Goal: Transaction & Acquisition: Purchase product/service

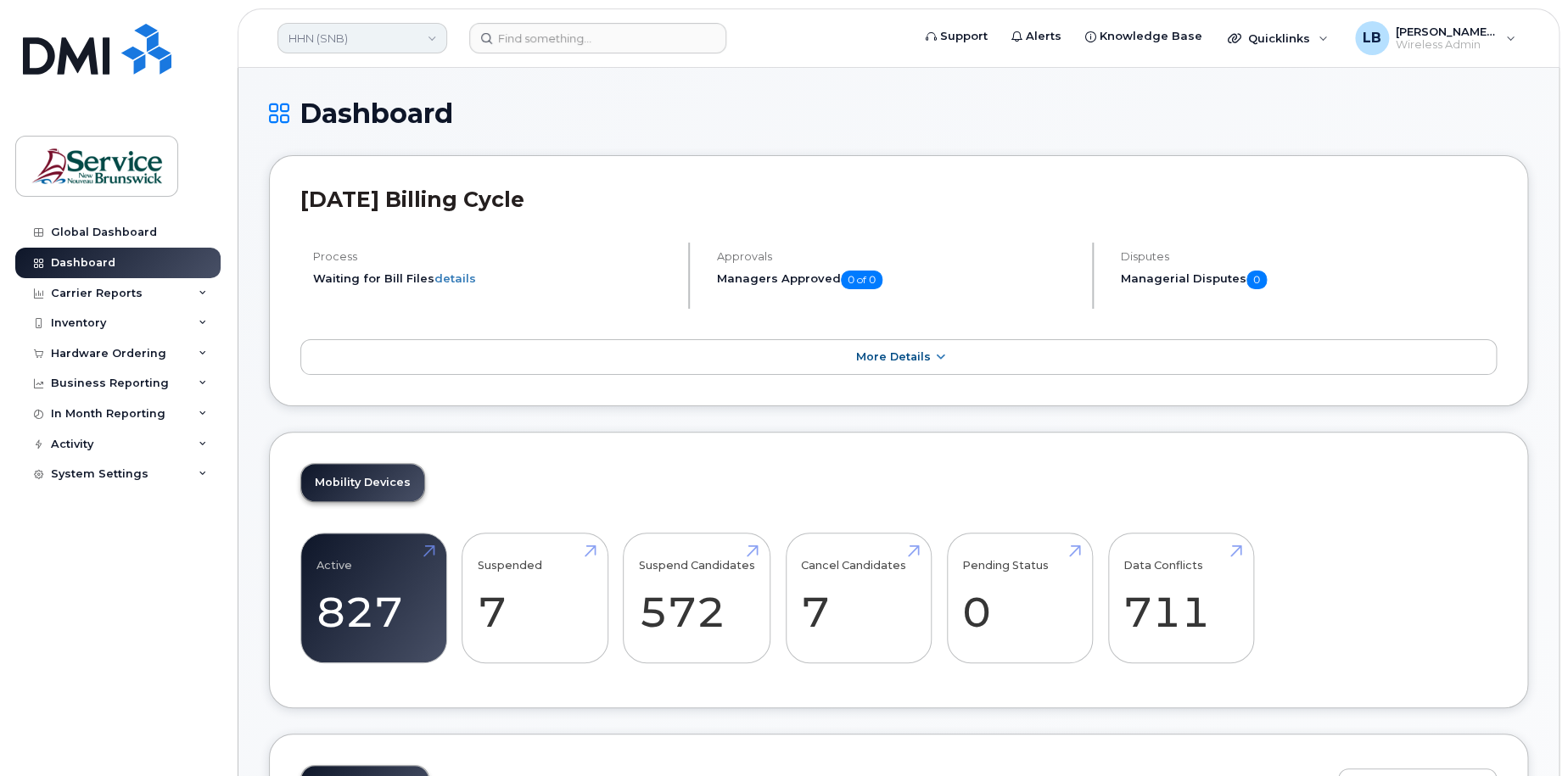
click at [400, 35] on link "HHN (SNB)" at bounding box center [362, 38] width 170 height 31
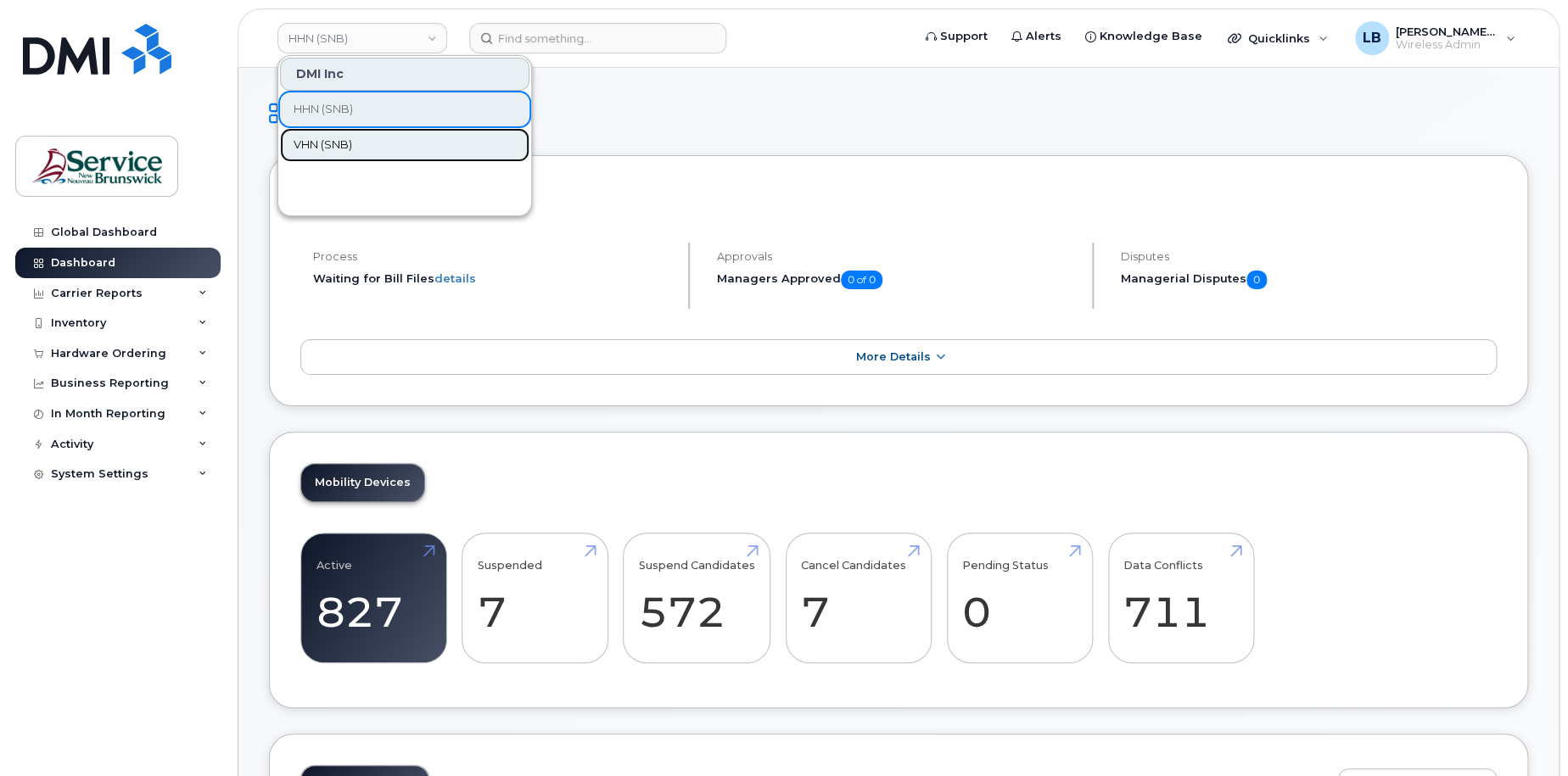
click at [359, 147] on link "VHN (SNB)" at bounding box center [405, 145] width 250 height 34
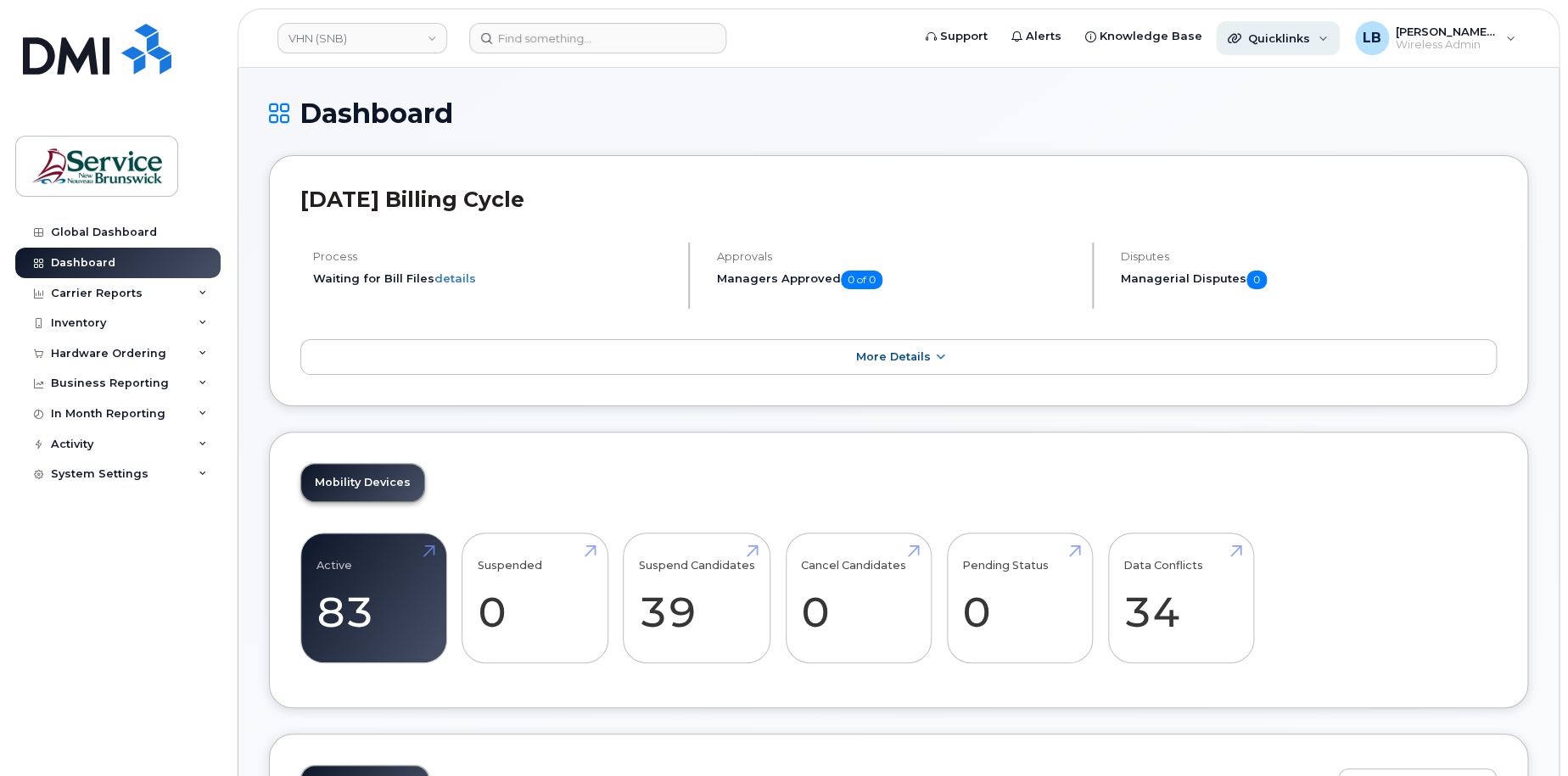
click at [1301, 34] on span "Quicklinks" at bounding box center [1278, 38] width 62 height 13
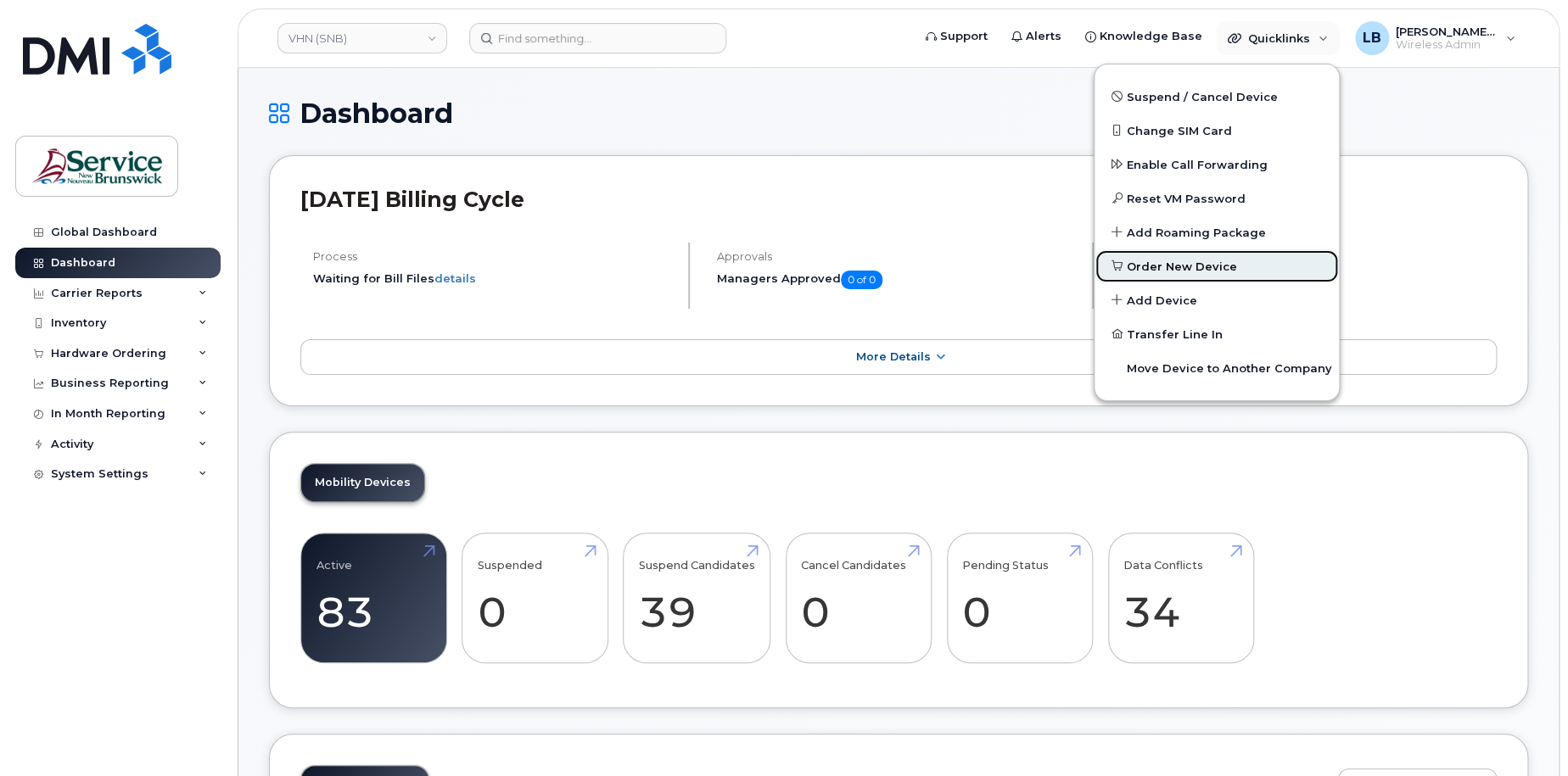
click at [1189, 273] on span "Order New Device" at bounding box center [1182, 267] width 111 height 17
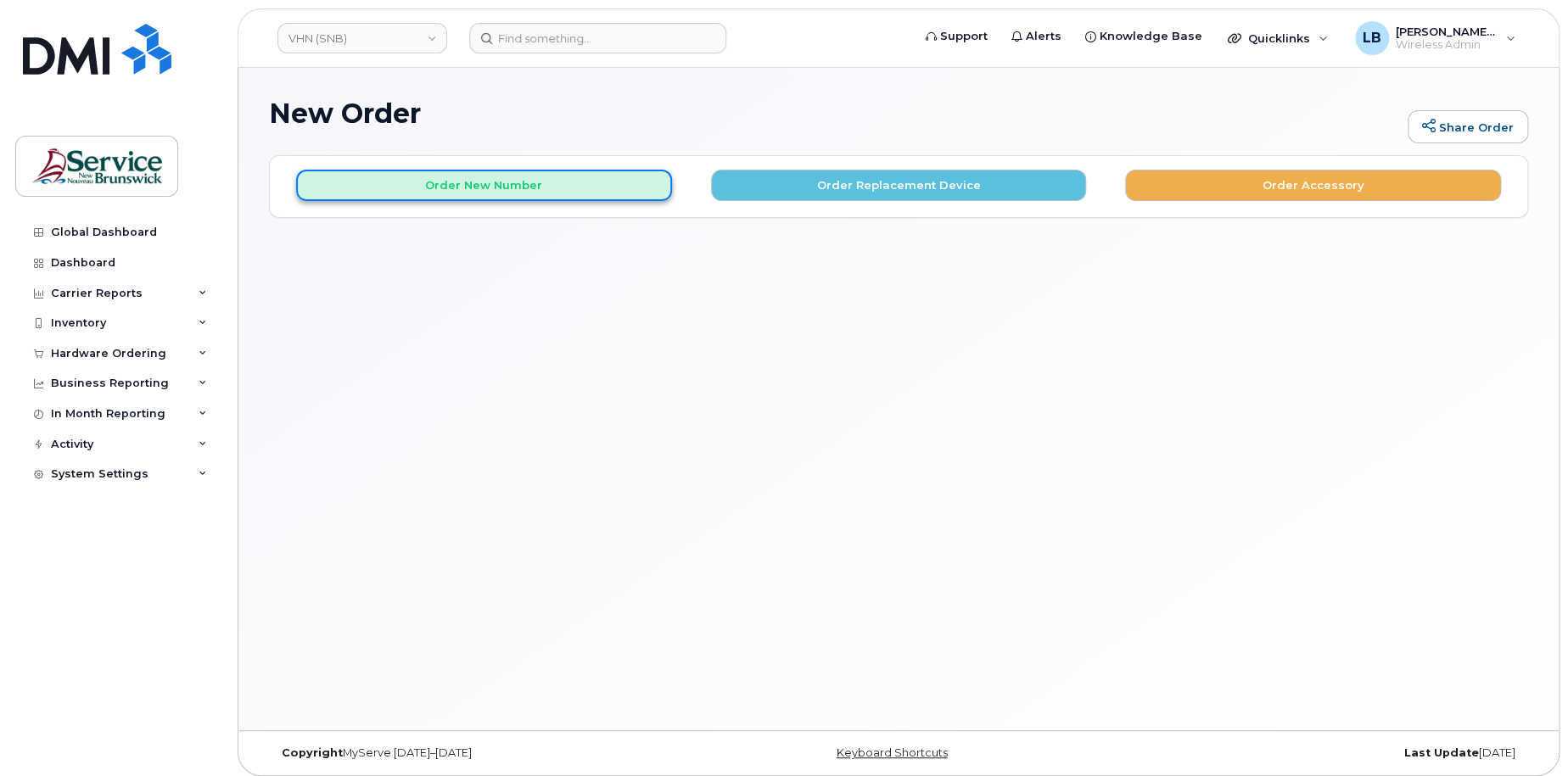
click at [459, 197] on button "Order New Number" at bounding box center [484, 185] width 376 height 31
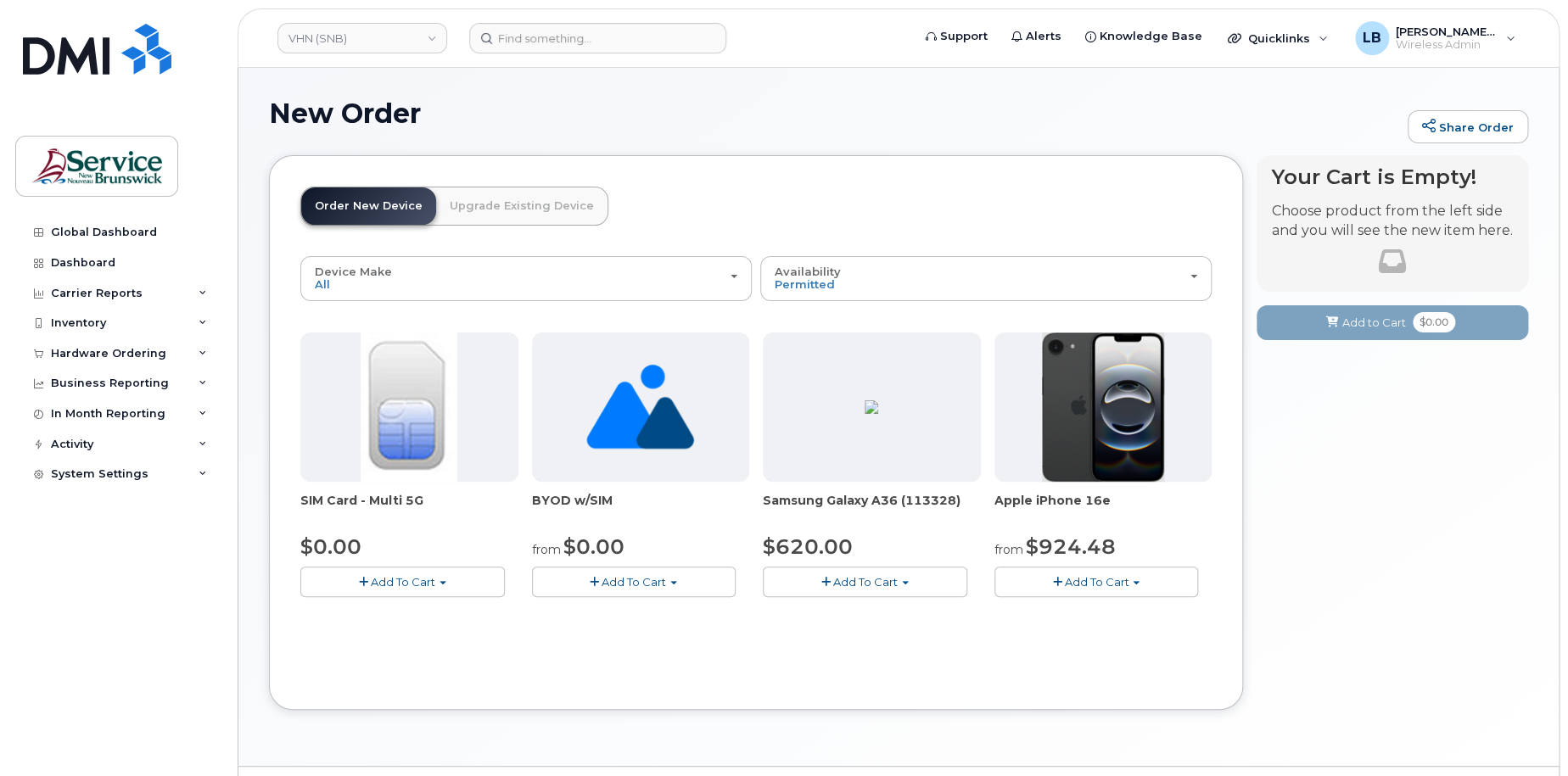
click at [1072, 584] on span "Add To Cart" at bounding box center [1096, 582] width 65 height 13
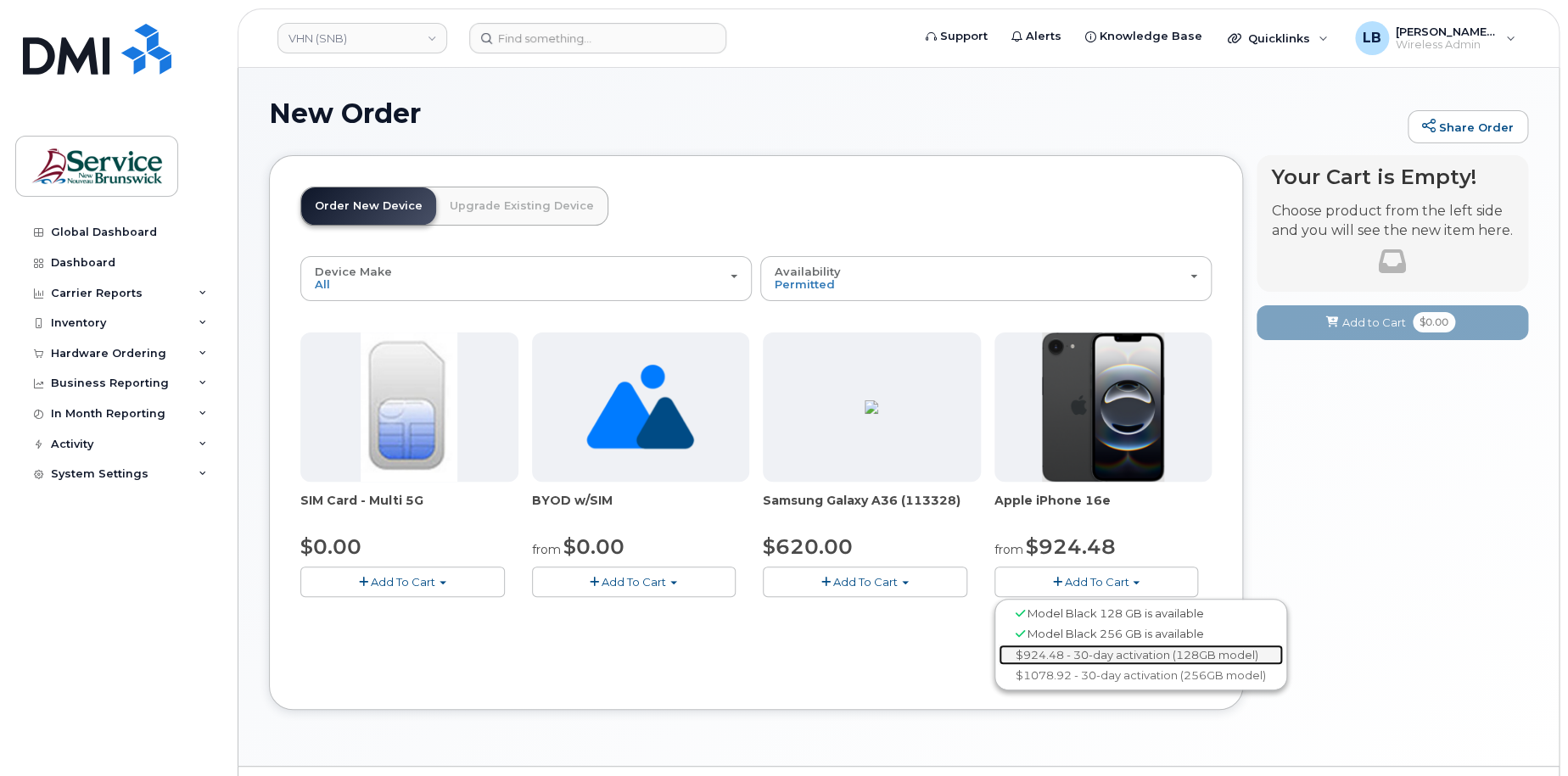
click at [1096, 654] on link "$924.48 - 30-day activation (128GB model)" at bounding box center [1141, 655] width 284 height 21
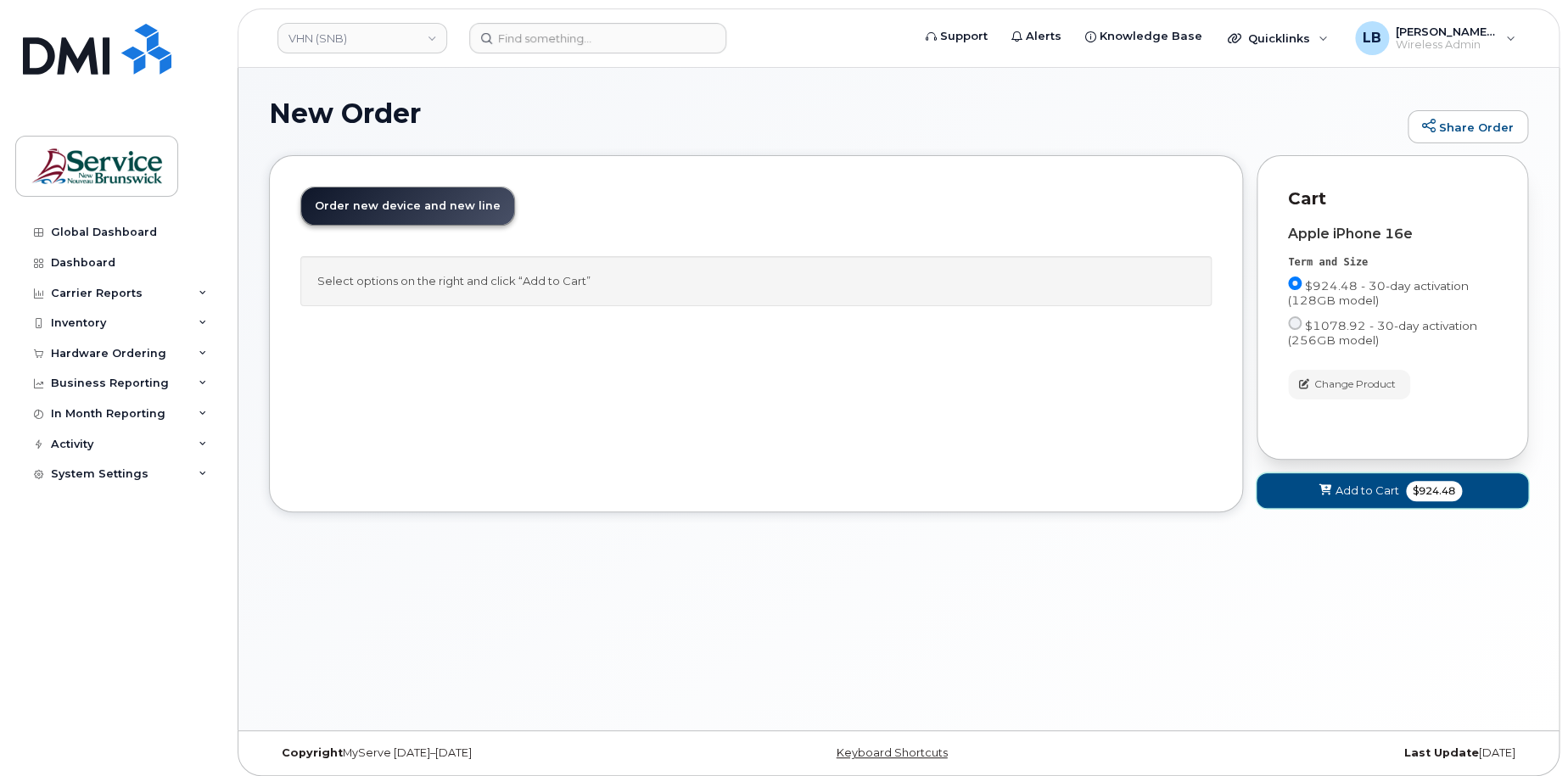
click at [1395, 488] on span "Add to Cart" at bounding box center [1367, 490] width 64 height 16
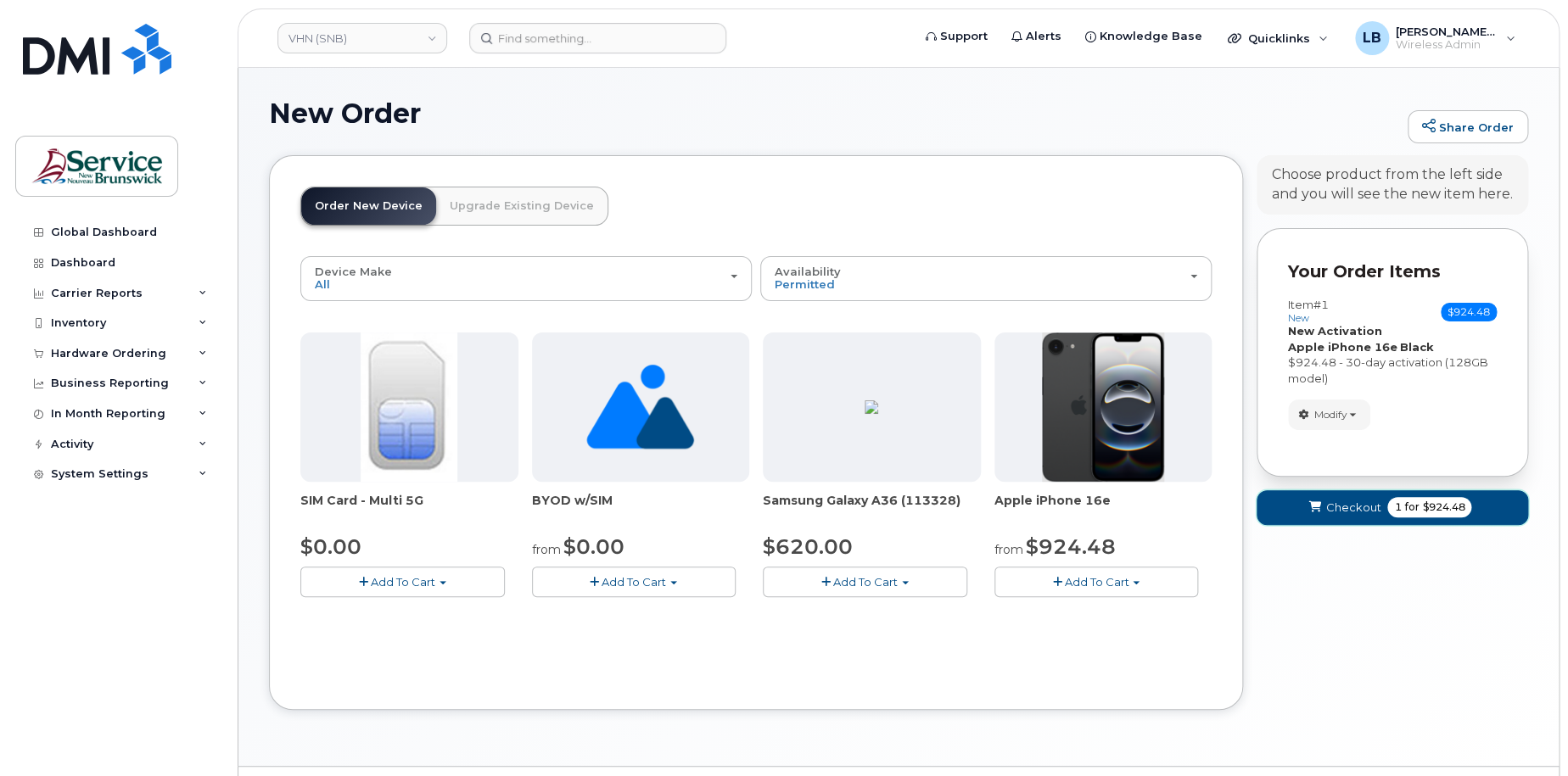
click at [1397, 506] on span "1" at bounding box center [1396, 507] width 7 height 15
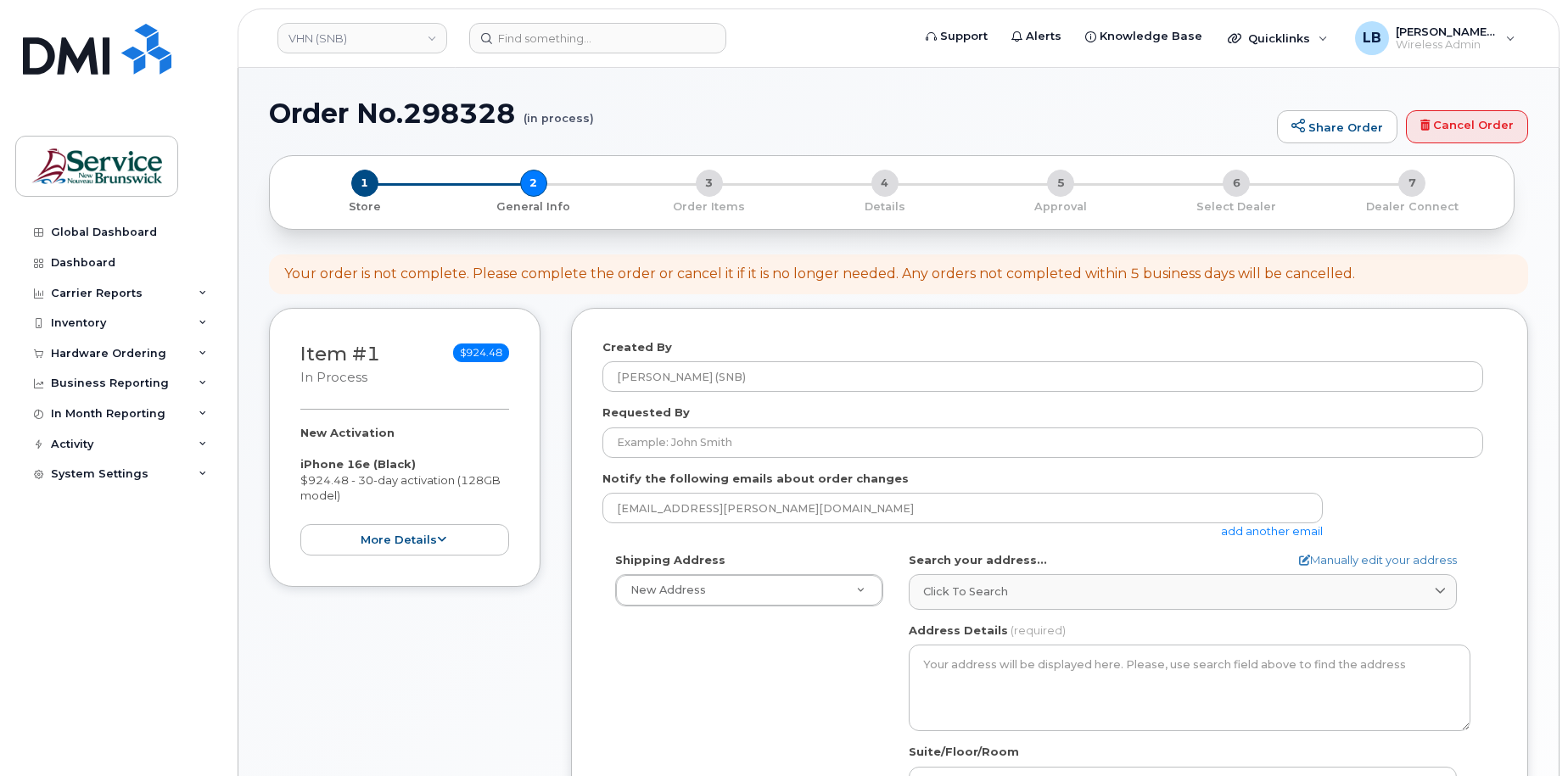
select select
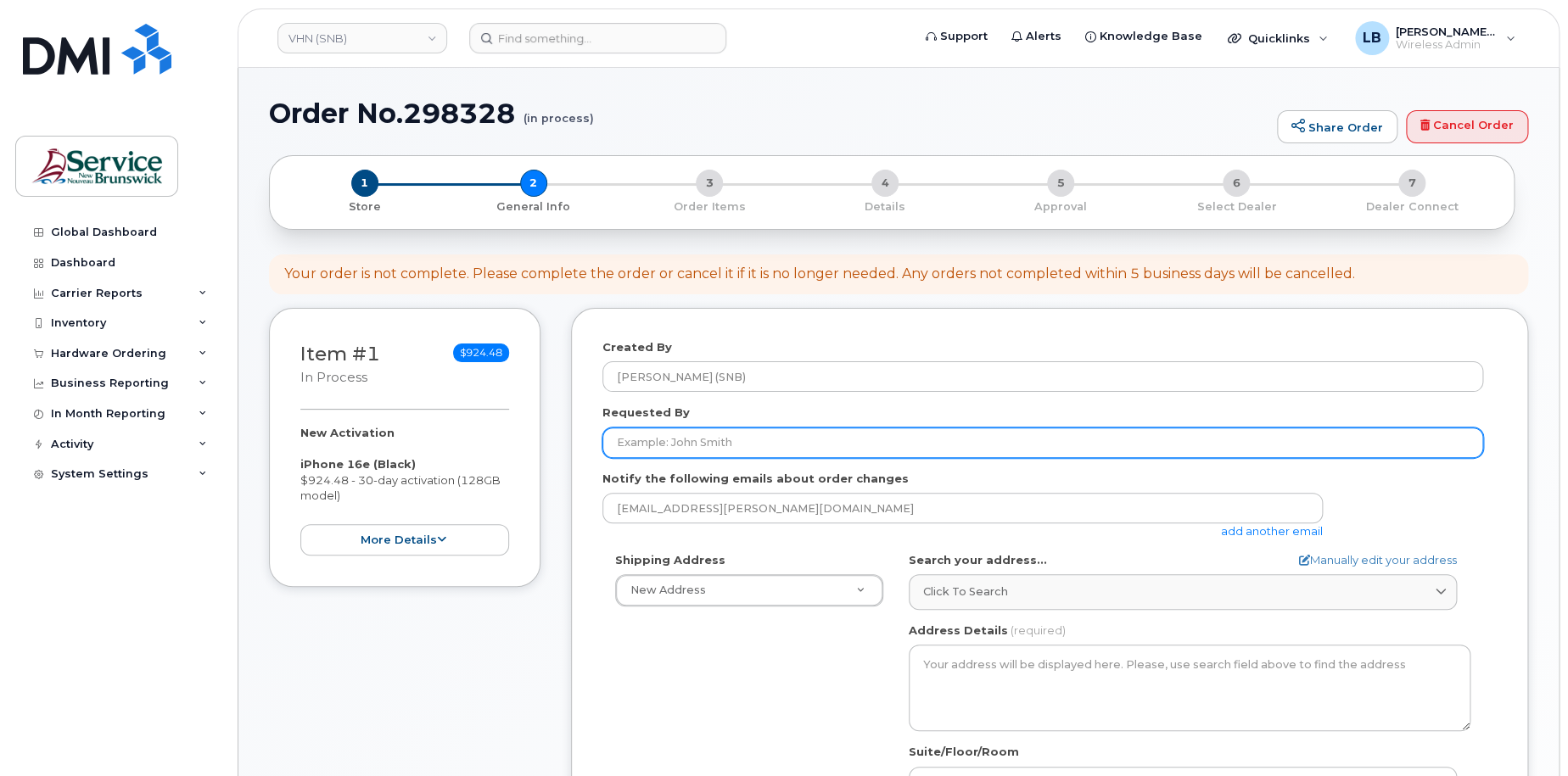
click at [852, 437] on input "Requested By" at bounding box center [1043, 443] width 881 height 31
click at [1021, 441] on input "Requested By" at bounding box center [1043, 443] width 881 height 31
paste input "[PERSON_NAME]"
type input "[PERSON_NAME]"
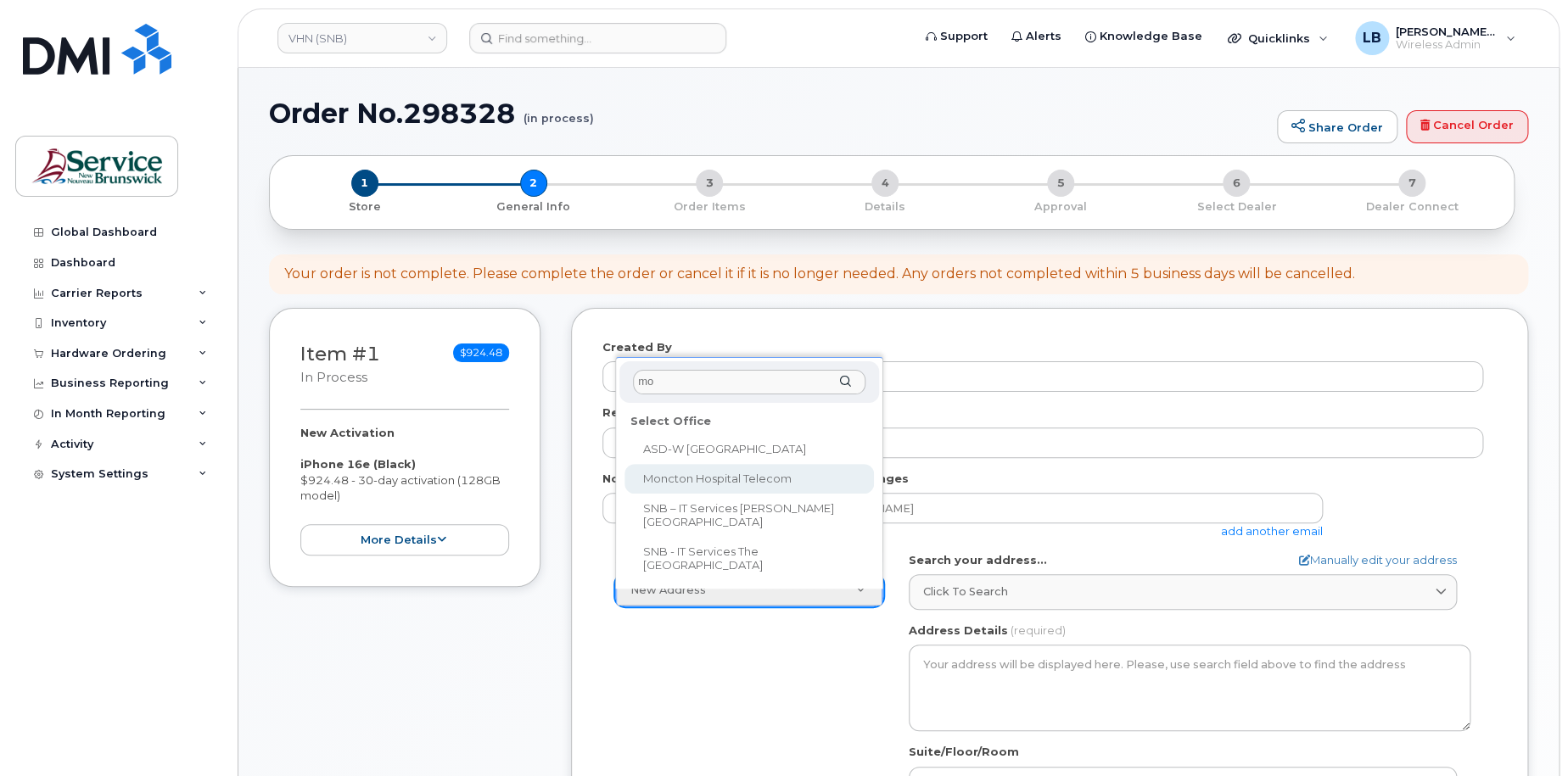
type input "mo"
select select
type textarea "135 Macbeath Ave Moncton New Brunswick E1C 6Z8"
type input "Frederic Doiron"
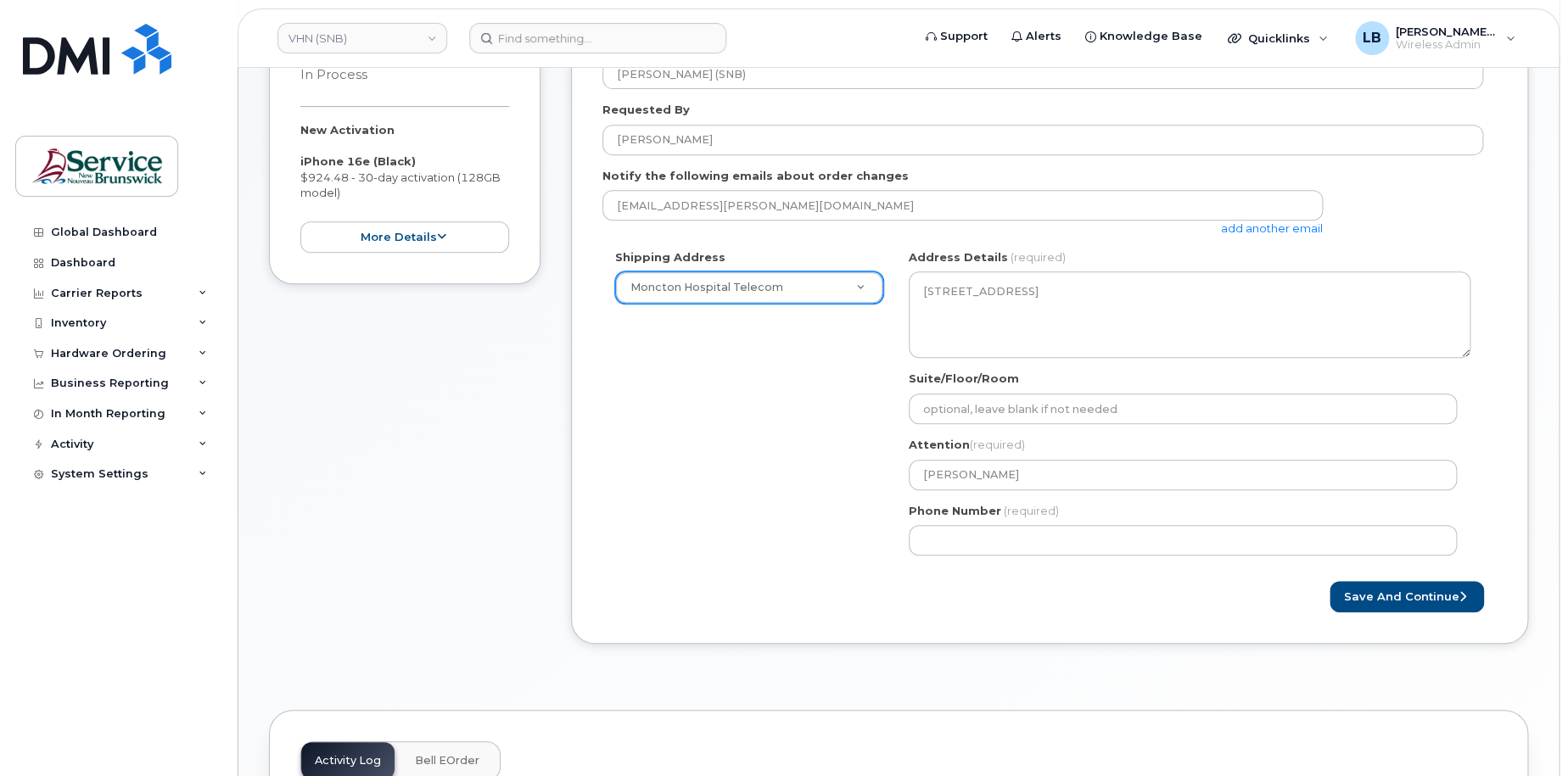
scroll to position [339, 0]
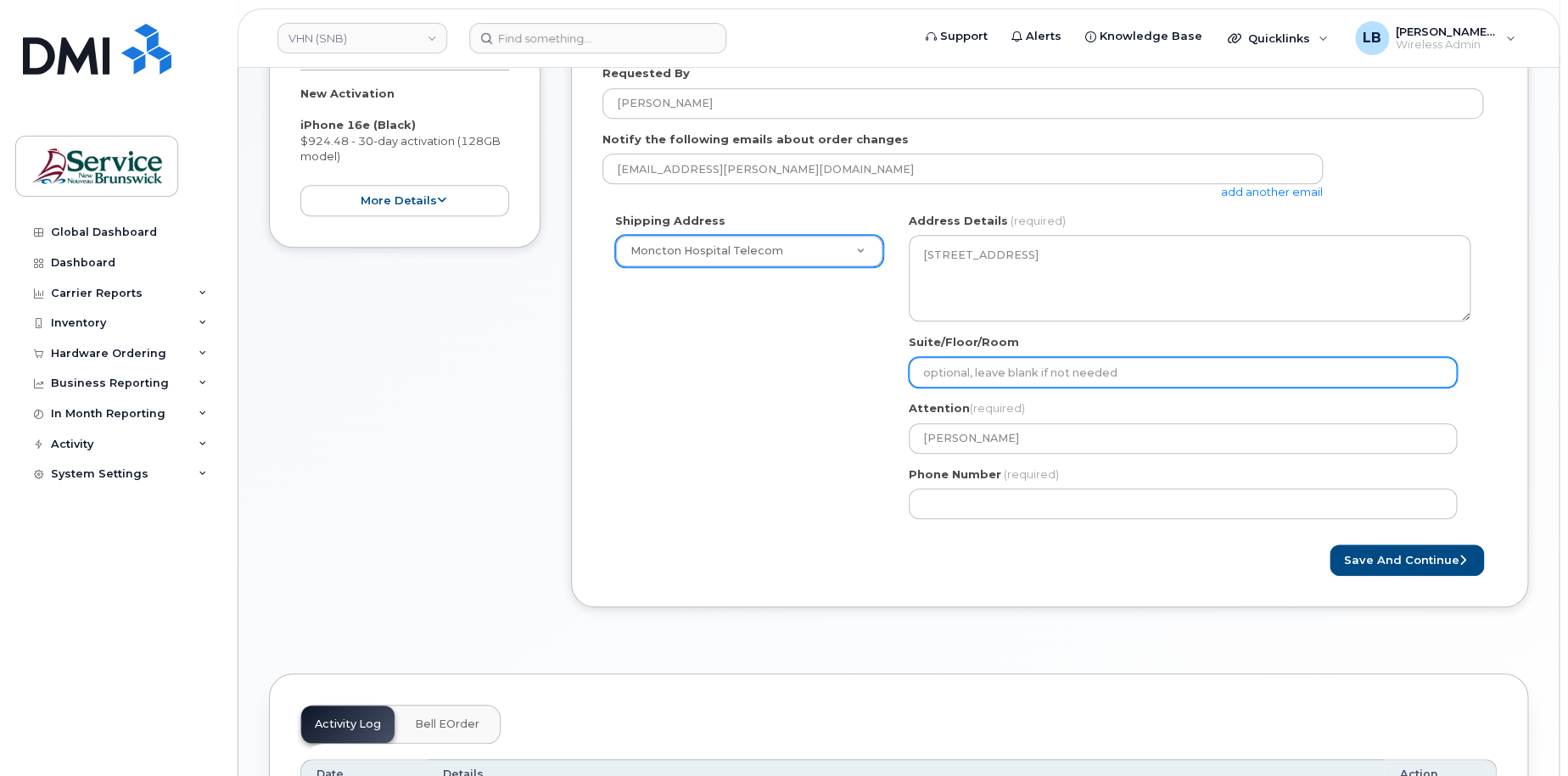
click at [1084, 376] on input "Suite/Floor/Room" at bounding box center [1182, 373] width 548 height 31
paste input "WO0000000478884"
select select
type input "WO0000000478884"
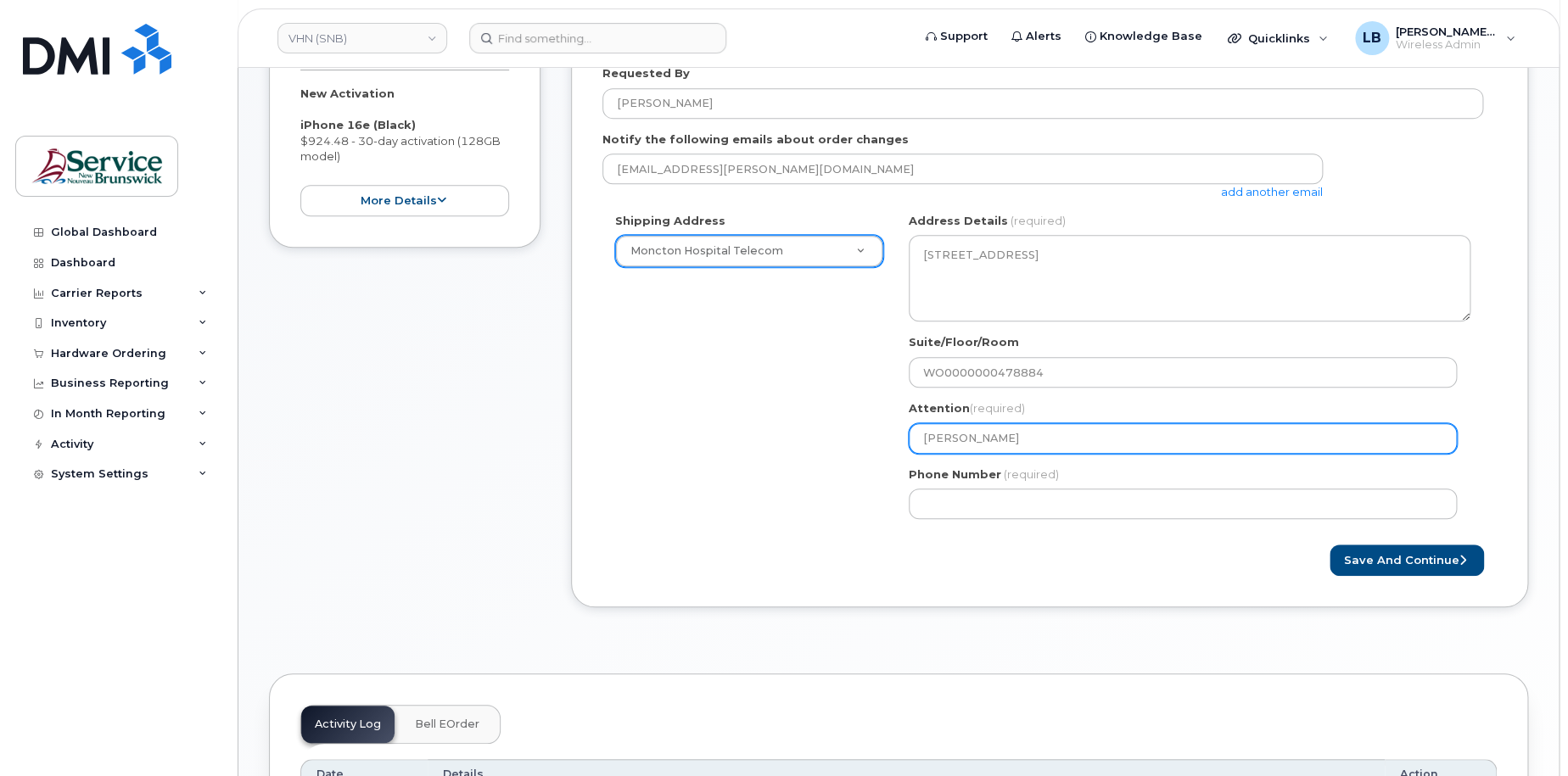
click at [1085, 439] on input "Frederic Doiron" at bounding box center [1182, 439] width 548 height 31
type input "Frederic Doiron"
select select
type input "Frederic Doiron -"
paste input "570114"
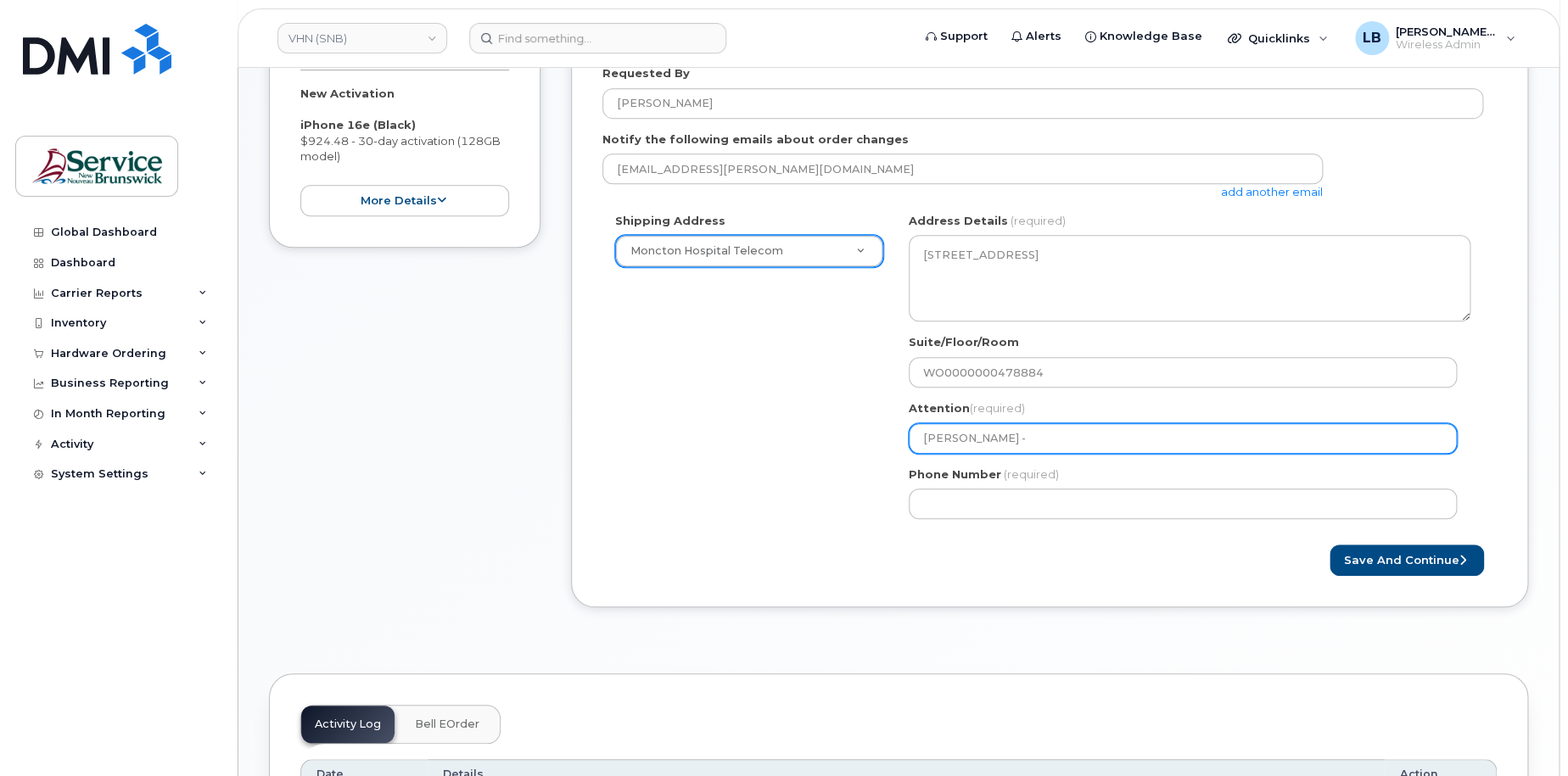
select select
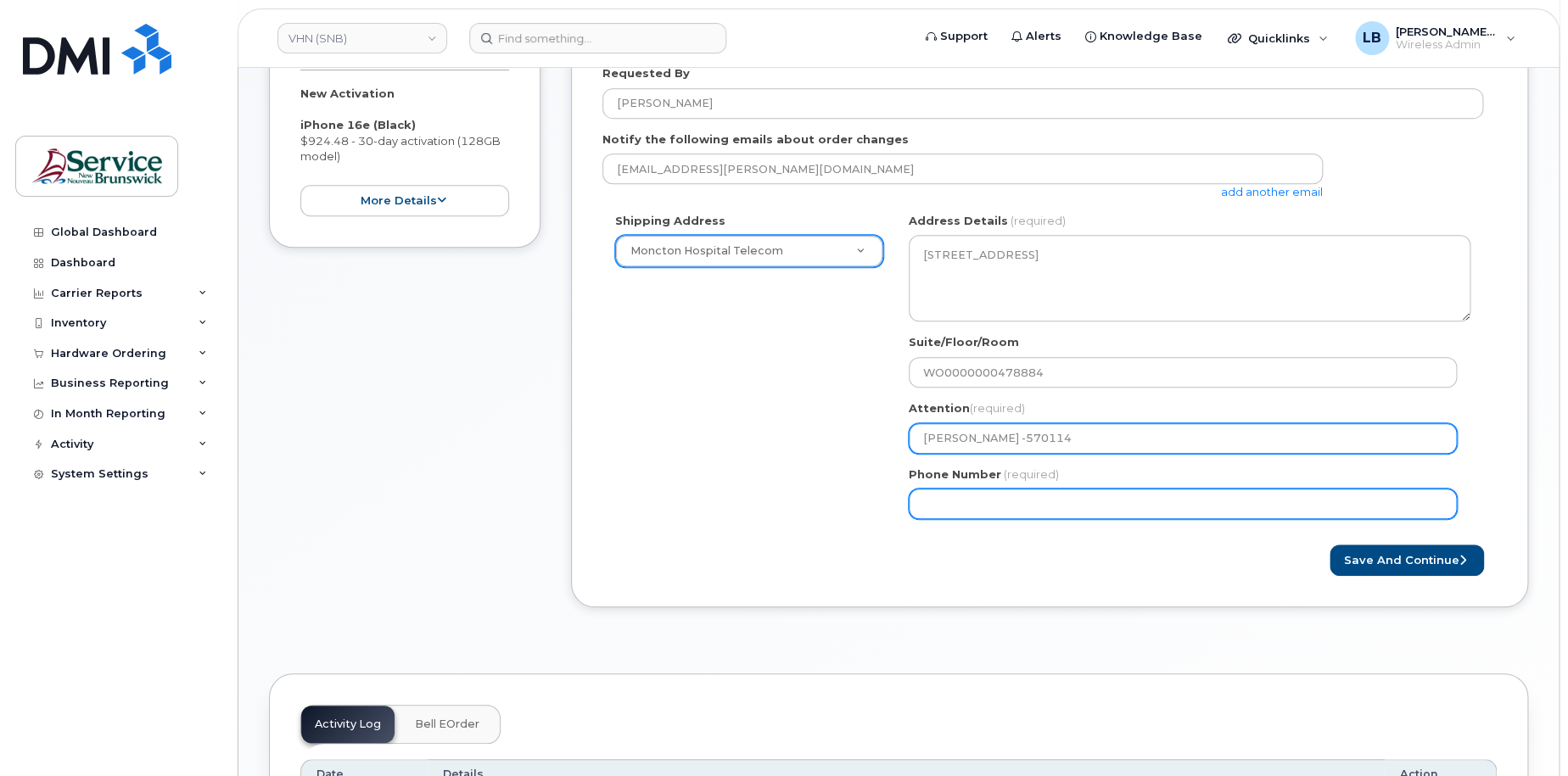
type input "[PERSON_NAME] -570114"
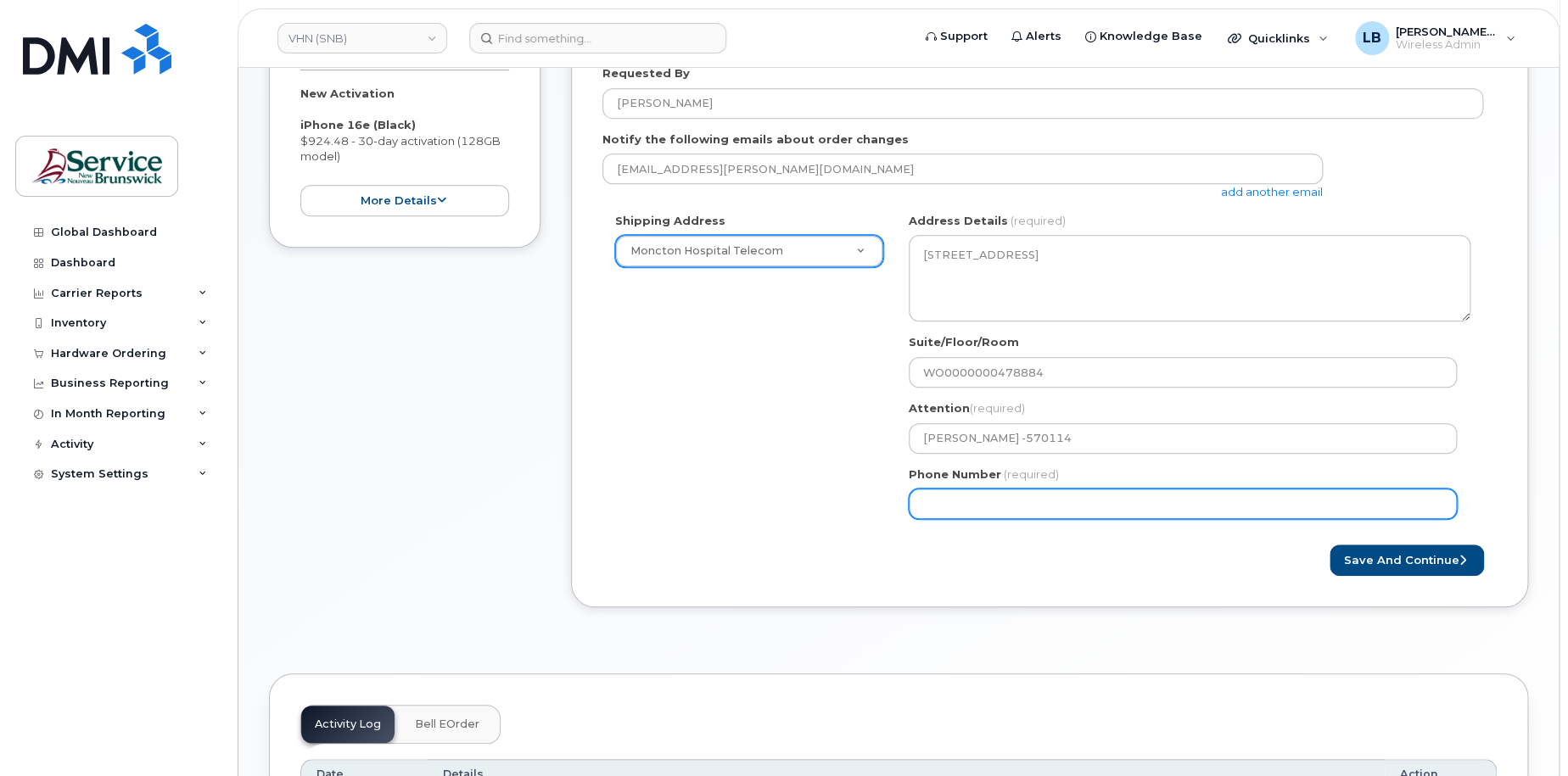
click at [1175, 503] on input "Phone Number" at bounding box center [1182, 504] width 548 height 31
select select
type input "506233396"
select select
type input "5062333965"
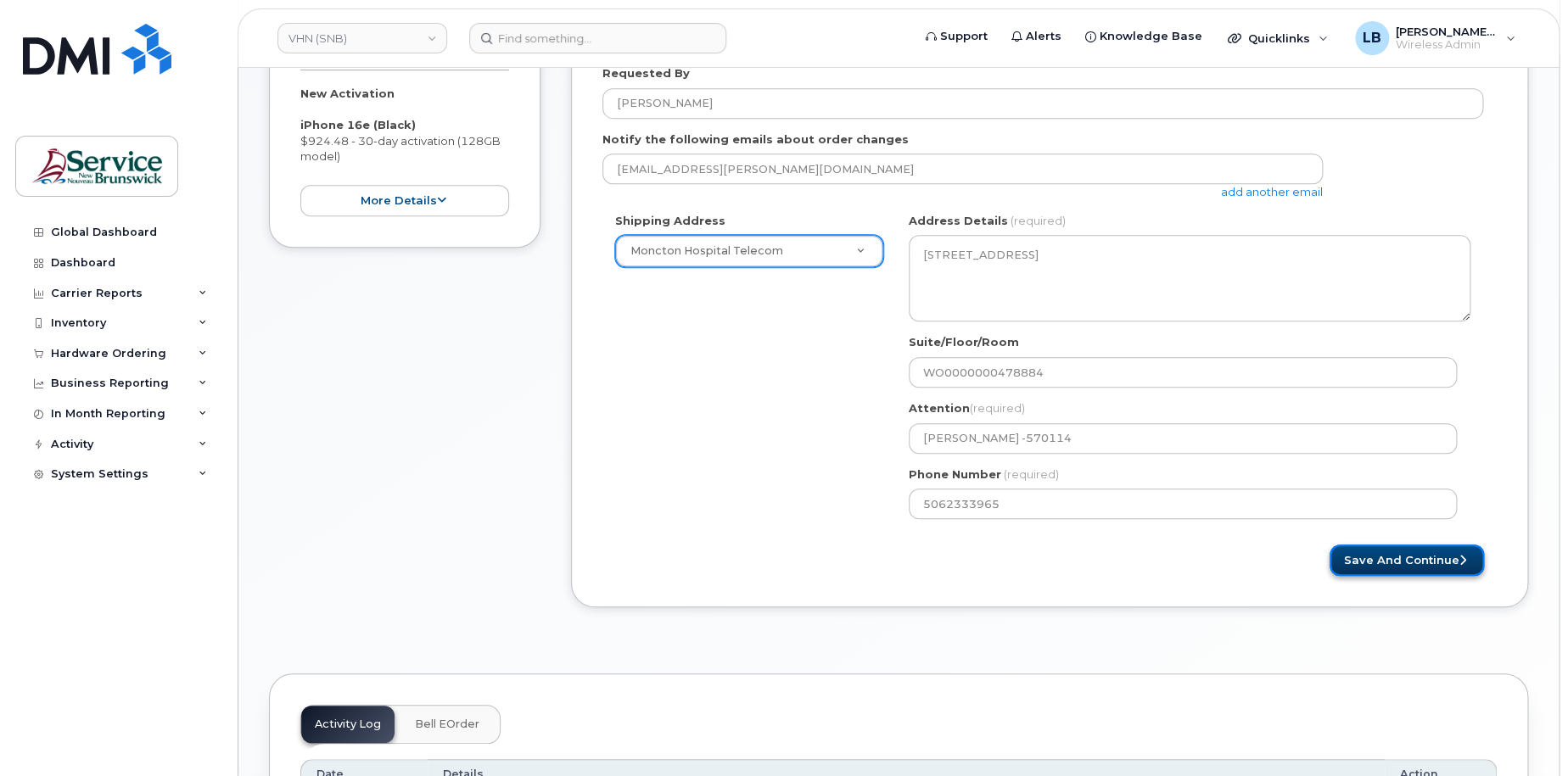
click at [1435, 559] on button "Save and Continue" at bounding box center [1407, 560] width 154 height 31
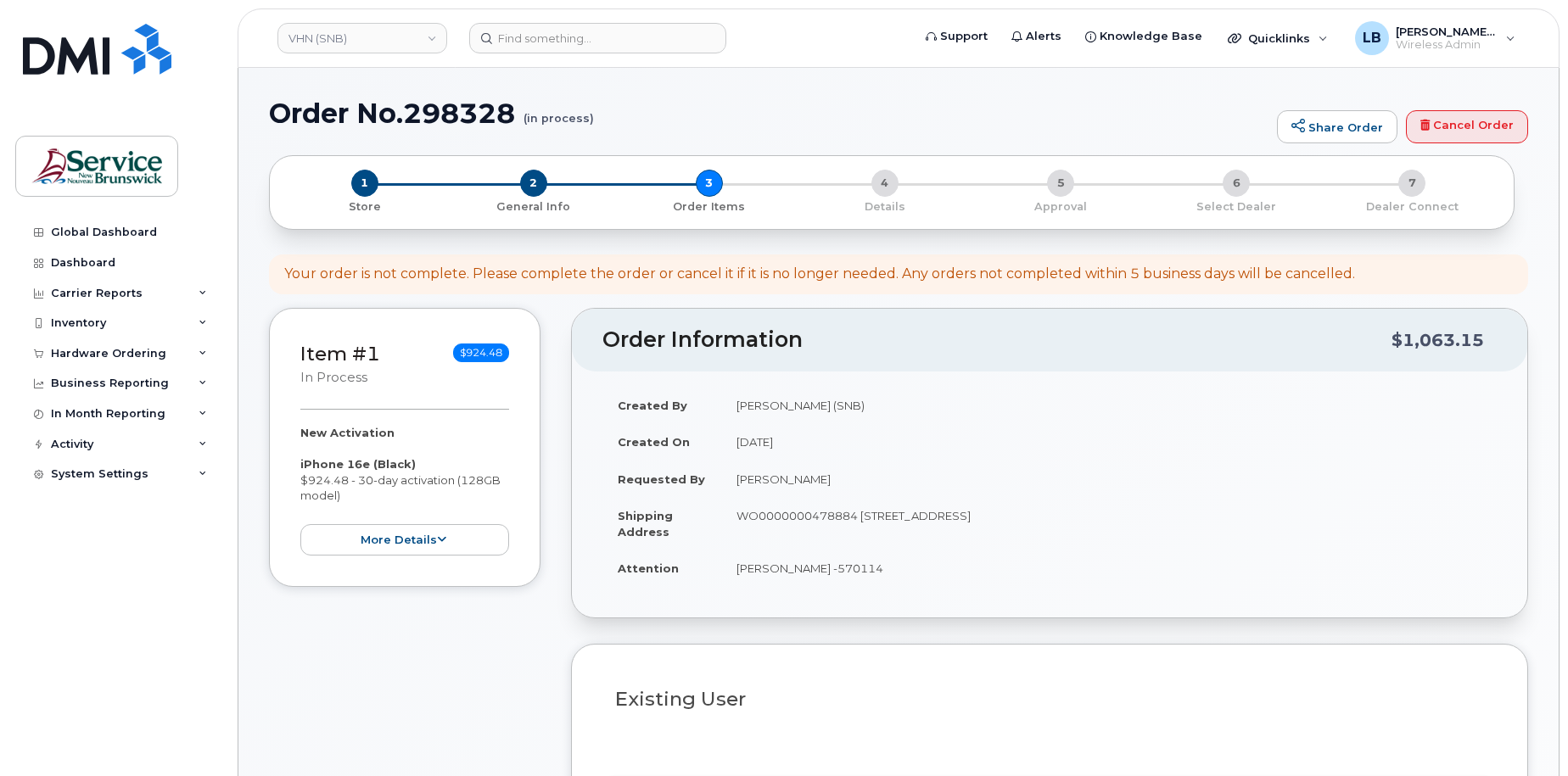
select select
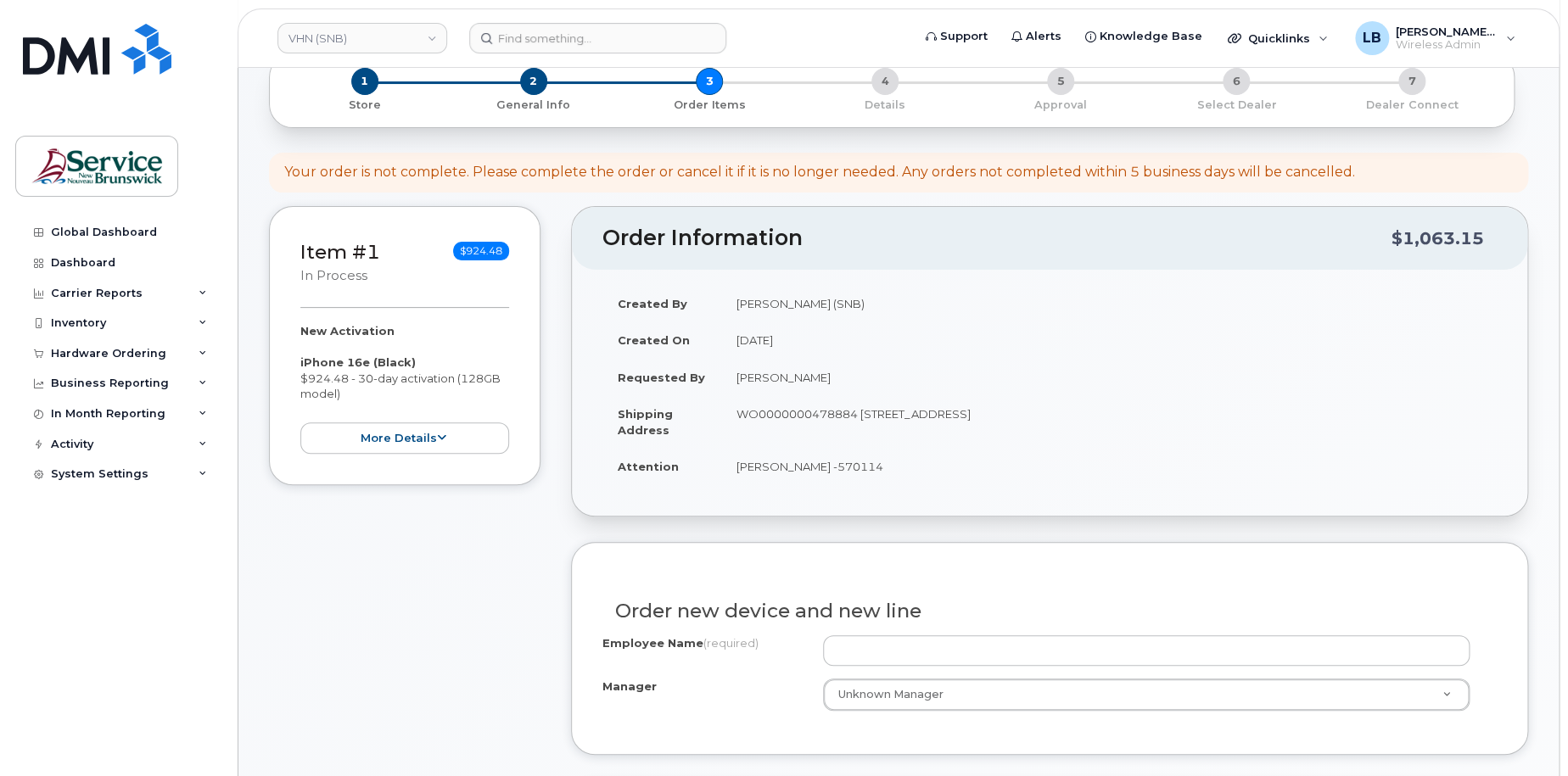
scroll to position [339, 0]
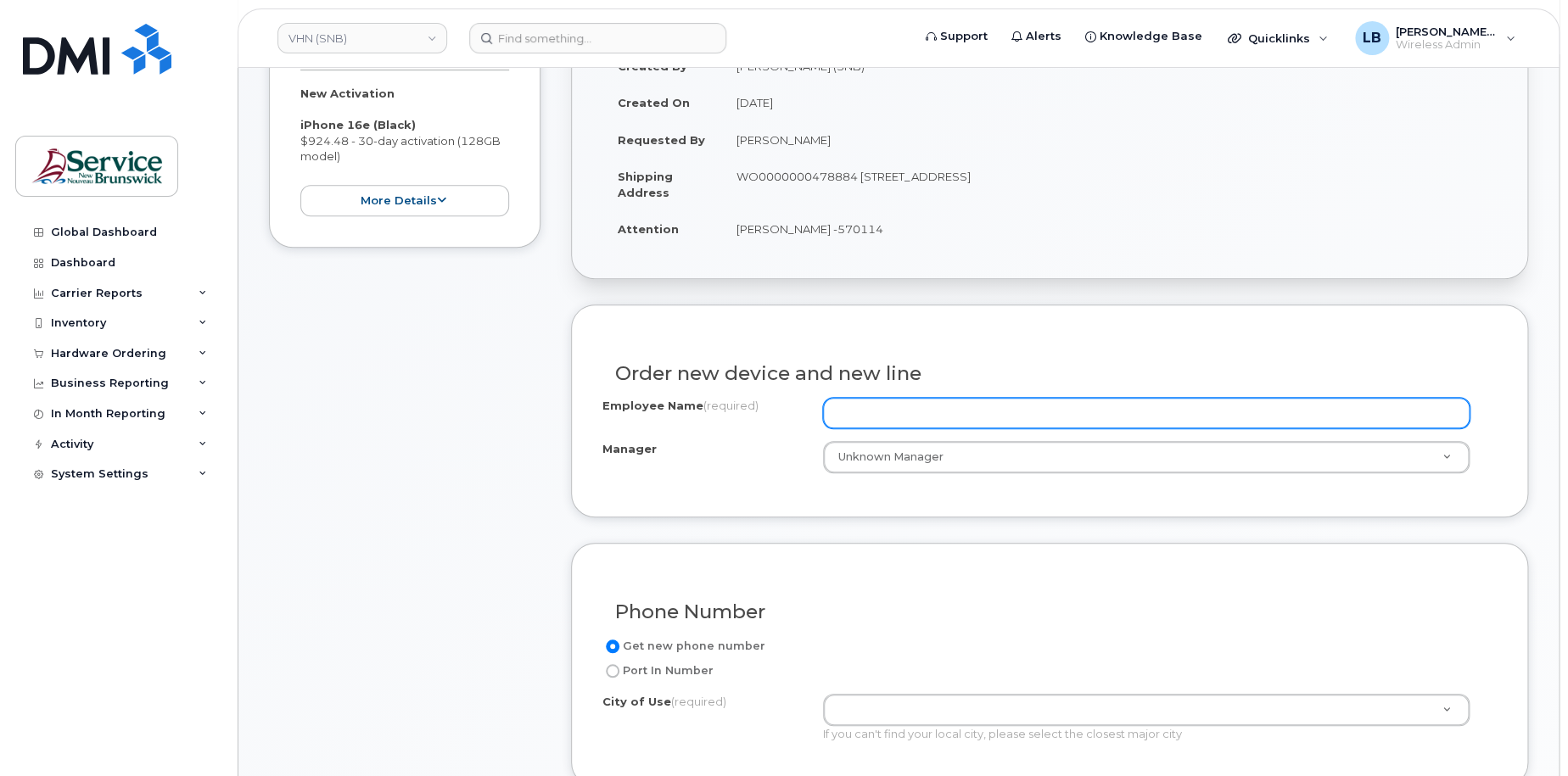
click at [925, 418] on input "Employee Name (required)" at bounding box center [1146, 413] width 647 height 31
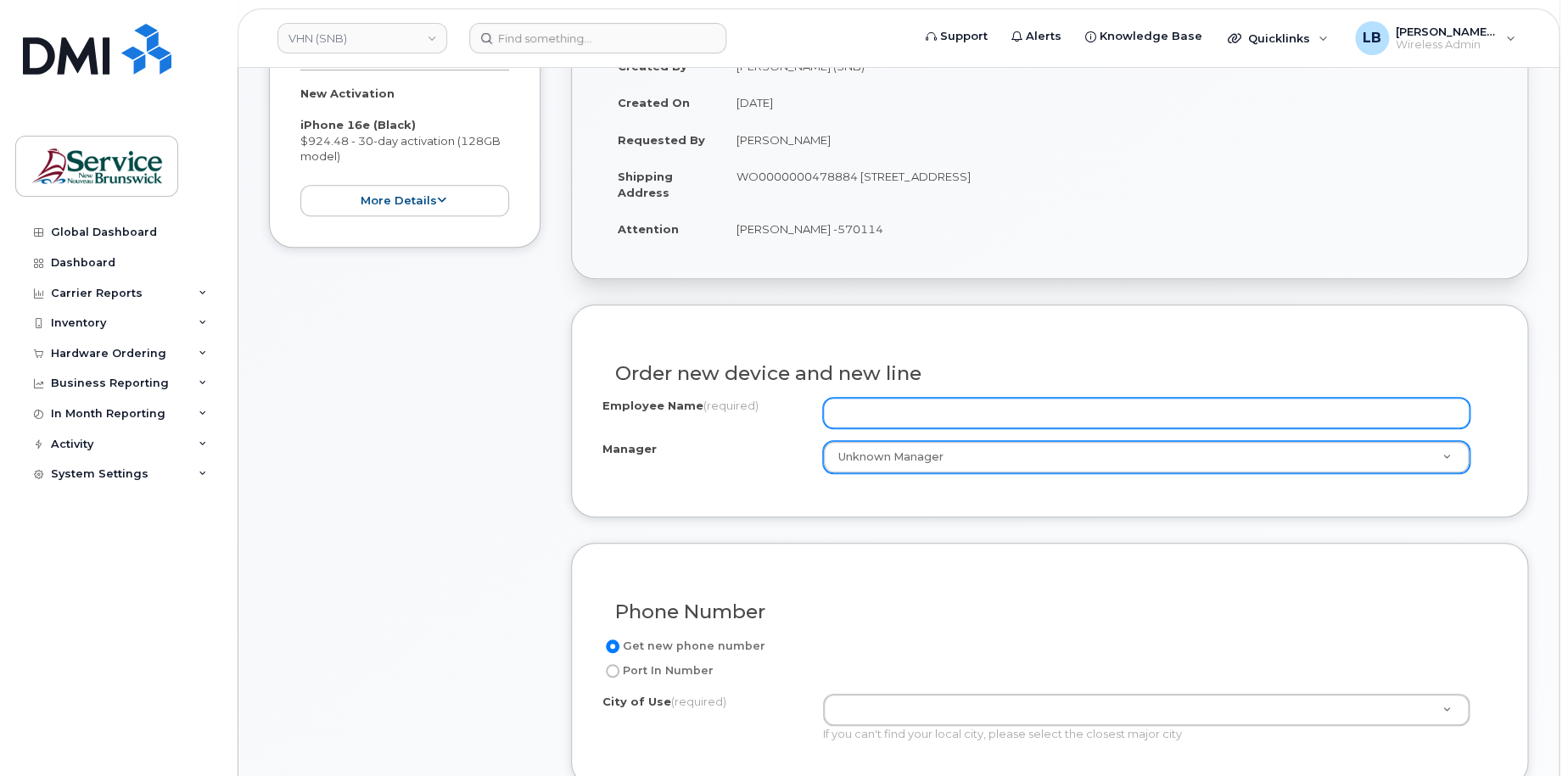
paste input "[PERSON_NAME]"
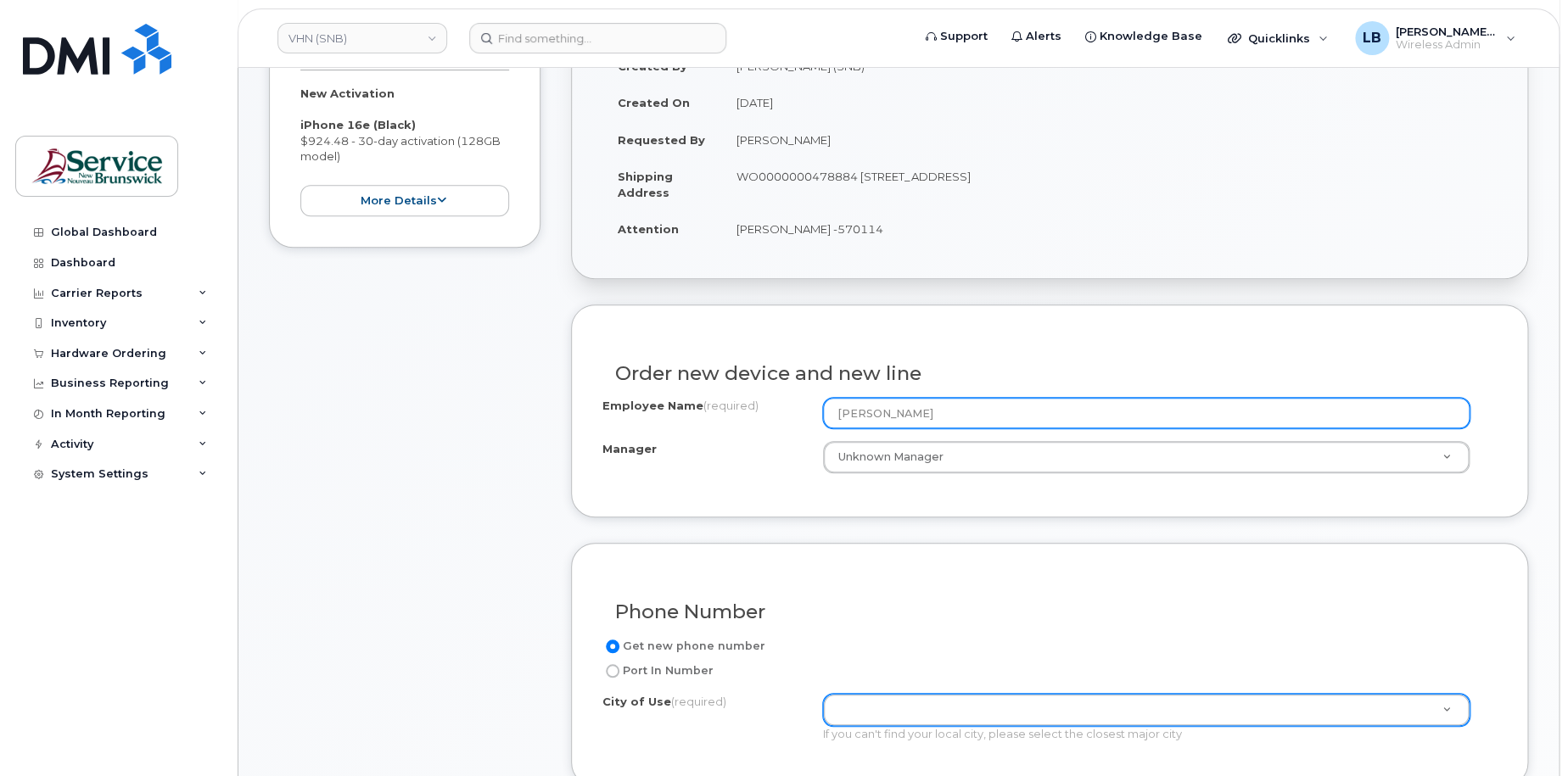
type input "[PERSON_NAME]"
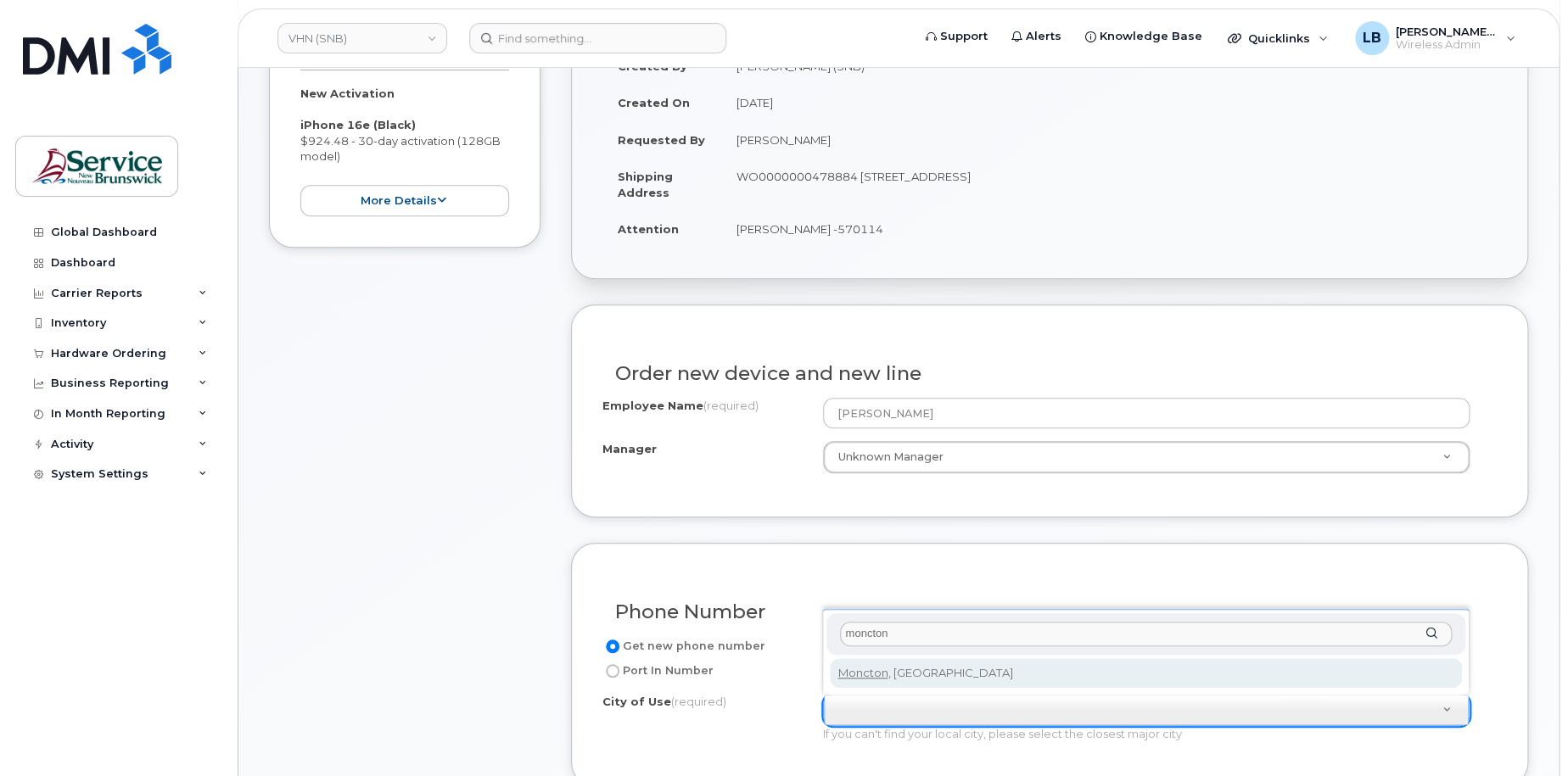
type input "moncton"
type input "1817"
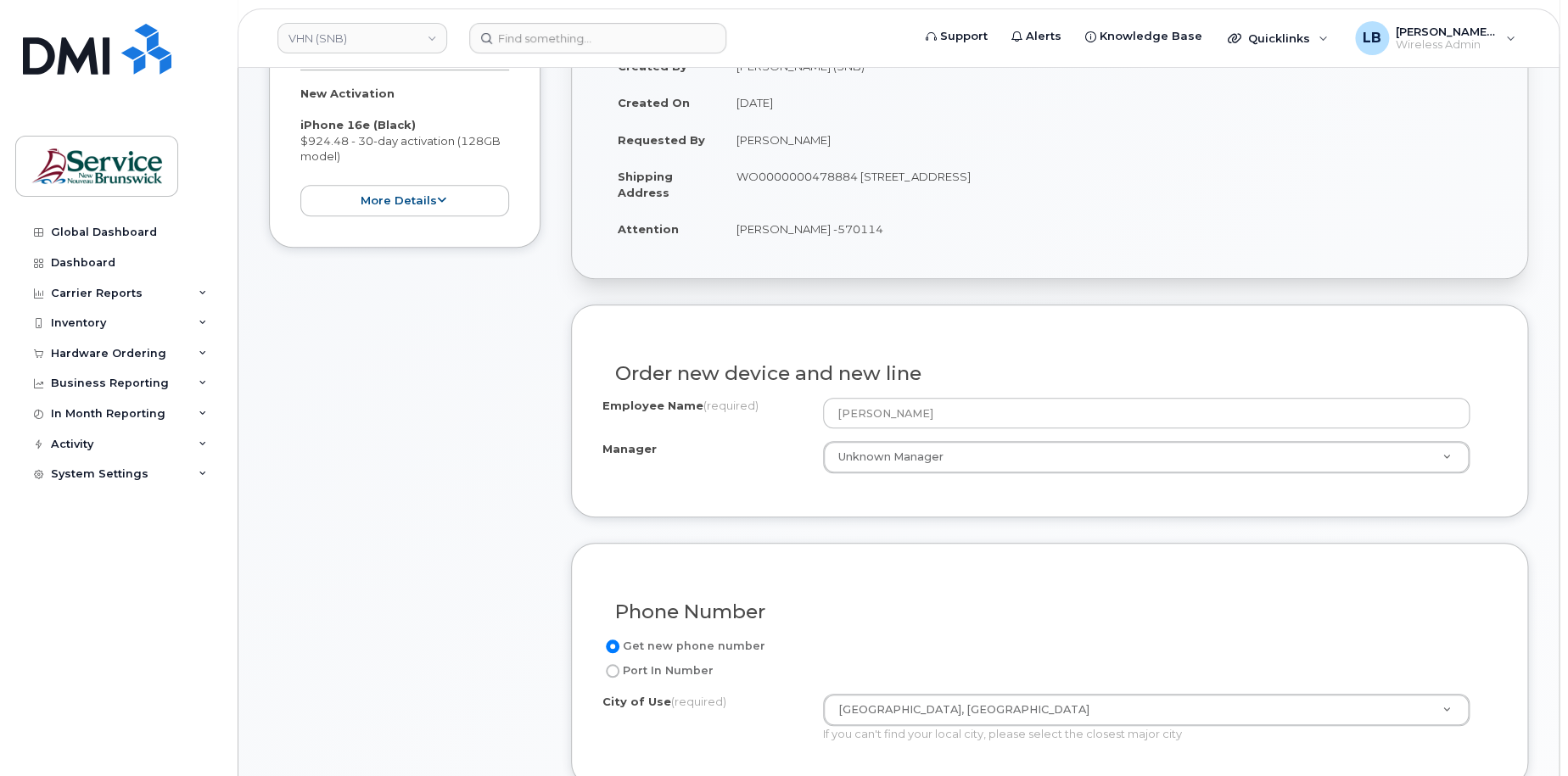
click at [771, 712] on div "City of Use (required)" at bounding box center [712, 705] width 220 height 23
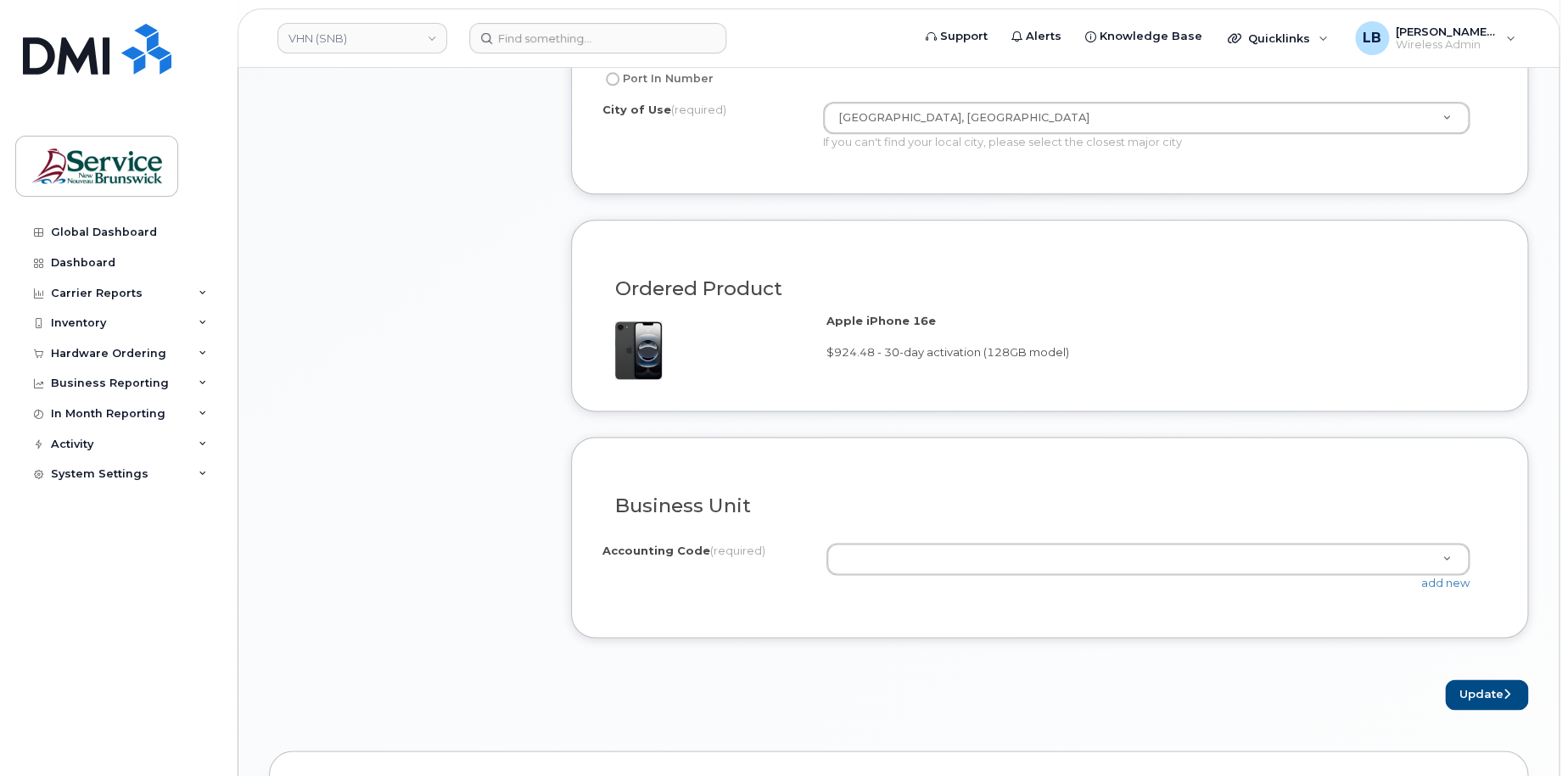
scroll to position [933, 0]
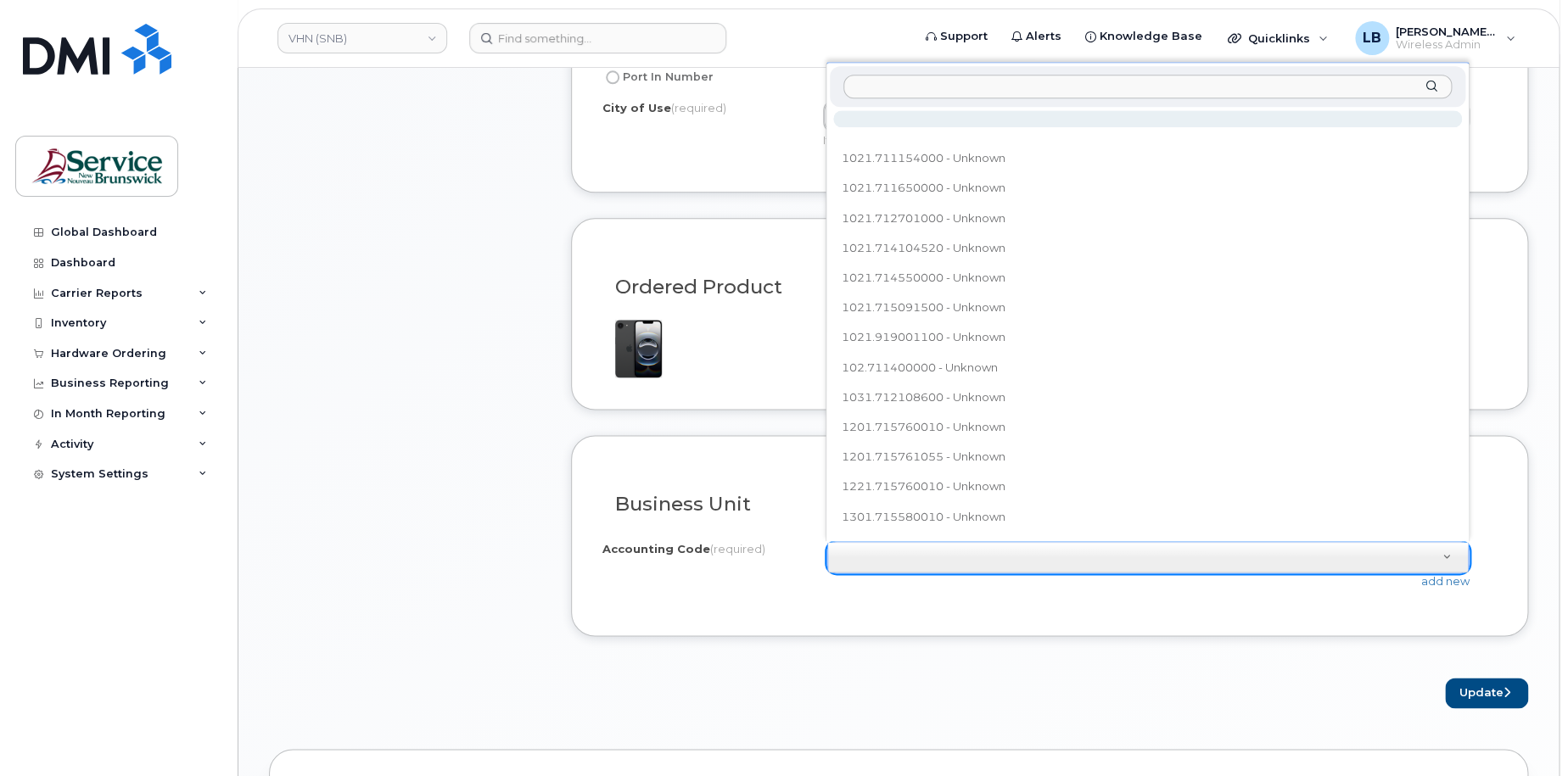
type input "1021.711354000"
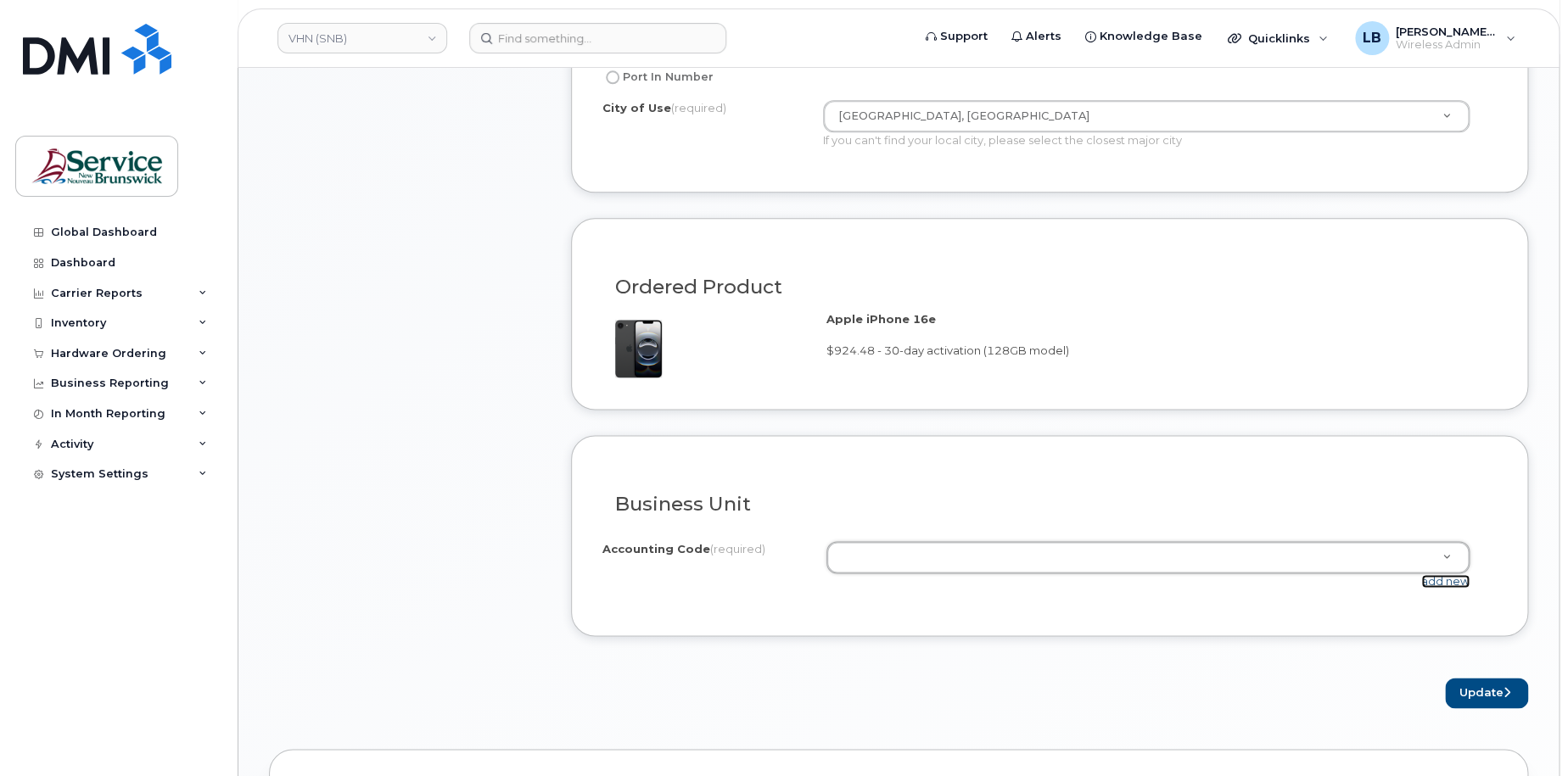
click at [1457, 582] on link "add new" at bounding box center [1445, 582] width 49 height 13
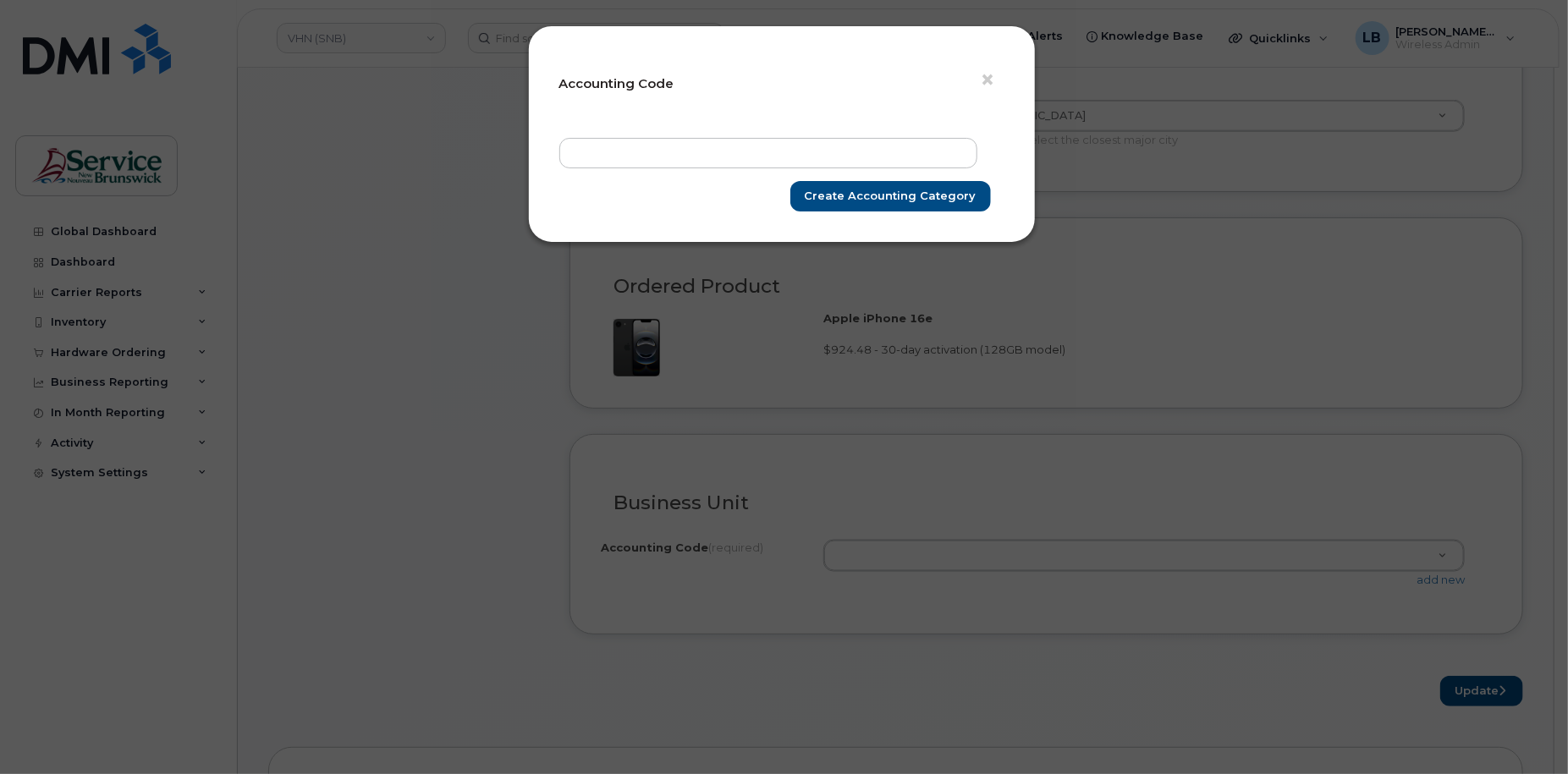
click at [805, 131] on form "× Accounting Code Create Accounting category" at bounding box center [782, 134] width 445 height 155
click at [798, 152] on input "text" at bounding box center [768, 153] width 418 height 30
paste input "1021.711354000"
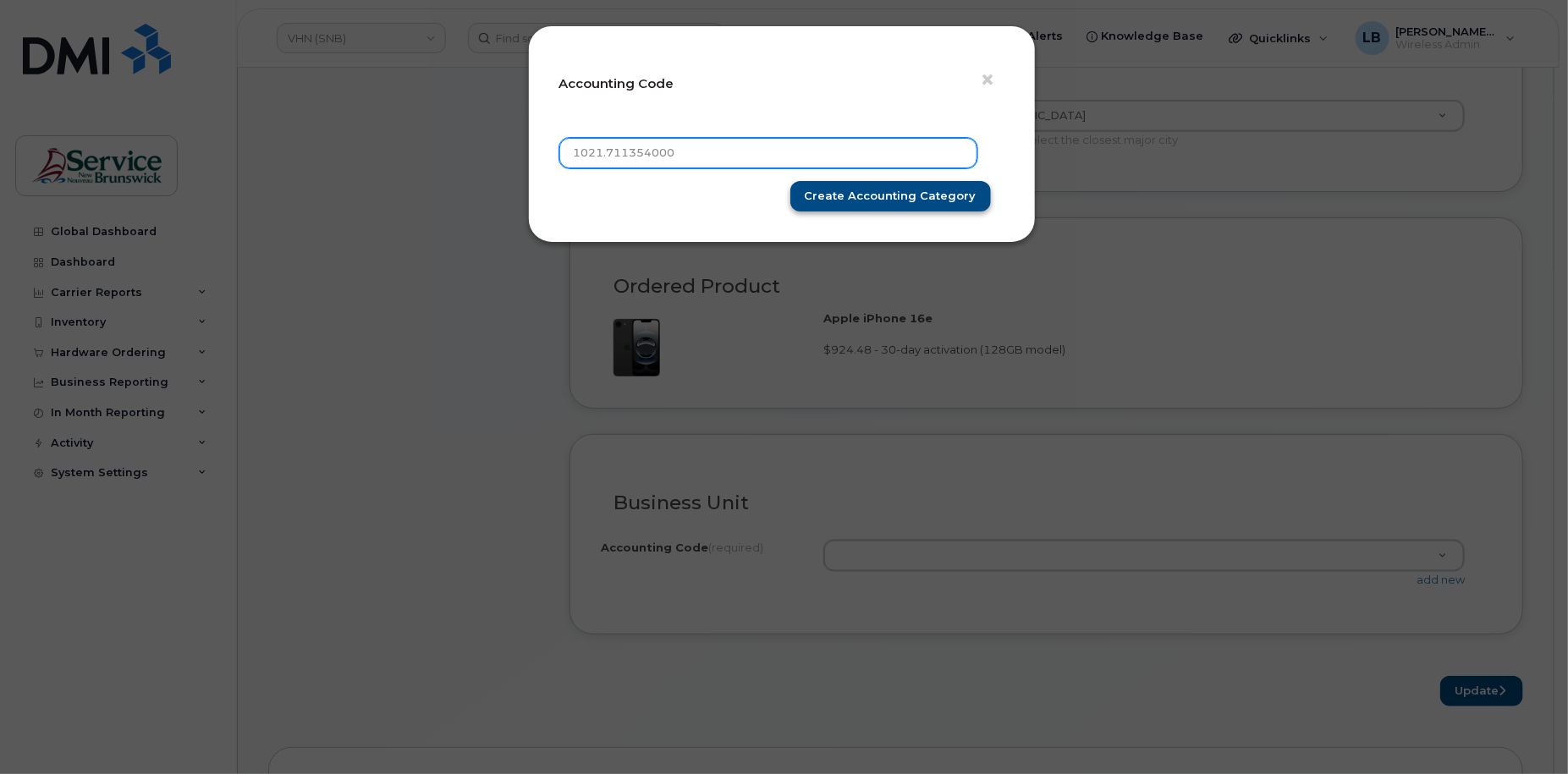
type input "1021.711354000"
click at [874, 191] on input "Create Accounting category" at bounding box center [890, 196] width 201 height 31
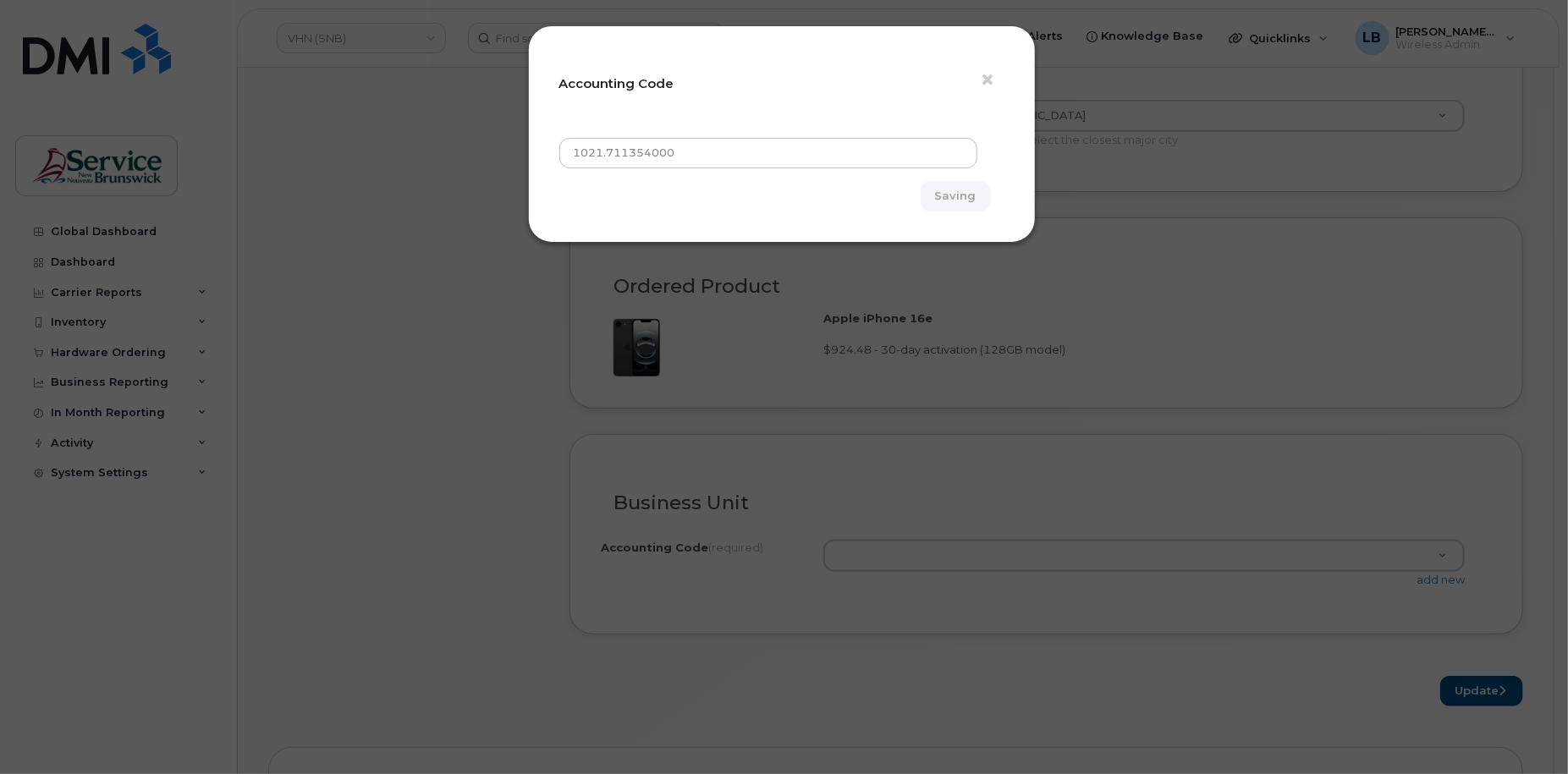
type input "Create Accounting category"
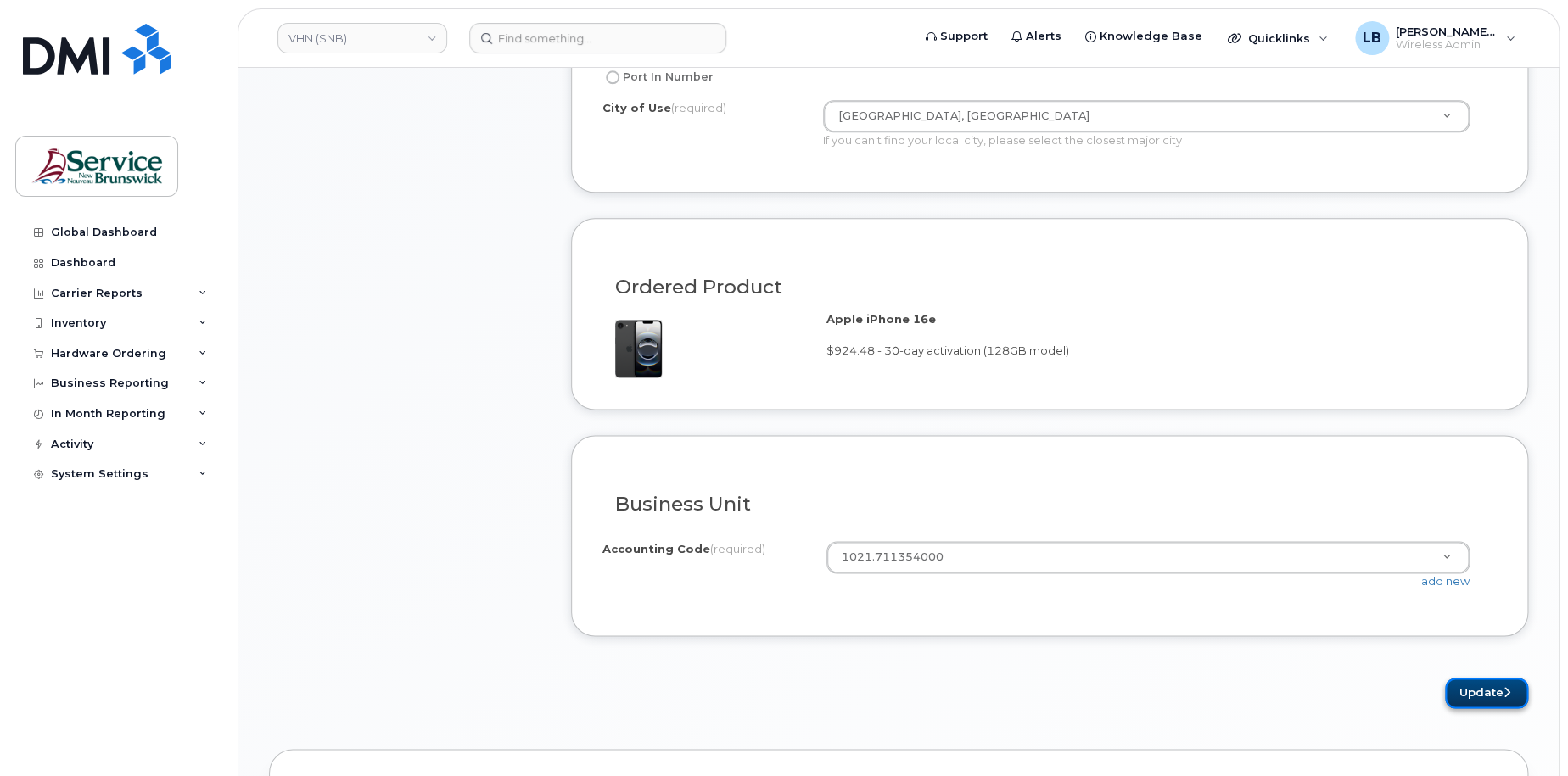
click at [1495, 684] on button "Update" at bounding box center [1486, 693] width 83 height 31
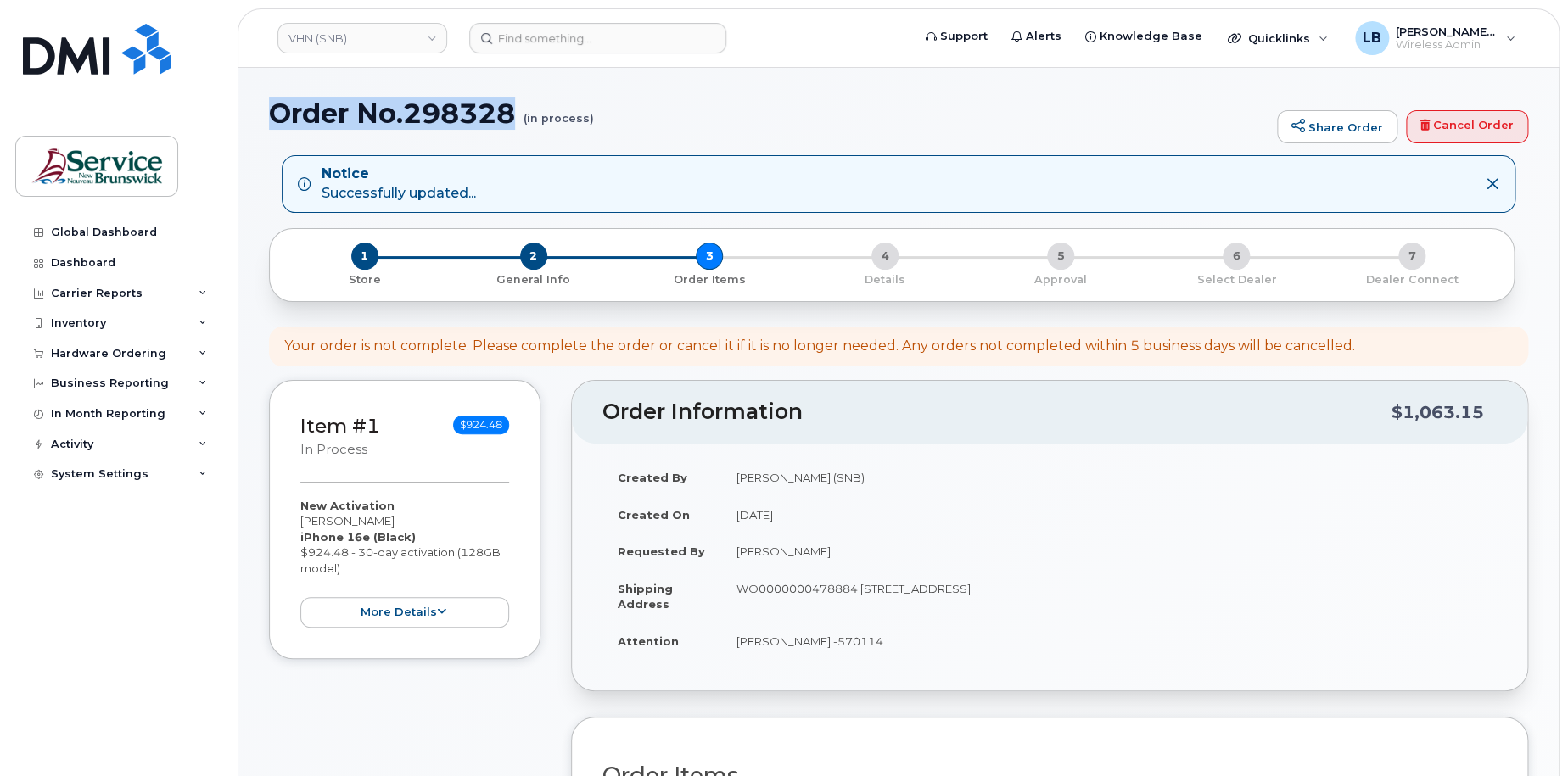
drag, startPoint x: 514, startPoint y: 112, endPoint x: 263, endPoint y: 110, distance: 251.0
copy h1 "Order No.298328"
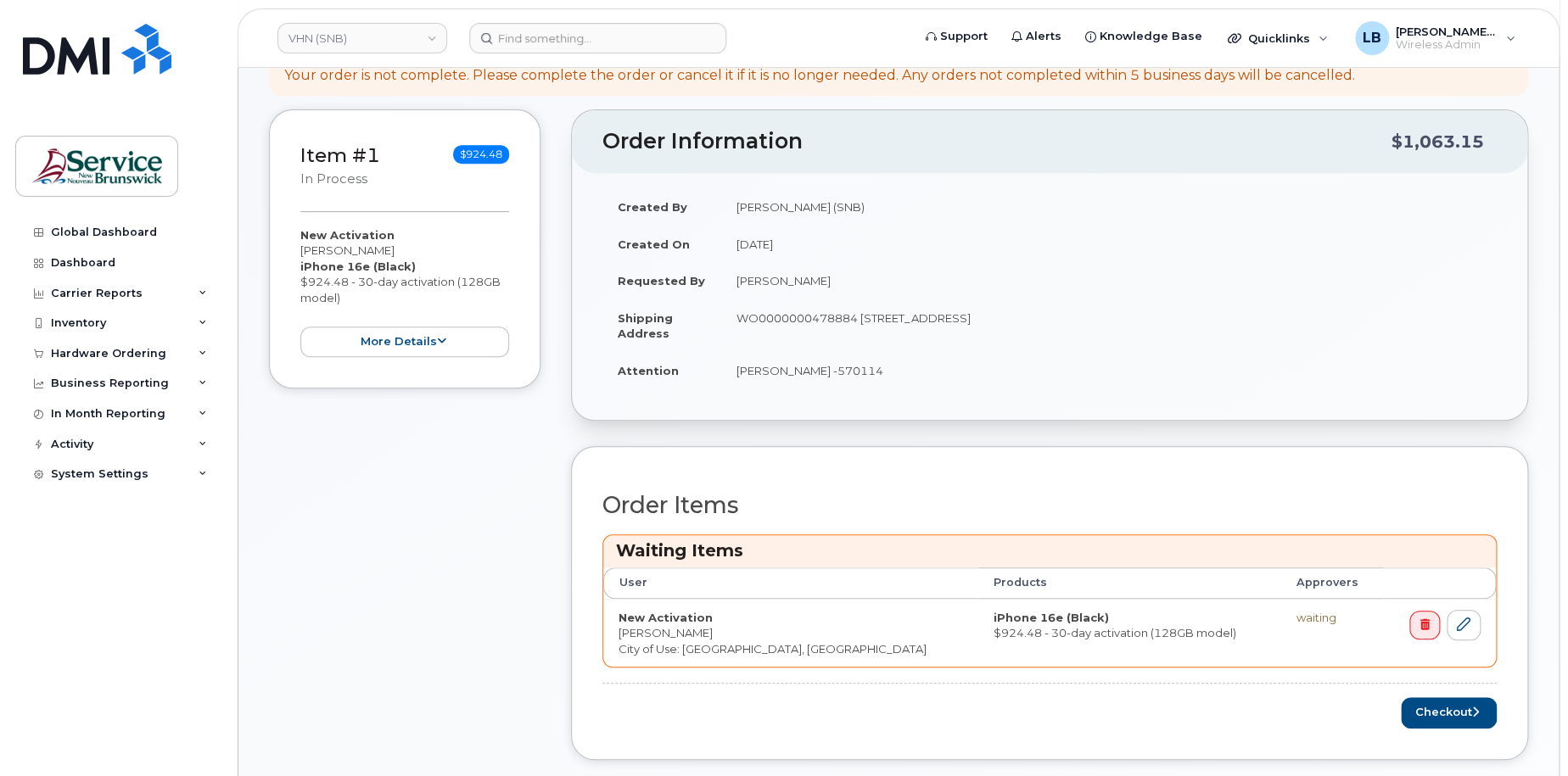
scroll to position [509, 0]
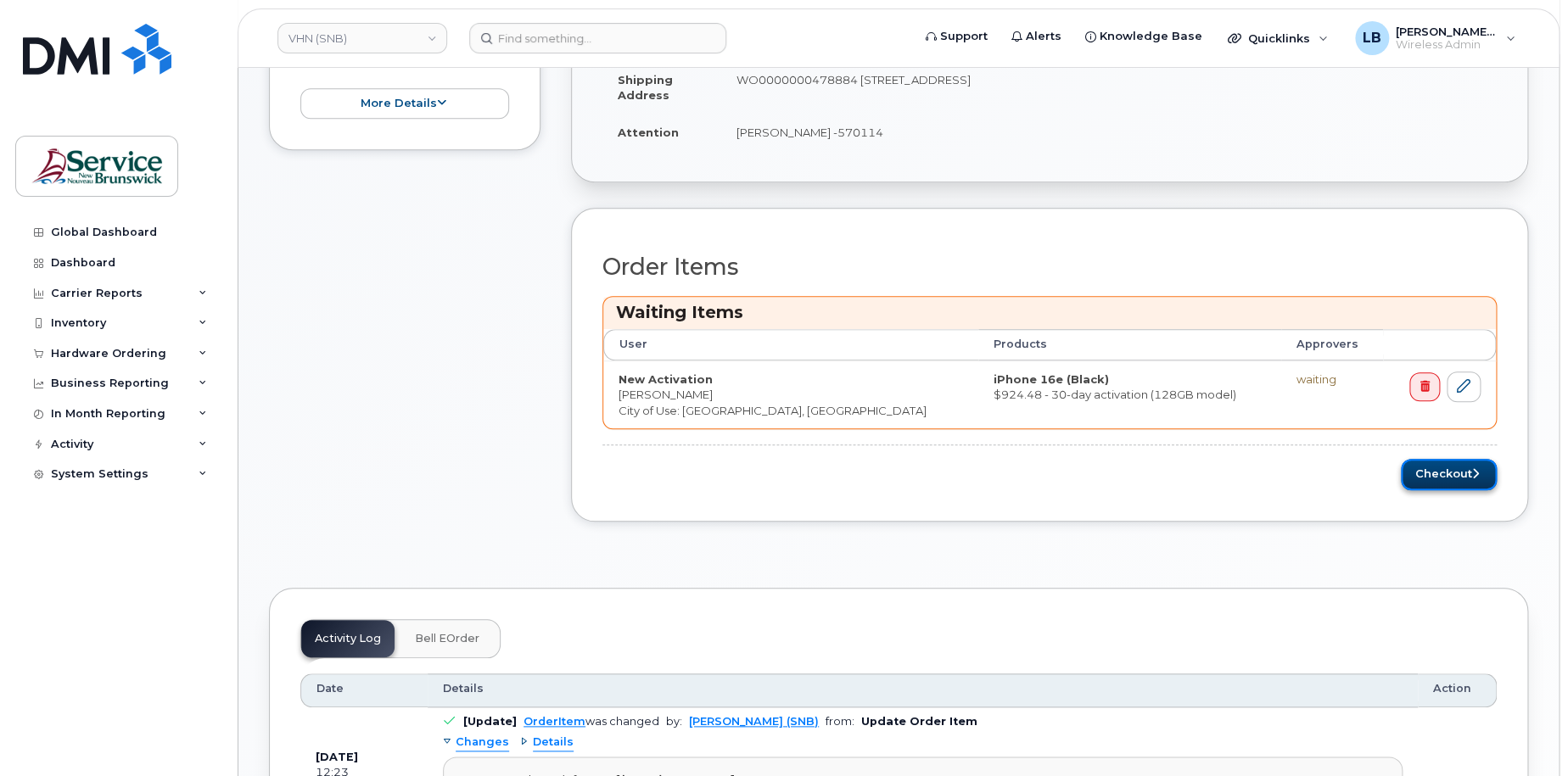
click at [1439, 479] on button "Checkout" at bounding box center [1449, 475] width 96 height 31
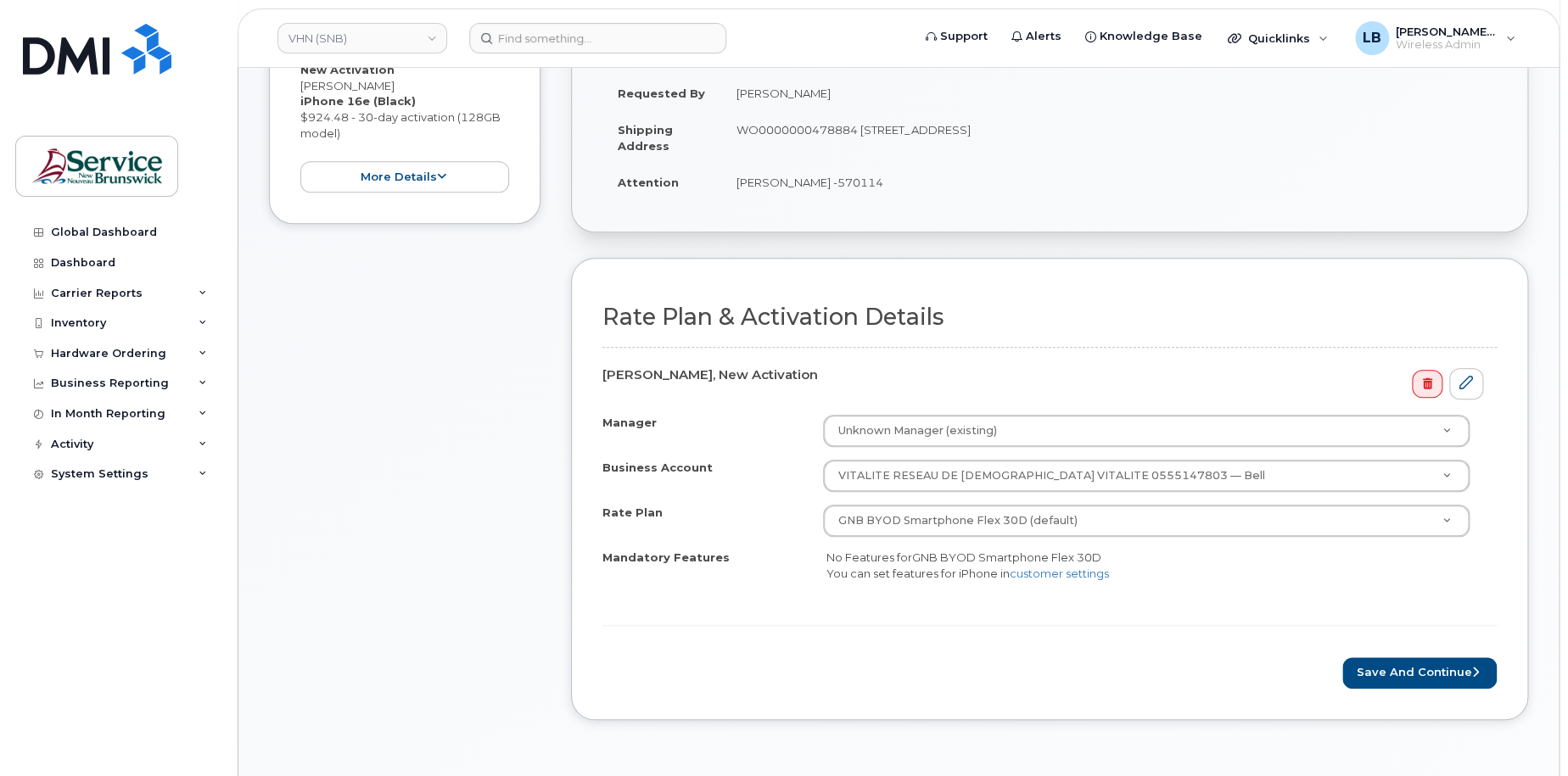
scroll to position [424, 0]
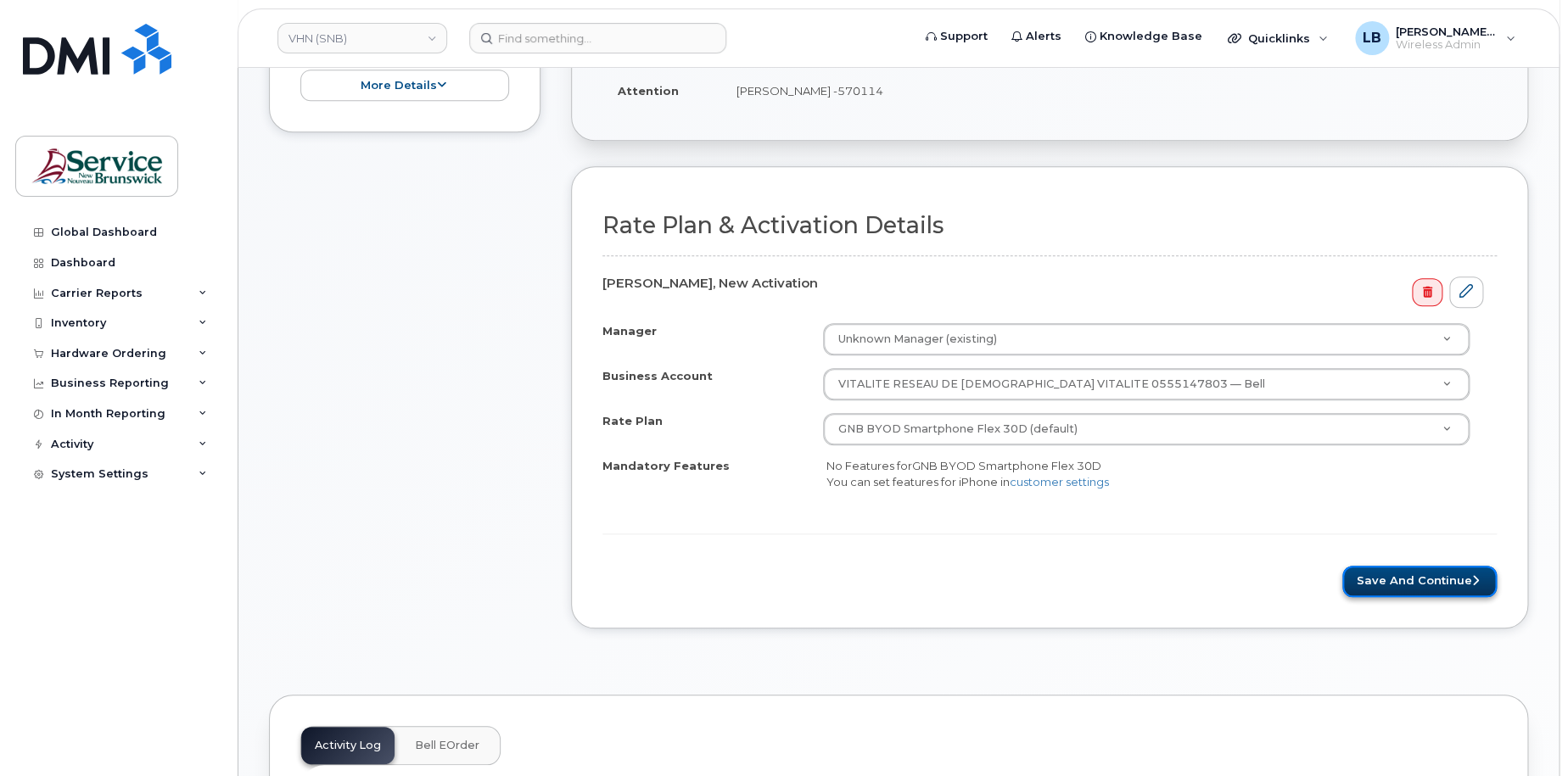
click at [1386, 576] on button "Save and Continue" at bounding box center [1419, 582] width 154 height 31
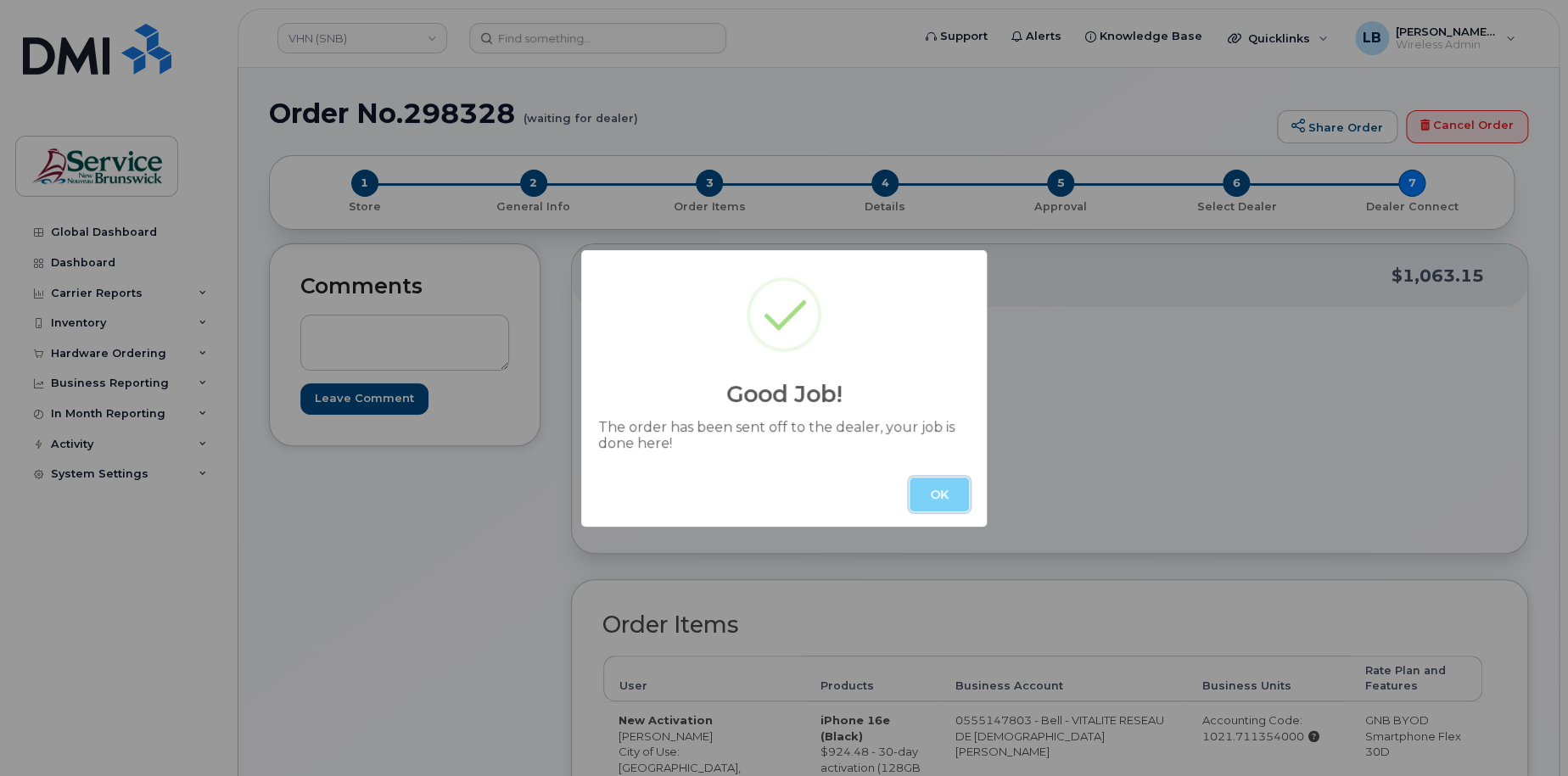
drag, startPoint x: 938, startPoint y: 490, endPoint x: 895, endPoint y: 475, distance: 45.5
click at [934, 486] on button "OK" at bounding box center [939, 495] width 59 height 34
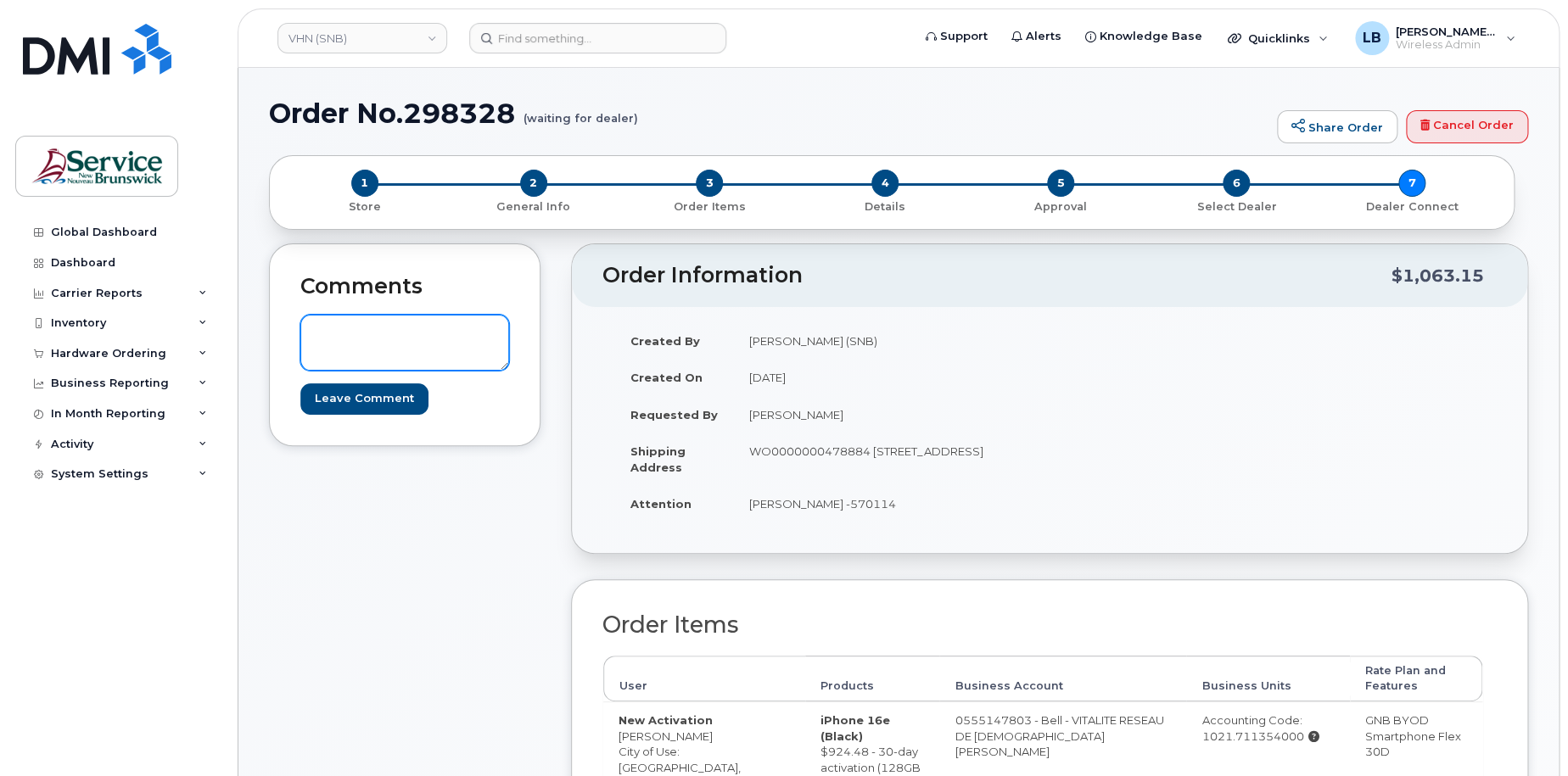
click at [480, 328] on textarea at bounding box center [404, 342] width 209 height 56
paste textarea "DWP Request ID: 570114"
type textarea "DWP Request ID: 570114"
click at [383, 405] on input "Leave Comment" at bounding box center [364, 398] width 128 height 31
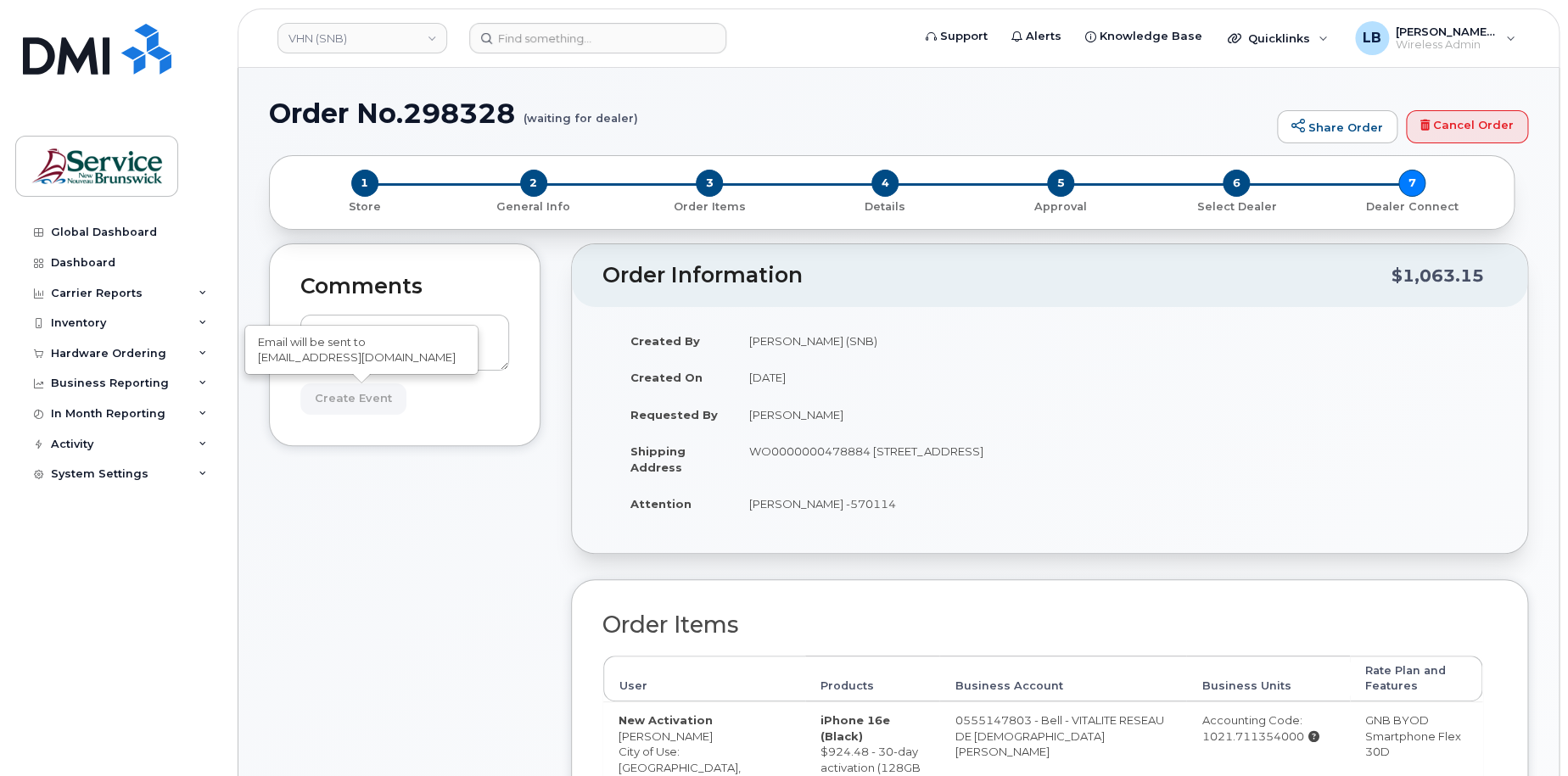
type input "Create Event"
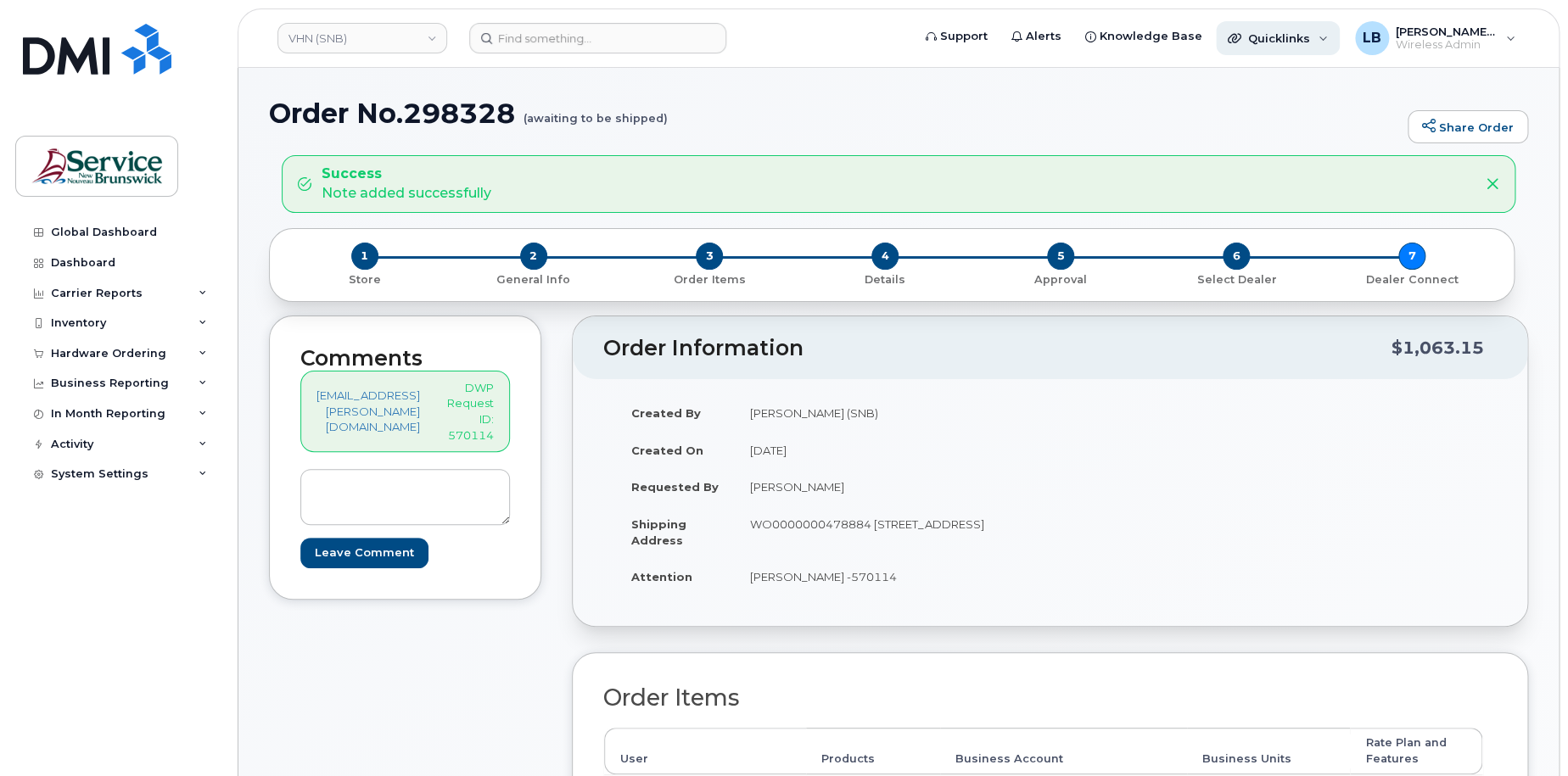
click at [1271, 42] on span "Quicklinks" at bounding box center [1278, 38] width 62 height 13
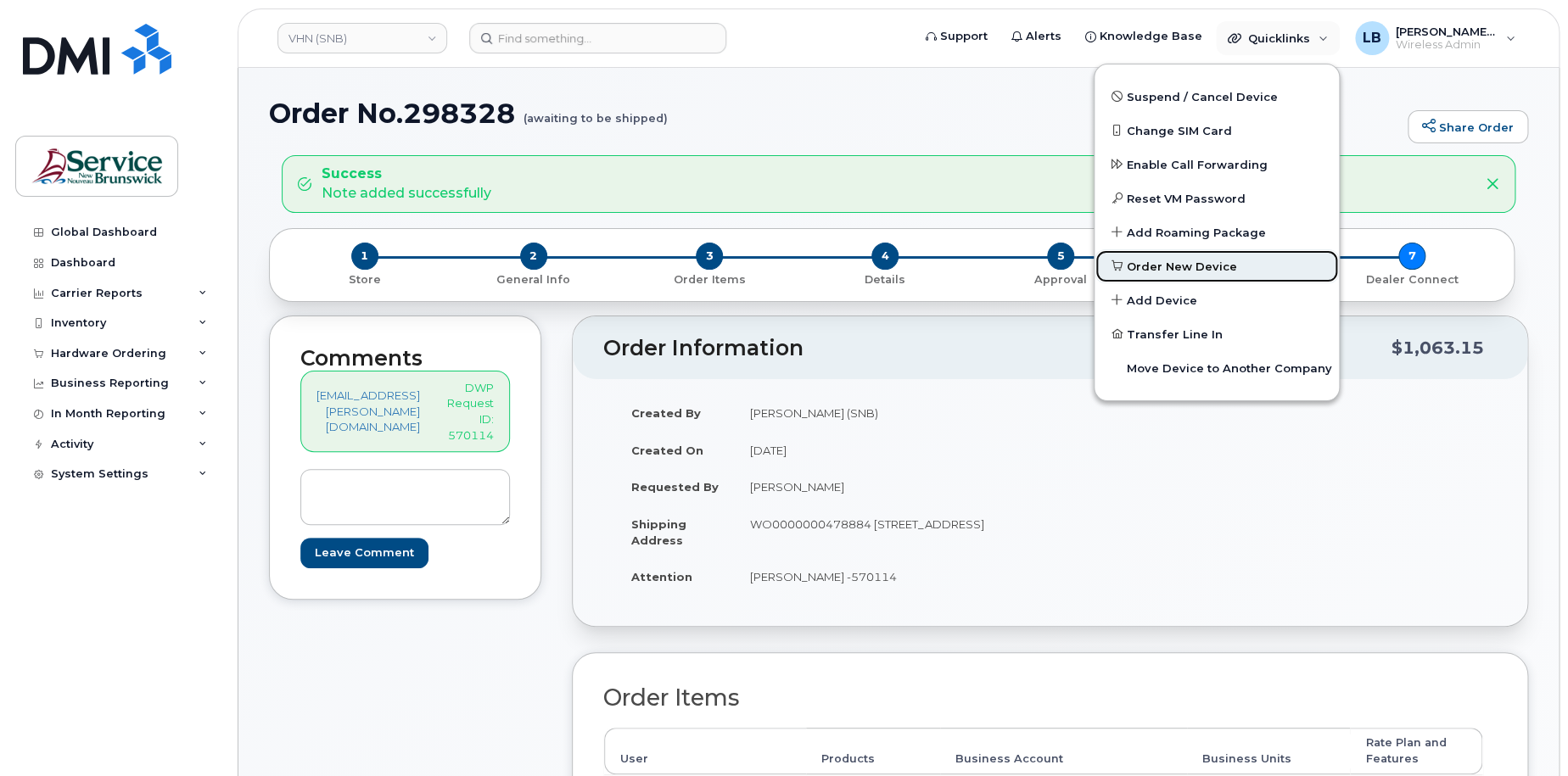
click at [1200, 276] on link "Order New Device" at bounding box center [1216, 267] width 244 height 34
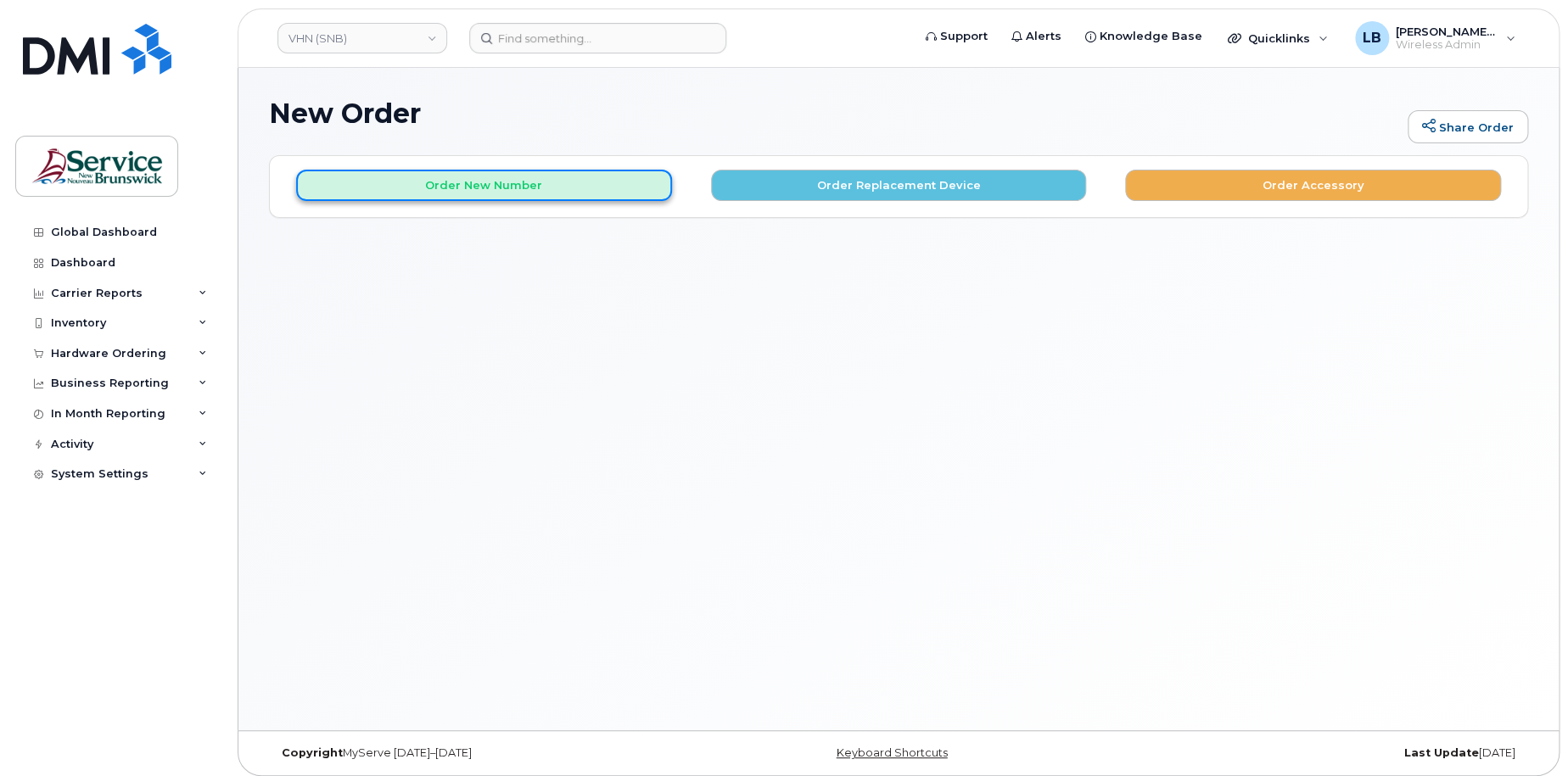
click at [533, 177] on button "Order New Number" at bounding box center [484, 185] width 376 height 31
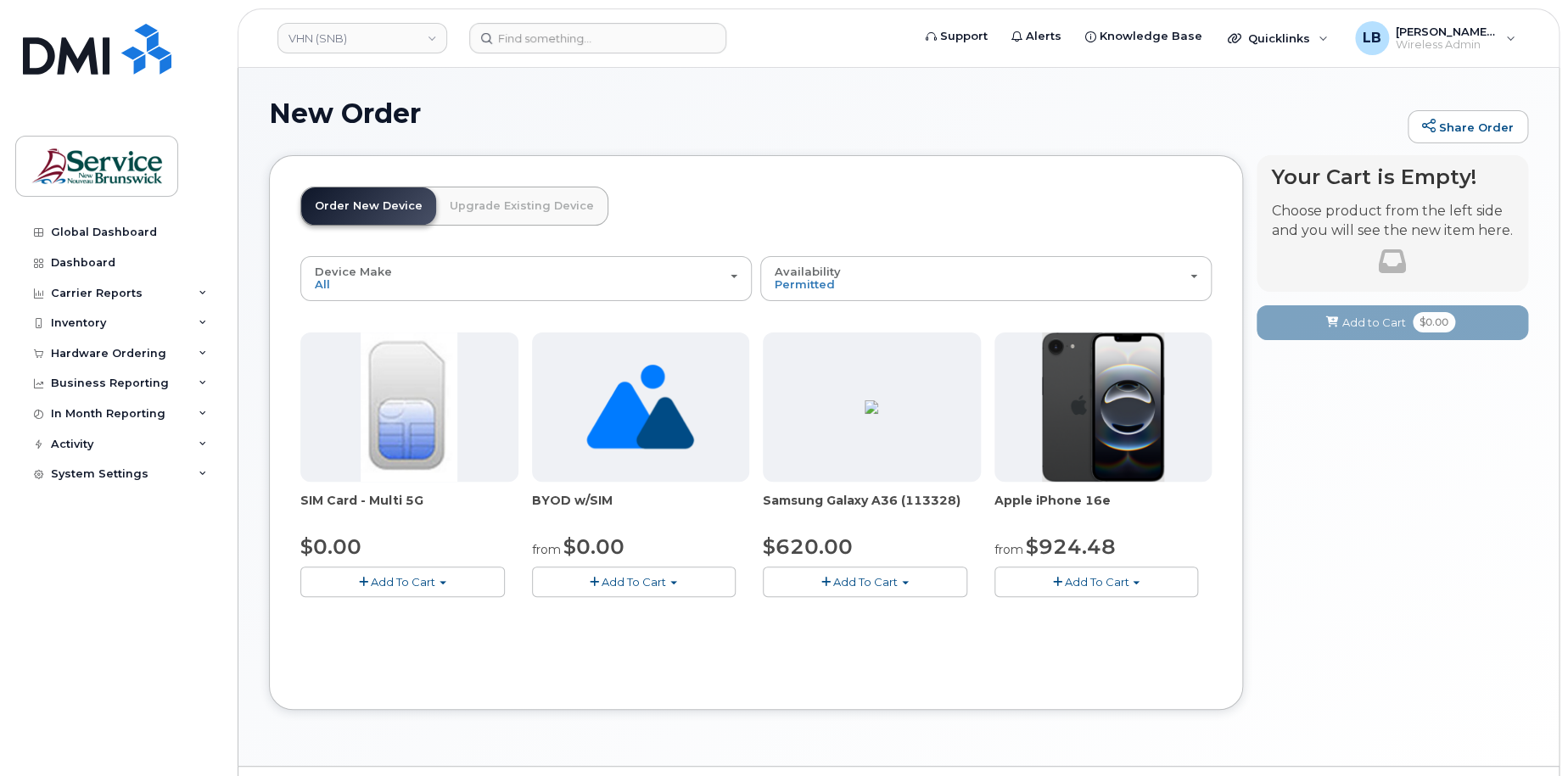
click at [1156, 570] on button "Add To Cart" at bounding box center [1096, 582] width 205 height 30
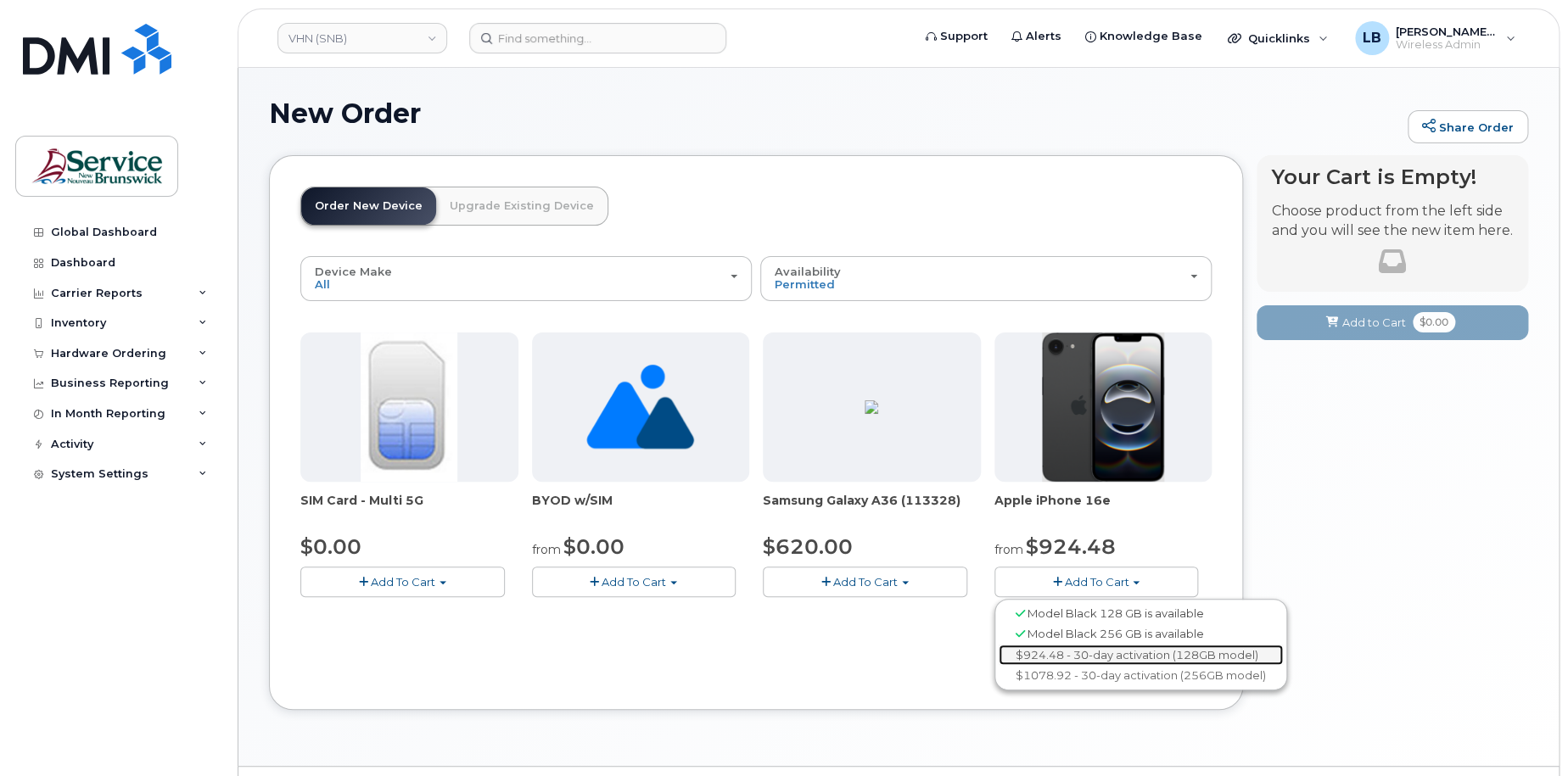
click at [1125, 655] on link "$924.48 - 30-day activation (128GB model)" at bounding box center [1141, 655] width 284 height 21
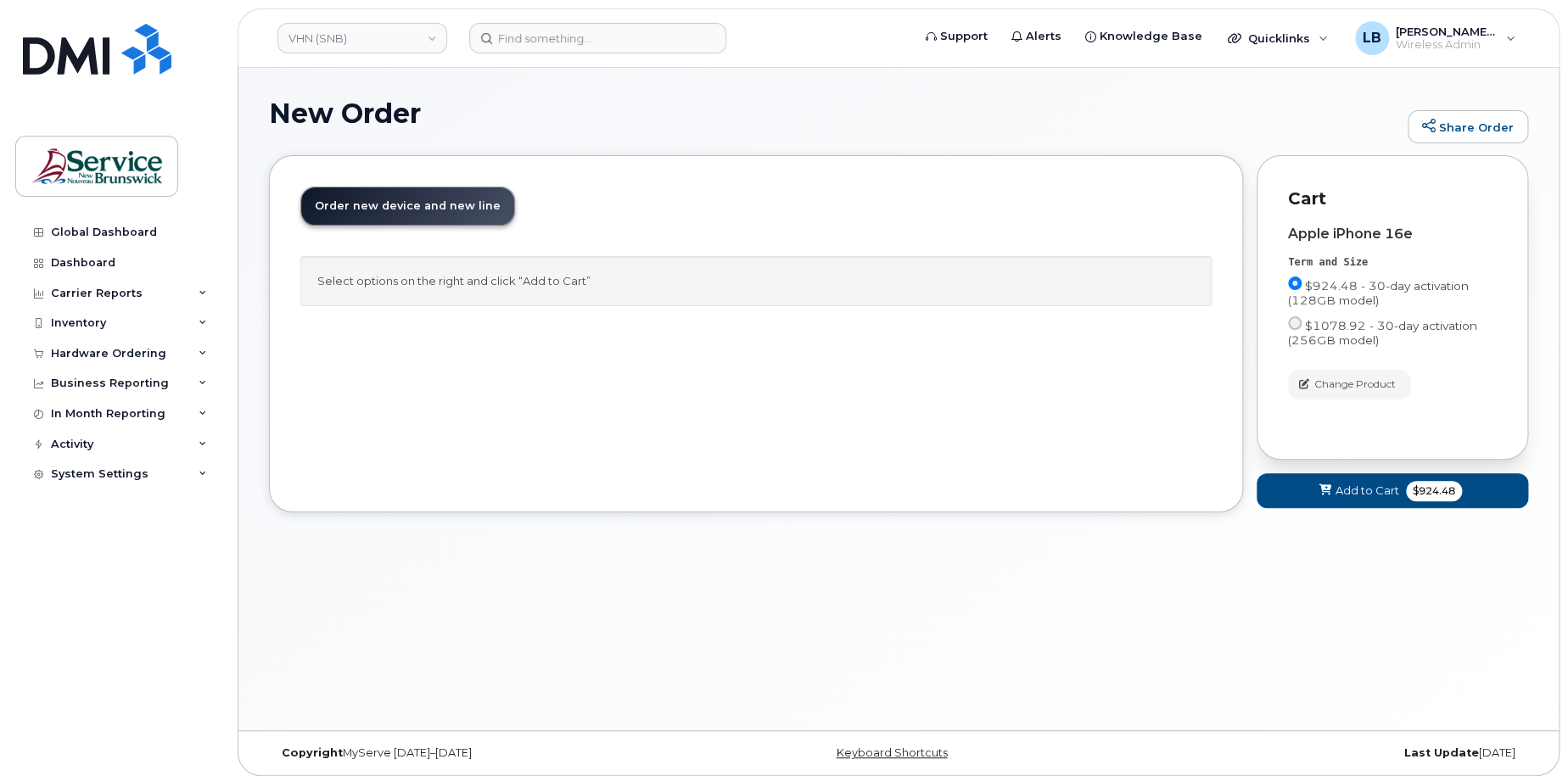
click at [1363, 508] on div "Cart active suspended Carrier Device Additional cost to upgrading the device Se…" at bounding box center [1392, 346] width 272 height 382
click at [1360, 495] on span "Add to Cart" at bounding box center [1367, 490] width 64 height 16
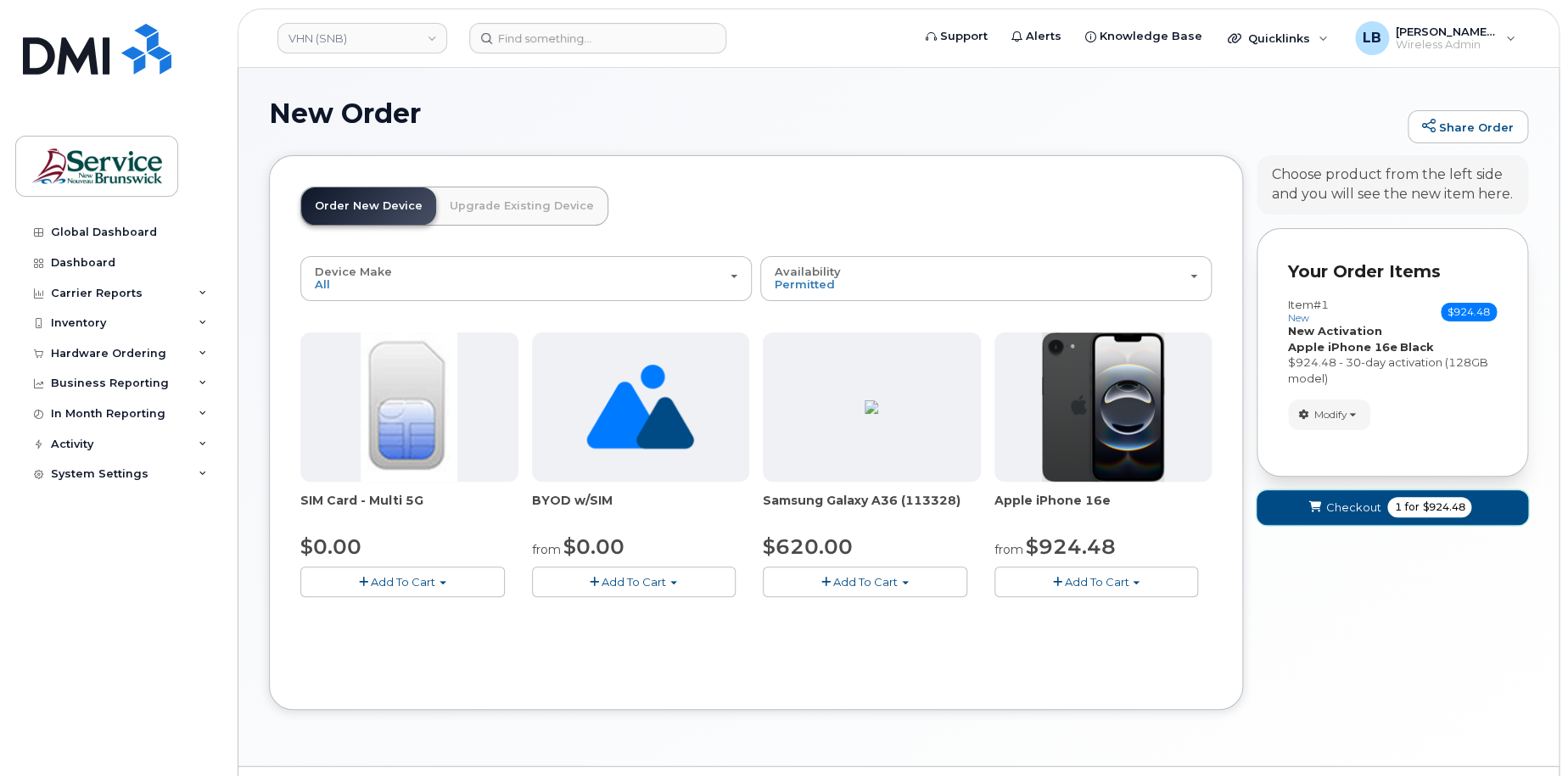
click at [1364, 506] on span "Checkout" at bounding box center [1353, 507] width 55 height 16
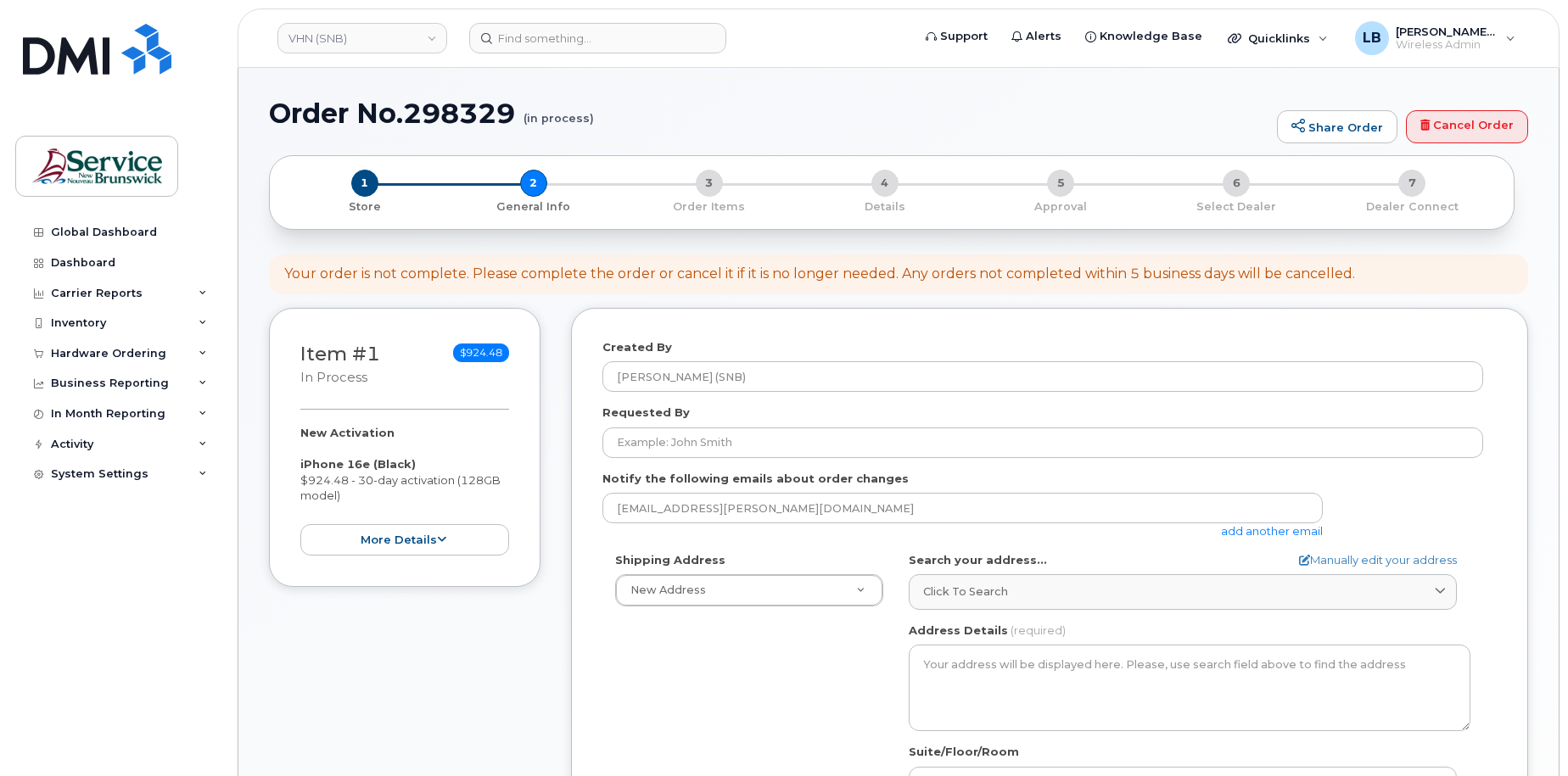
select select
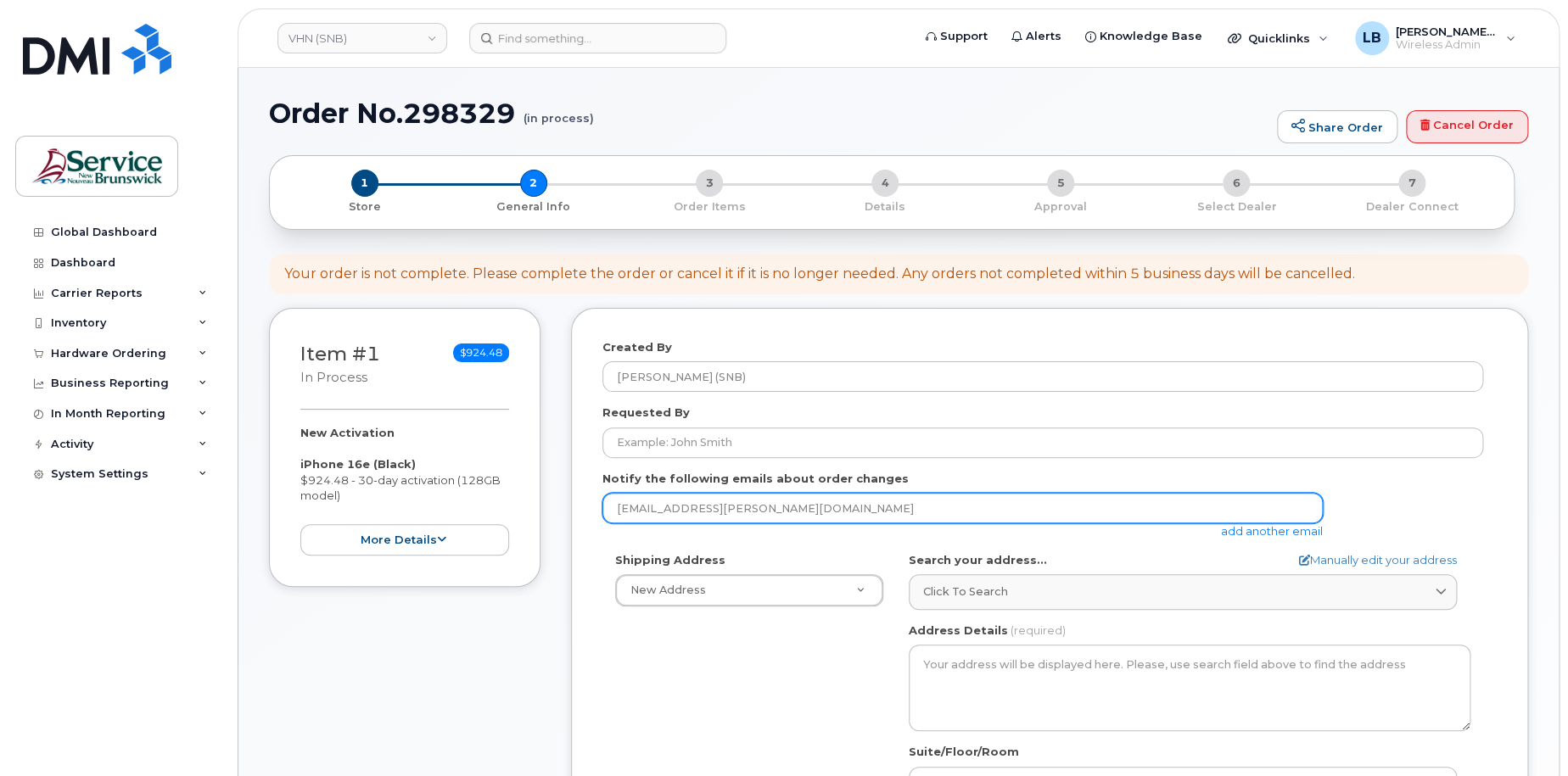
click at [778, 516] on input "[EMAIL_ADDRESS][PERSON_NAME][DOMAIN_NAME]" at bounding box center [963, 508] width 721 height 31
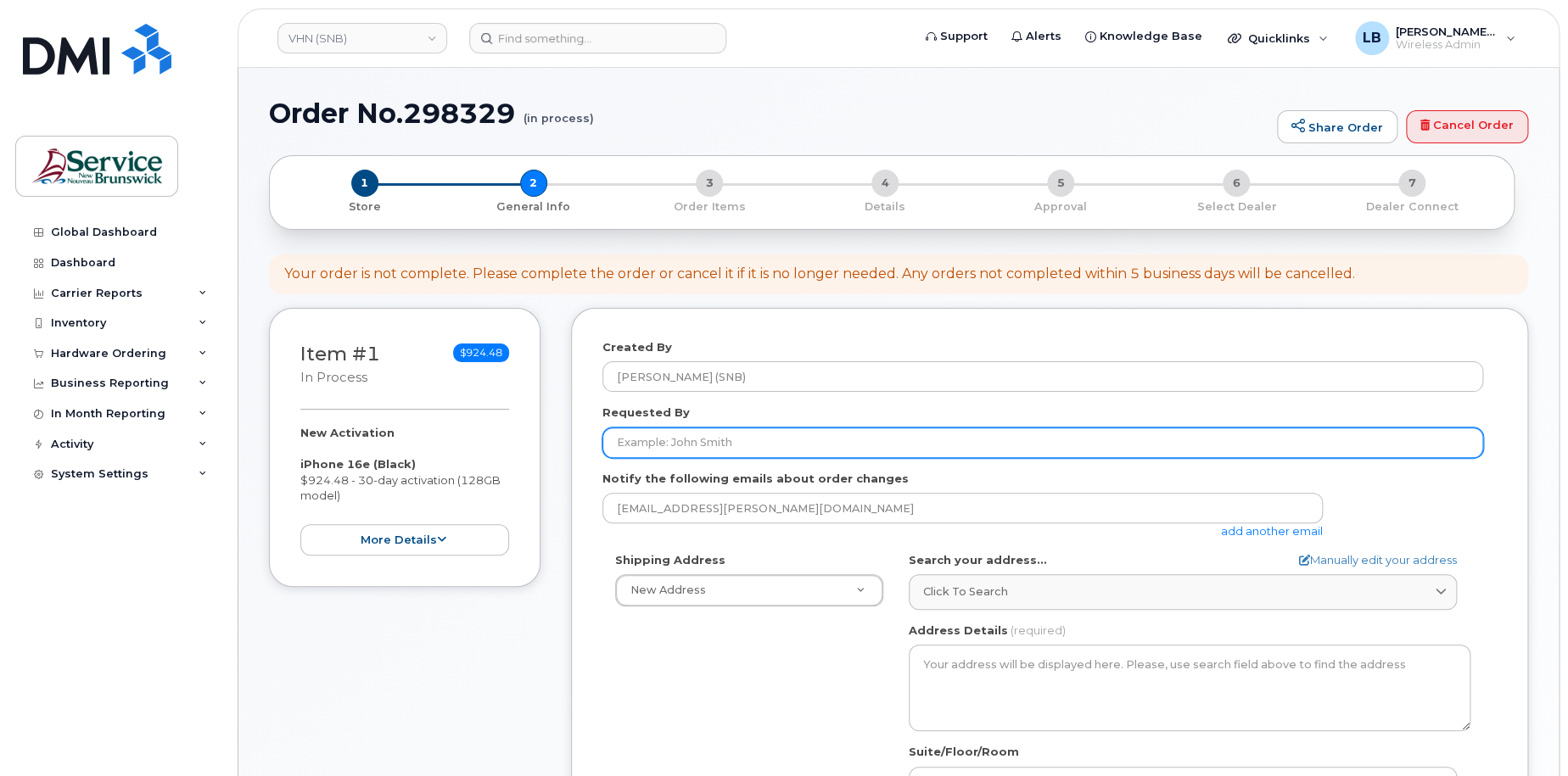
click at [825, 439] on input "Requested By" at bounding box center [1043, 443] width 881 height 31
paste input "Jocelyne Boudreau"
type input "Jocelyne Boudreau"
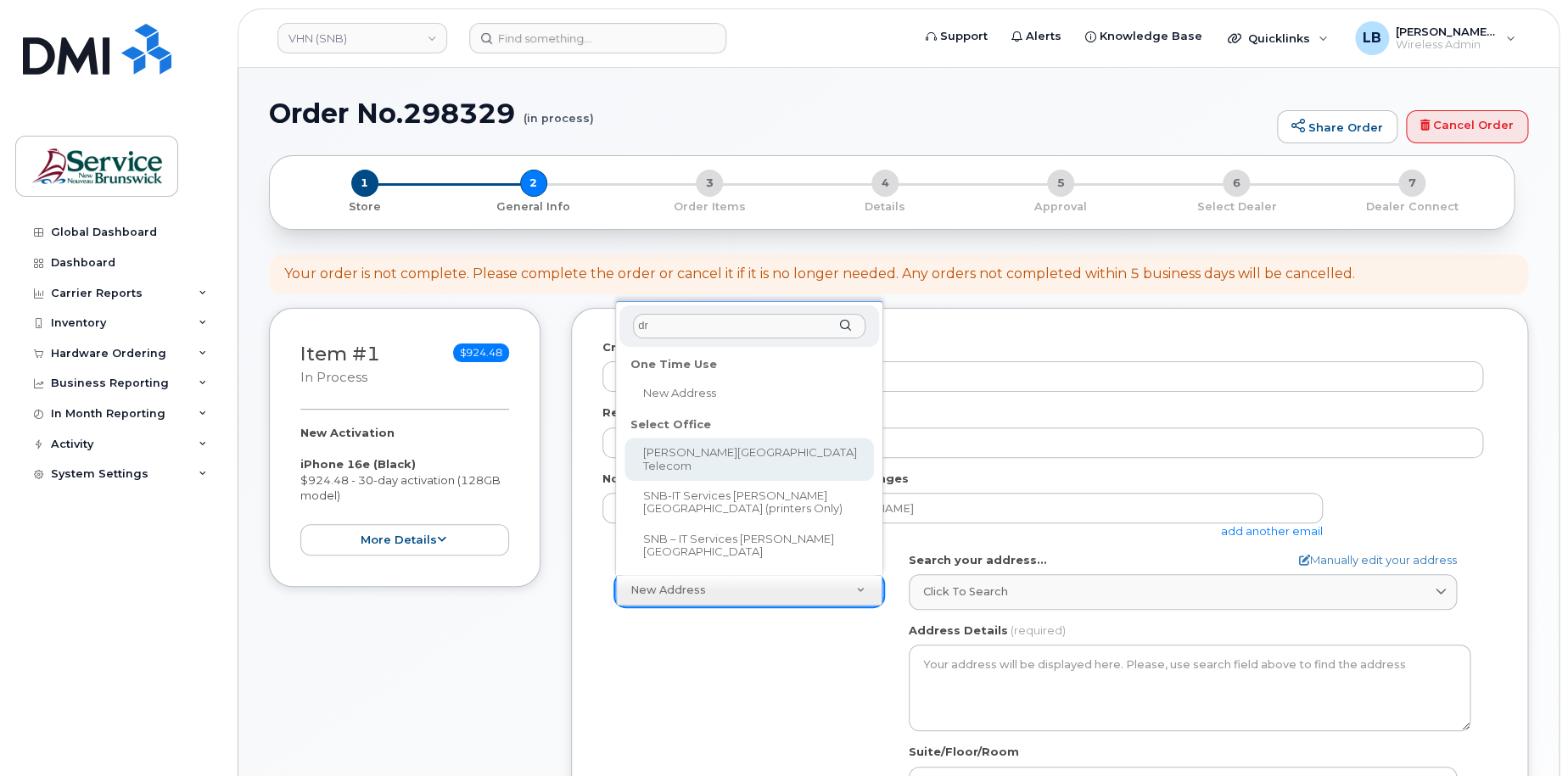
type input "dr"
select select
type textarea "985 College Hill Rd Fredericton New Brunswick E3B 4J7"
type input "Steve Sullivan"
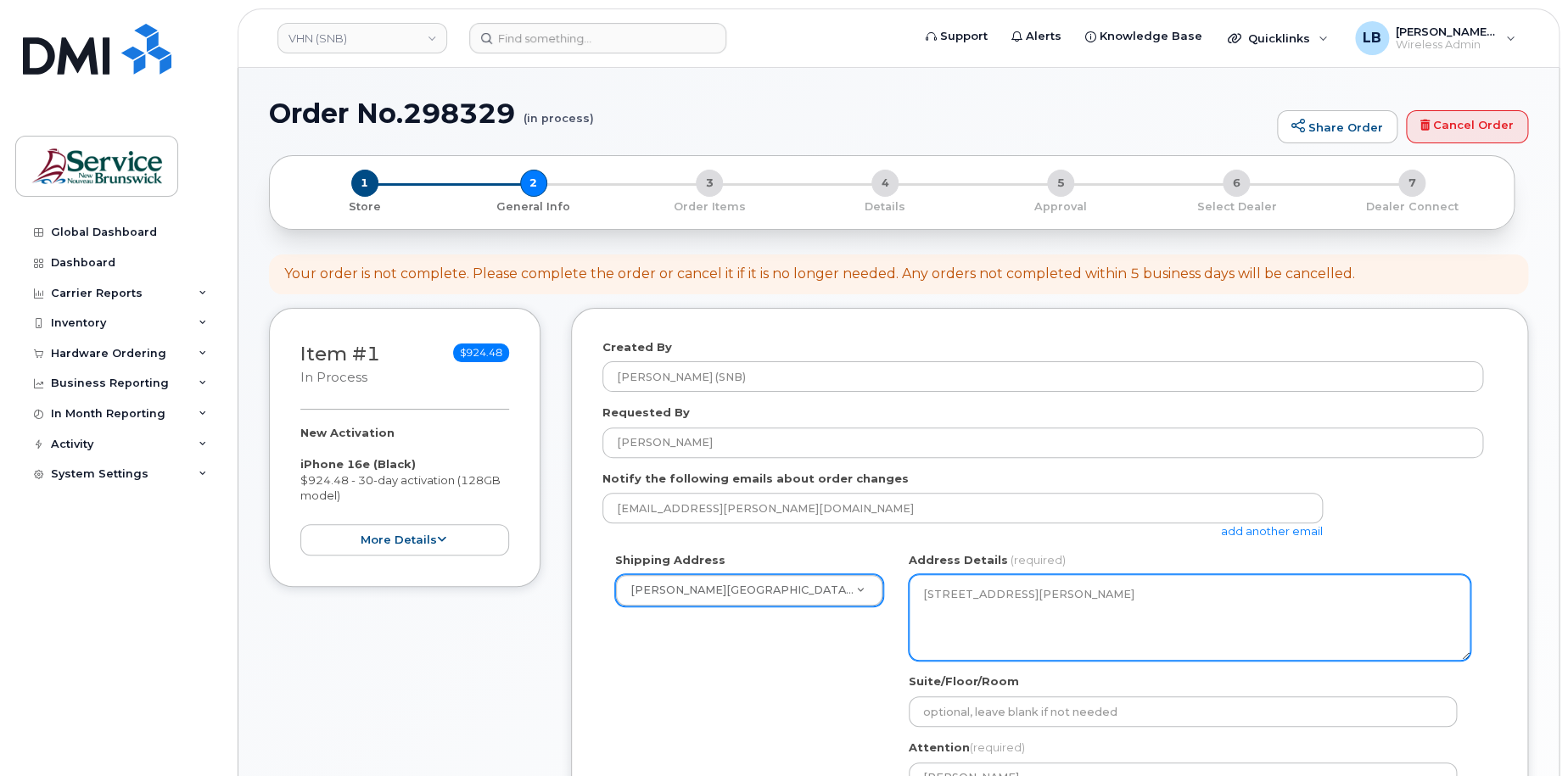
scroll to position [85, 0]
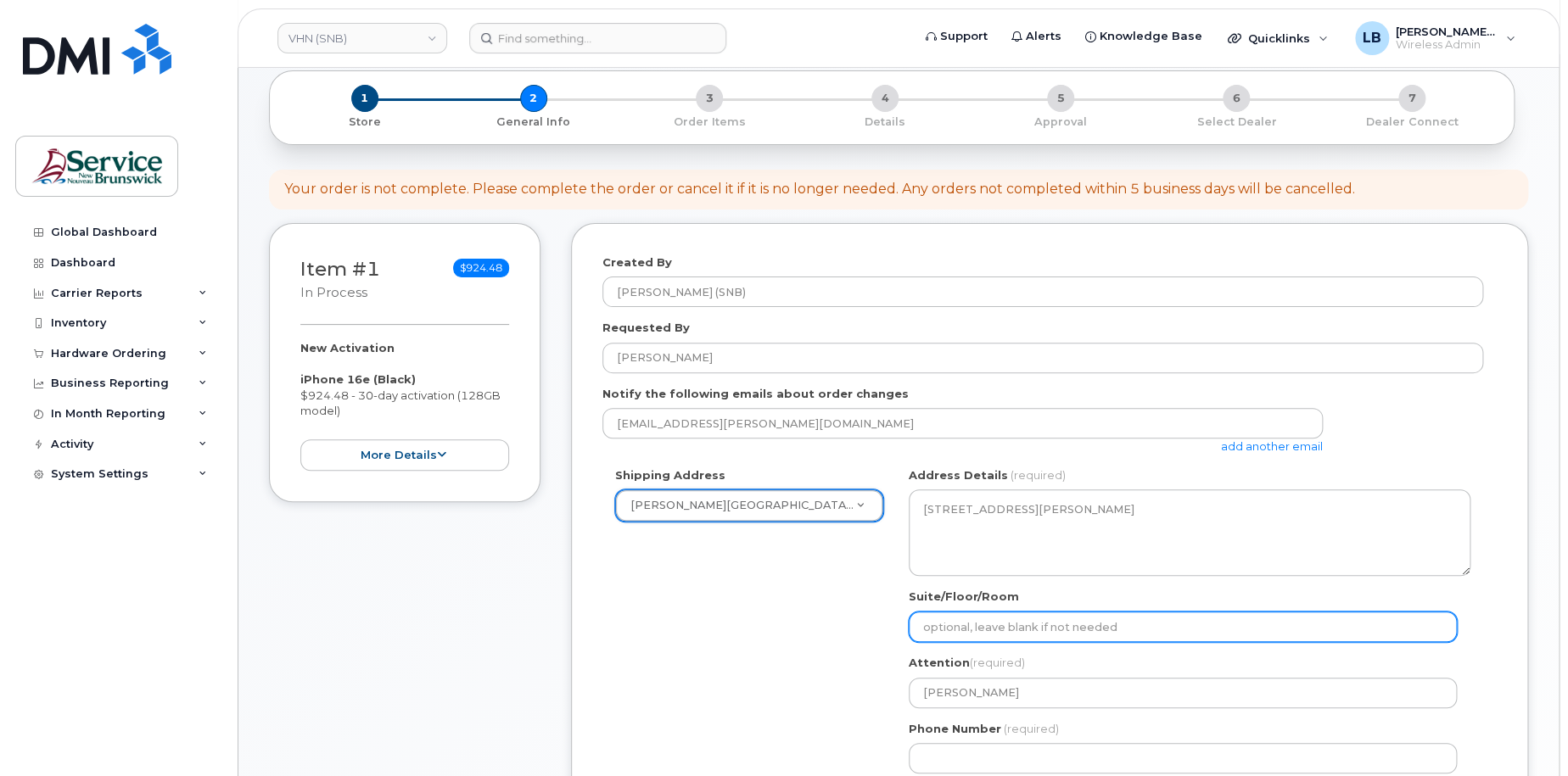
click at [1015, 627] on input "Suite/Floor/Room" at bounding box center [1182, 627] width 548 height 31
paste input "WO0000000479413"
select select
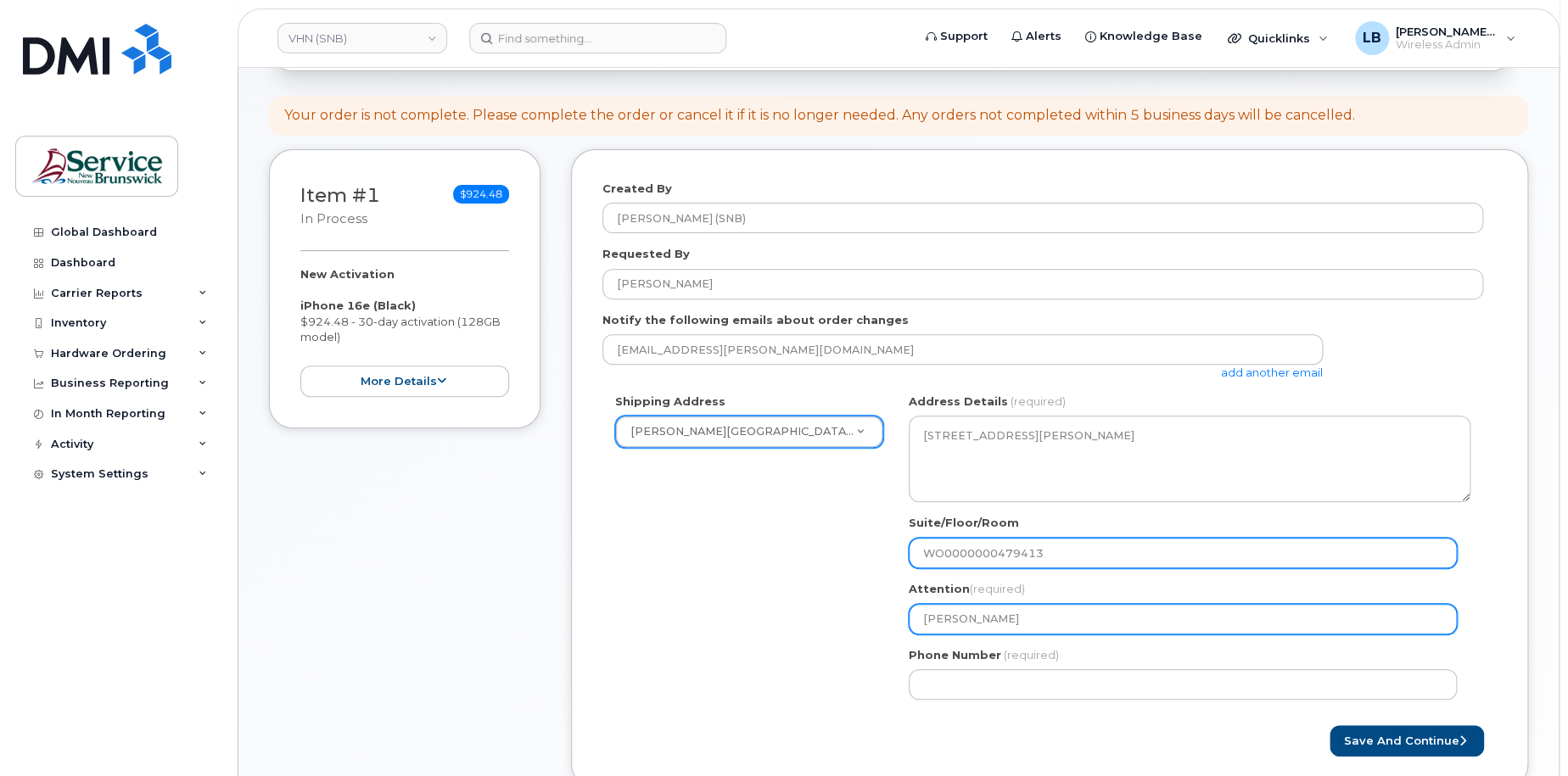
scroll to position [255, 0]
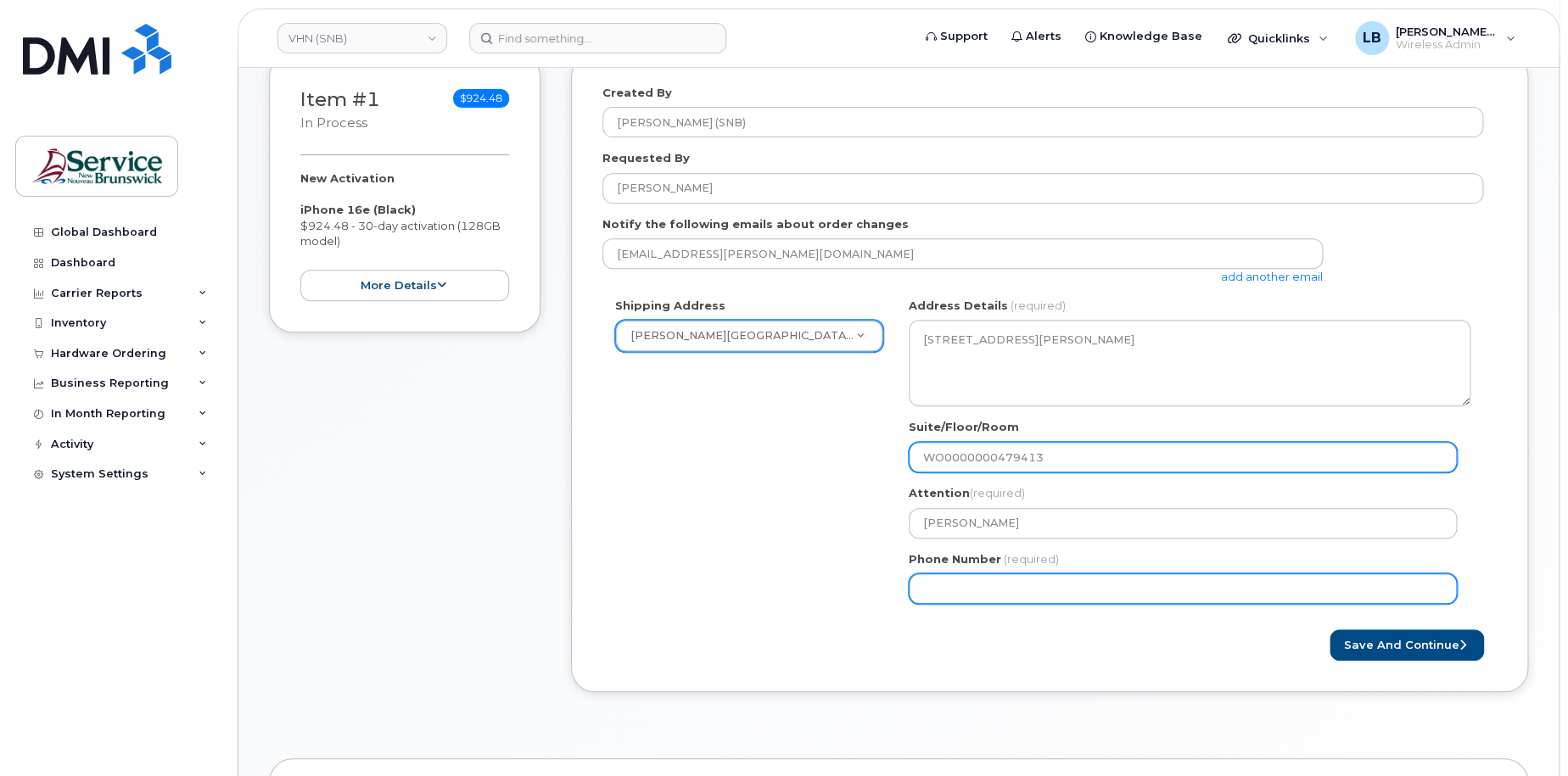
type input "WO0000000479413"
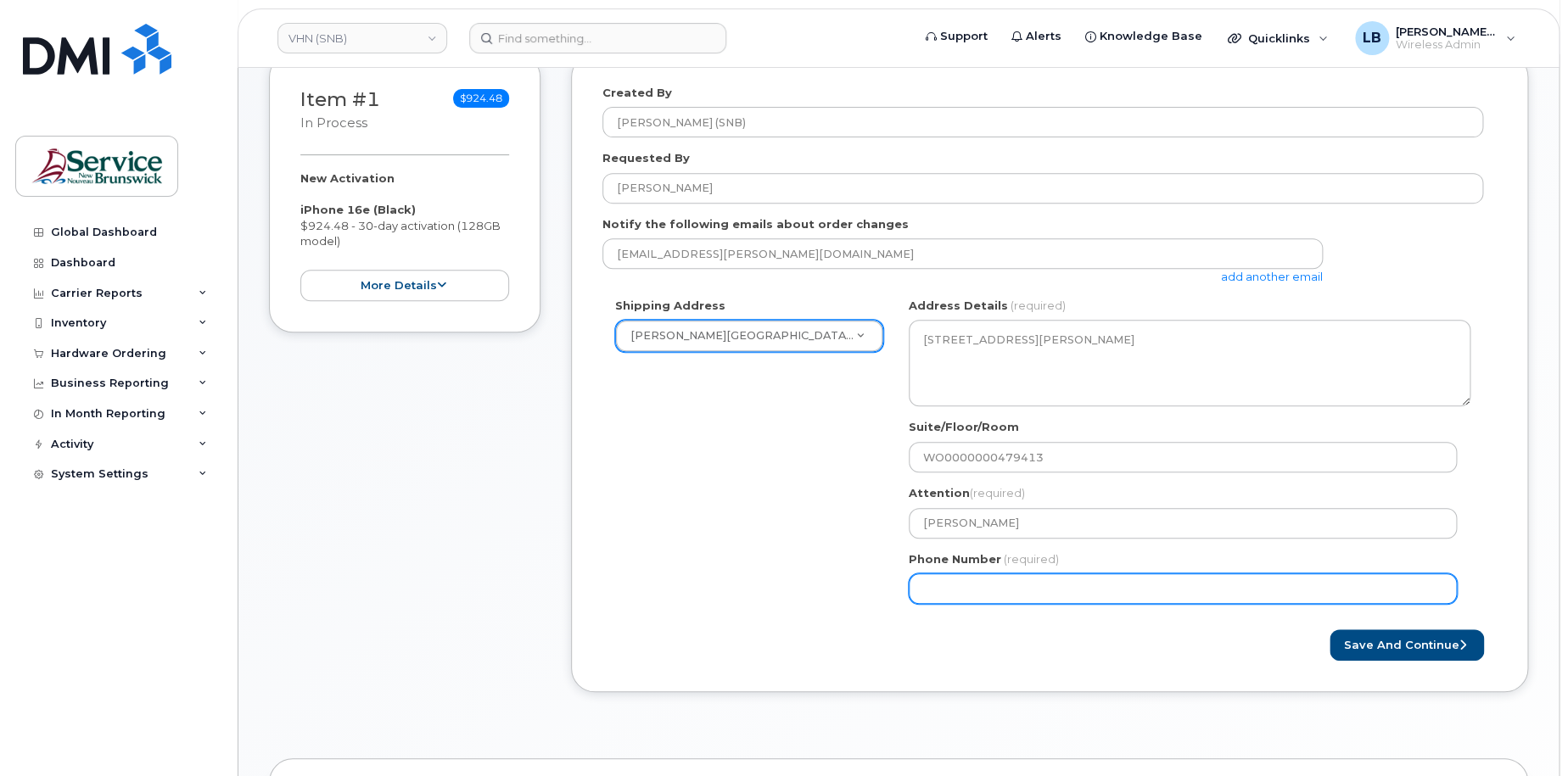
click at [1082, 579] on input "Phone Number" at bounding box center [1182, 589] width 548 height 31
type input "5"
select select
type input "506292706"
select select
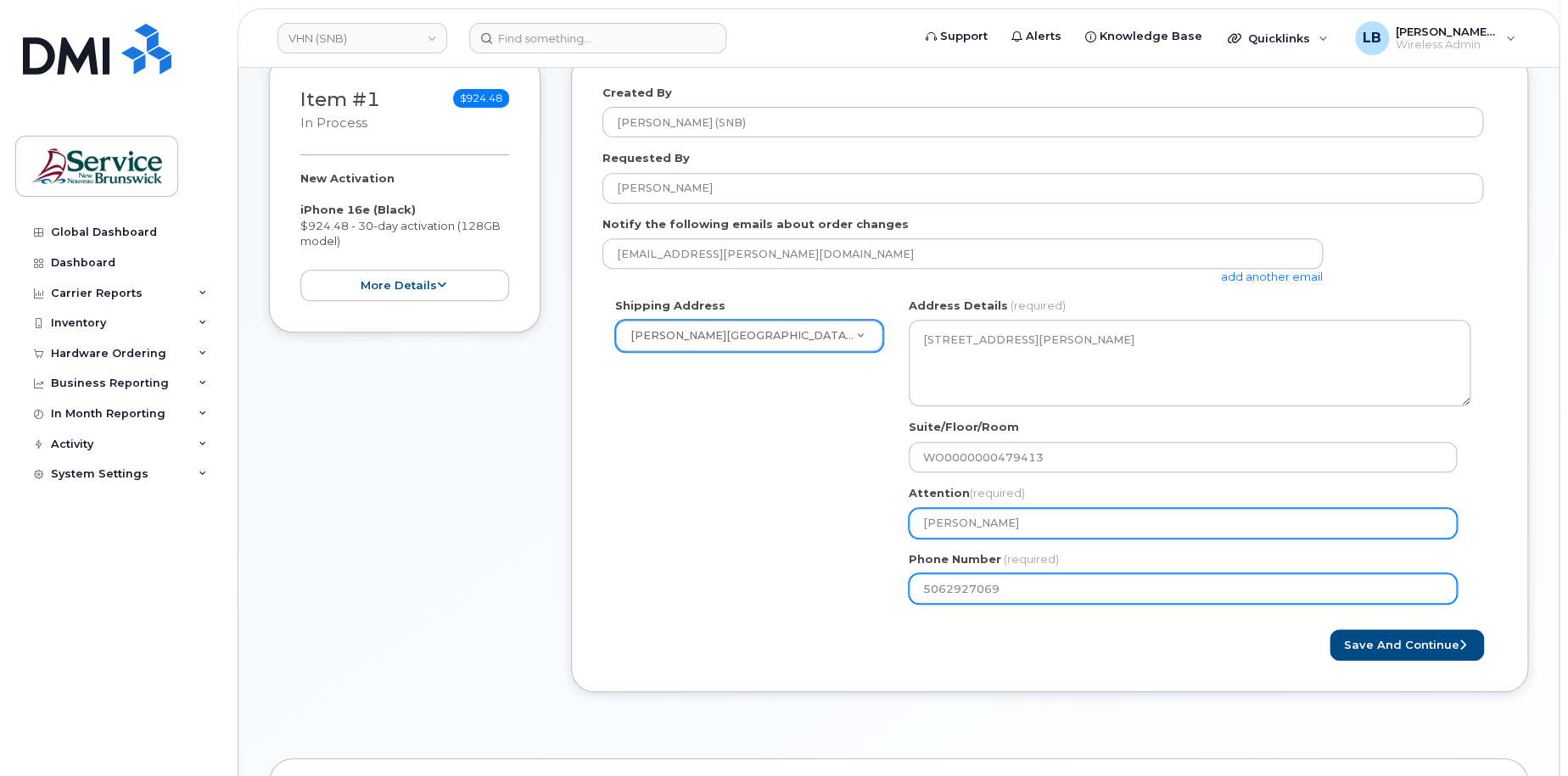
type input "5062927069"
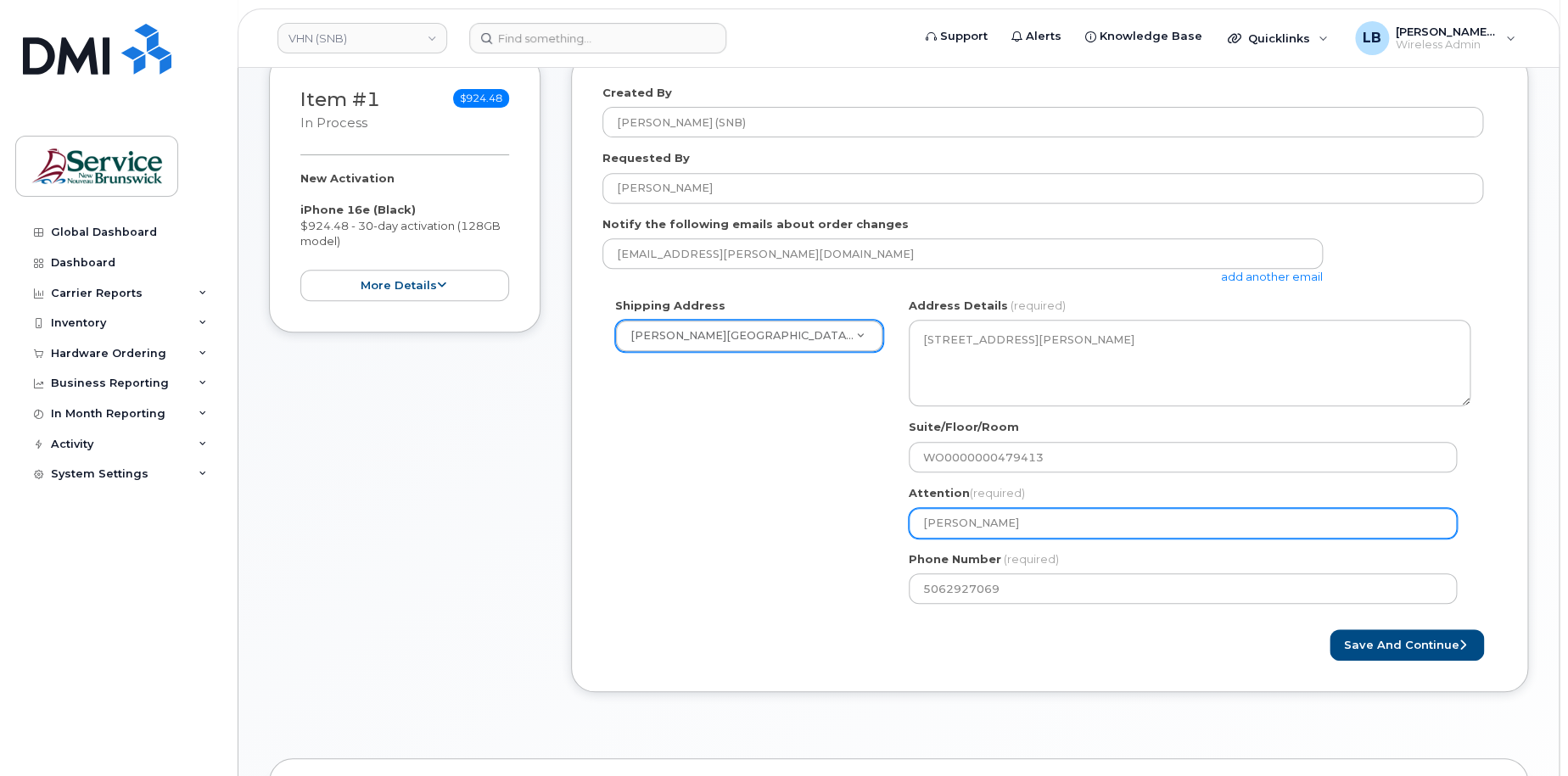
click at [1090, 528] on input "Steve Sullivan" at bounding box center [1182, 523] width 548 height 31
type input "Steve Sullivan -"
select select
type input "Steve Sullivan -"
select select
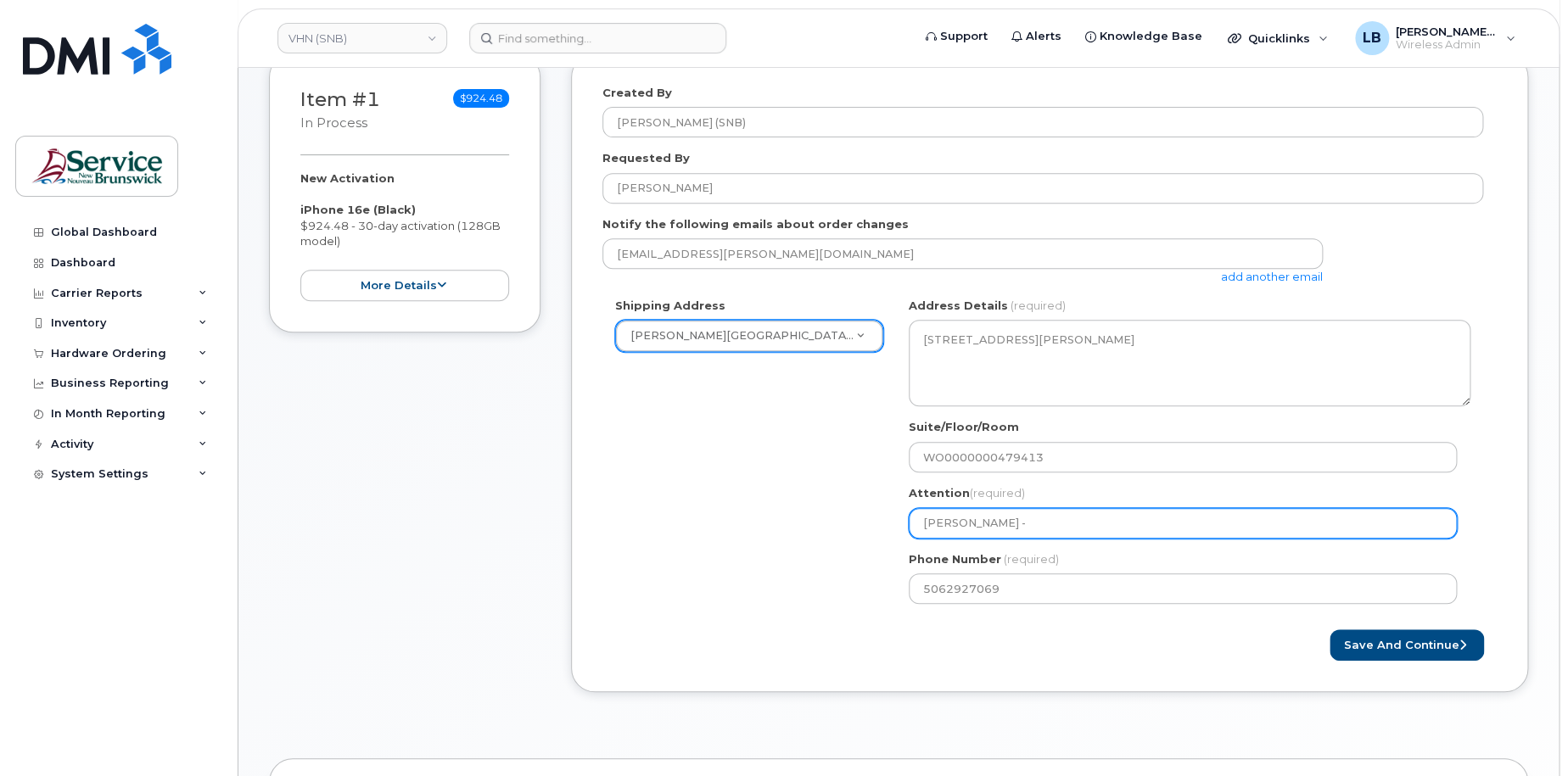
type input "Steve Sullivan - 5"
select select
type input "Steve Sullivan - 57"
select select
type input "Steve Sullivan - 570"
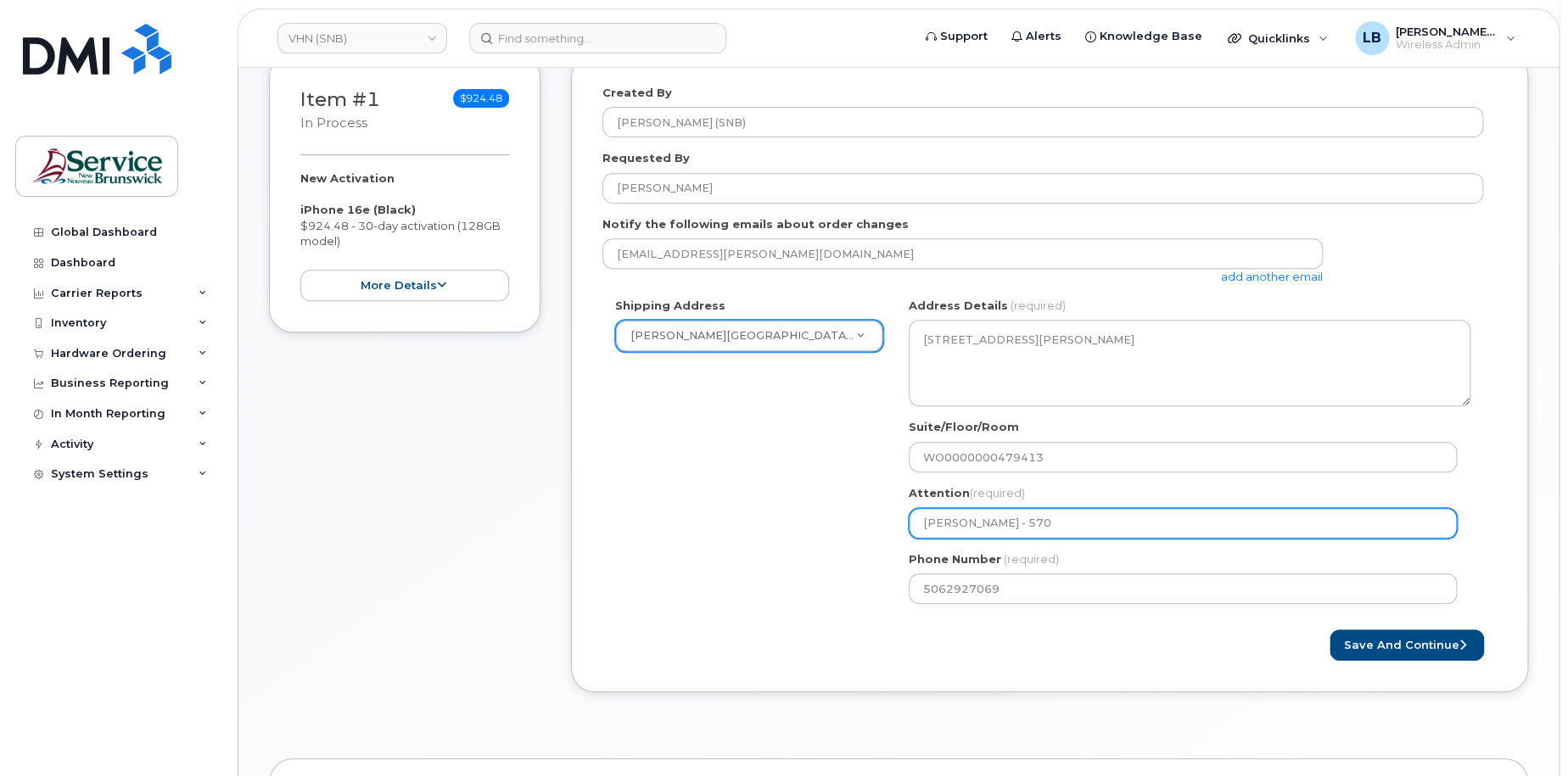
select select
type input "Steve Sullivan - 5706"
select select
type input "Steve Sullivan - 57062"
select select
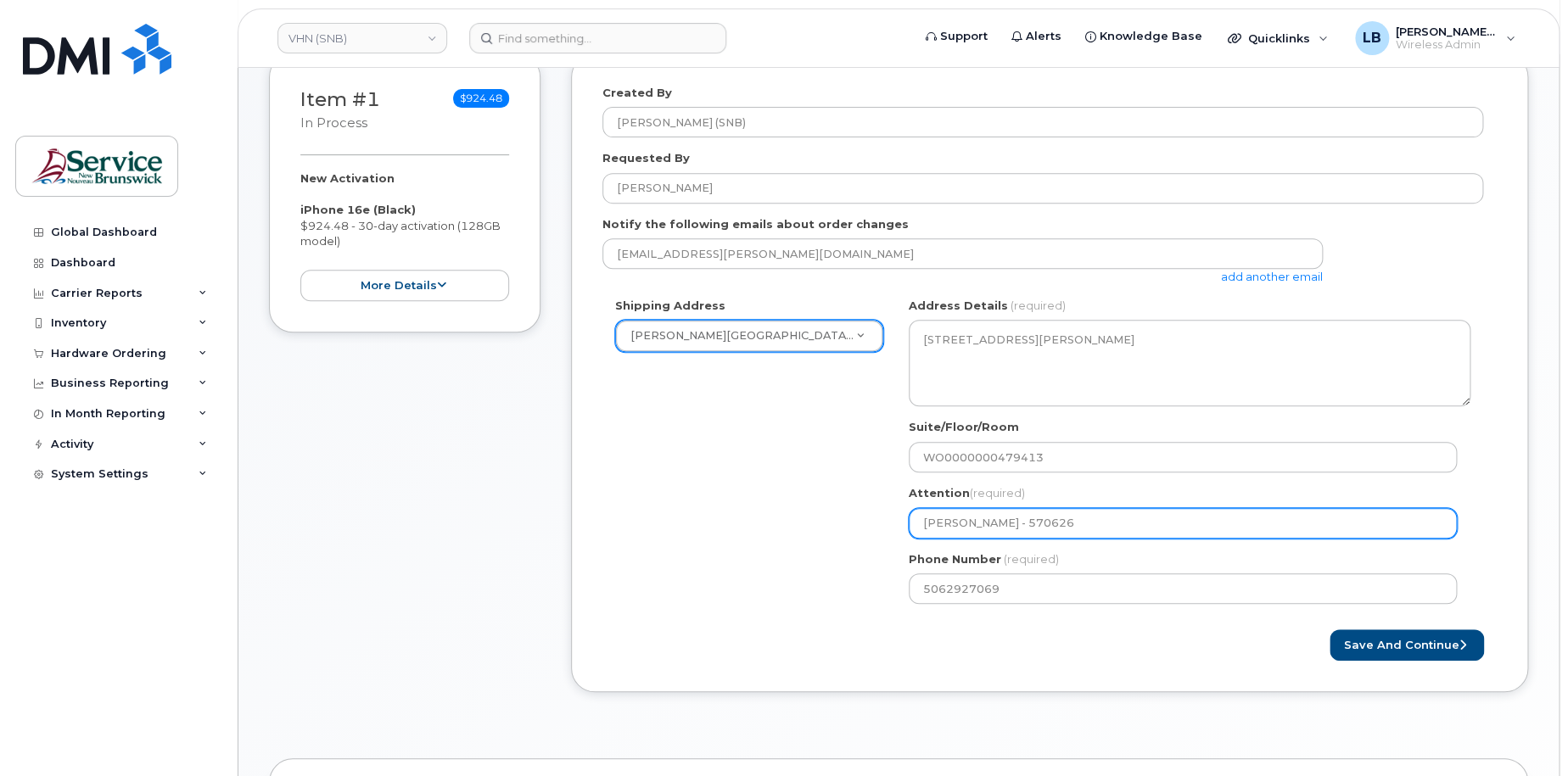
type input "Steve Sullivan - 570626"
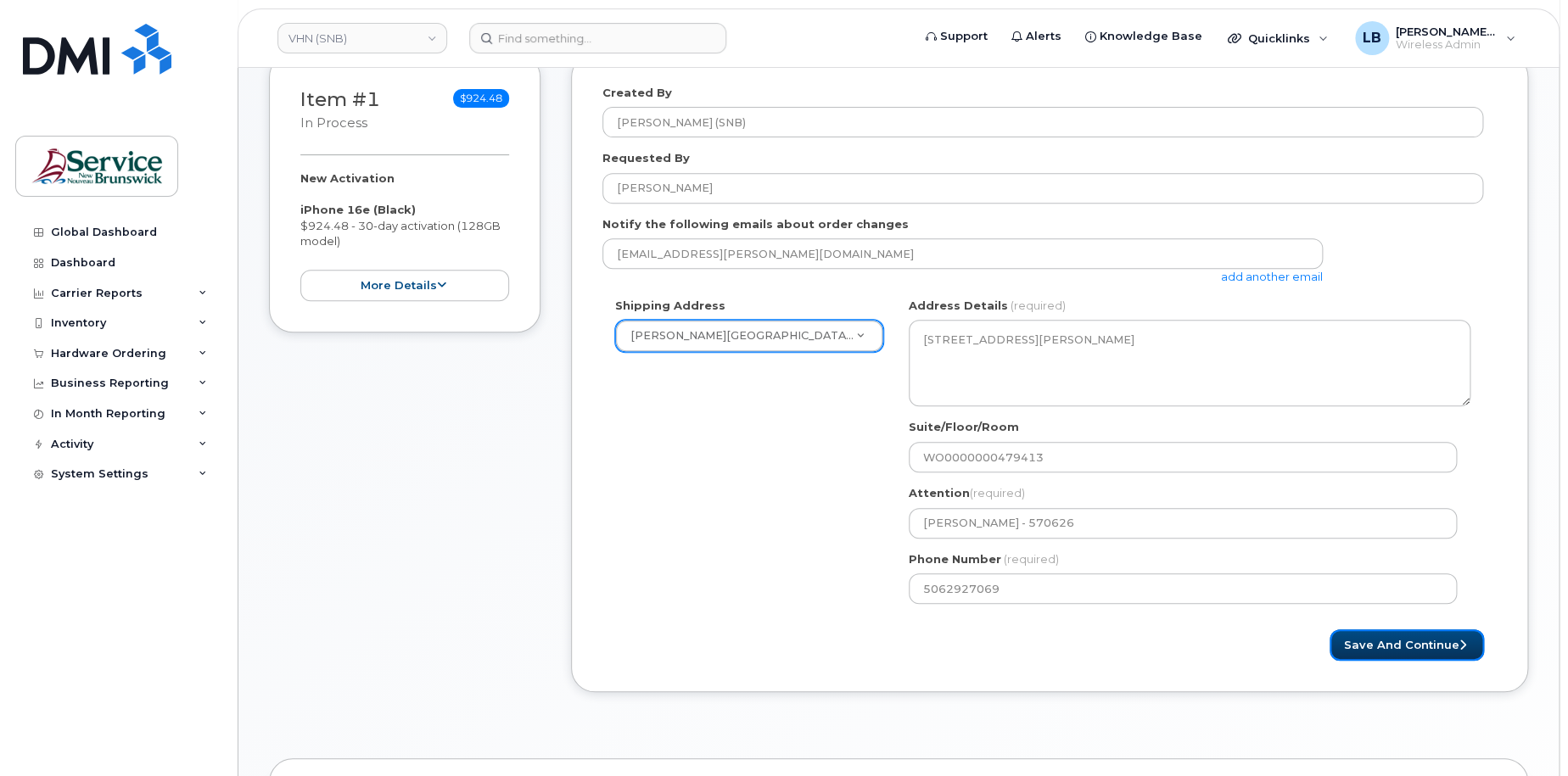
click at [1403, 643] on button "Save and Continue" at bounding box center [1407, 644] width 154 height 31
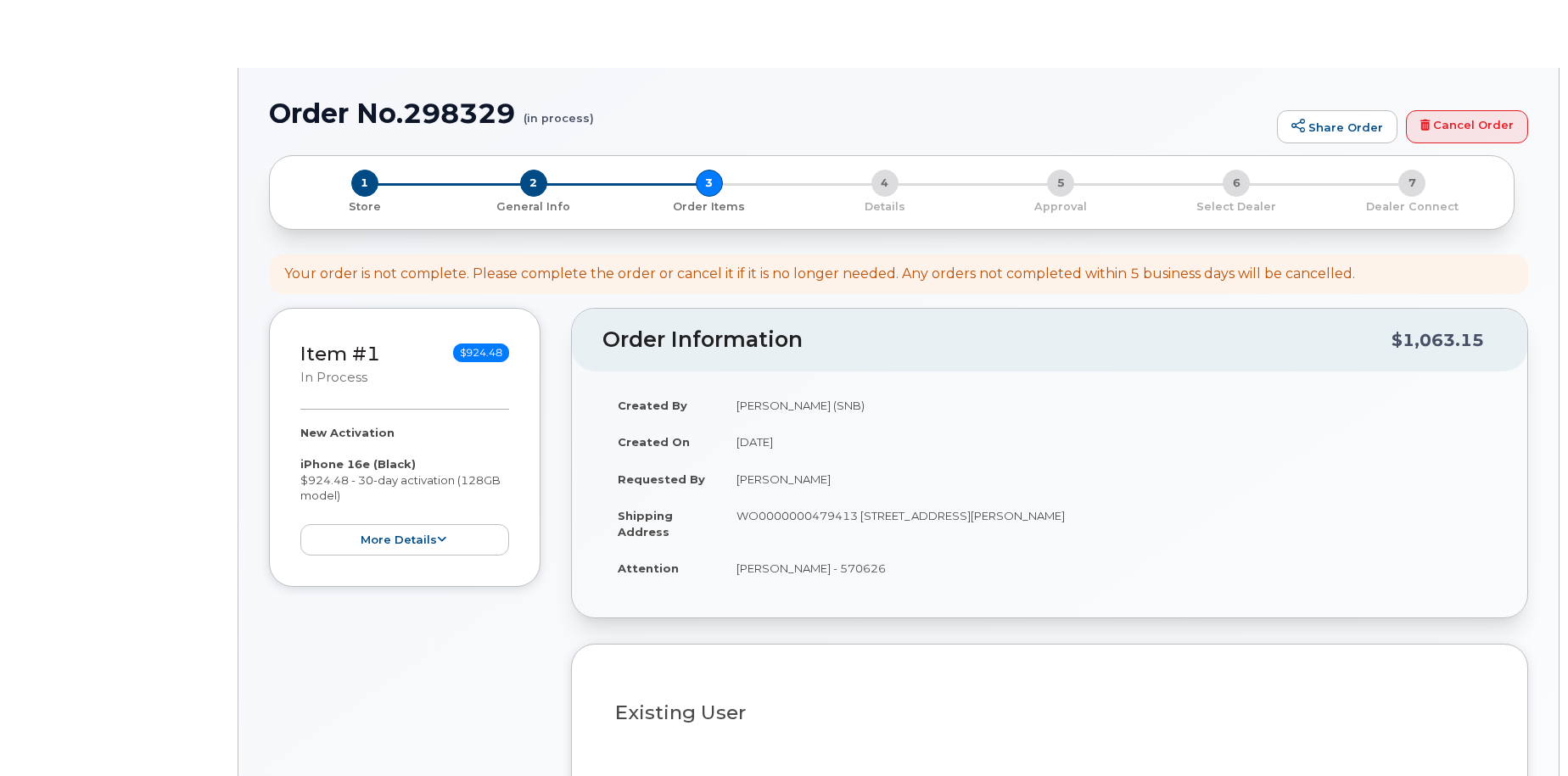
select select
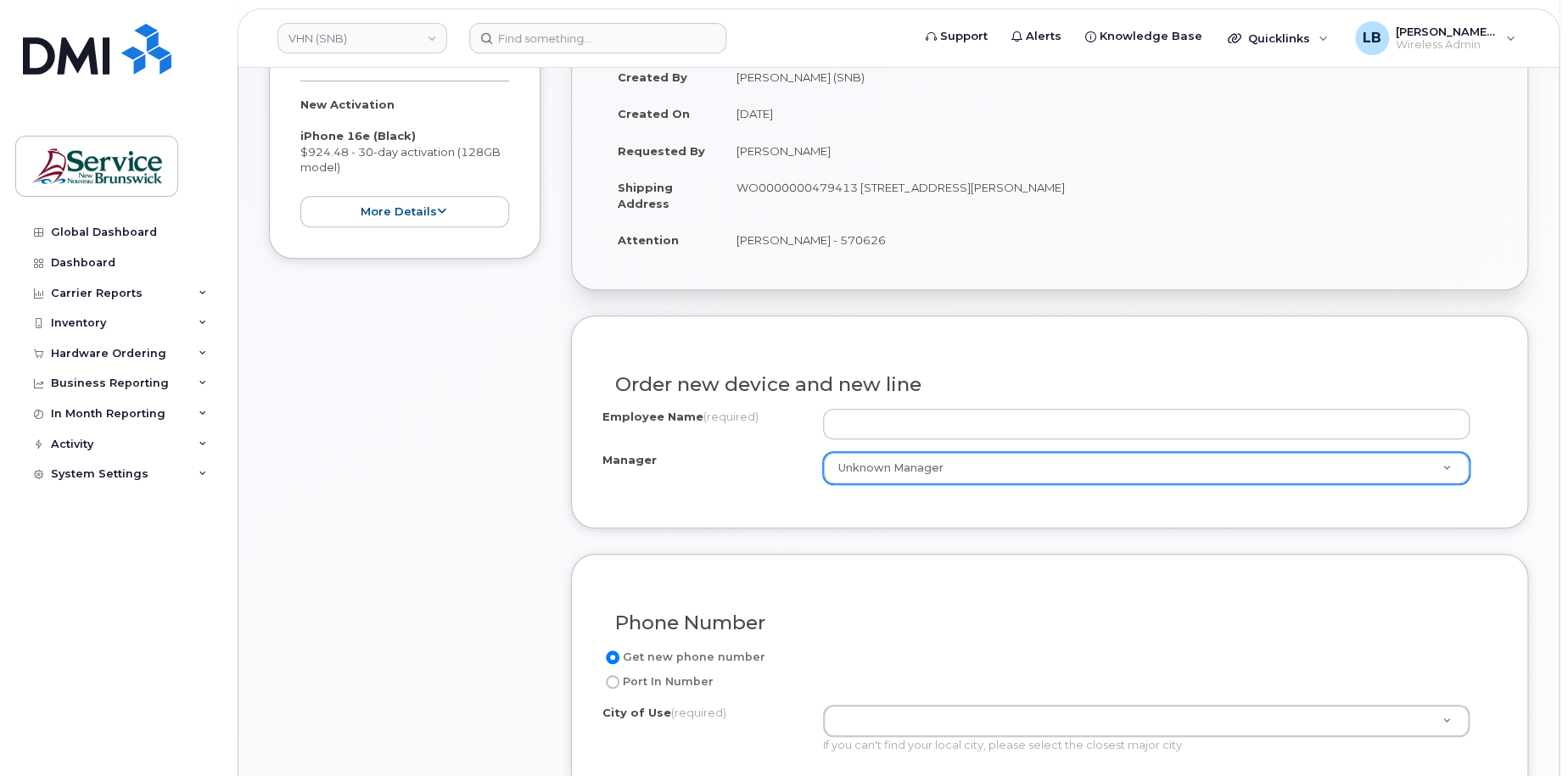
scroll to position [339, 0]
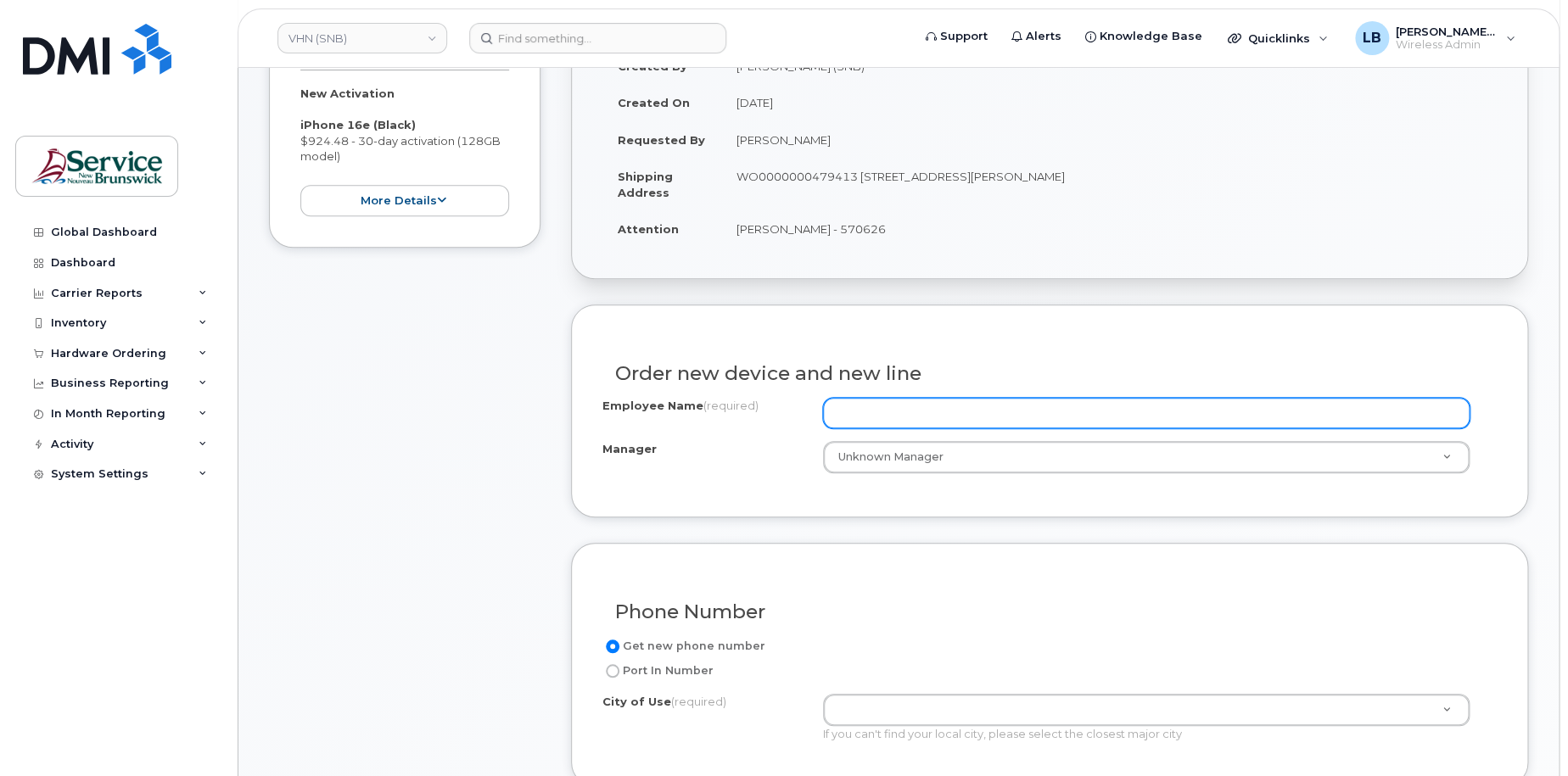
click at [951, 405] on input "Employee Name (required)" at bounding box center [1146, 413] width 647 height 31
paste input "[PERSON_NAME]"
type input "[PERSON_NAME]"
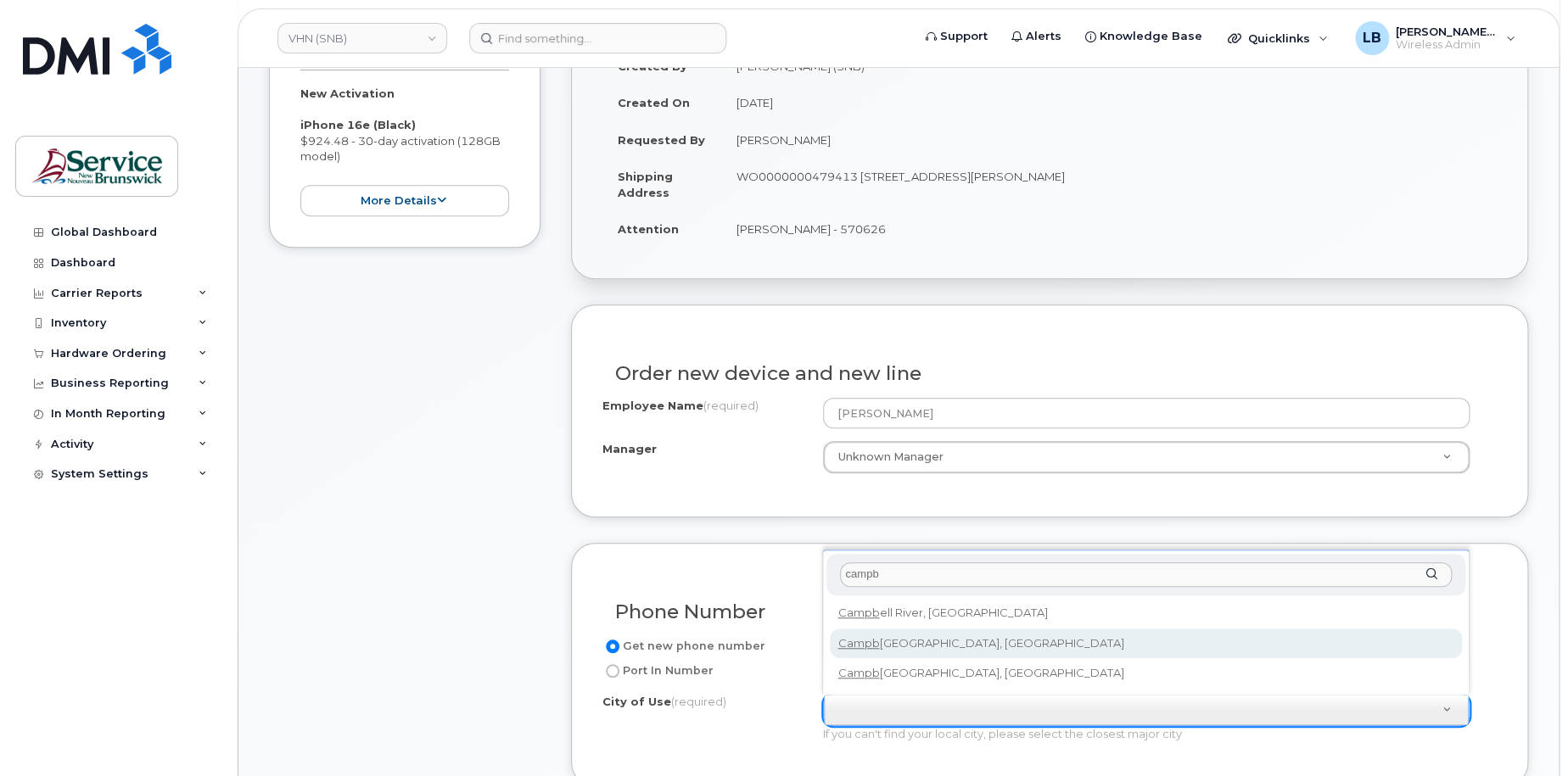
type input "campb"
type input "1446"
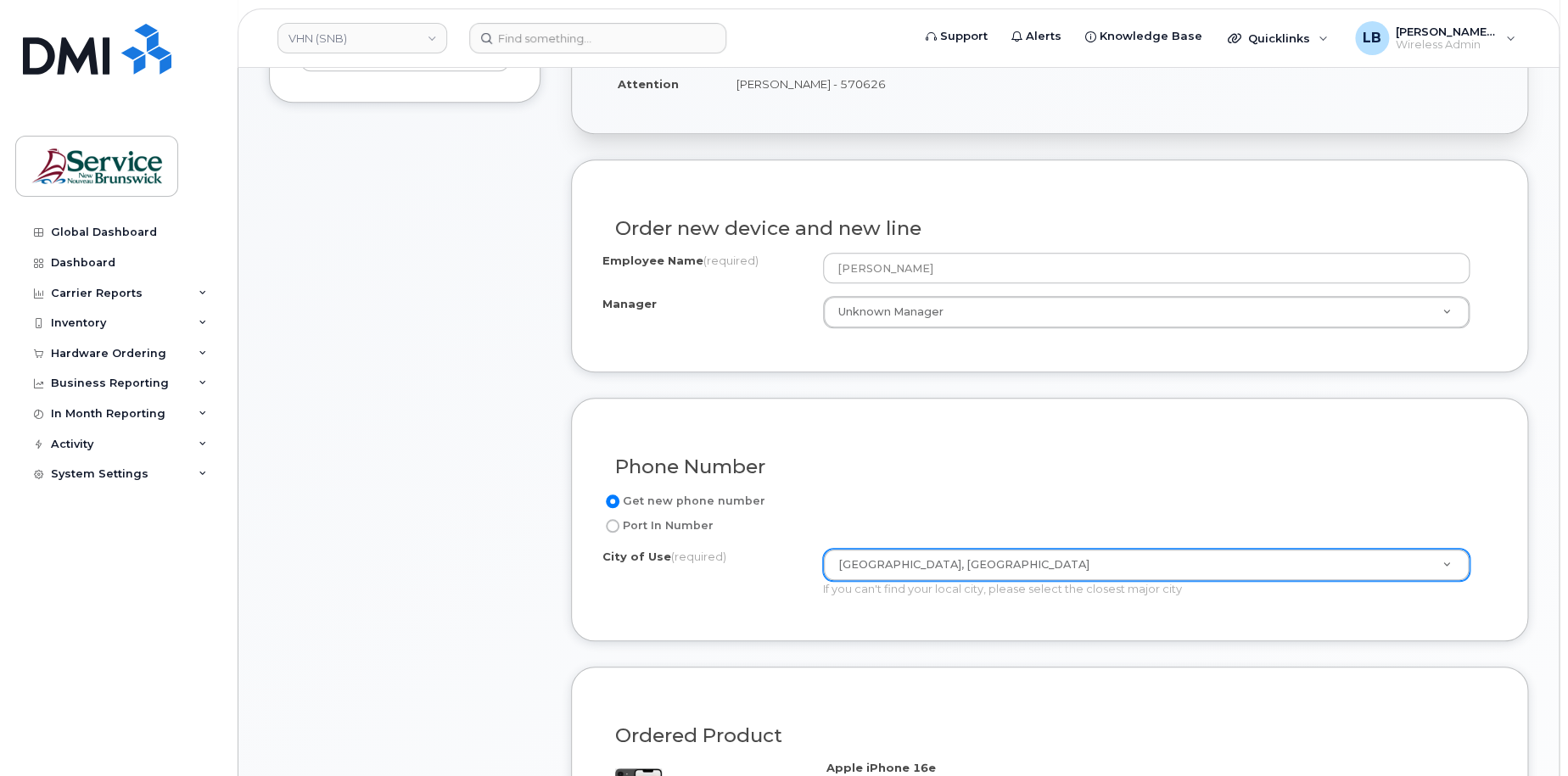
scroll to position [764, 0]
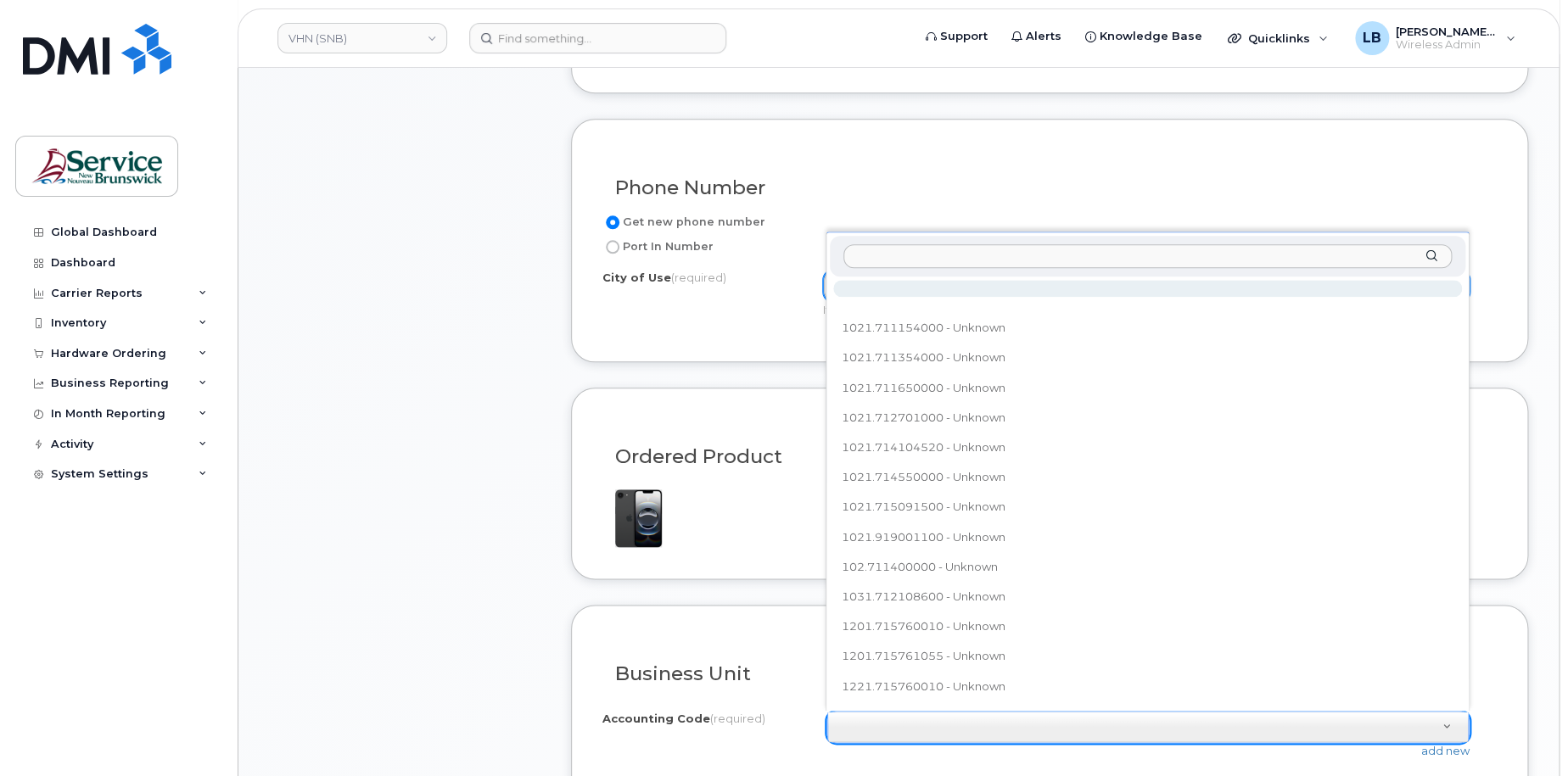
type input "5021.711105600"
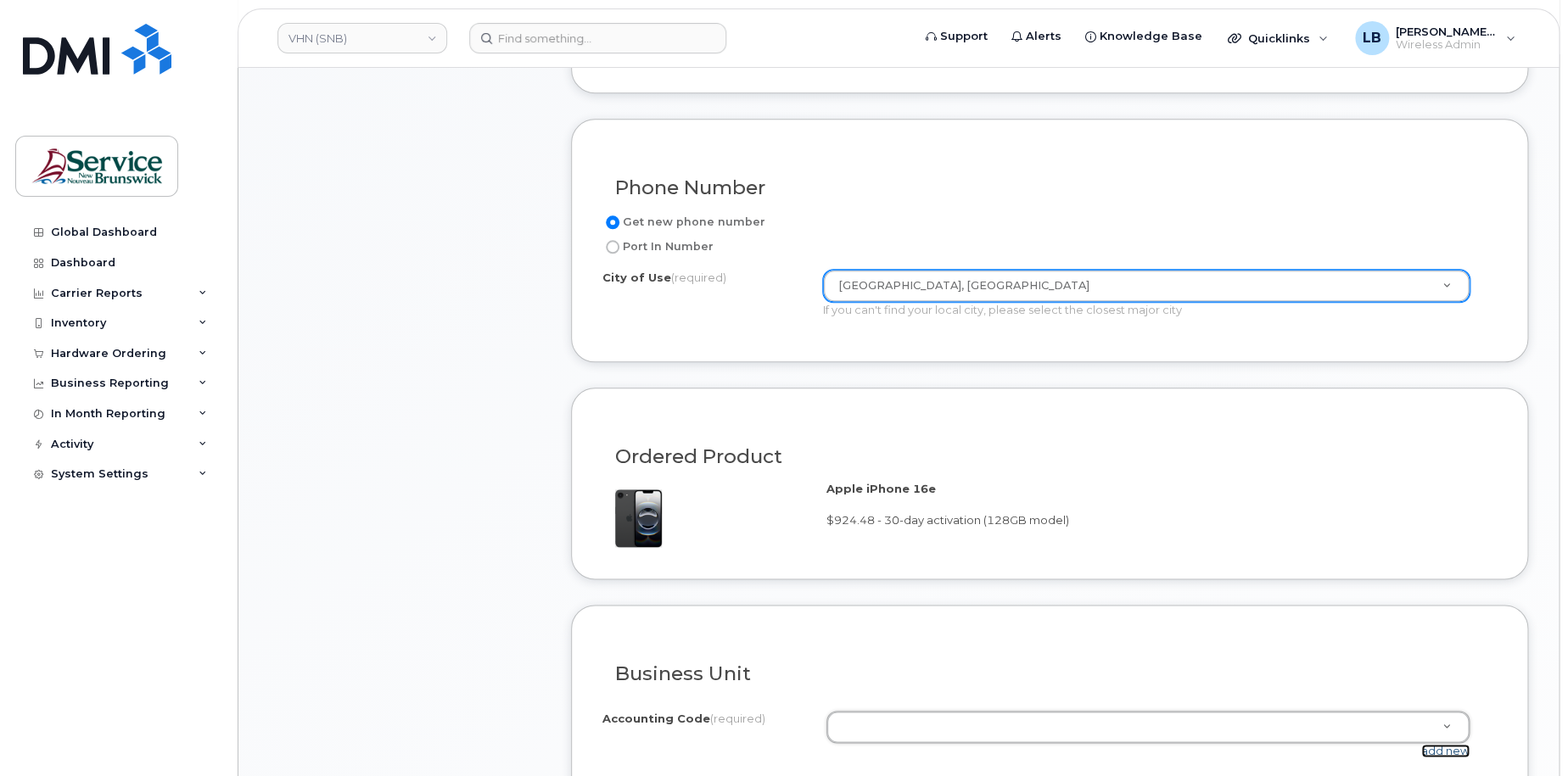
click at [1456, 754] on link "add new" at bounding box center [1445, 751] width 49 height 13
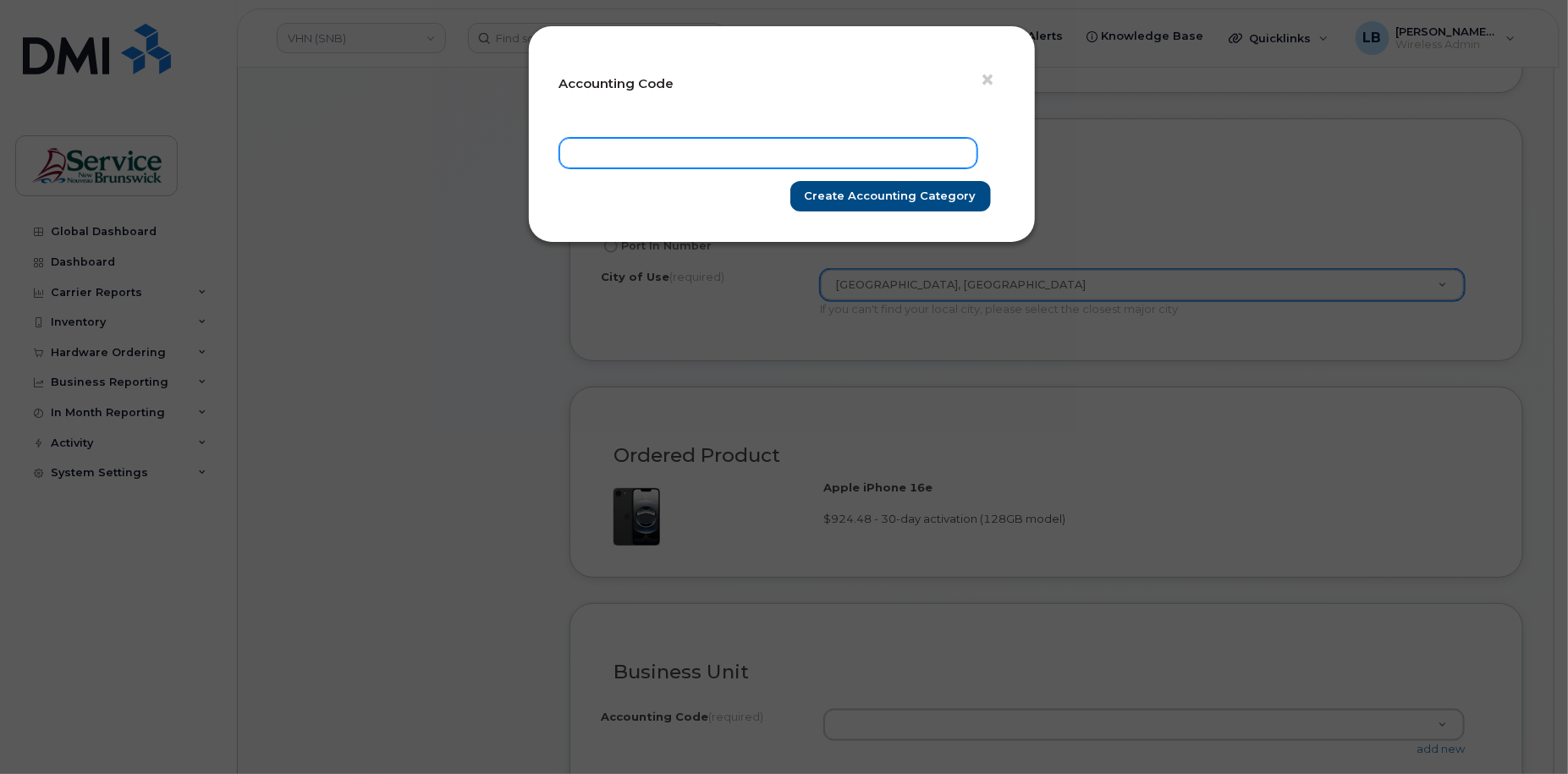
click at [697, 155] on input "text" at bounding box center [768, 153] width 418 height 30
paste input "5021.711105600"
type input "5021.711105600"
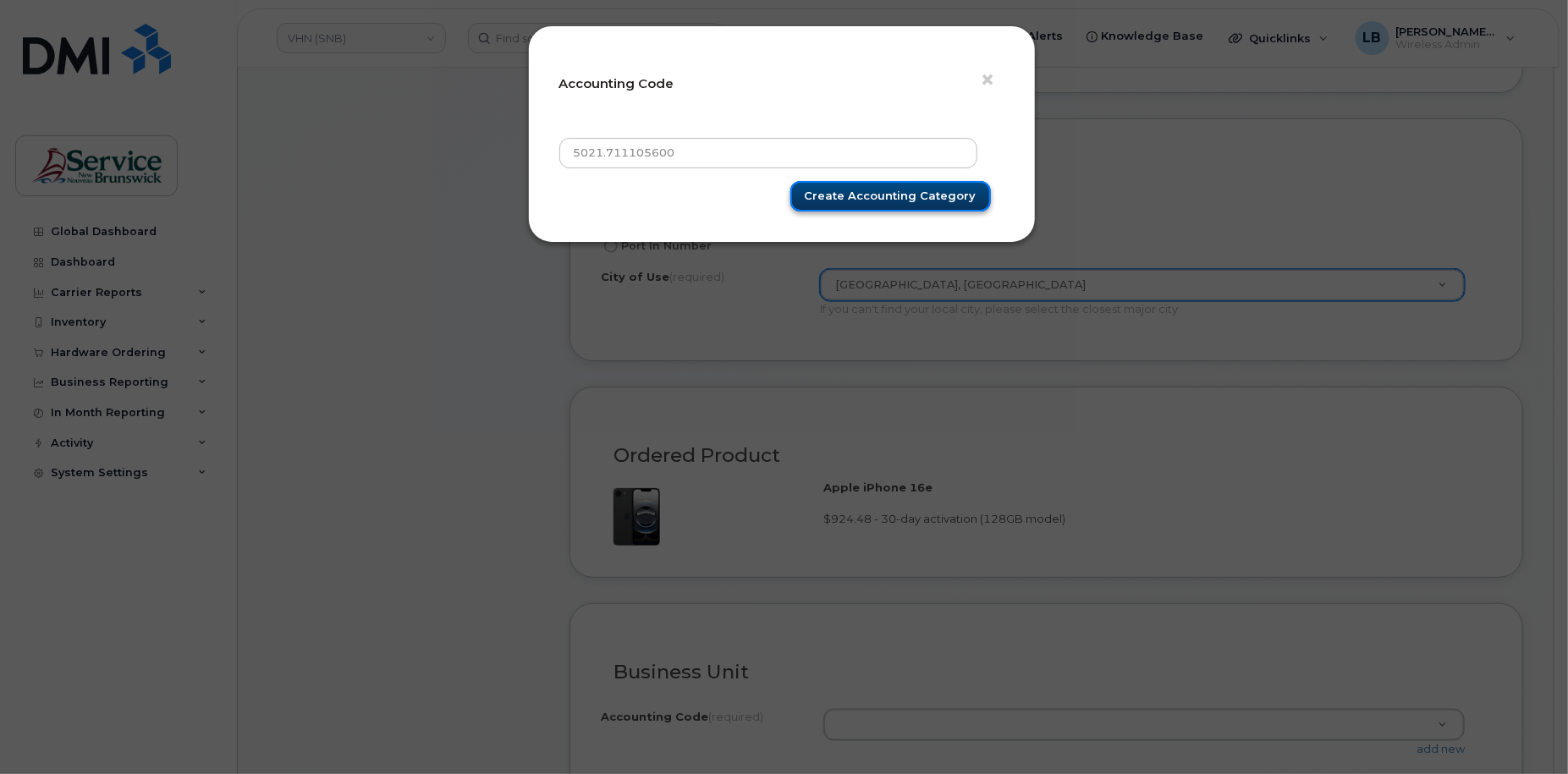
click at [836, 188] on input "Create Accounting category" at bounding box center [890, 196] width 201 height 31
type input "Create Accounting category"
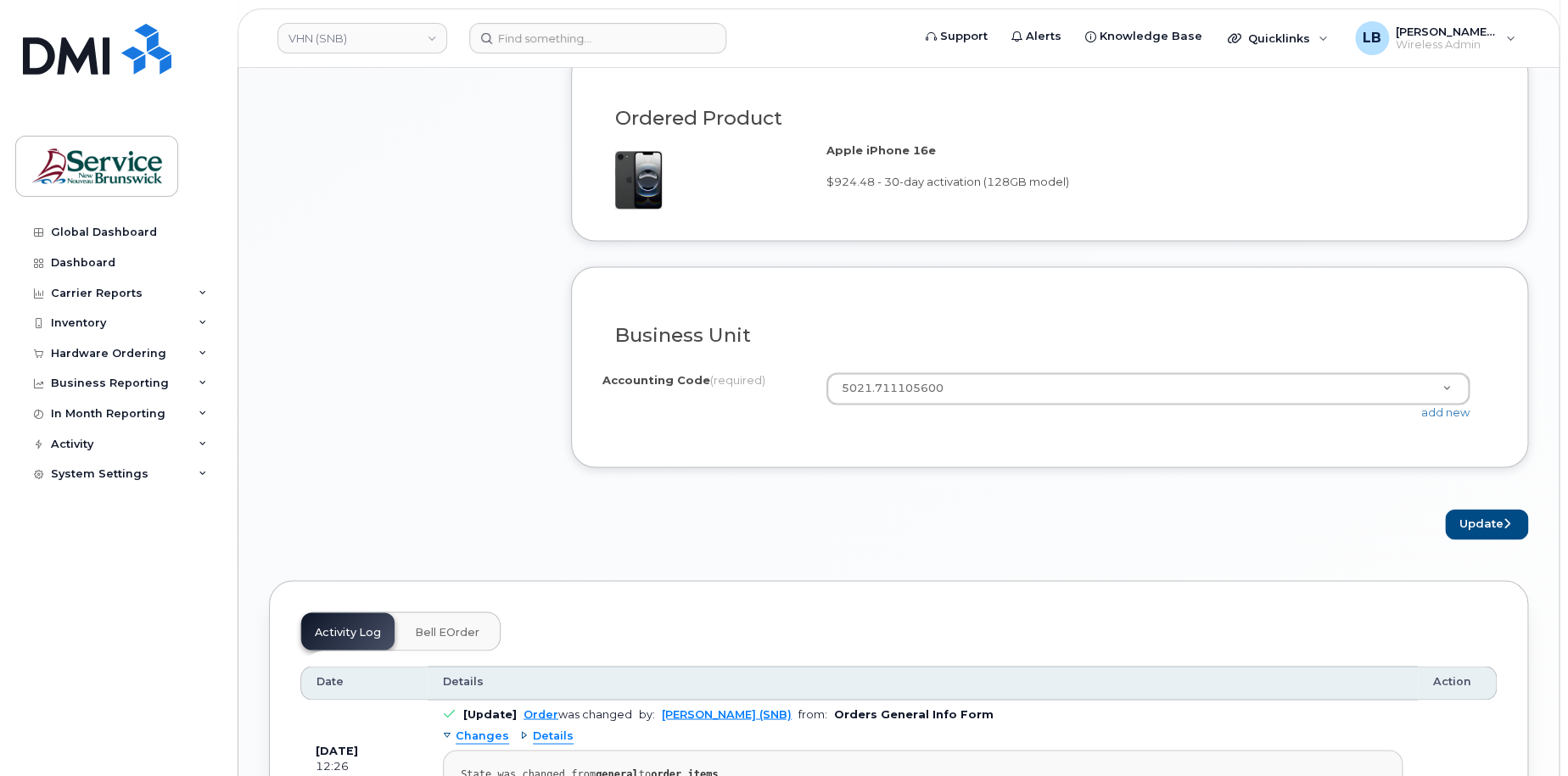
scroll to position [1103, 0]
click at [1468, 518] on button "Update" at bounding box center [1486, 523] width 83 height 31
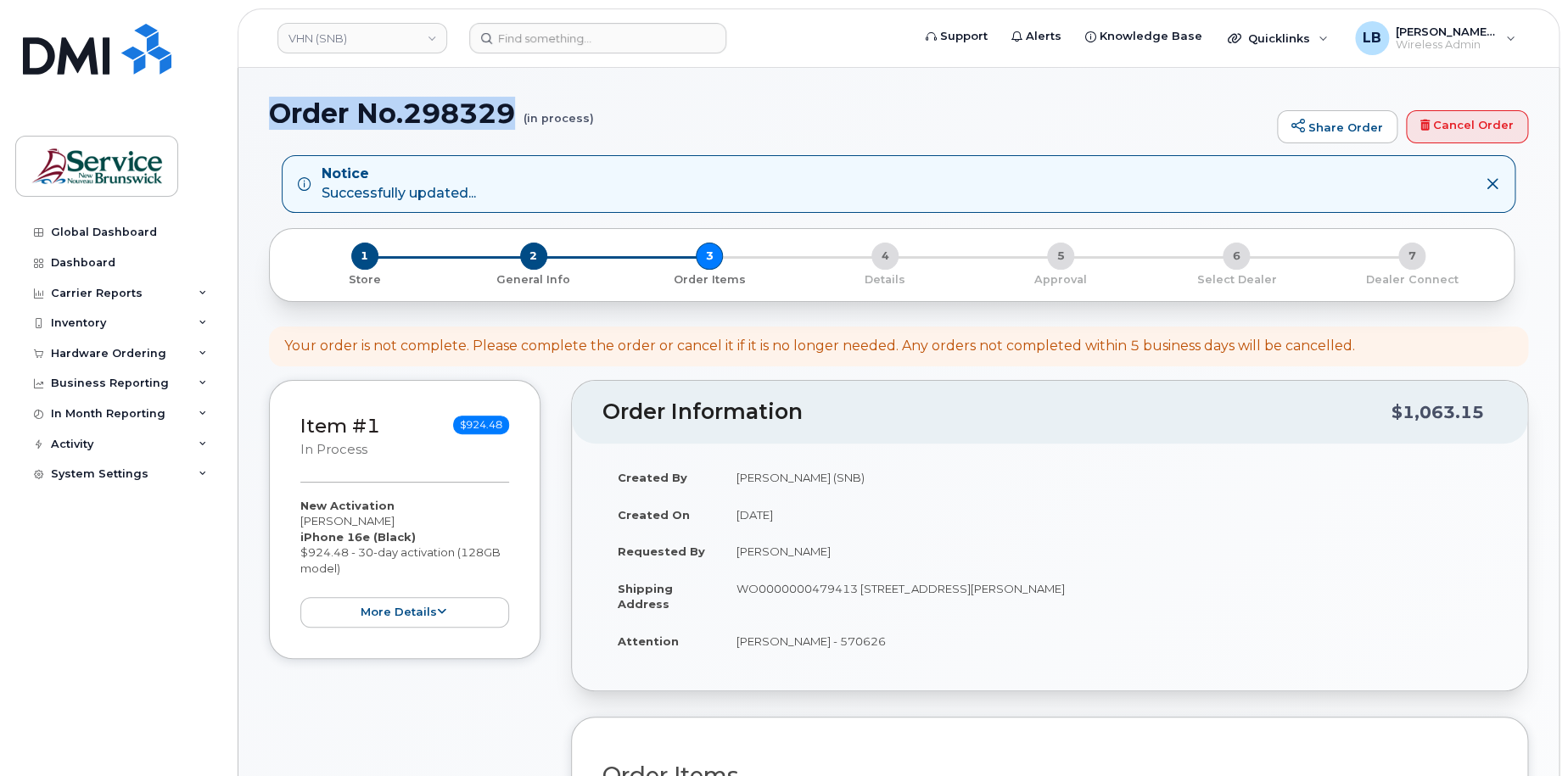
drag, startPoint x: 519, startPoint y: 111, endPoint x: 267, endPoint y: 104, distance: 252.1
copy h1 "Order No.298329"
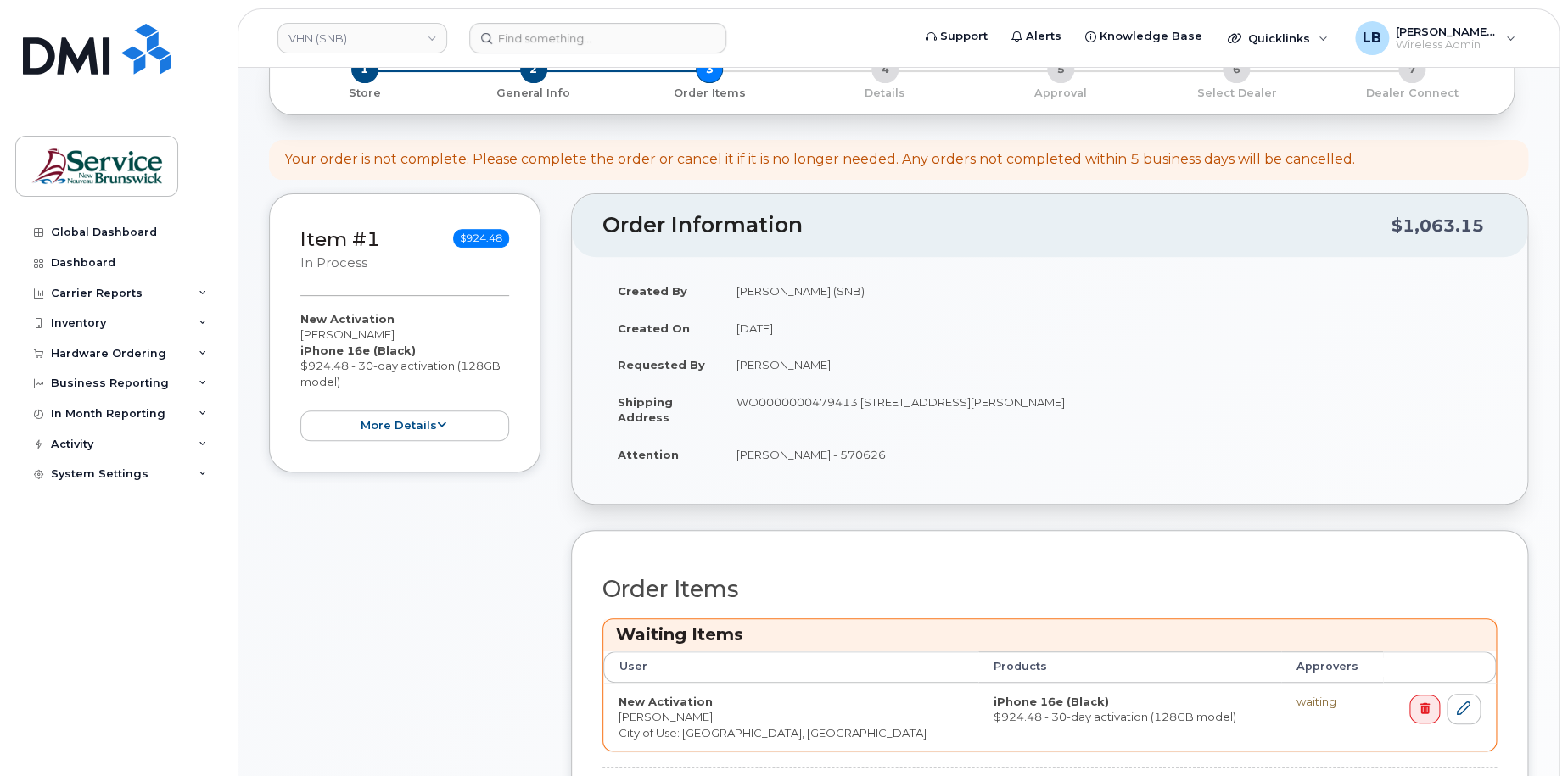
scroll to position [509, 0]
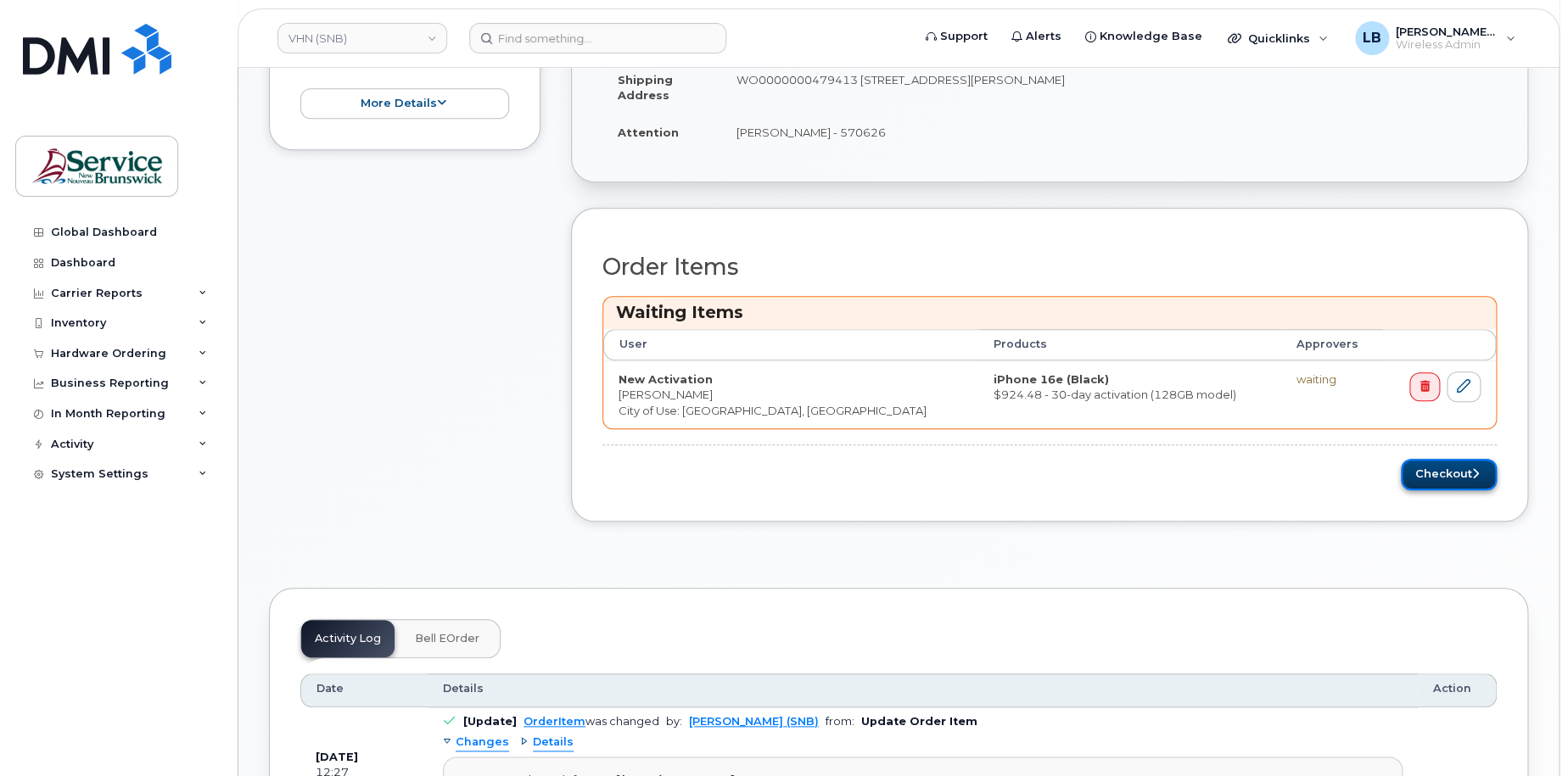
click at [1440, 482] on button "Checkout" at bounding box center [1449, 475] width 96 height 31
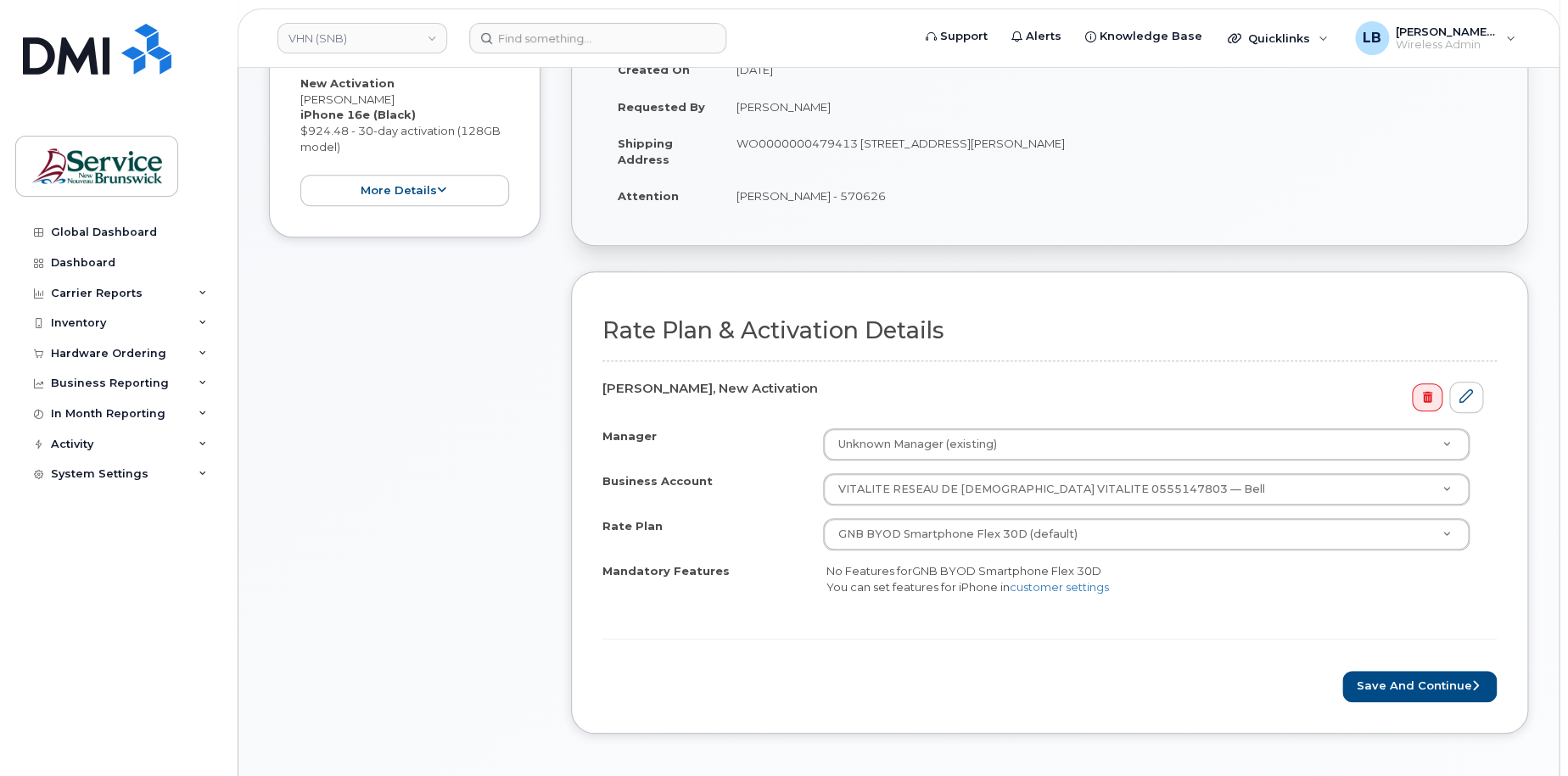
scroll to position [509, 0]
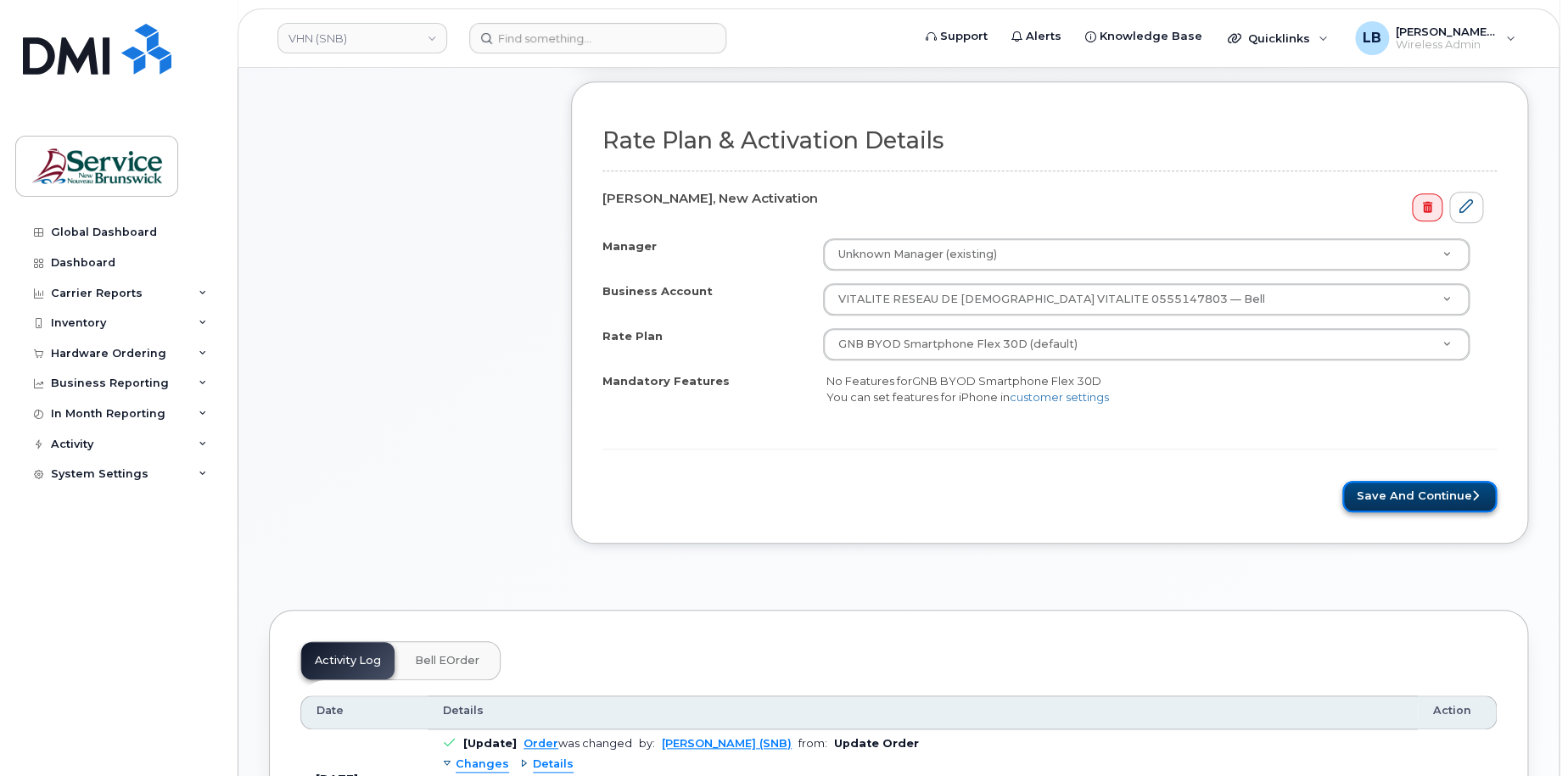
click at [1398, 491] on button "Save and Continue" at bounding box center [1419, 497] width 154 height 31
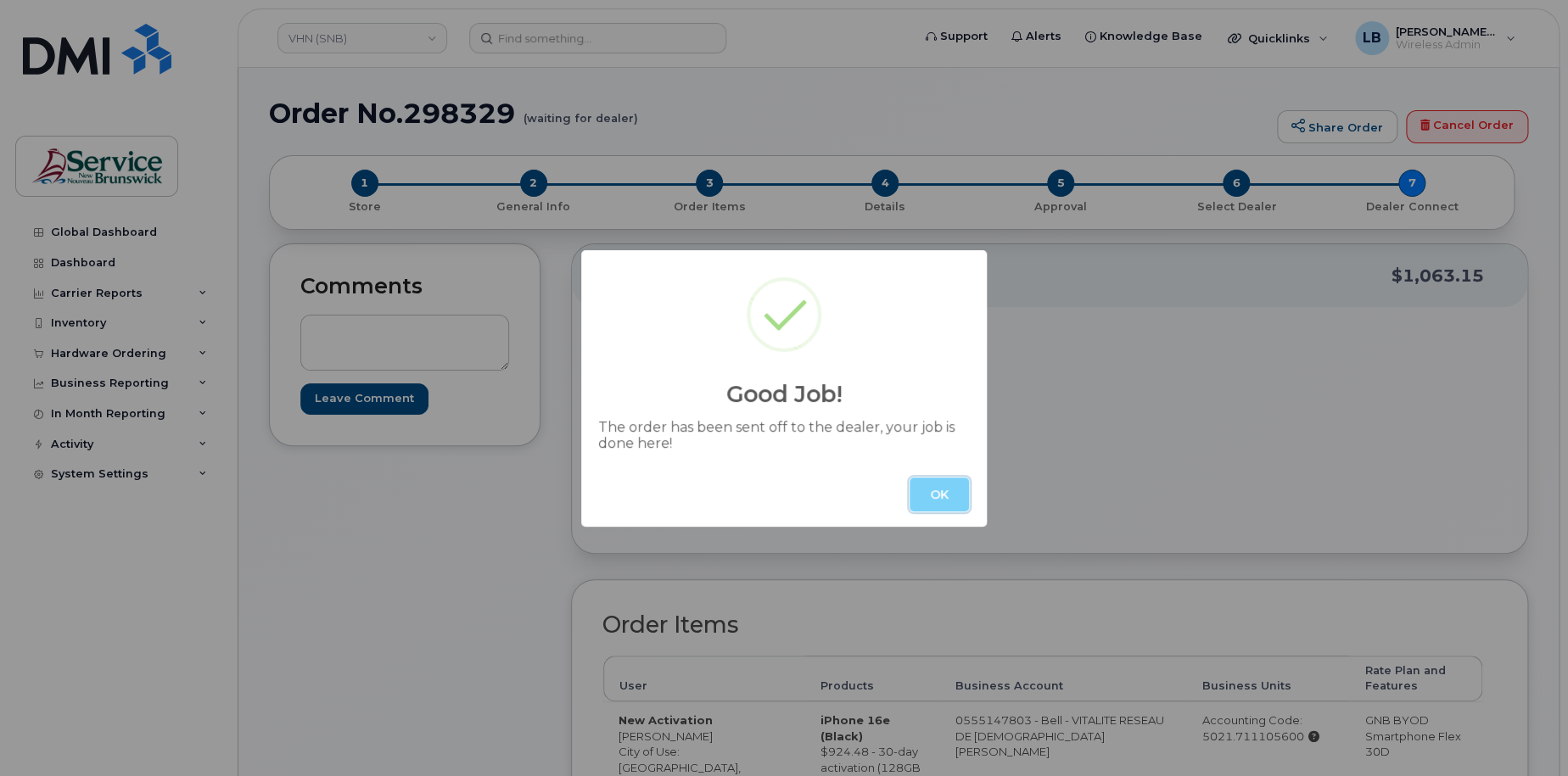
click at [950, 486] on button "OK" at bounding box center [939, 495] width 59 height 34
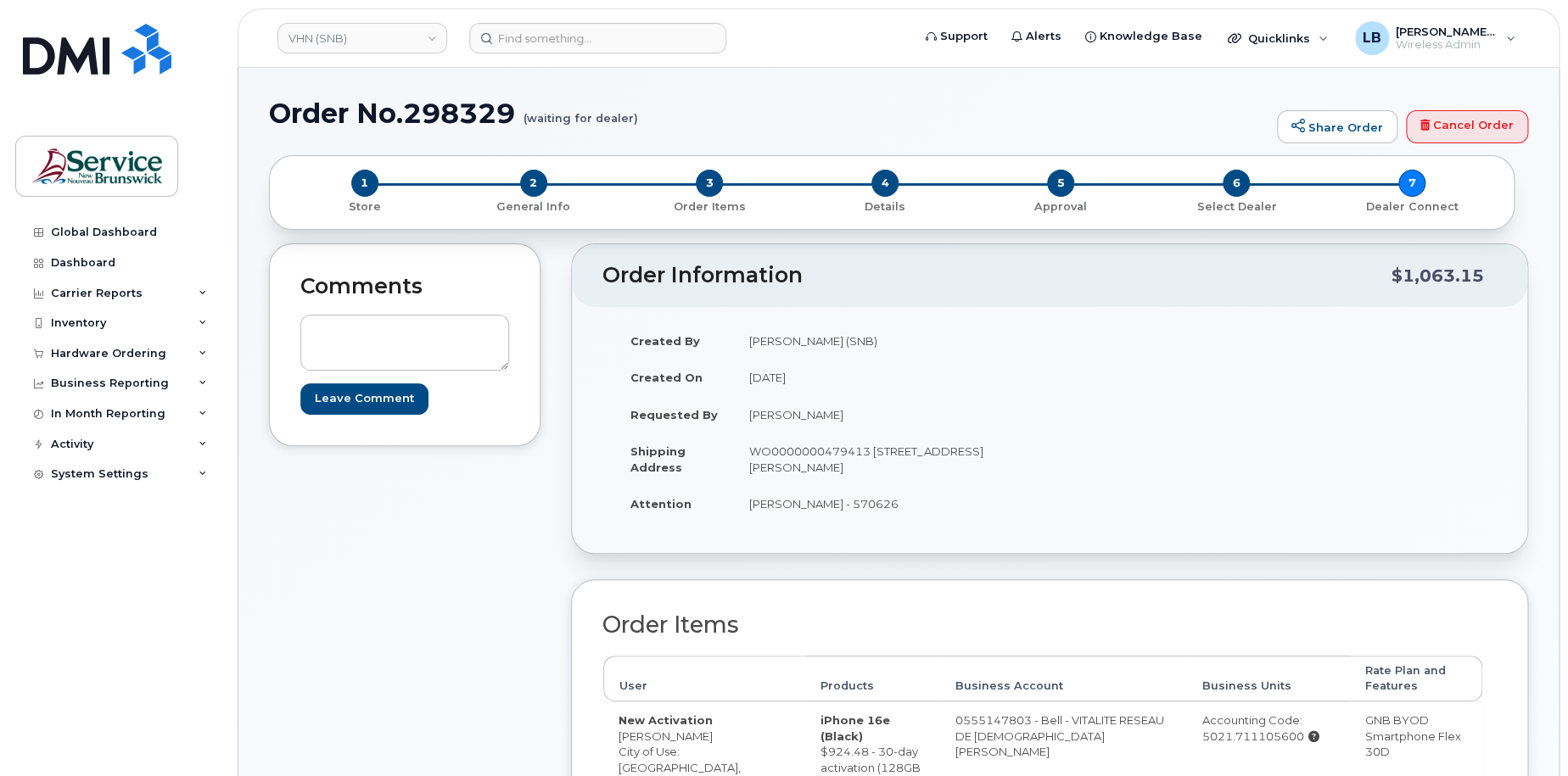
click at [398, 312] on div "Leave Comment" at bounding box center [404, 356] width 209 height 116
click at [416, 331] on textarea at bounding box center [404, 342] width 209 height 56
paste textarea "DWP Request ID: 570626"
type textarea "DWP Request ID: 570626"
click at [393, 398] on input "Leave Comment" at bounding box center [364, 398] width 128 height 31
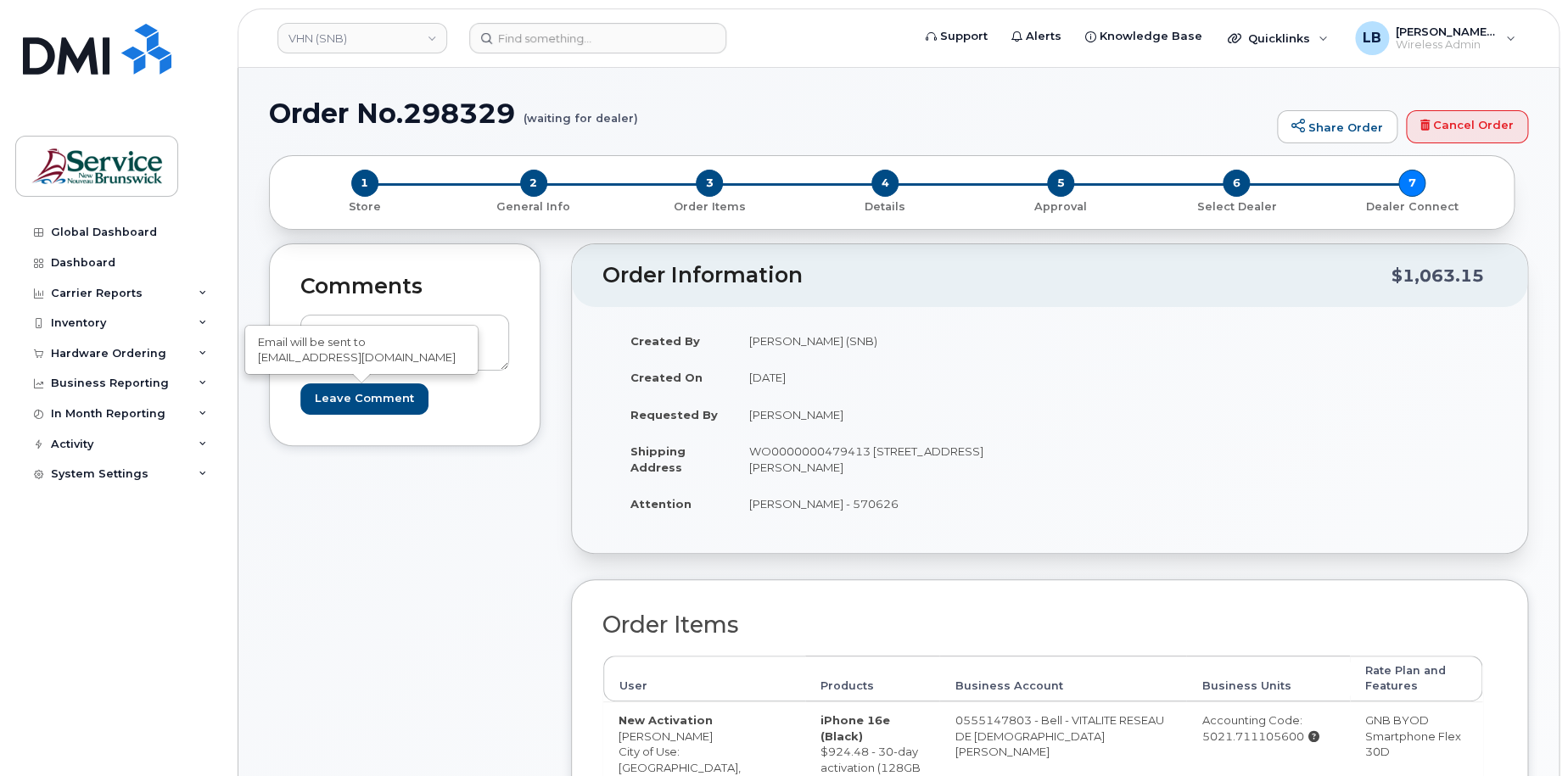
type input "Create Event"
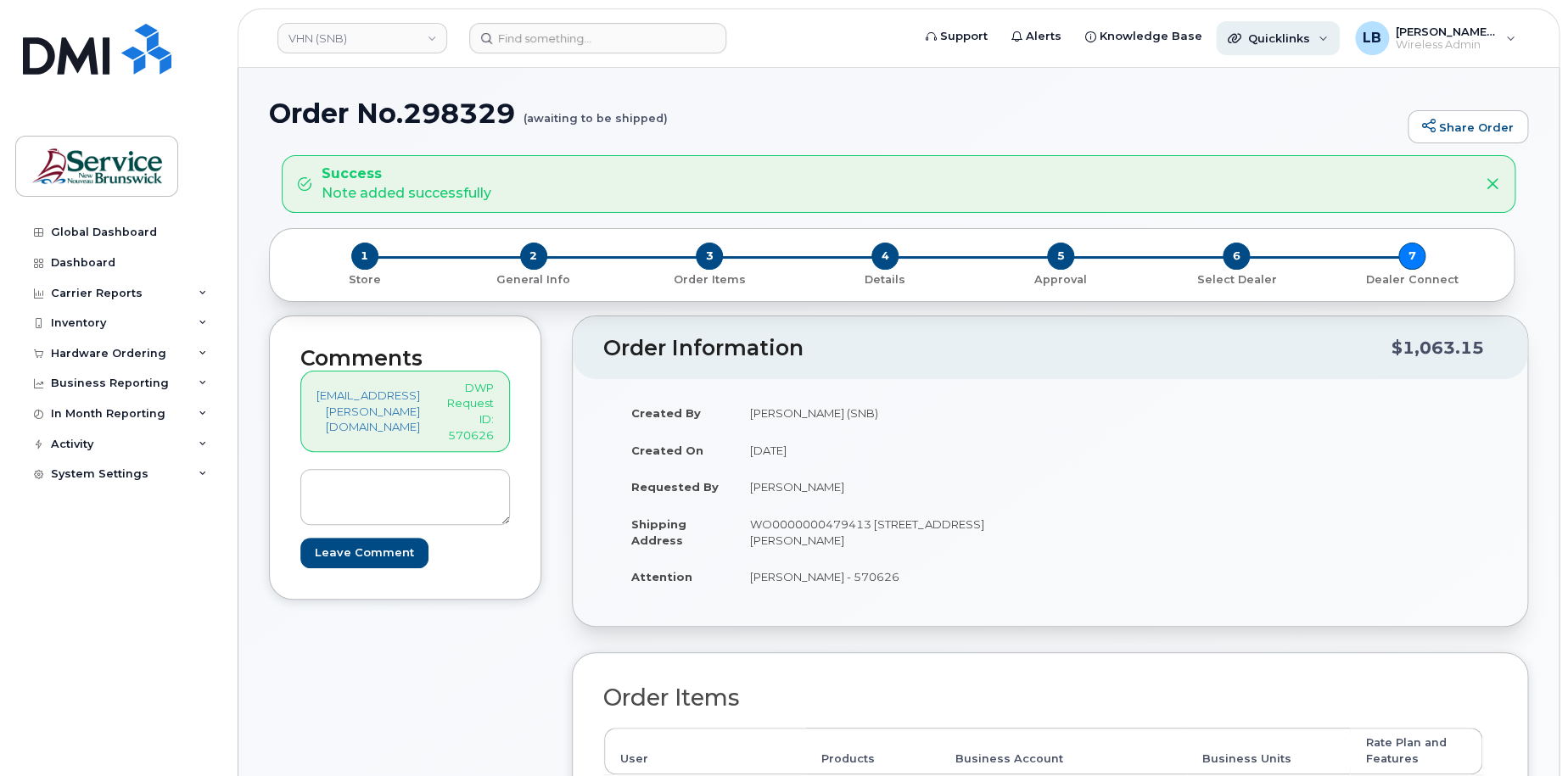
click at [1293, 45] on div "Quicklinks" at bounding box center [1278, 38] width 124 height 34
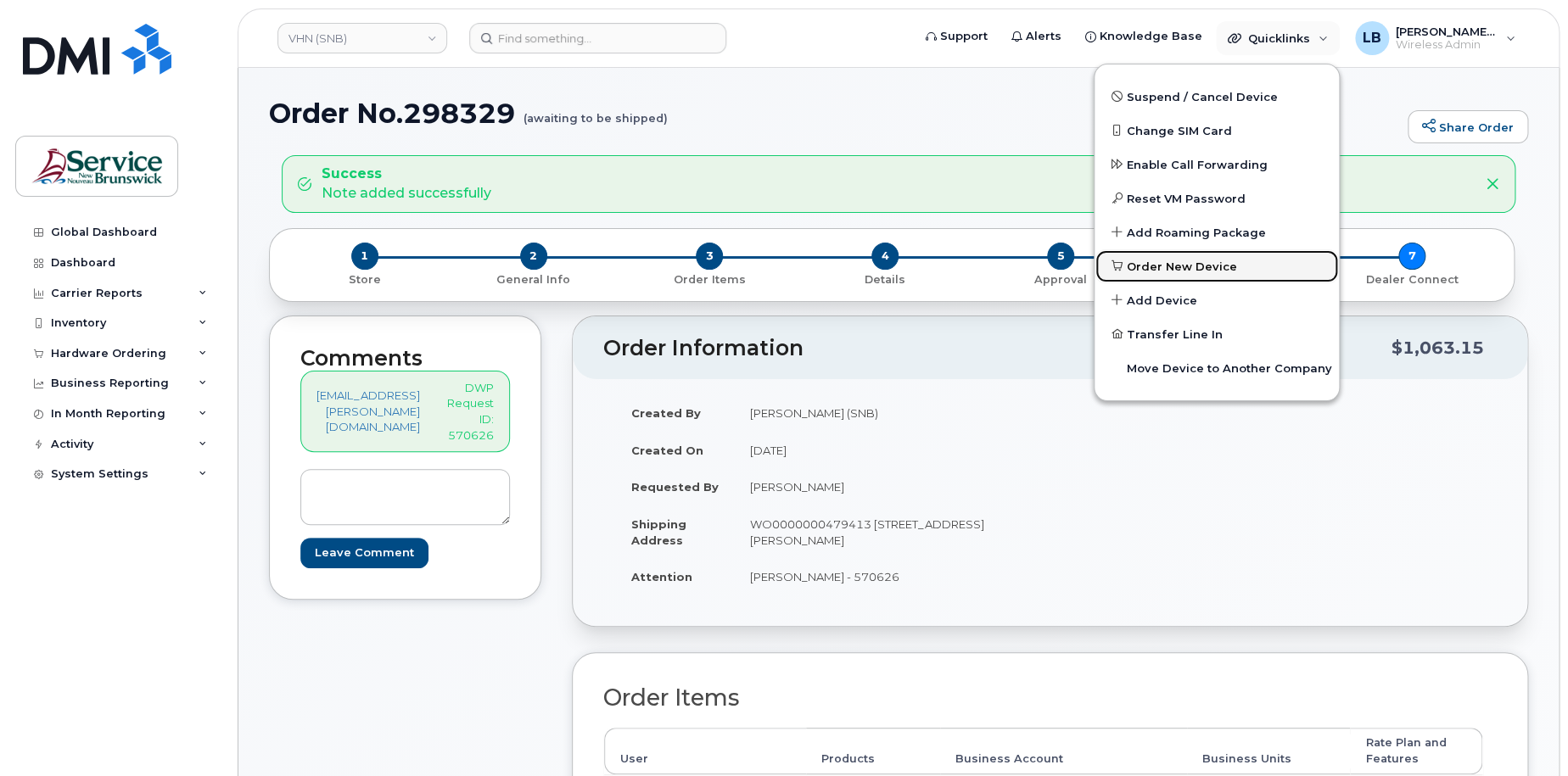
drag, startPoint x: 1194, startPoint y: 266, endPoint x: 1565, endPoint y: 194, distance: 377.9
click at [1194, 266] on span "Order New Device" at bounding box center [1182, 267] width 111 height 17
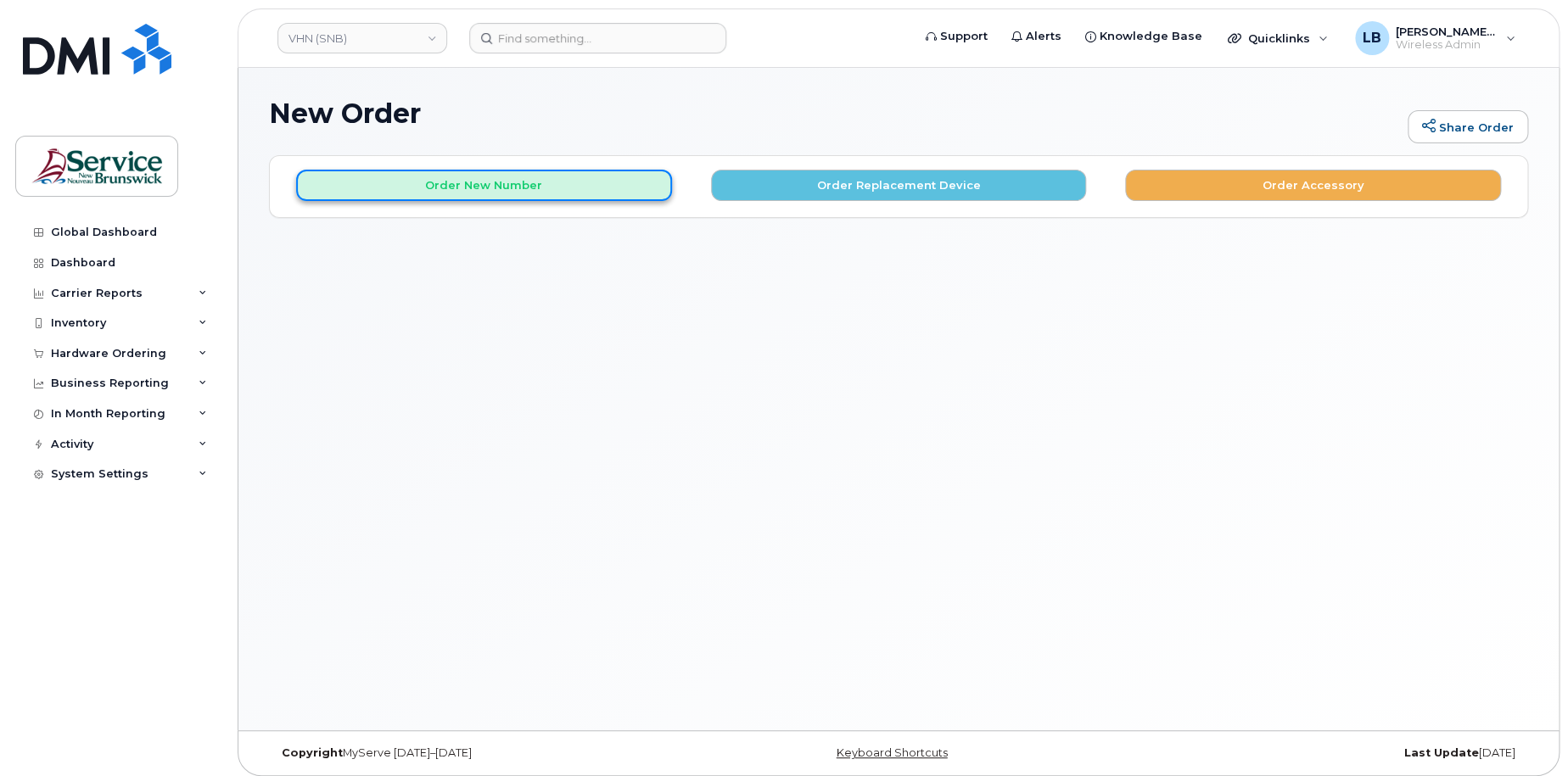
click at [470, 193] on button "Order New Number" at bounding box center [484, 185] width 376 height 31
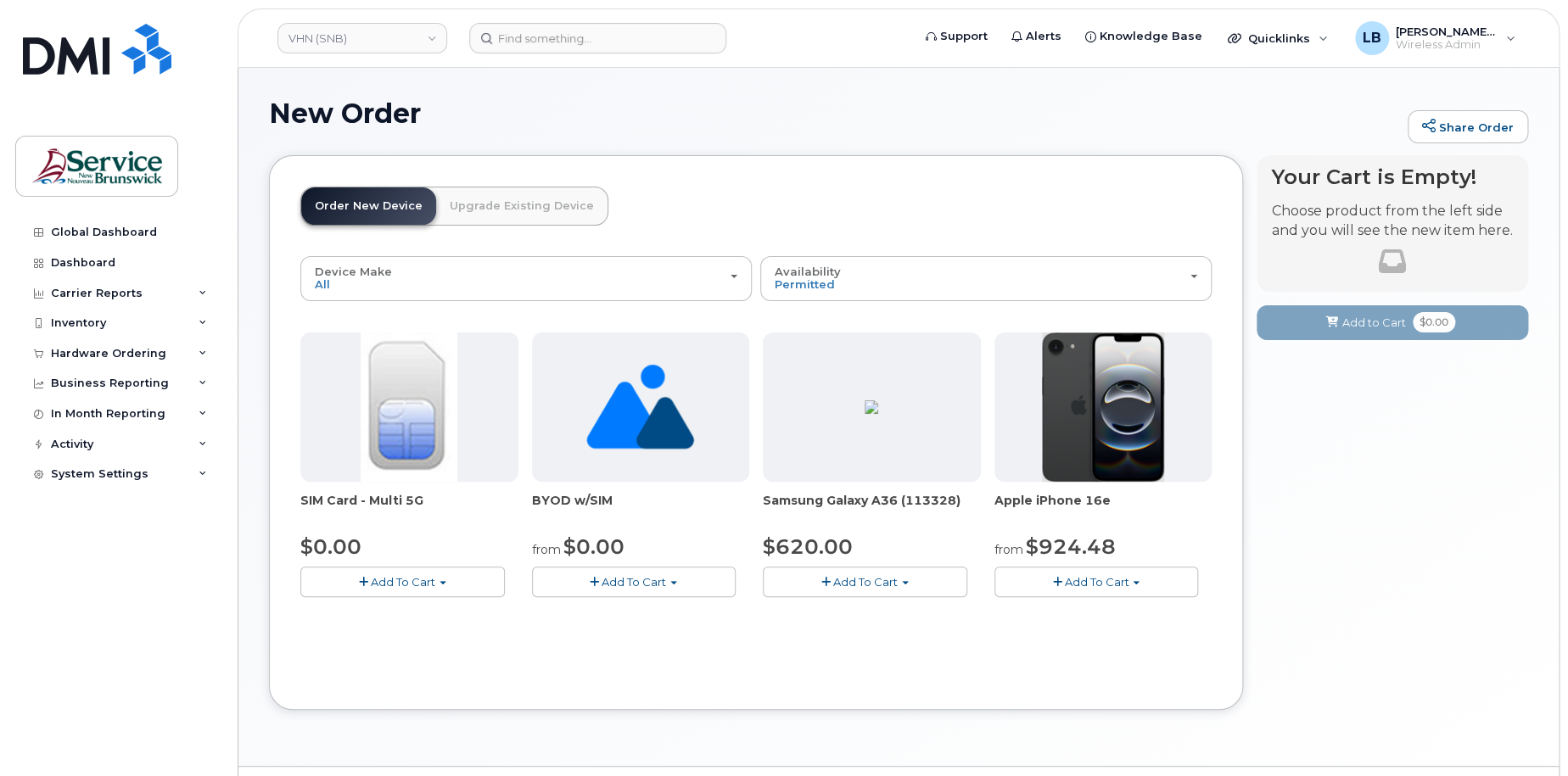
click at [1117, 583] on span "Add To Cart" at bounding box center [1096, 582] width 65 height 13
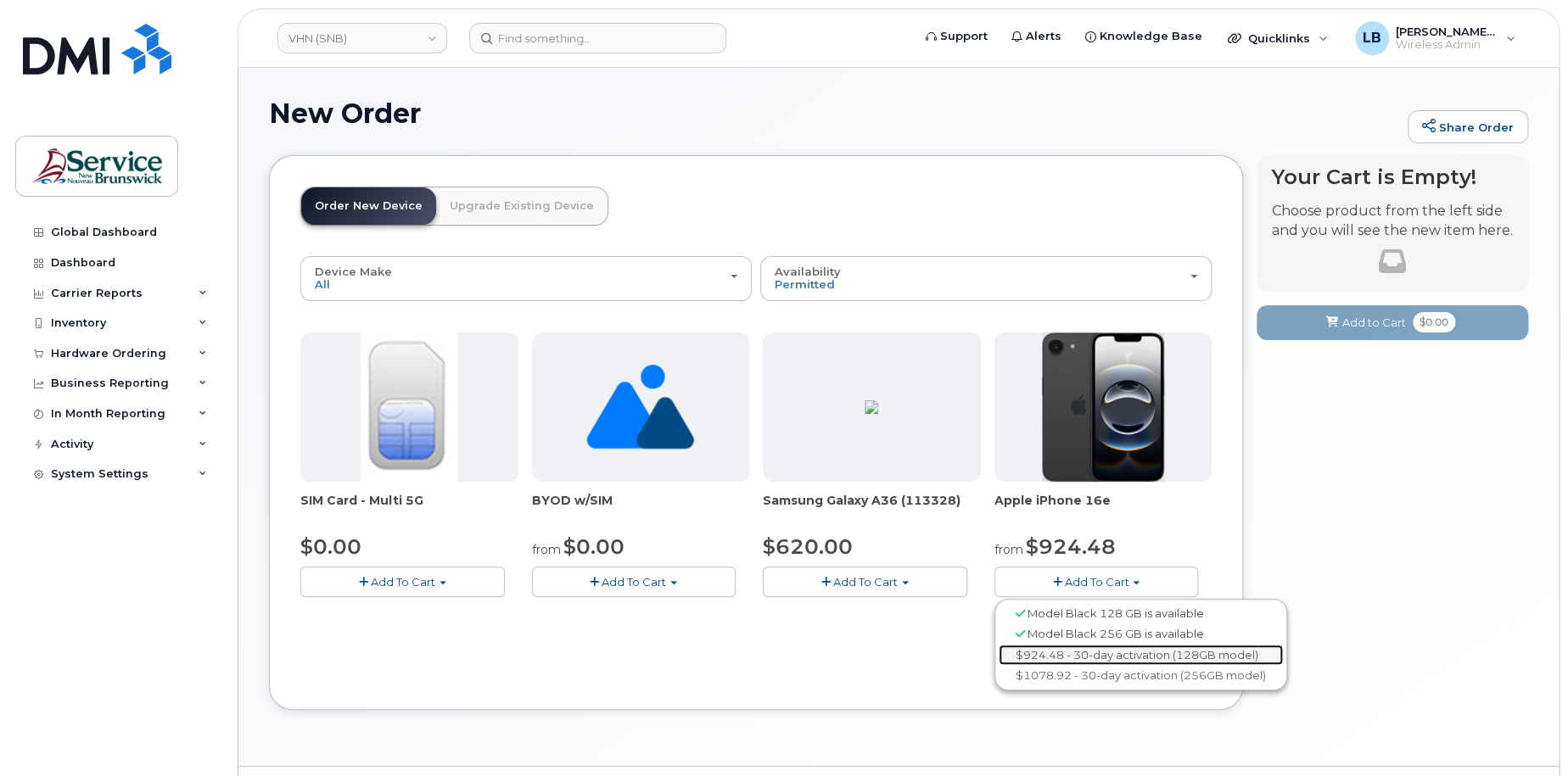
click at [1121, 655] on link "$924.48 - 30-day activation (128GB model)" at bounding box center [1141, 655] width 284 height 21
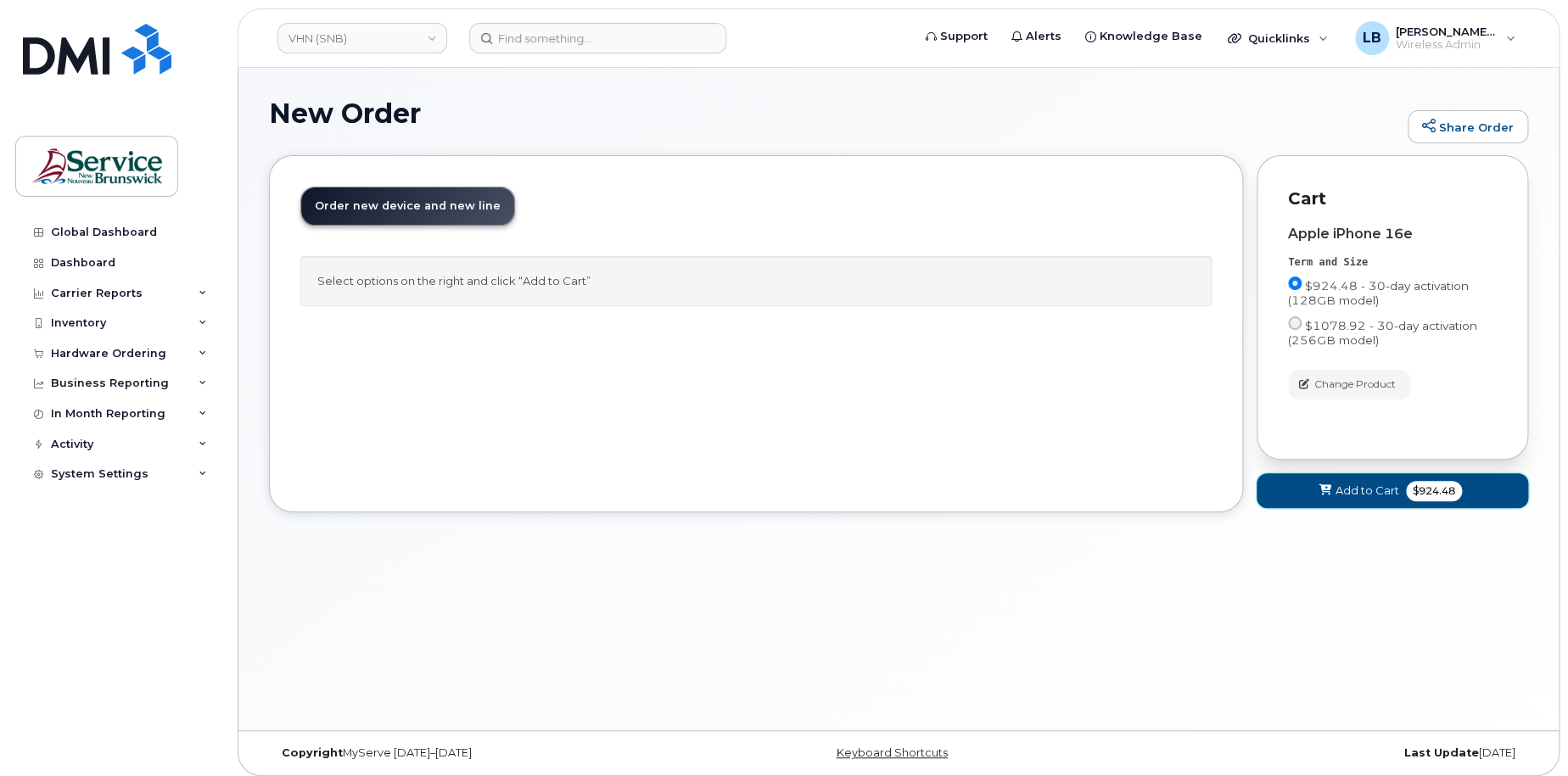
click at [1343, 488] on span "Add to Cart" at bounding box center [1367, 490] width 64 height 16
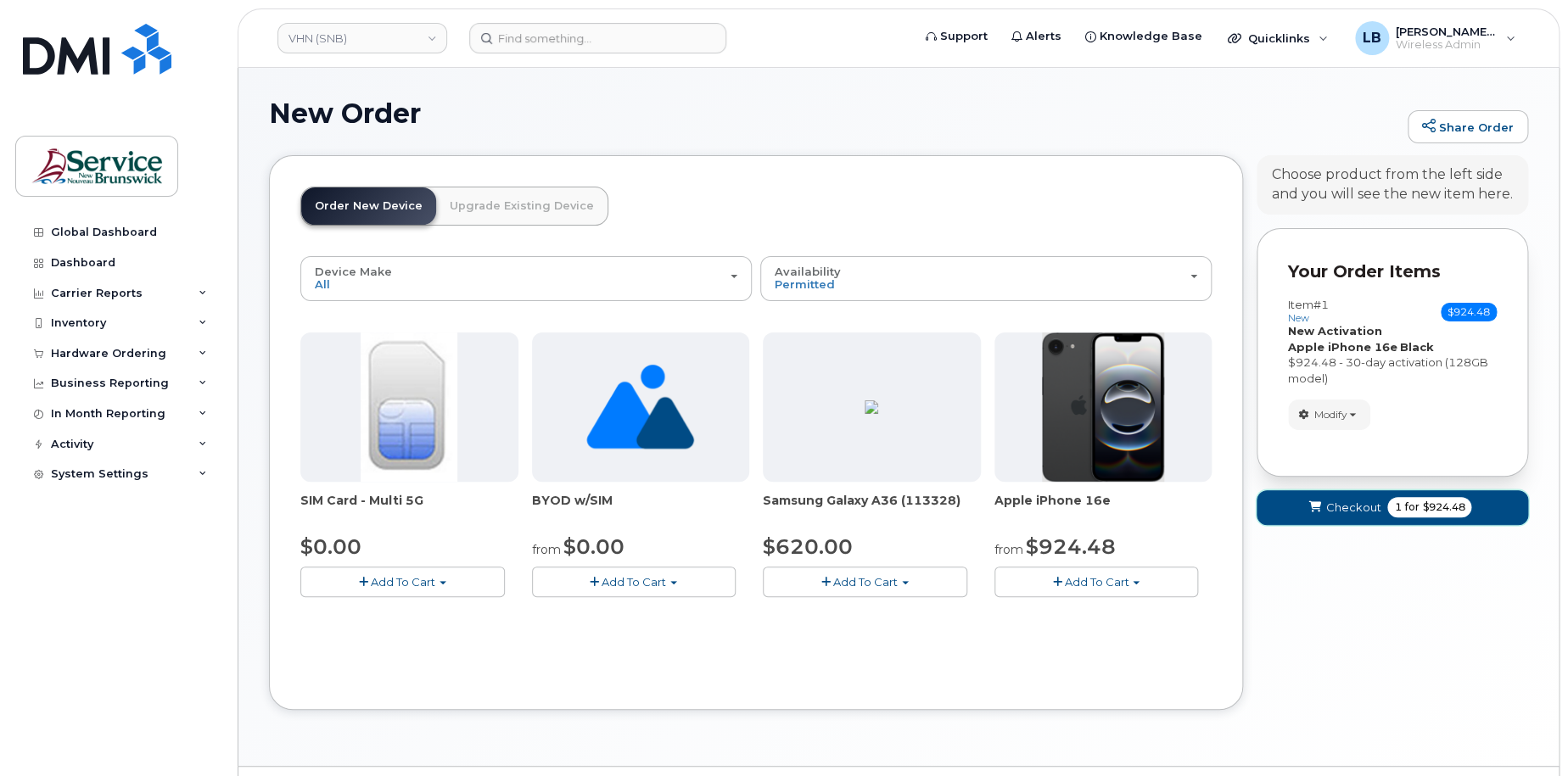
click at [1333, 512] on span "Checkout" at bounding box center [1353, 507] width 55 height 16
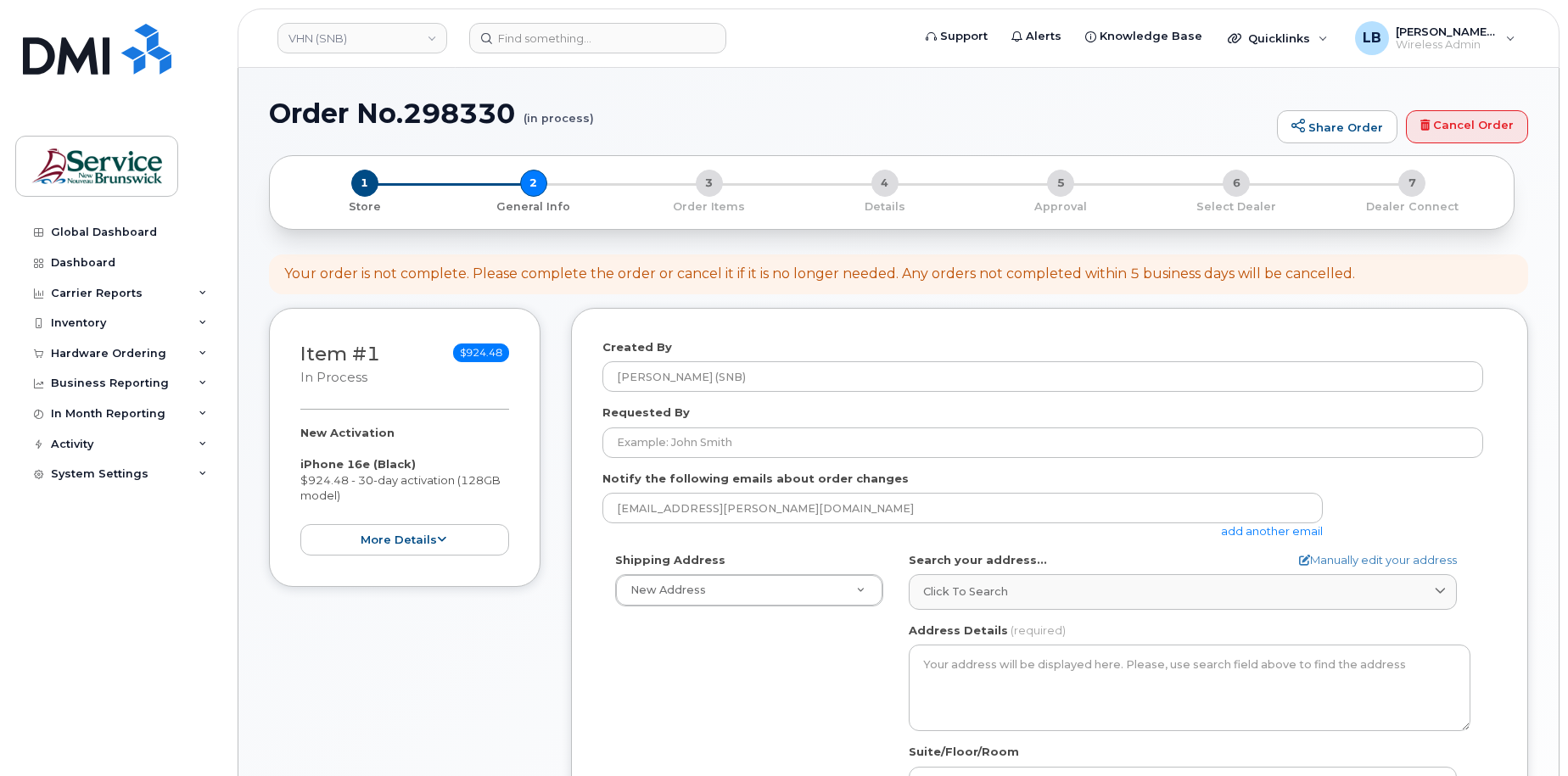
select select
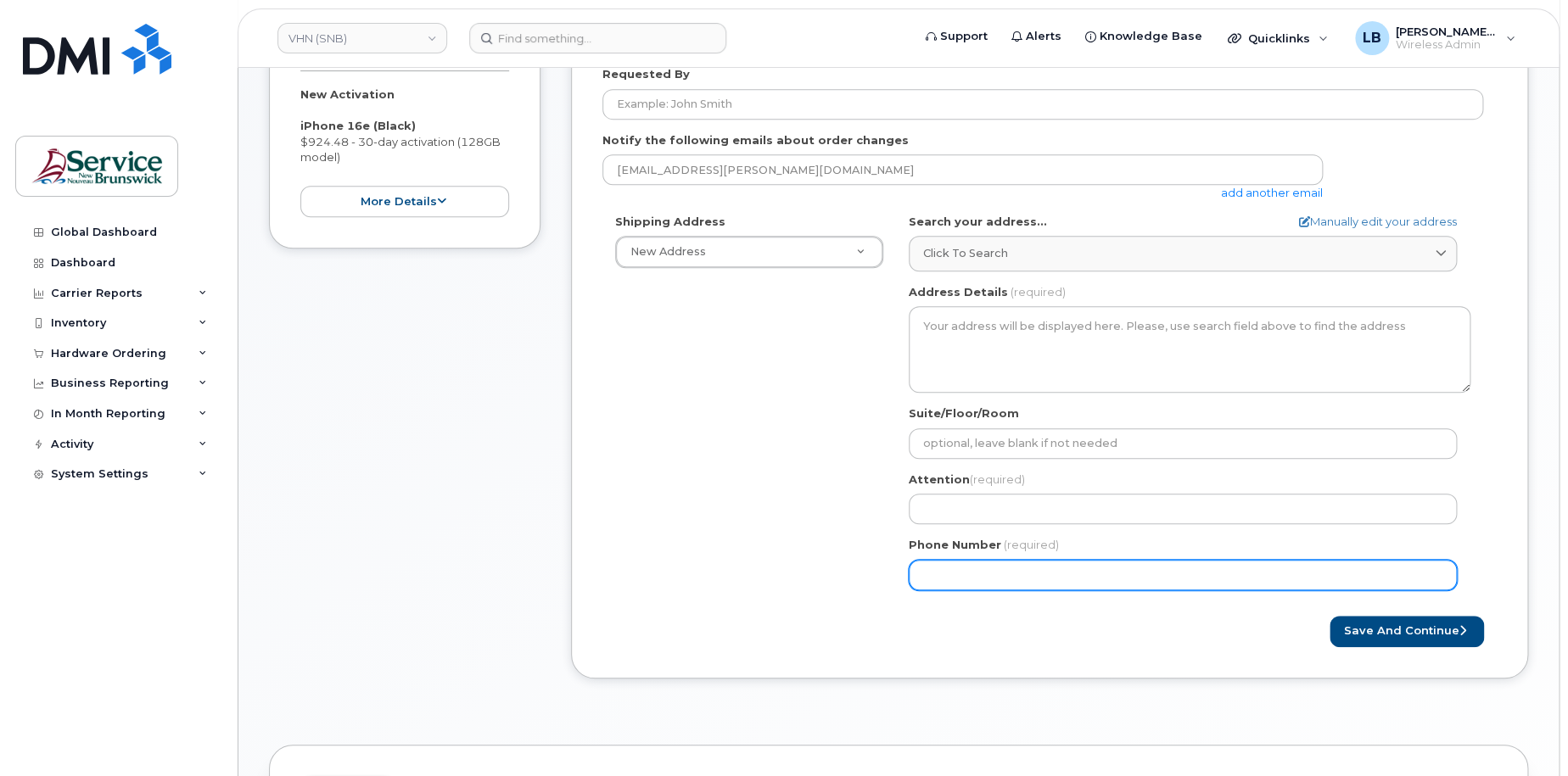
scroll to position [339, 0]
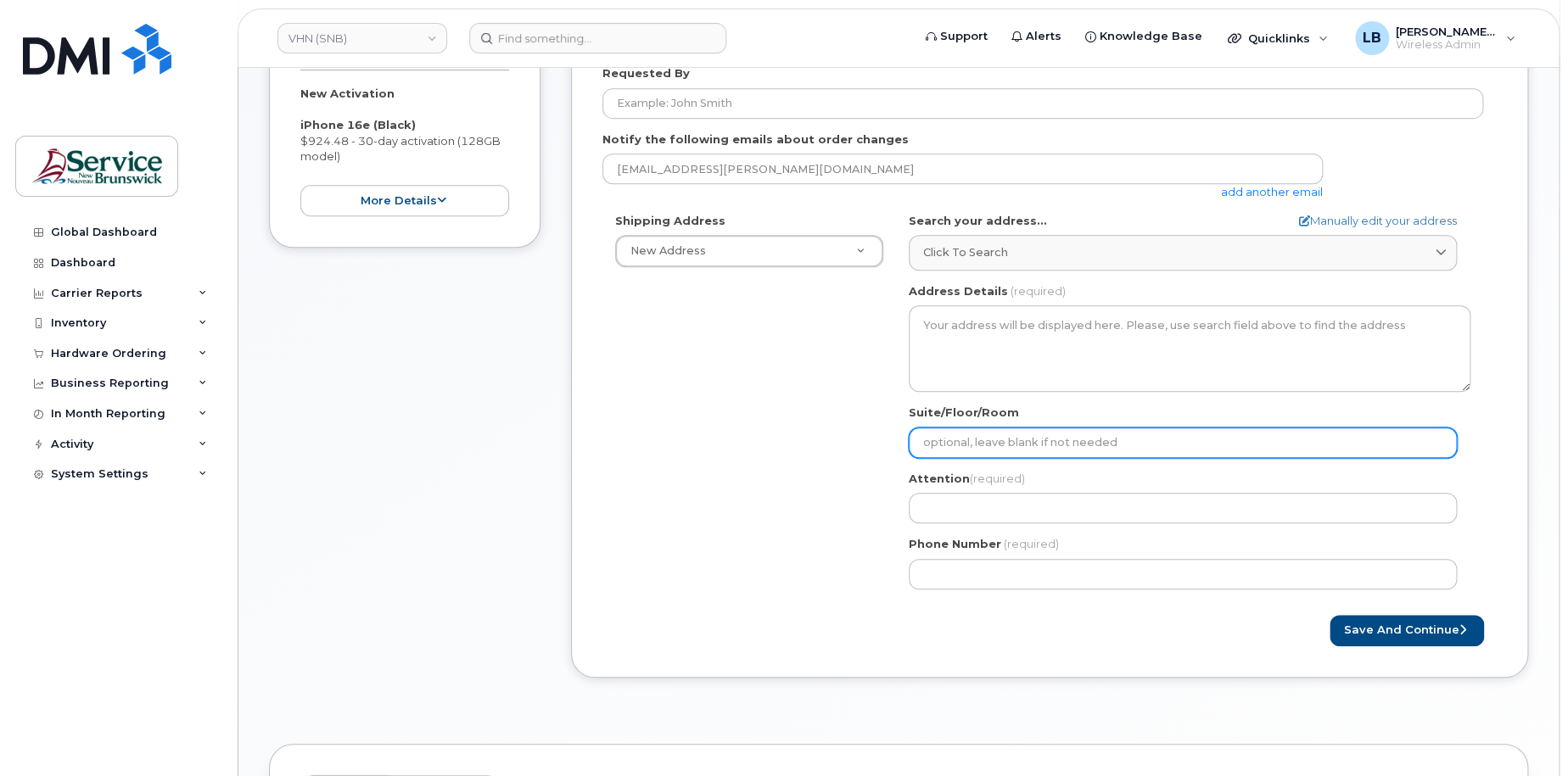
click at [1093, 450] on input "Suite/Floor/Room" at bounding box center [1182, 443] width 548 height 31
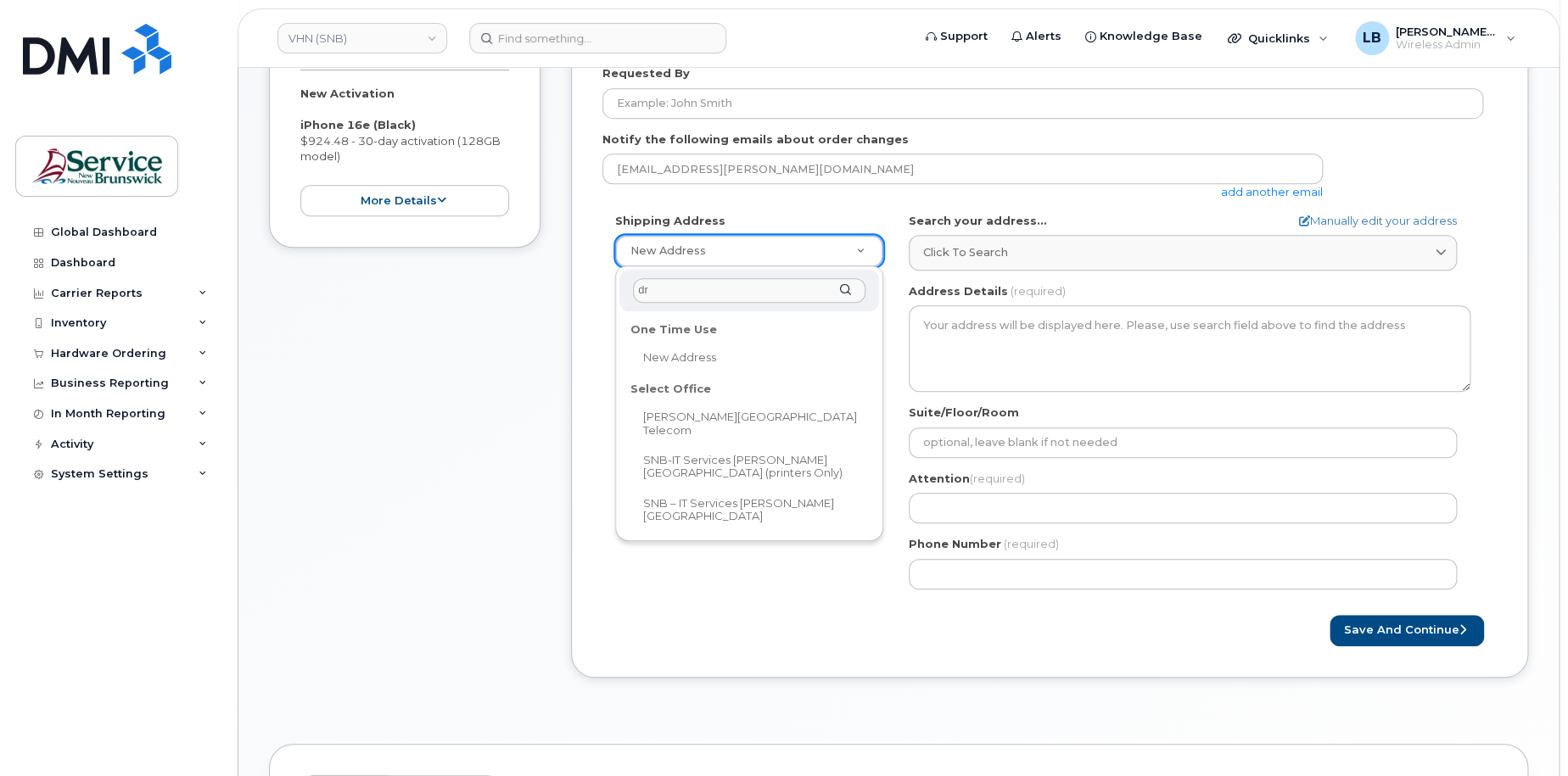
type input "dr"
select select
type textarea "985 College Hill Rd Fredericton New Brunswick E3B 4J7"
type input "Steve Sullivan"
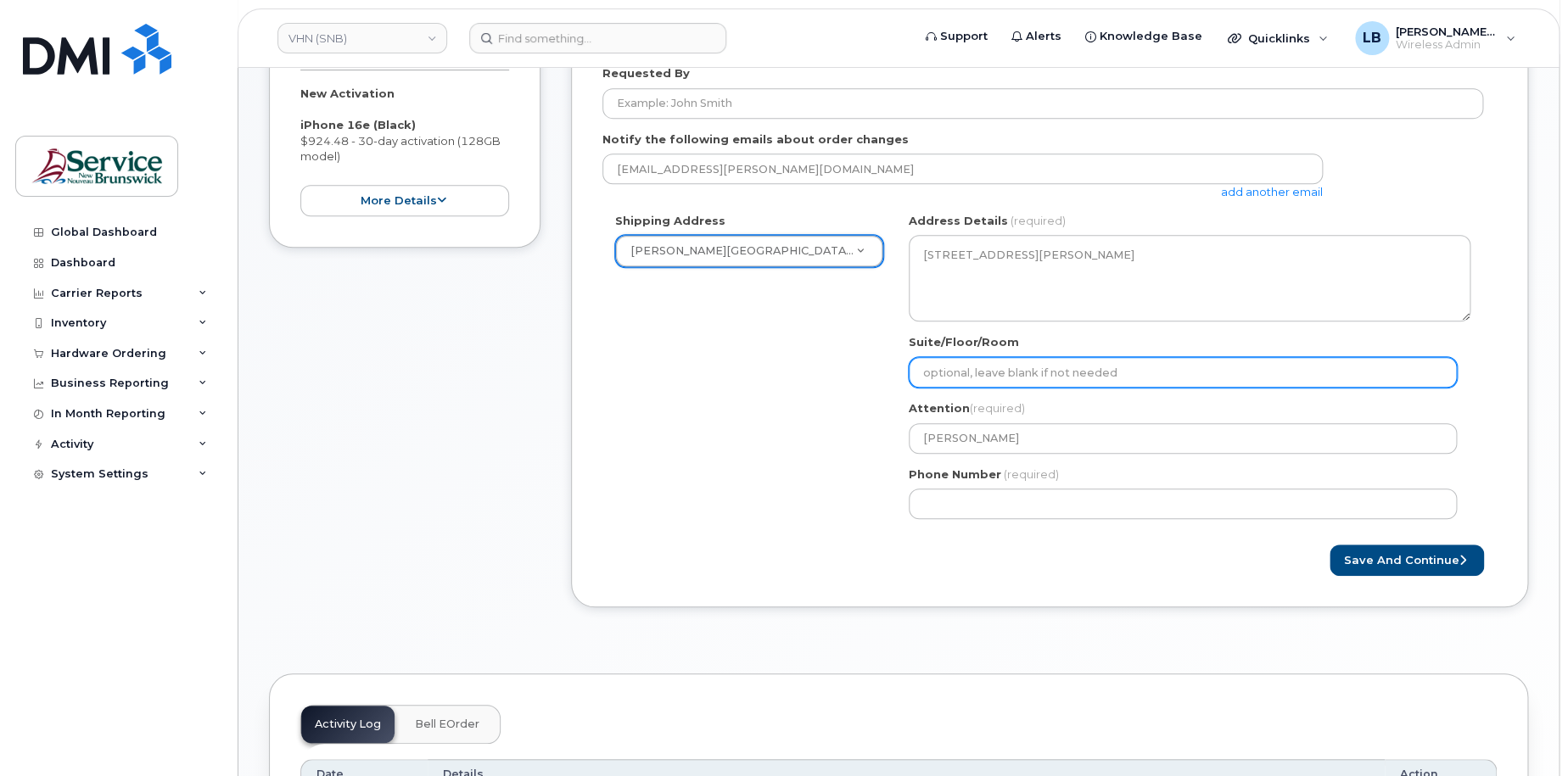
click at [1028, 375] on input "Suite/Floor/Room" at bounding box center [1182, 373] width 548 height 31
paste input "WO0000000479496"
select select
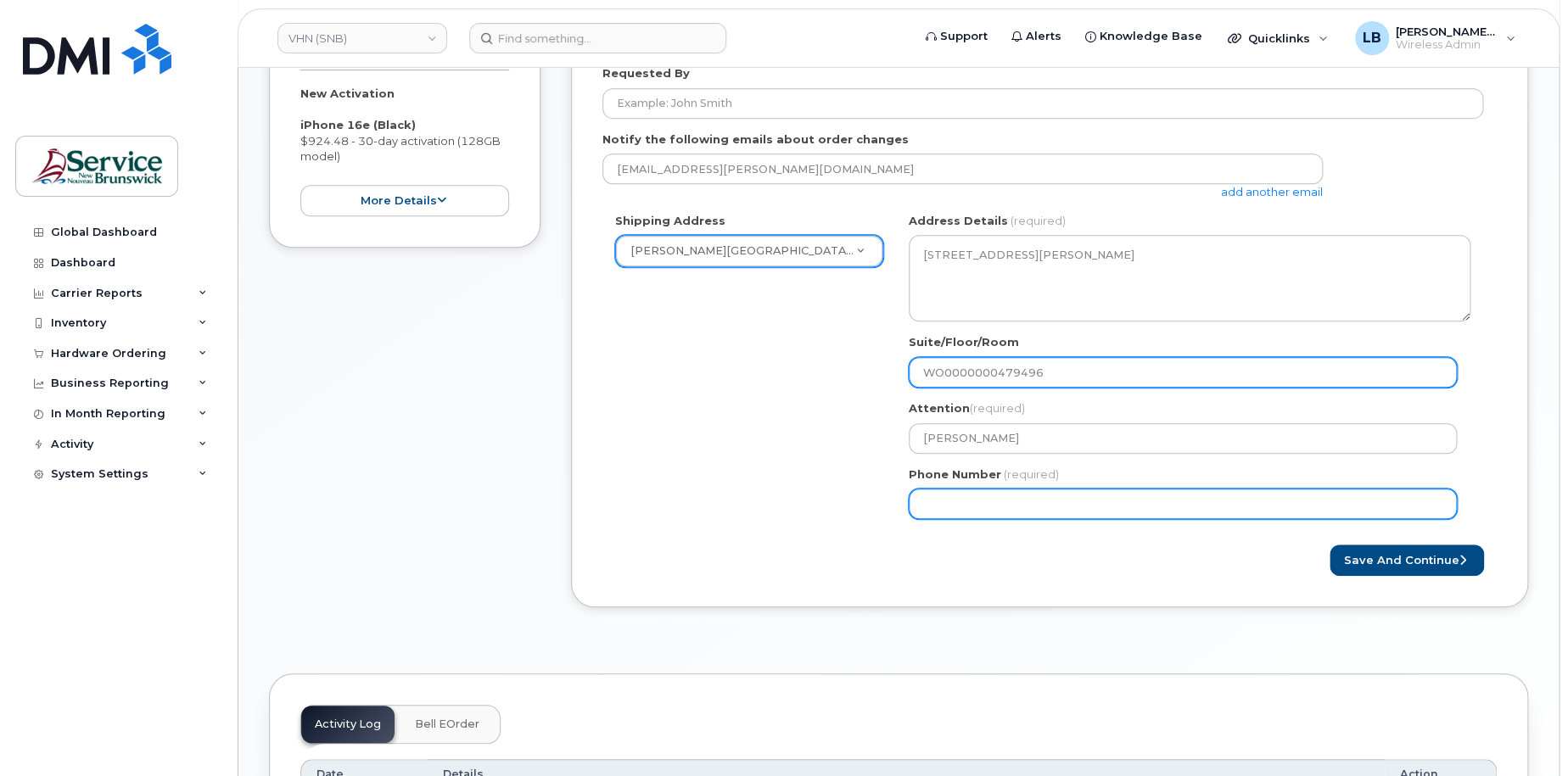
type input "WO0000000479496"
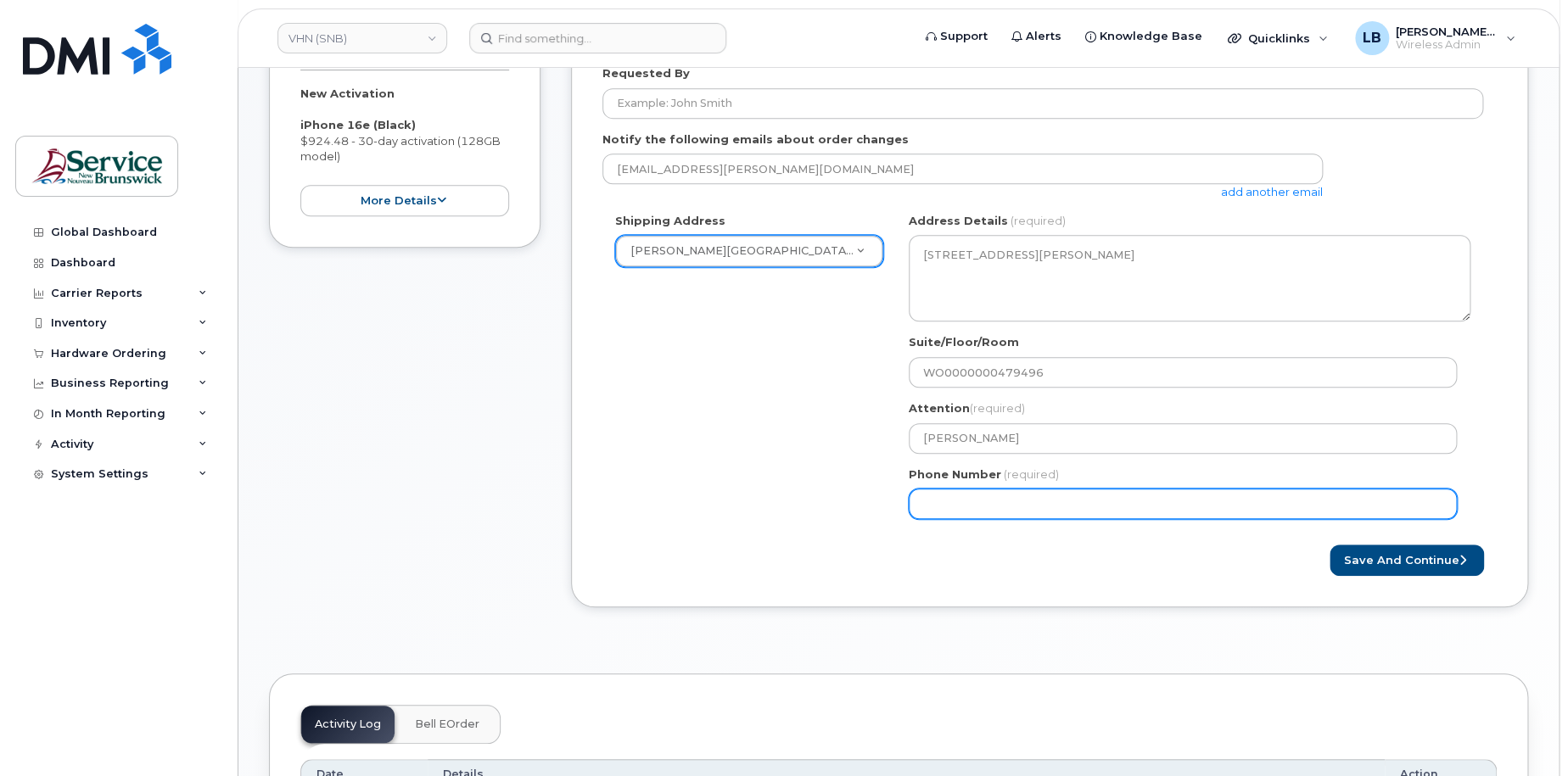
click at [1053, 498] on input "Phone Number" at bounding box center [1182, 504] width 548 height 31
select select
type input "506233396"
select select
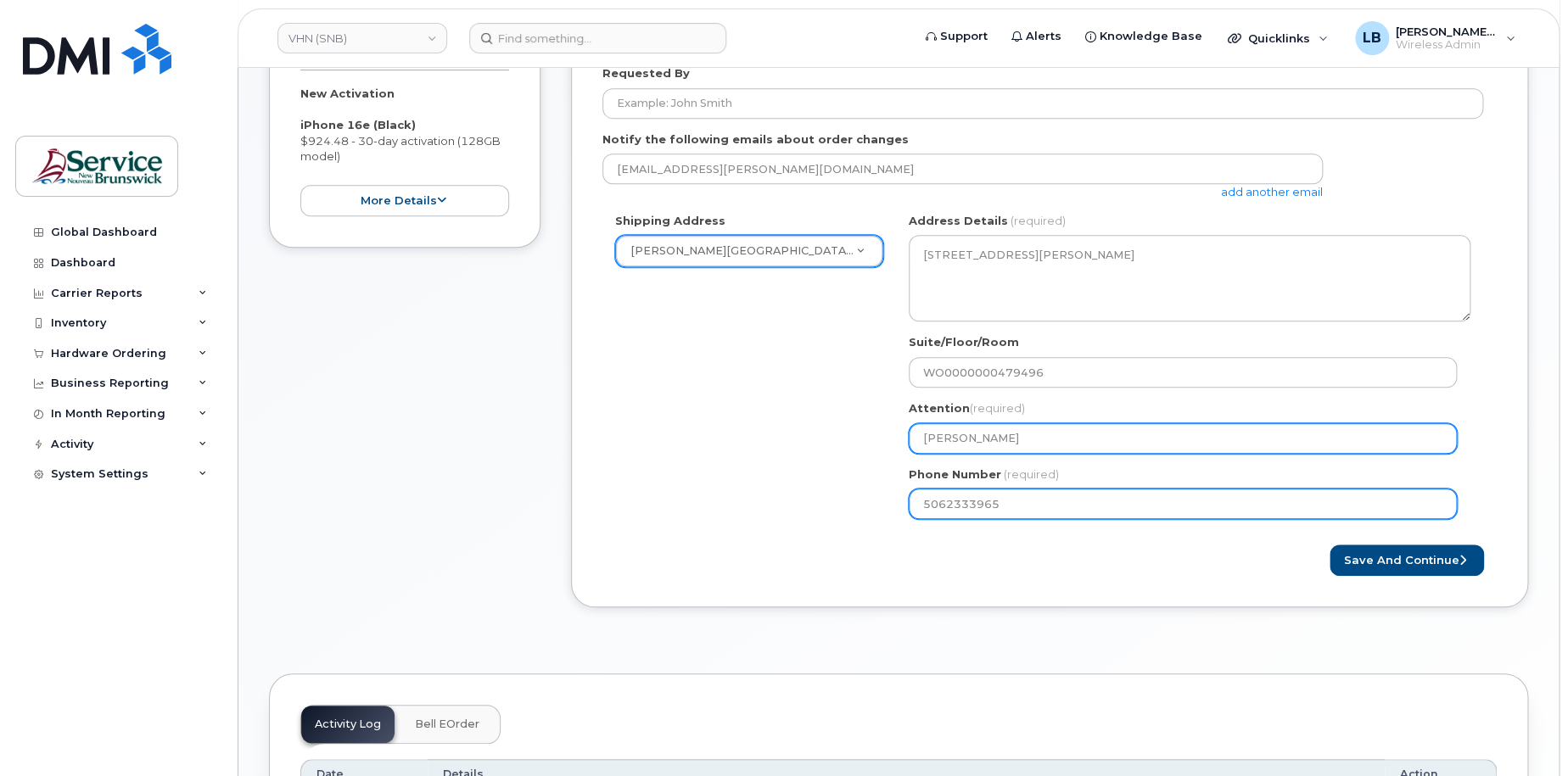
type input "5062333965"
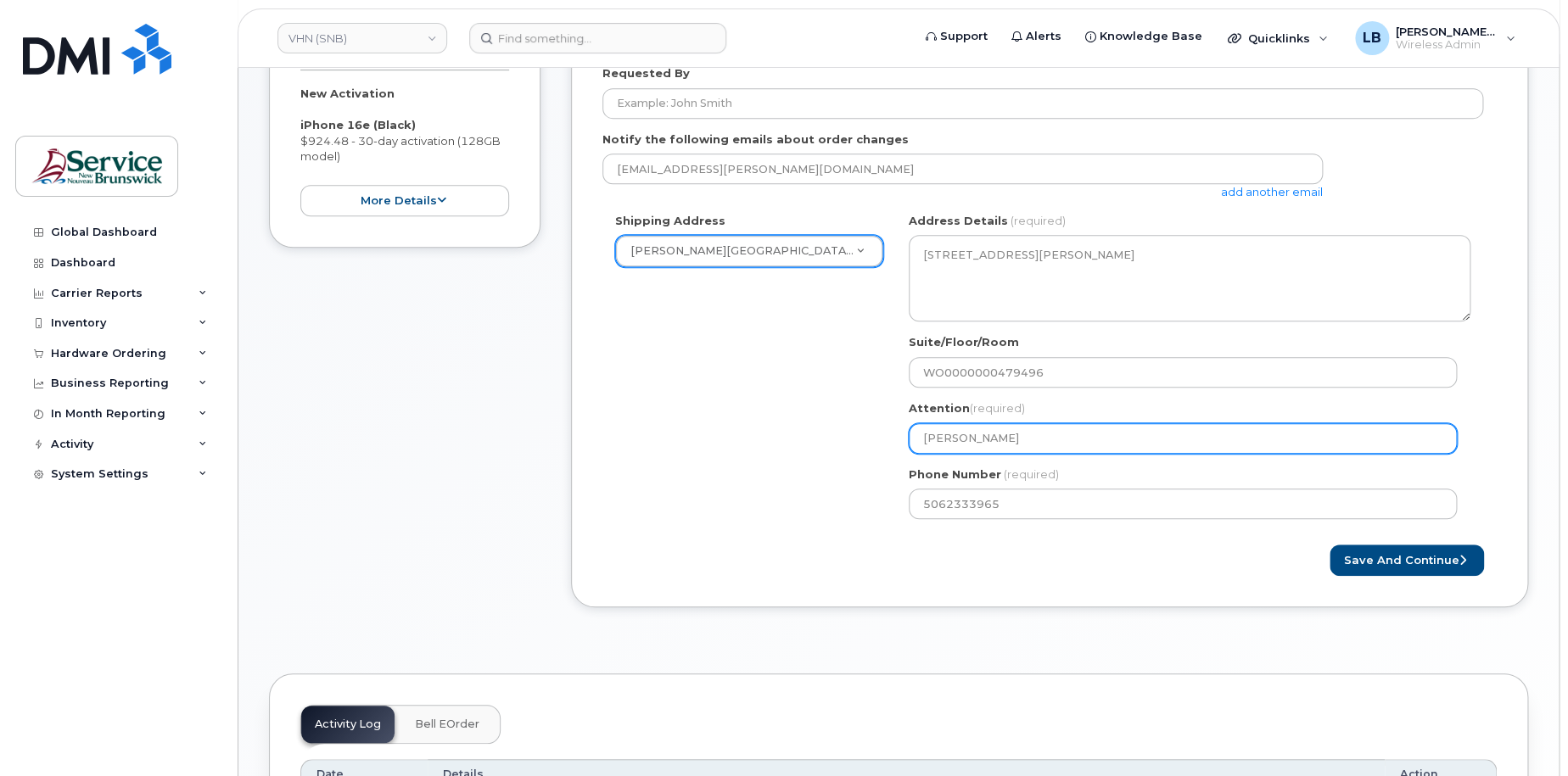
click at [1104, 442] on input "Steve Sullivan" at bounding box center [1182, 439] width 548 height 31
type input "Steve Sullivan"
select select
type input "Steve Sullivan -"
select select
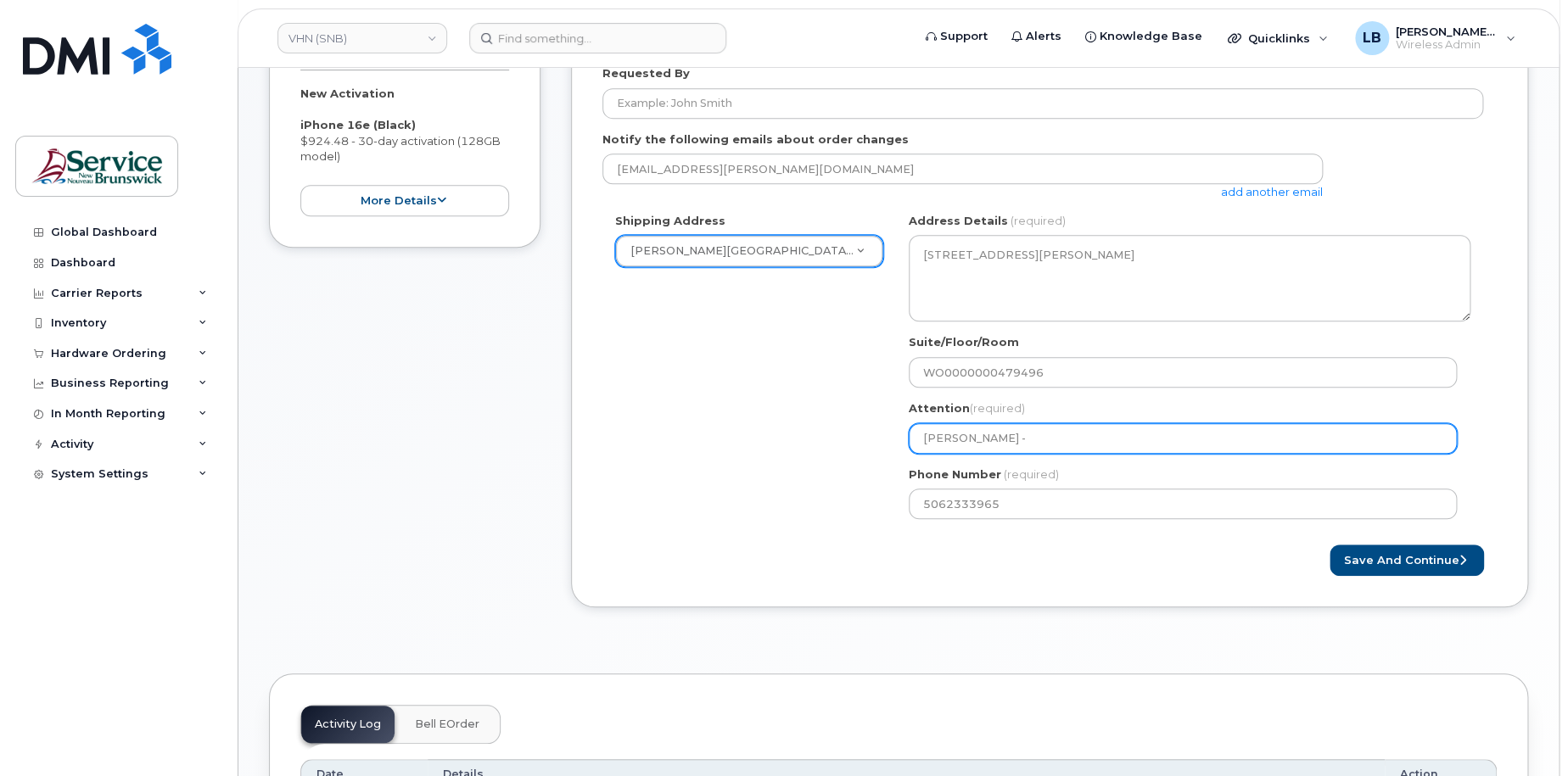
type input "Steve Sullivan - 5"
select select
type input "Steve Sullivan - 57"
select select
type input "Steve Sullivan - 571"
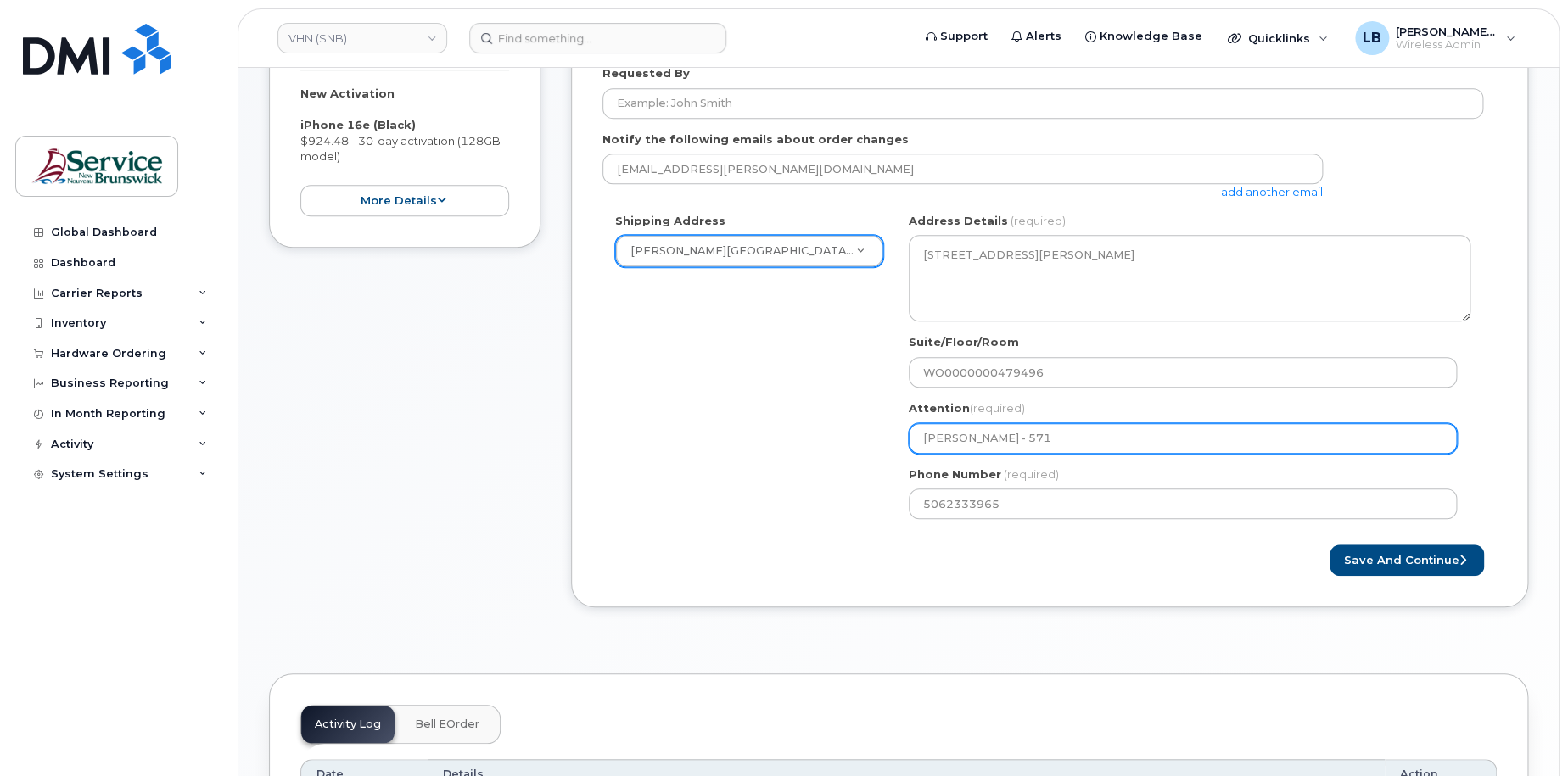
select select
type input "Steve Sullivan - 5711"
select select
type input "Steve Sullivan - 57112"
select select
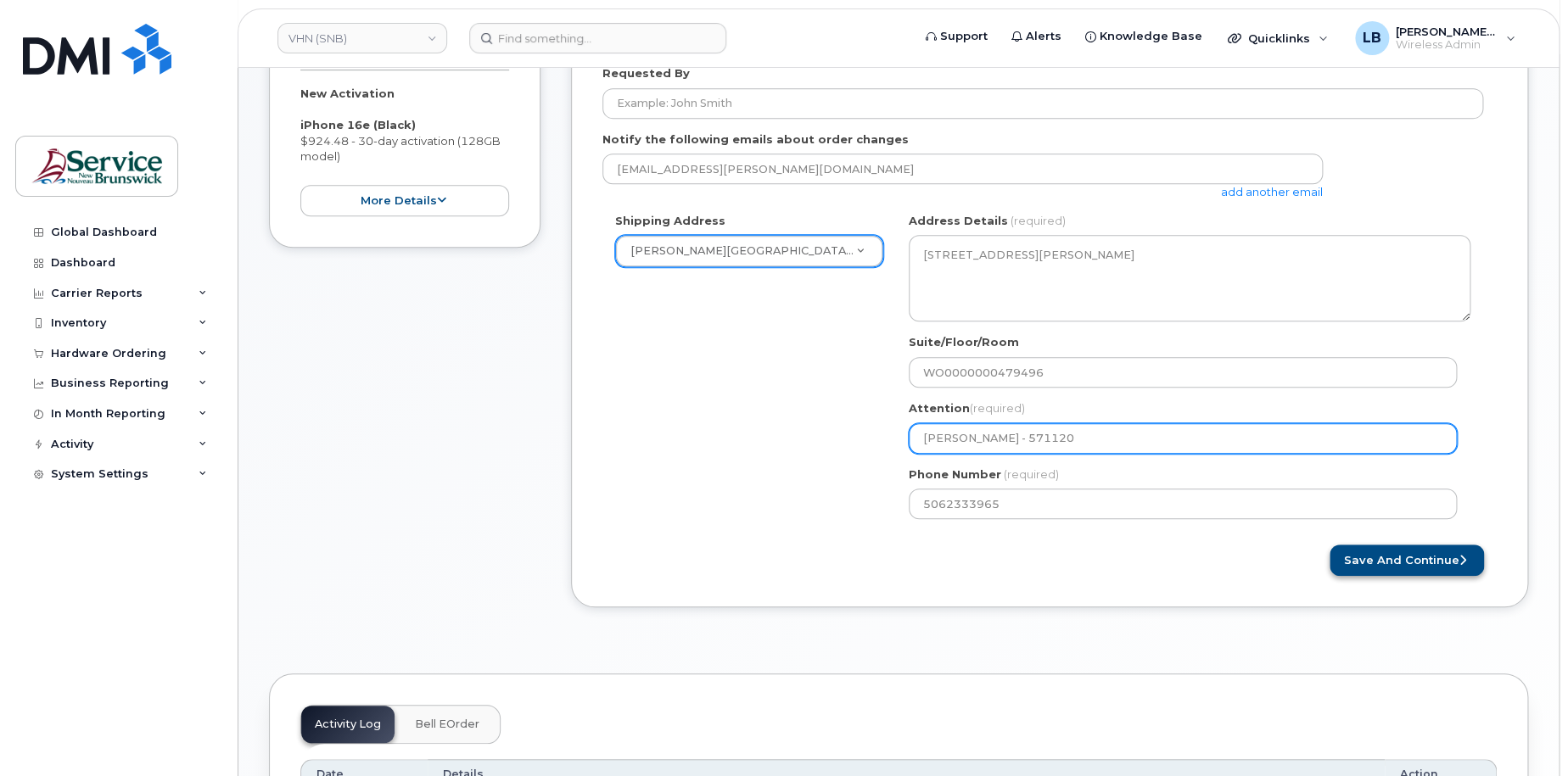
type input "Steve Sullivan - 571120"
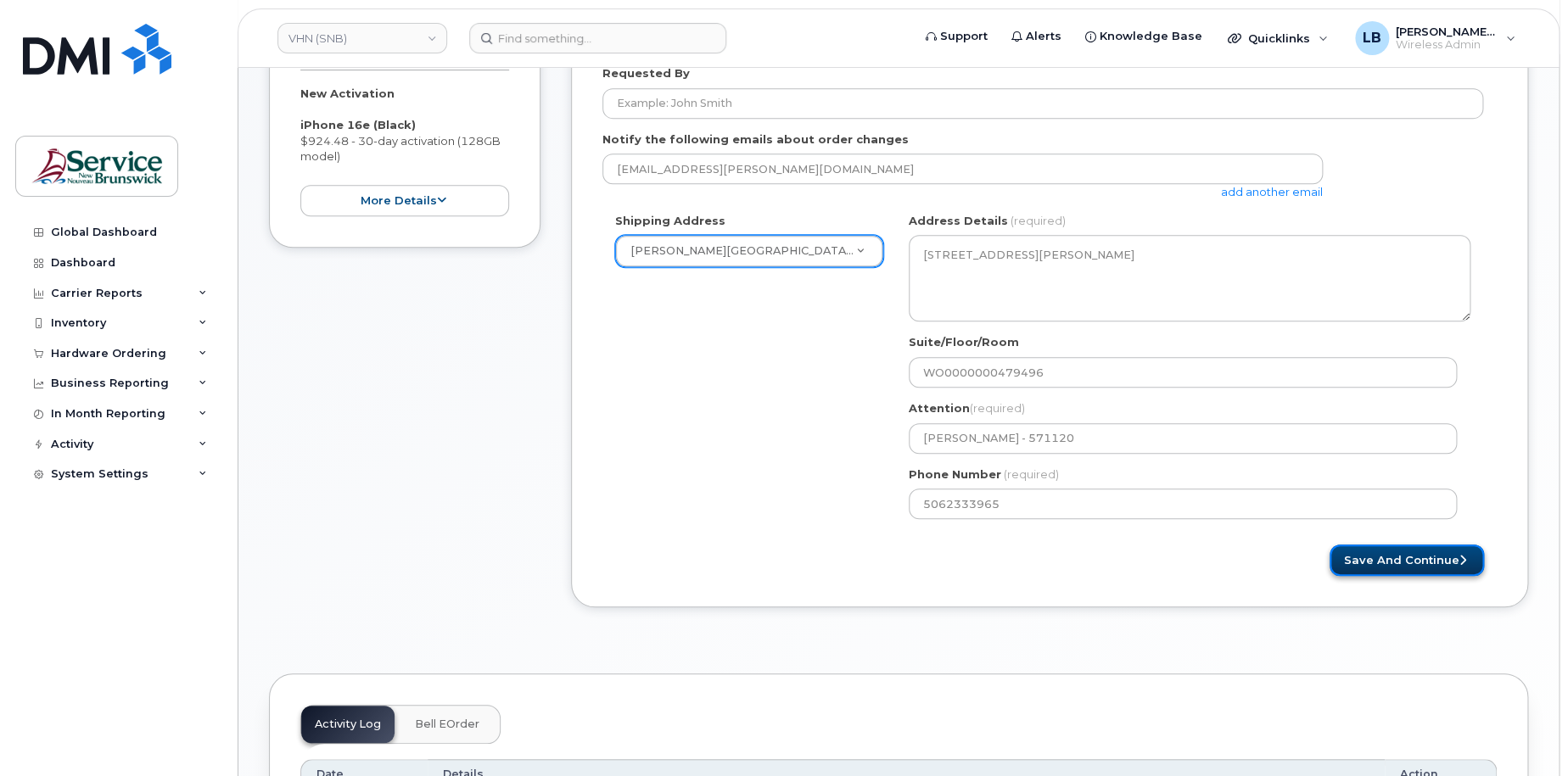
click at [1433, 554] on button "Save and Continue" at bounding box center [1407, 560] width 154 height 31
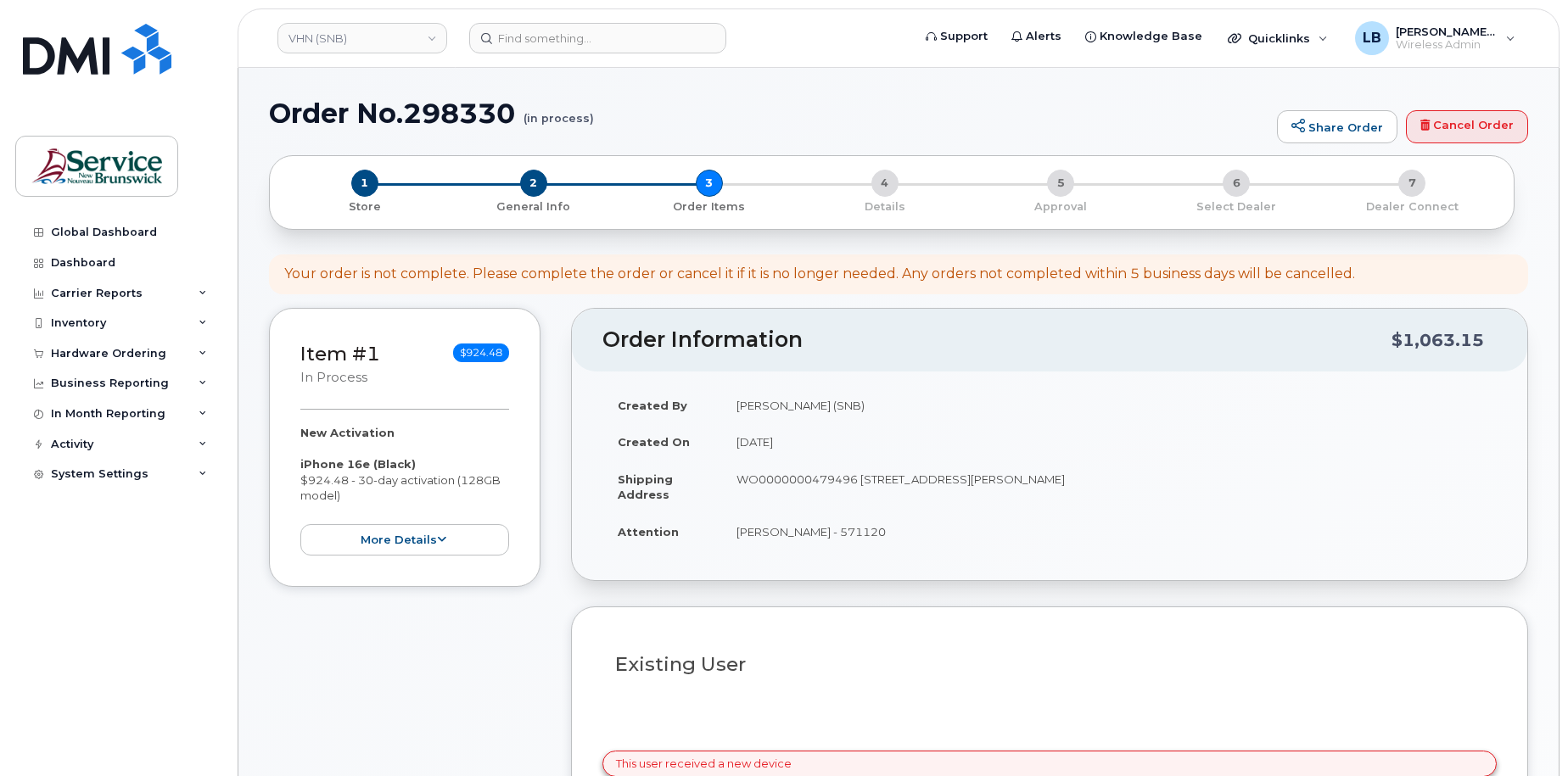
select select
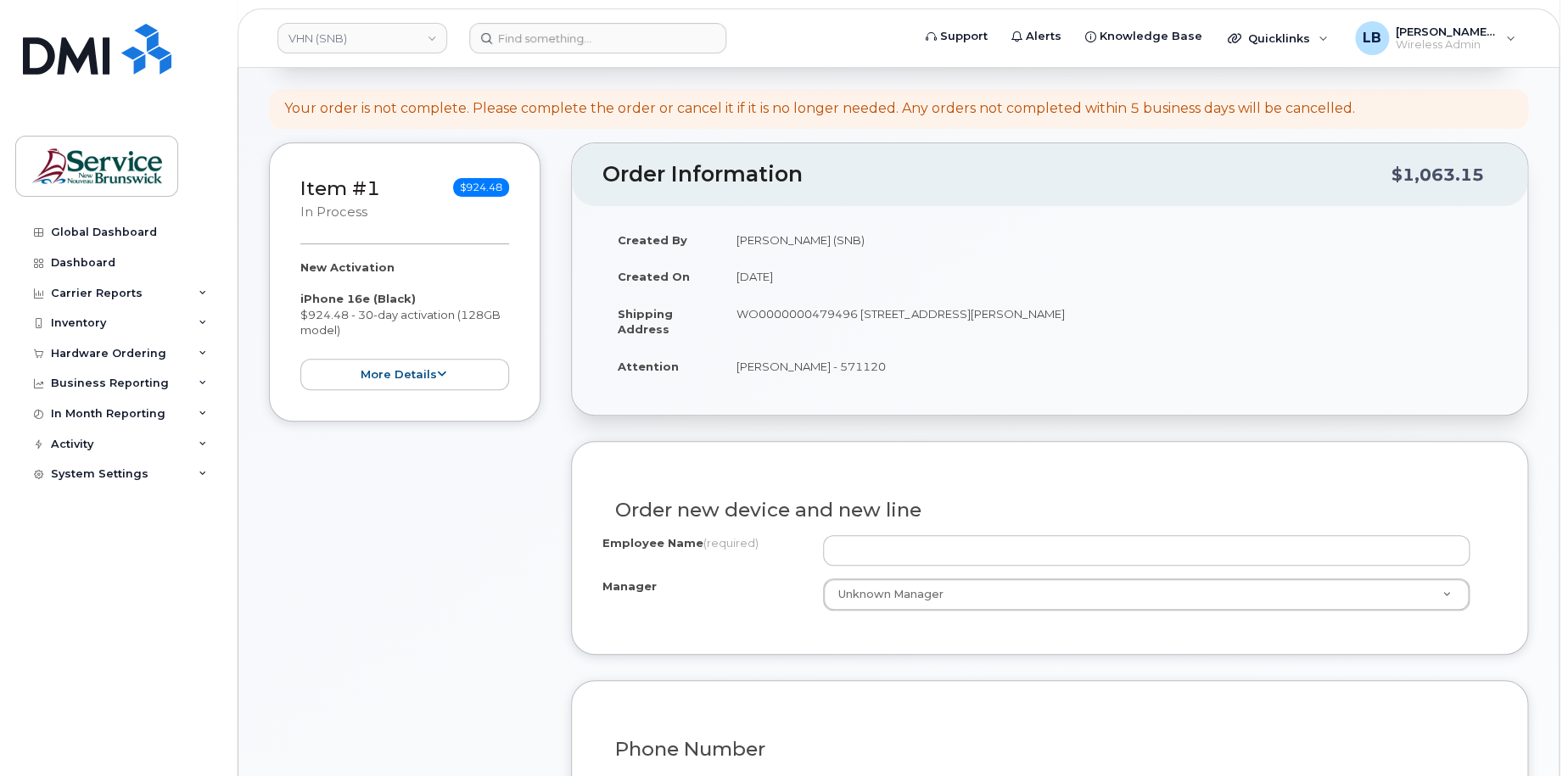
scroll to position [424, 0]
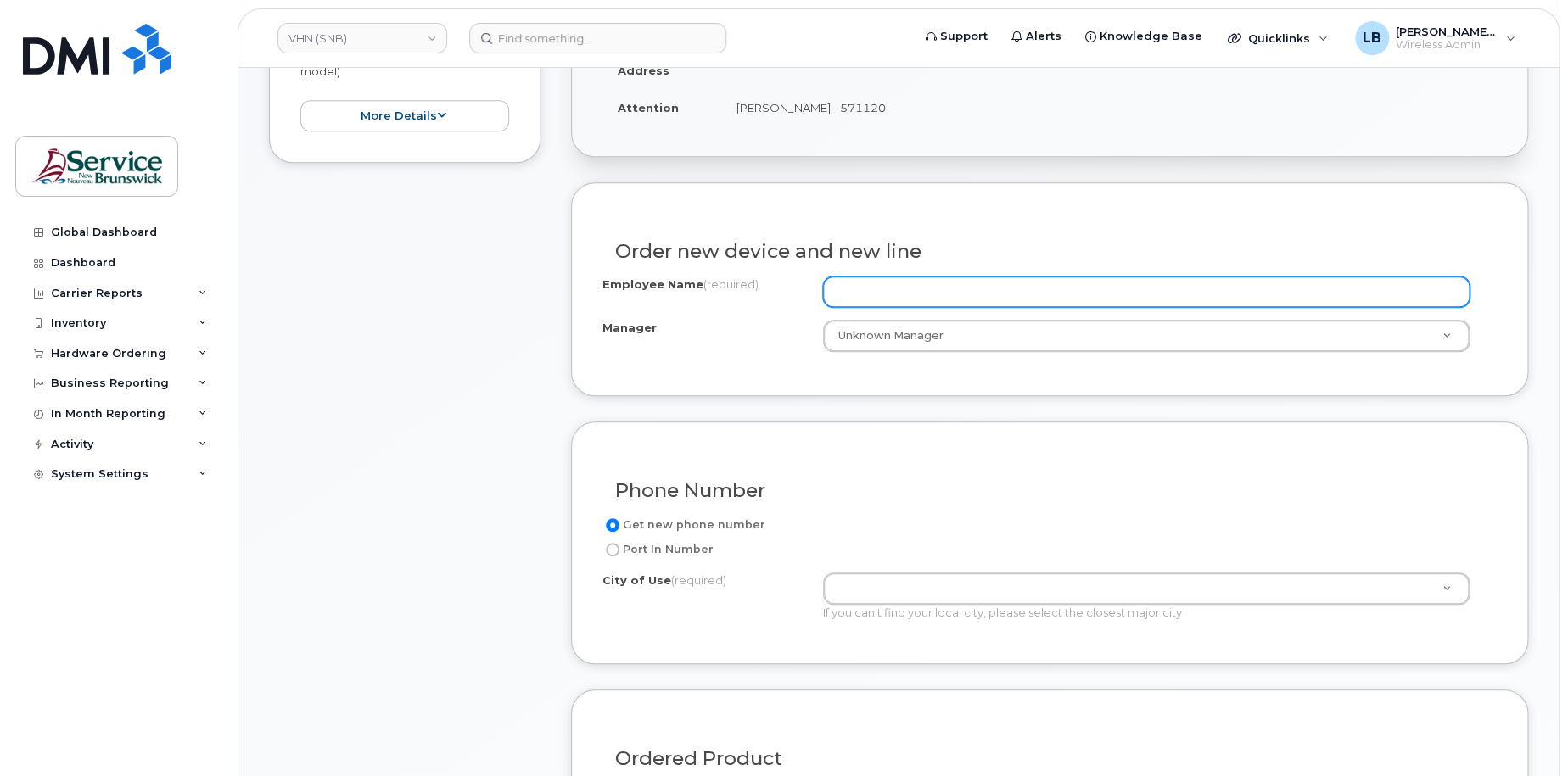
click at [1004, 293] on input "Employee Name (required)" at bounding box center [1146, 292] width 647 height 31
paste input "[PERSON_NAME]"
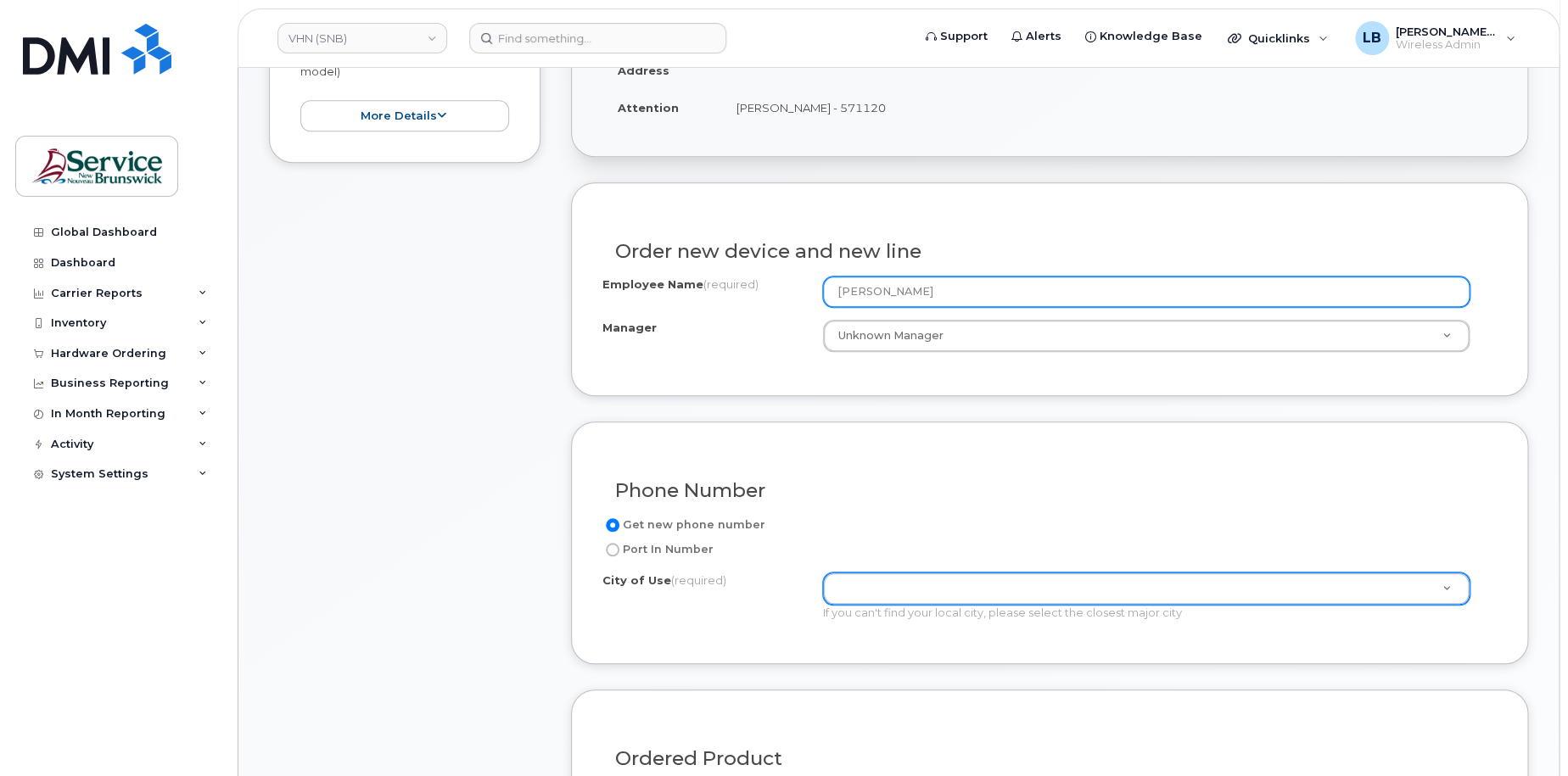
type input "[PERSON_NAME]"
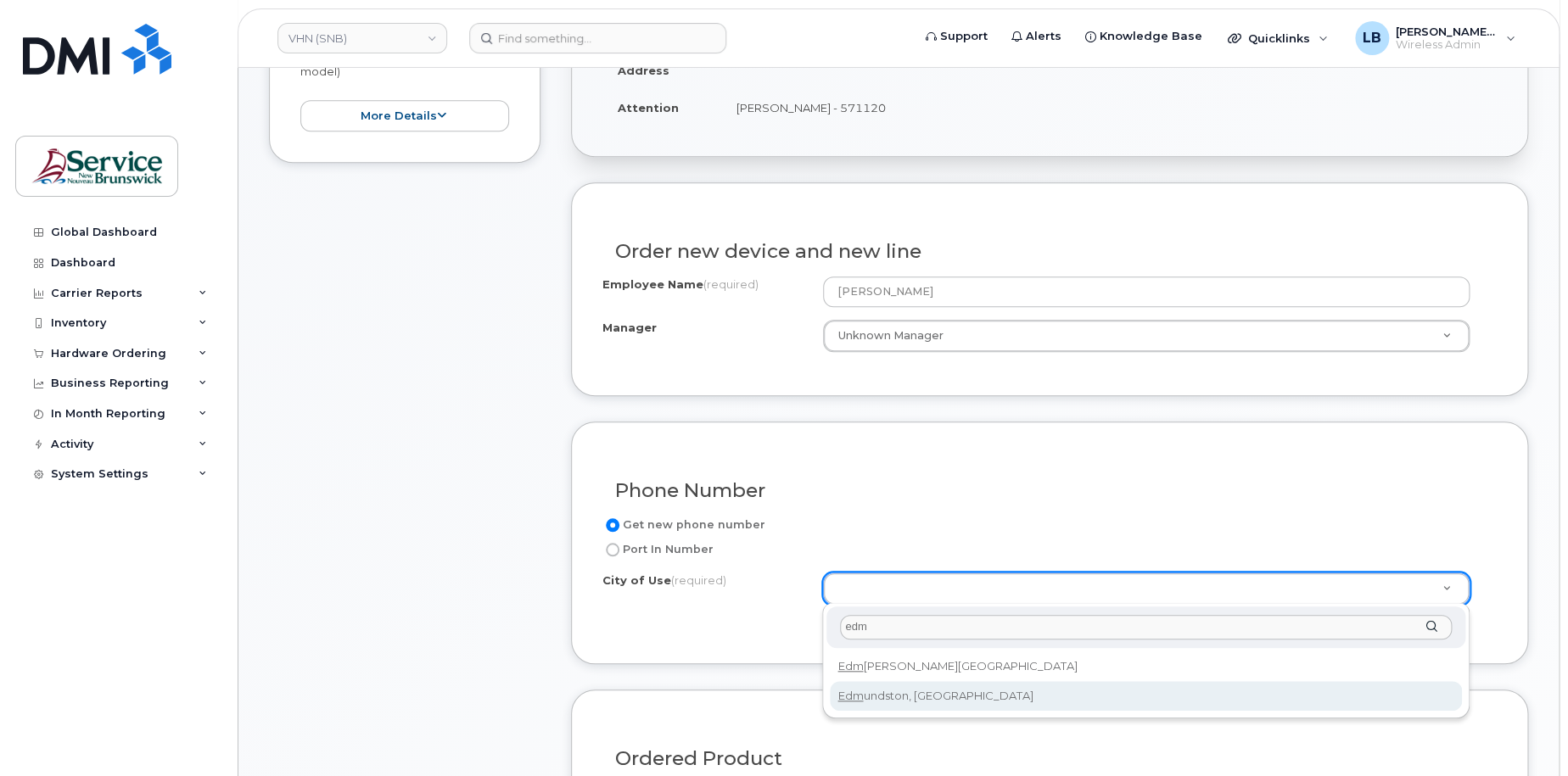
type input "edm"
type input "1548"
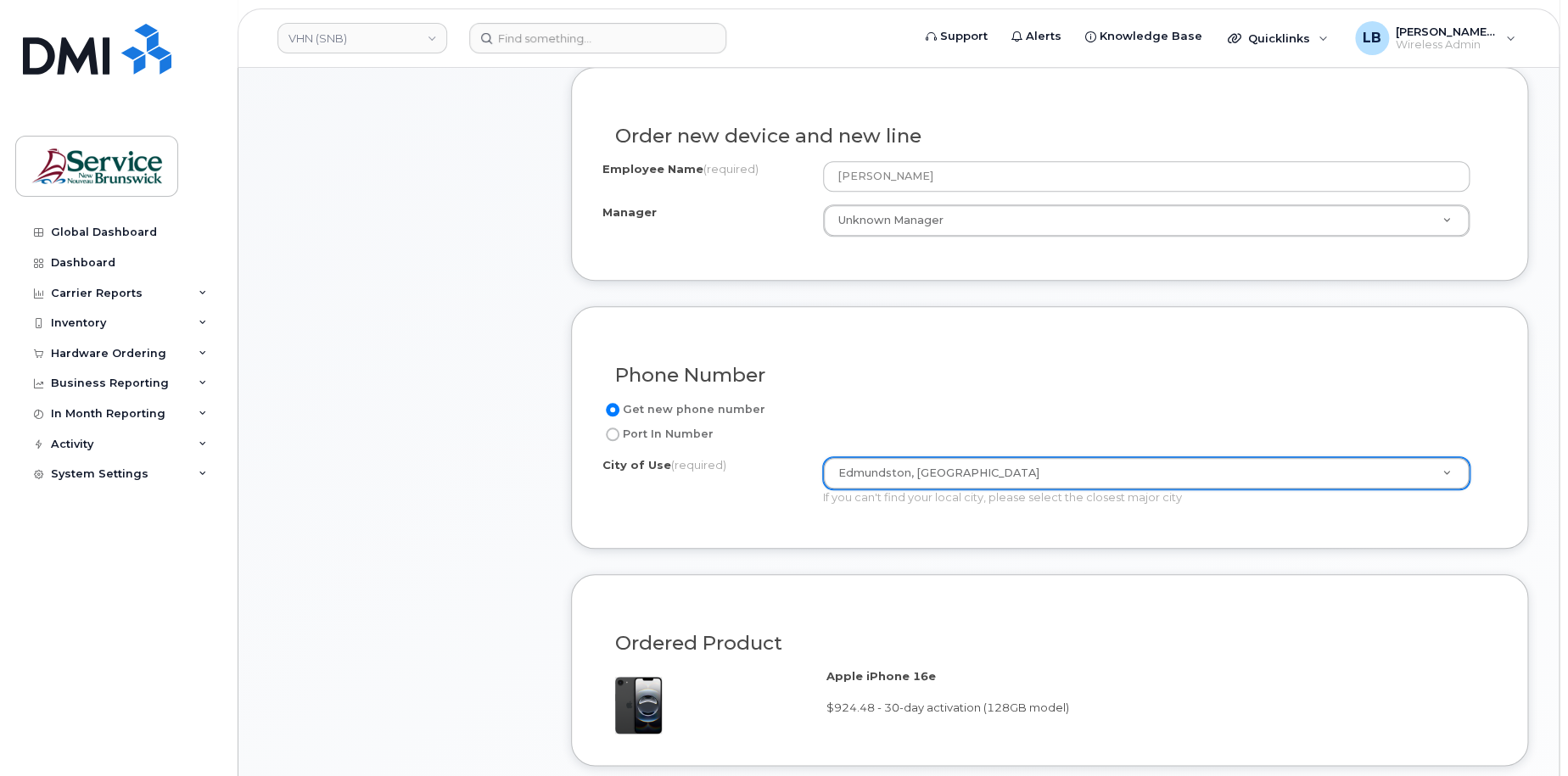
scroll to position [764, 0]
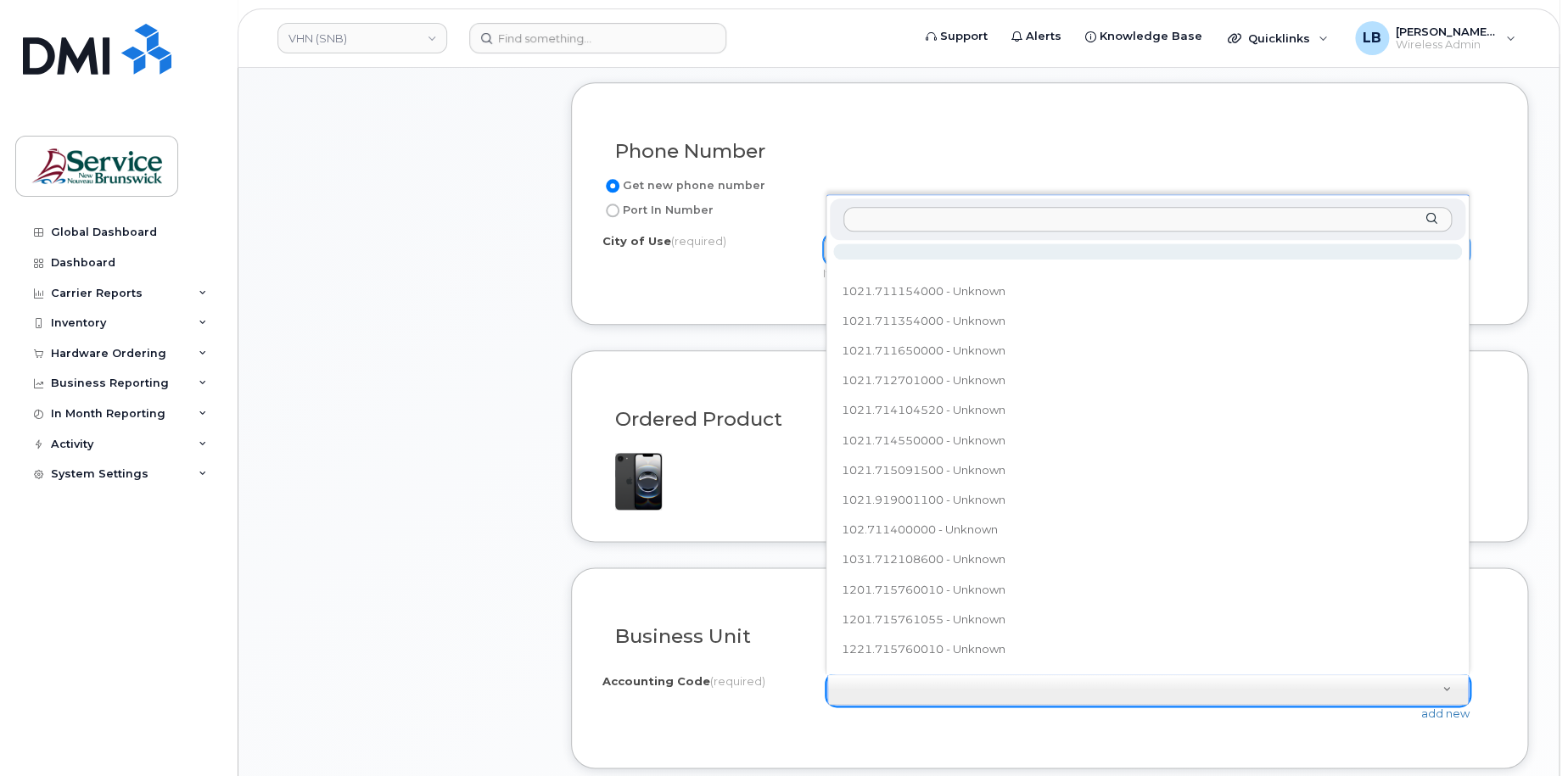
type input "4021.711209000"
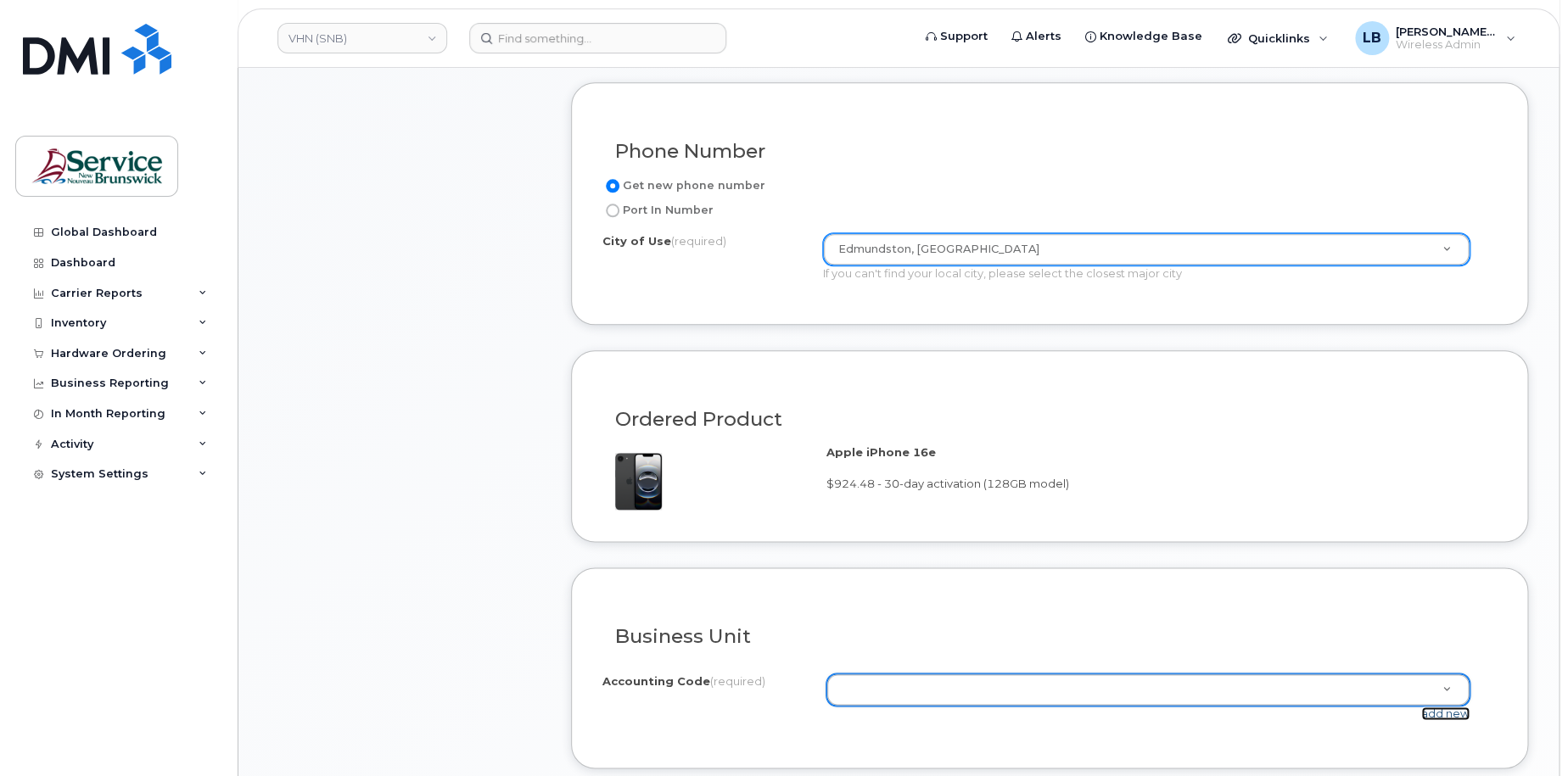
click at [1438, 713] on link "add new" at bounding box center [1445, 713] width 49 height 13
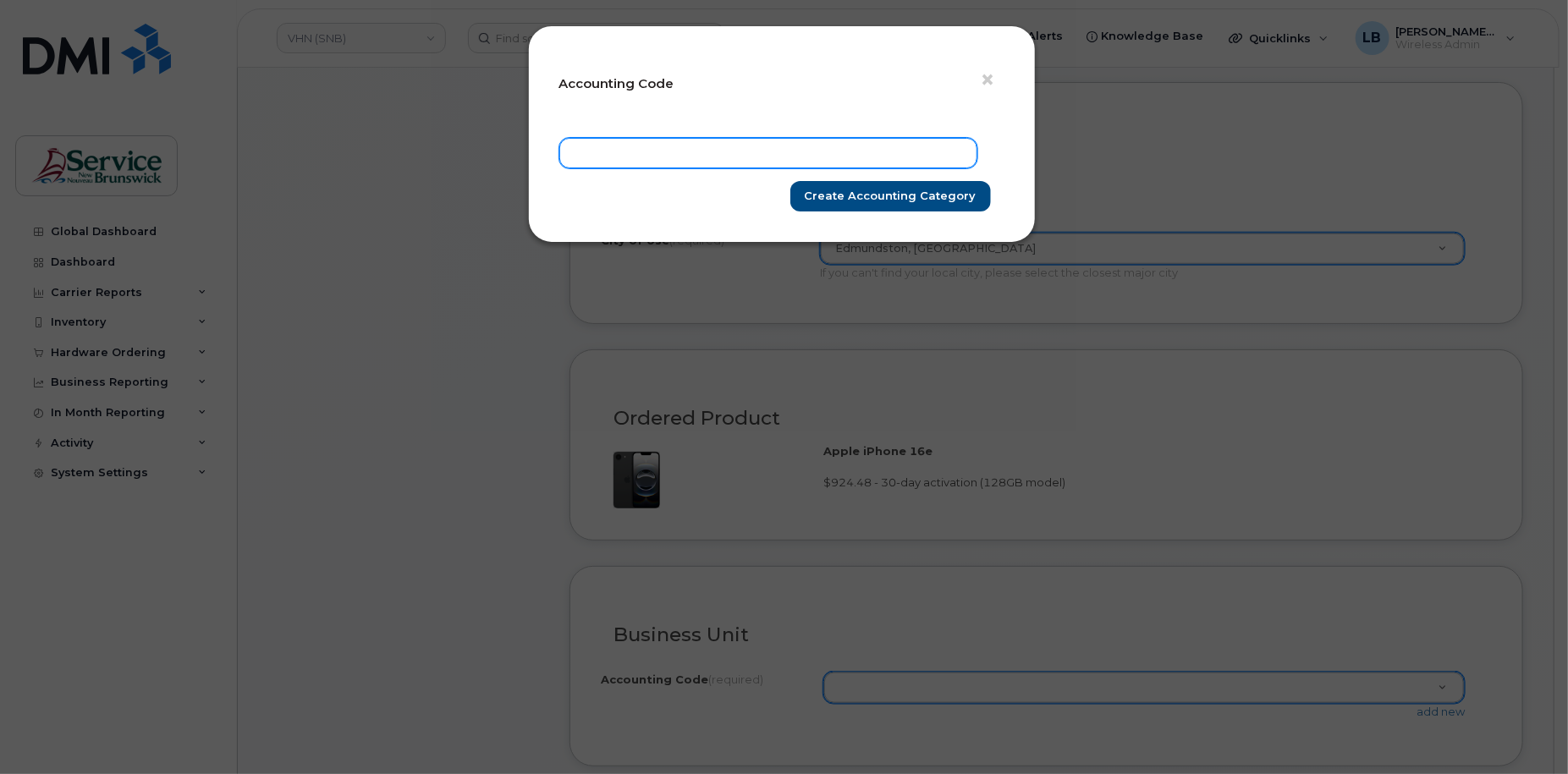
click at [707, 153] on input "text" at bounding box center [768, 153] width 418 height 30
paste input "4021.711209000"
type input "4021.711209000"
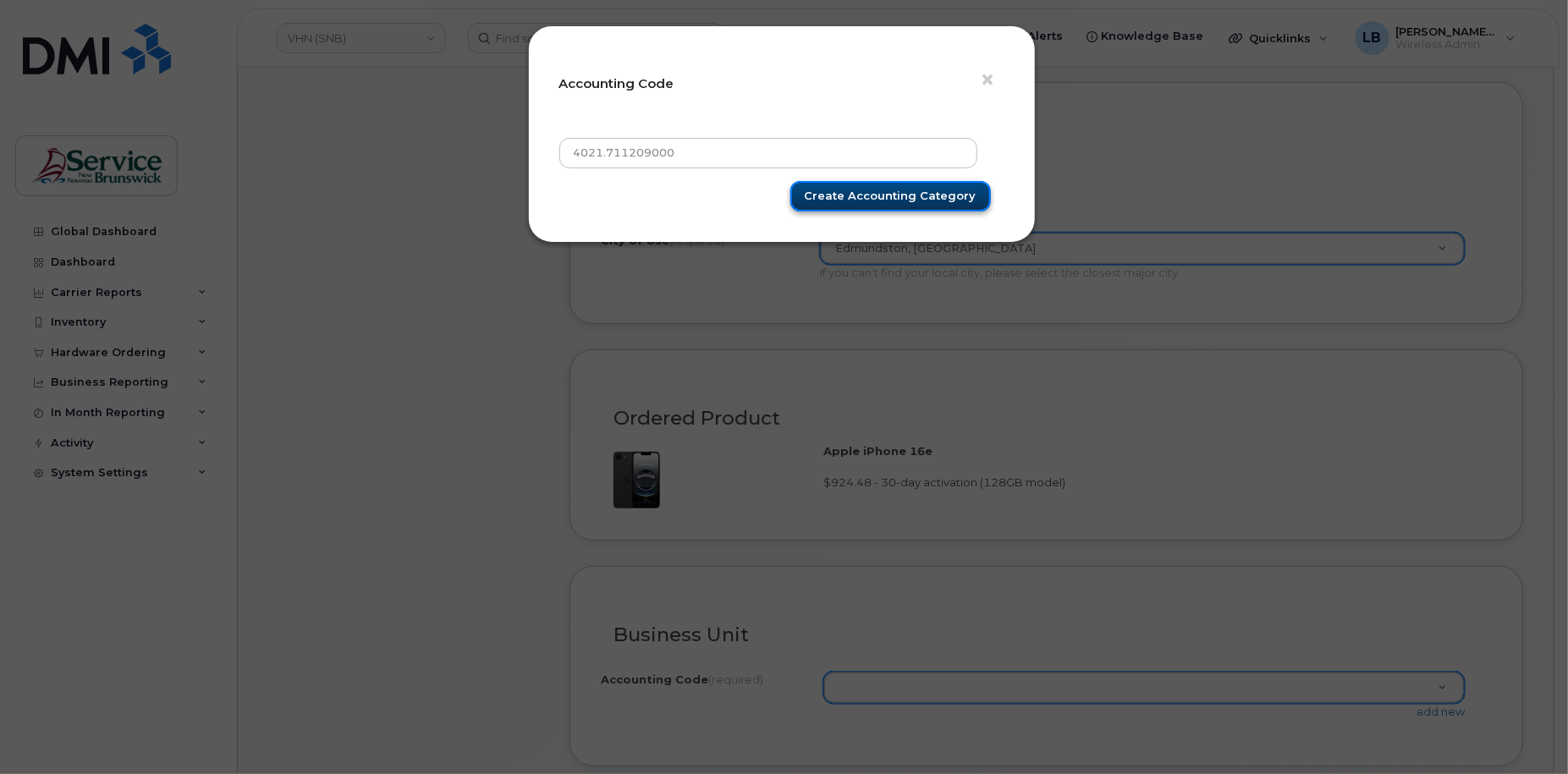
click at [849, 191] on input "Create Accounting category" at bounding box center [890, 196] width 201 height 31
type input "Create Accounting category"
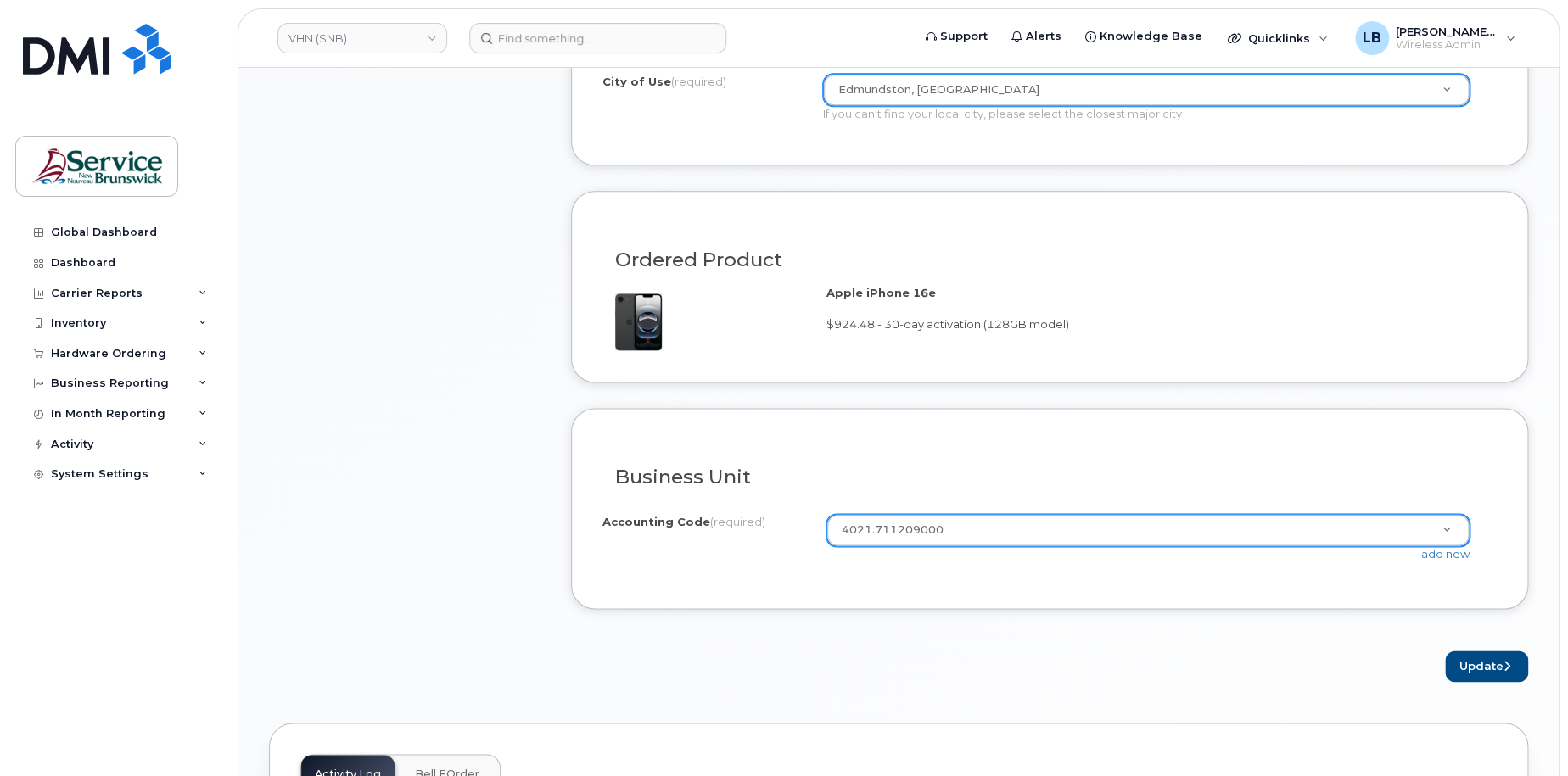
scroll to position [1103, 0]
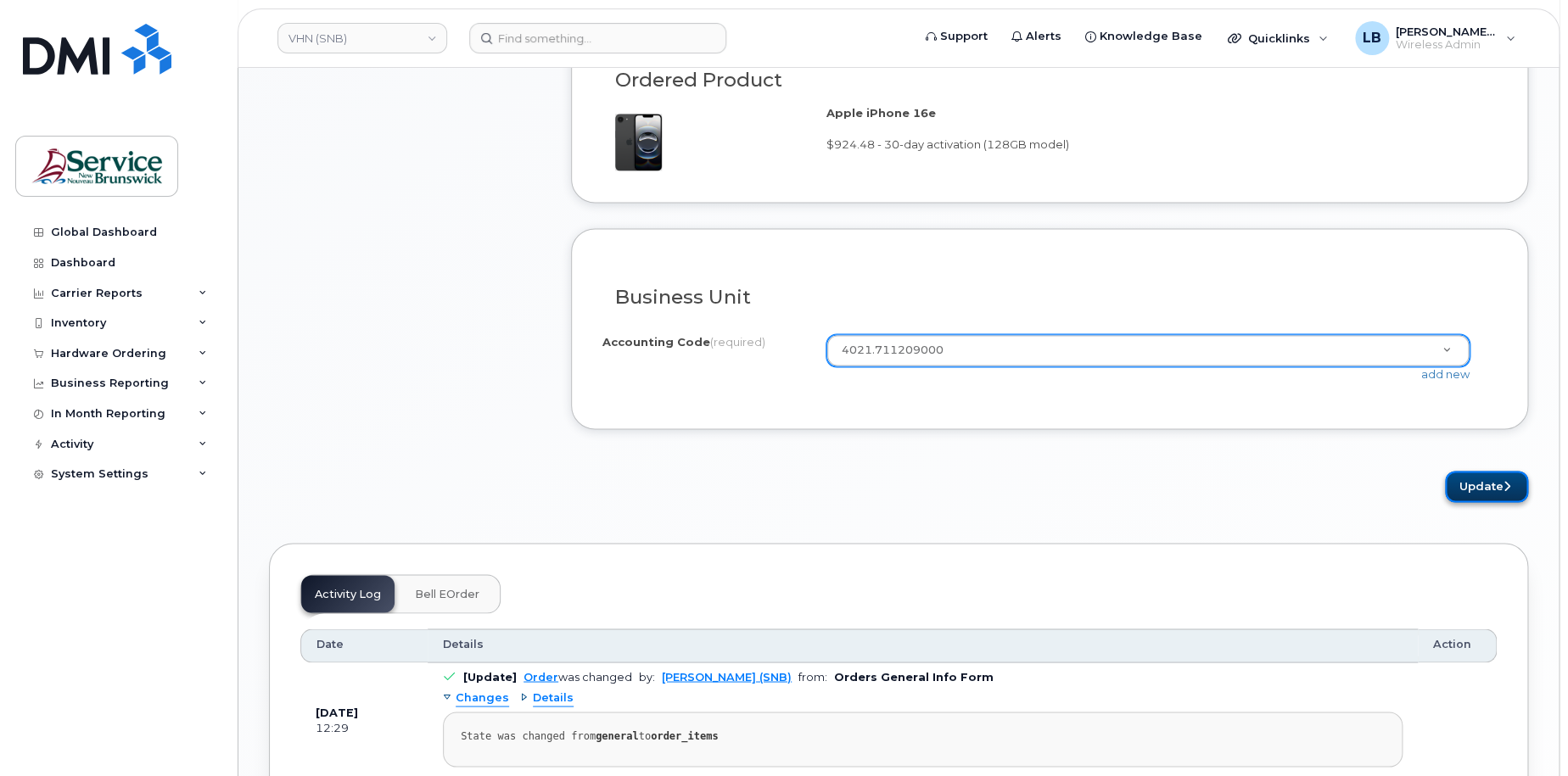
click at [1499, 483] on button "Update" at bounding box center [1486, 486] width 83 height 31
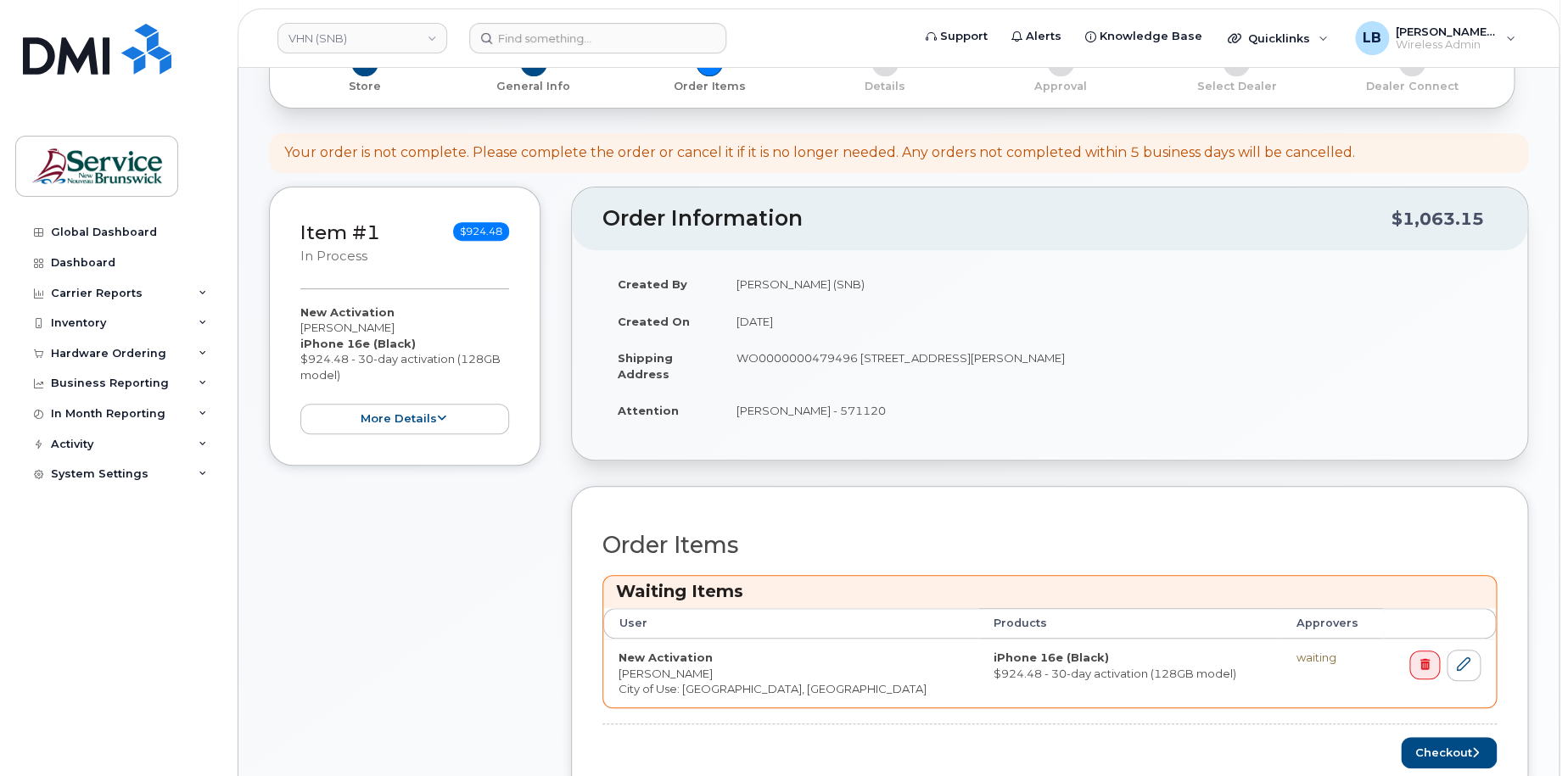
scroll to position [339, 0]
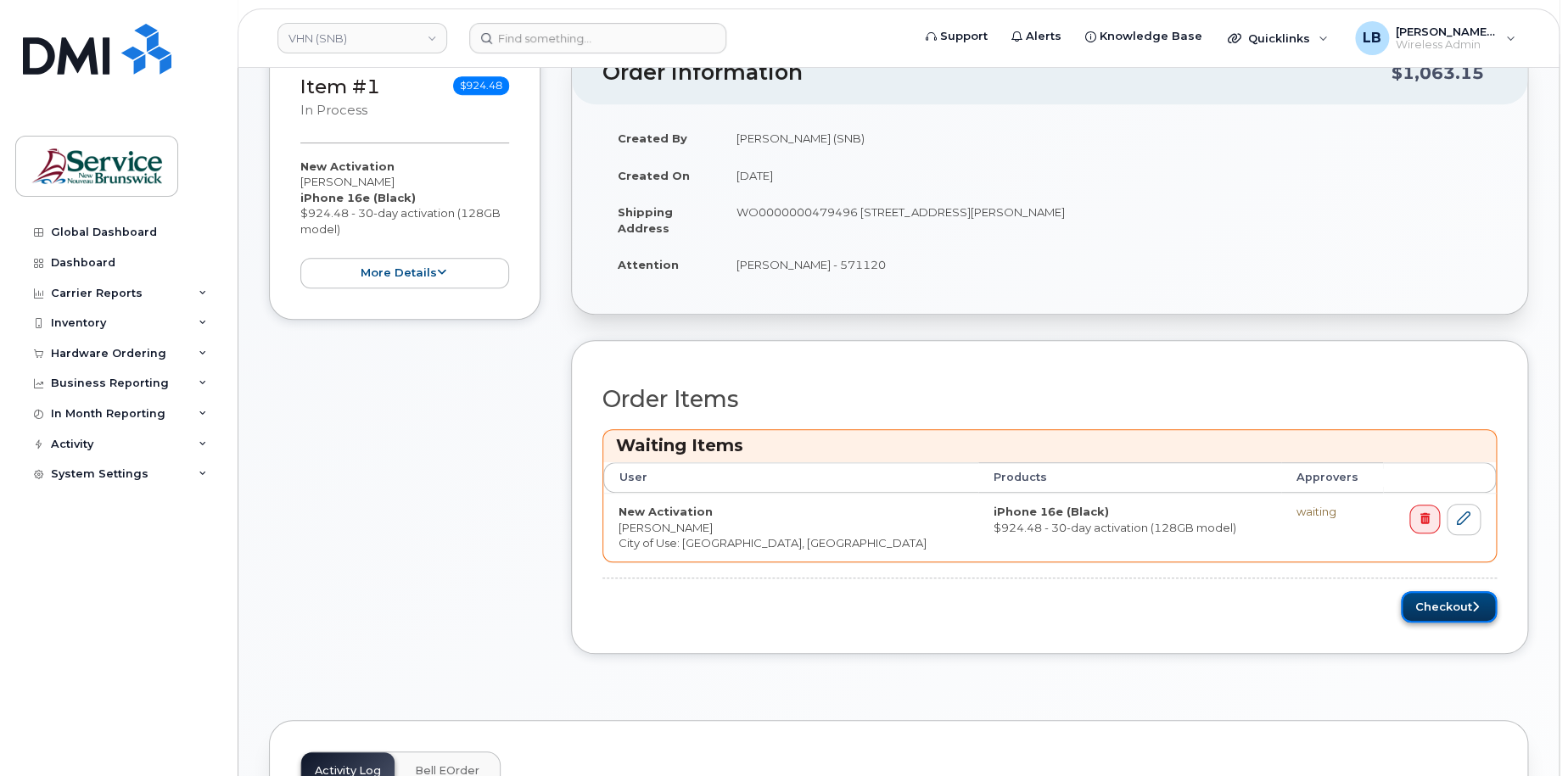
click at [1452, 602] on button "Checkout" at bounding box center [1449, 606] width 96 height 31
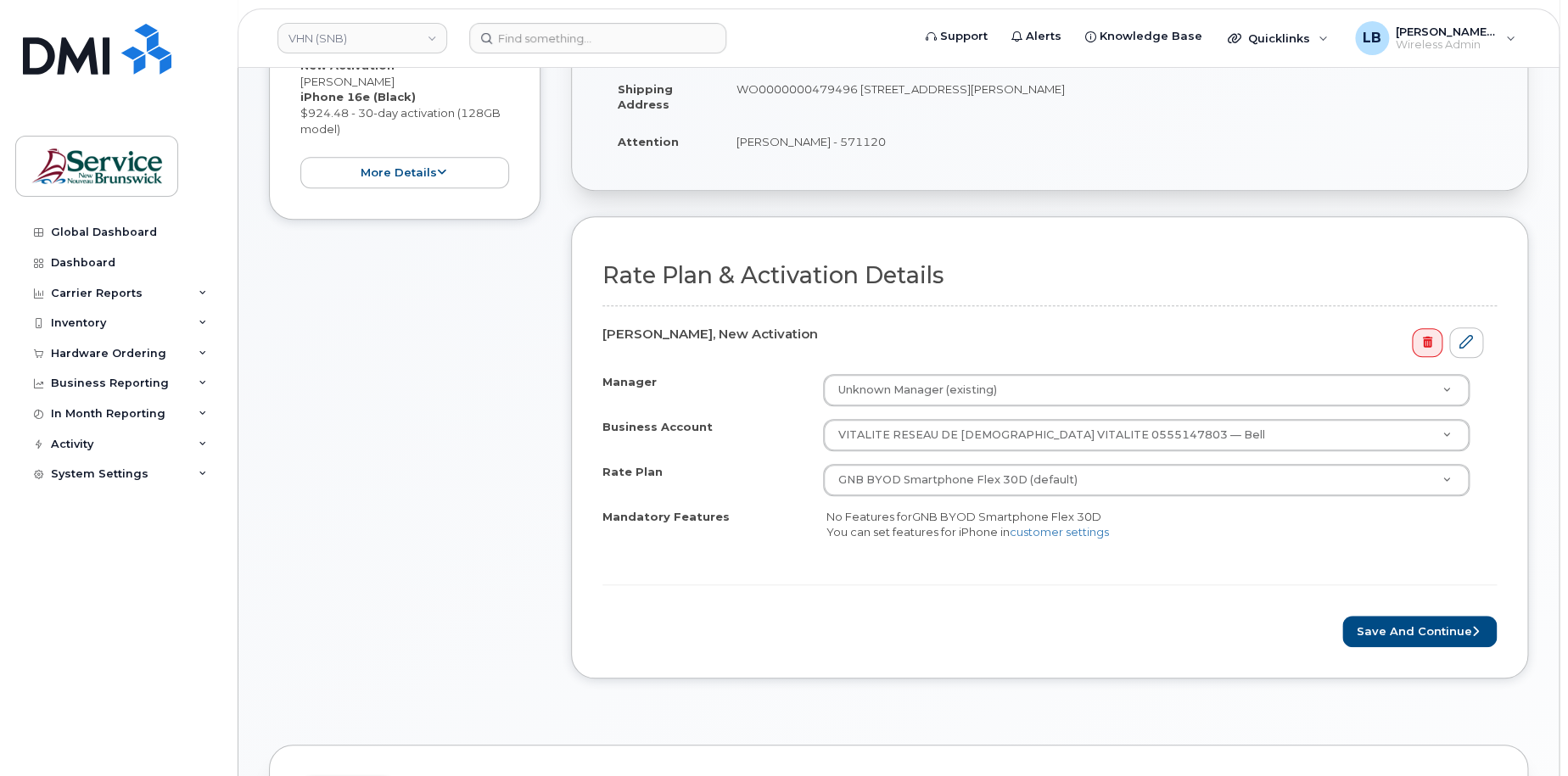
scroll to position [339, 0]
click at [1409, 626] on button "Save and Continue" at bounding box center [1419, 629] width 154 height 31
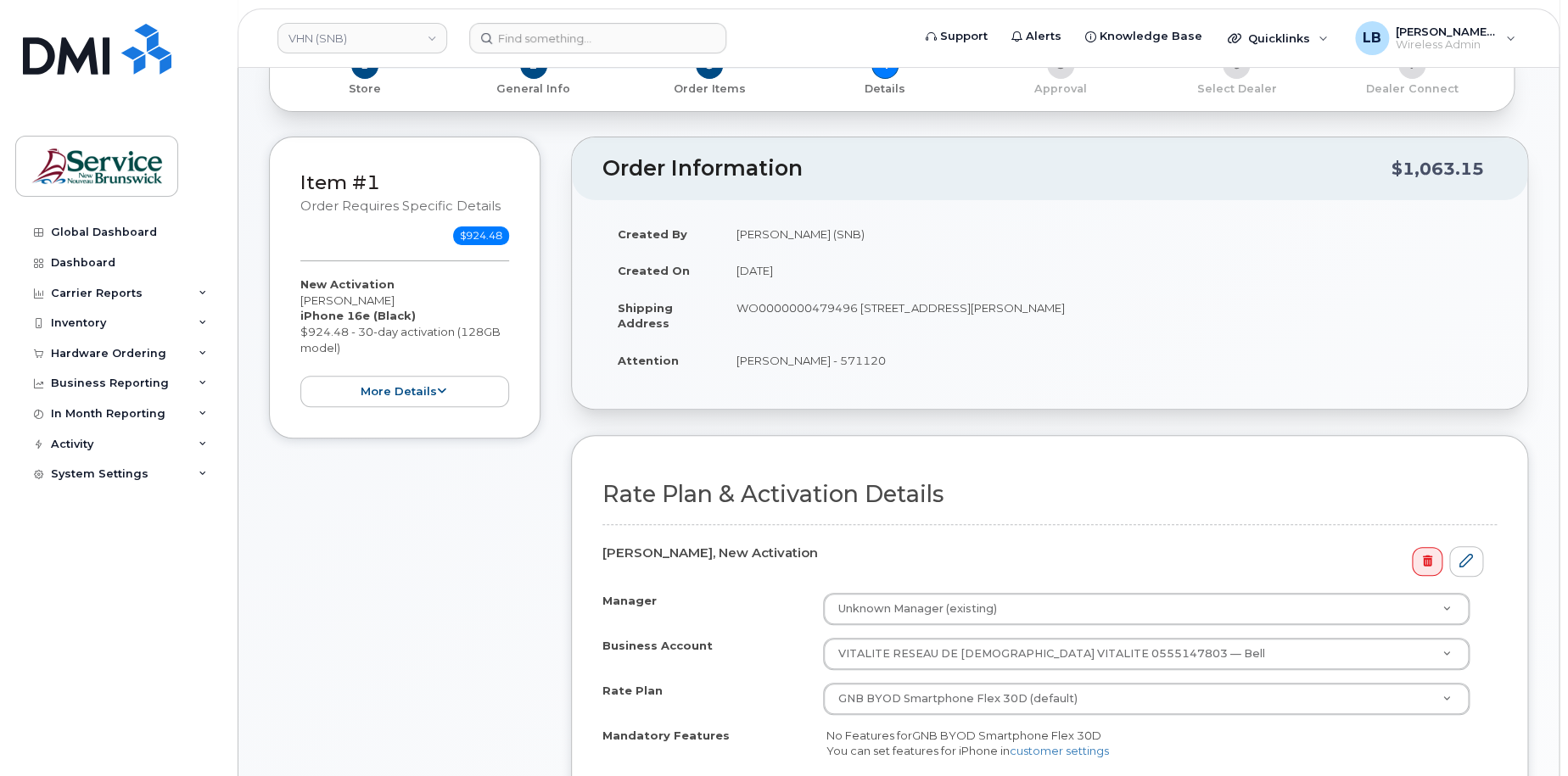
scroll to position [0, 0]
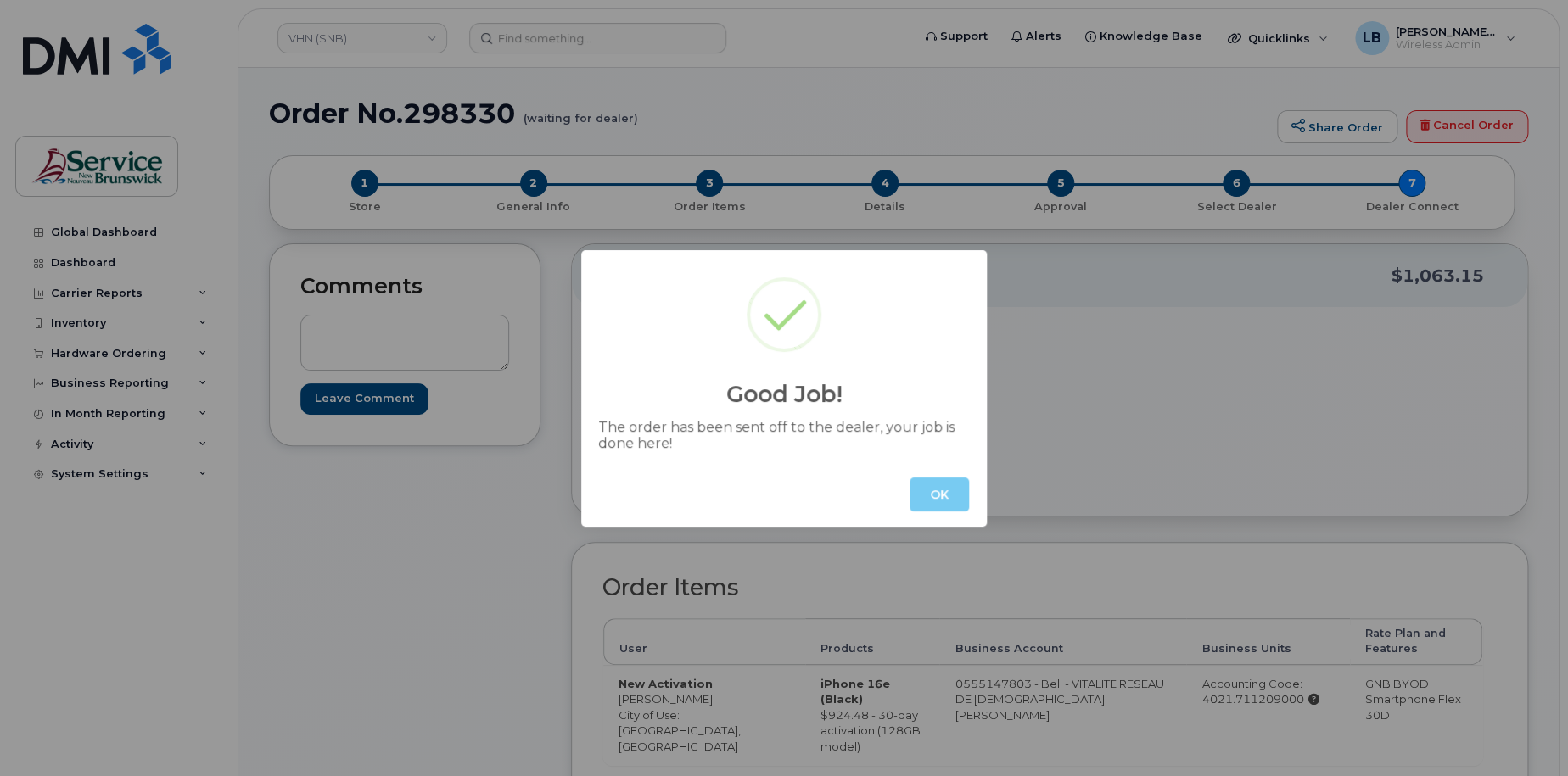
click at [951, 492] on button "OK" at bounding box center [939, 495] width 59 height 34
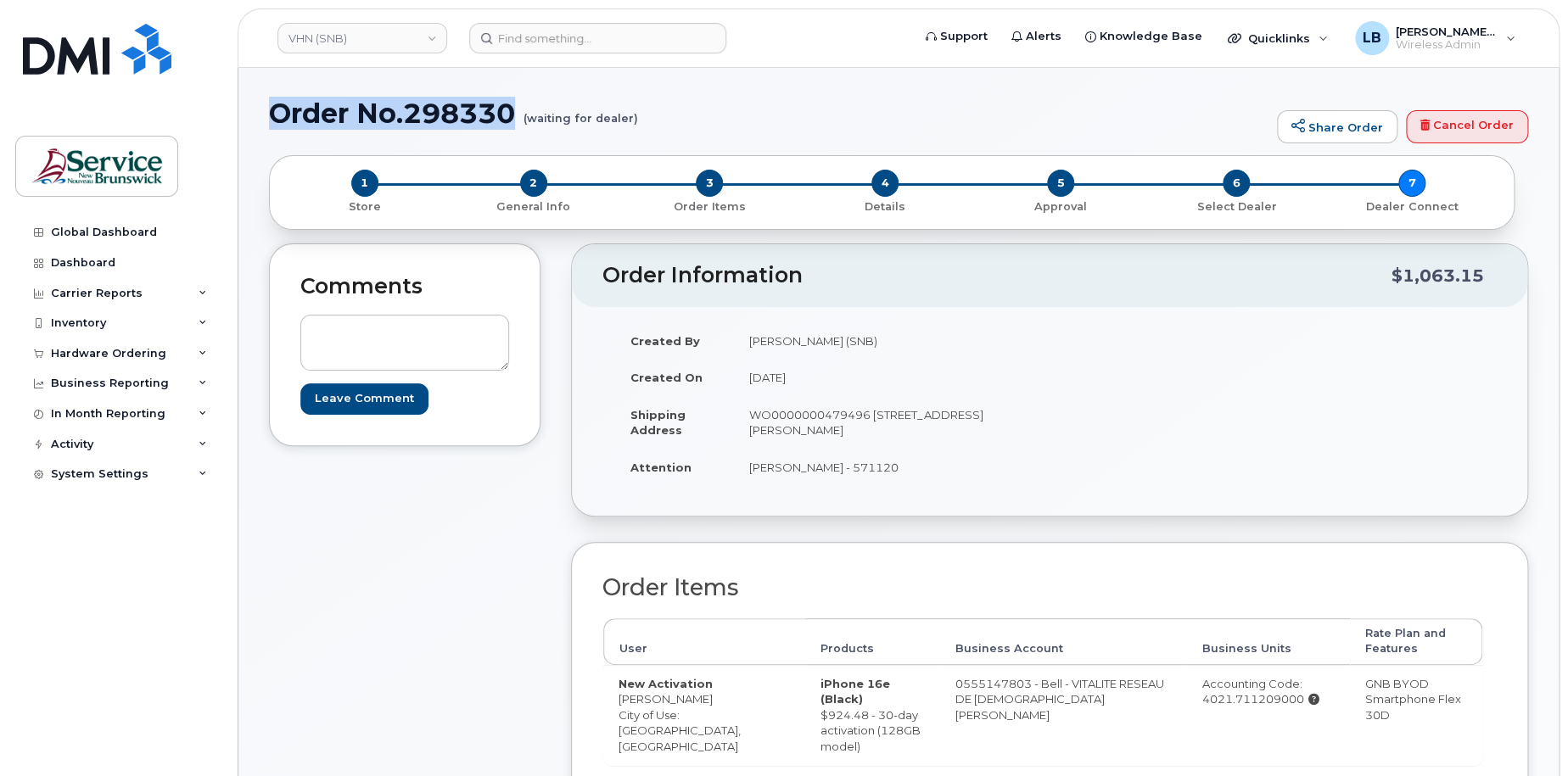
drag, startPoint x: 517, startPoint y: 115, endPoint x: 272, endPoint y: 112, distance: 245.0
click at [272, 112] on h1 "Order No.298330 (waiting for dealer)" at bounding box center [768, 112] width 1000 height 30
copy h1 "Order No.298330"
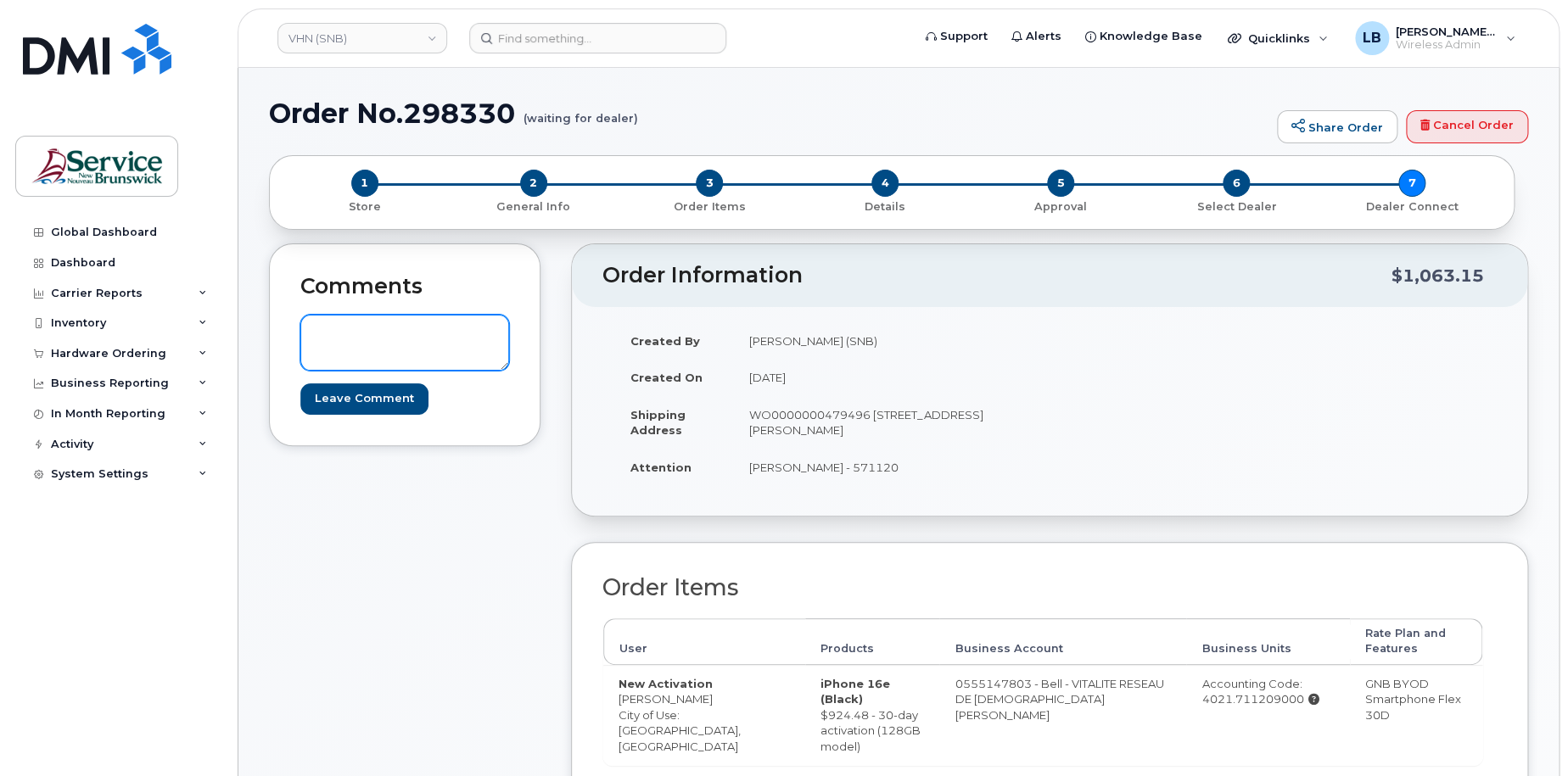
click at [379, 331] on textarea at bounding box center [404, 342] width 209 height 56
paste textarea "DWP Request ID: 571120"
type textarea "DWP Request ID: 571120"
click at [377, 396] on input "Leave Comment" at bounding box center [364, 398] width 128 height 31
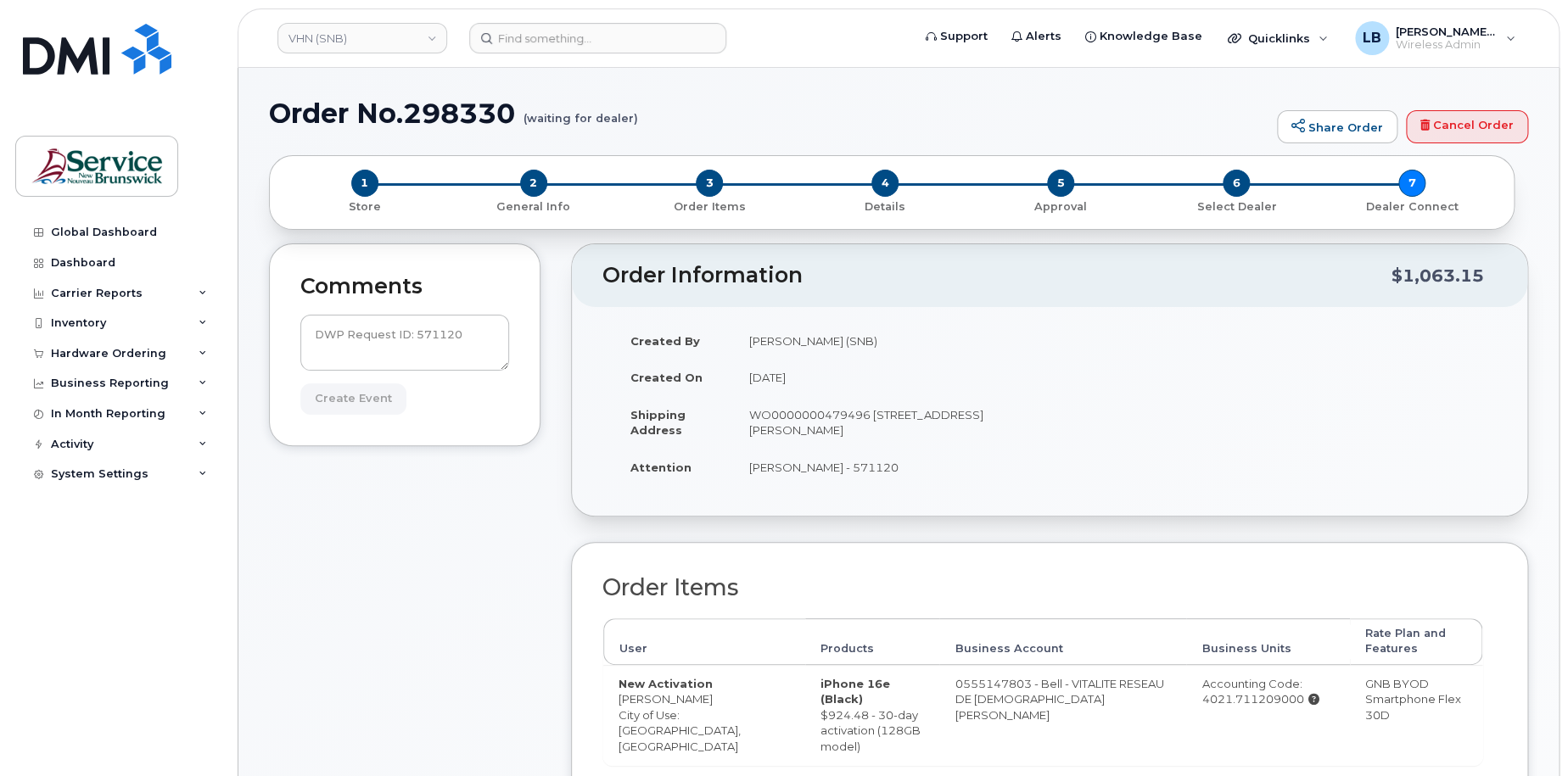
type input "Create Event"
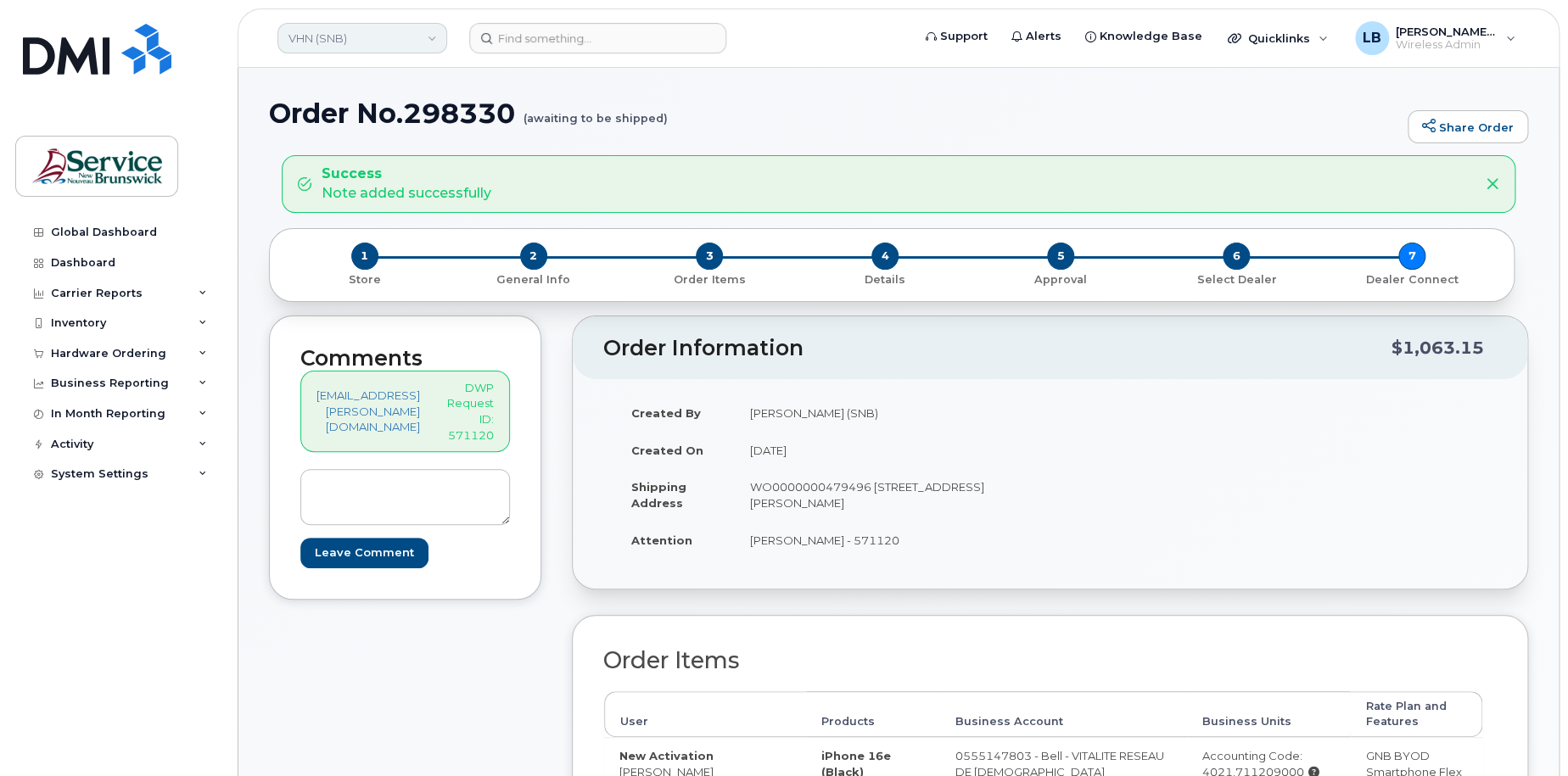
click at [382, 47] on link "VHN (SNB)" at bounding box center [362, 38] width 170 height 31
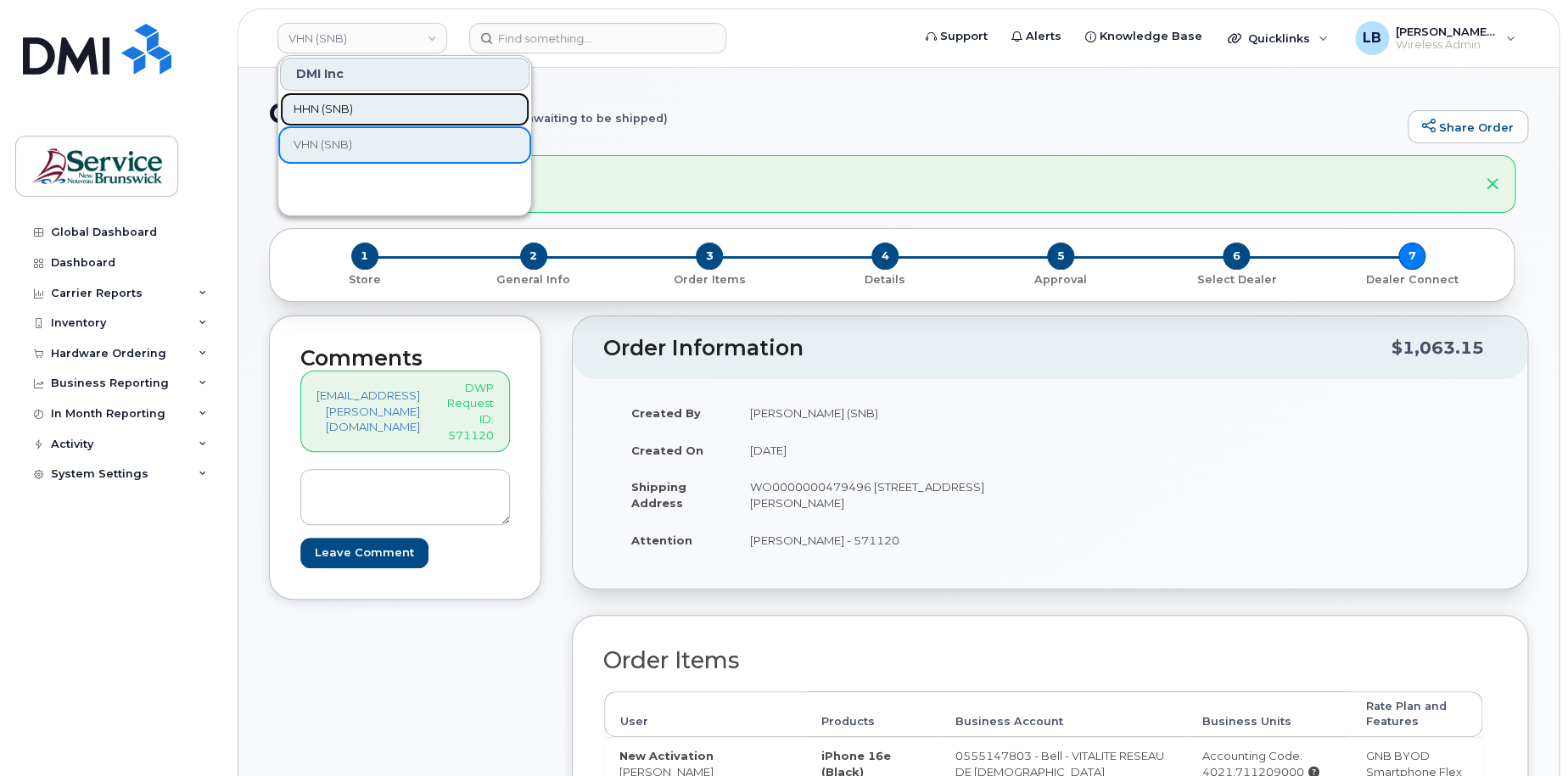
click at [358, 113] on link "HHN (SNB)" at bounding box center [405, 110] width 250 height 34
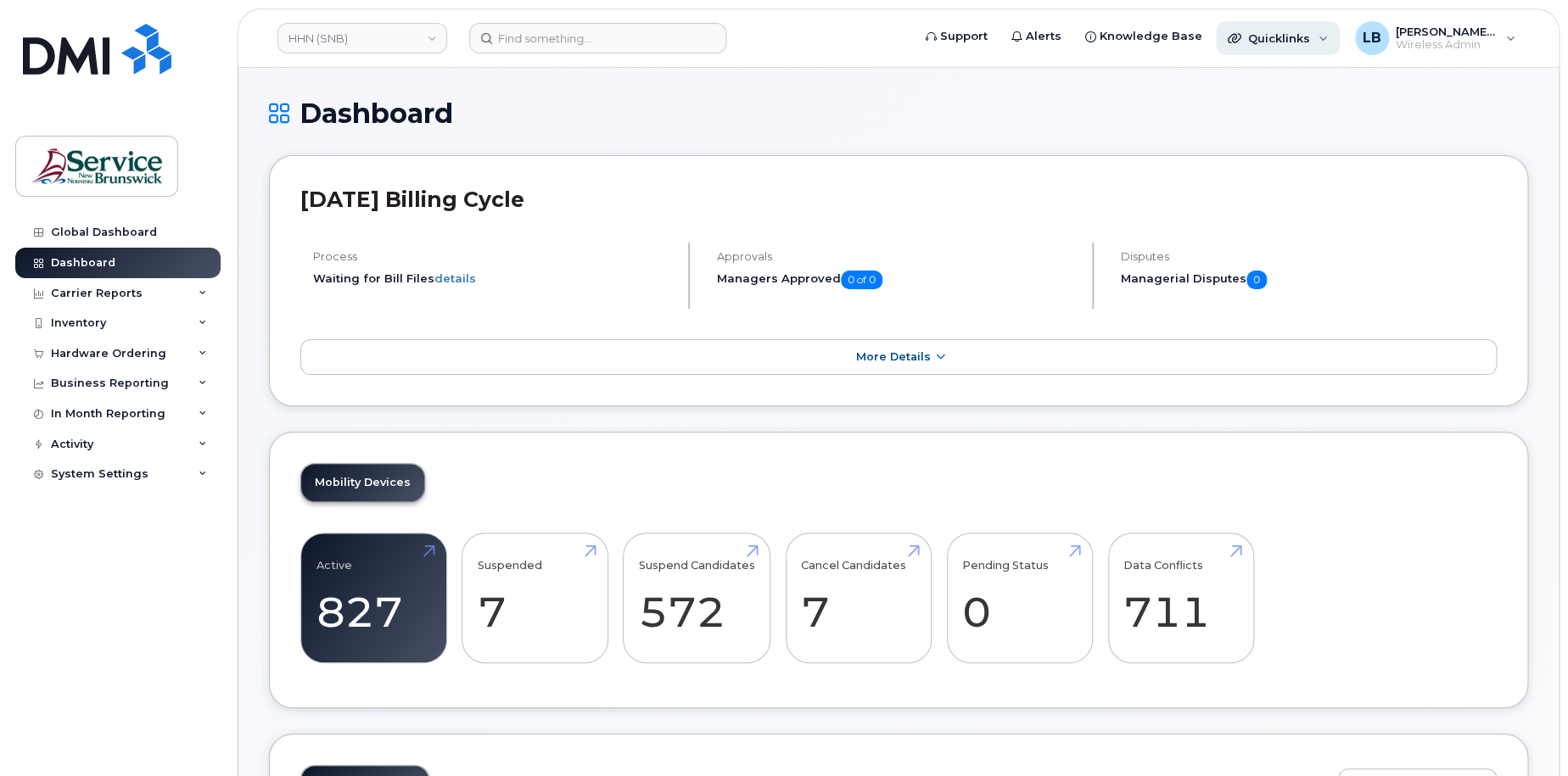
click at [1309, 50] on div "Quicklinks" at bounding box center [1278, 38] width 124 height 34
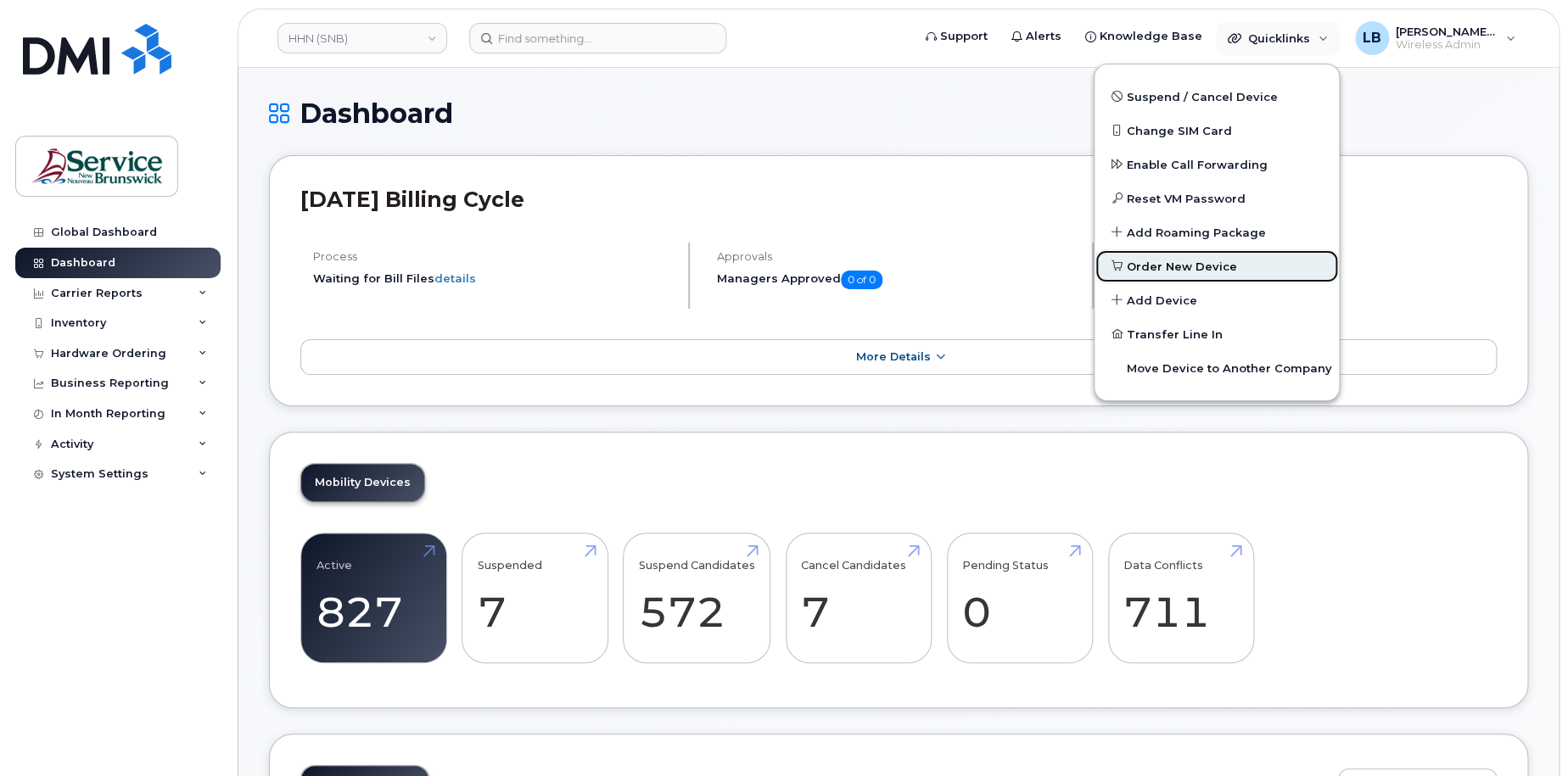
click at [1193, 272] on span "Order New Device" at bounding box center [1182, 267] width 111 height 17
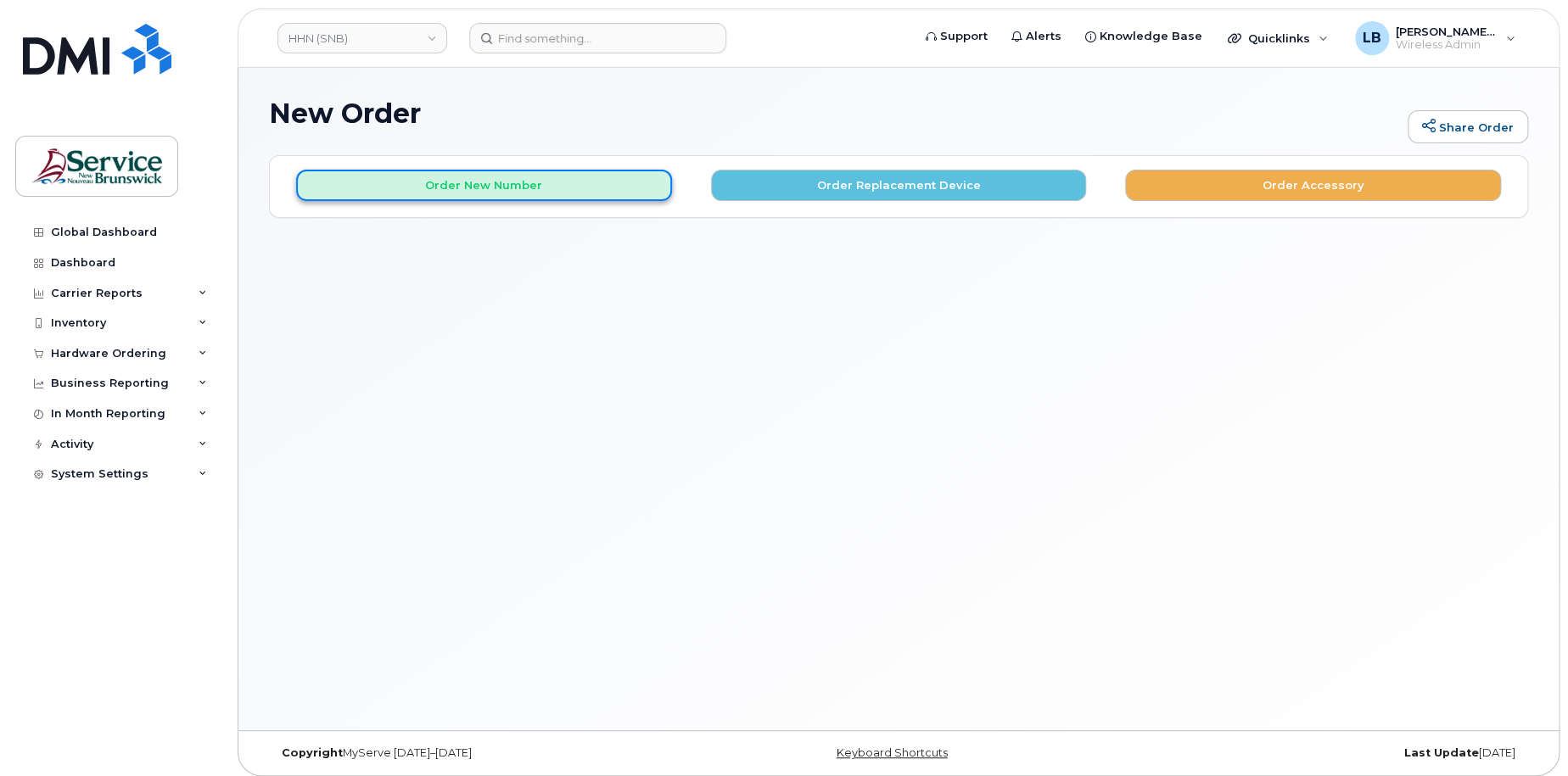
click at [603, 194] on button "Order New Number" at bounding box center [484, 185] width 376 height 31
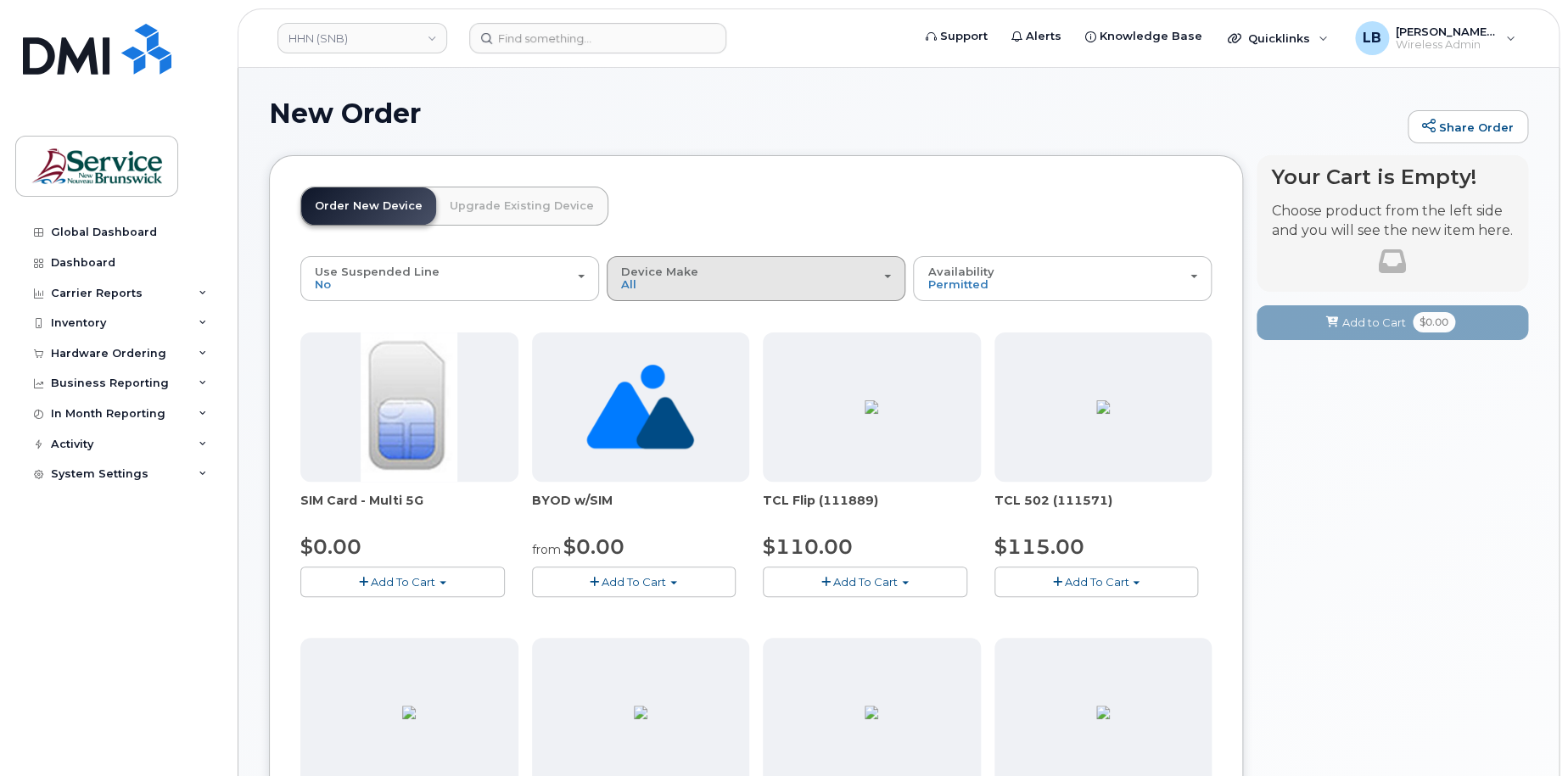
click at [669, 270] on span "Device Make" at bounding box center [660, 272] width 77 height 13
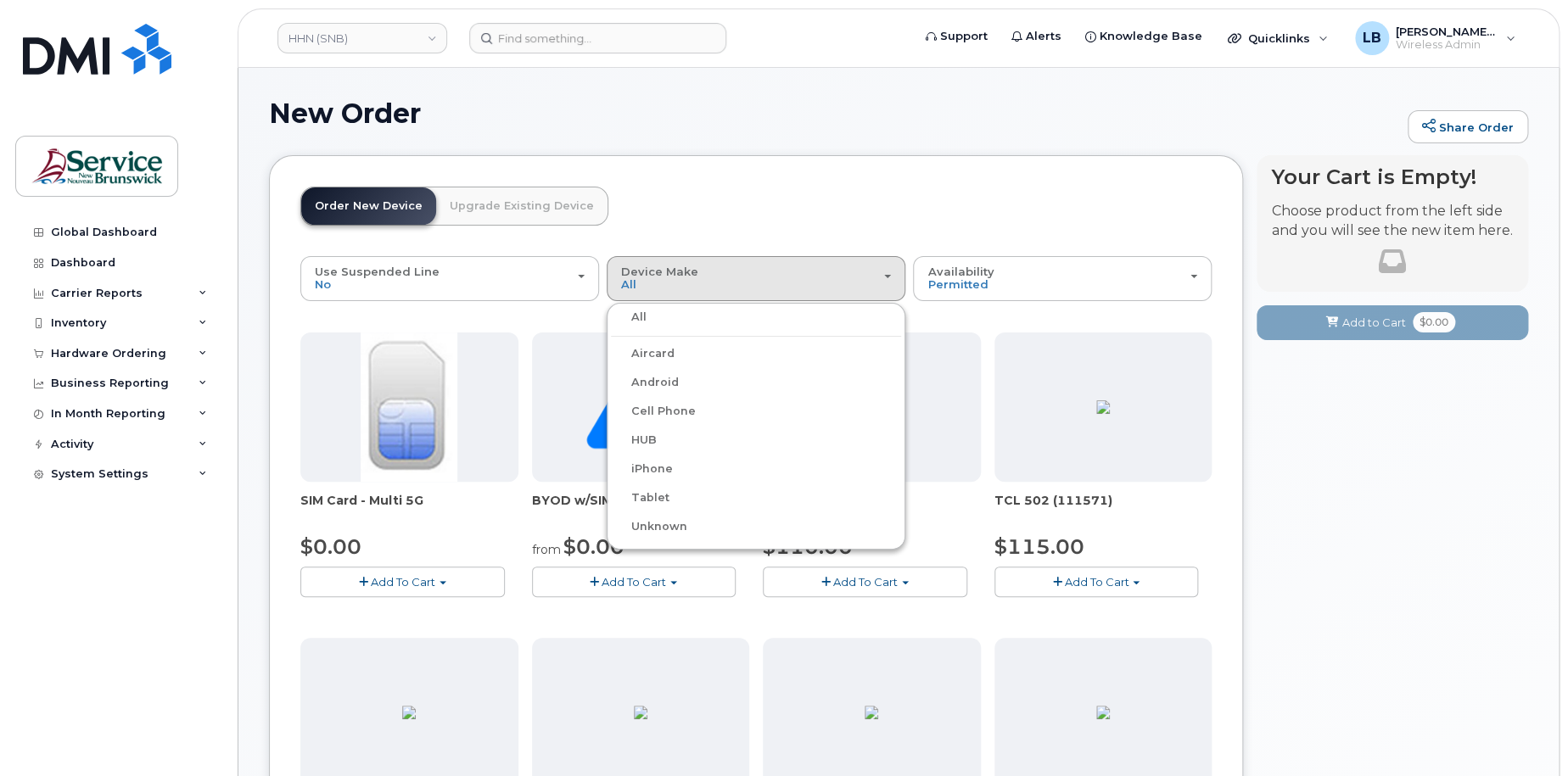
click at [657, 469] on label "iPhone" at bounding box center [641, 469] width 62 height 20
click at [0, 0] on input "iPhone" at bounding box center [0, 0] width 0 height 0
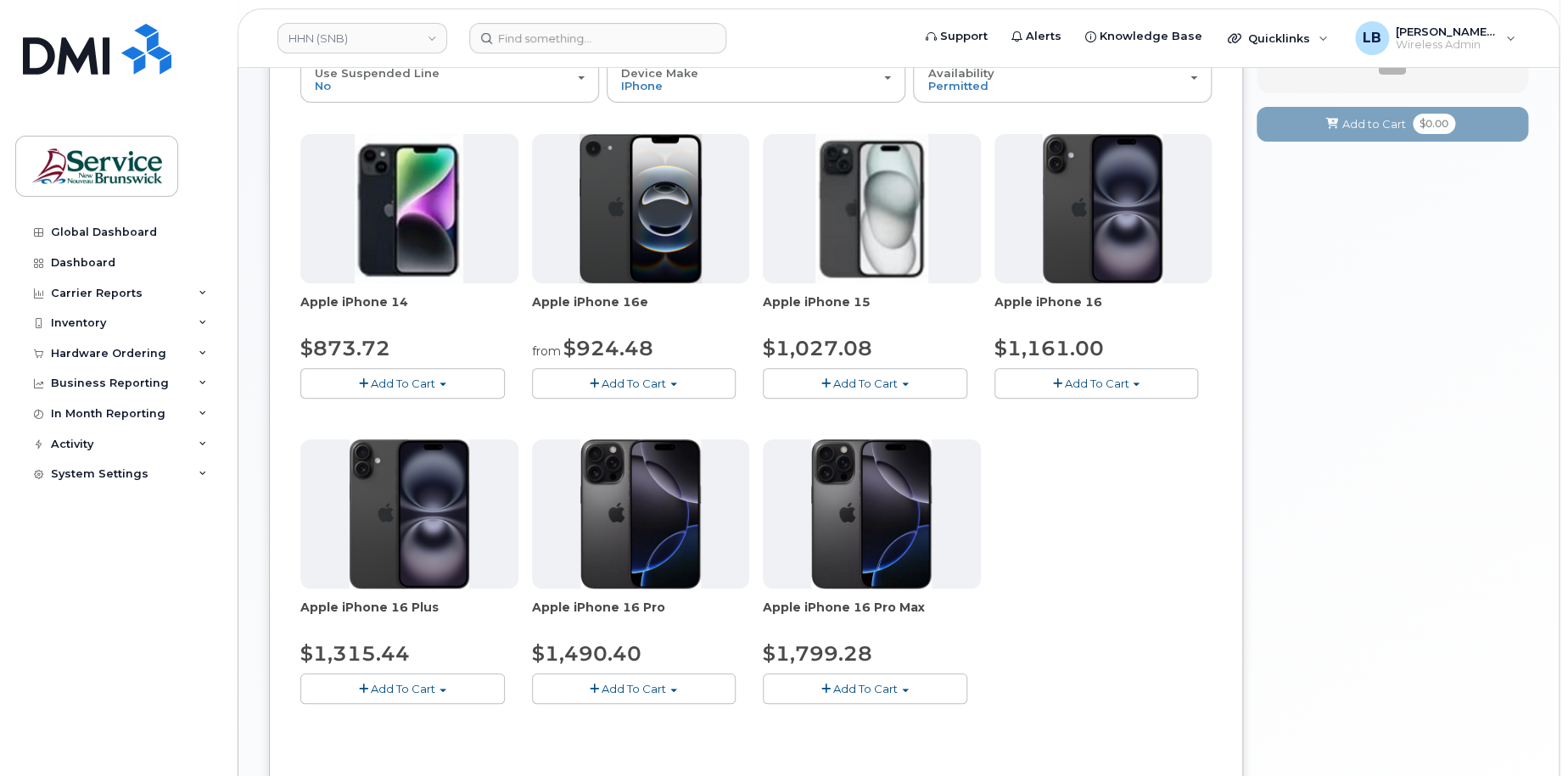
scroll to position [349, 0]
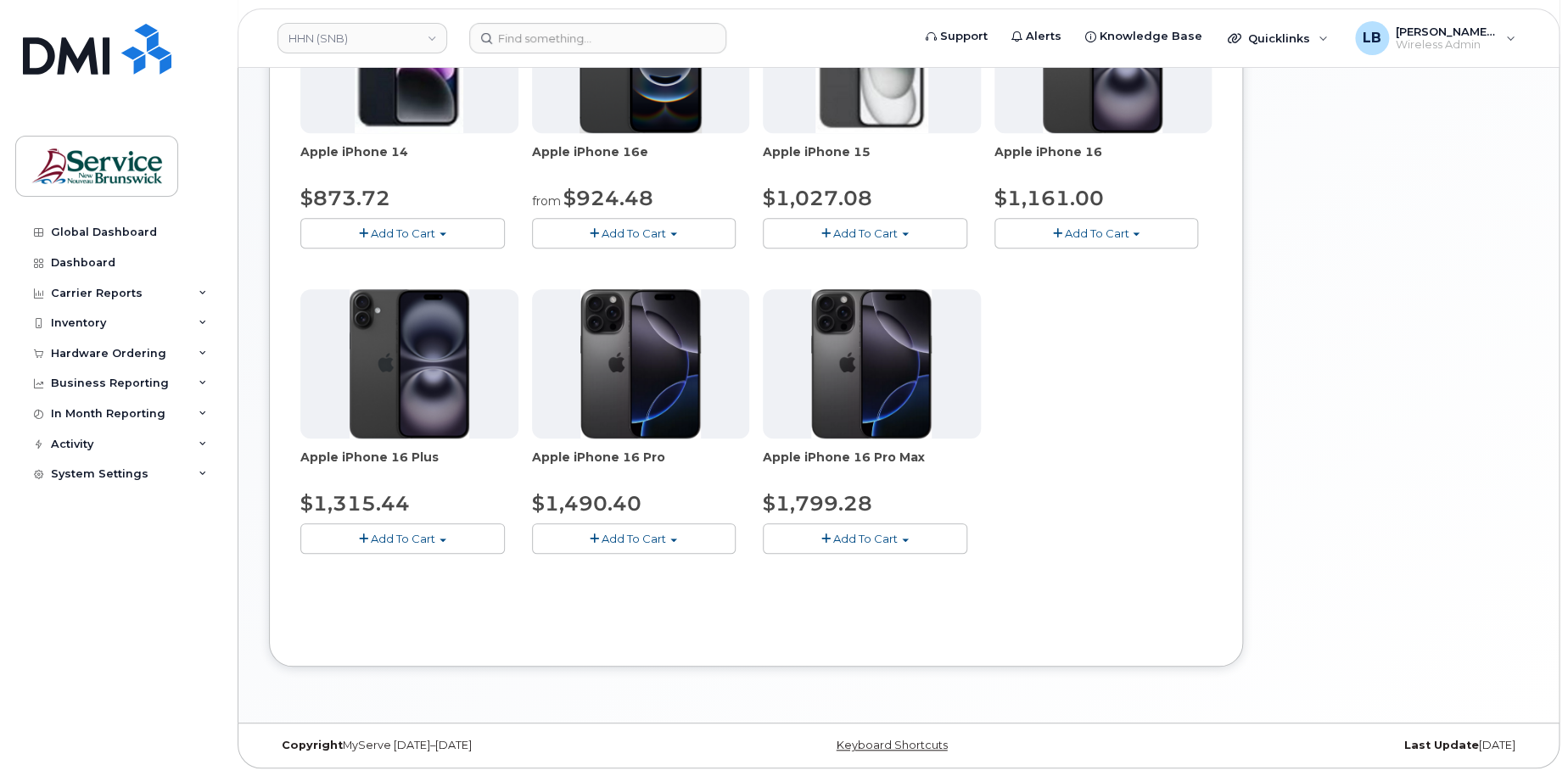
click at [1130, 232] on button "Add To Cart" at bounding box center [1096, 233] width 205 height 30
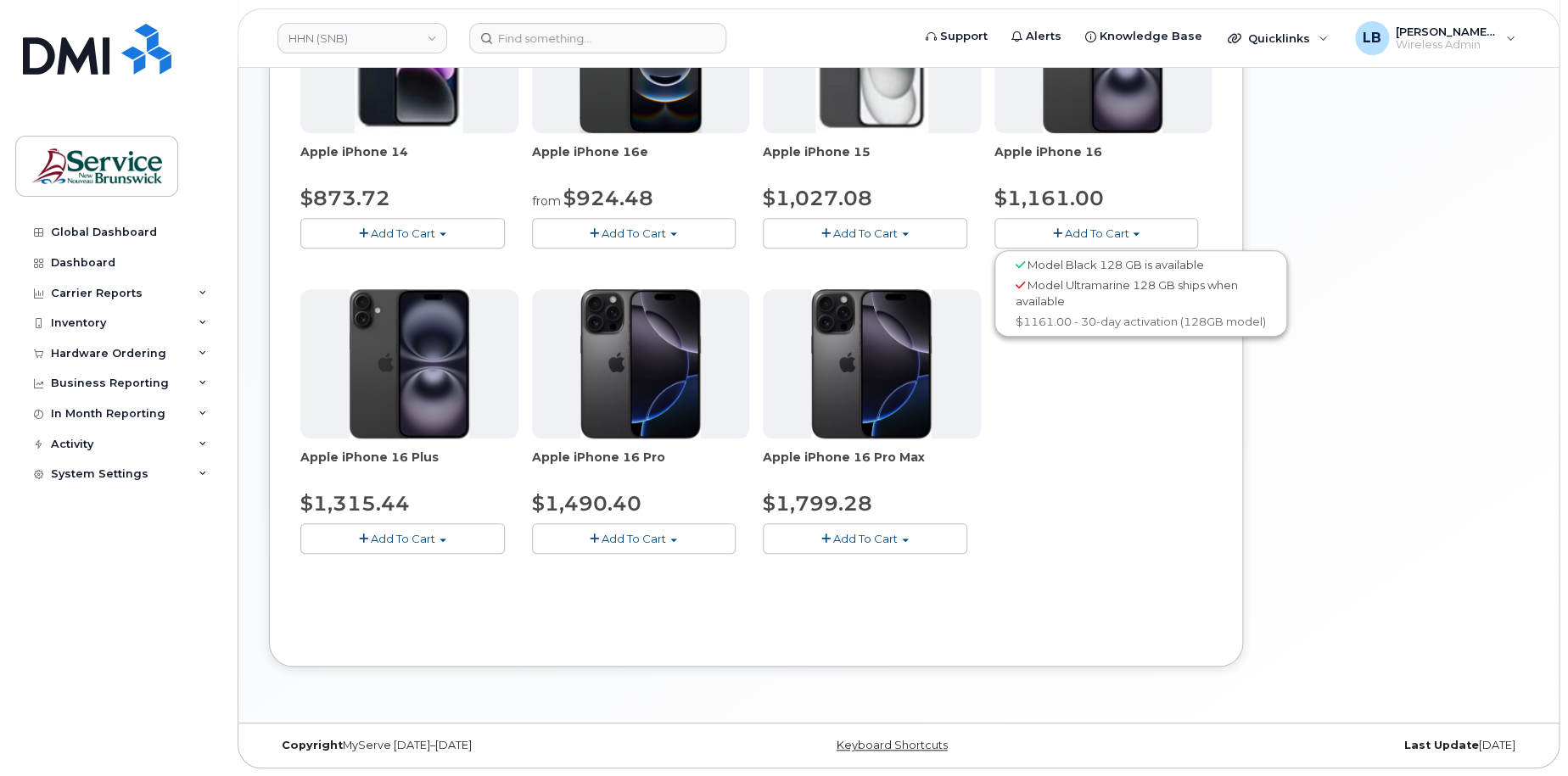
click at [662, 228] on span "Add To Cart" at bounding box center [634, 234] width 65 height 13
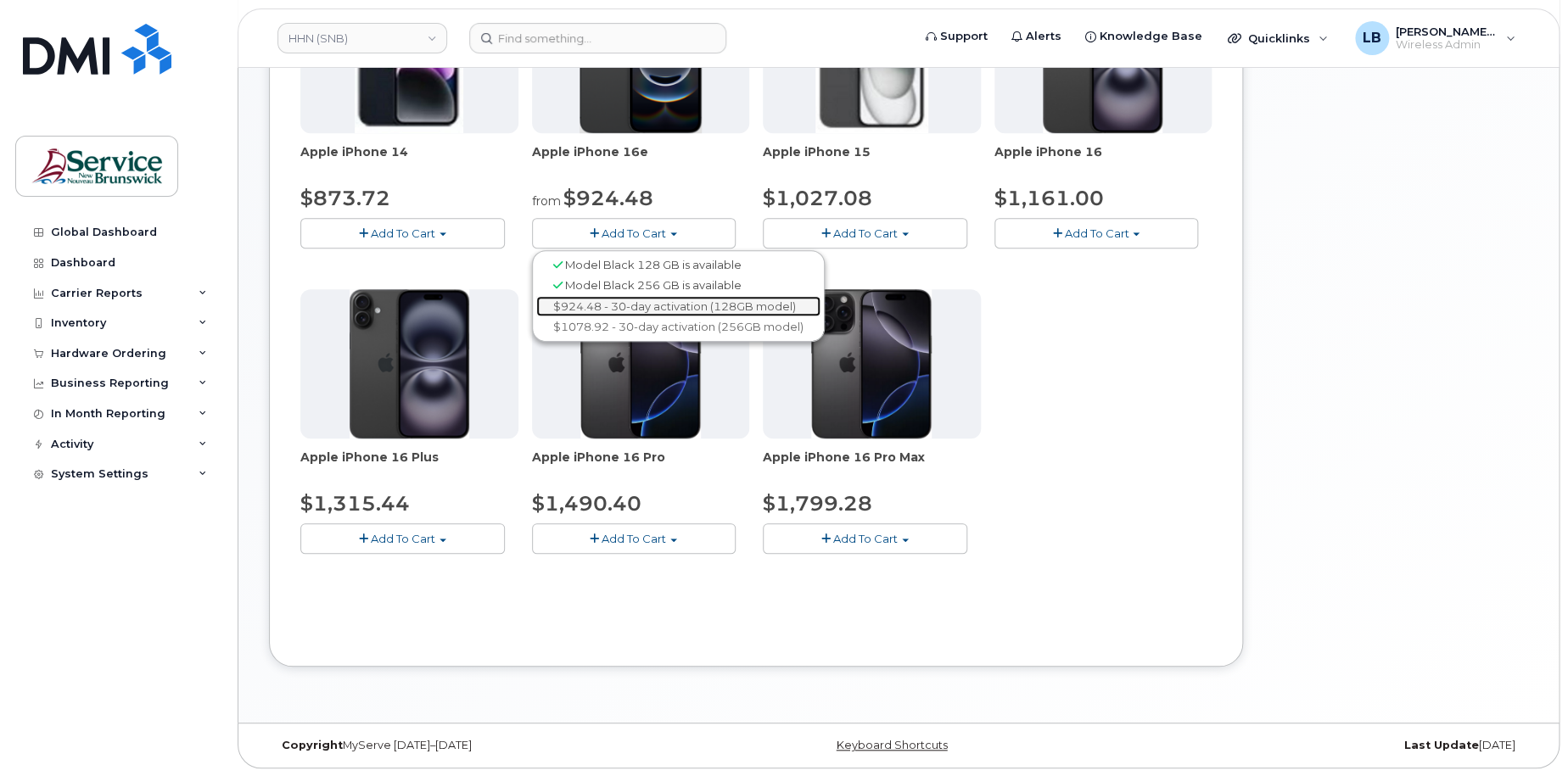
click at [661, 302] on link "$924.48 - 30-day activation (128GB model)" at bounding box center [679, 307] width 284 height 21
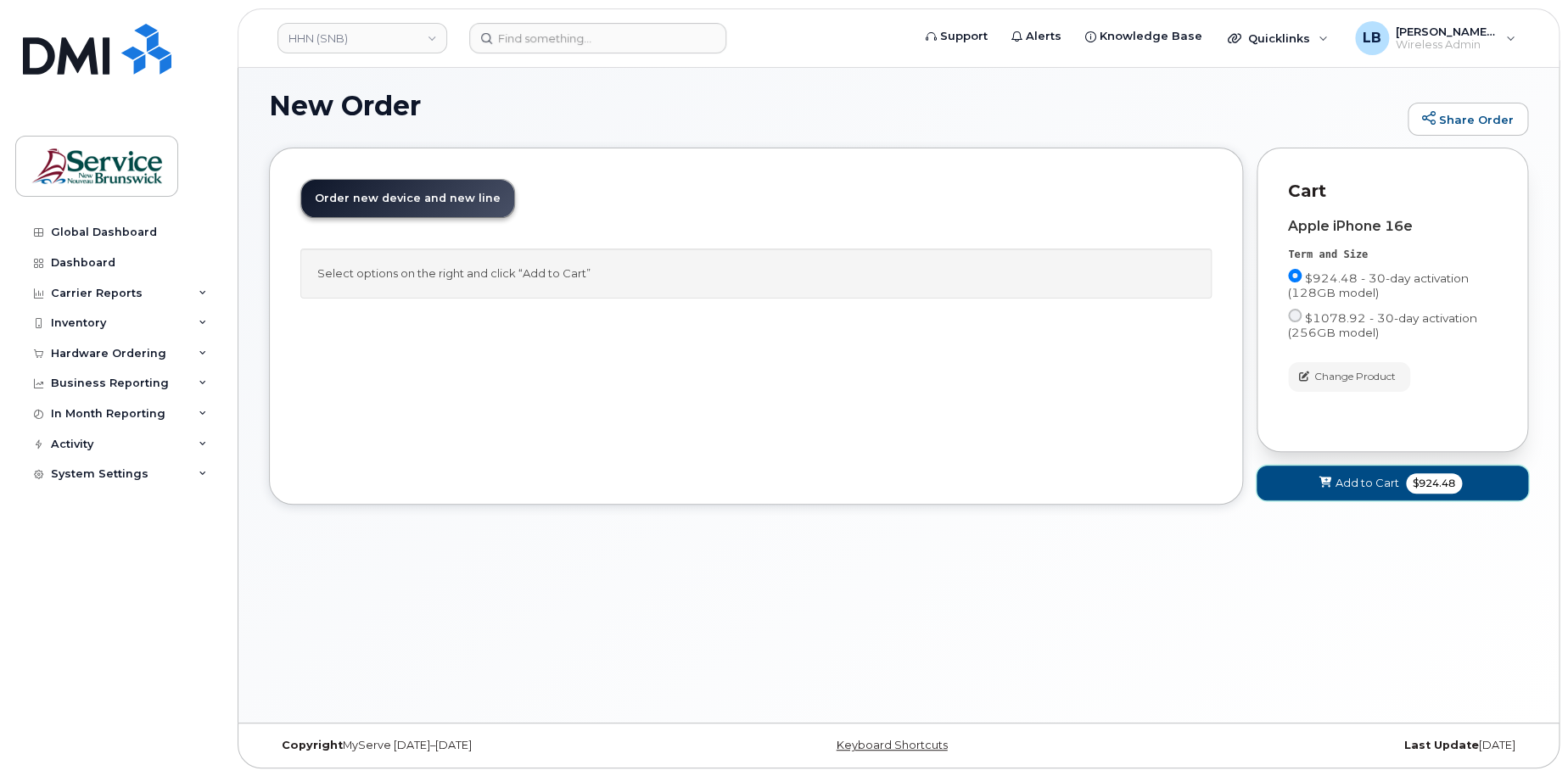
click at [1413, 469] on button "Add to Cart $924.48" at bounding box center [1392, 483] width 272 height 34
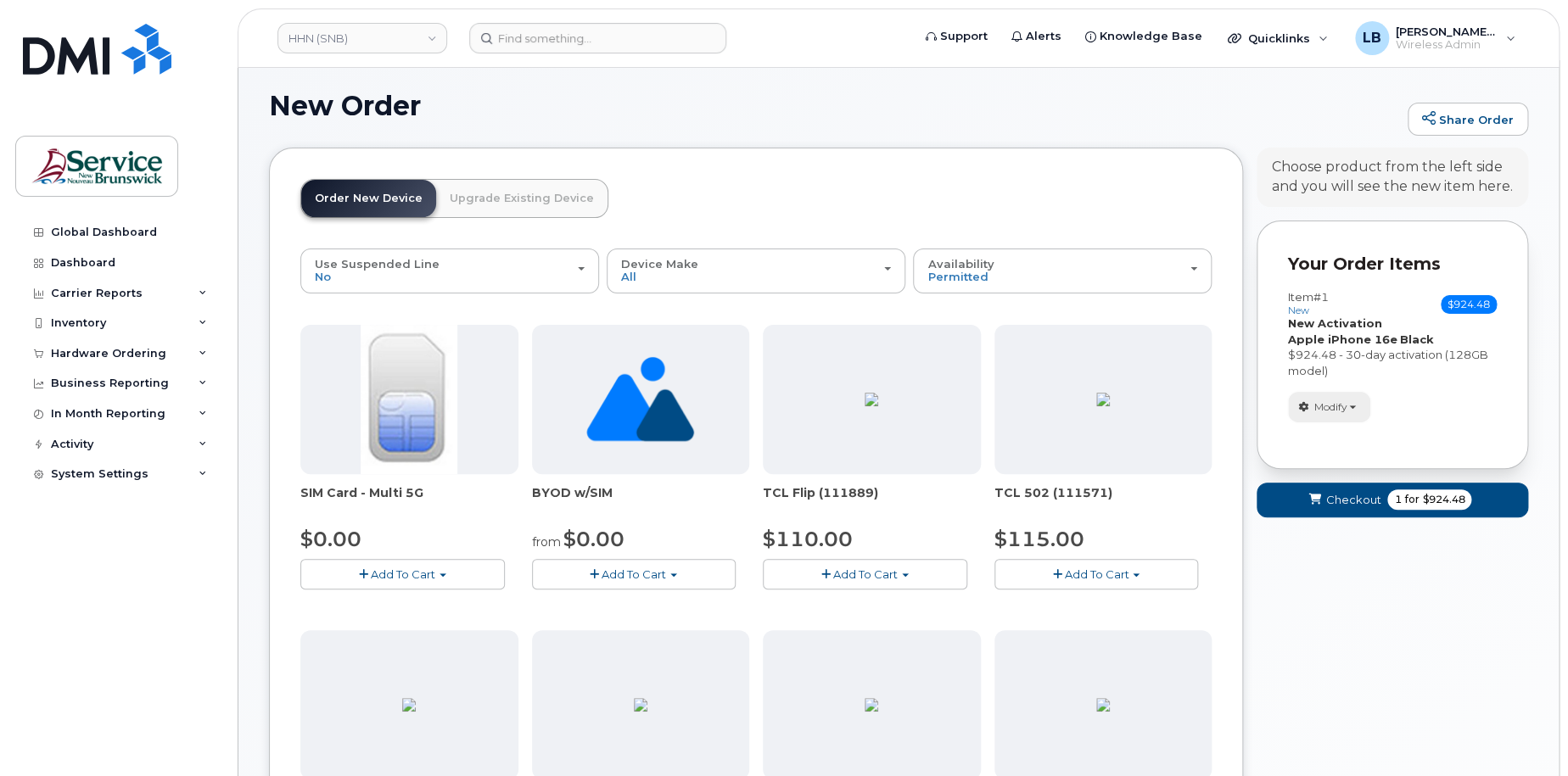
click at [1351, 398] on button "Modify" at bounding box center [1329, 406] width 82 height 30
click at [1468, 394] on div "Modify change order only accessories select suspended line Remove" at bounding box center [1392, 406] width 209 height 30
click at [1431, 498] on span "$924.48" at bounding box center [1443, 500] width 43 height 15
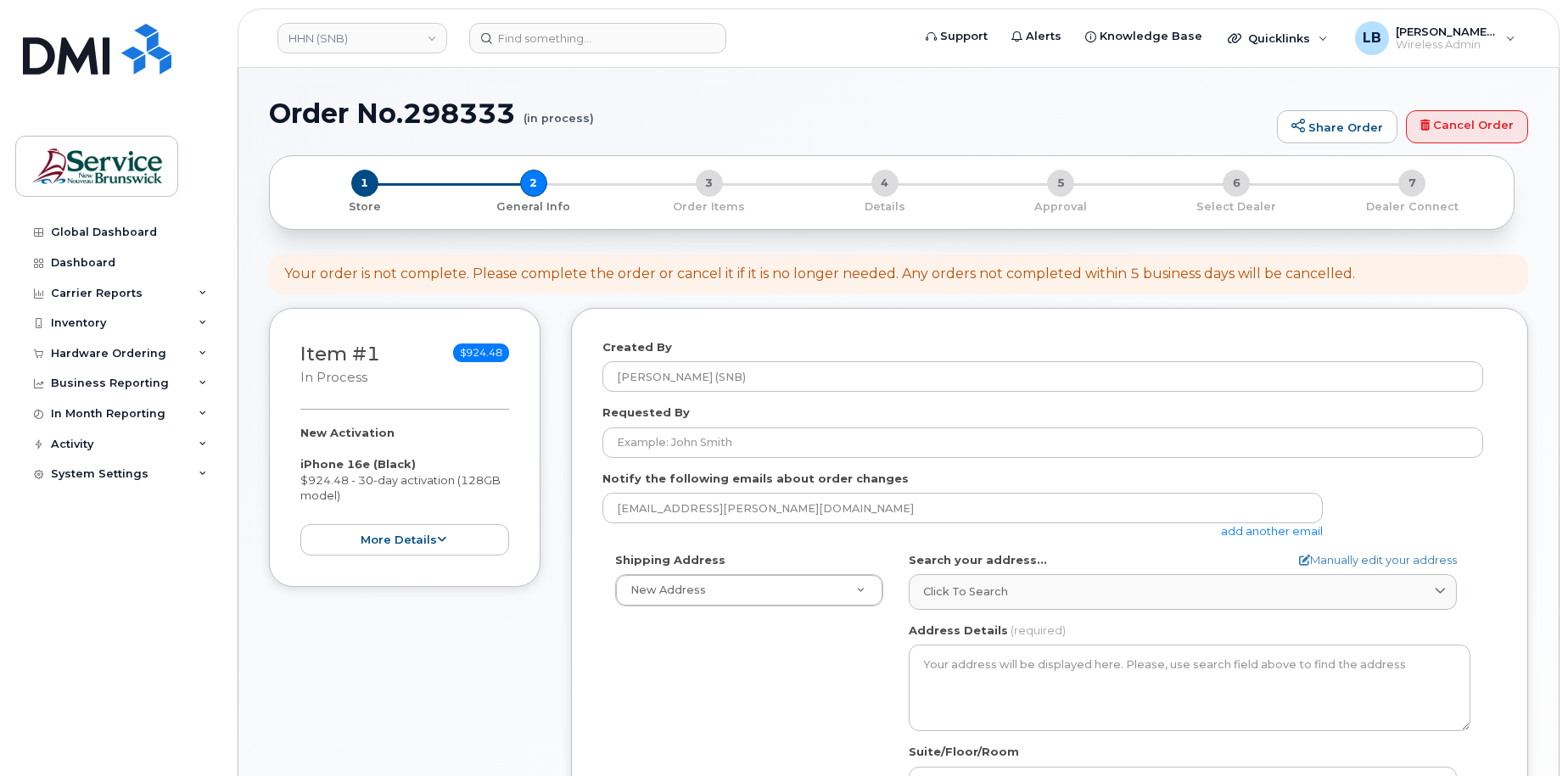
select select
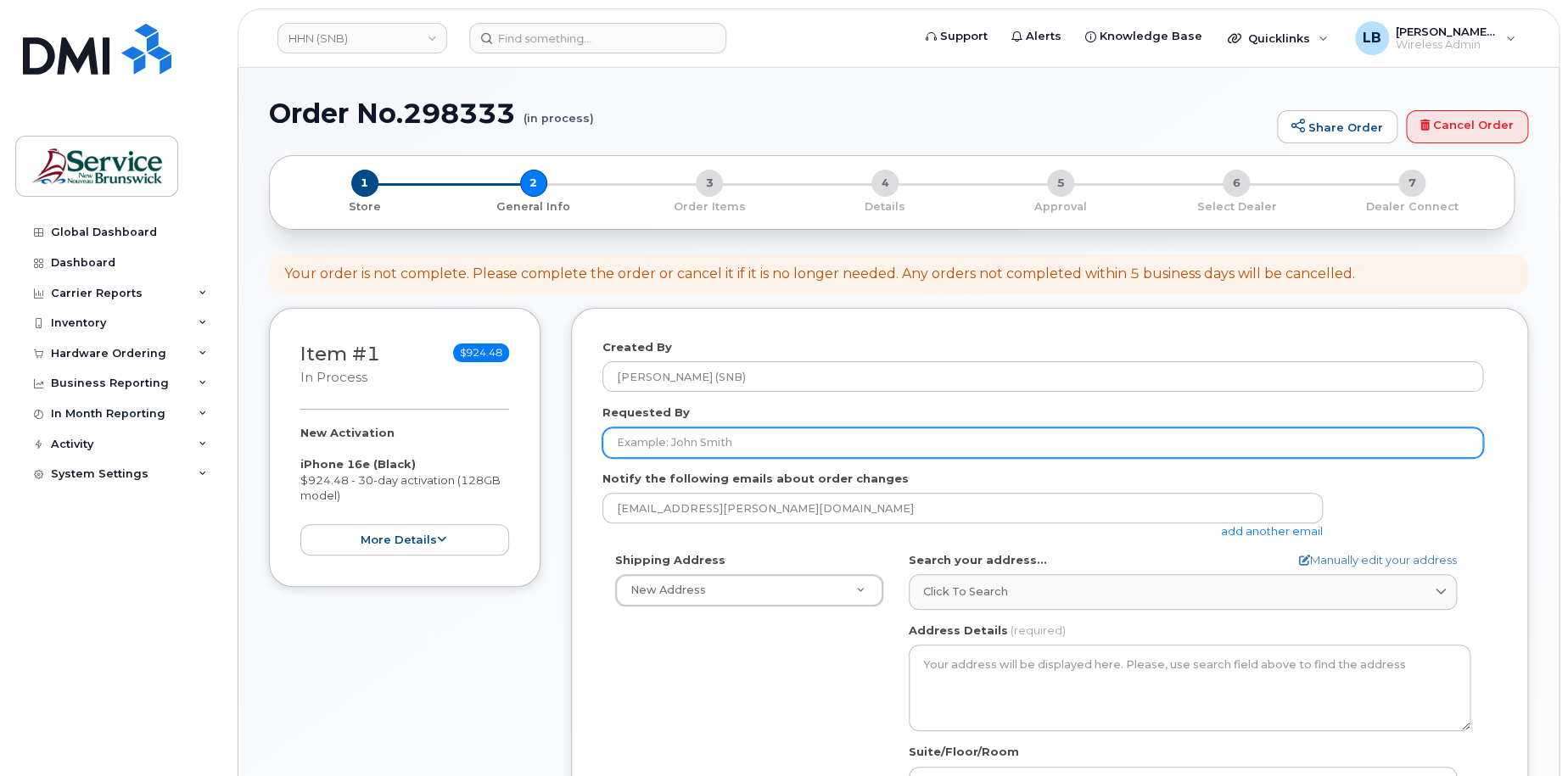
click at [783, 443] on input "Requested By" at bounding box center [1043, 443] width 881 height 31
paste input "[PERSON_NAME]"
type input "[PERSON_NAME]"
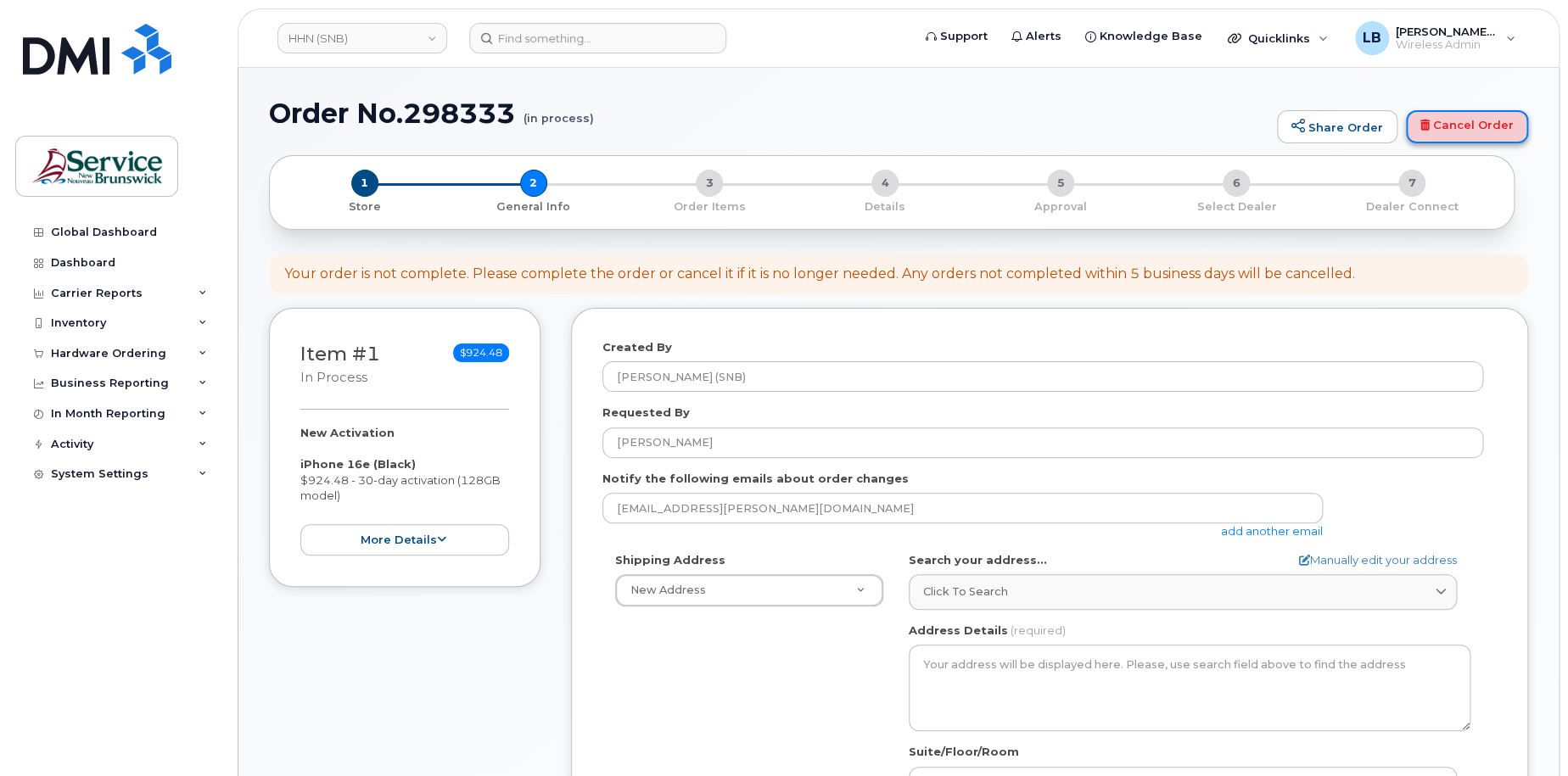
click at [1461, 121] on link "Cancel Order" at bounding box center [1467, 128] width 122 height 34
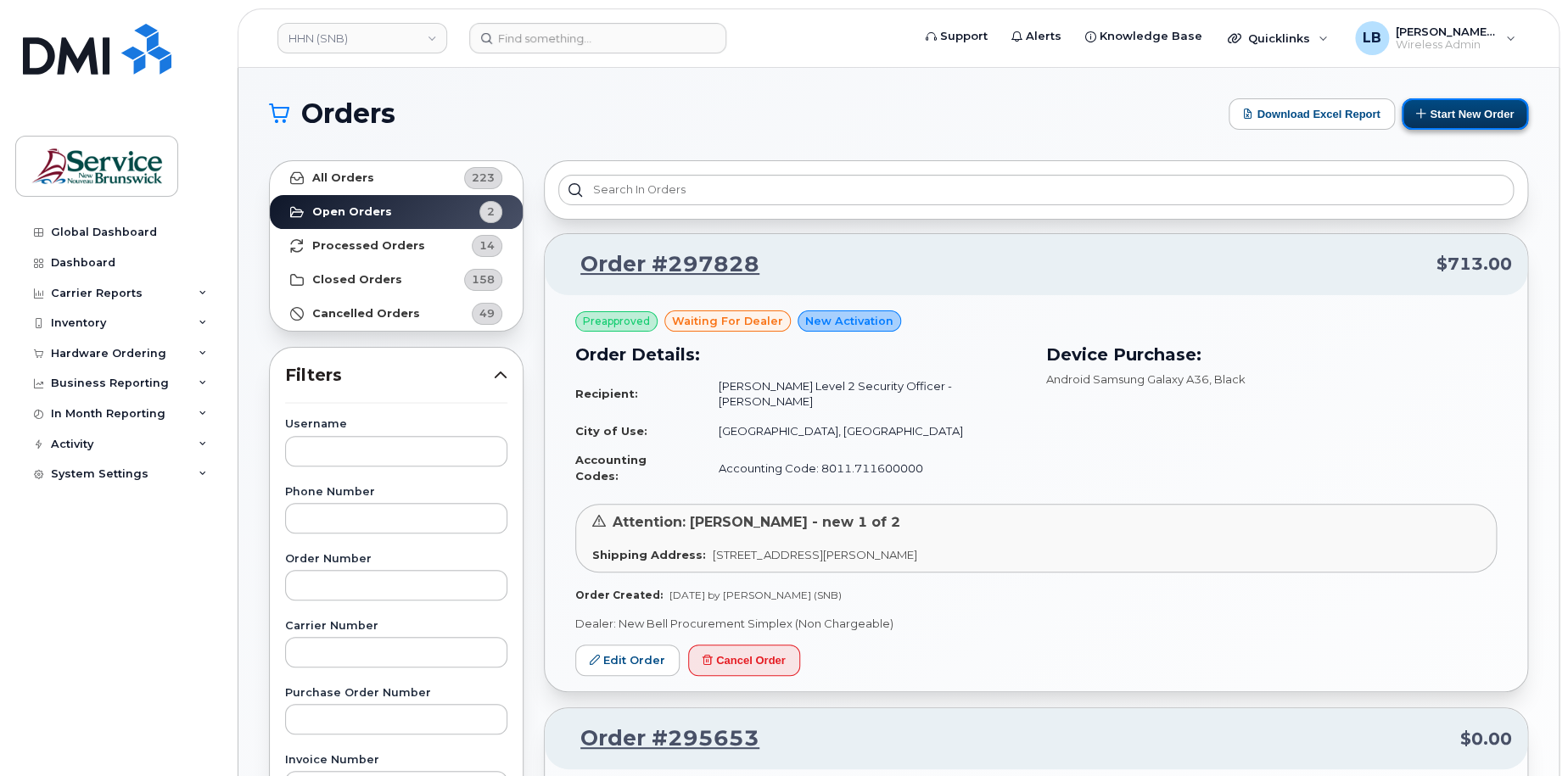
click at [1441, 108] on button "Start New Order" at bounding box center [1464, 113] width 127 height 31
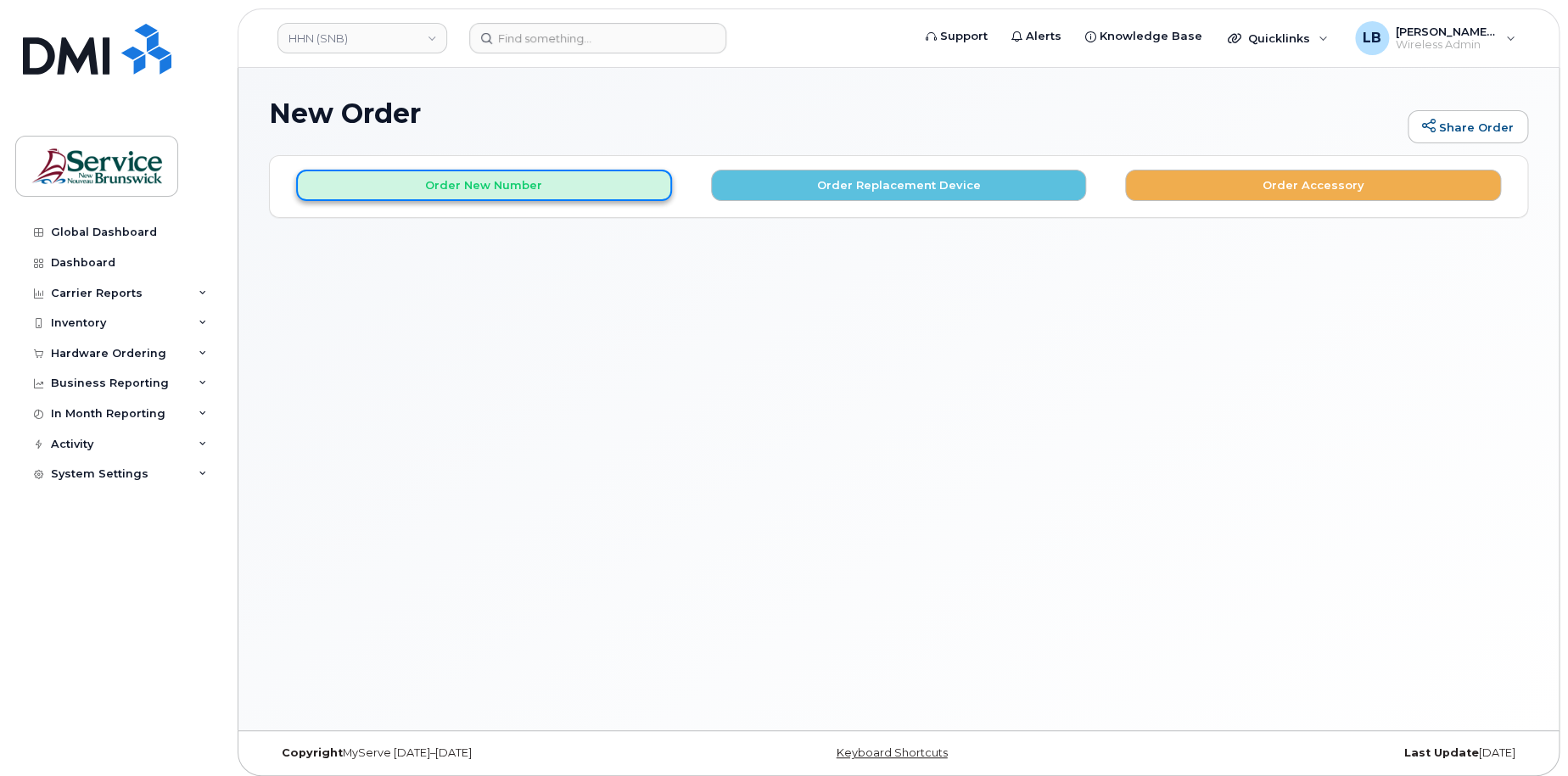
click at [559, 185] on button "Order New Number" at bounding box center [484, 185] width 376 height 31
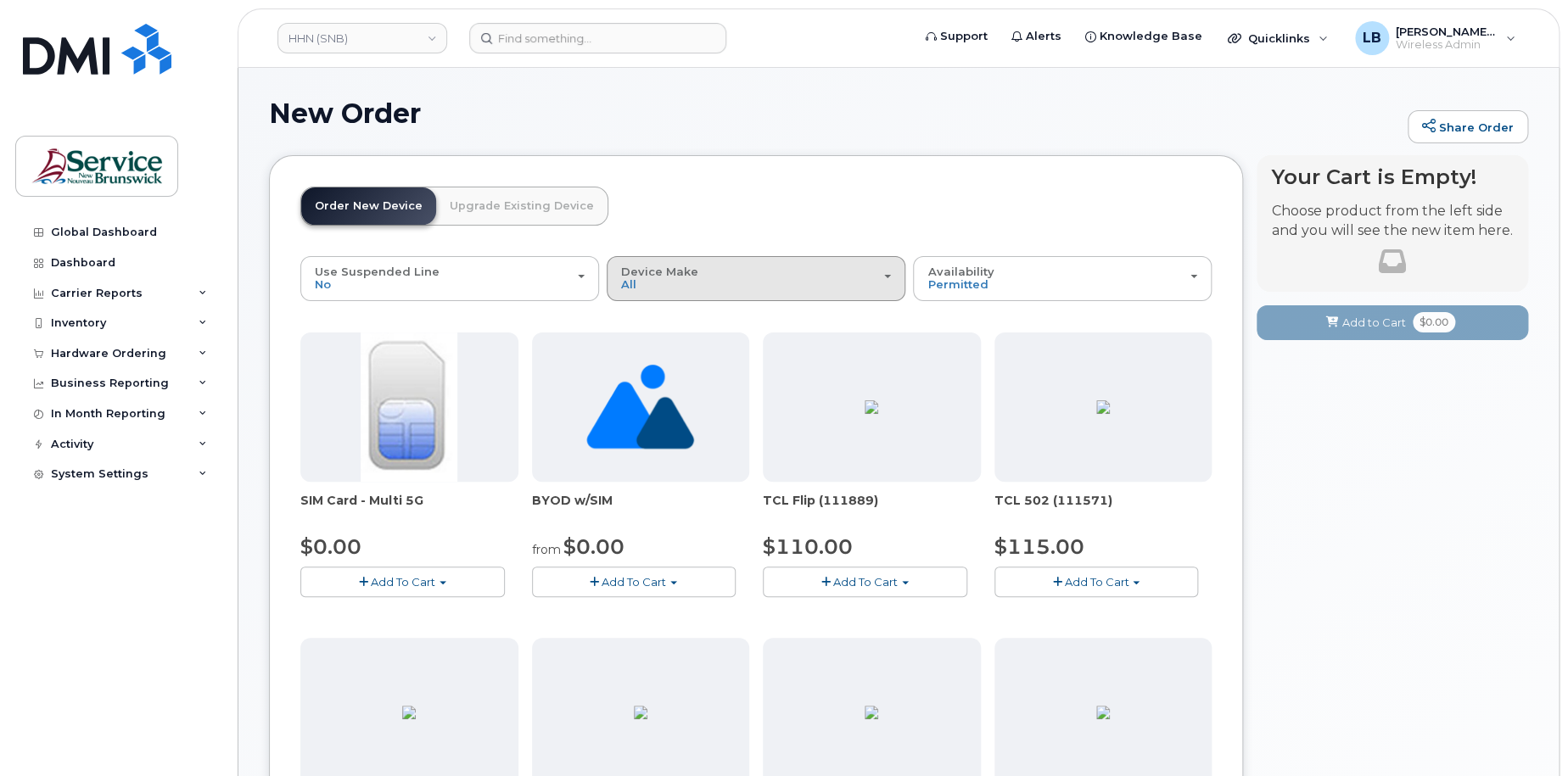
click at [701, 279] on div "Device Make All Aircard Android Cell Phone HUB iPhone Tablet Unknown" at bounding box center [756, 279] width 270 height 27
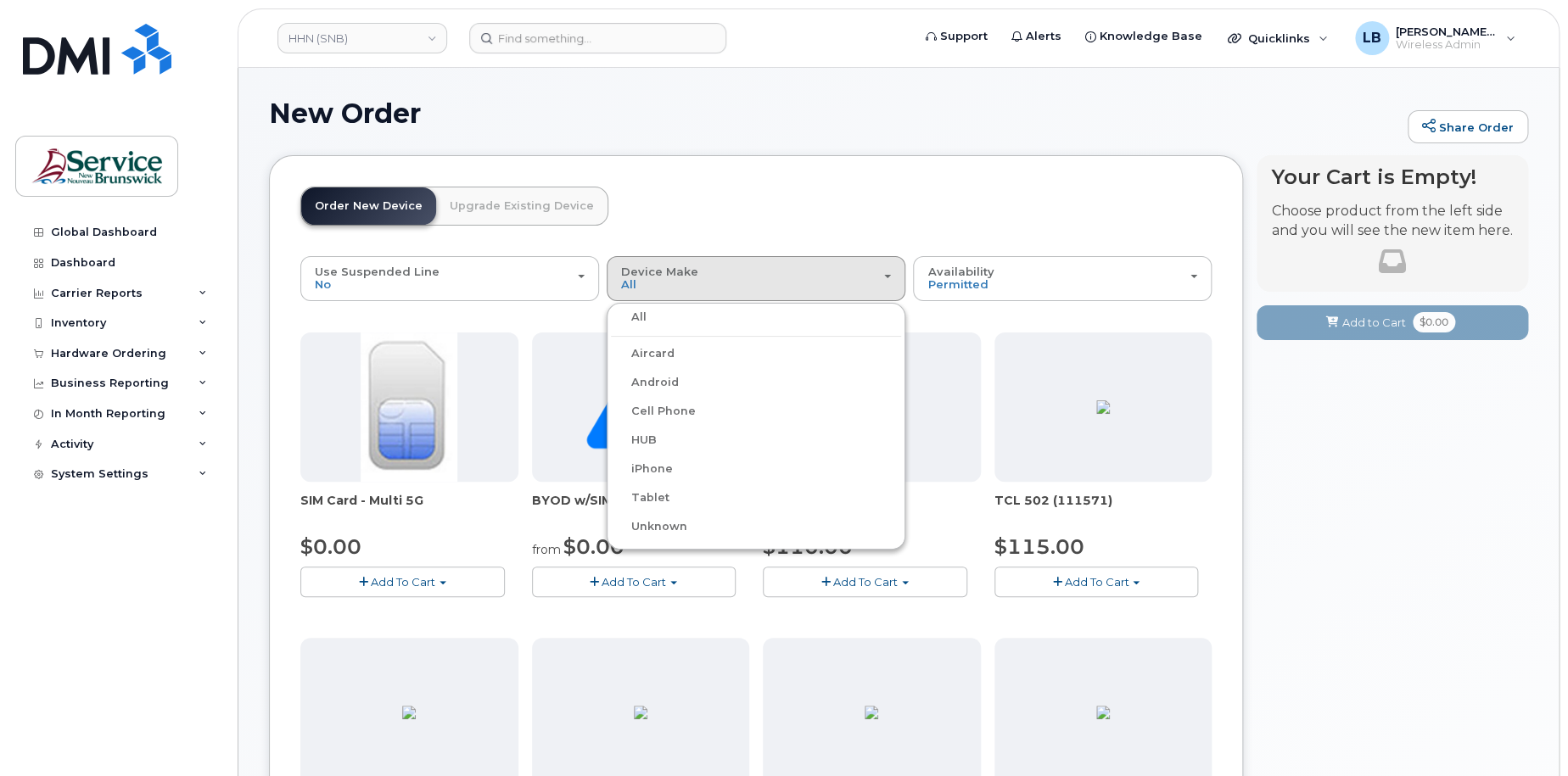
click at [661, 378] on label "Android" at bounding box center [644, 382] width 68 height 20
click at [0, 0] on input "Android" at bounding box center [0, 0] width 0 height 0
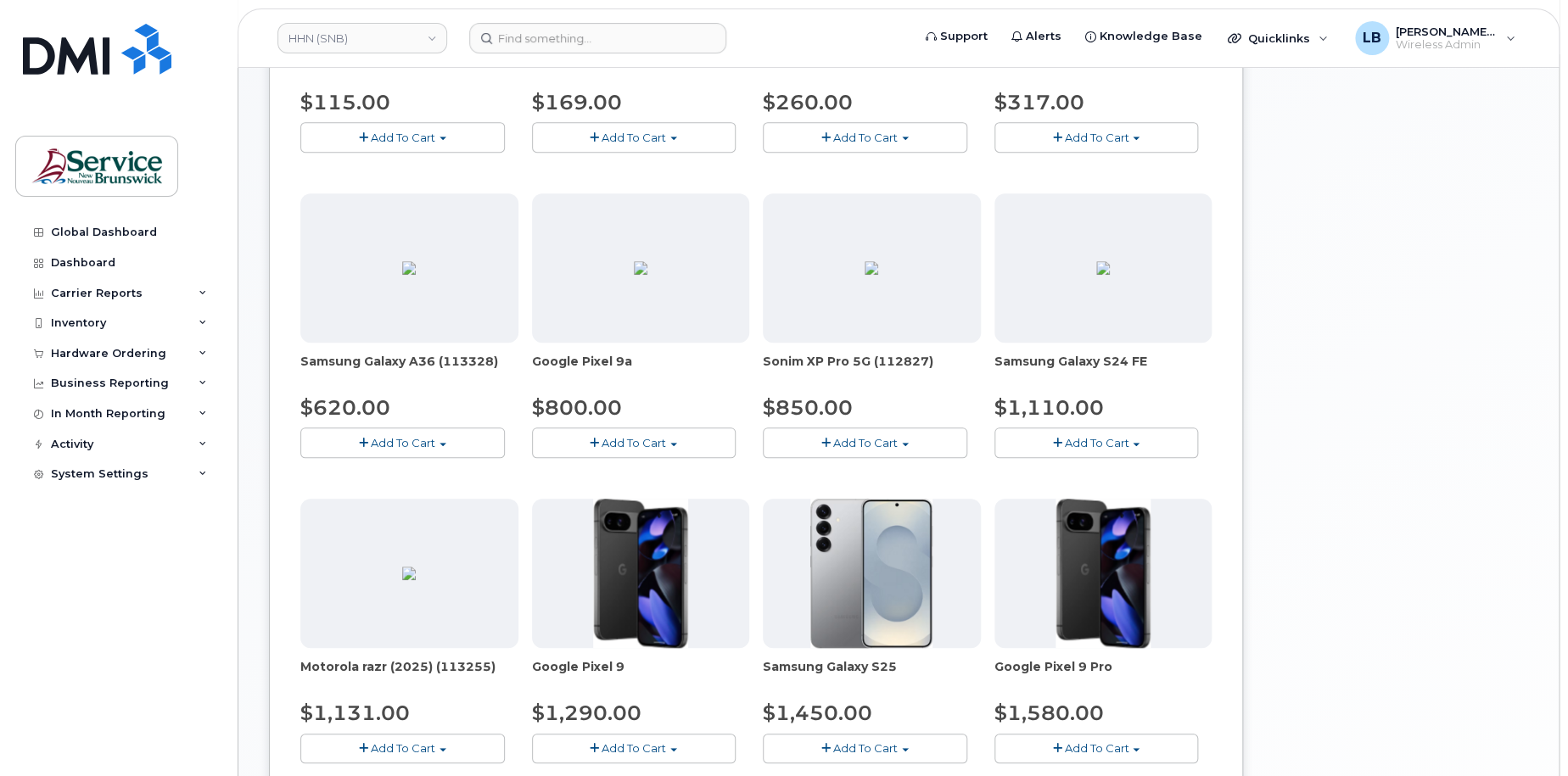
scroll to position [283, 0]
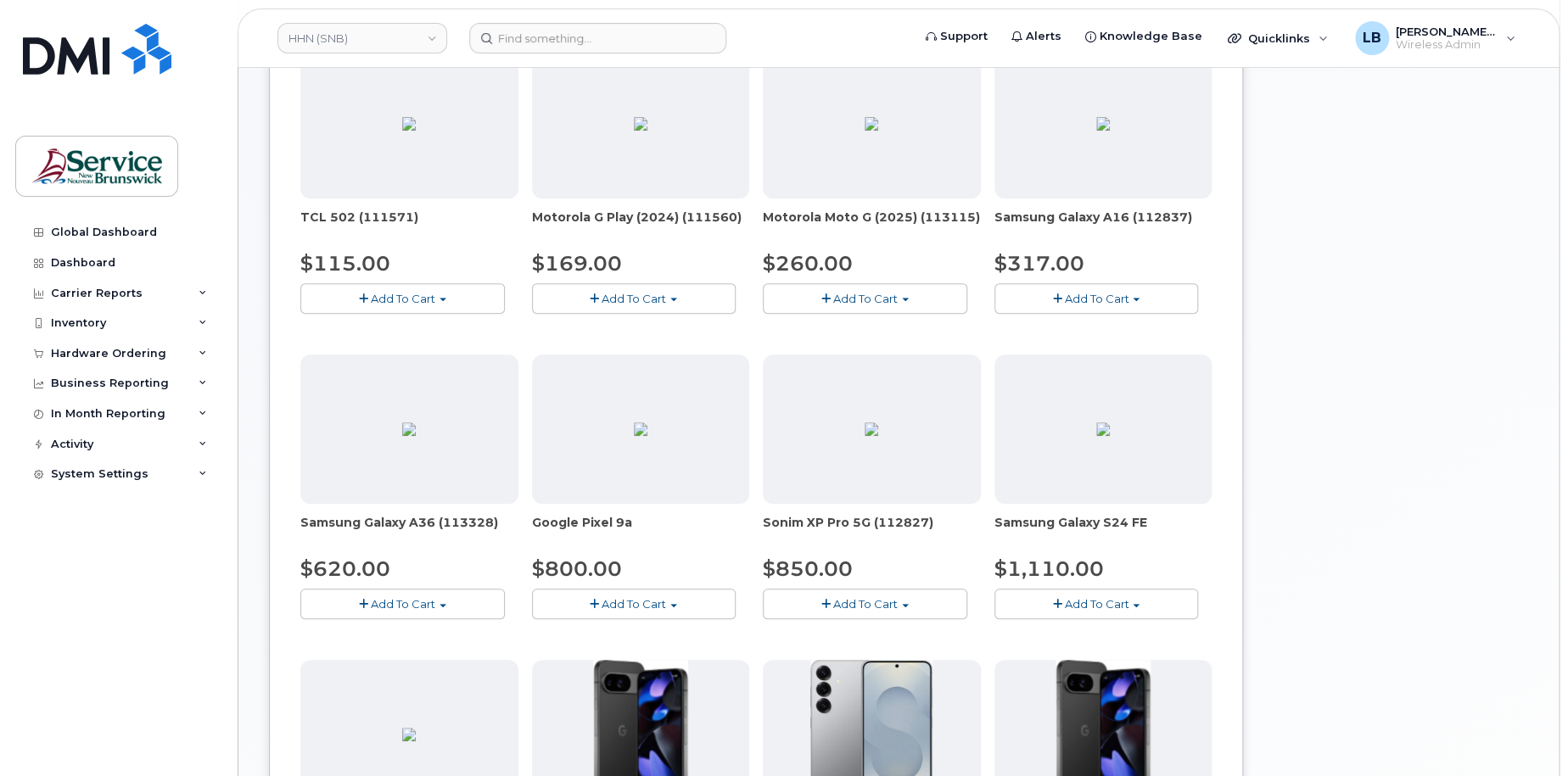
click at [415, 601] on span "Add To Cart" at bounding box center [403, 604] width 65 height 13
click at [420, 655] on link "$620.00 - 30-day activation (128GB model)" at bounding box center [443, 656] width 276 height 21
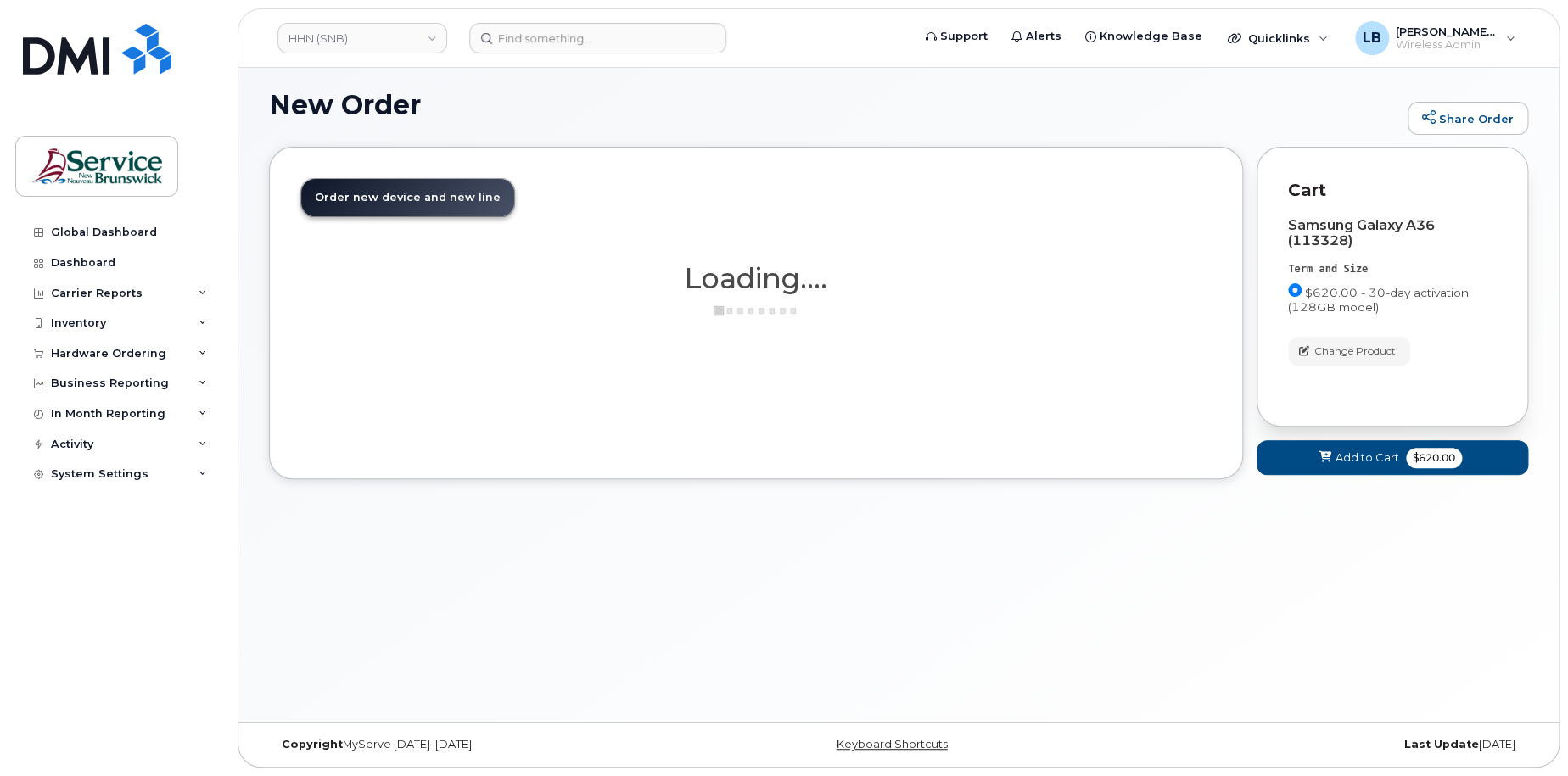
scroll to position [8, 0]
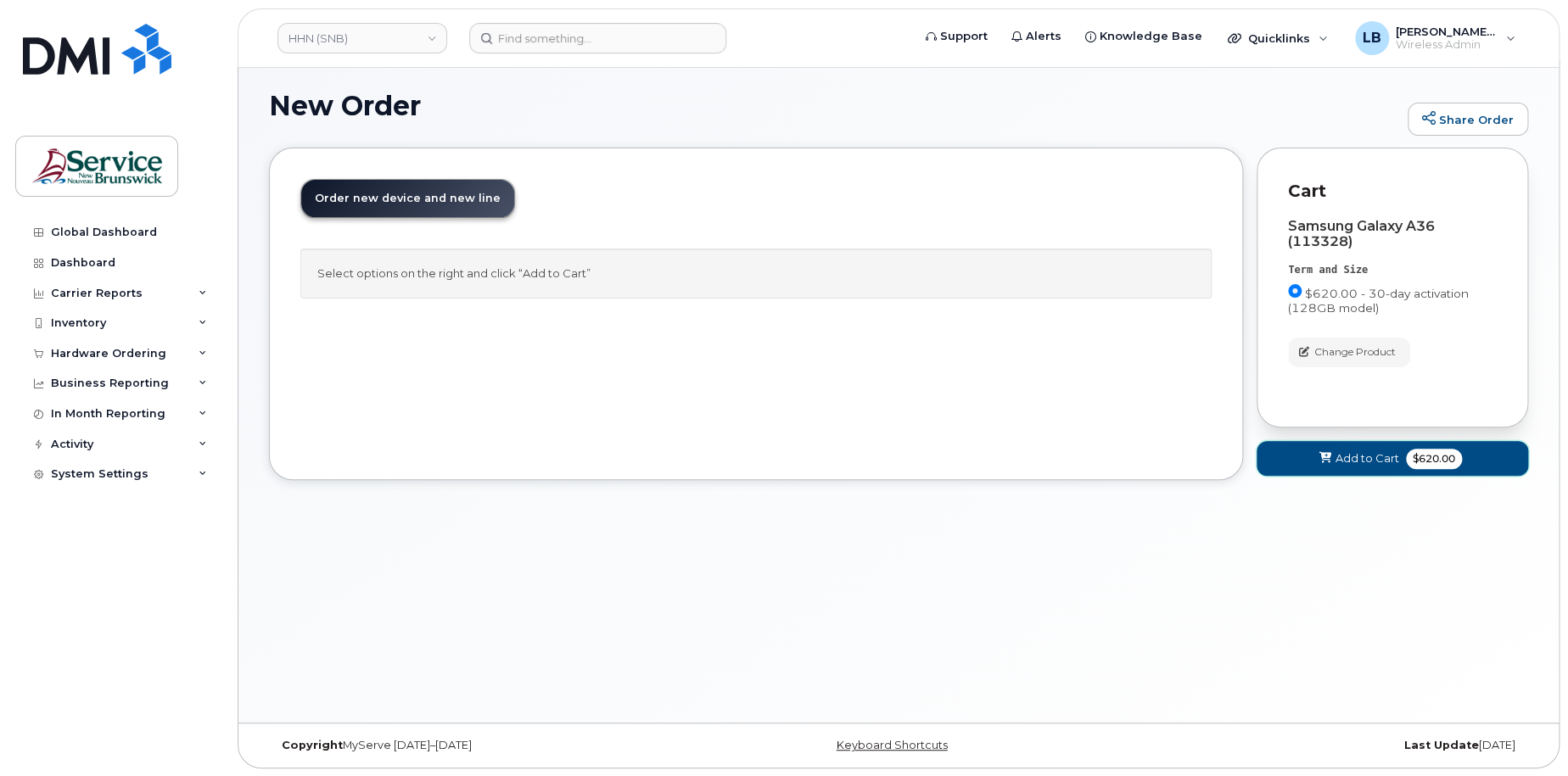
click at [1396, 452] on span "Add to Cart" at bounding box center [1367, 459] width 64 height 16
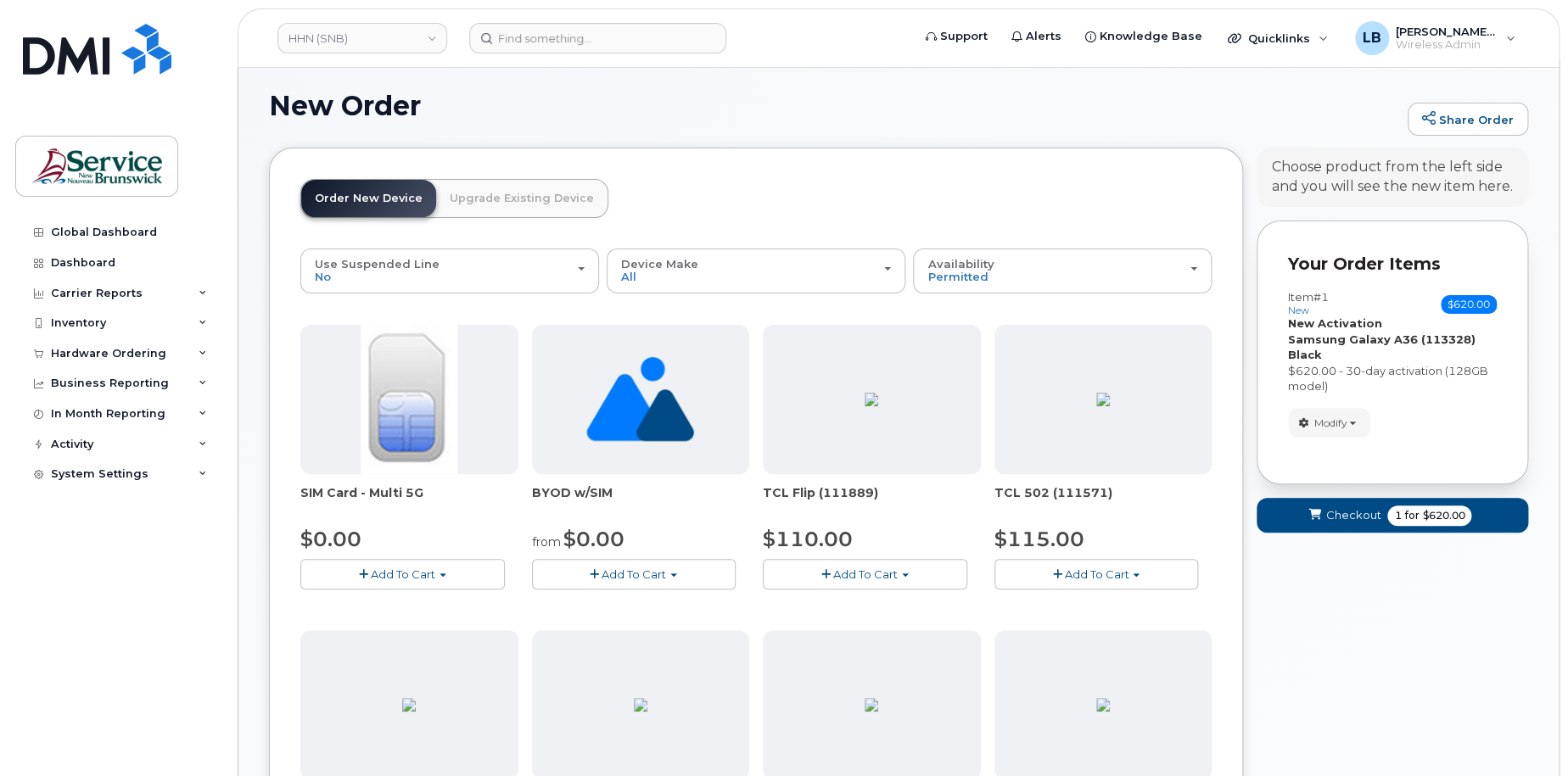
scroll to position [177, 0]
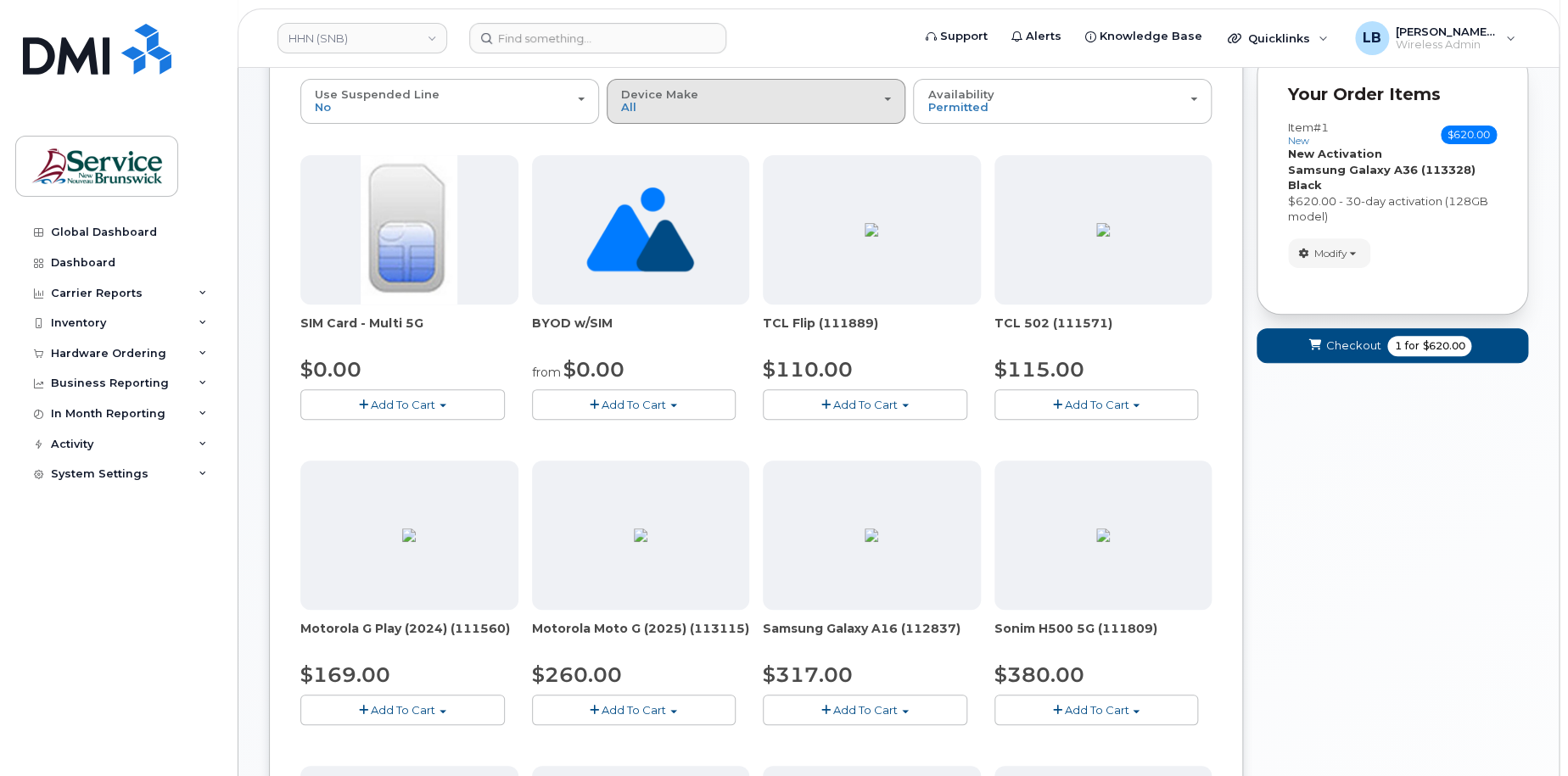
click at [664, 104] on div "Device Make All Aircard Android Cell Phone HUB iPhone Tablet Unknown" at bounding box center [756, 102] width 270 height 27
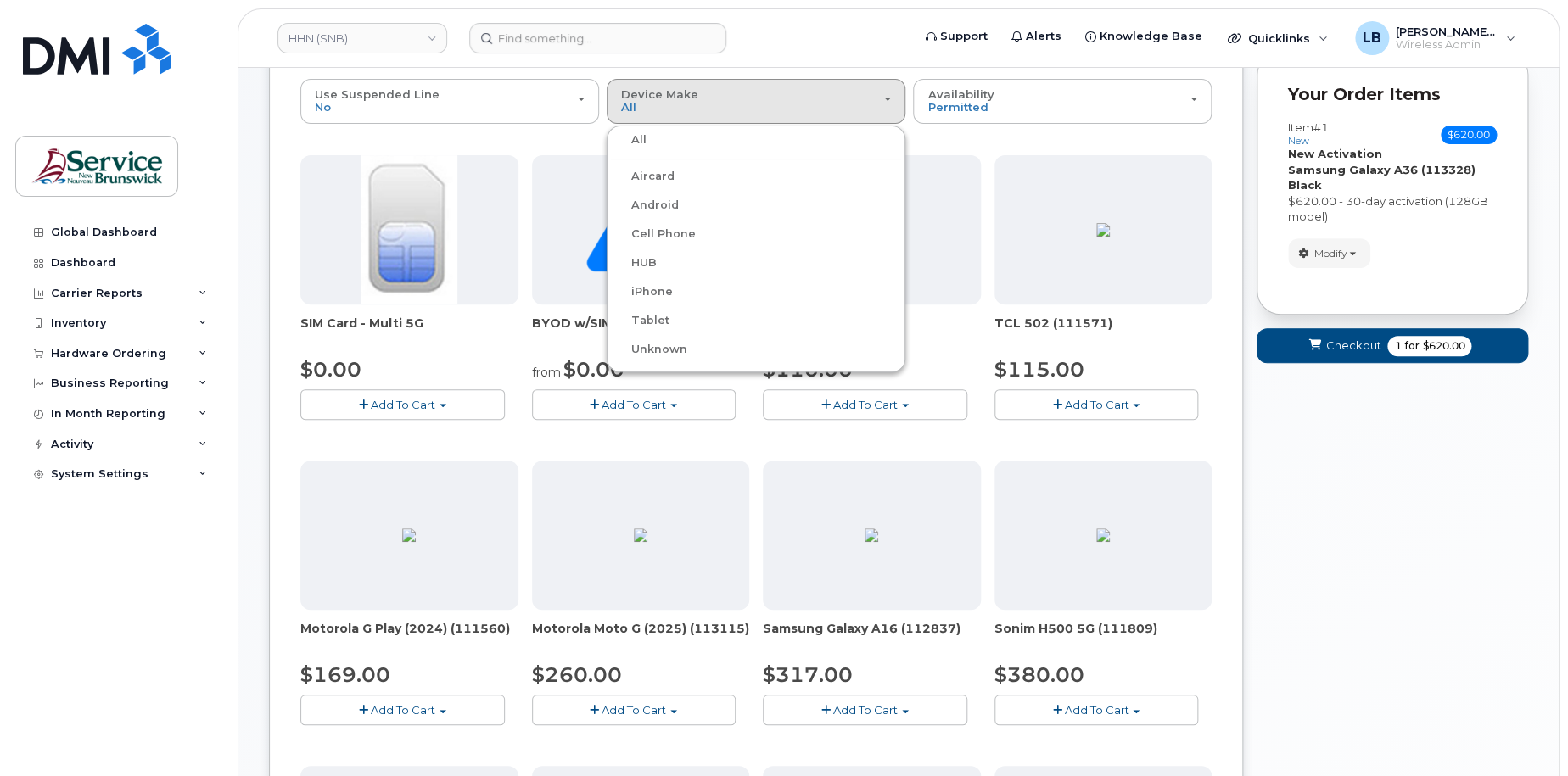
click at [654, 201] on label "Android" at bounding box center [644, 205] width 68 height 20
click at [0, 0] on input "Android" at bounding box center [0, 0] width 0 height 0
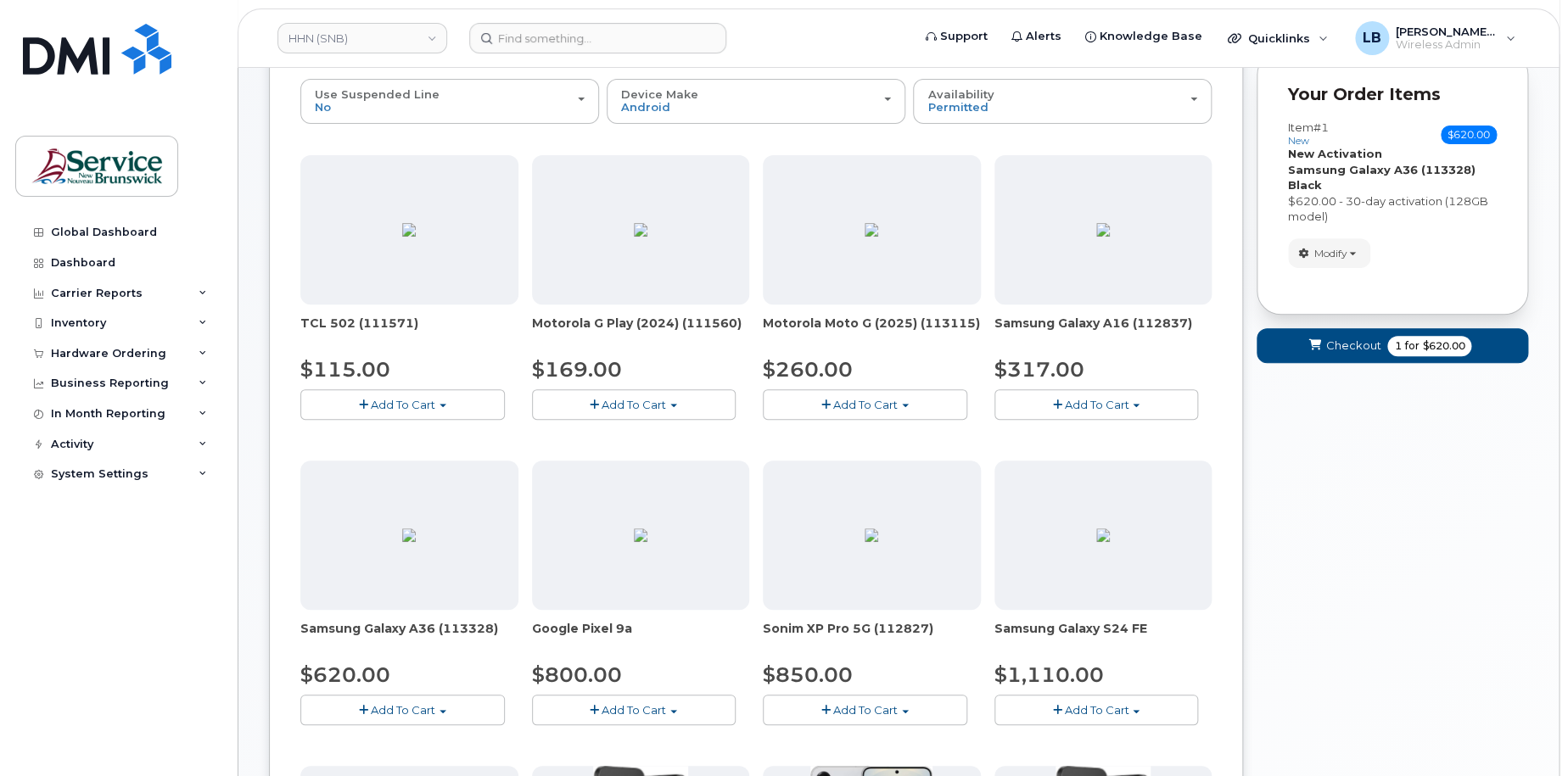
click at [437, 705] on button "Add To Cart" at bounding box center [402, 709] width 205 height 30
click at [456, 760] on link "$620.00 - 30-day activation (128GB model)" at bounding box center [443, 763] width 276 height 21
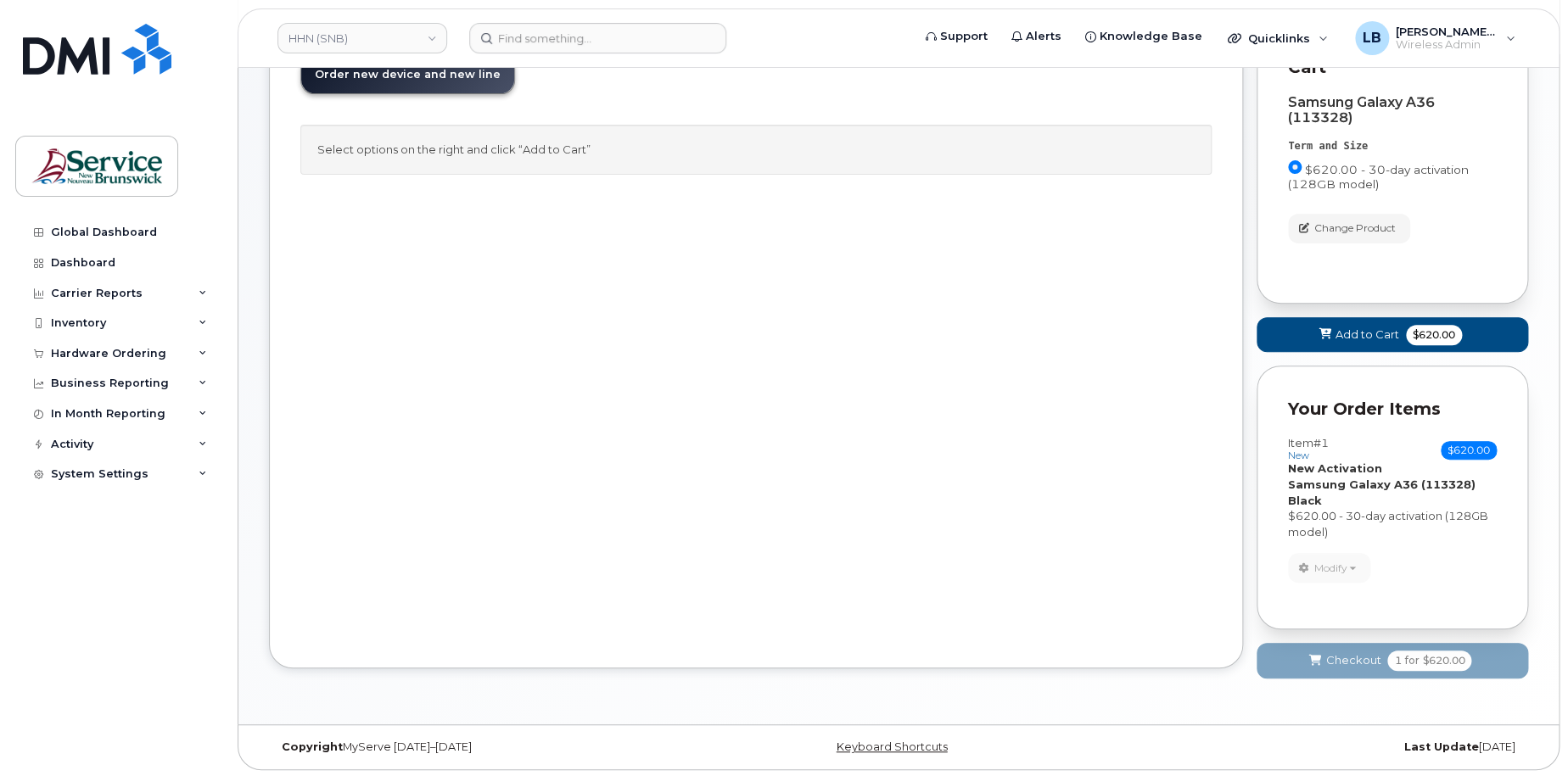
scroll to position [134, 0]
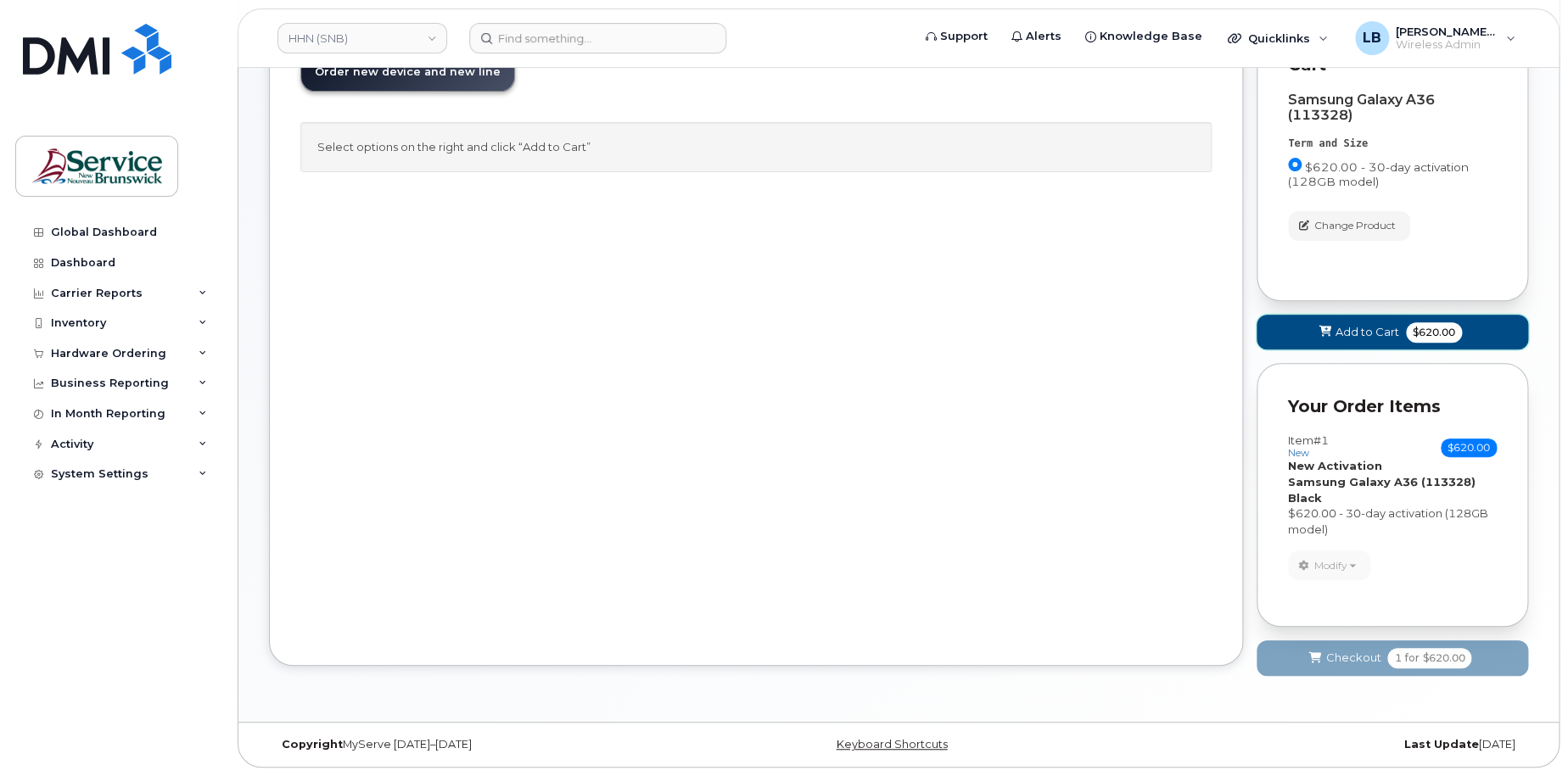
click at [1356, 327] on span "Add to Cart" at bounding box center [1367, 332] width 64 height 16
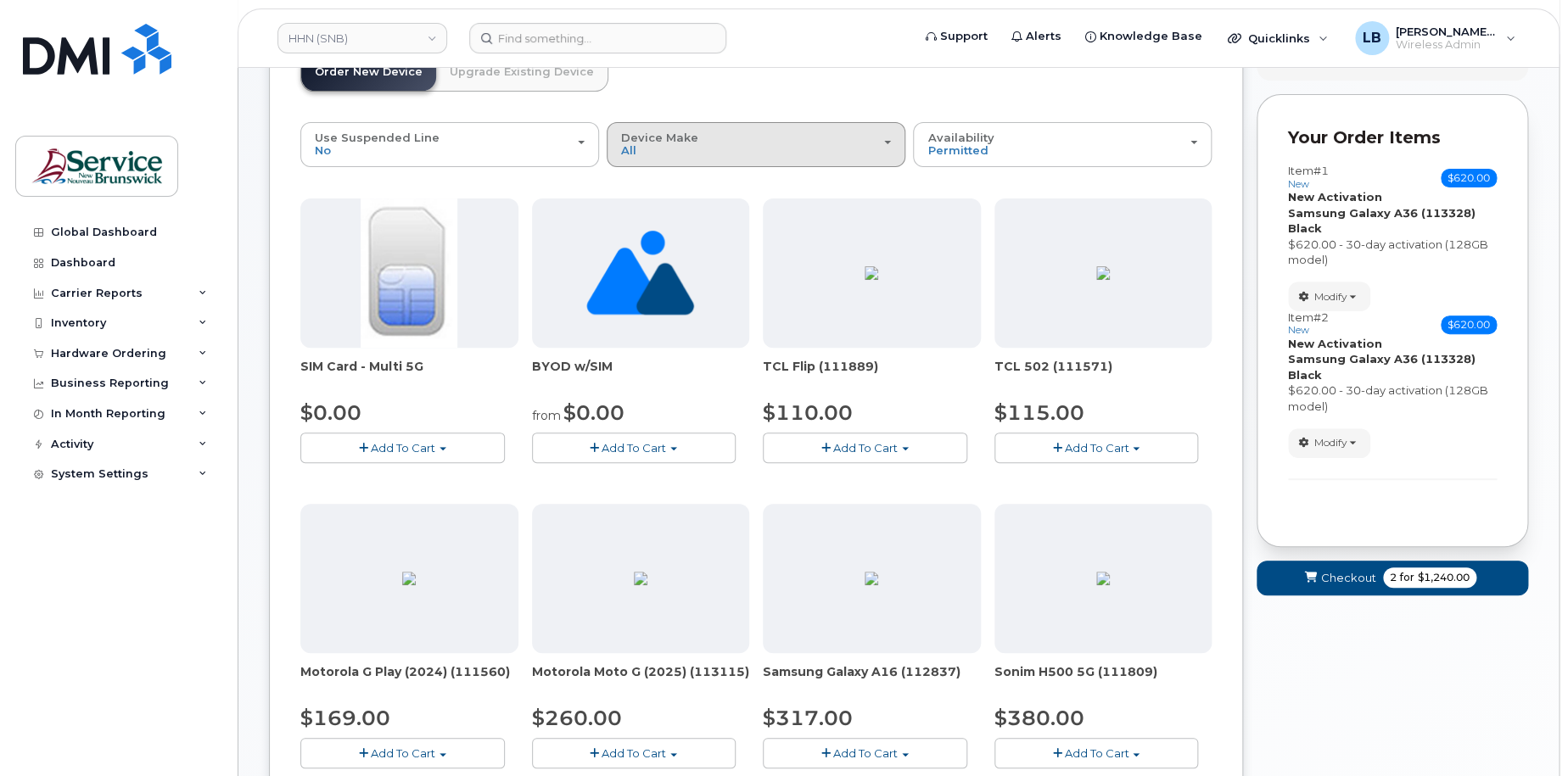
click at [772, 151] on div "Device Make All Aircard Android Cell Phone HUB iPhone Tablet Unknown" at bounding box center [756, 145] width 270 height 27
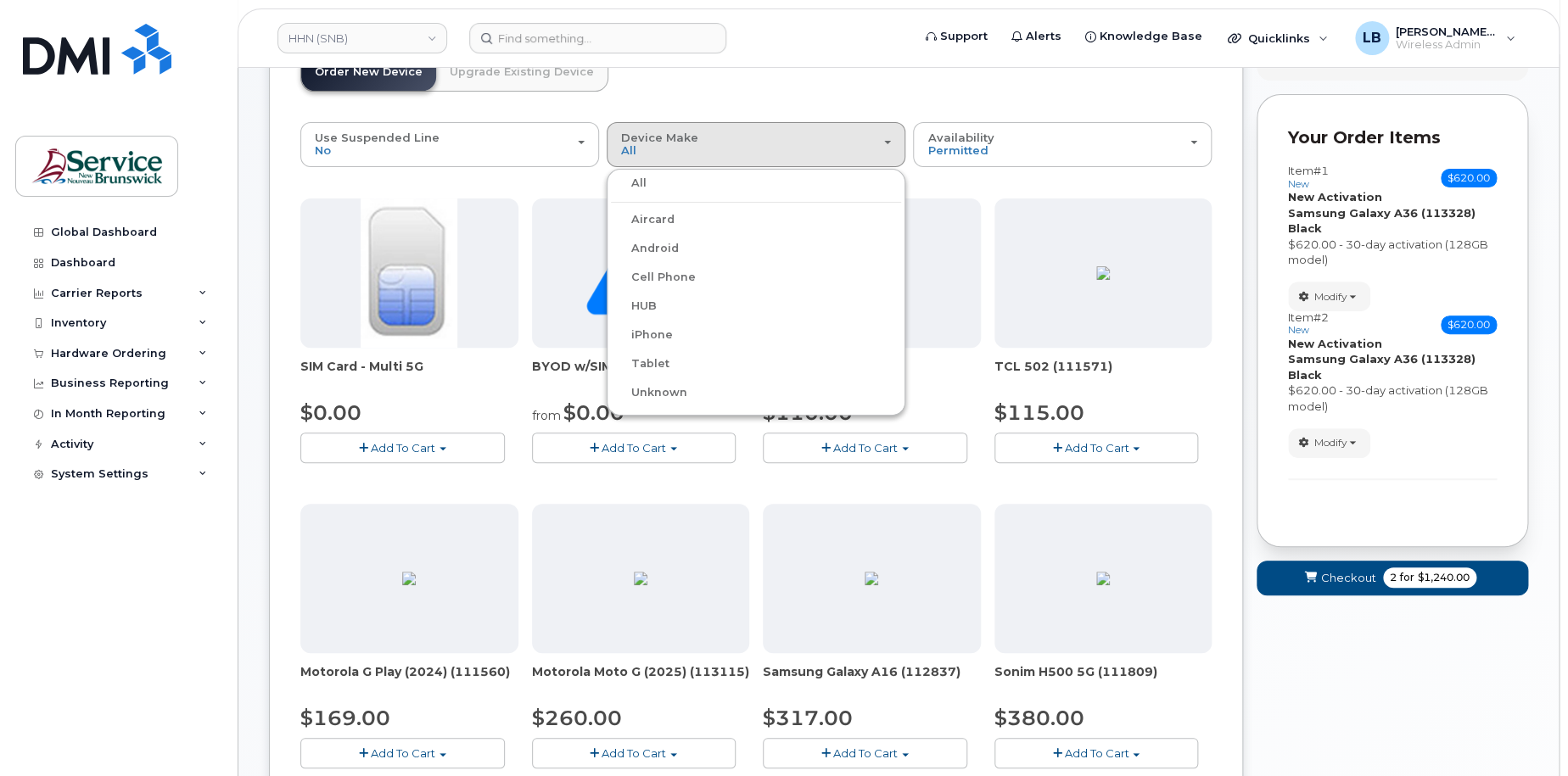
click at [662, 247] on label "Android" at bounding box center [644, 248] width 68 height 20
click at [0, 0] on input "Android" at bounding box center [0, 0] width 0 height 0
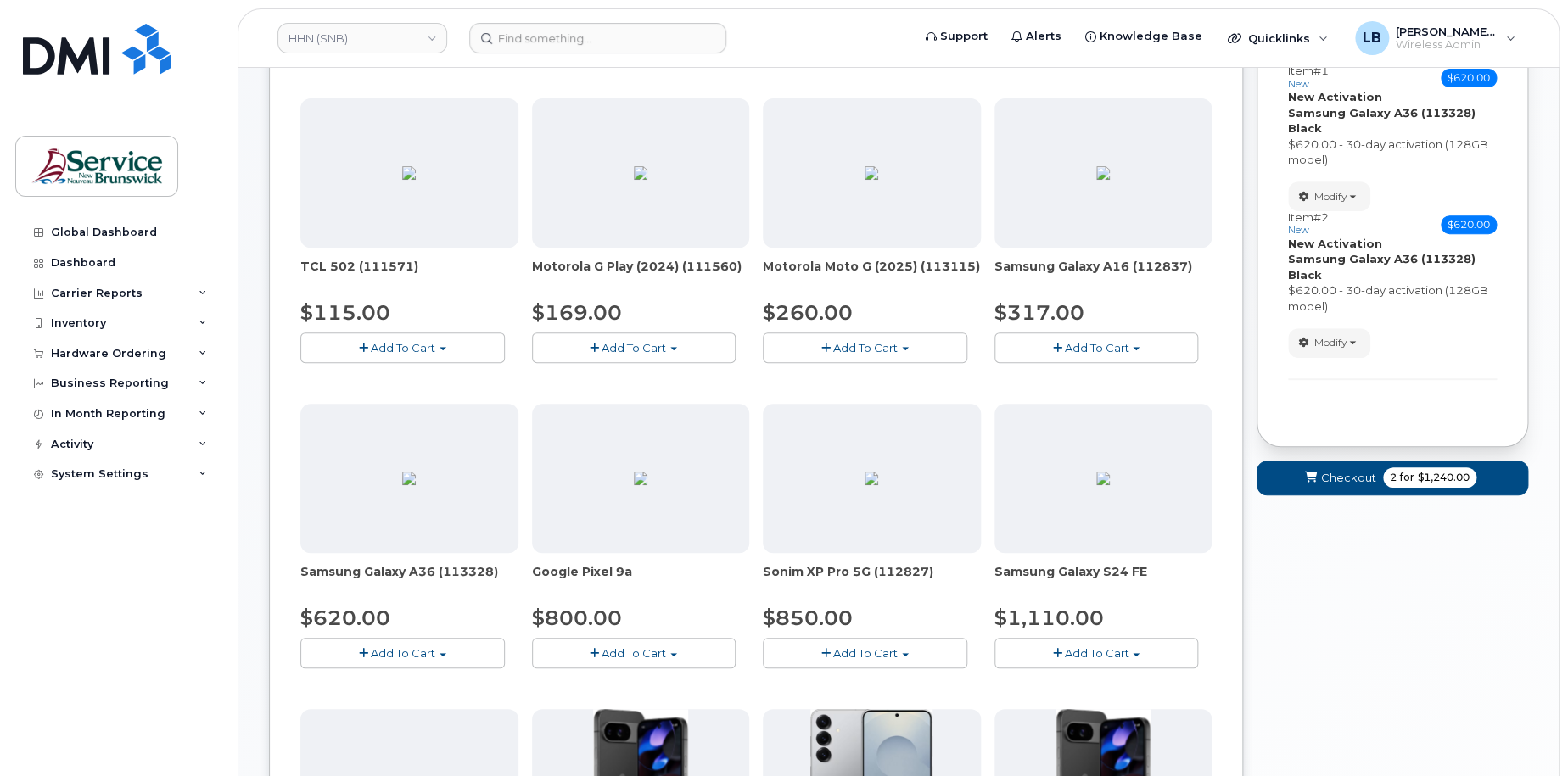
scroll to position [474, 0]
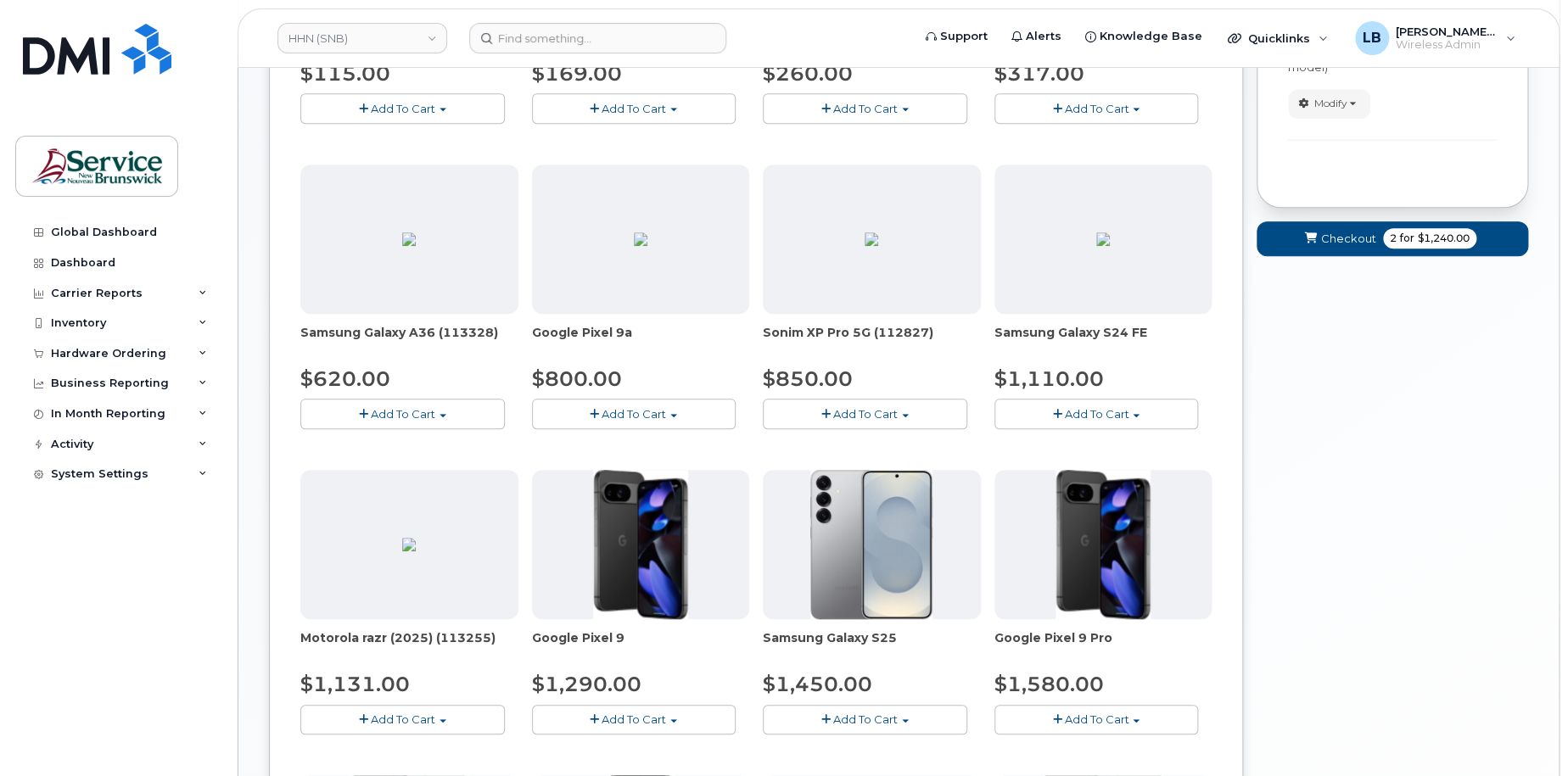
click at [445, 416] on span "button" at bounding box center [442, 416] width 7 height 4
click at [453, 470] on link "$620.00 - 30-day activation (128GB model)" at bounding box center [443, 466] width 276 height 21
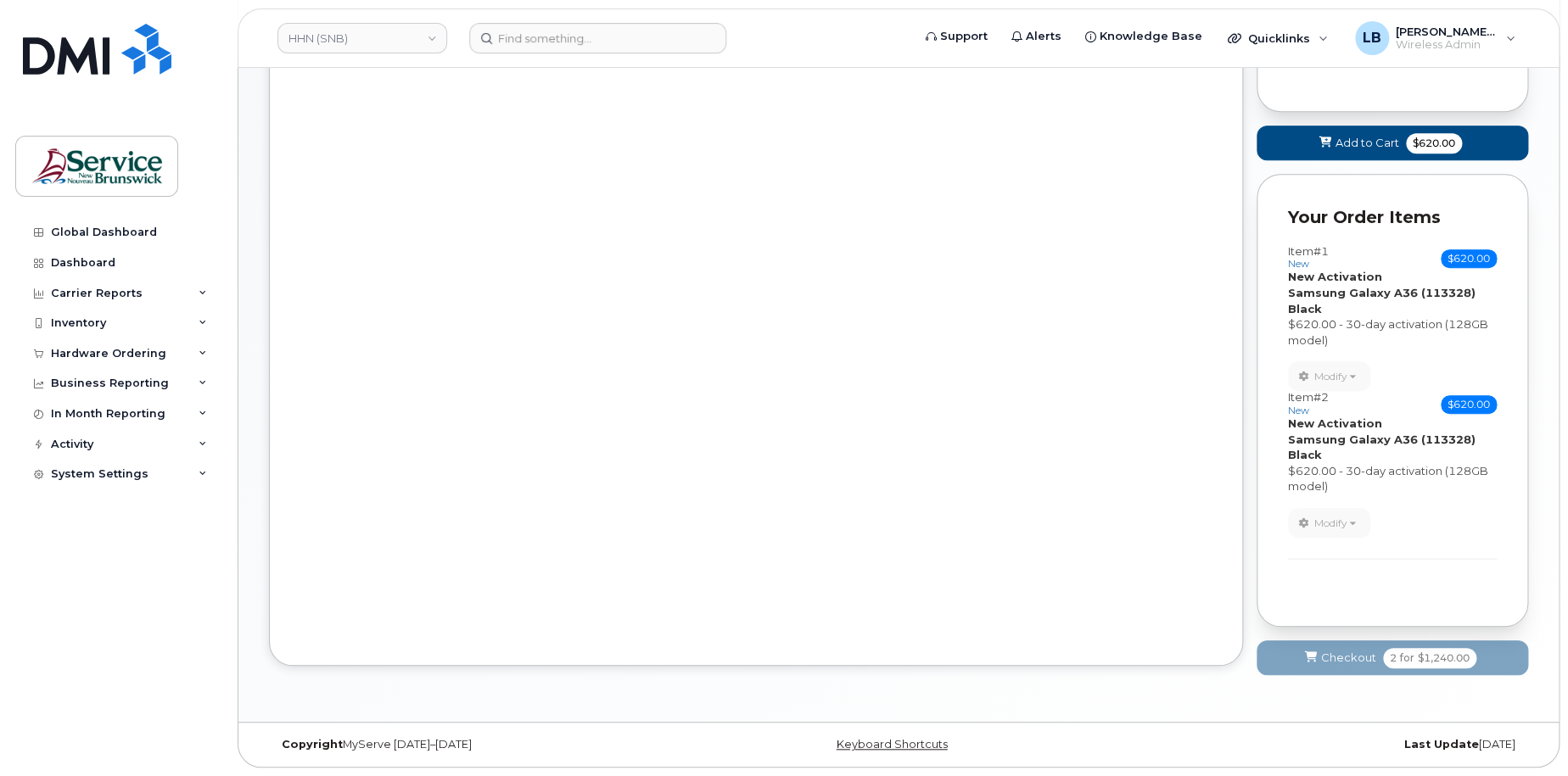
scroll to position [323, 0]
click at [1357, 136] on span "Add to Cart" at bounding box center [1367, 143] width 64 height 16
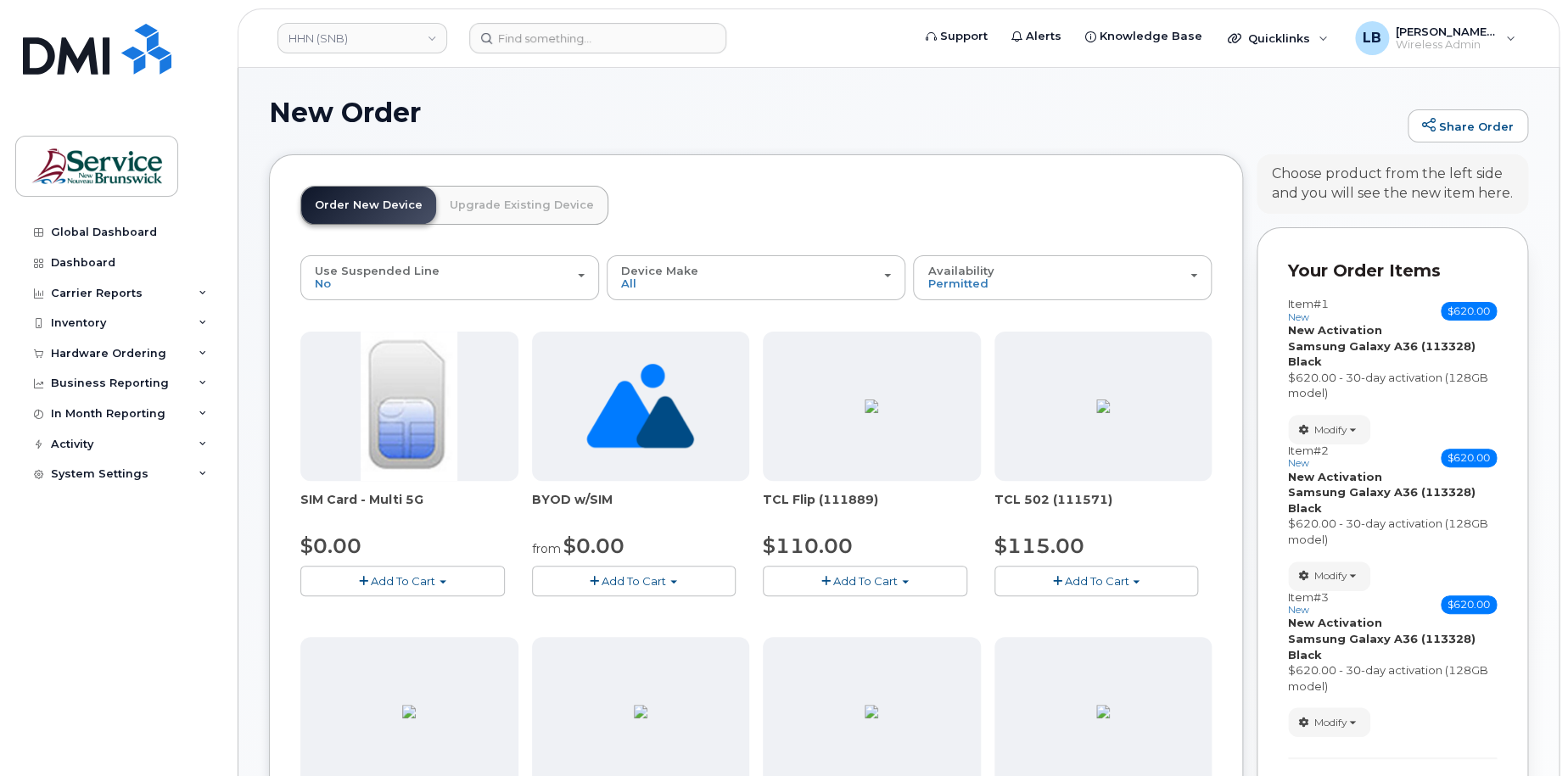
scroll to position [0, 0]
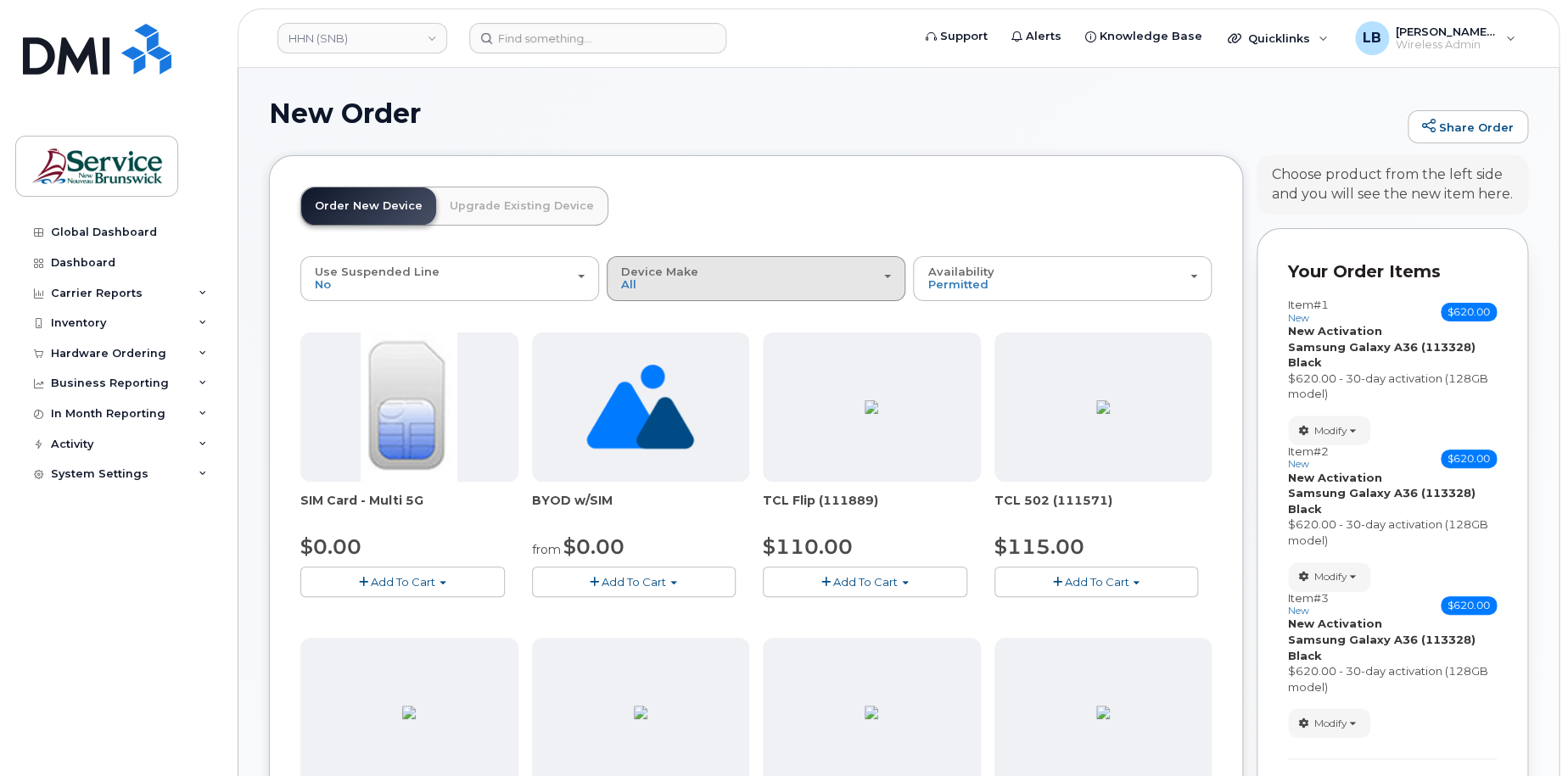
click at [710, 276] on div "Device Make All Aircard Android Cell Phone HUB iPhone Tablet Unknown" at bounding box center [756, 279] width 270 height 27
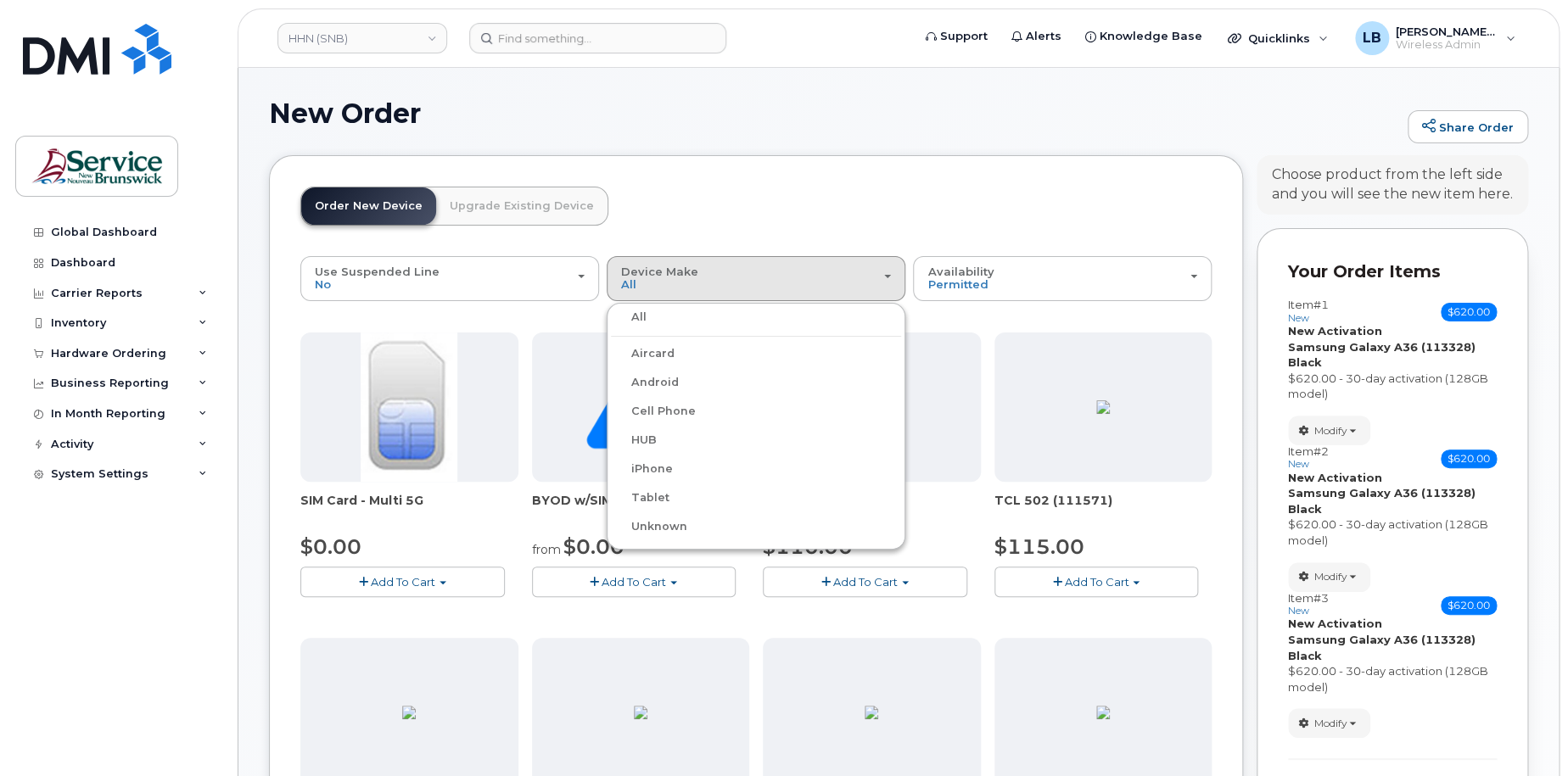
click at [662, 376] on label "Android" at bounding box center [644, 382] width 68 height 20
click at [0, 0] on input "Android" at bounding box center [0, 0] width 0 height 0
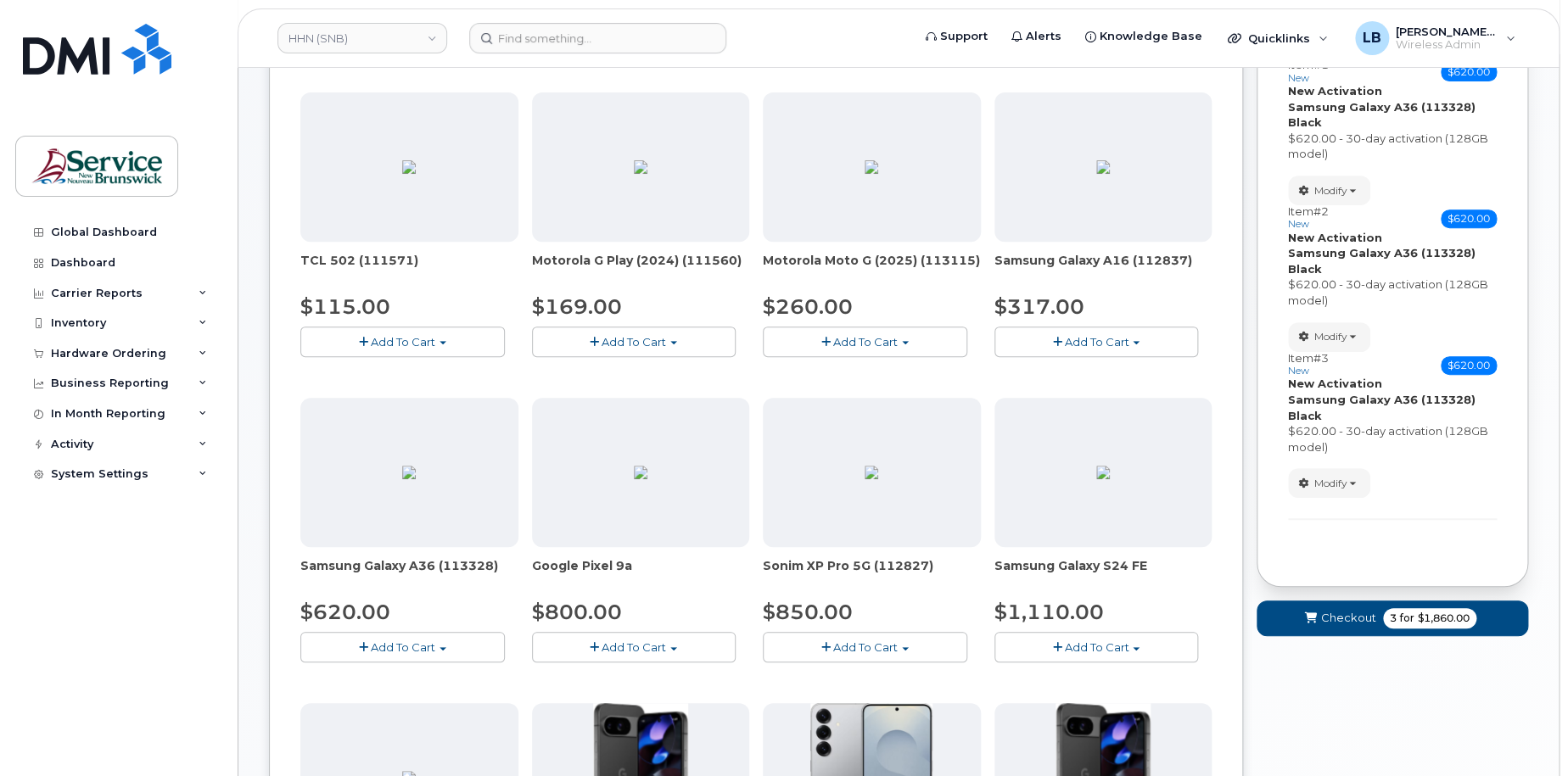
scroll to position [339, 0]
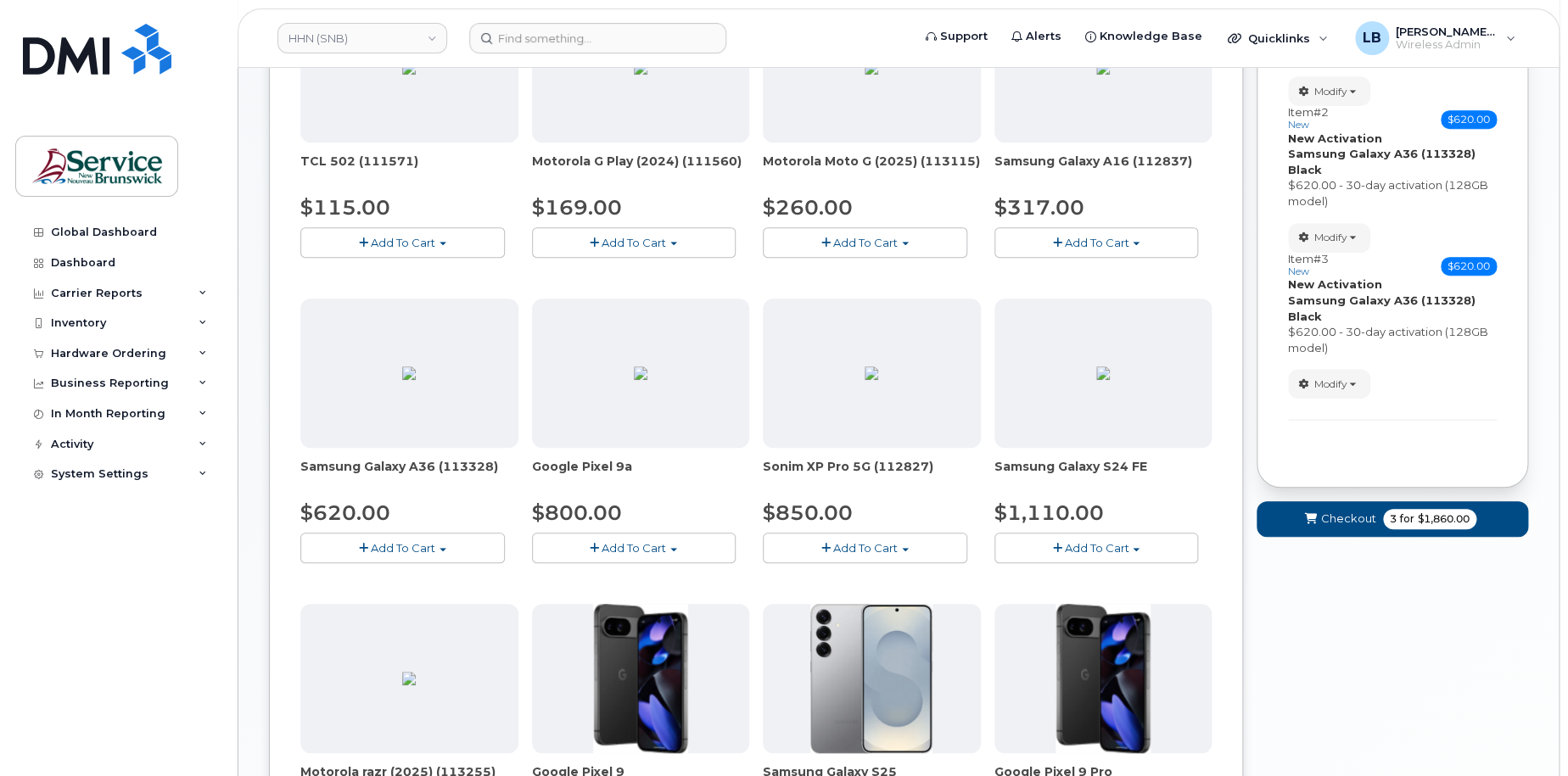
click at [445, 548] on span "button" at bounding box center [442, 550] width 7 height 4
click at [465, 599] on link "$620.00 - 30-day activation (128GB model)" at bounding box center [443, 601] width 276 height 21
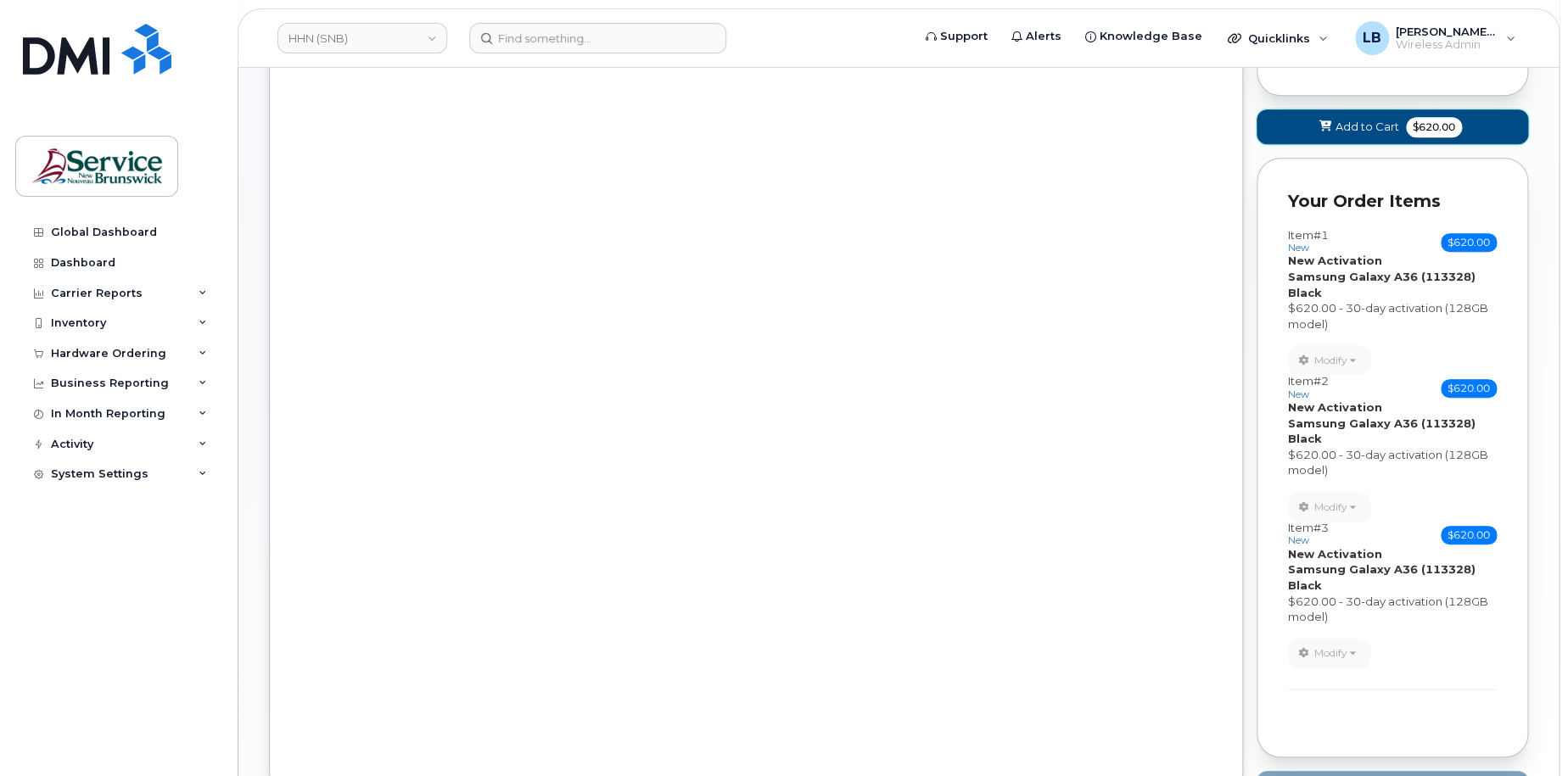
click at [1351, 128] on span "Add to Cart" at bounding box center [1367, 127] width 64 height 16
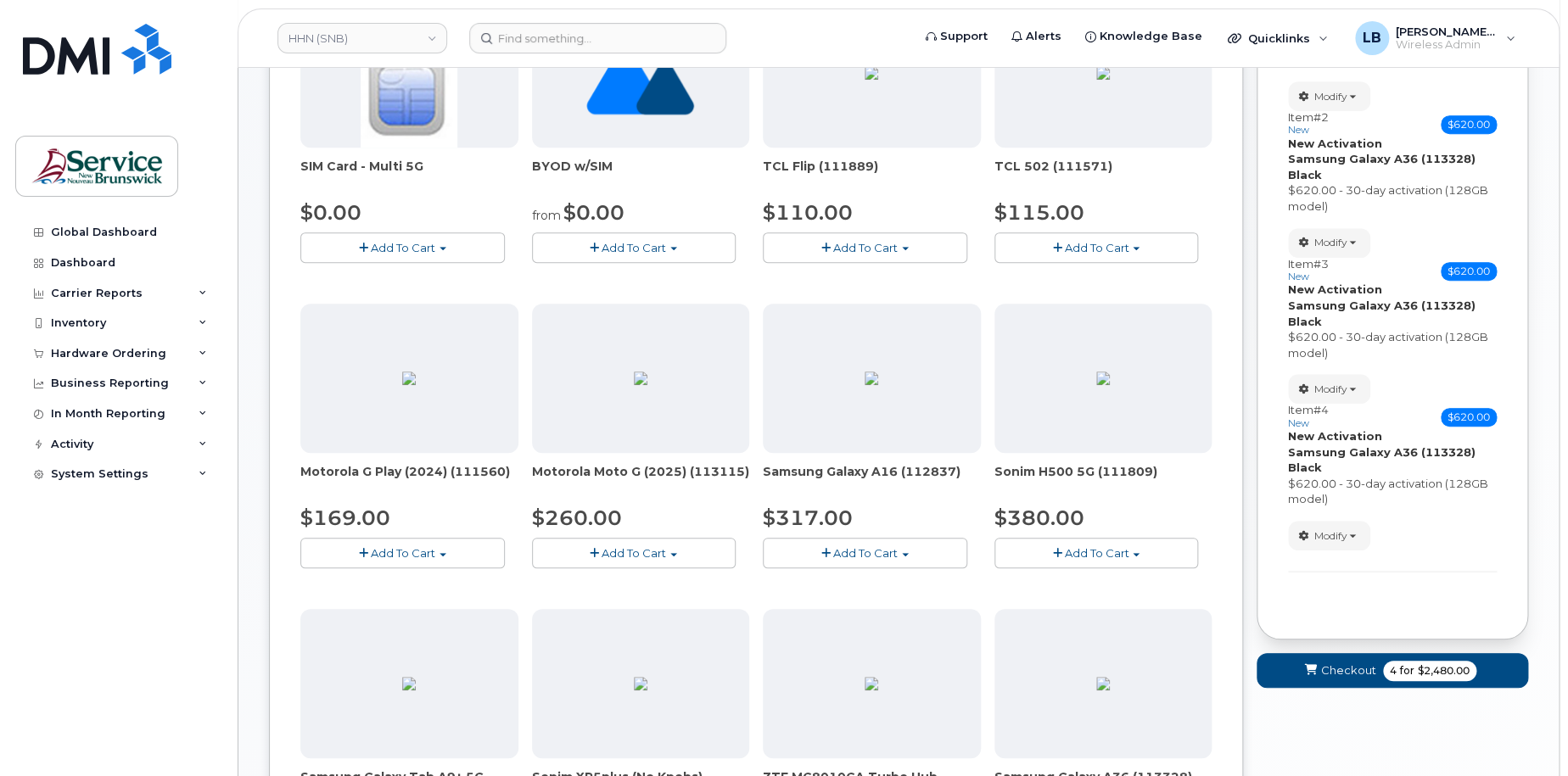
scroll to position [0, 0]
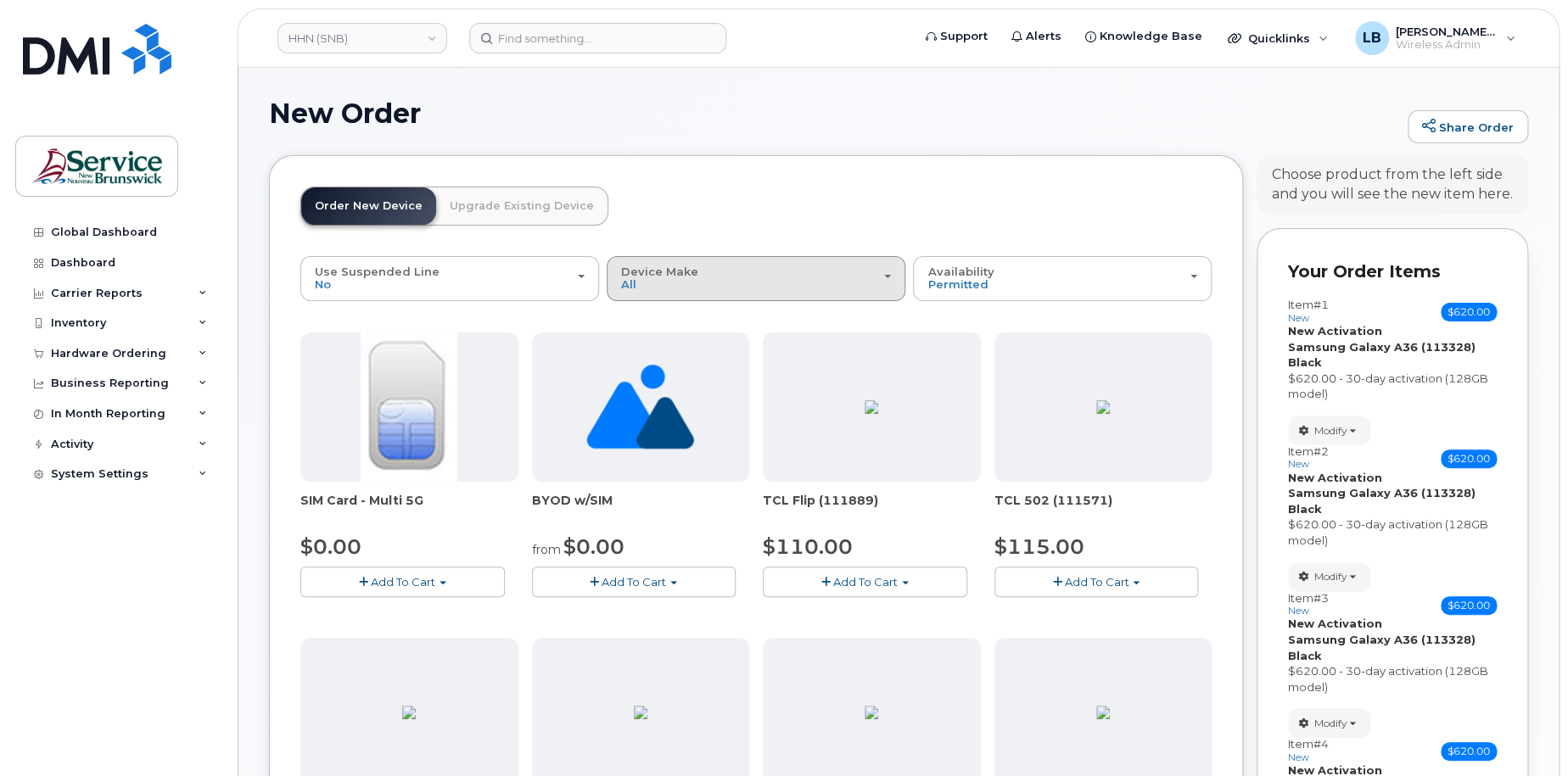
click at [809, 283] on div "Device Make All Aircard Android Cell Phone HUB iPhone Tablet Unknown" at bounding box center [756, 279] width 270 height 27
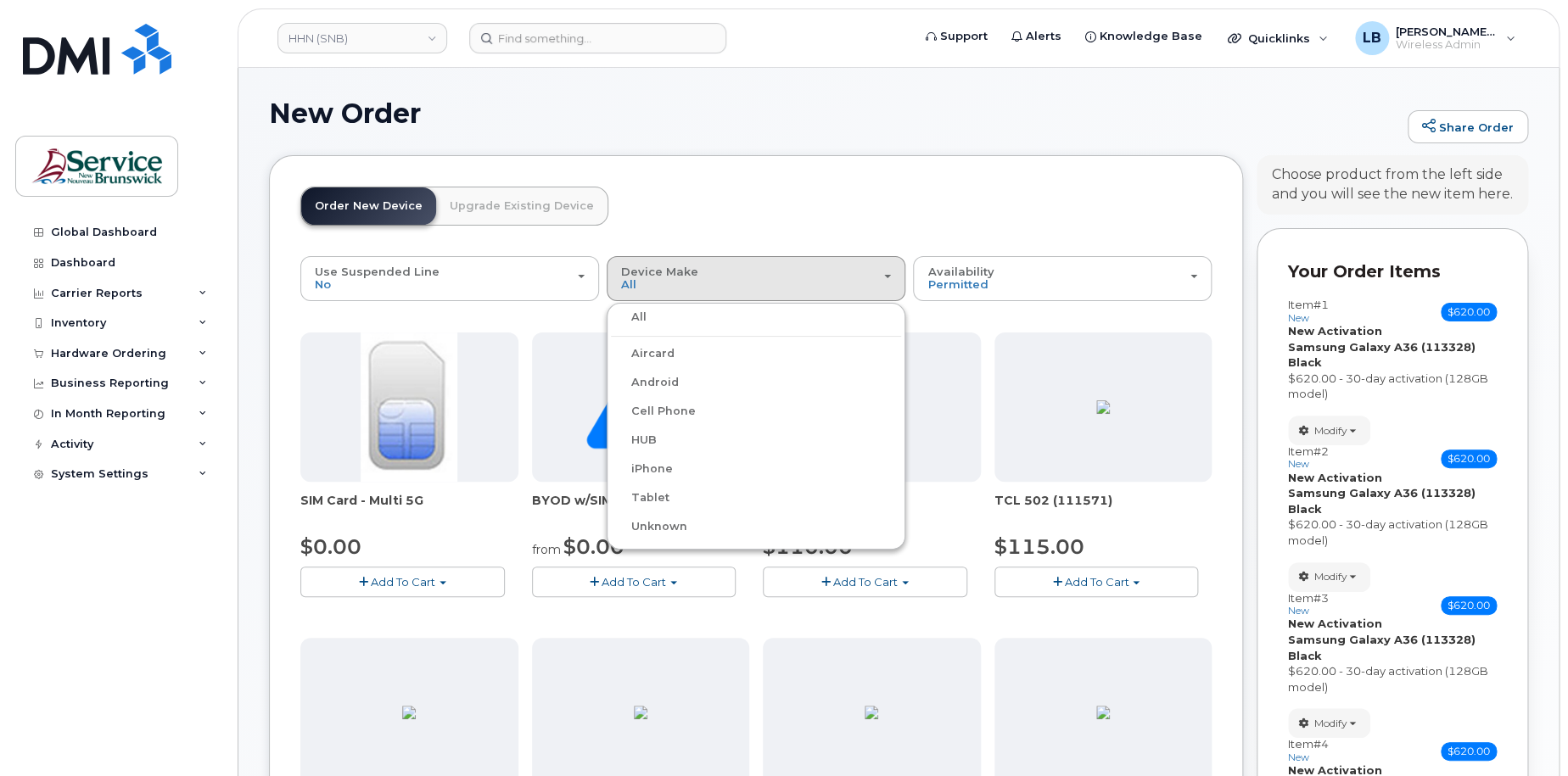
click at [661, 388] on label "Android" at bounding box center [644, 382] width 68 height 20
click at [0, 0] on input "Android" at bounding box center [0, 0] width 0 height 0
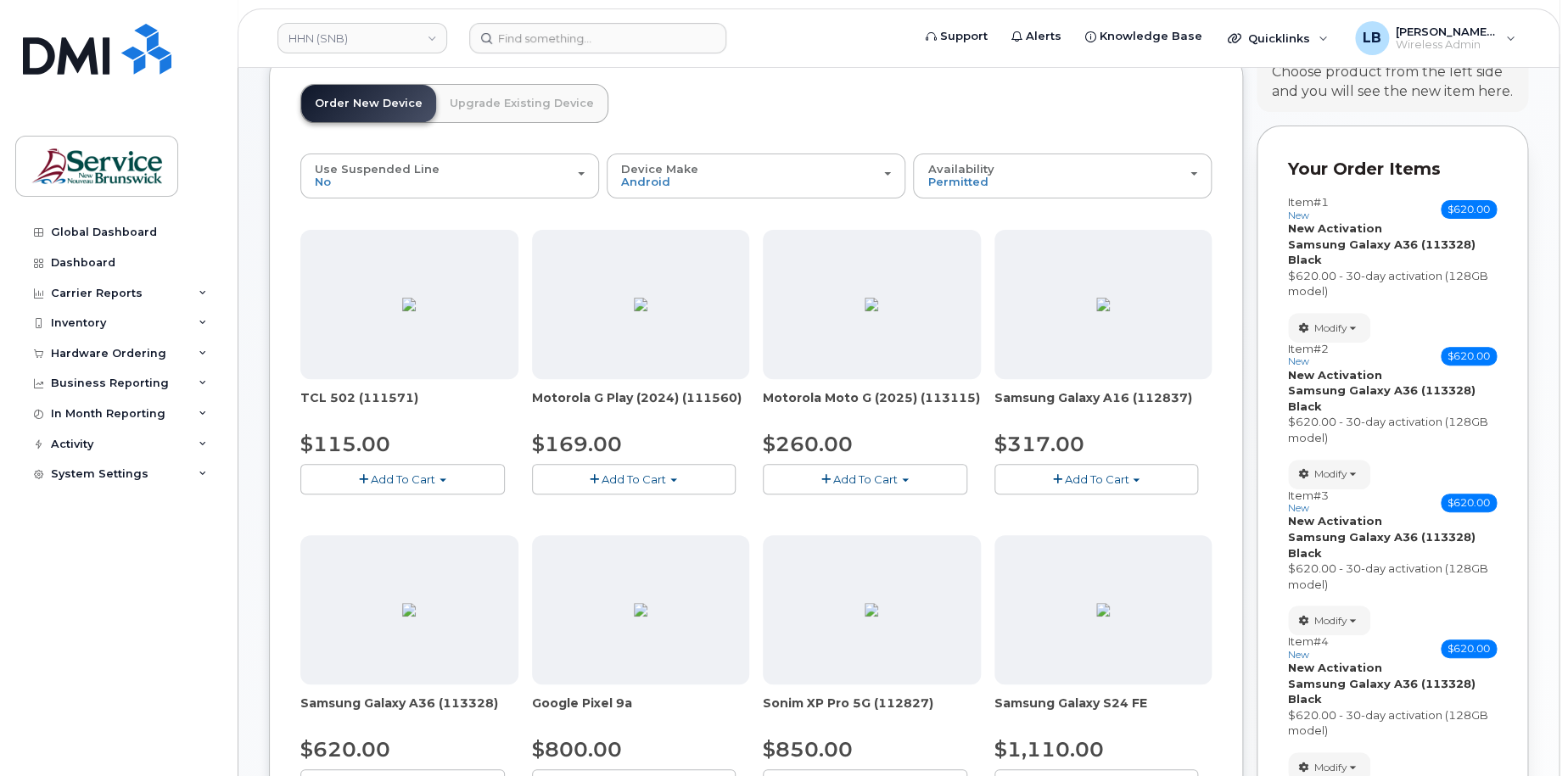
scroll to position [339, 0]
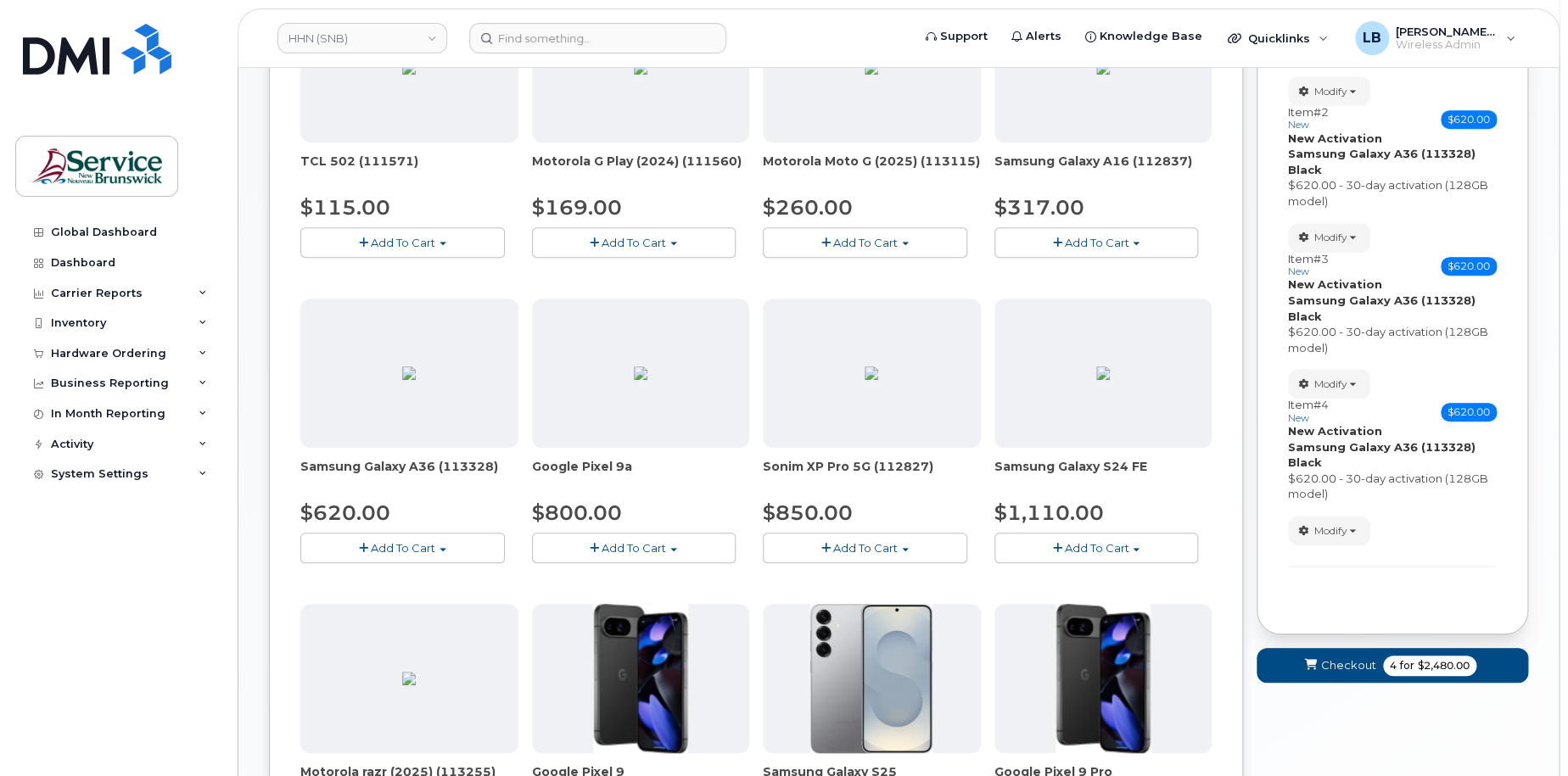
click at [452, 552] on button "Add To Cart" at bounding box center [402, 547] width 205 height 30
click at [459, 599] on link "$620.00 - 30-day activation (128GB model)" at bounding box center [443, 601] width 276 height 21
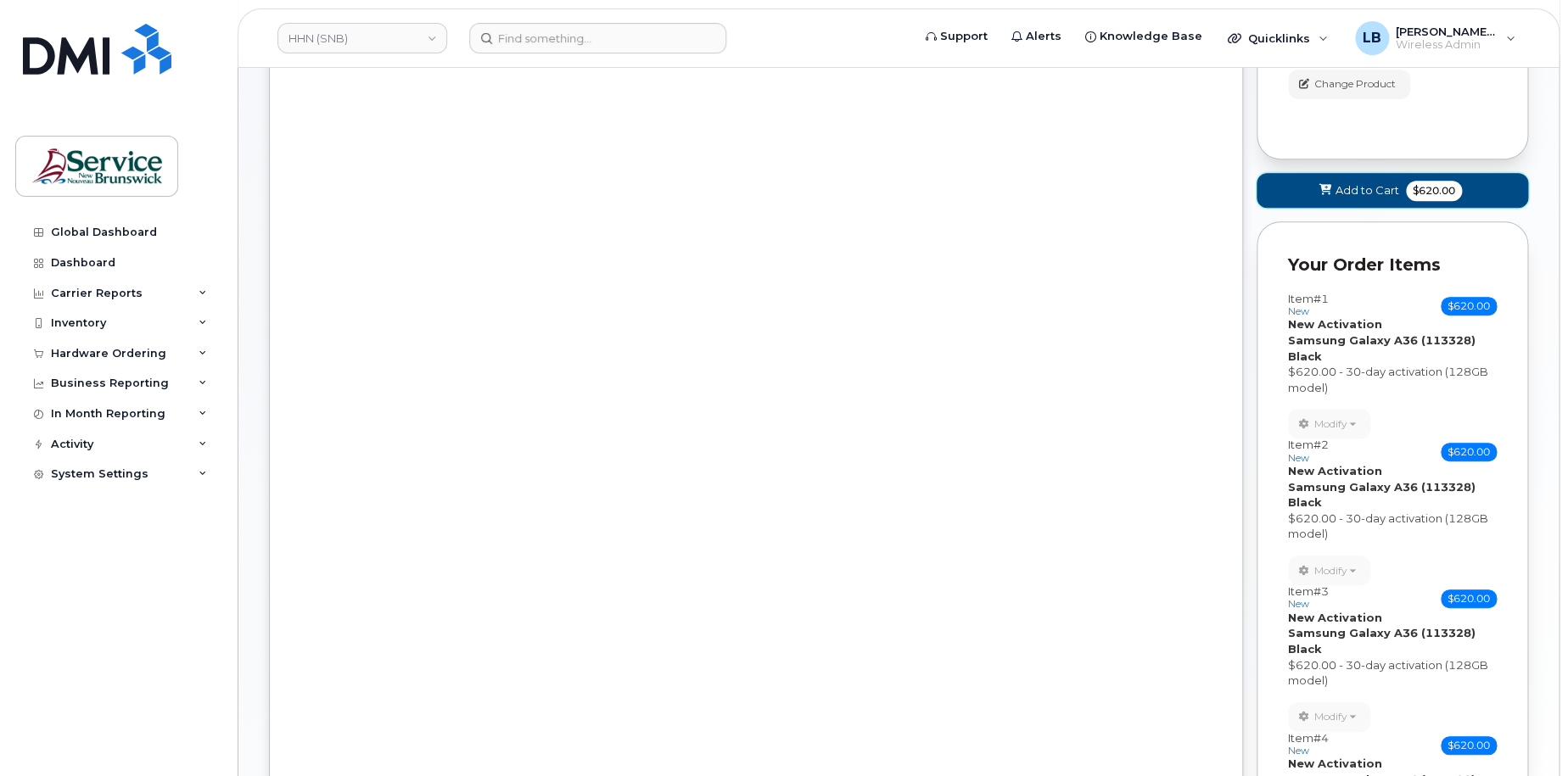
click at [1343, 189] on span "Add to Cart" at bounding box center [1367, 190] width 64 height 16
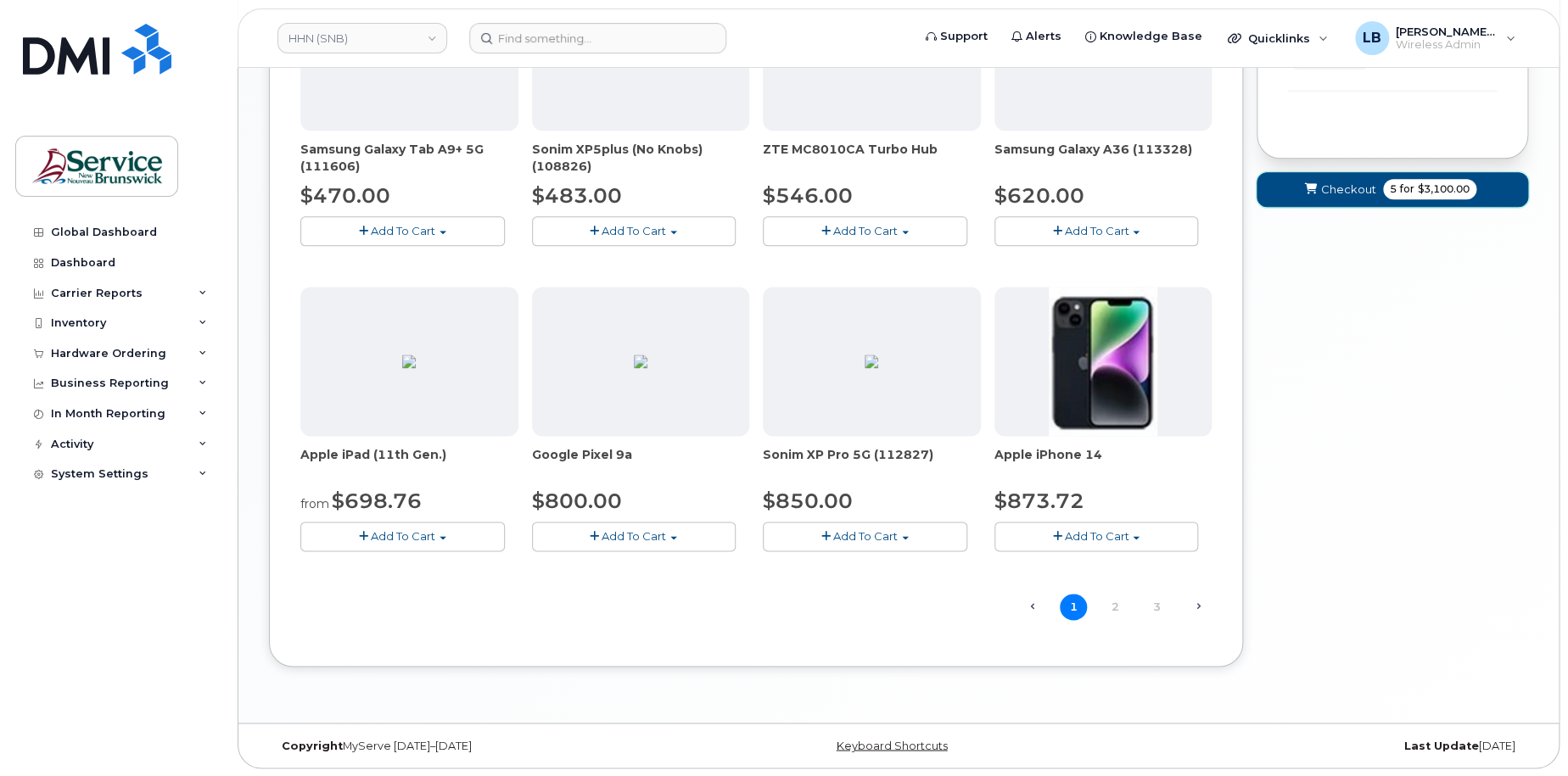
click at [1362, 190] on span "Checkout" at bounding box center [1349, 189] width 55 height 16
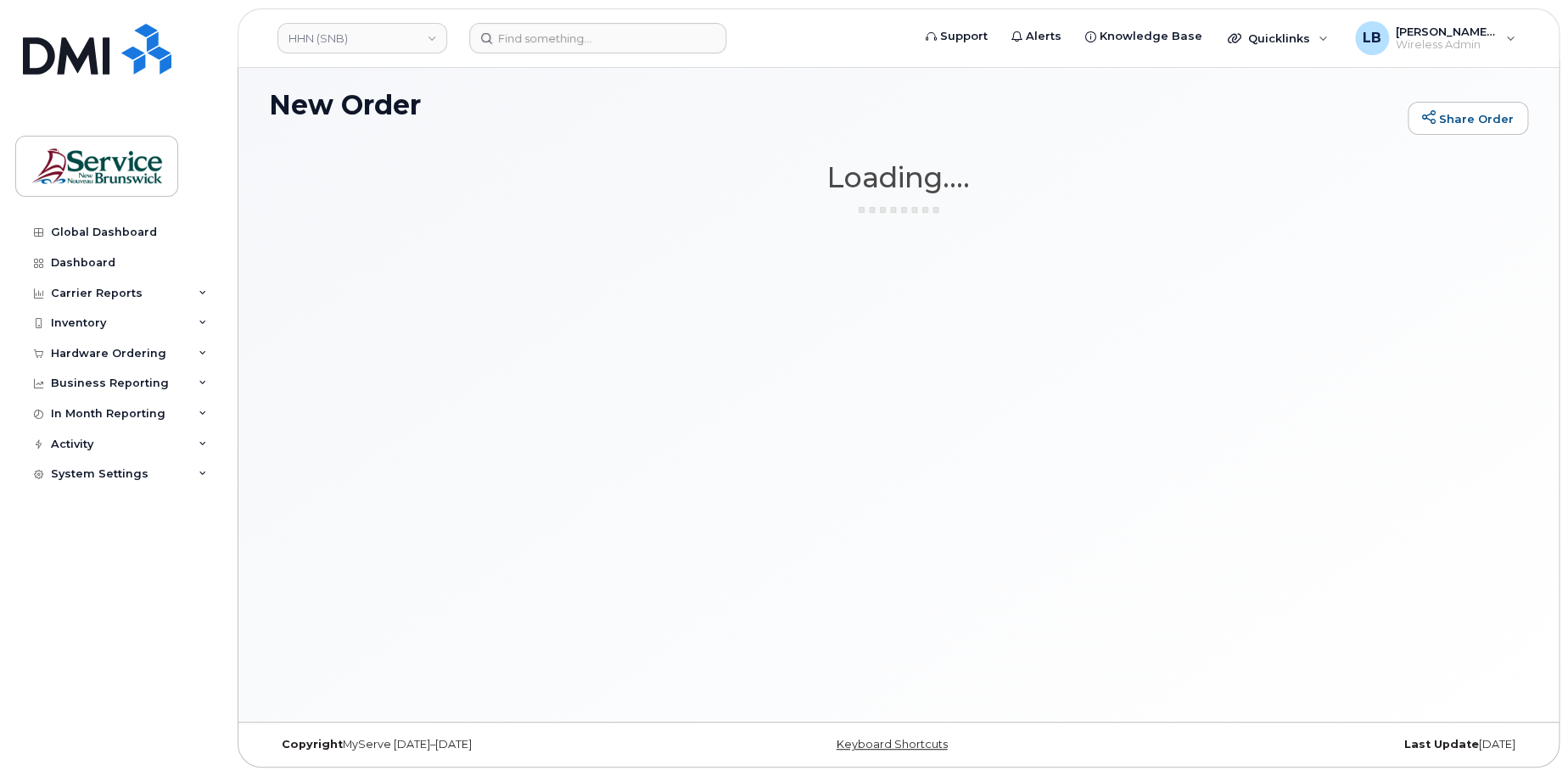
scroll to position [8, 0]
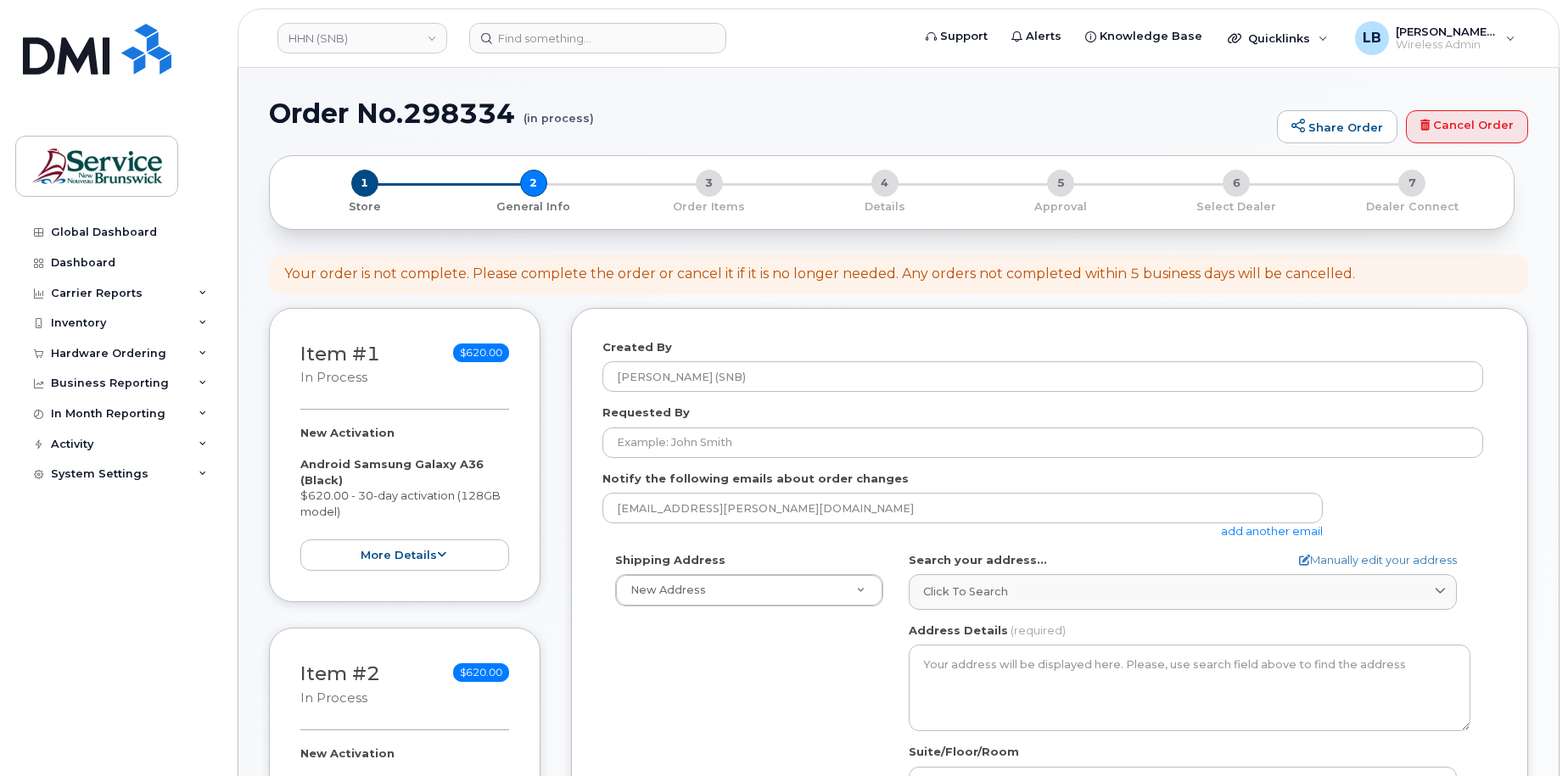
select select
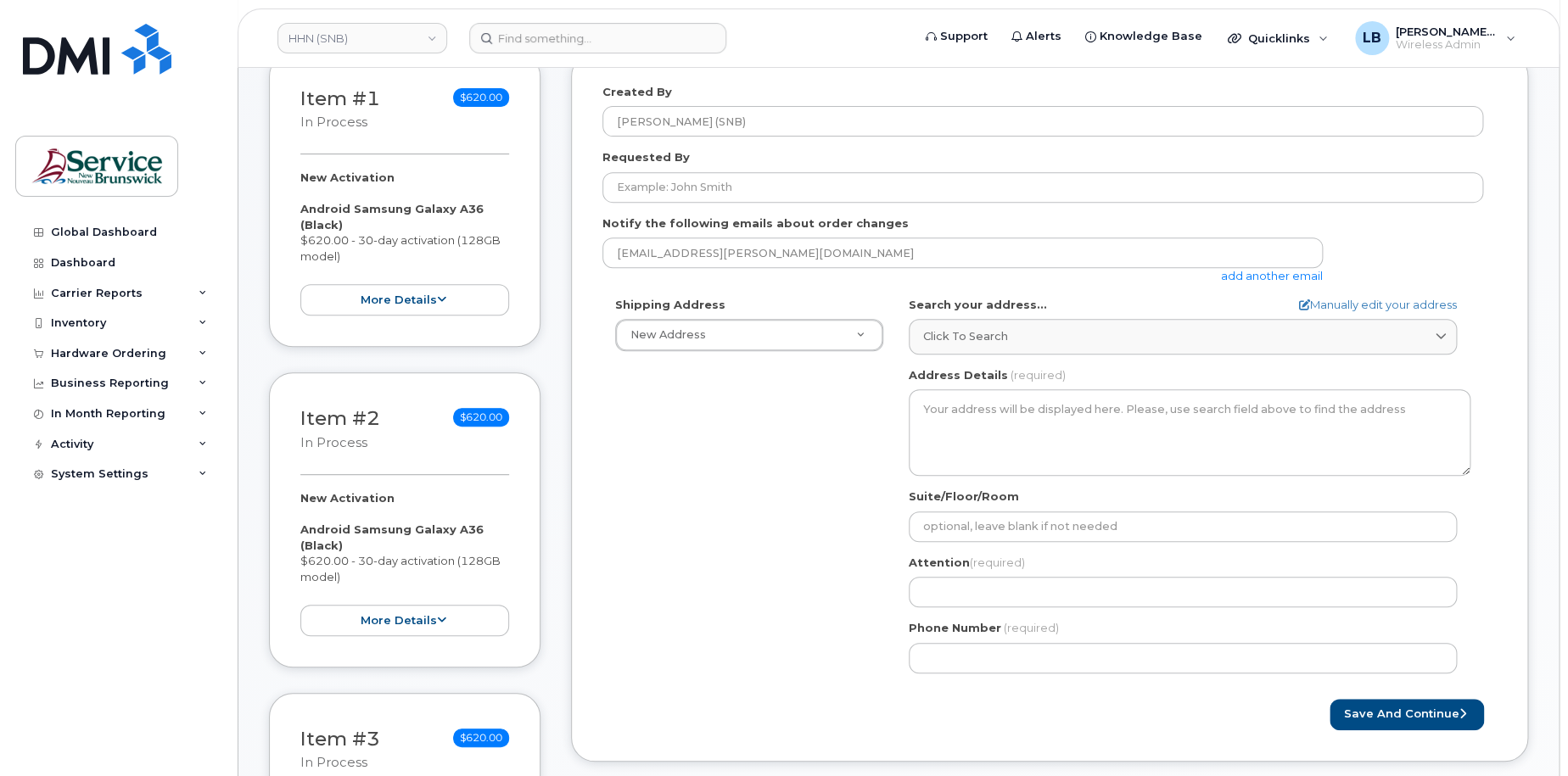
scroll to position [255, 0]
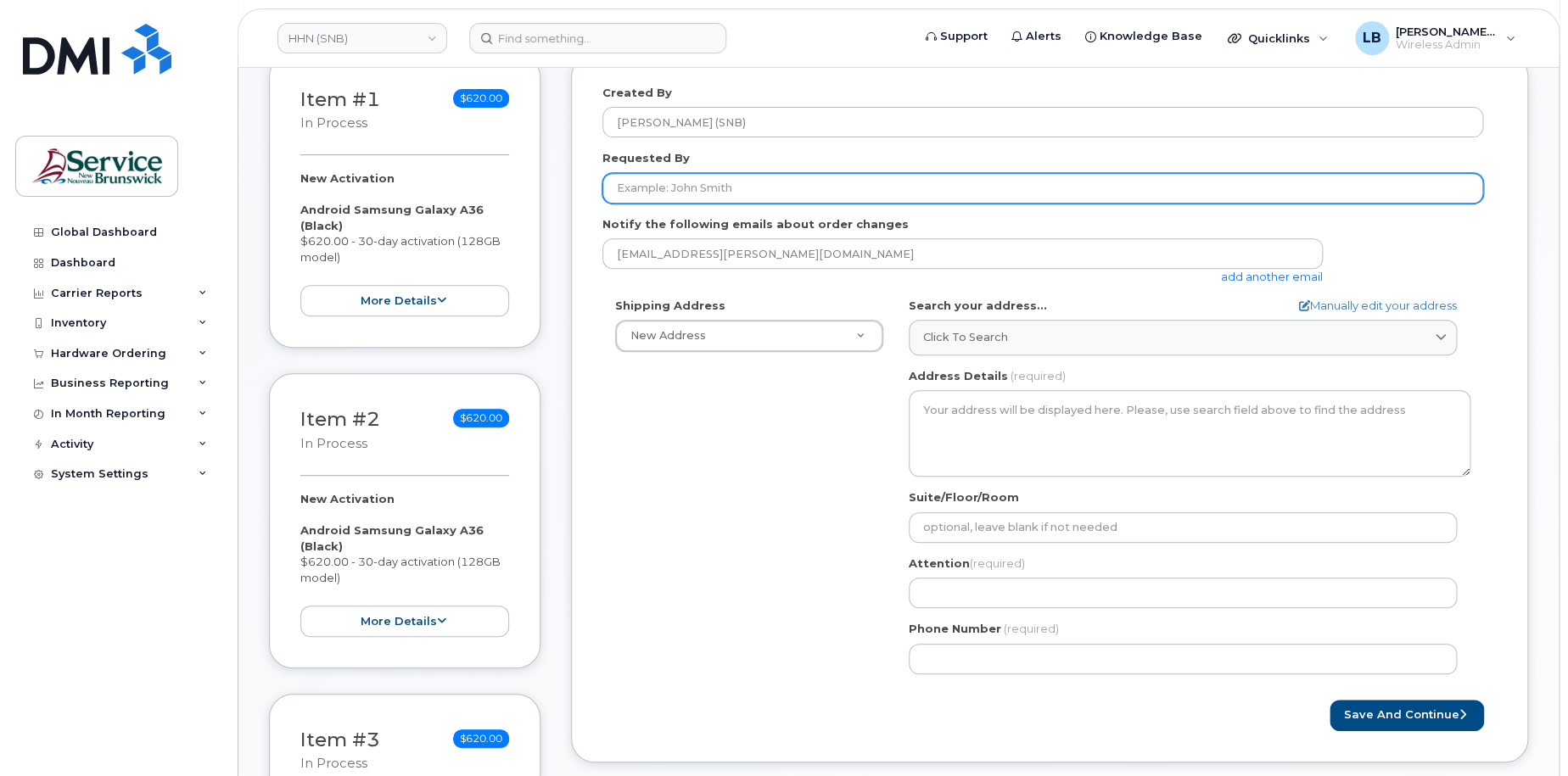
click at [807, 189] on input "Requested By" at bounding box center [1043, 189] width 881 height 31
paste input "[PERSON_NAME]"
type input "[PERSON_NAME]"
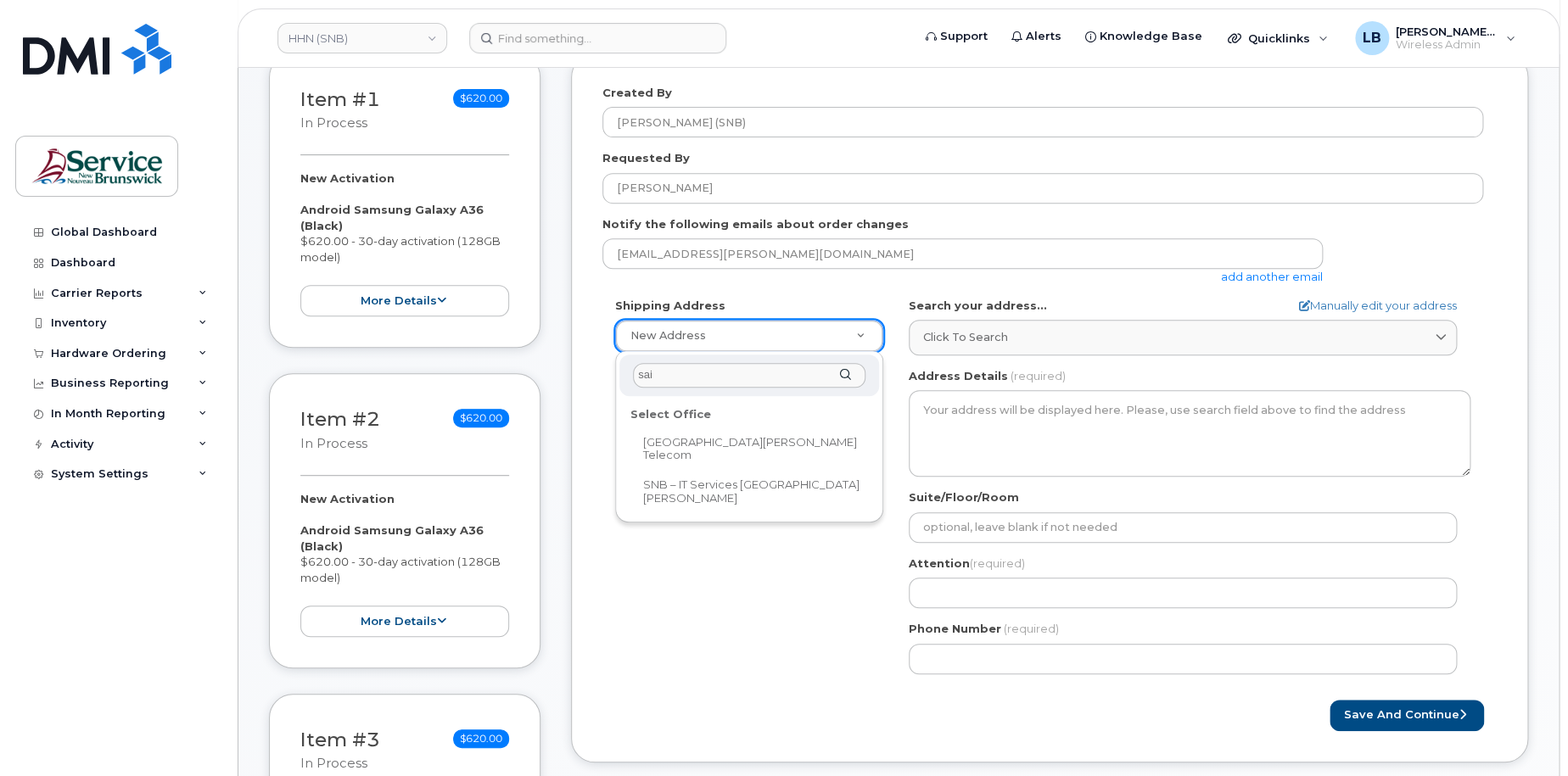
type input "sai"
select select
type textarea "400 University Avenue, Room 24.199 Saint John New Brunswick E2L 4L2"
type input "Matthew Humphrey"
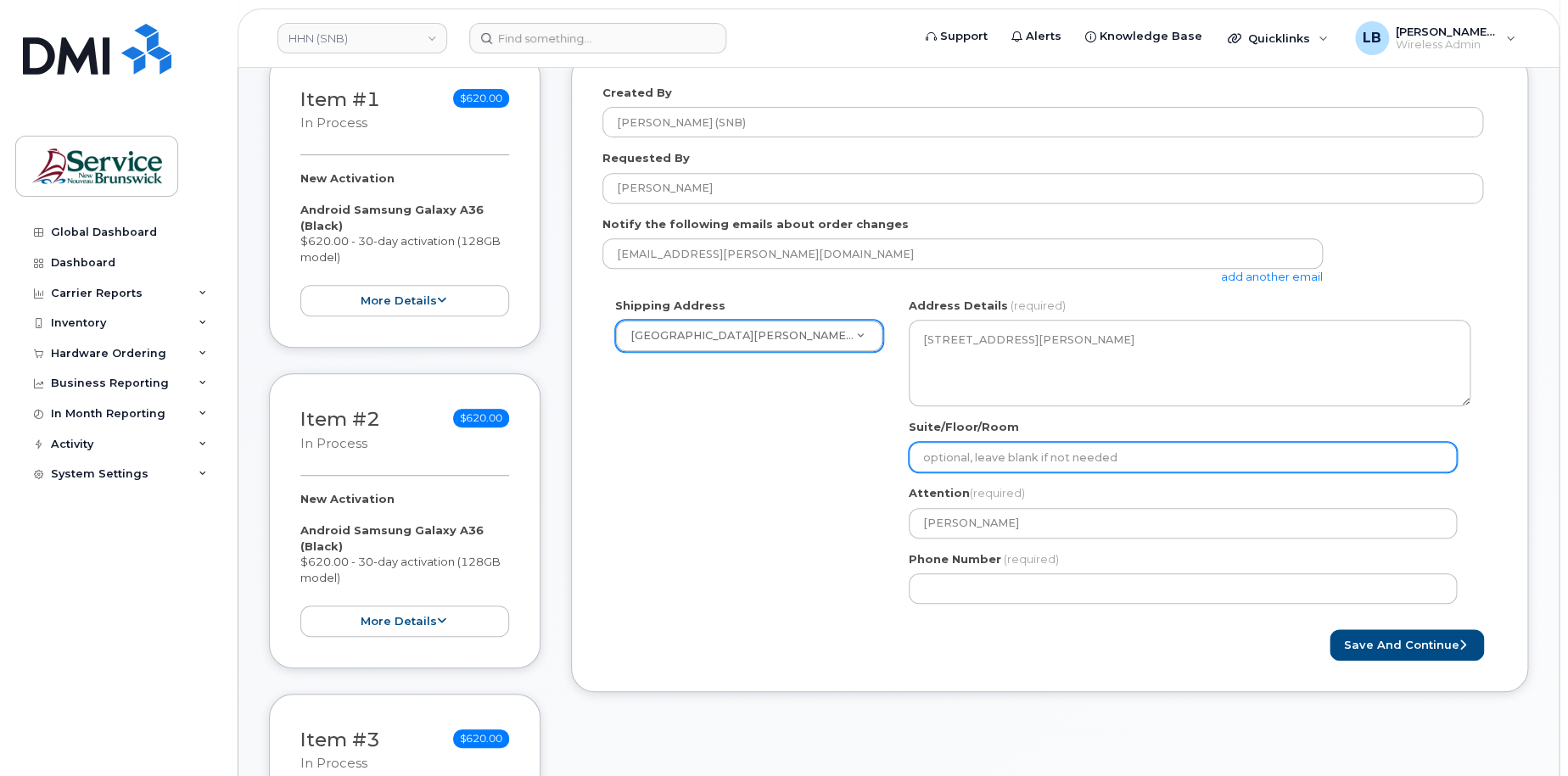
click at [1100, 459] on input "Suite/Floor/Room" at bounding box center [1182, 458] width 548 height 31
paste input "WO0000000479545"
select select
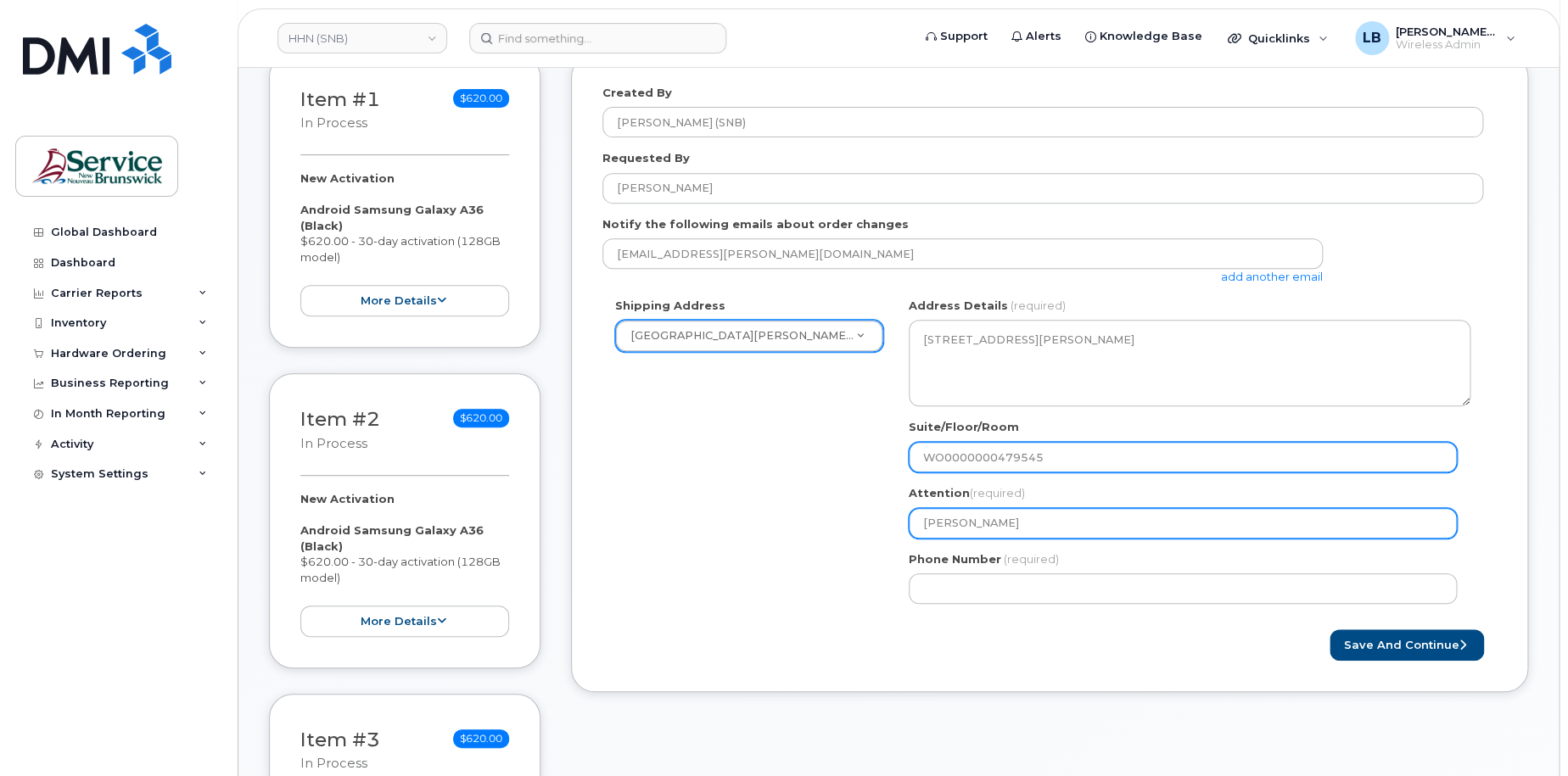
type input "WO0000000479545"
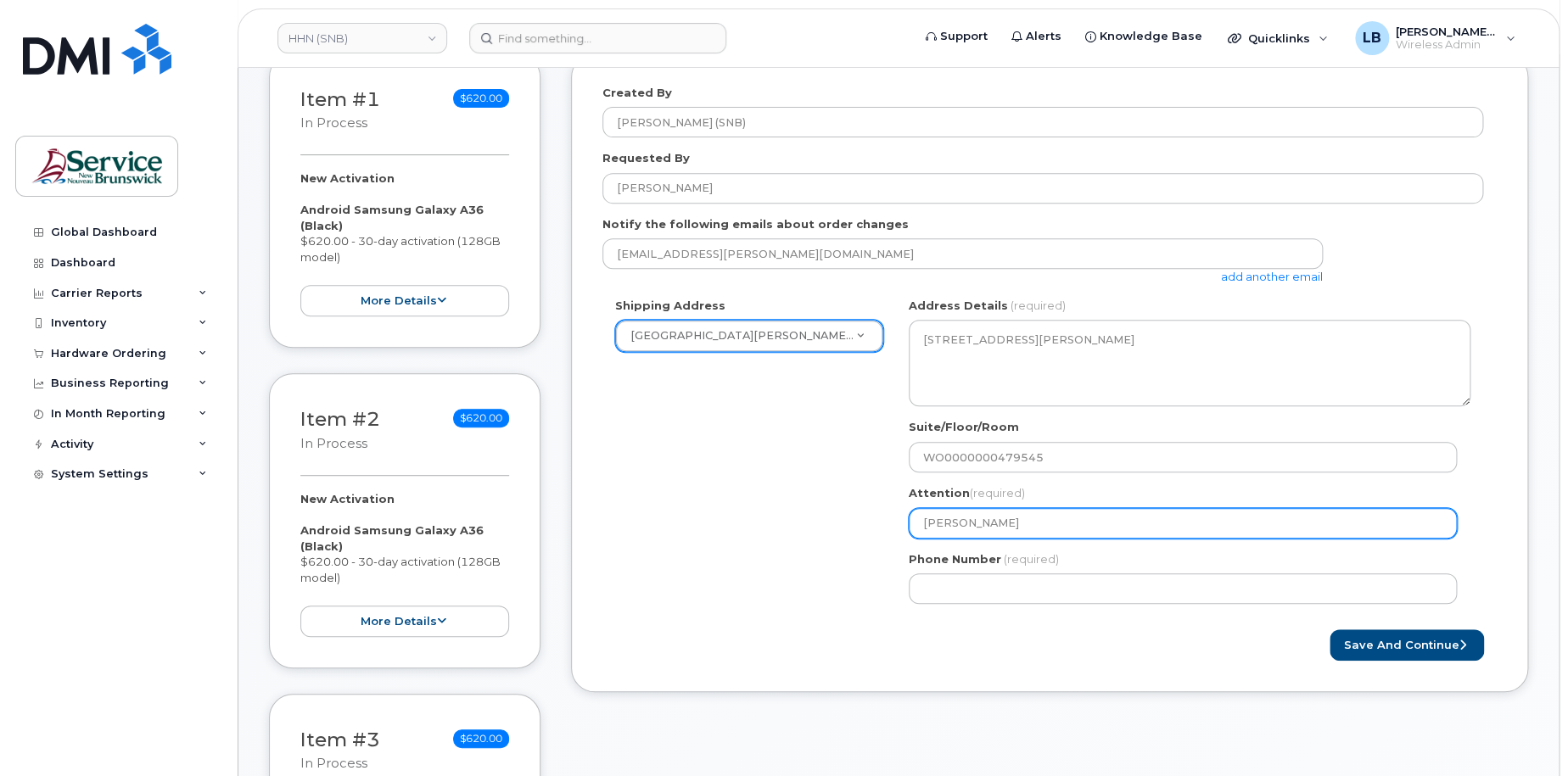
click at [1097, 529] on input "Matthew Humphrey" at bounding box center [1182, 523] width 548 height 31
drag, startPoint x: 1110, startPoint y: 520, endPoint x: 1119, endPoint y: 519, distance: 9.1
click at [1110, 520] on input "Matthew Humphrey" at bounding box center [1182, 523] width 548 height 31
type input "Matthew Humphrey -"
select select
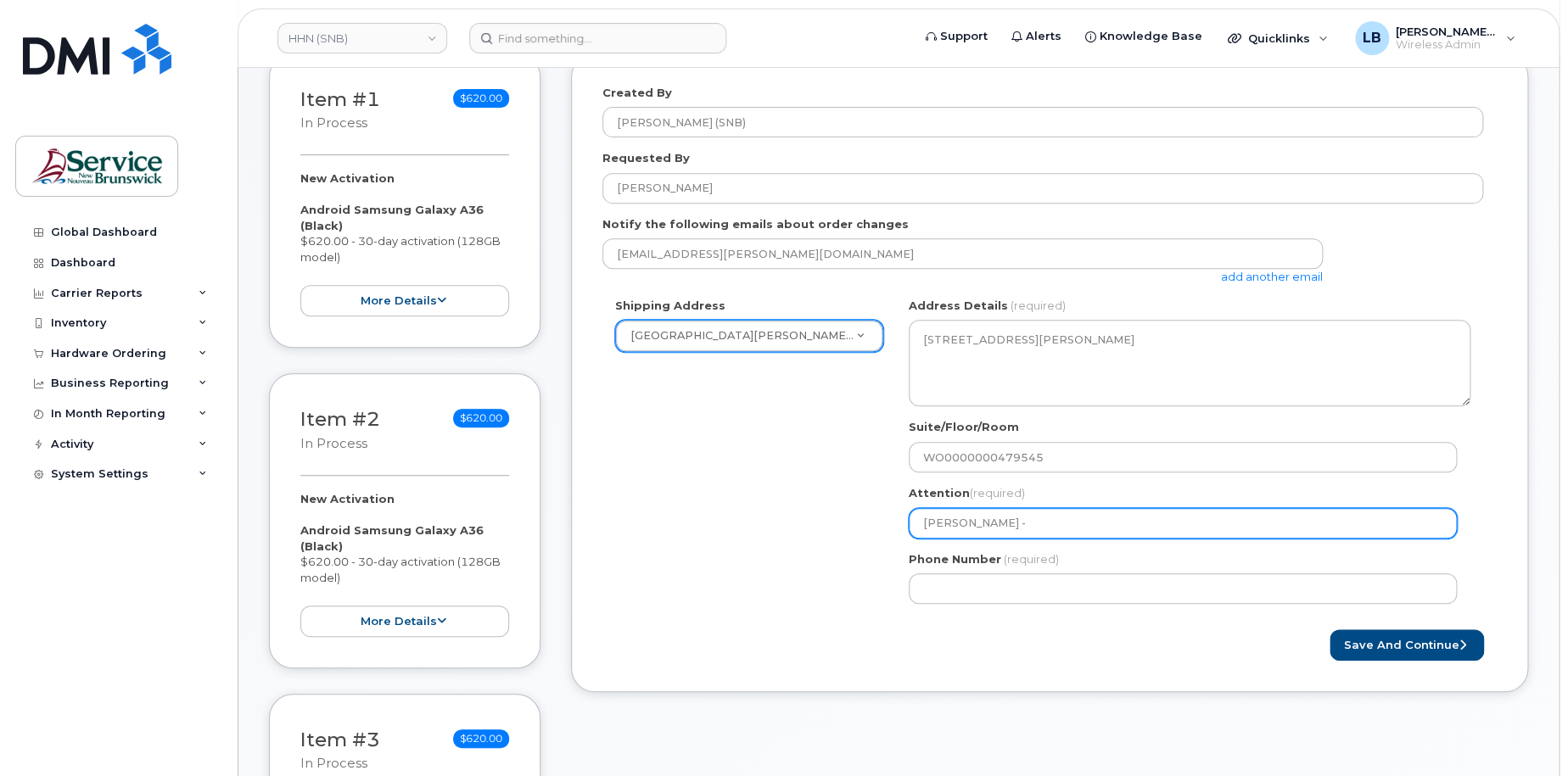
type input "Matthew Humphrey -"
paste input "571128"
select select
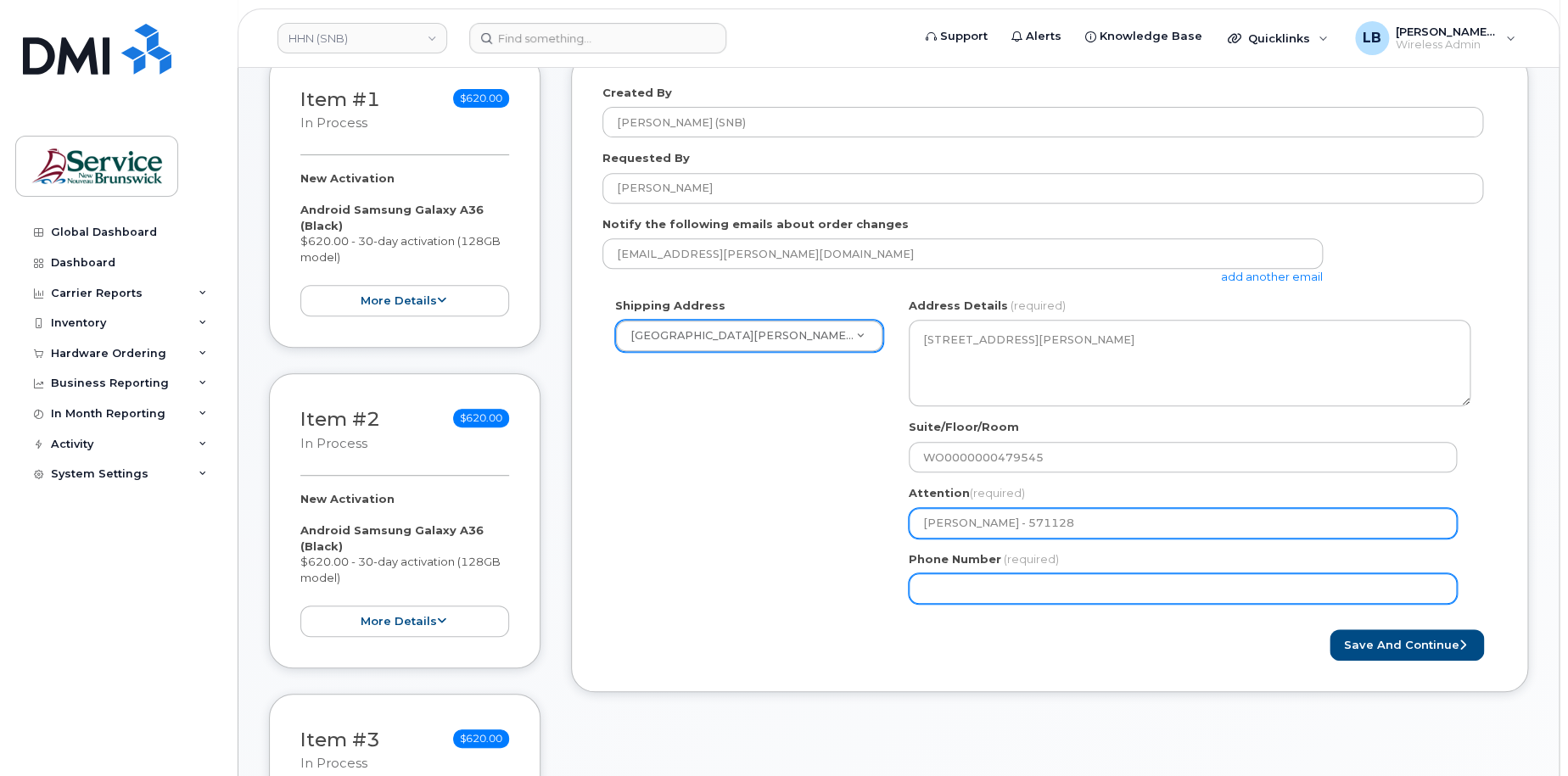
type input "[PERSON_NAME] - 571128"
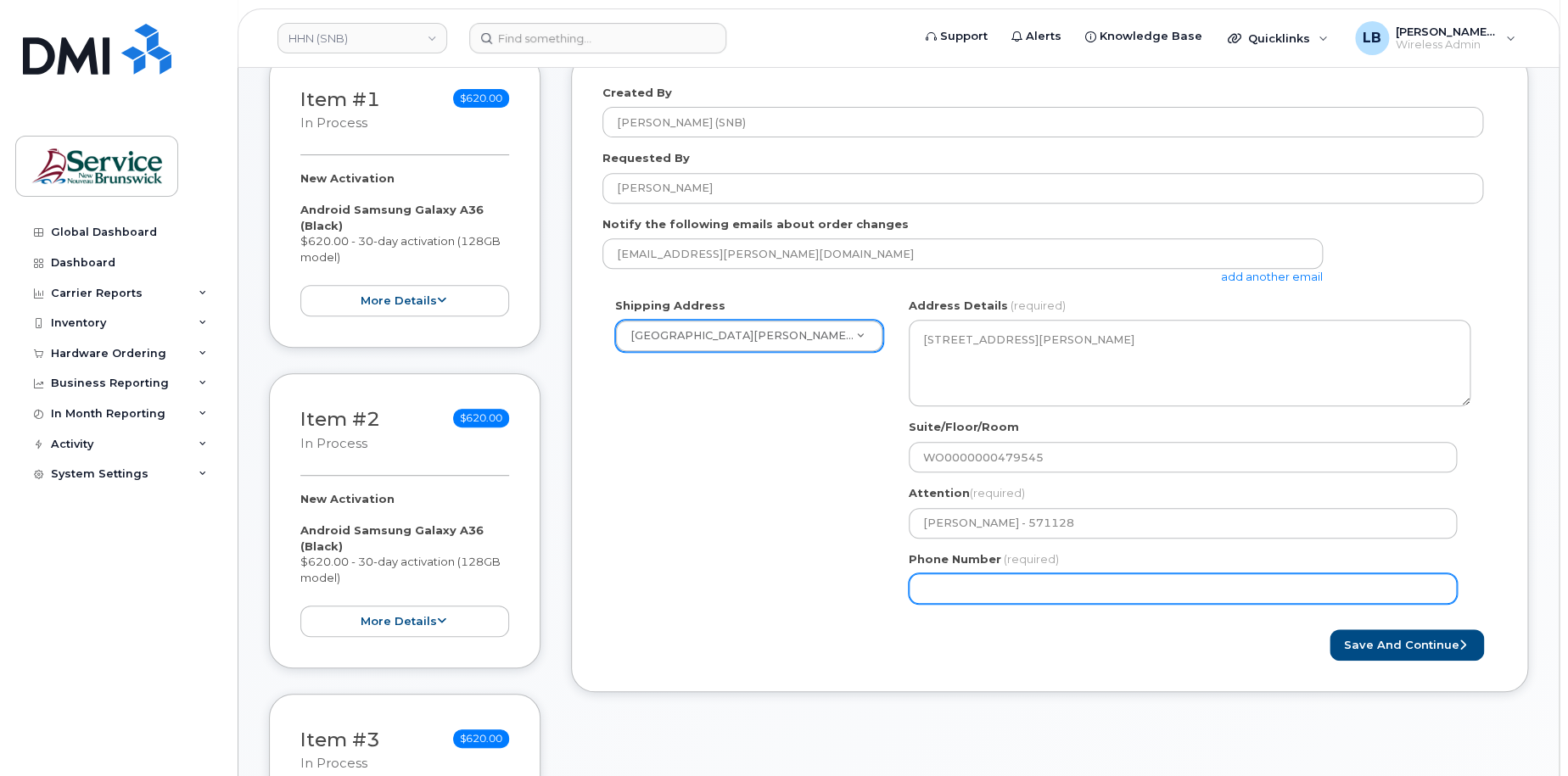
click at [1100, 590] on input "Phone Number" at bounding box center [1182, 589] width 548 height 31
select select
type input "506233396"
select select
type input "5062333965"
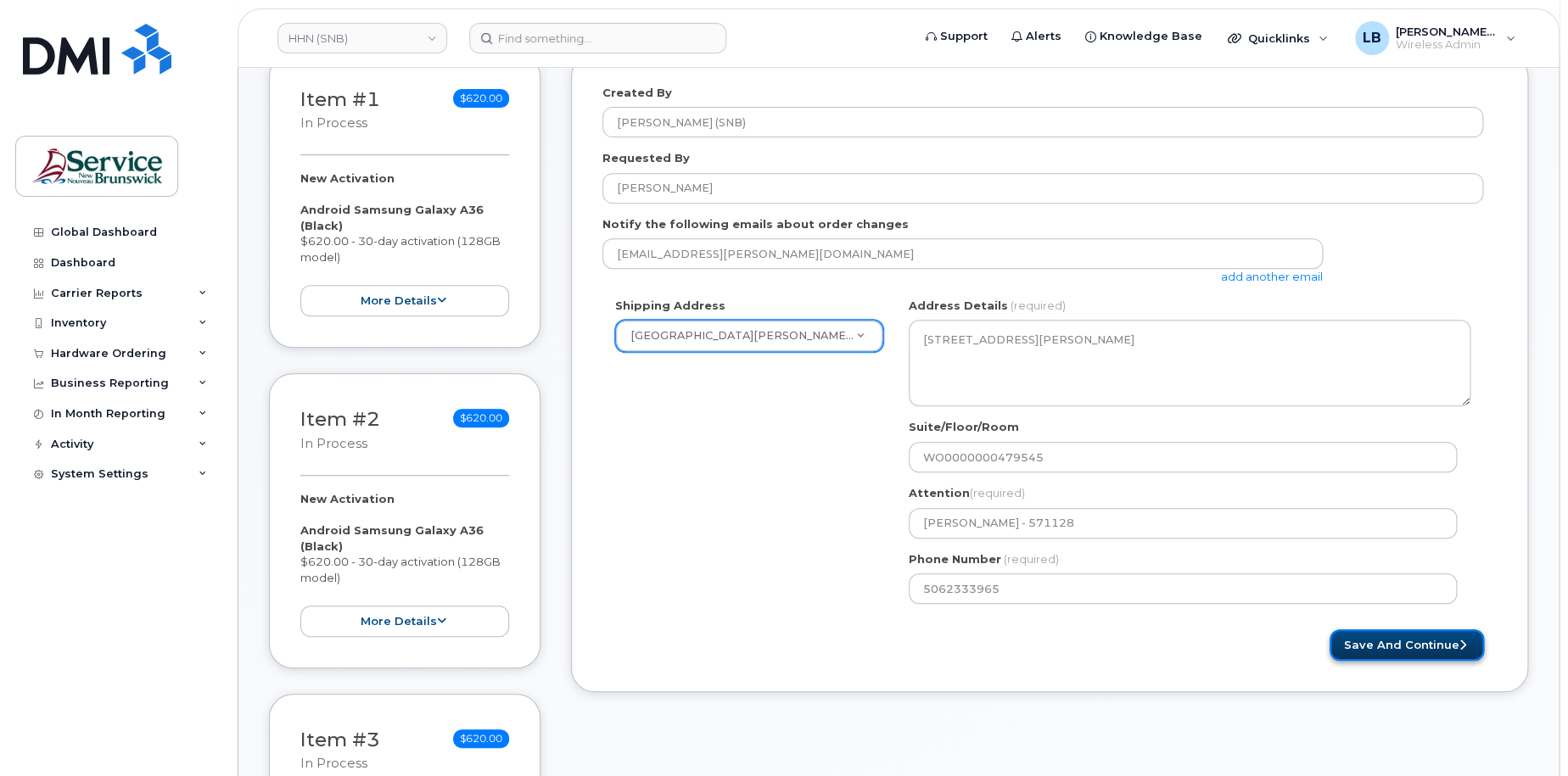
click at [1392, 640] on button "Save and Continue" at bounding box center [1407, 644] width 154 height 31
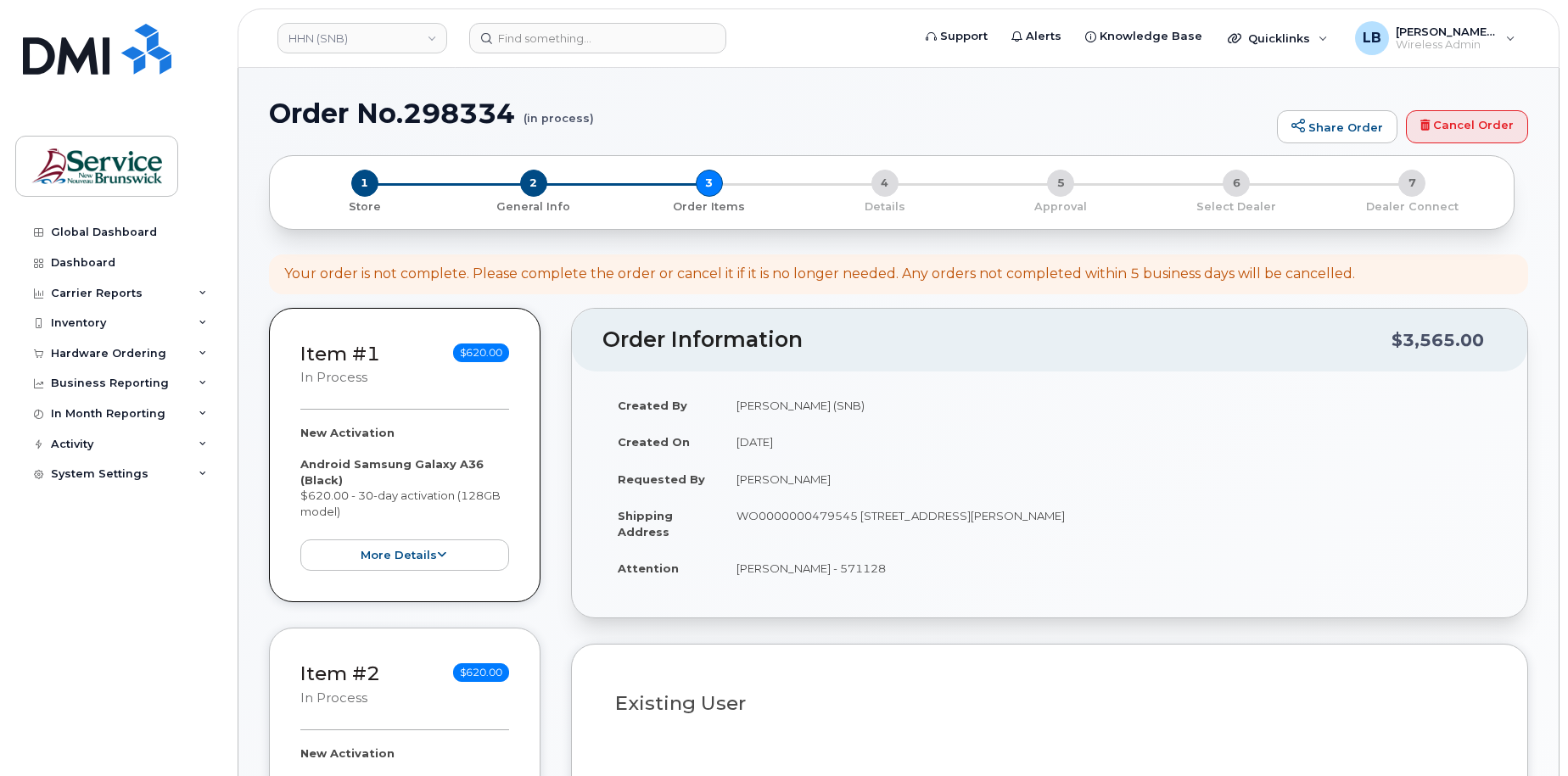
select select
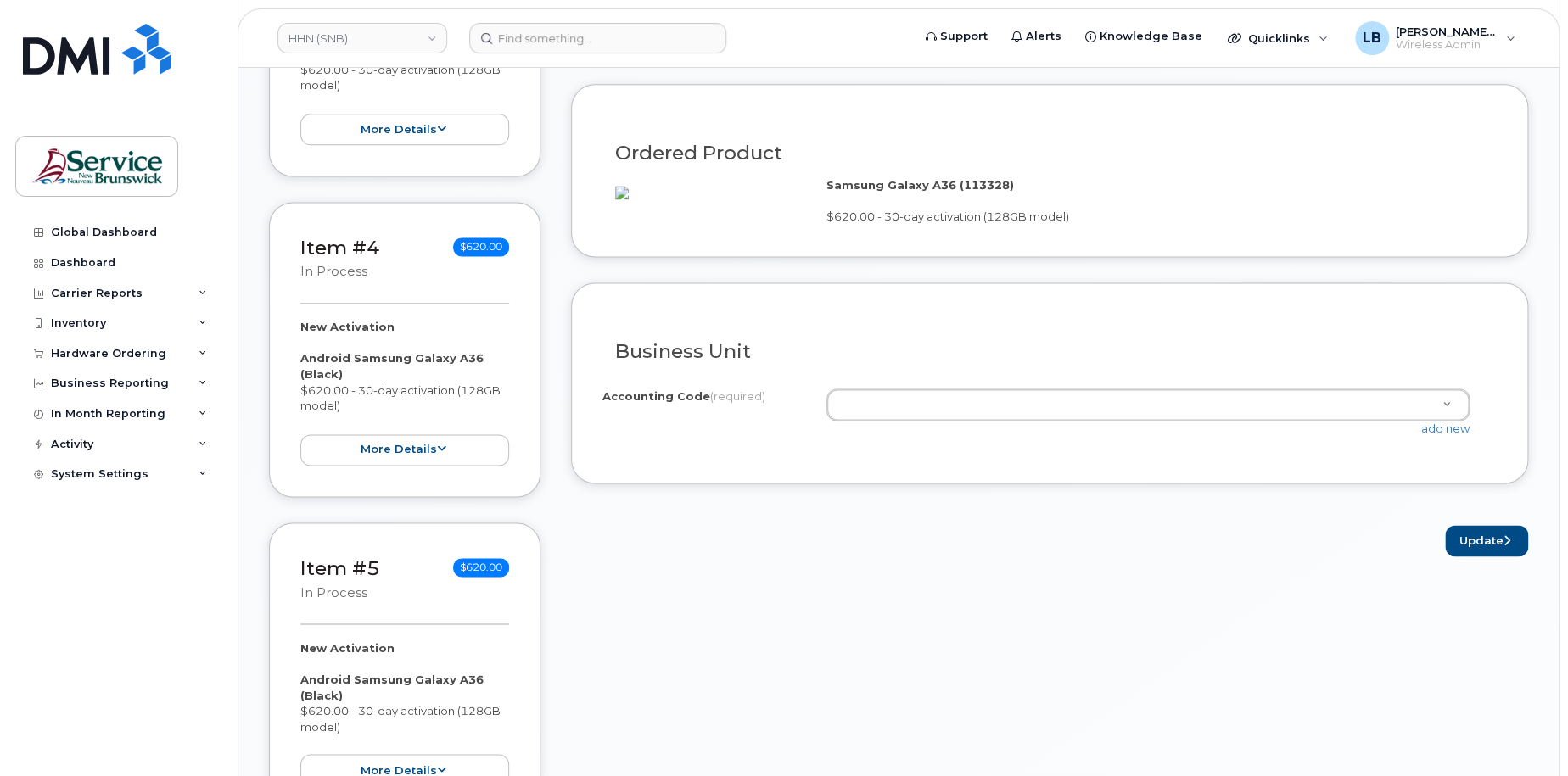
scroll to position [848, 0]
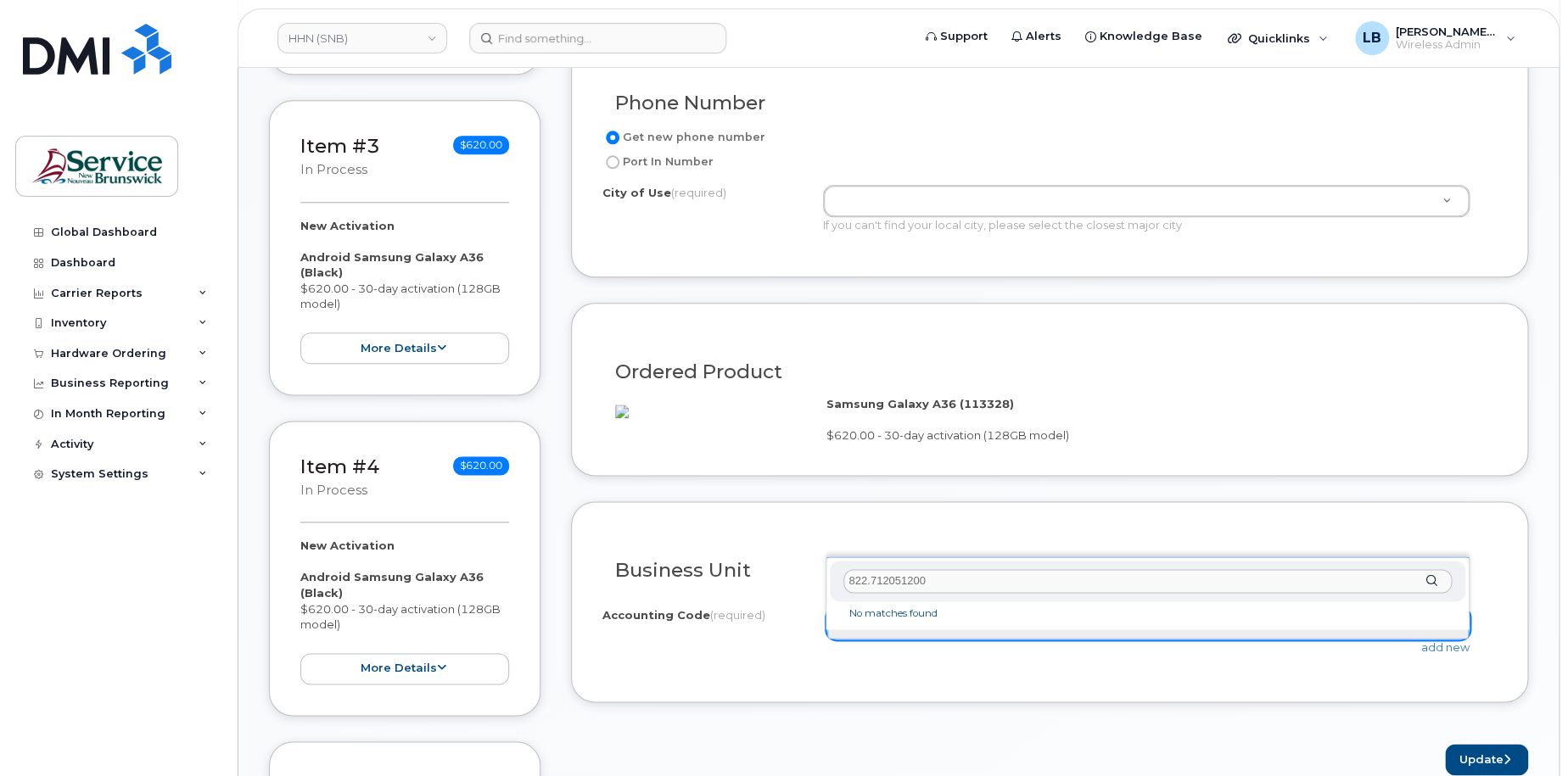
click at [865, 582] on input "822.712051200" at bounding box center [1147, 582] width 607 height 25
type input "8221.712051200"
drag, startPoint x: 959, startPoint y: 568, endPoint x: 796, endPoint y: 568, distance: 163.0
click at [796, 568] on body "HHN (SNB) Support Alerts Knowledge Base Quicklinks Suspend / Cancel Device Chan…" at bounding box center [784, 674] width 1568 height 3045
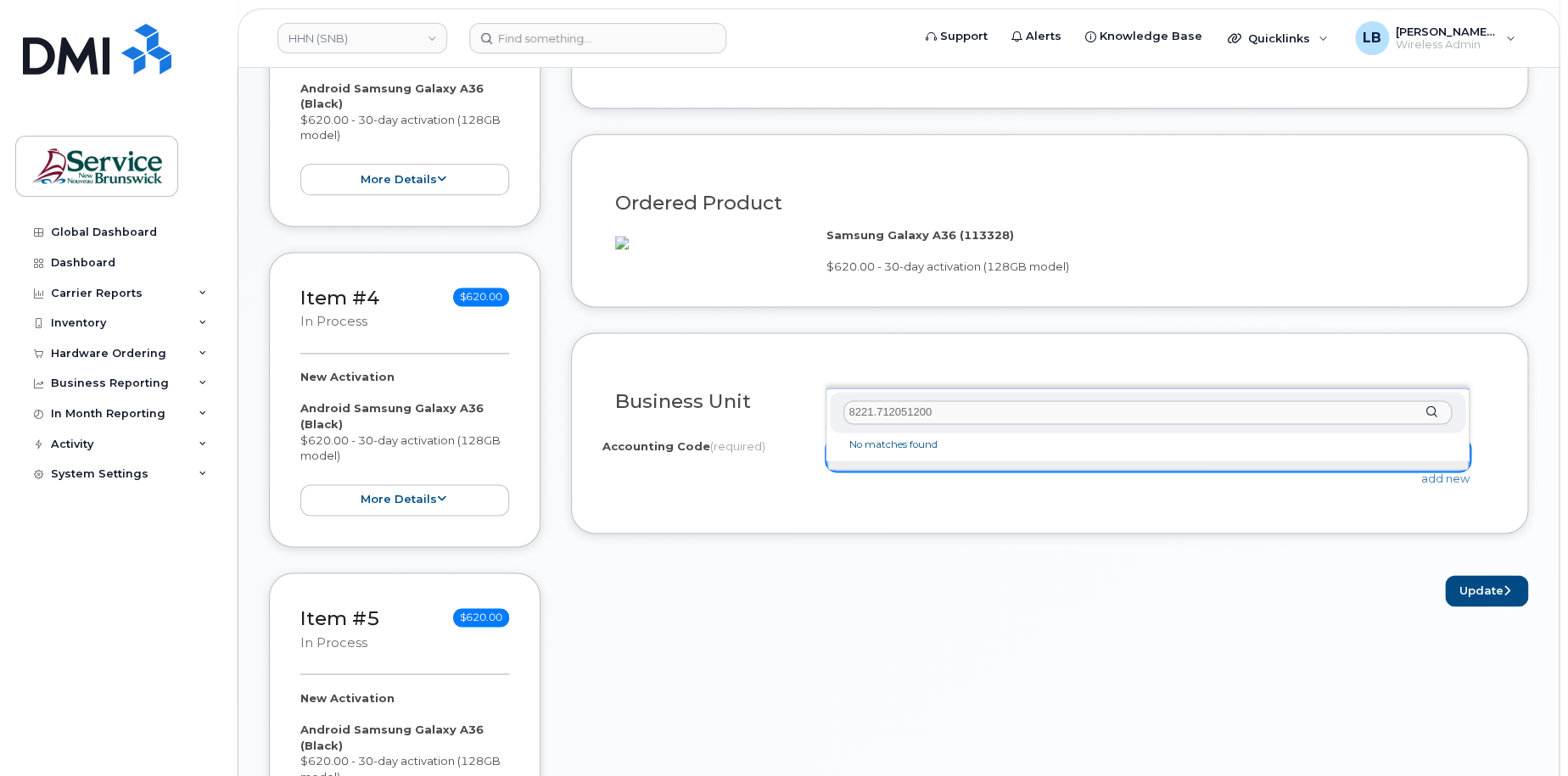
scroll to position [1018, 0]
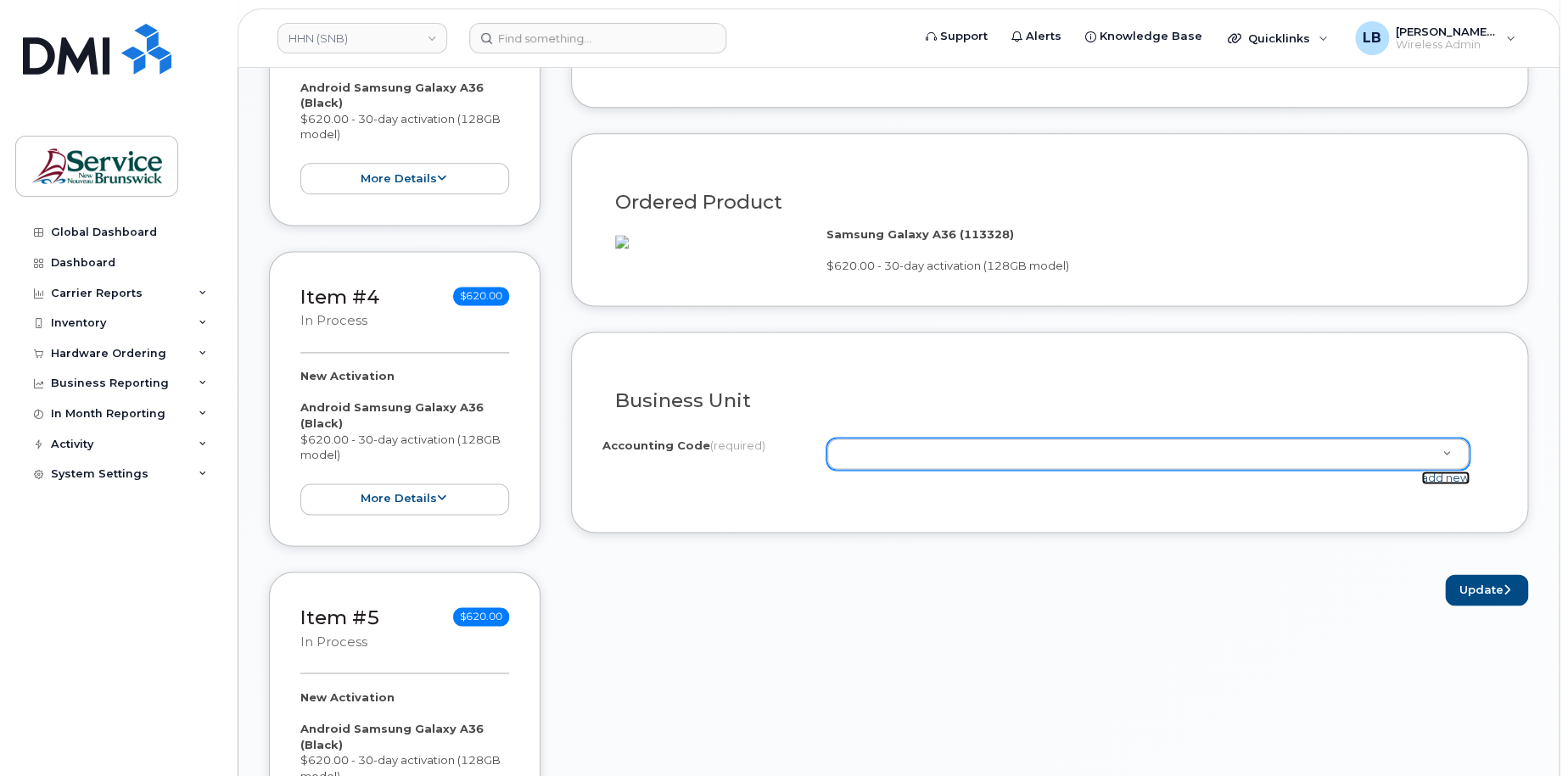
click at [1445, 484] on link "add new" at bounding box center [1445, 478] width 49 height 13
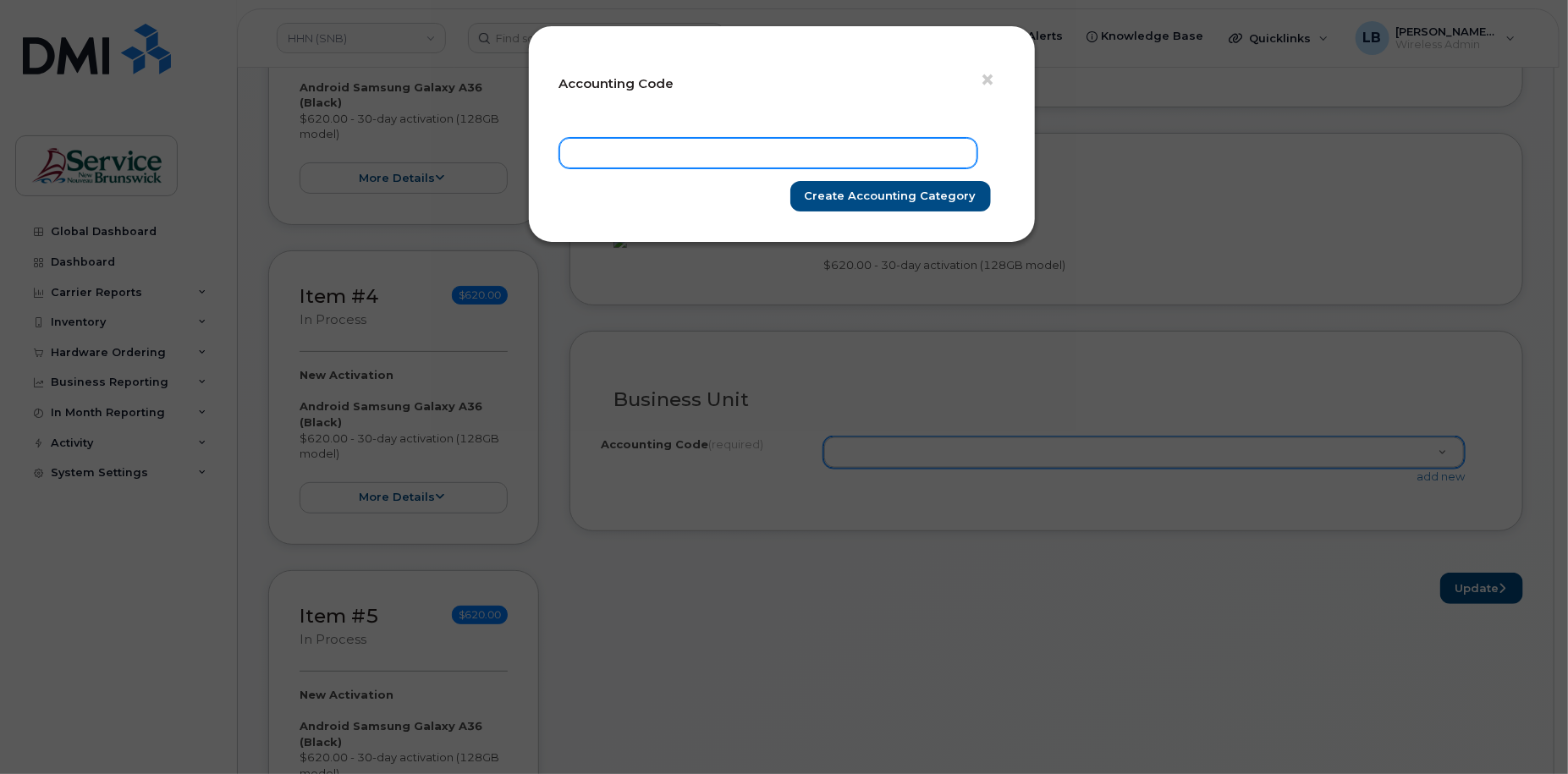
click at [842, 140] on input "text" at bounding box center [768, 153] width 418 height 30
paste input "8221.712051200"
type input "8221.712051200"
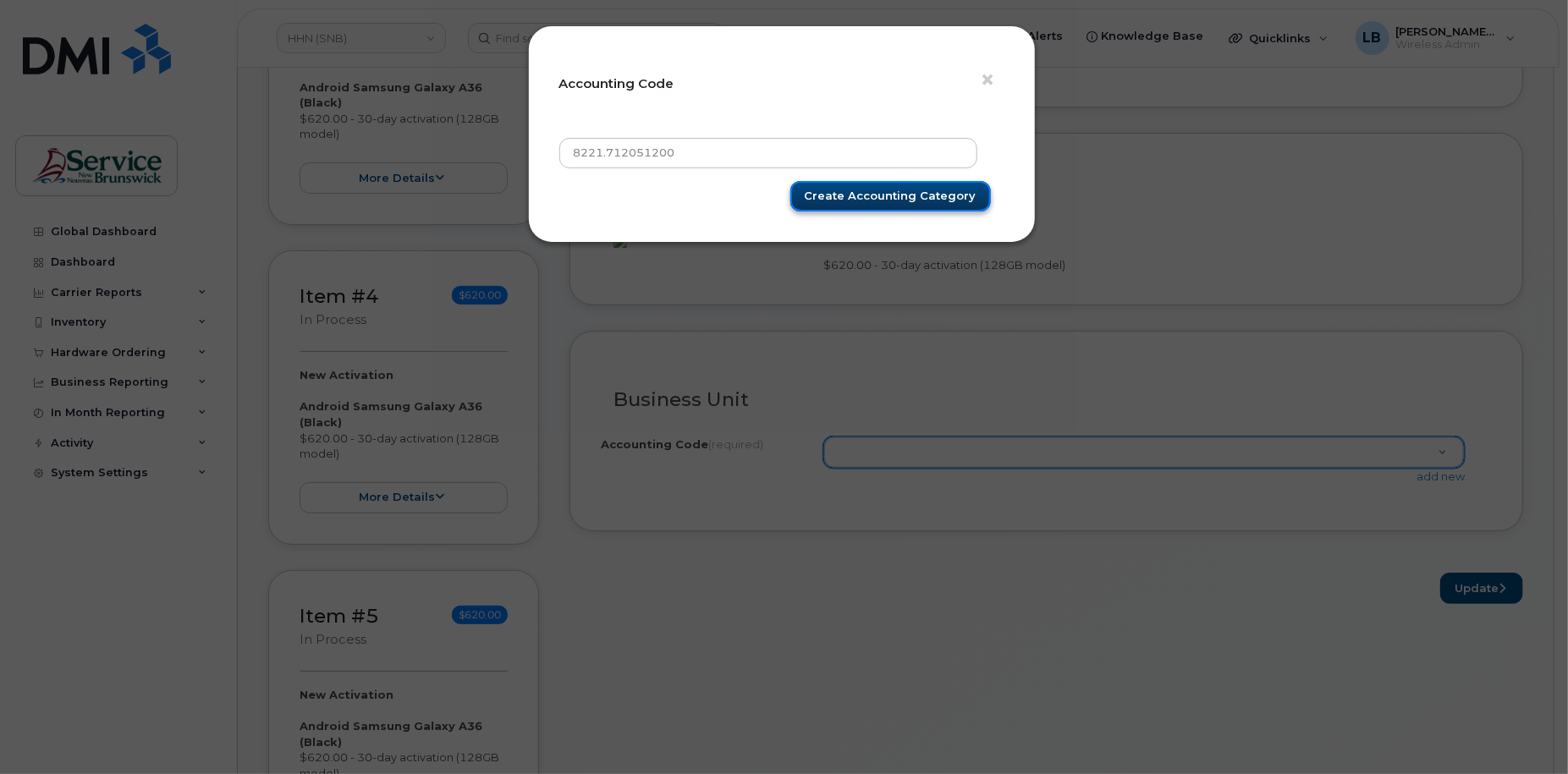
click at [900, 198] on input "Create Accounting category" at bounding box center [890, 196] width 201 height 31
type input "Create Accounting category"
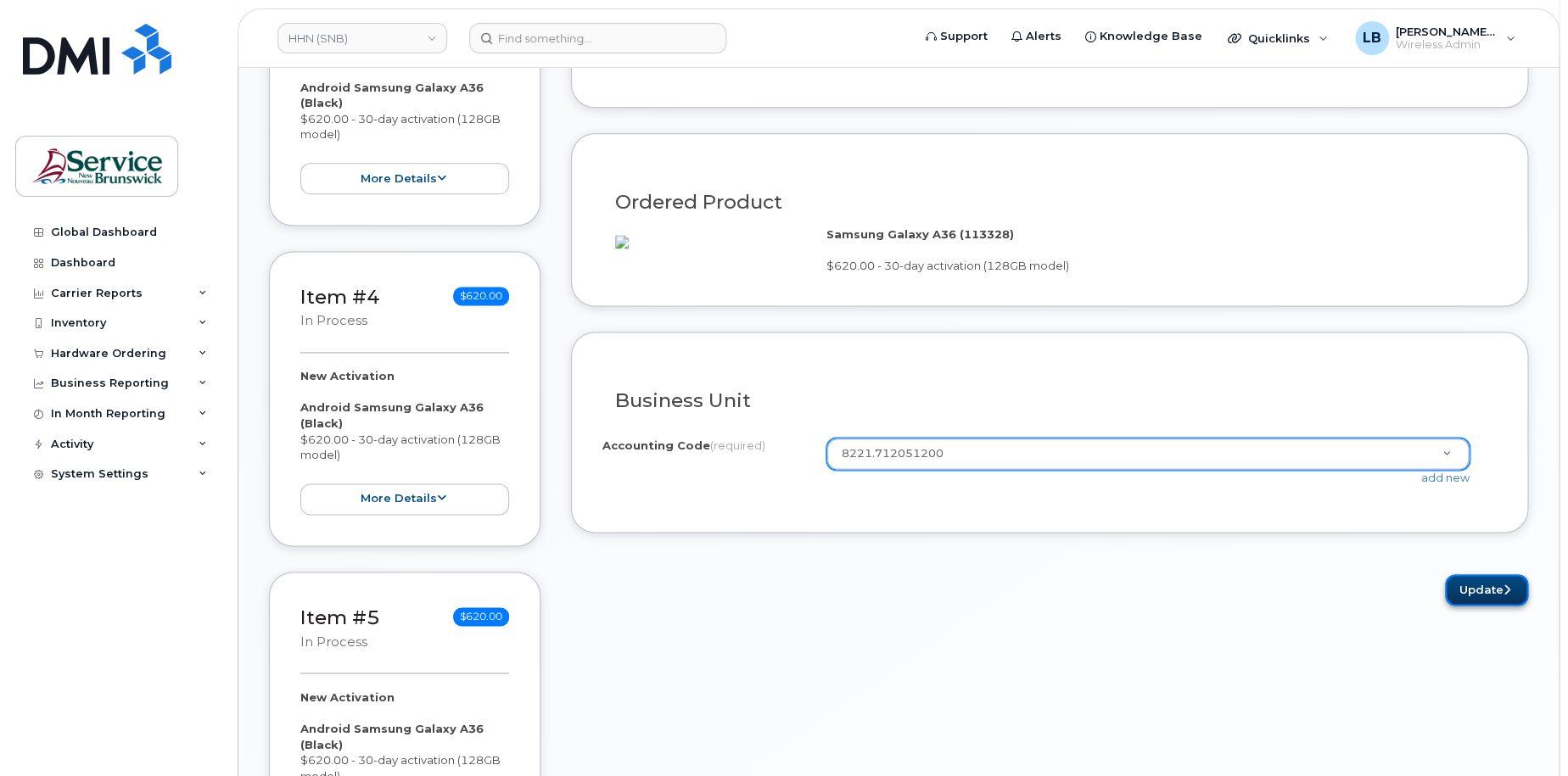
click at [1486, 606] on button "Update" at bounding box center [1486, 590] width 83 height 31
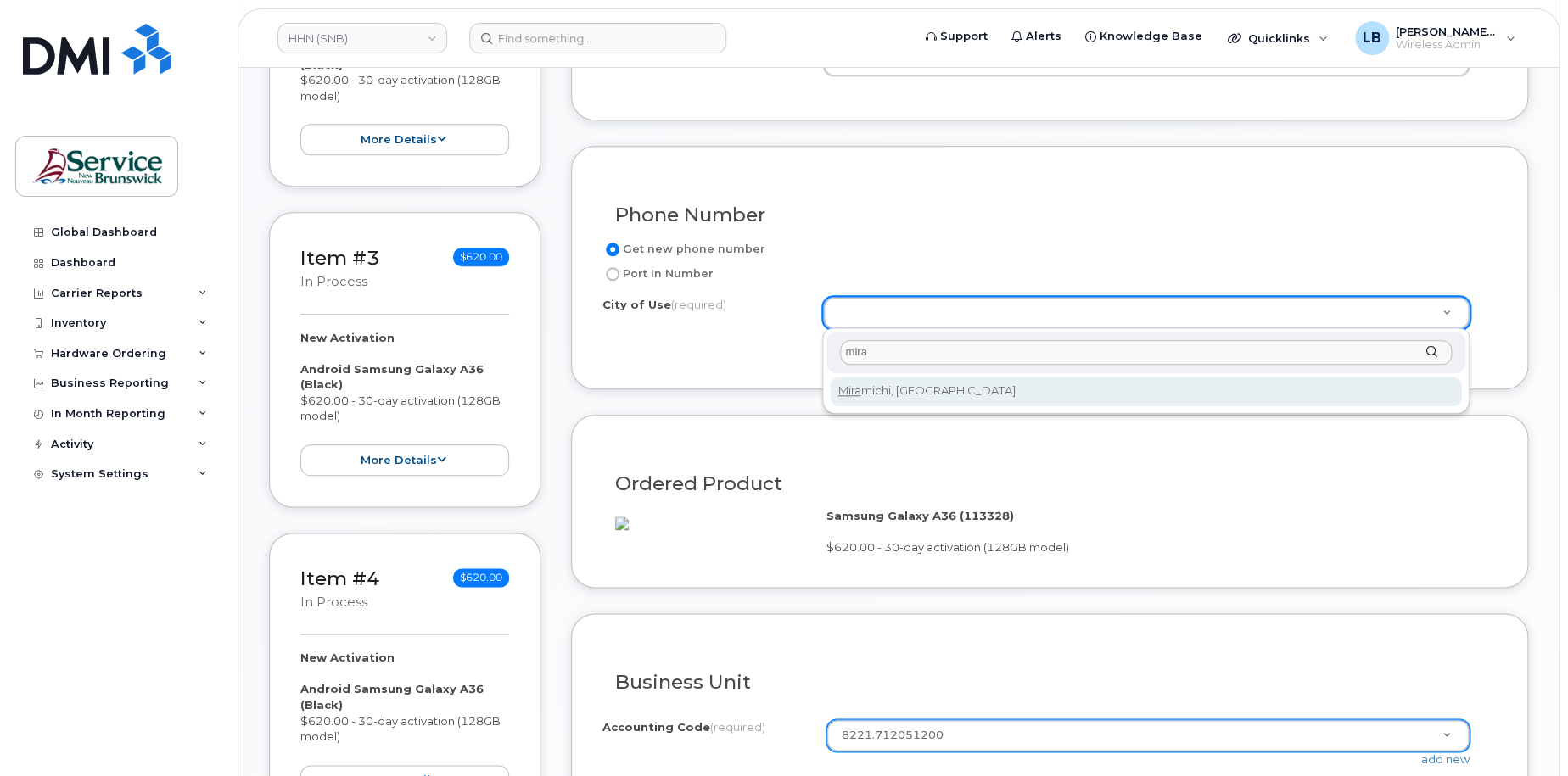
type input "mira"
type input "1813"
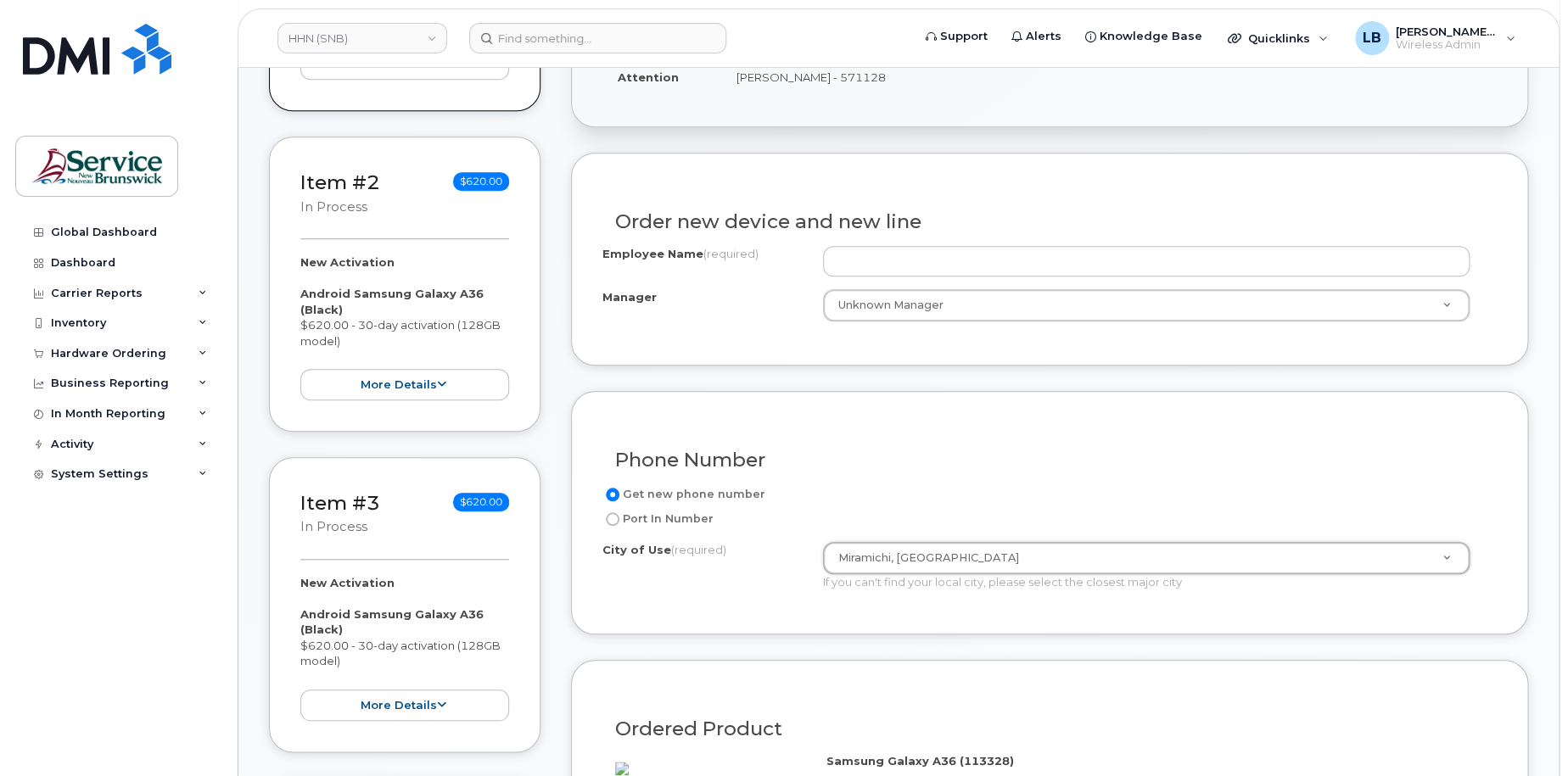
scroll to position [482, 0]
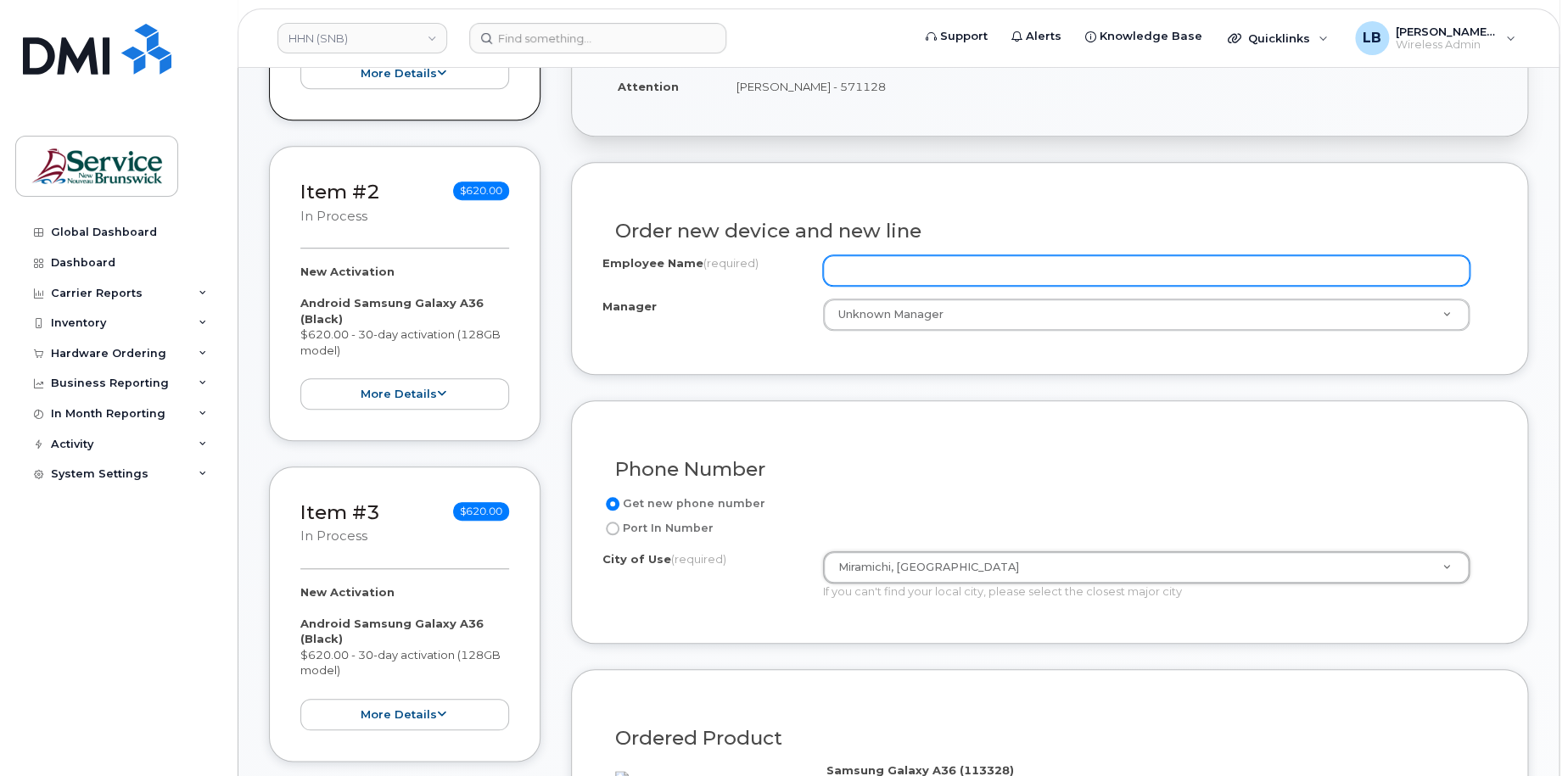
click at [876, 284] on input "Employee Name (required)" at bounding box center [1146, 271] width 647 height 31
paste input "MRH Wildfire Emergency"
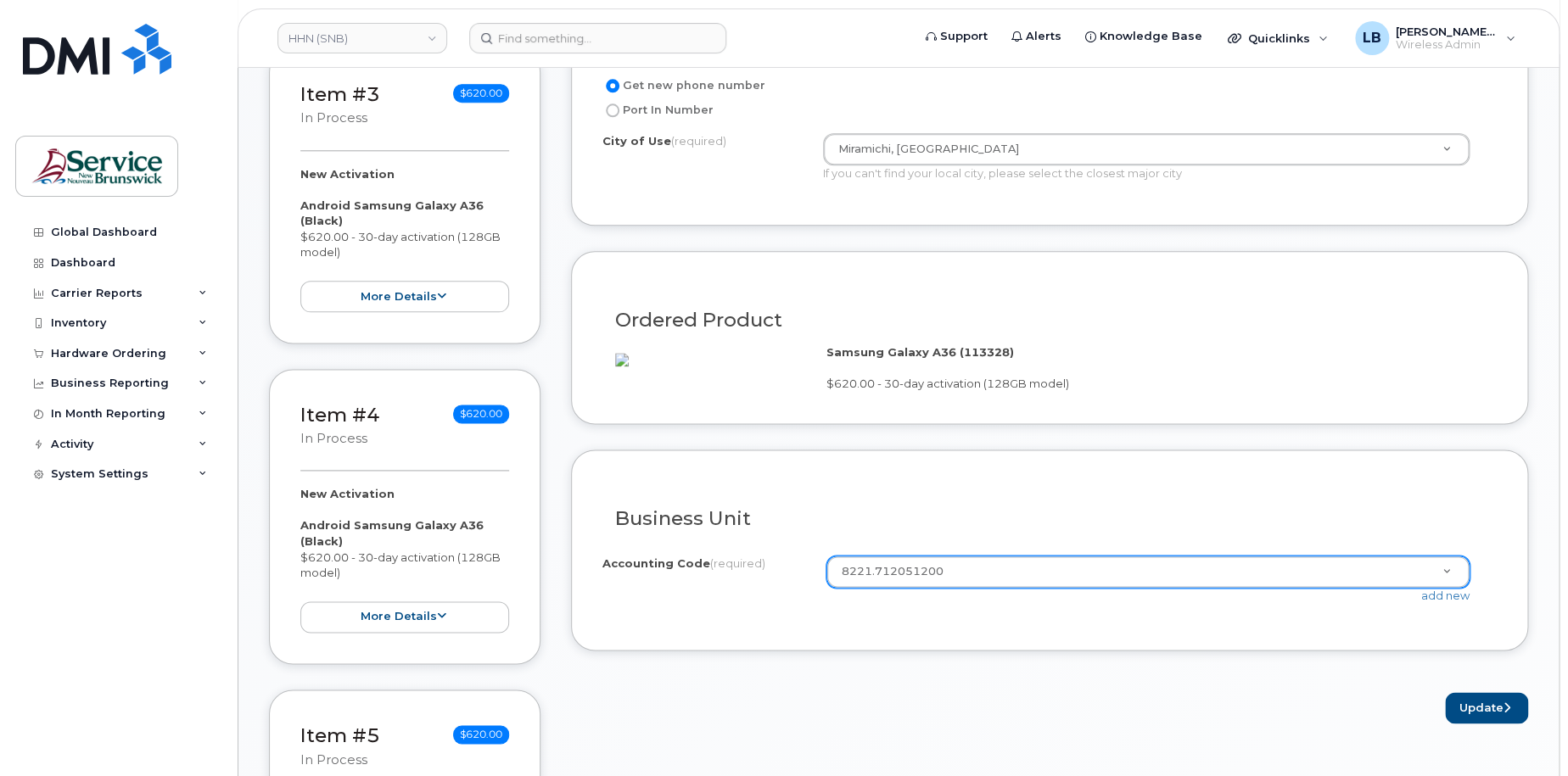
scroll to position [907, 0]
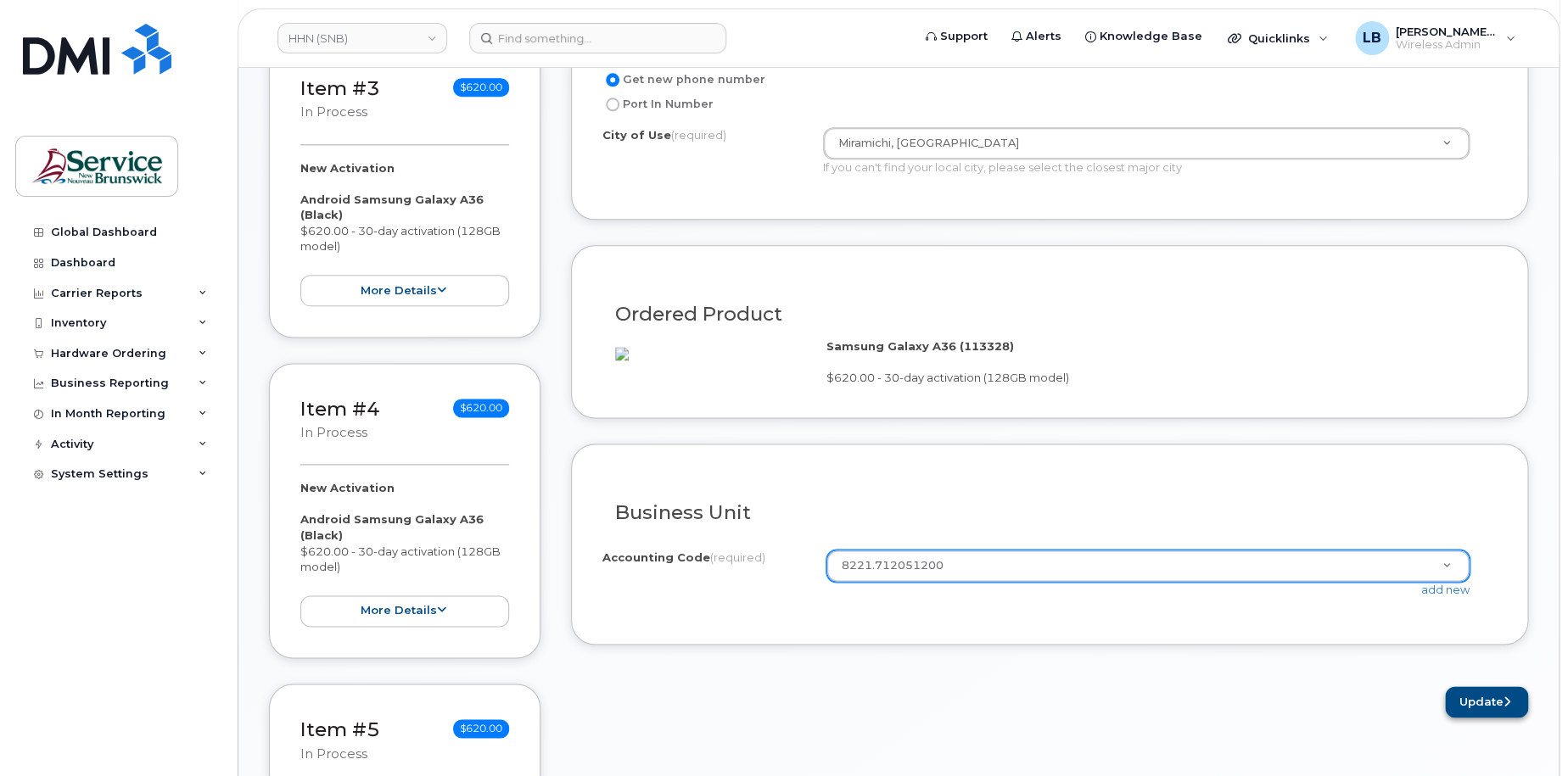
type input "MRH Wildfire Emergency #1"
click at [1494, 717] on button "Update" at bounding box center [1486, 702] width 83 height 31
click at [1123, 520] on div "Business Unit" at bounding box center [1049, 505] width 894 height 62
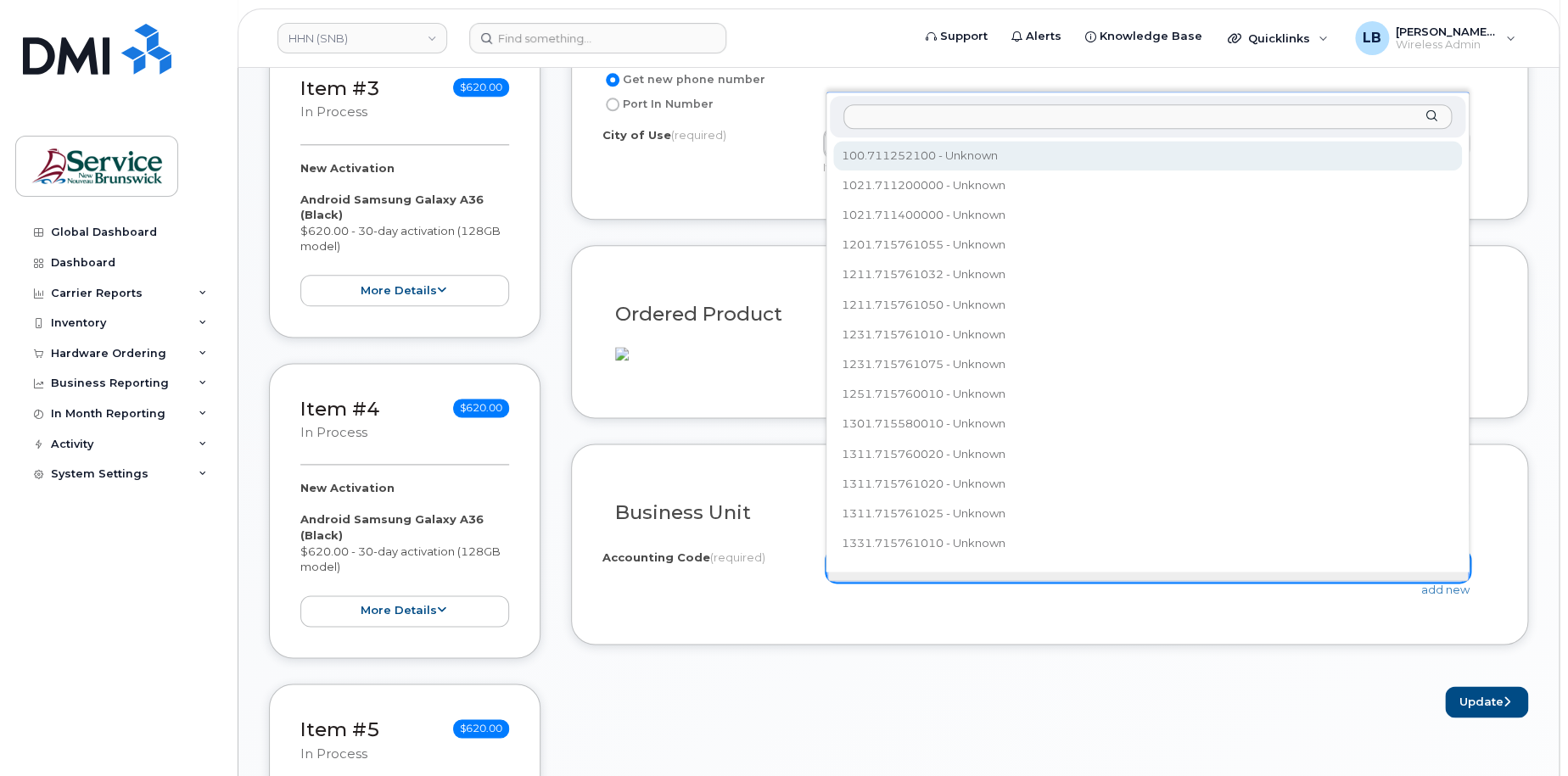
drag, startPoint x: 970, startPoint y: 592, endPoint x: 778, endPoint y: 590, distance: 192.0
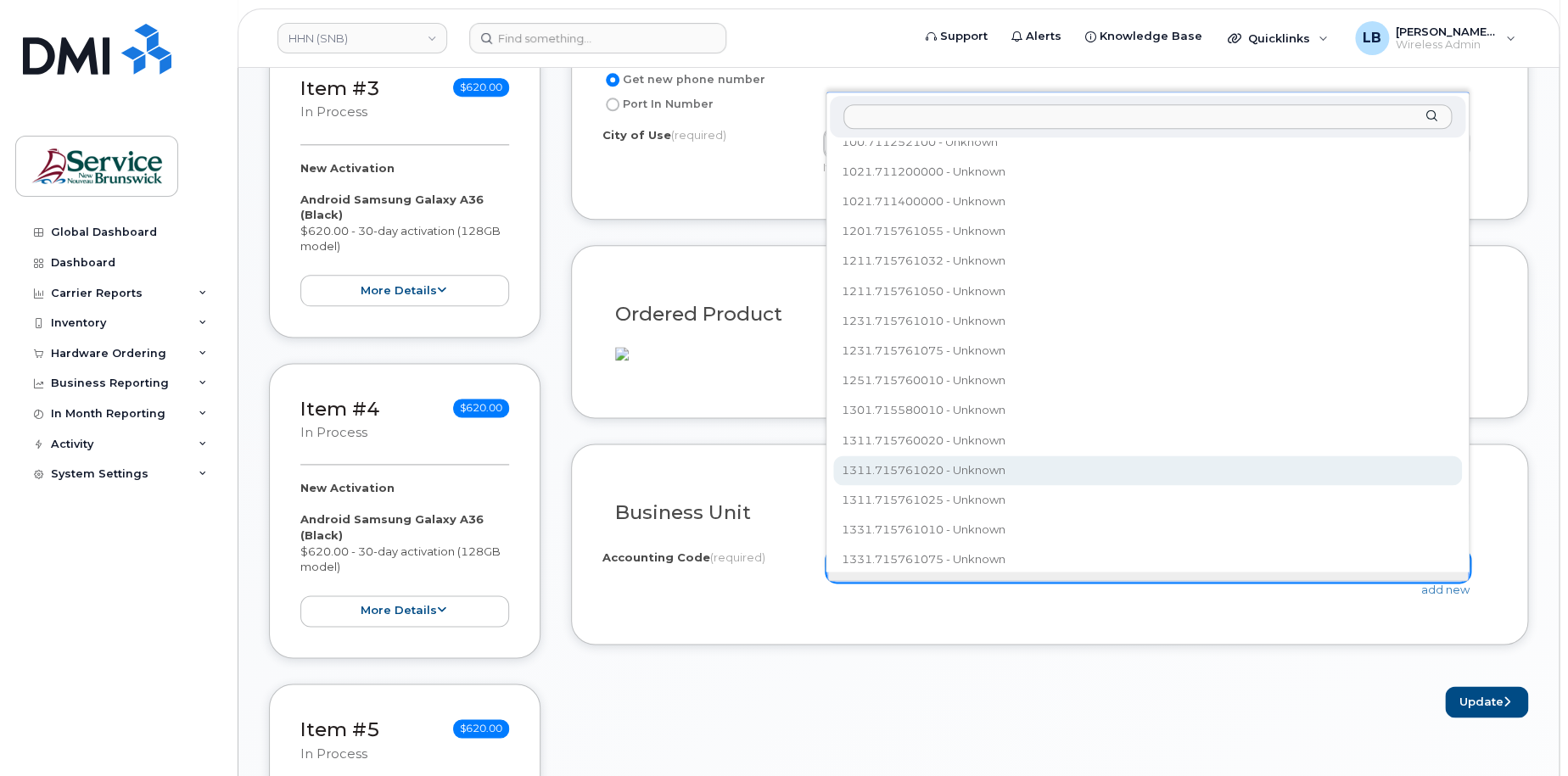
select select "1311.715761020"
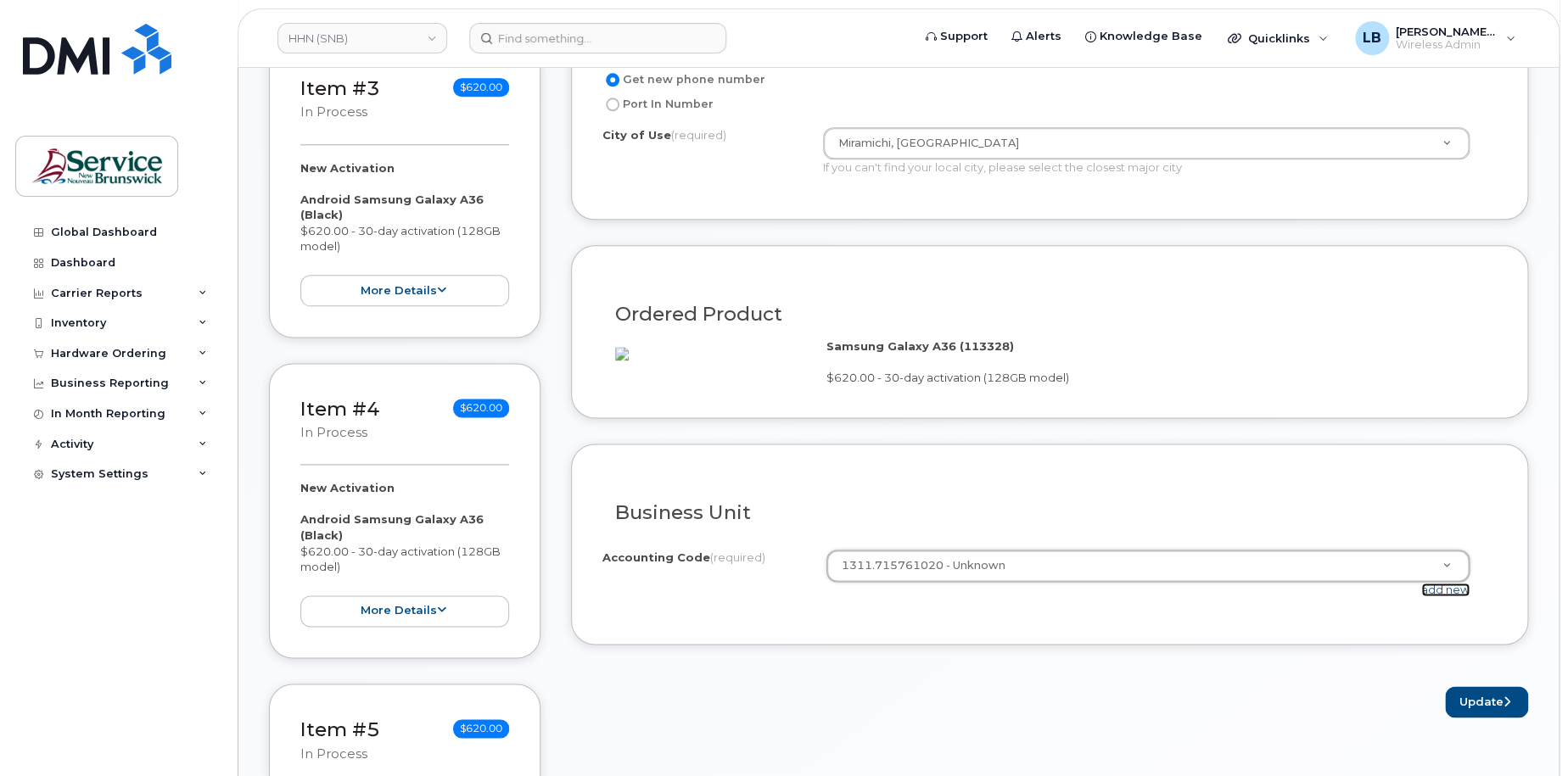
click at [1447, 597] on link "add new" at bounding box center [1445, 590] width 49 height 13
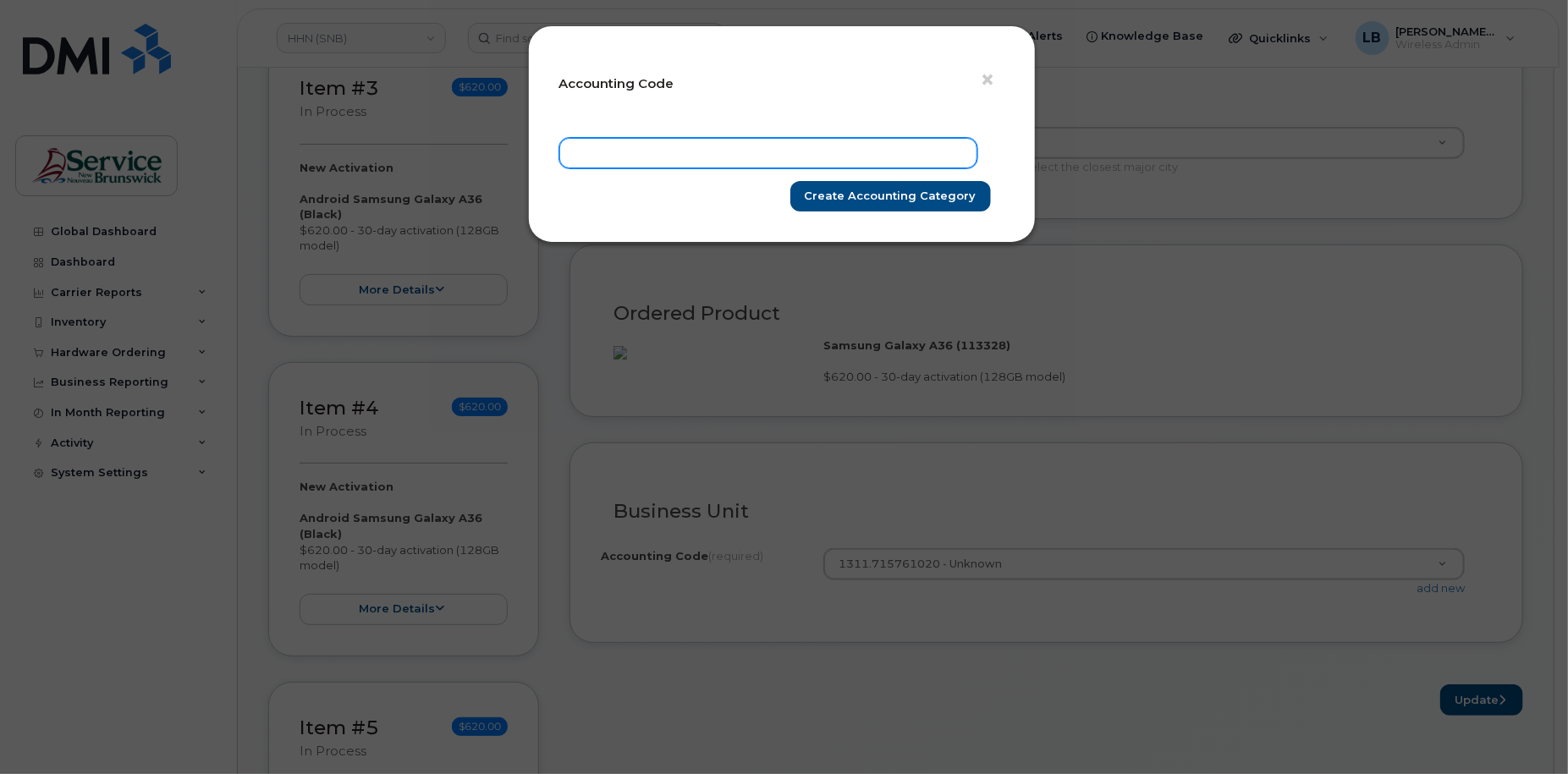
click at [784, 151] on input "text" at bounding box center [768, 153] width 418 height 30
paste input "8221.712051200"
type input "8221.712051200"
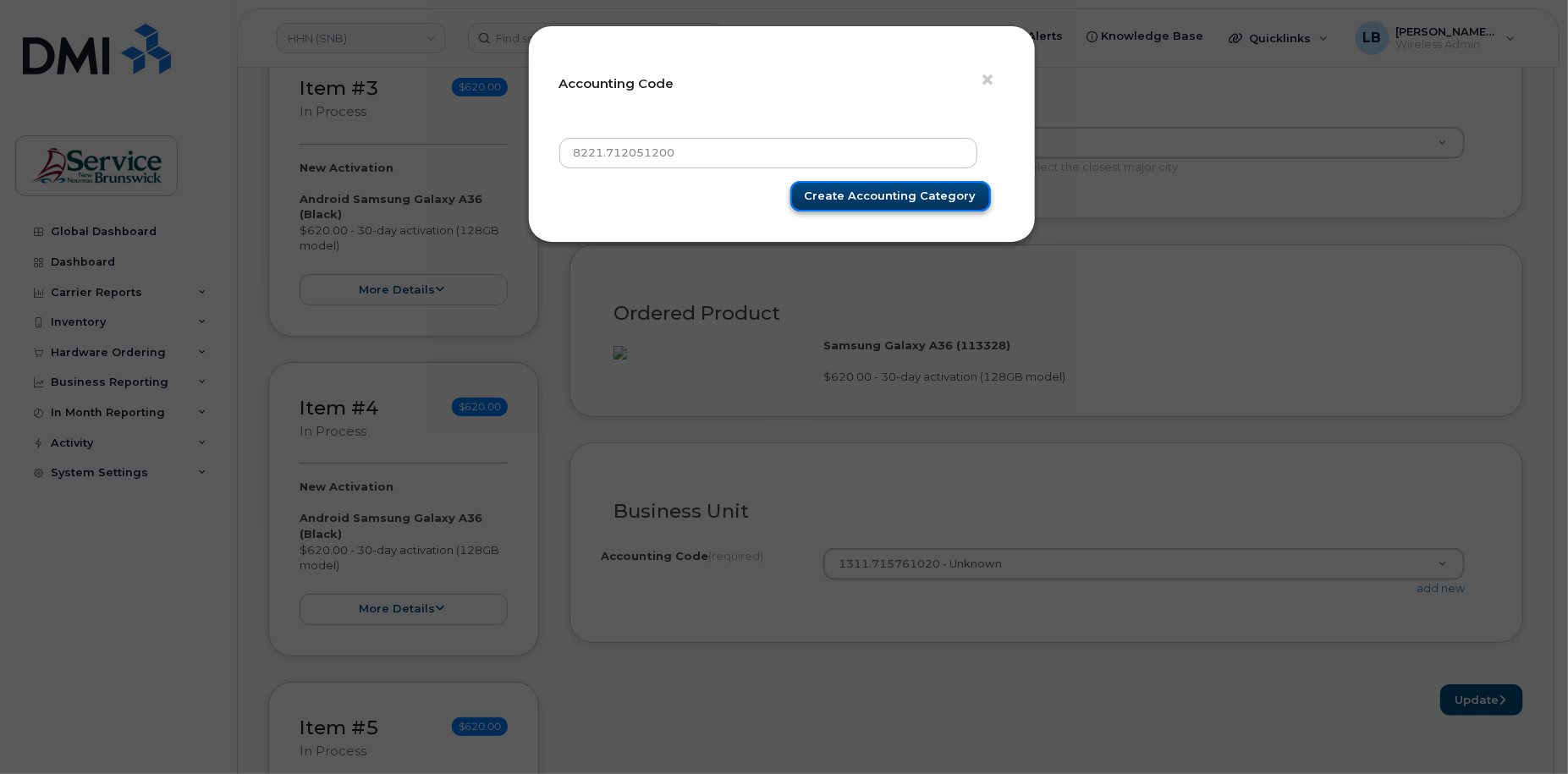
click at [874, 195] on input "Create Accounting category" at bounding box center [890, 196] width 201 height 31
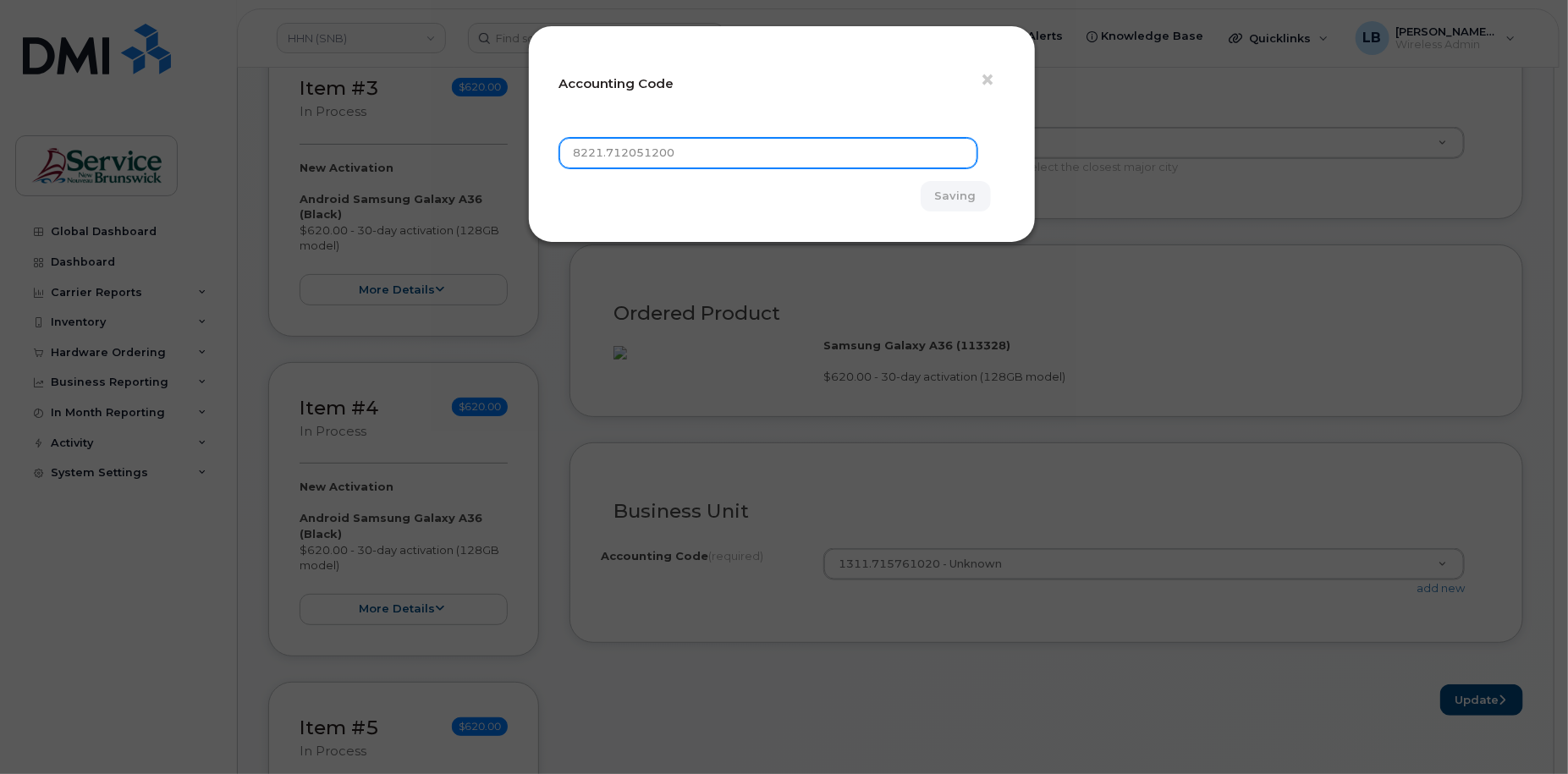
type input "Create Accounting category"
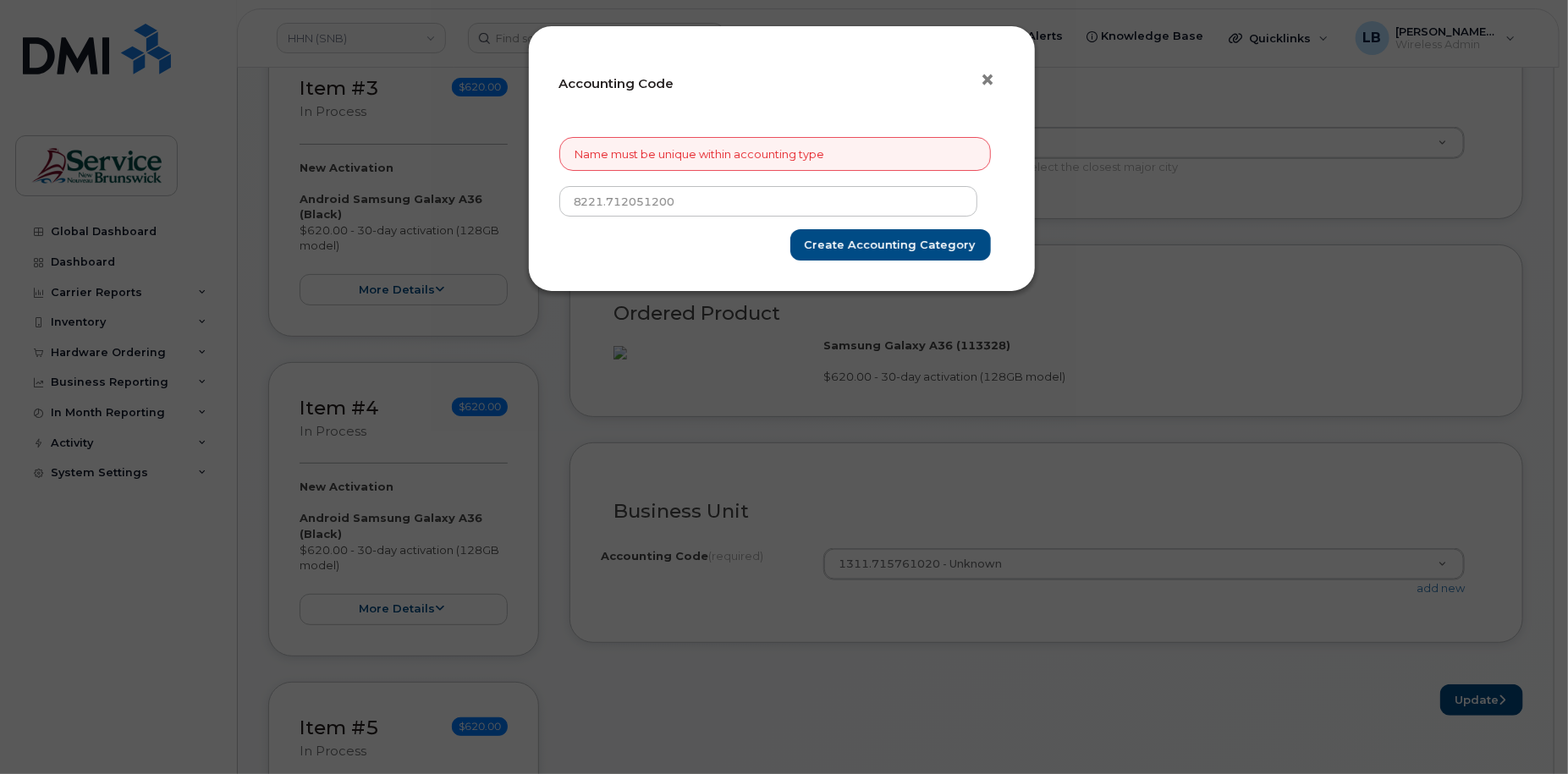
click at [990, 81] on span "×" at bounding box center [989, 80] width 15 height 31
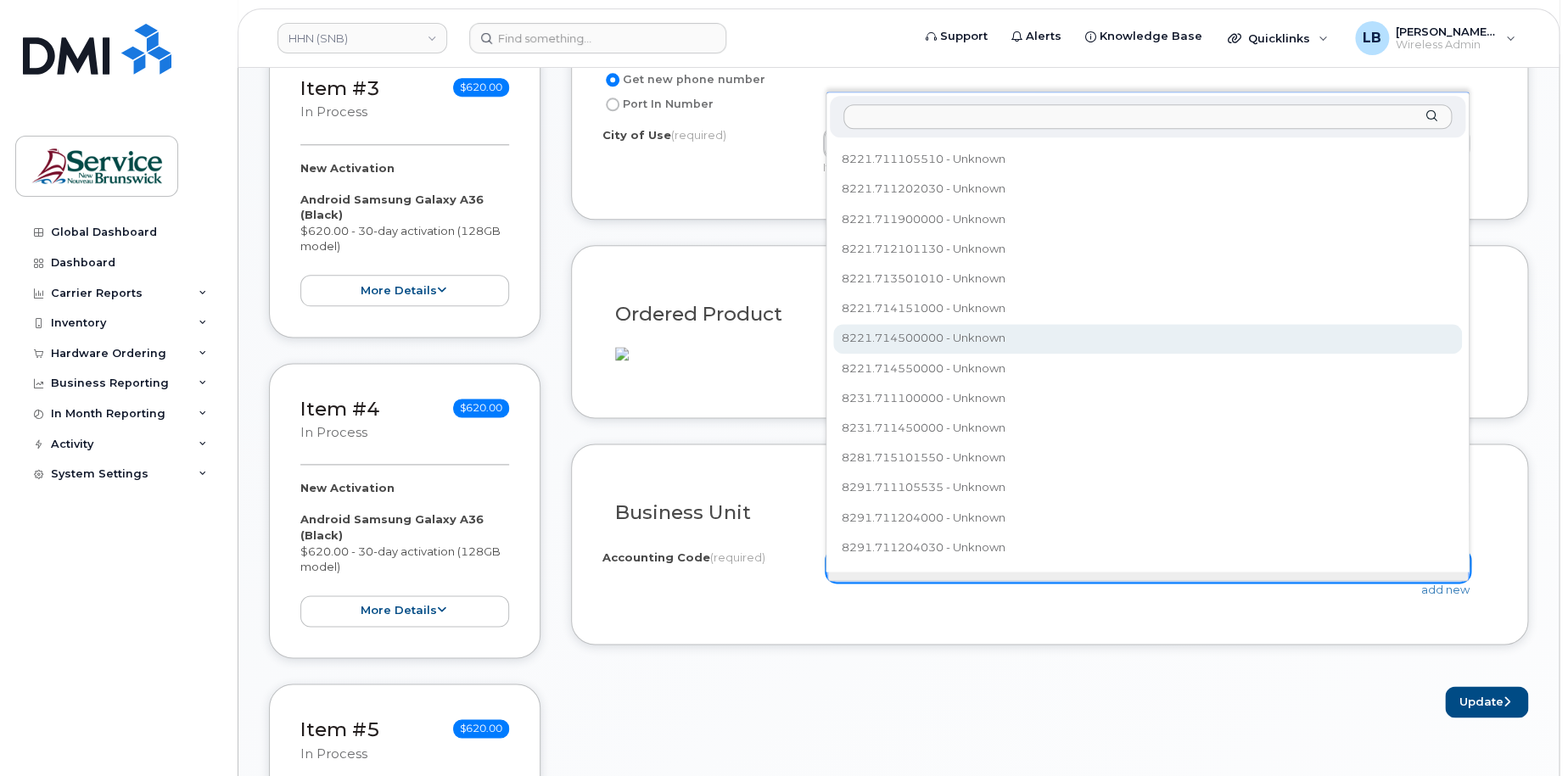
scroll to position [2390, 0]
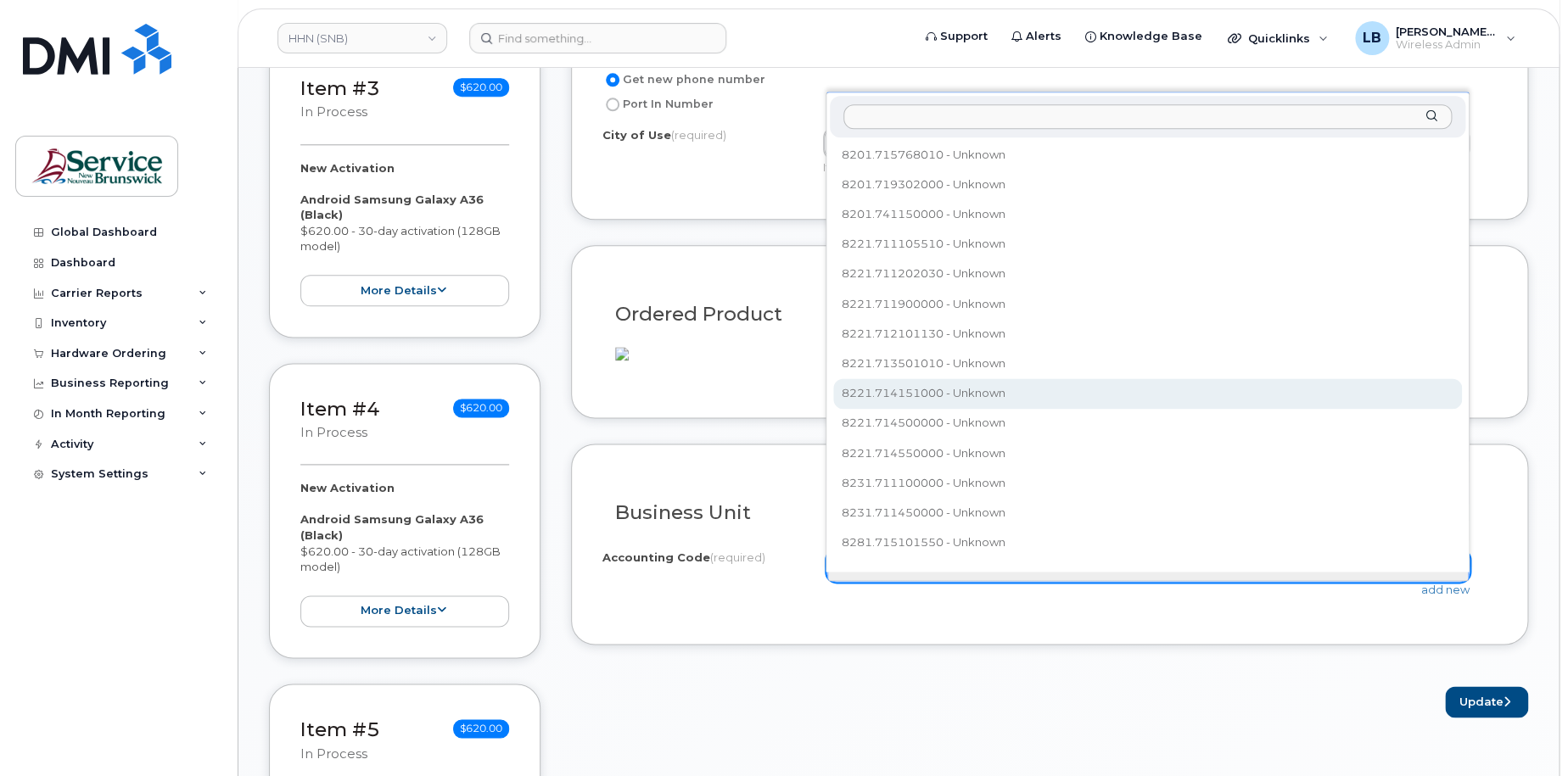
select select "8221.714151000"
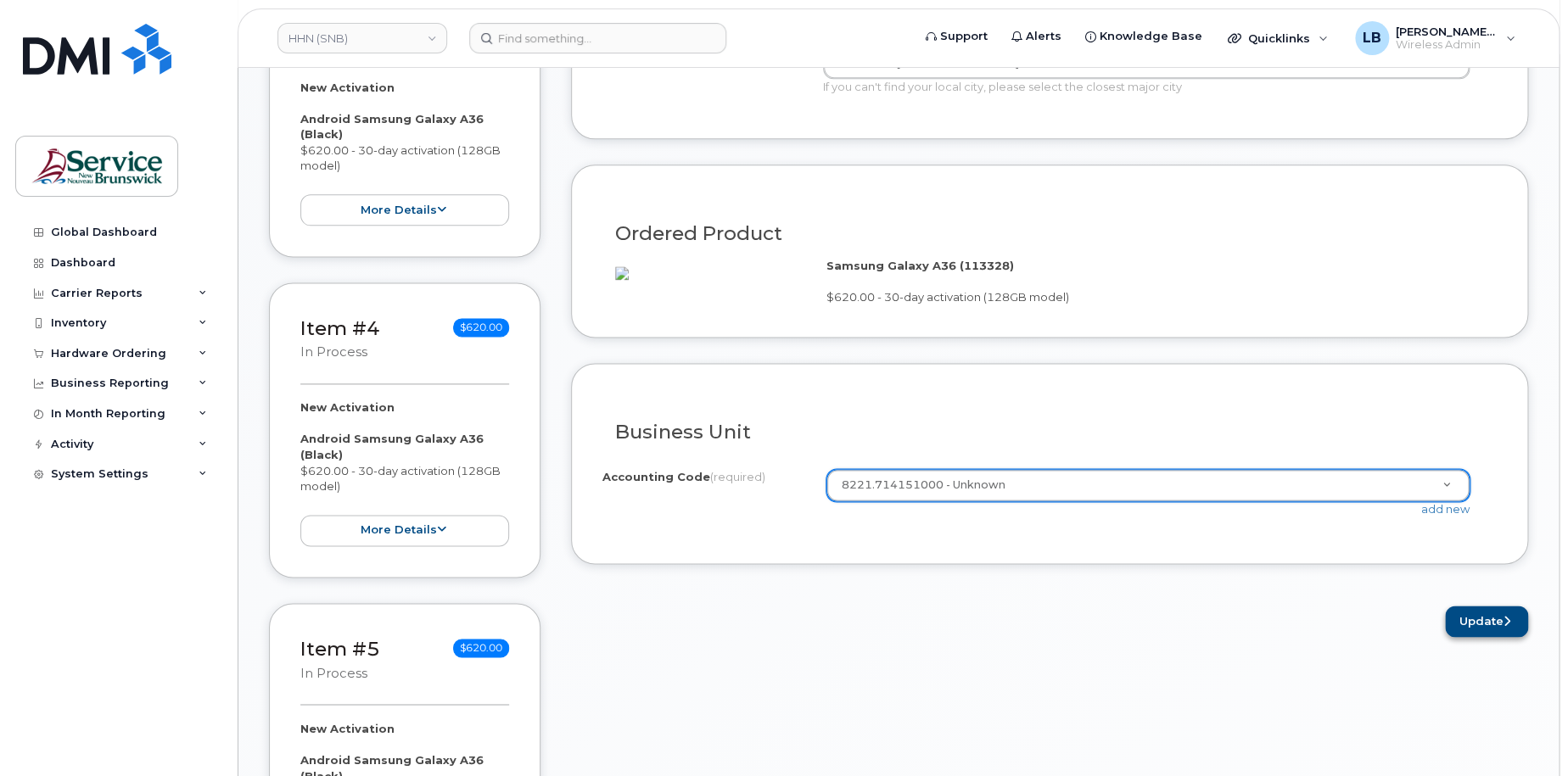
scroll to position [991, 0]
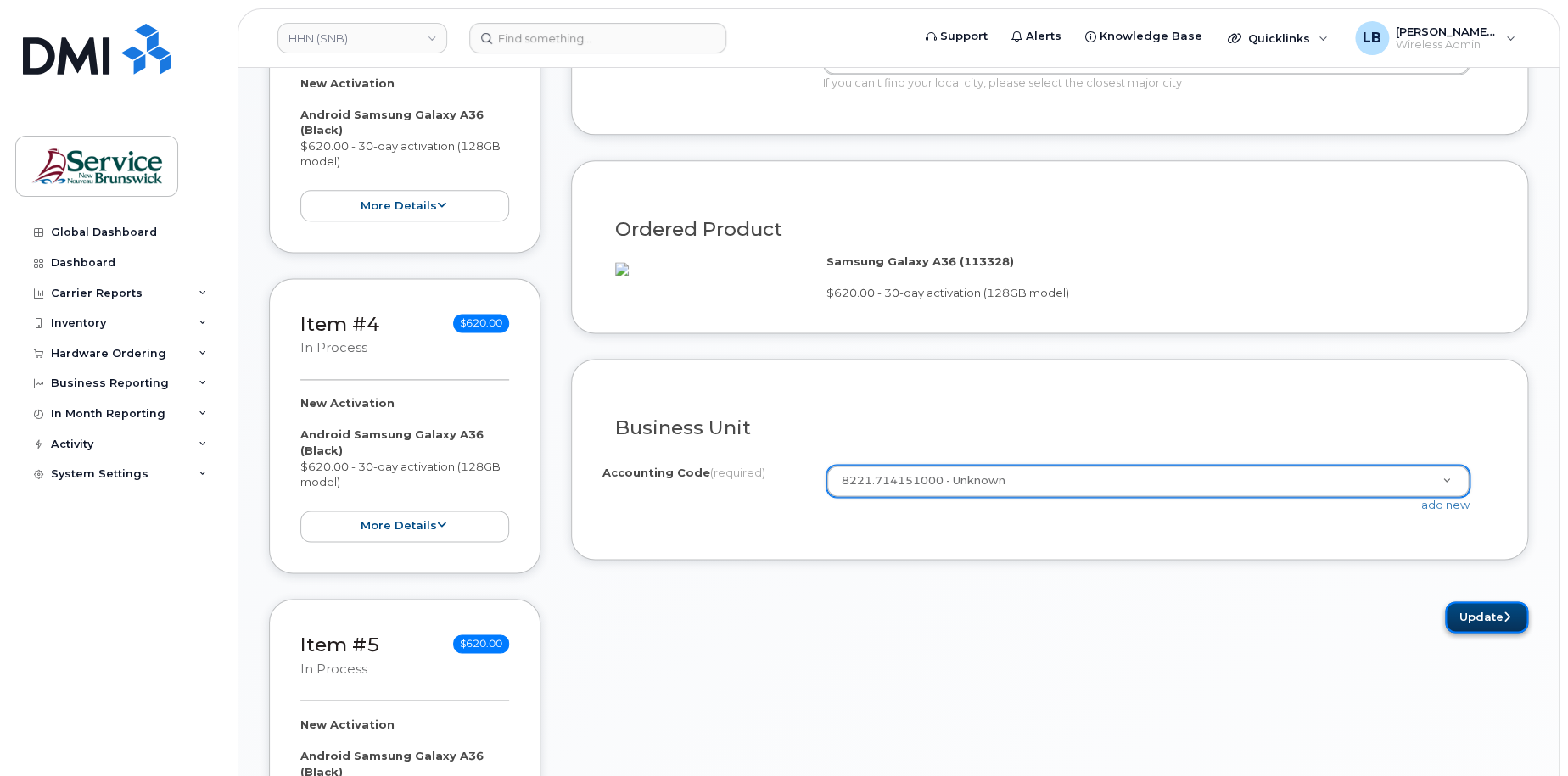
click at [1489, 633] on button "Update" at bounding box center [1486, 617] width 83 height 31
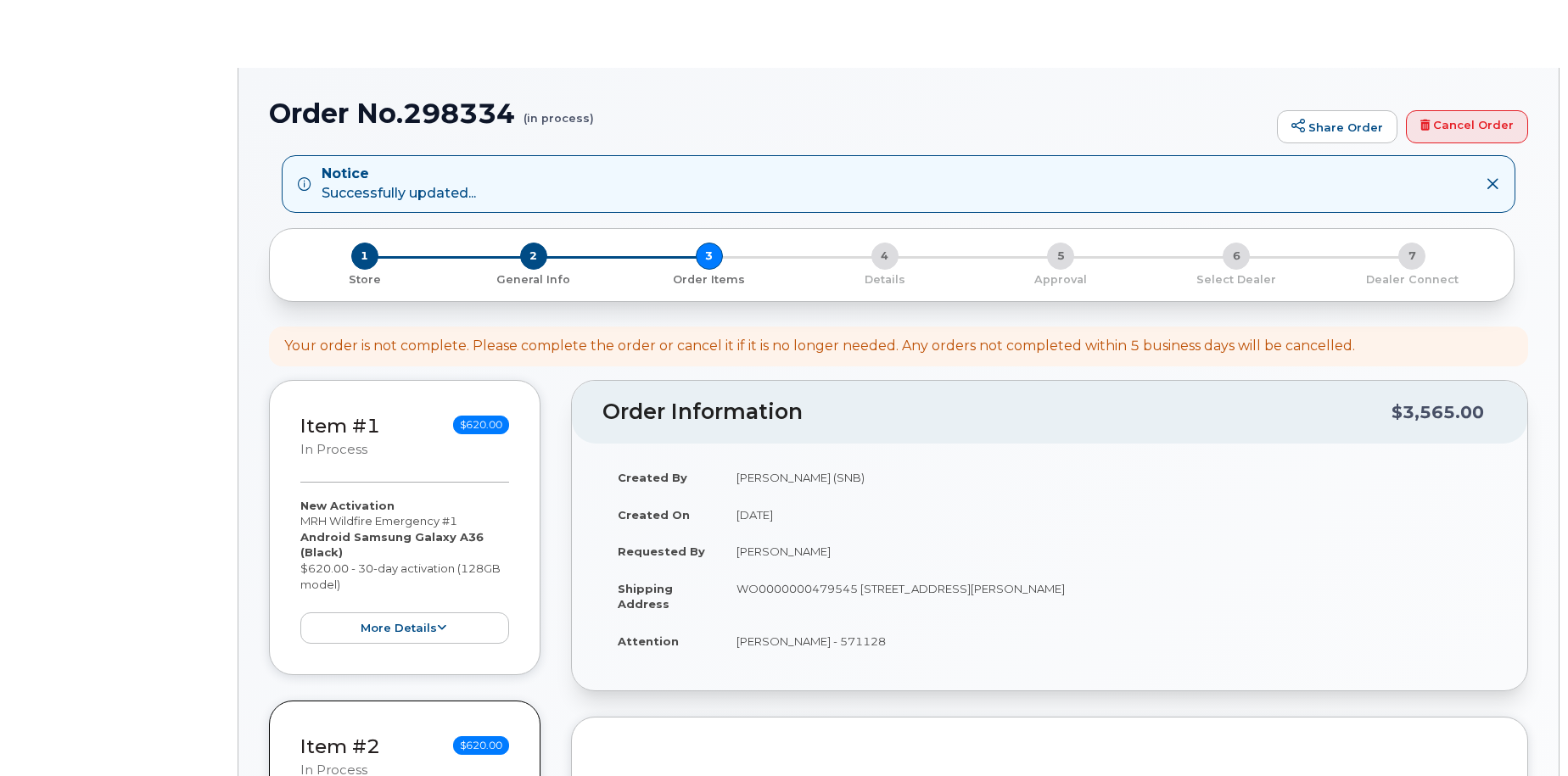
select select
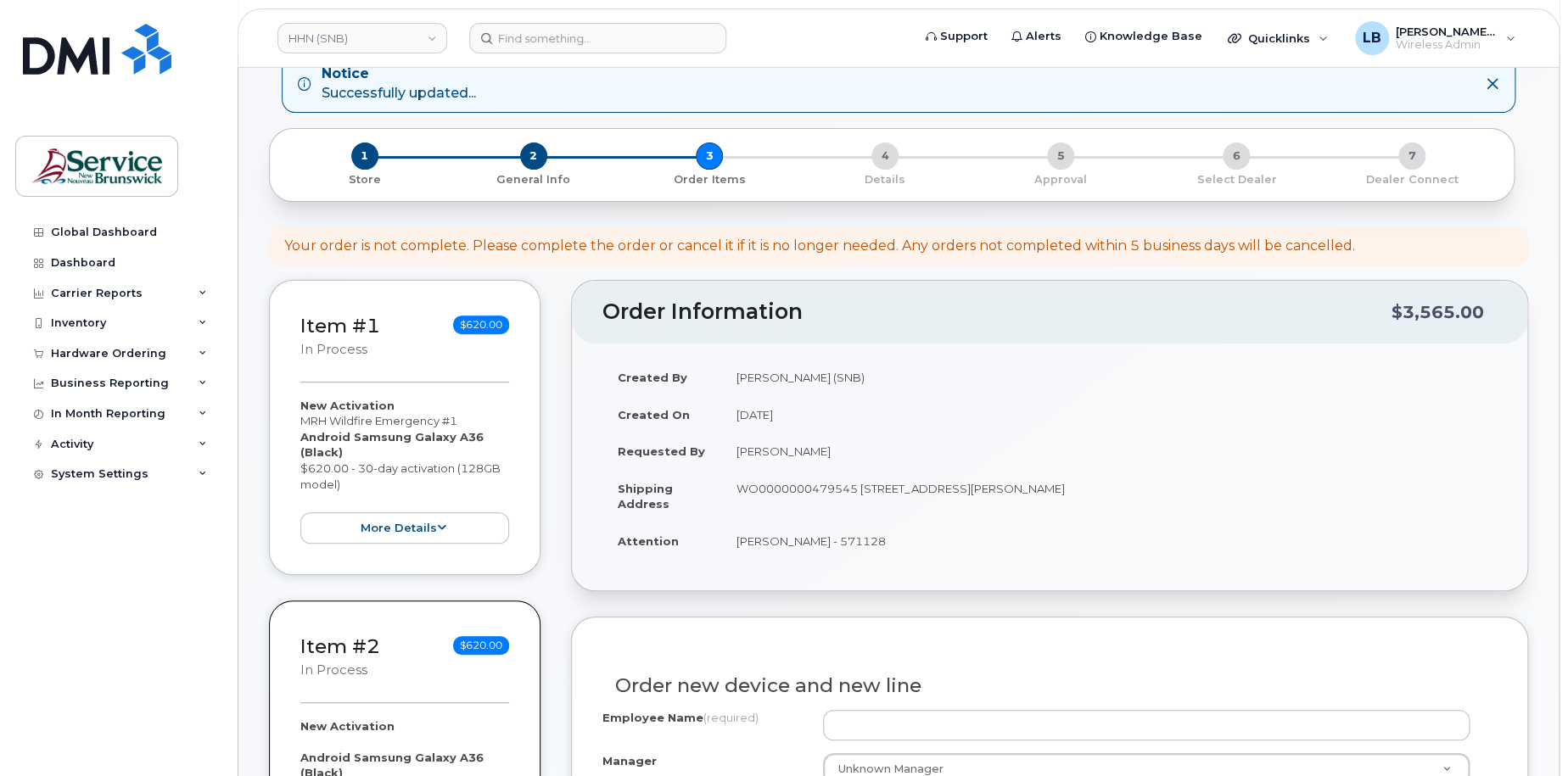
scroll to position [255, 0]
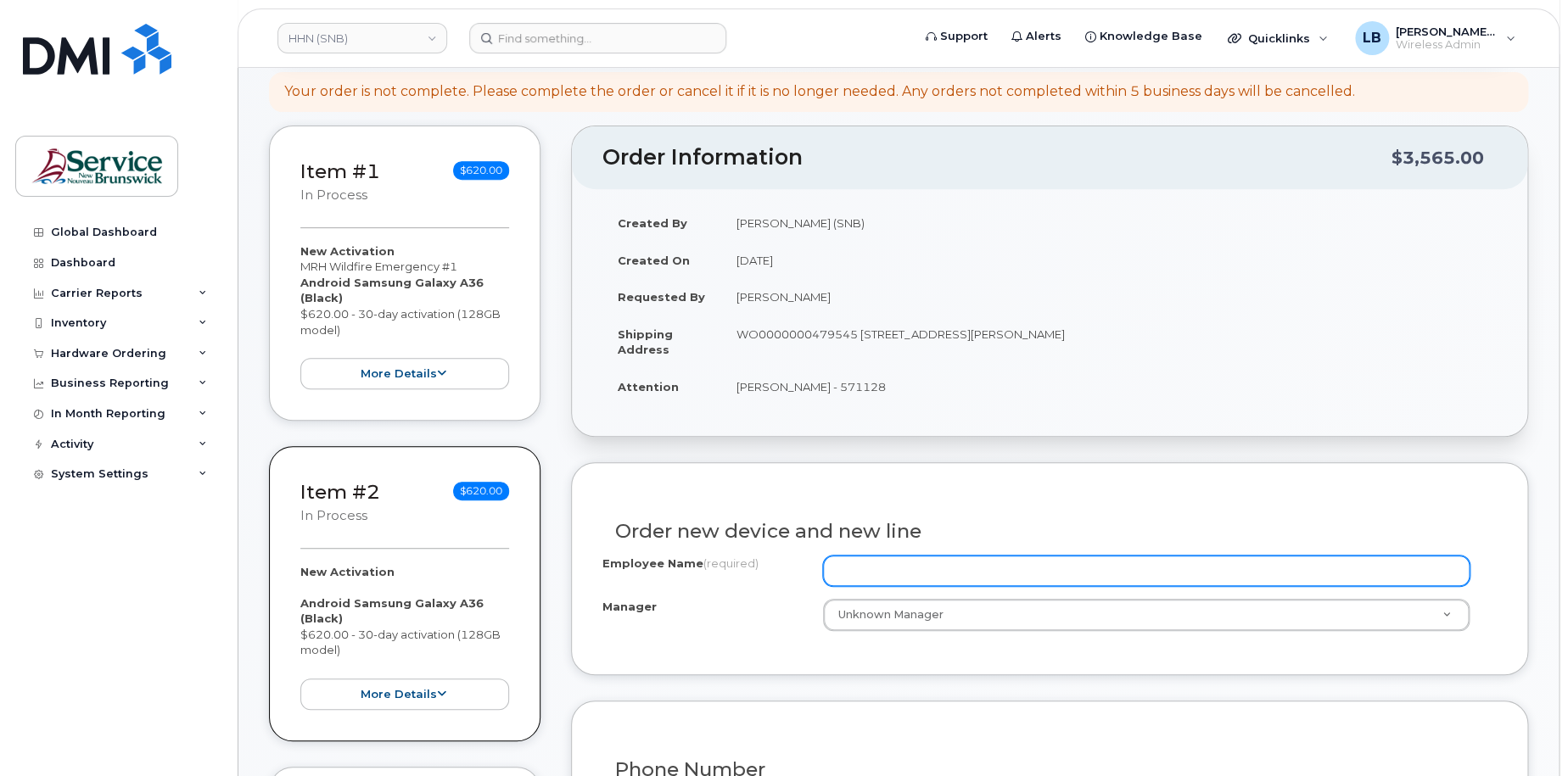
click at [985, 569] on input "Employee Name (required)" at bounding box center [1146, 571] width 647 height 31
paste input "MRH Wildfire Emergency"
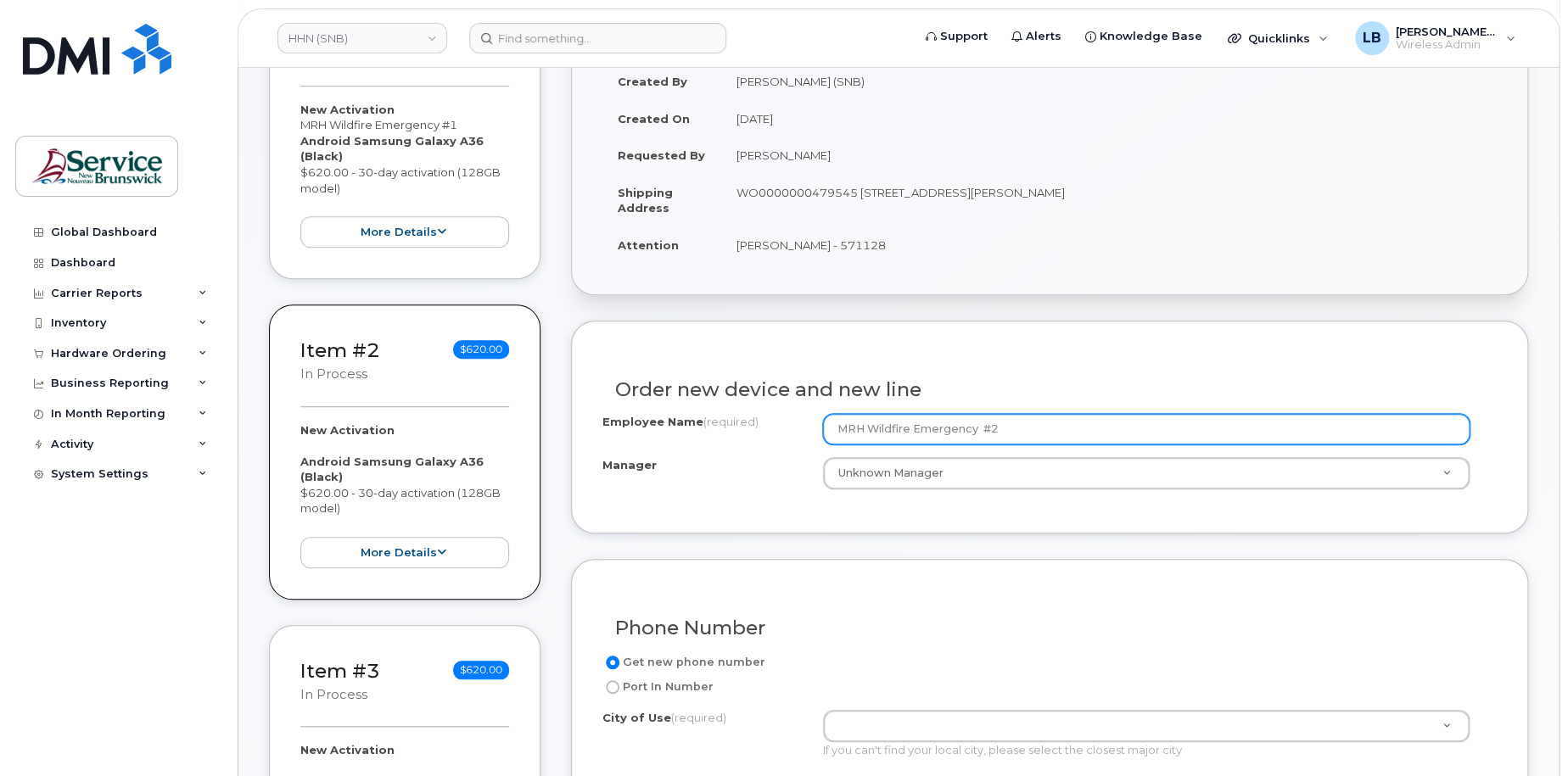
scroll to position [594, 0]
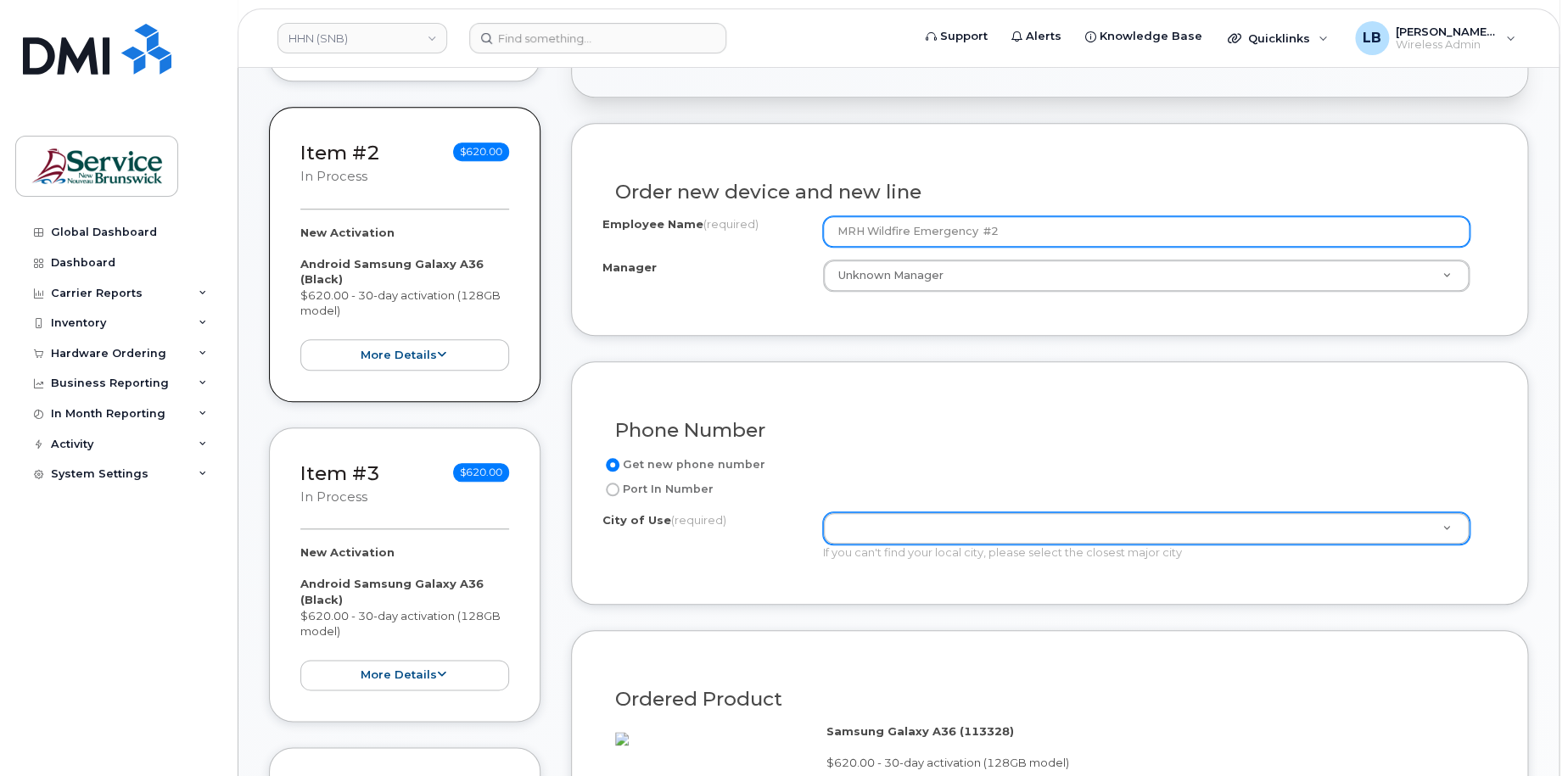
type input "MRH Wildfire Emergency #2"
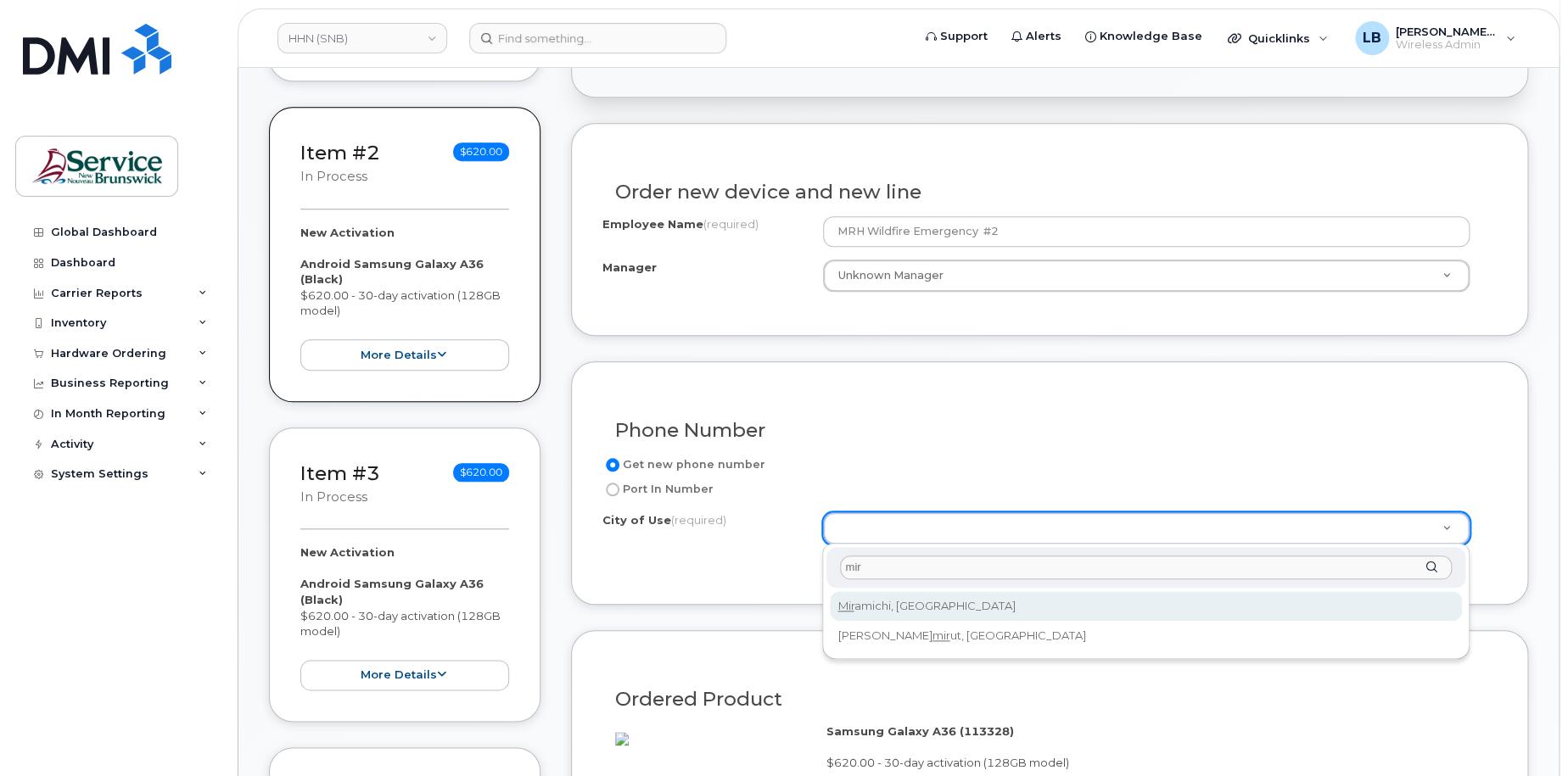
type input "mir"
type input "1813"
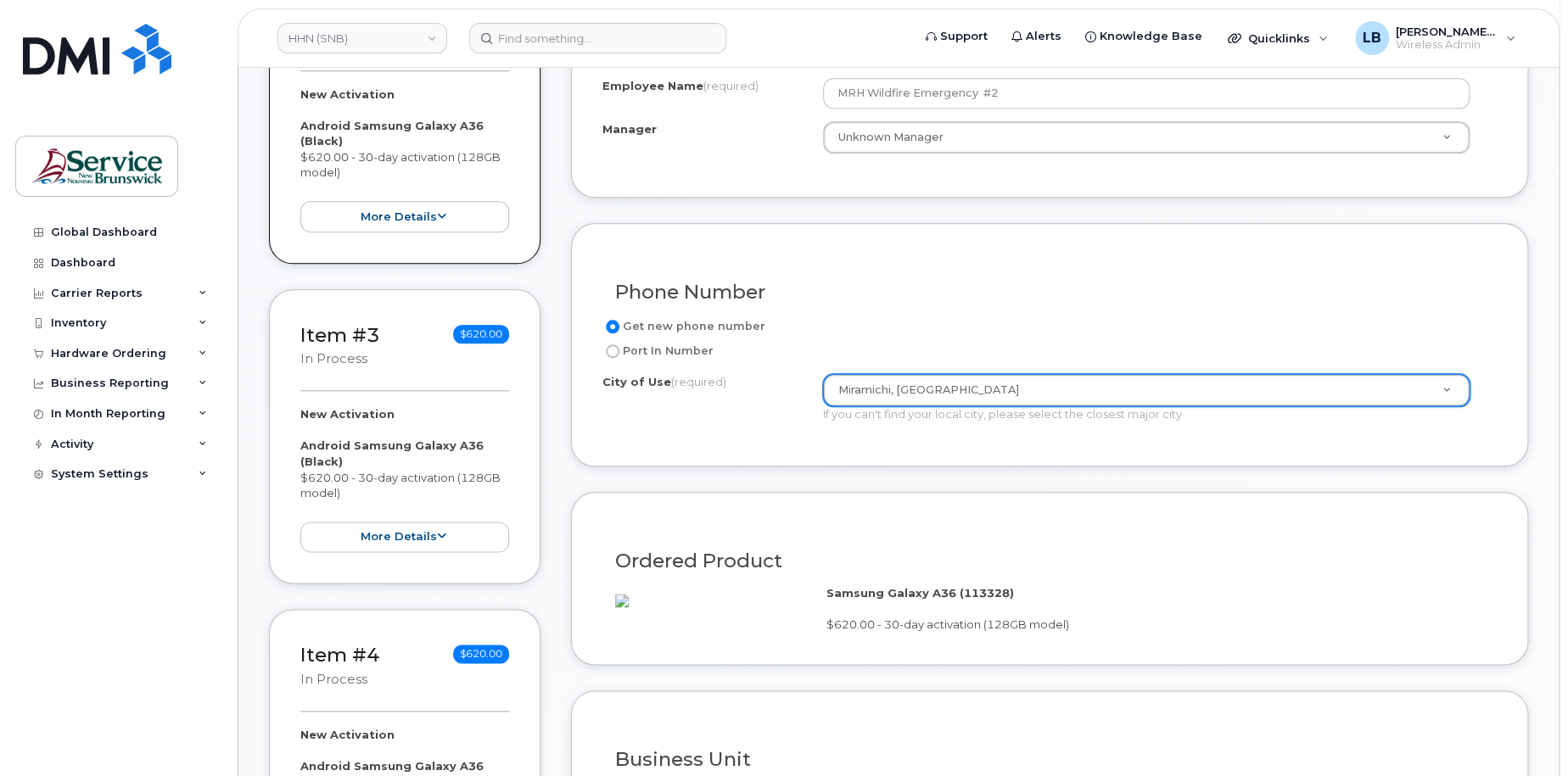
scroll to position [1018, 0]
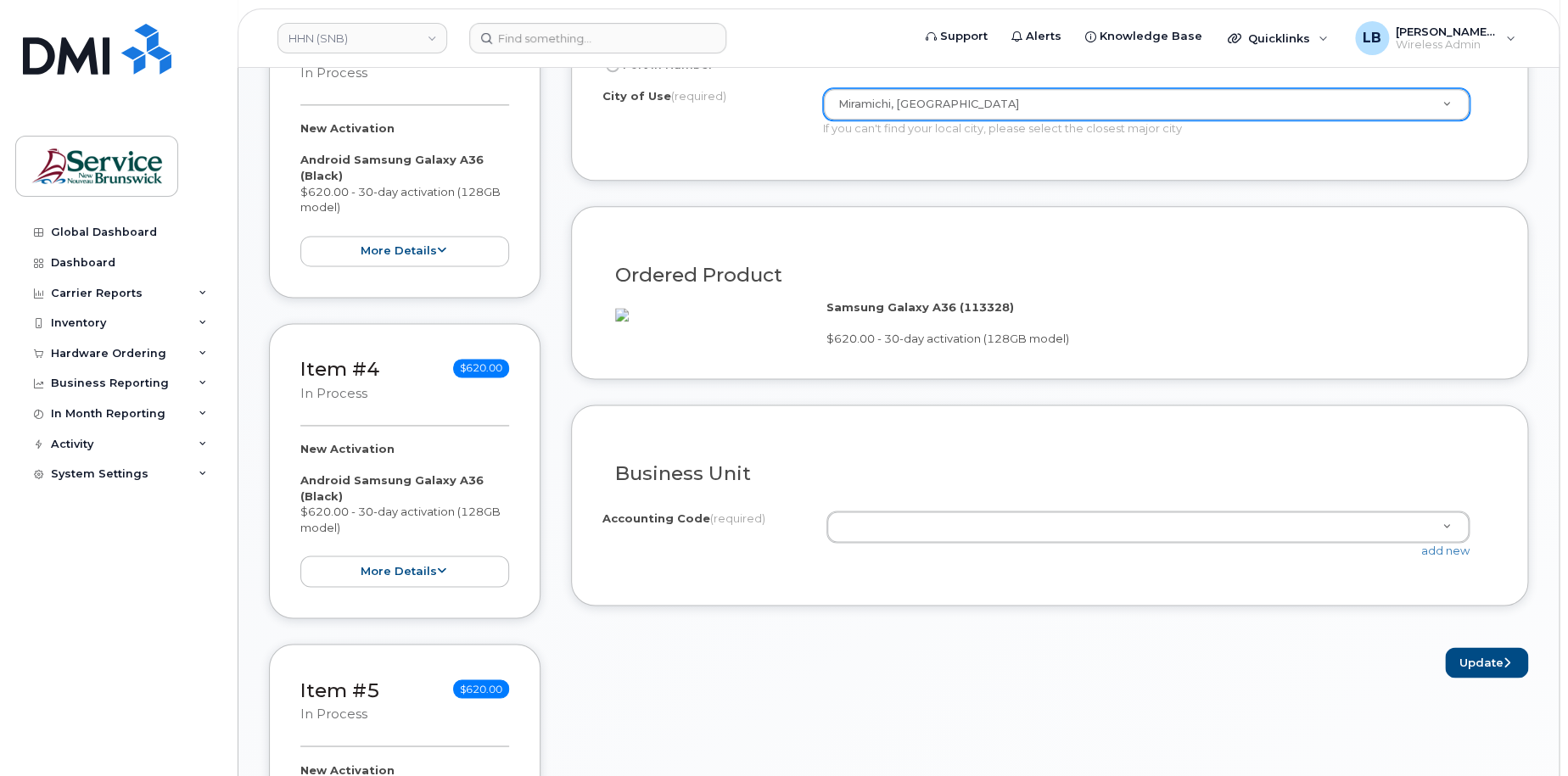
click at [951, 530] on div "100.711252100 - Unknown 1021.711200000 - Unknown 1021.711400000 - Unknown 1201.…" at bounding box center [1155, 527] width 658 height 32
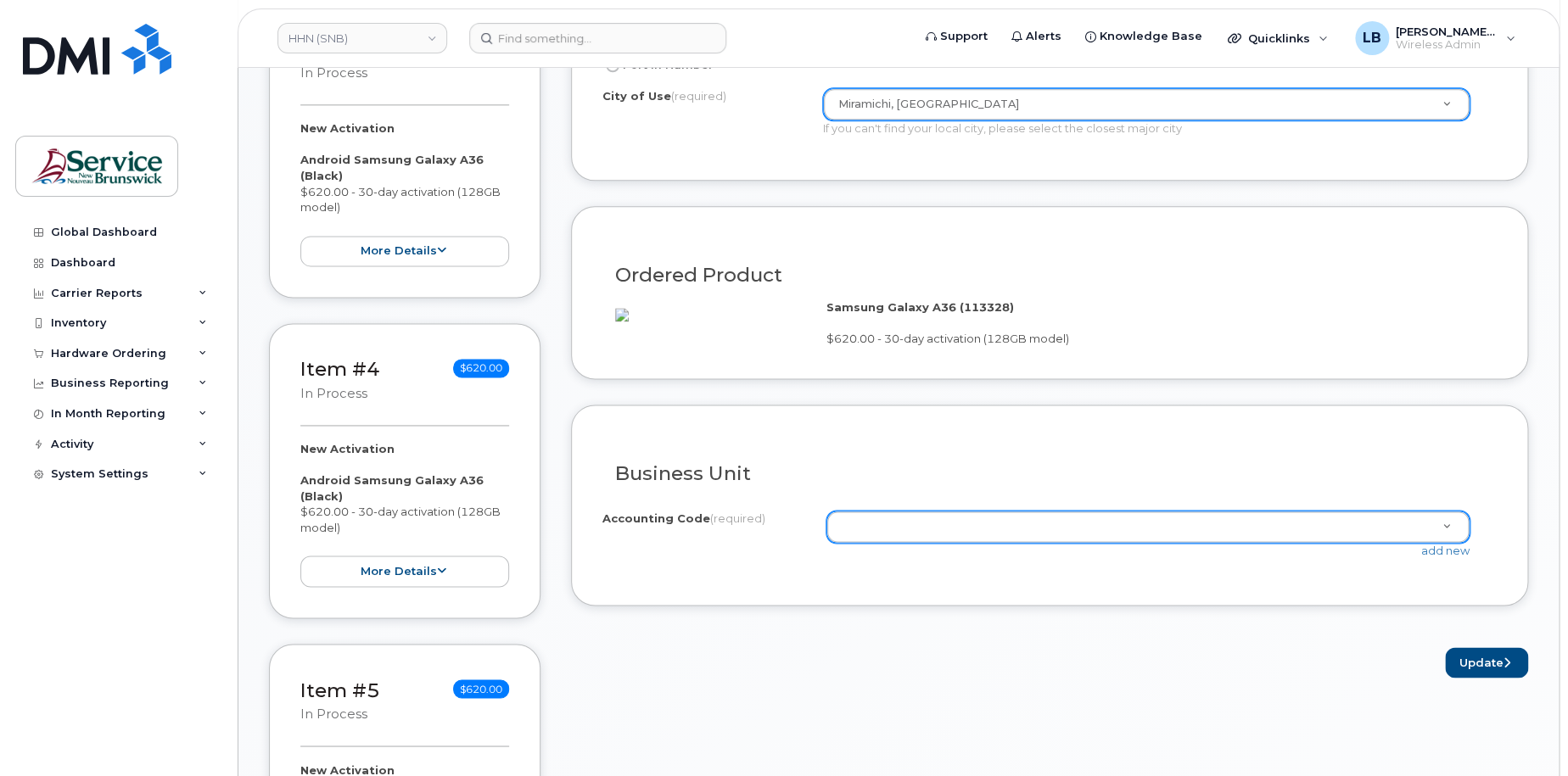
paste input "8221.712051200"
type input "8221.712051200"
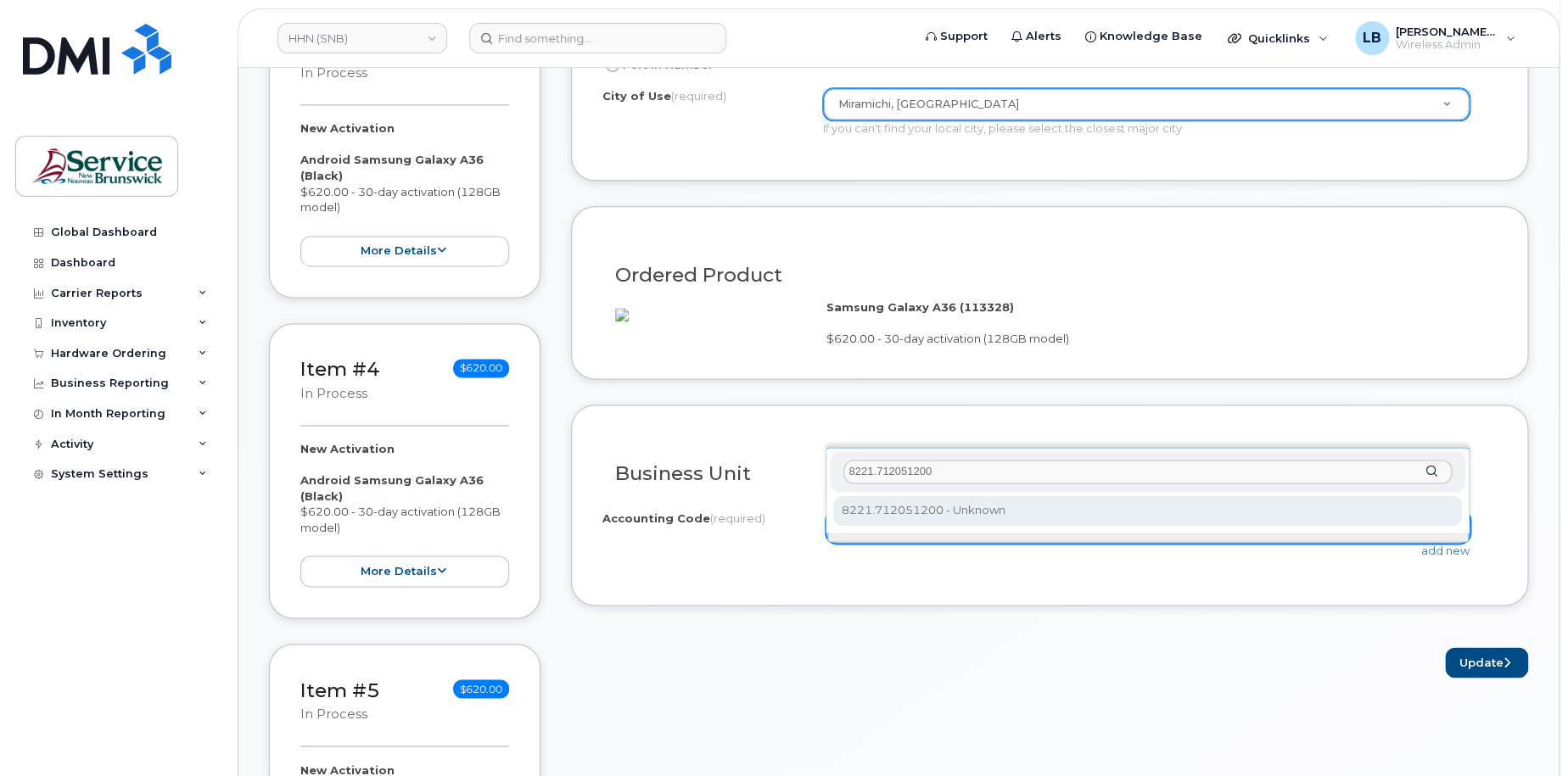
type input "8221.712051200"
select select "8221.712051200"
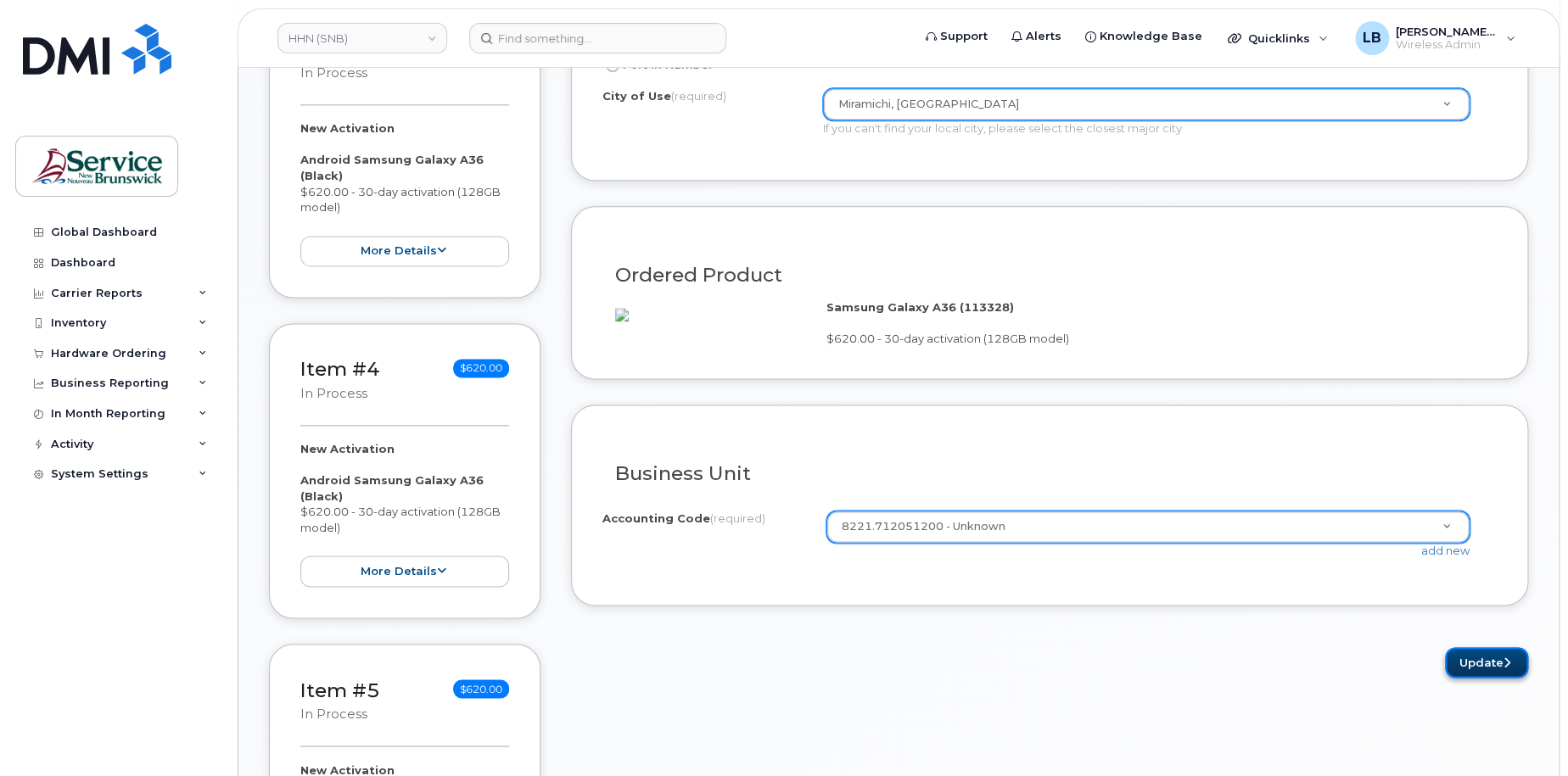
click at [1481, 676] on button "Update" at bounding box center [1486, 663] width 83 height 31
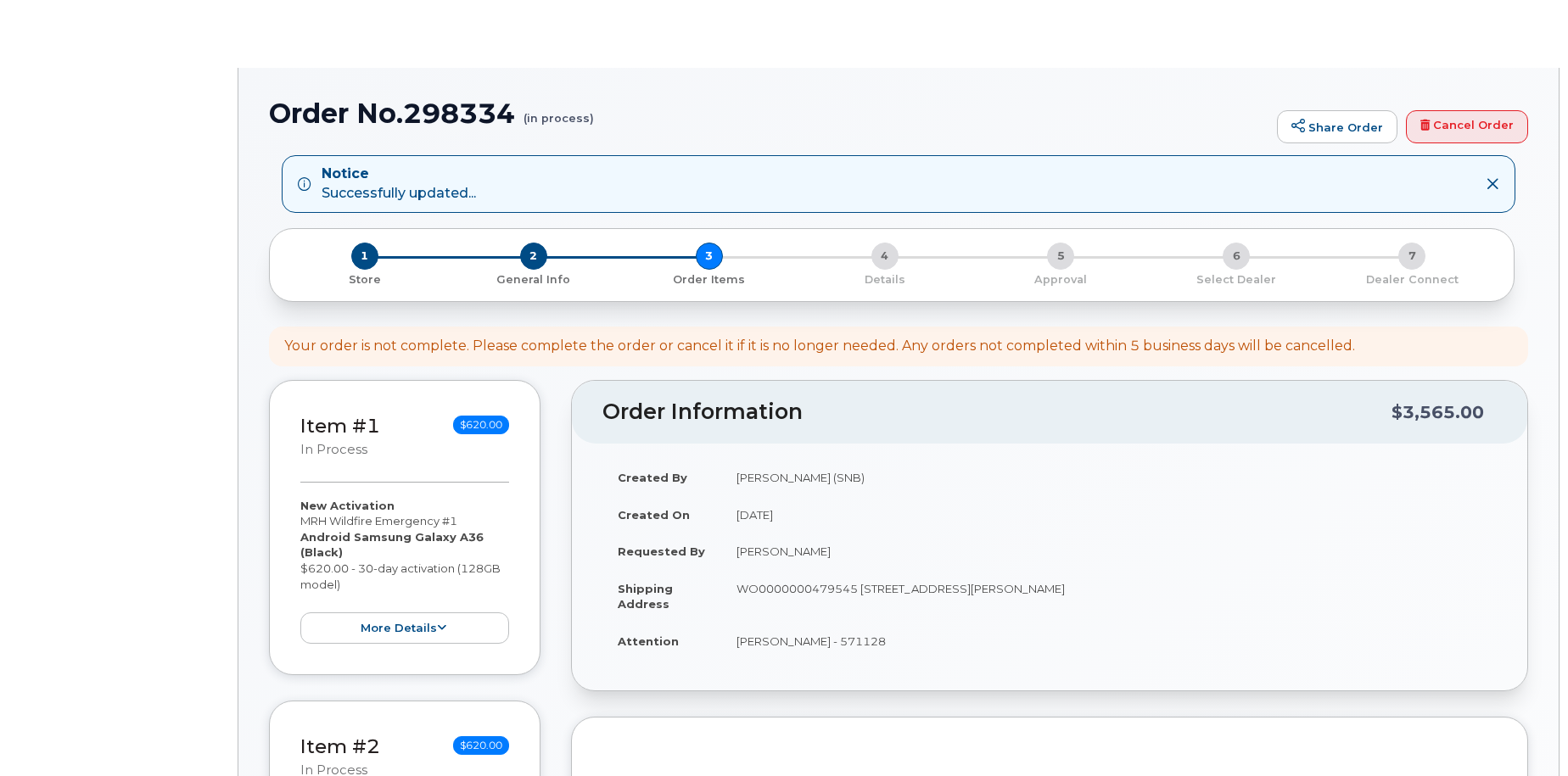
select select
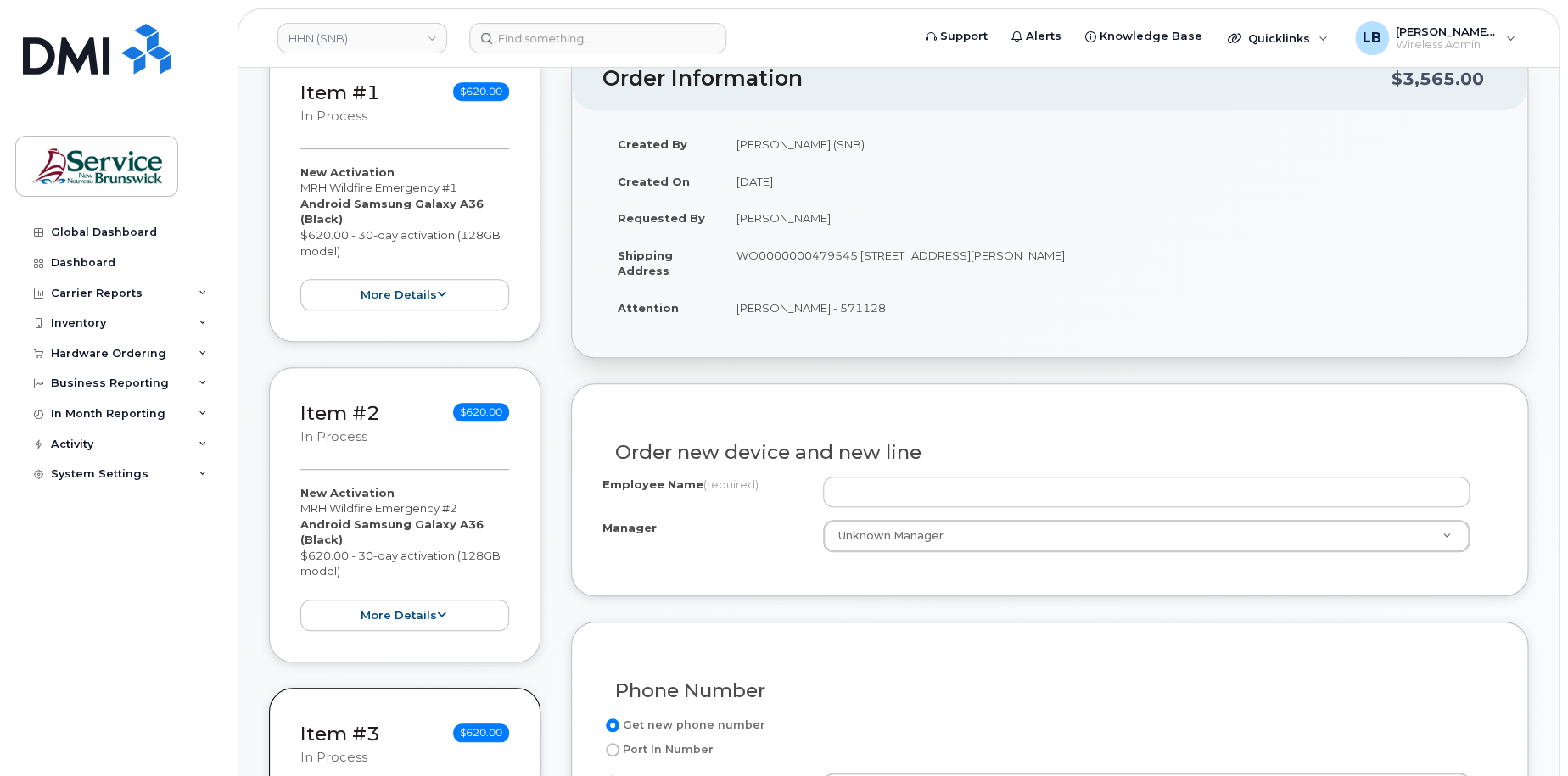
scroll to position [424, 0]
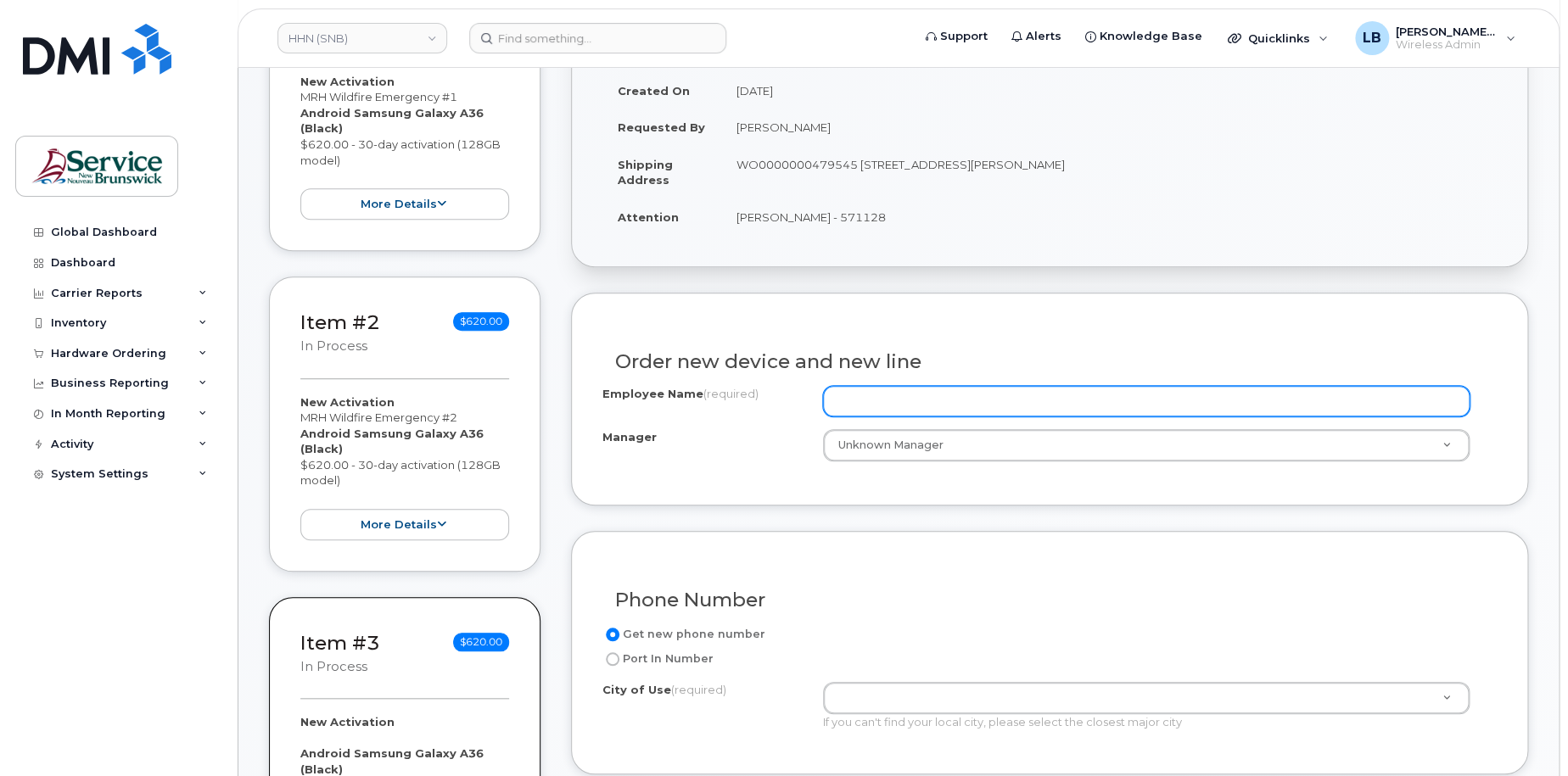
click at [1133, 402] on input "Employee Name (required)" at bounding box center [1146, 401] width 647 height 31
paste input "[GEOGRAPHIC_DATA]"
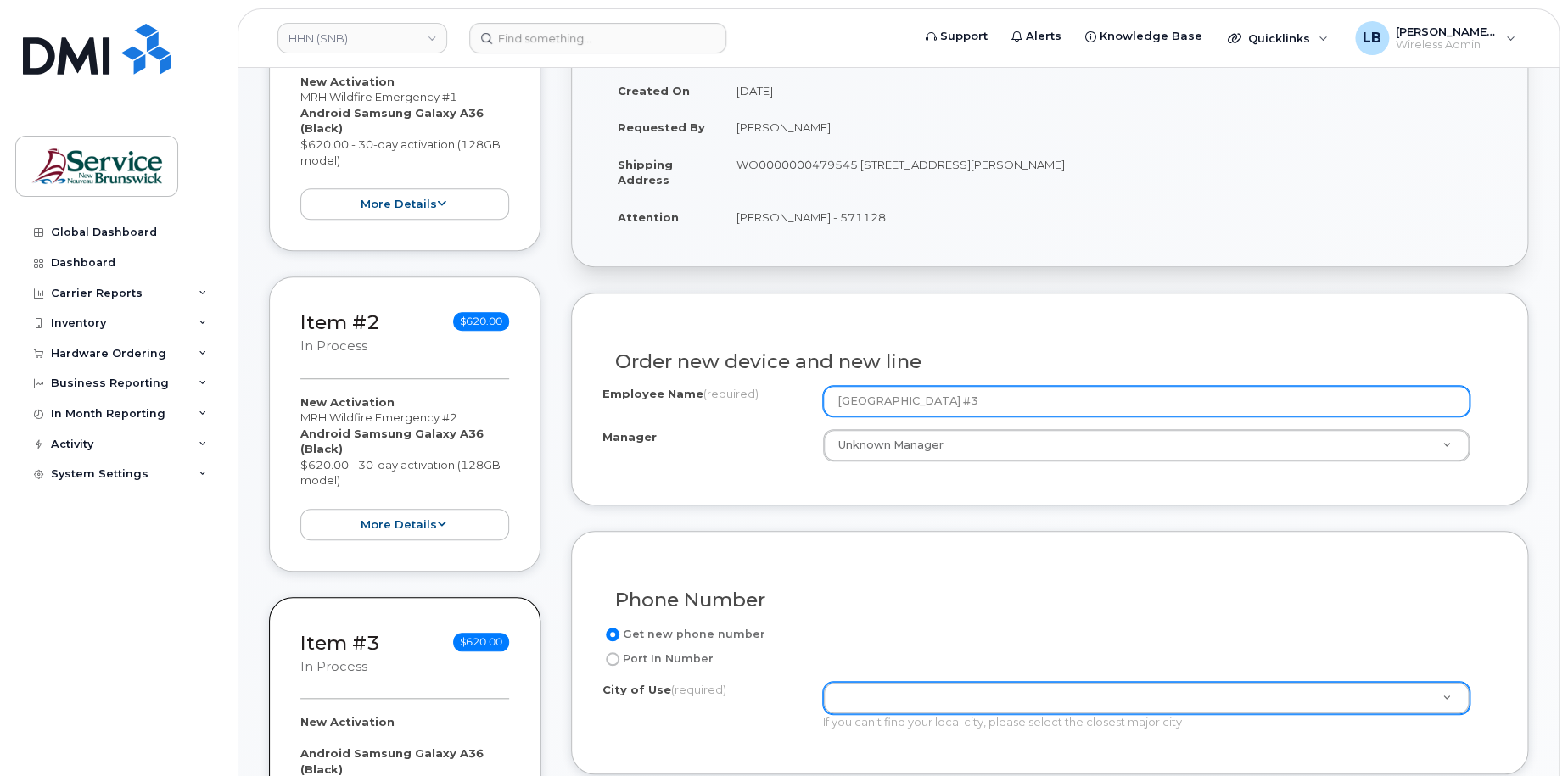
type input "[GEOGRAPHIC_DATA] #3"
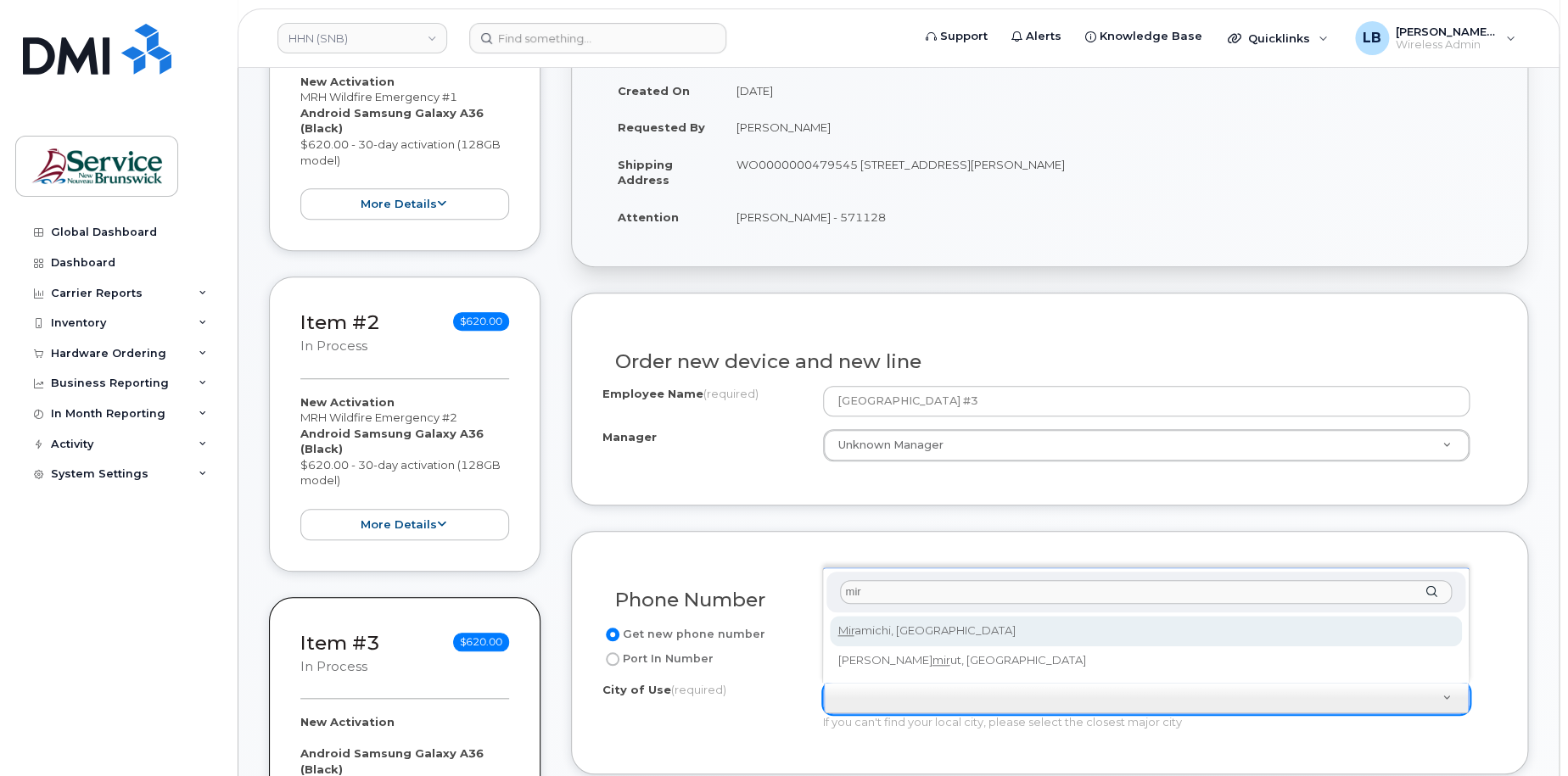
type input "mir"
type input "1813"
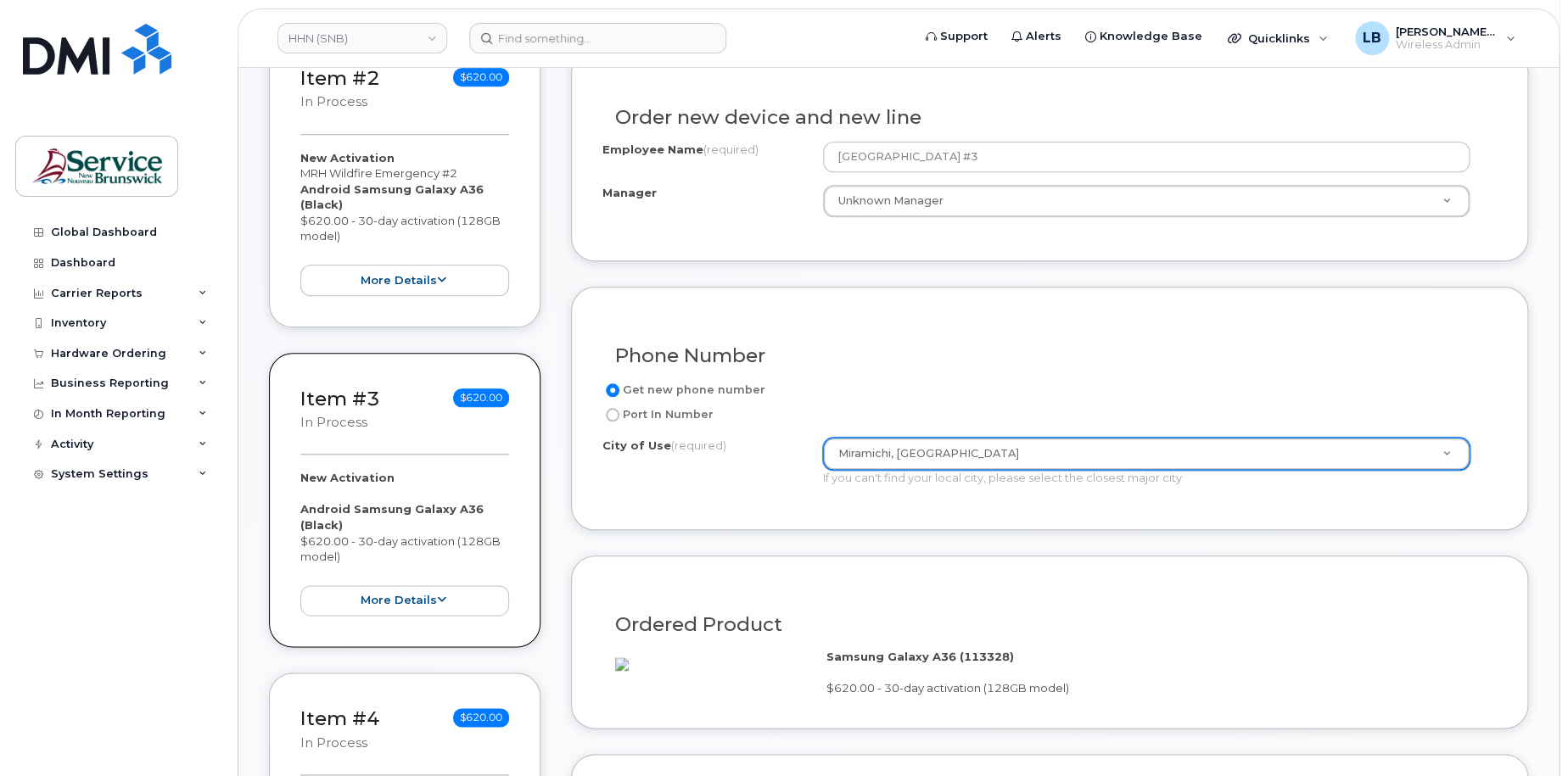
scroll to position [933, 0]
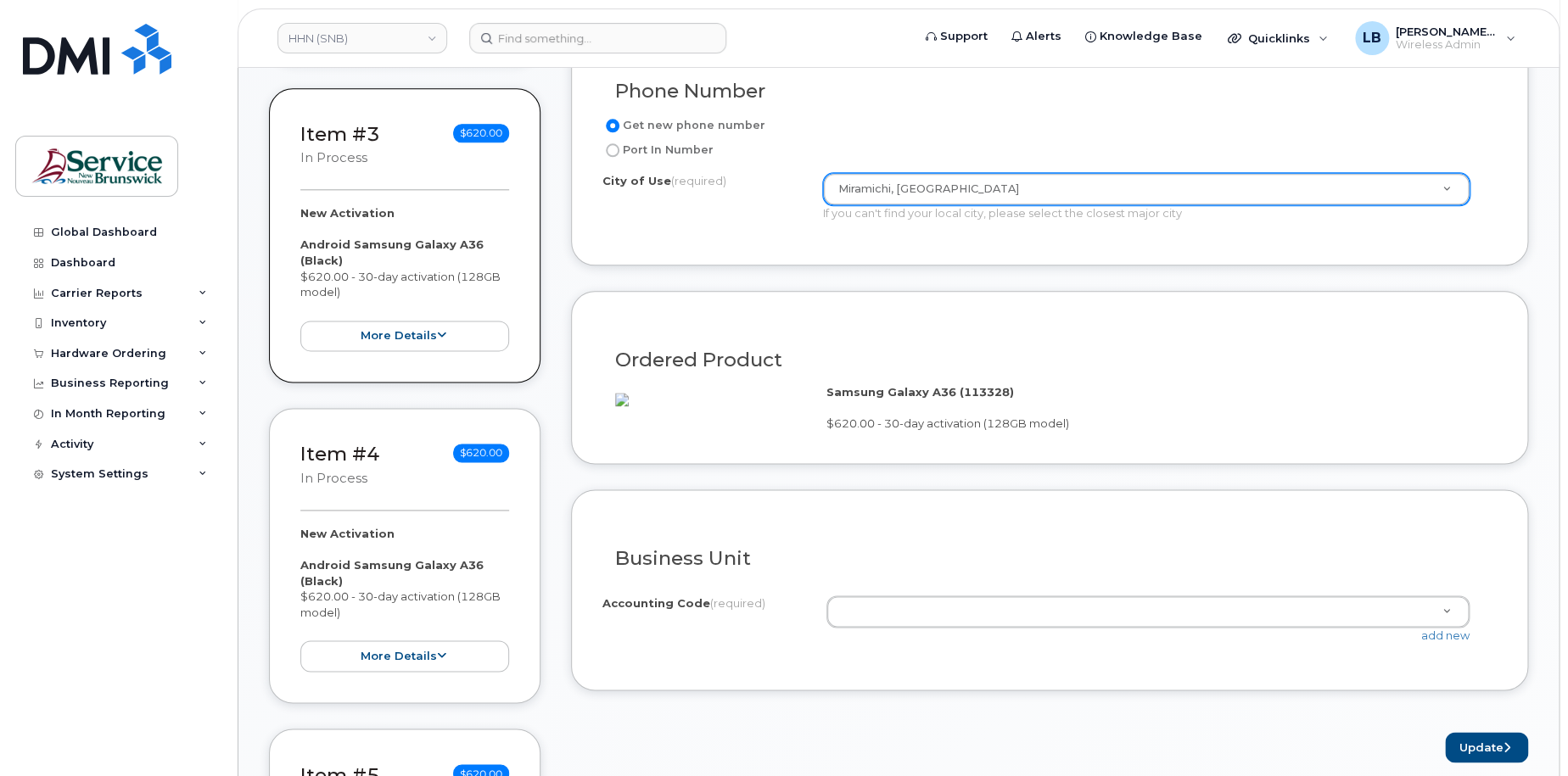
paste input "8221.712051200"
type input "8221.712051200"
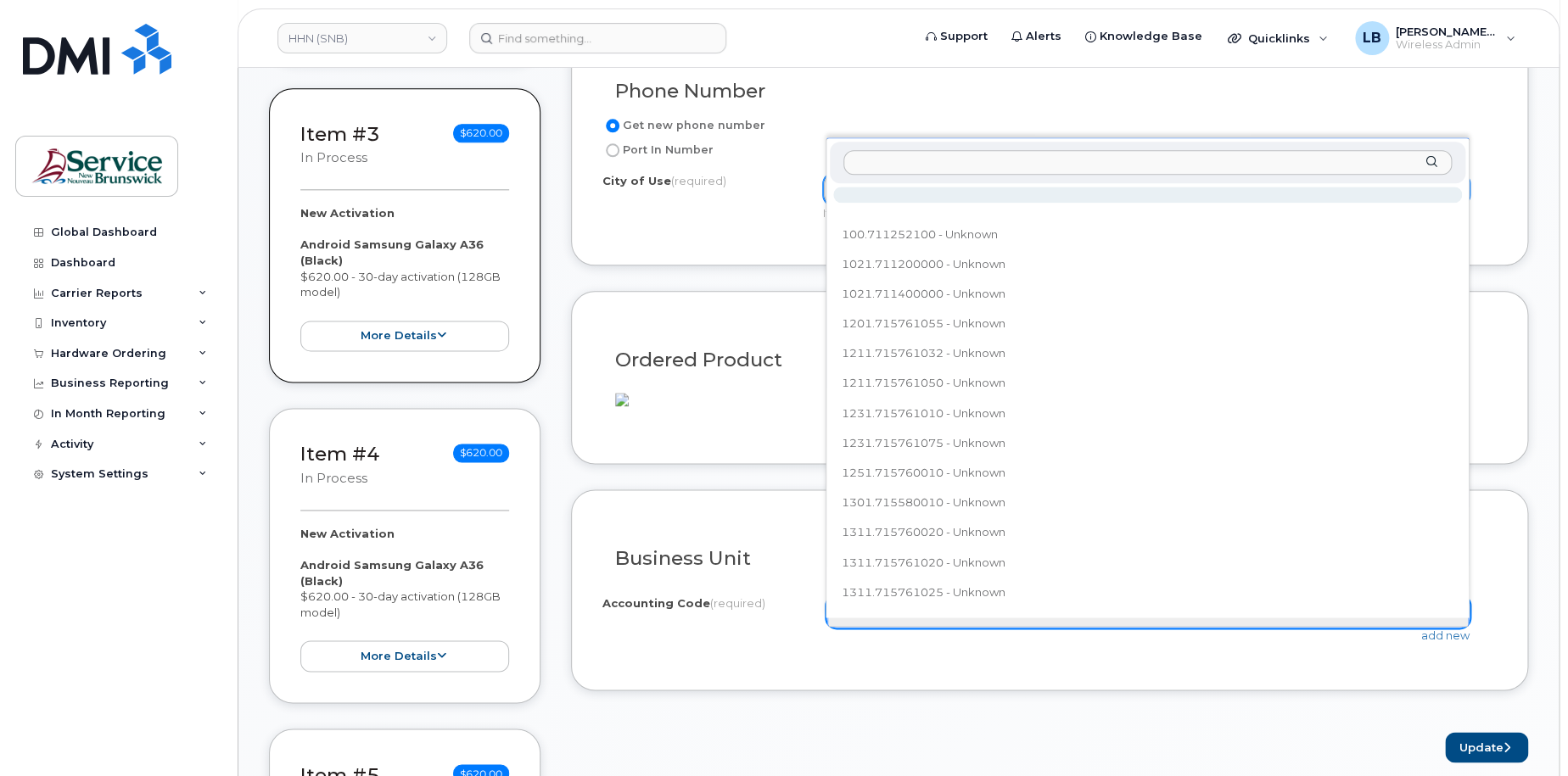
paste input "8221.712051200"
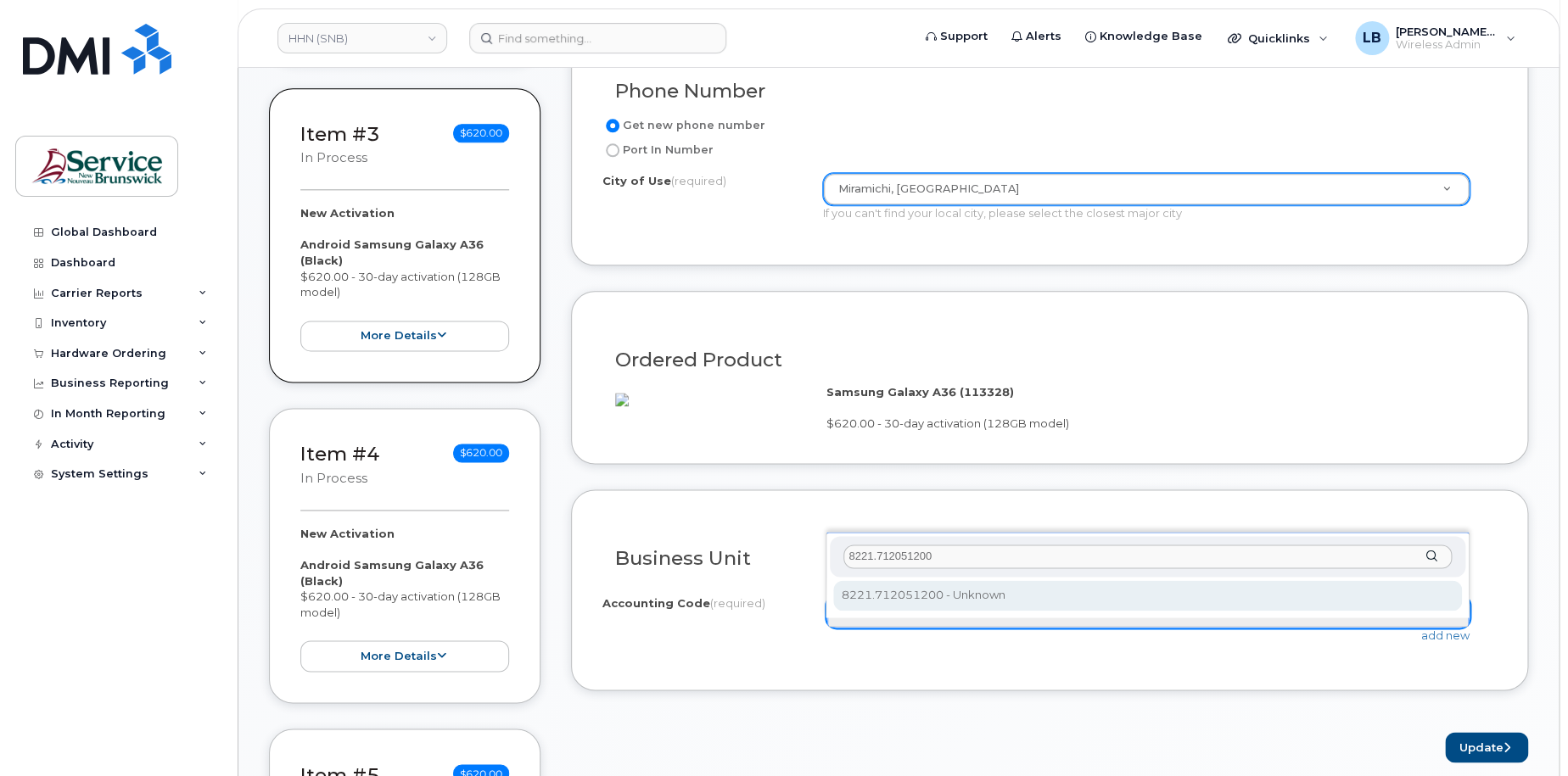
type input "8221.712051200"
select select "8221.712051200"
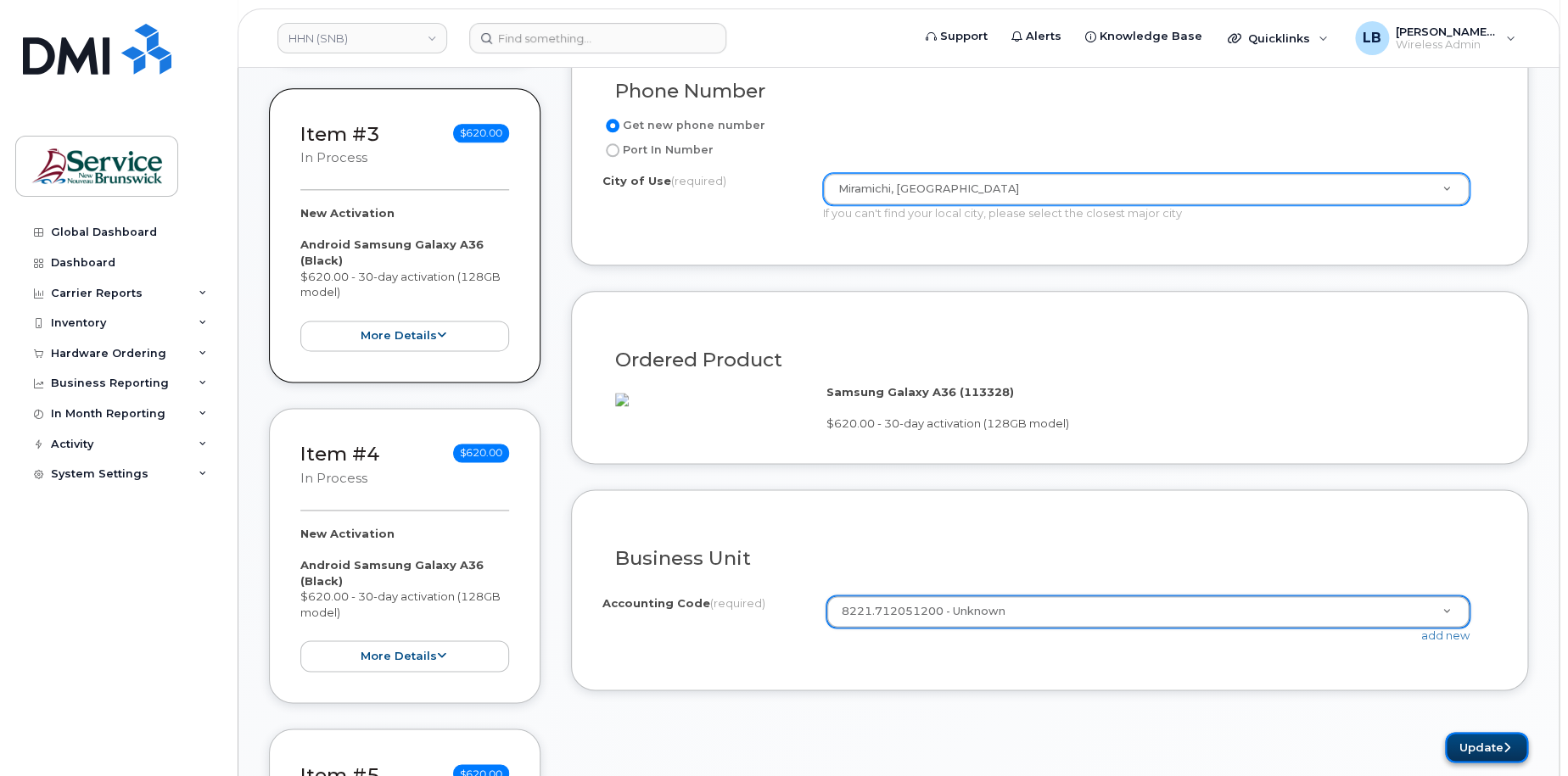
click at [1470, 759] on button "Update" at bounding box center [1486, 747] width 83 height 31
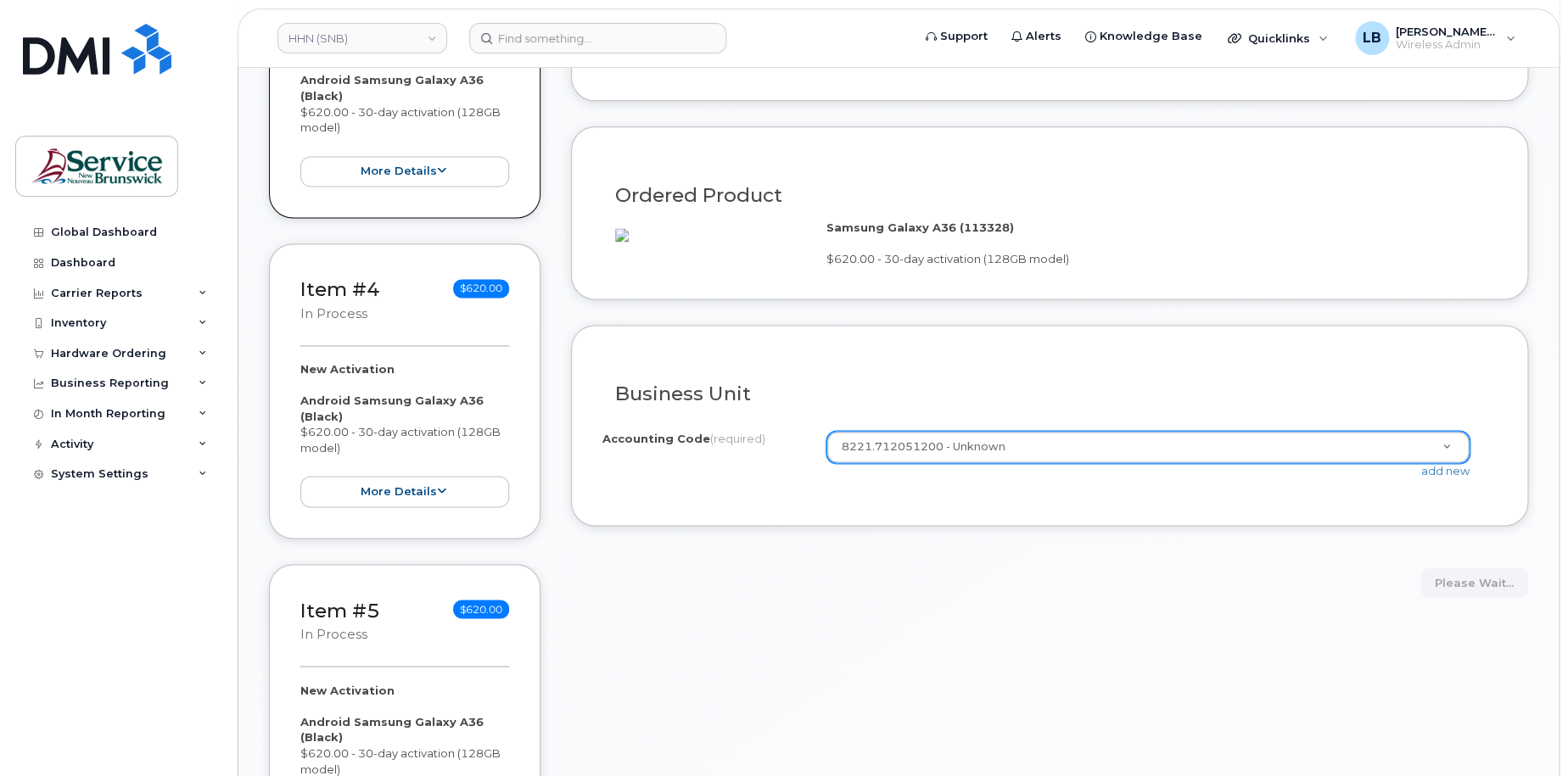
scroll to position [1103, 0]
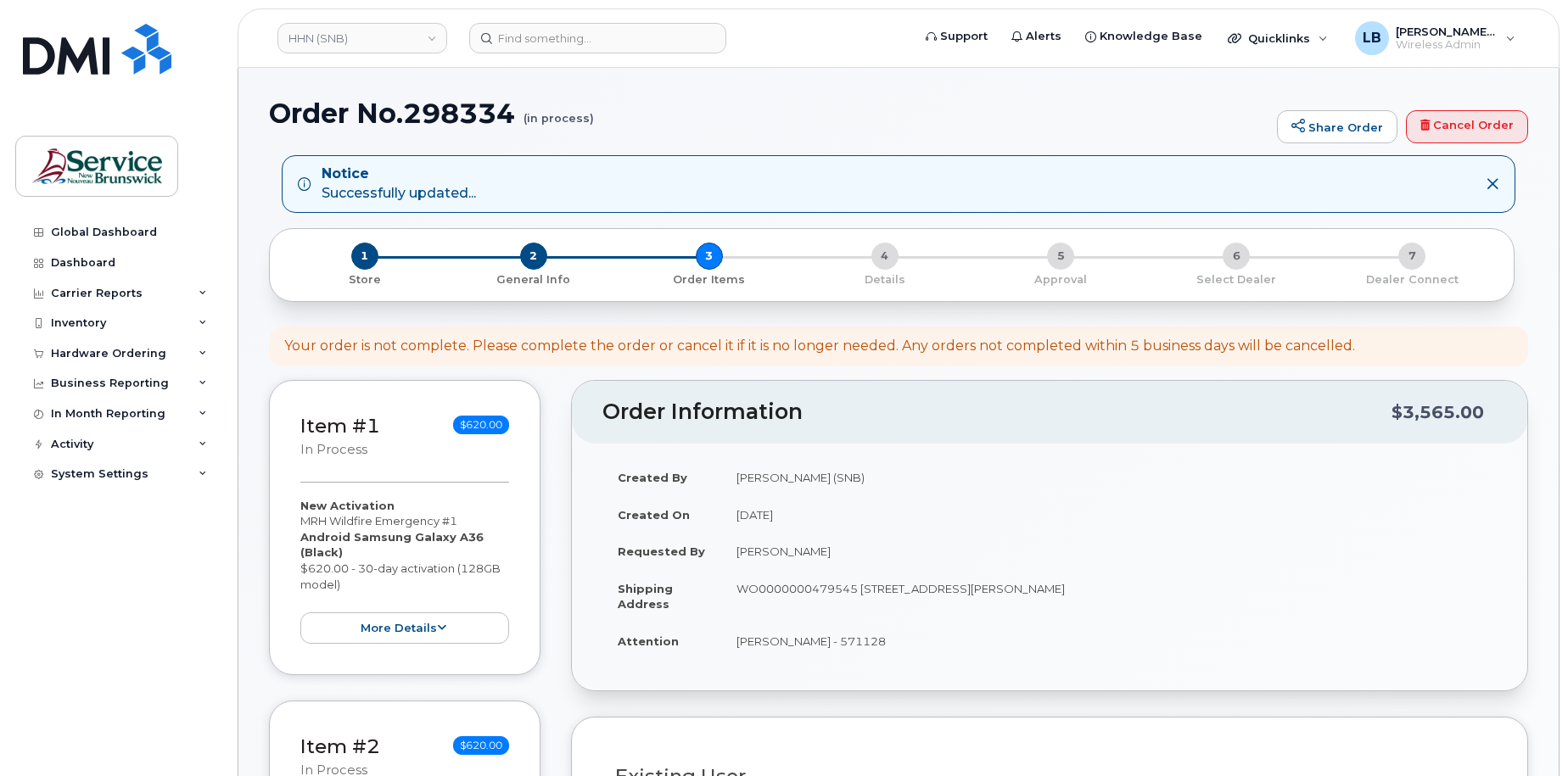
select select
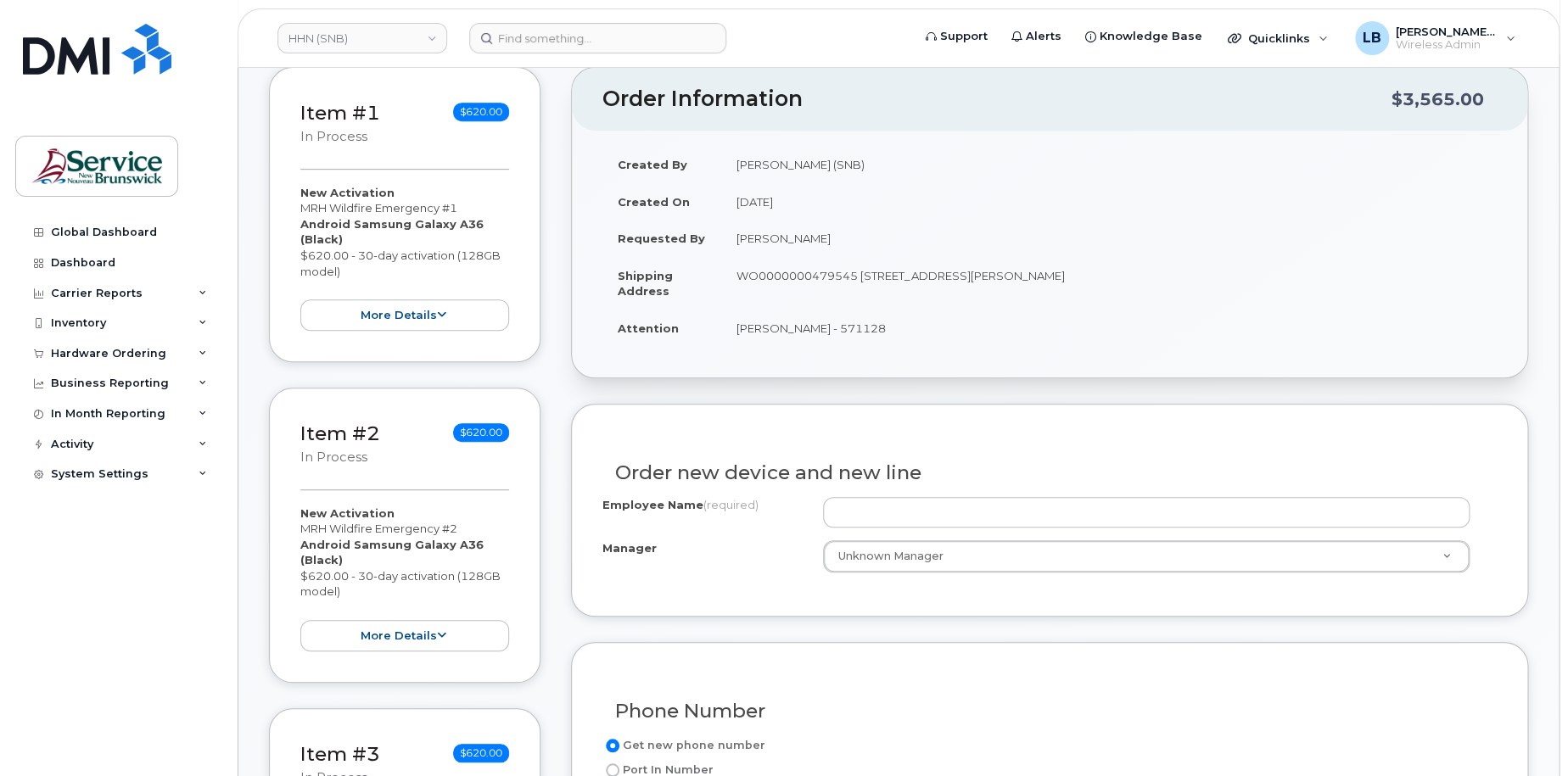
scroll to position [339, 0]
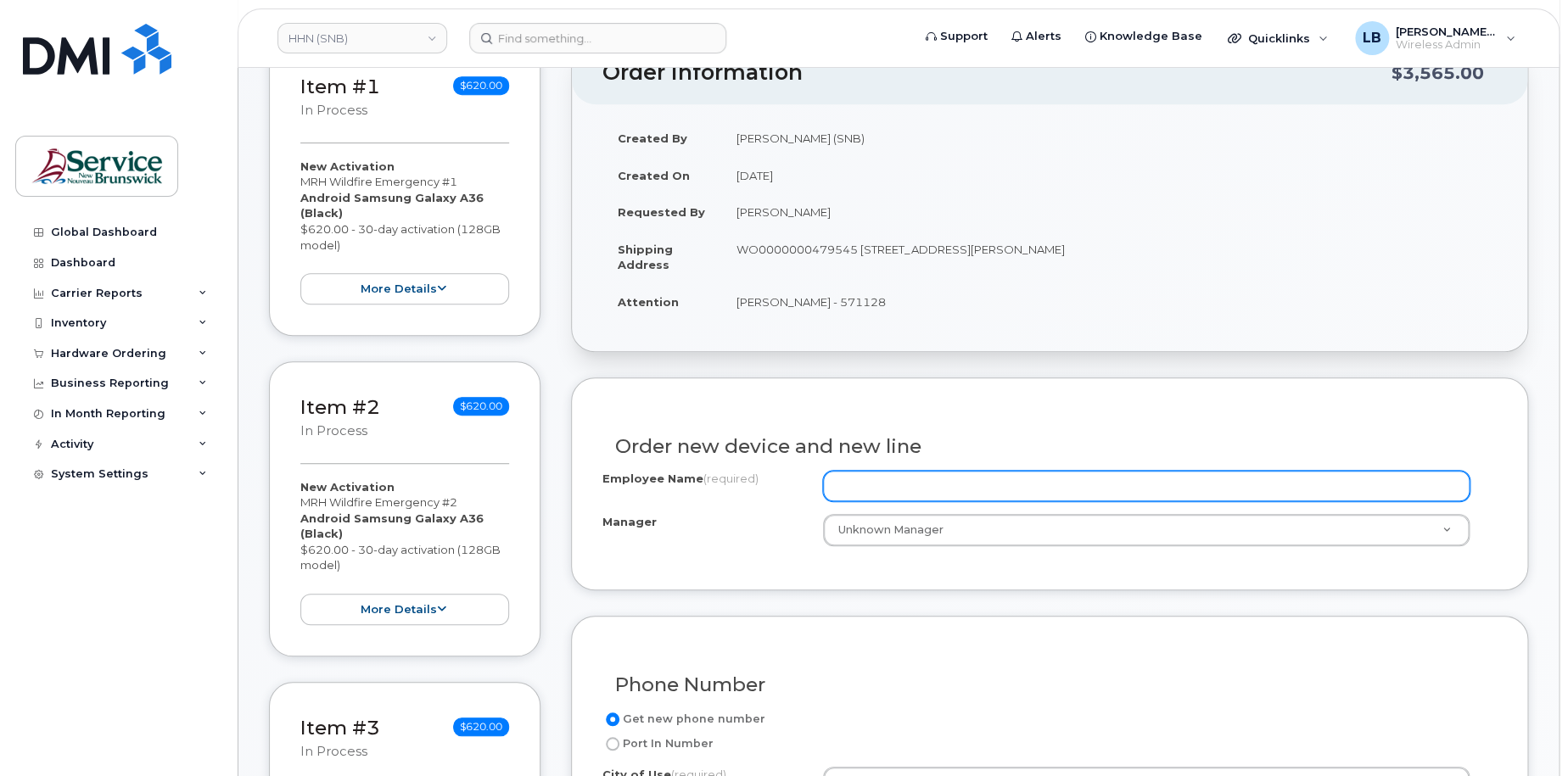
click at [1123, 496] on input "Employee Name (required)" at bounding box center [1146, 486] width 647 height 31
type input "v"
paste input "MRH Wildfire Emergency"
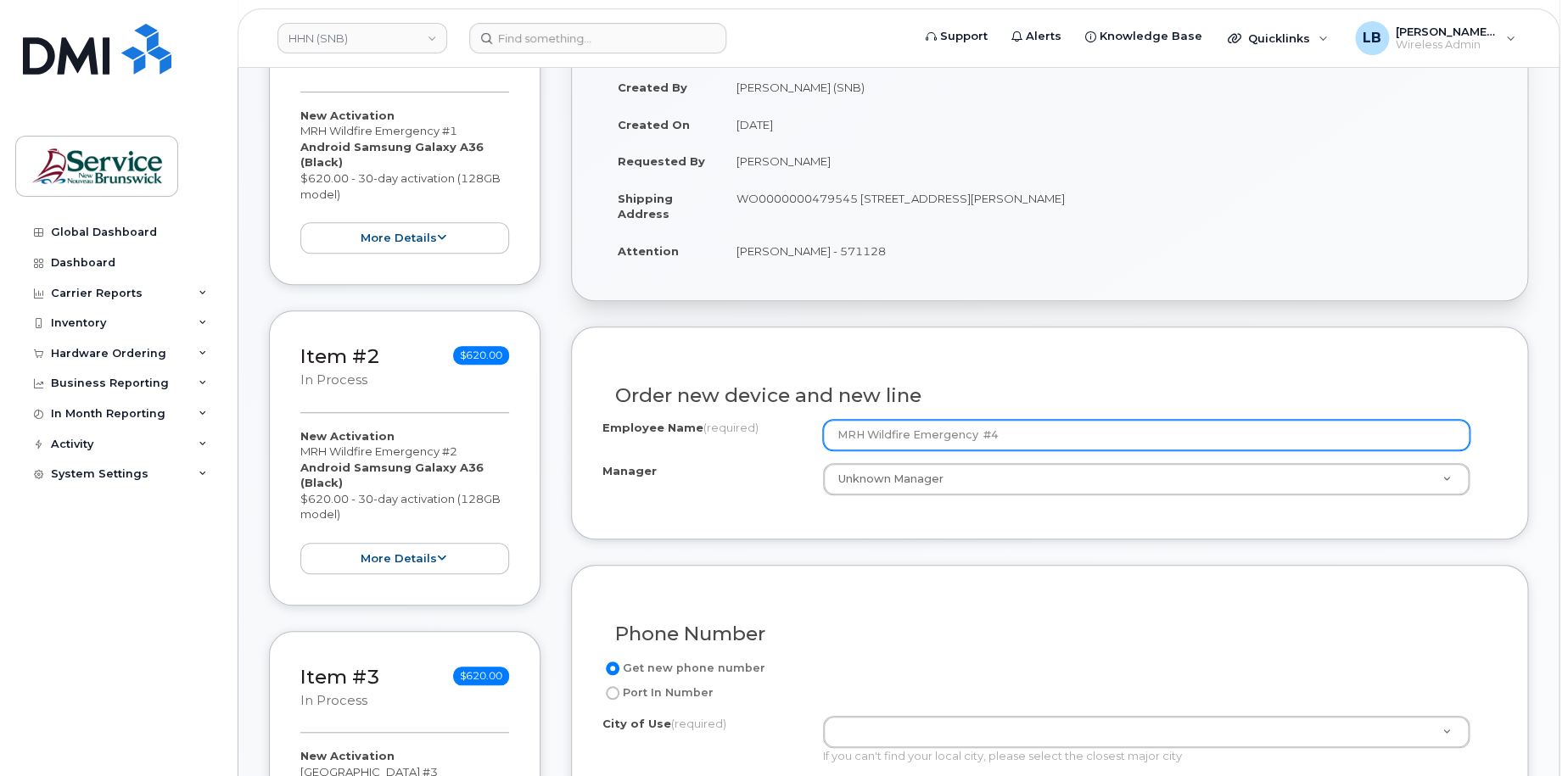
scroll to position [594, 0]
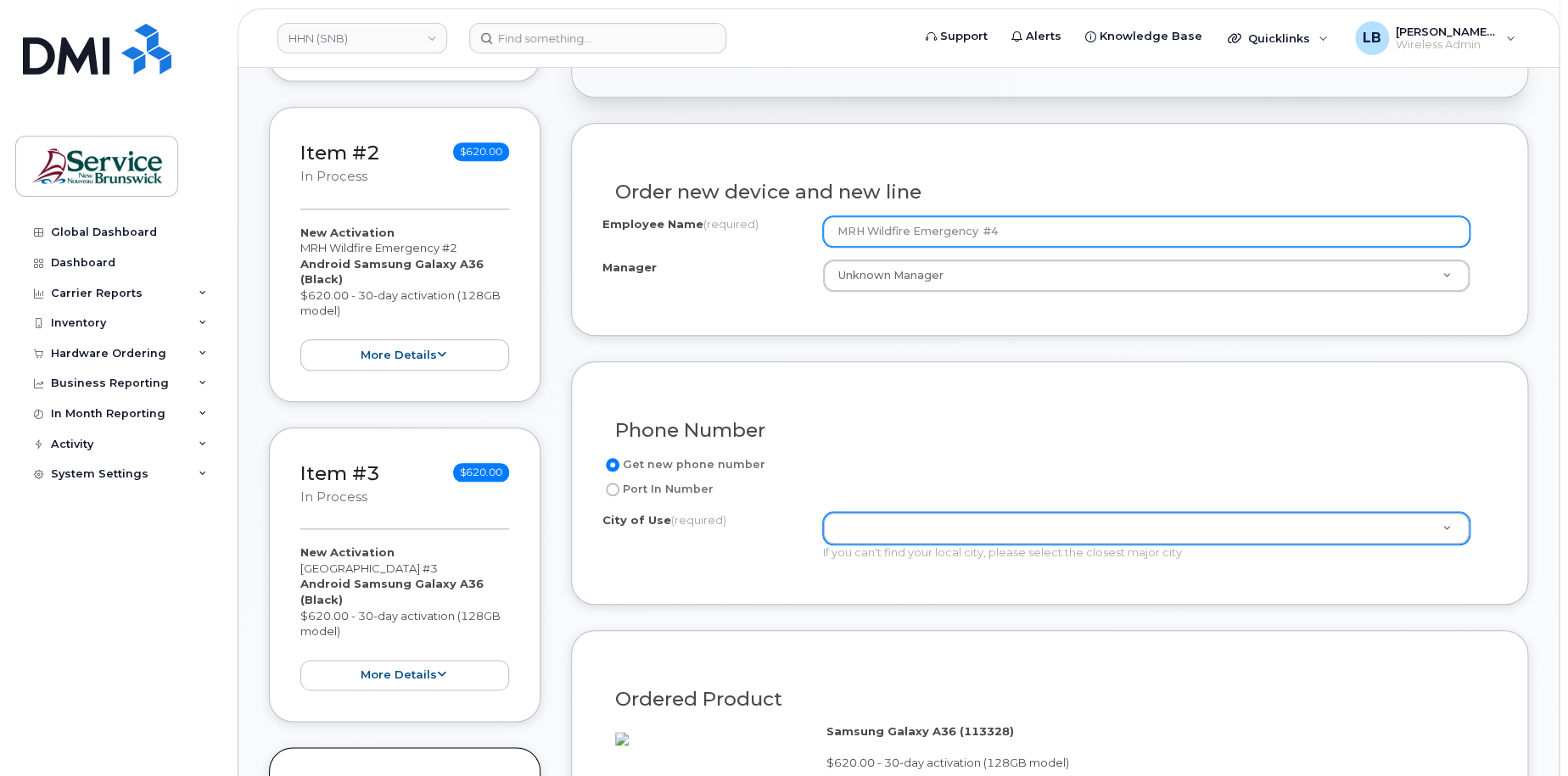
type input "MRH Wildfire Emergency #4"
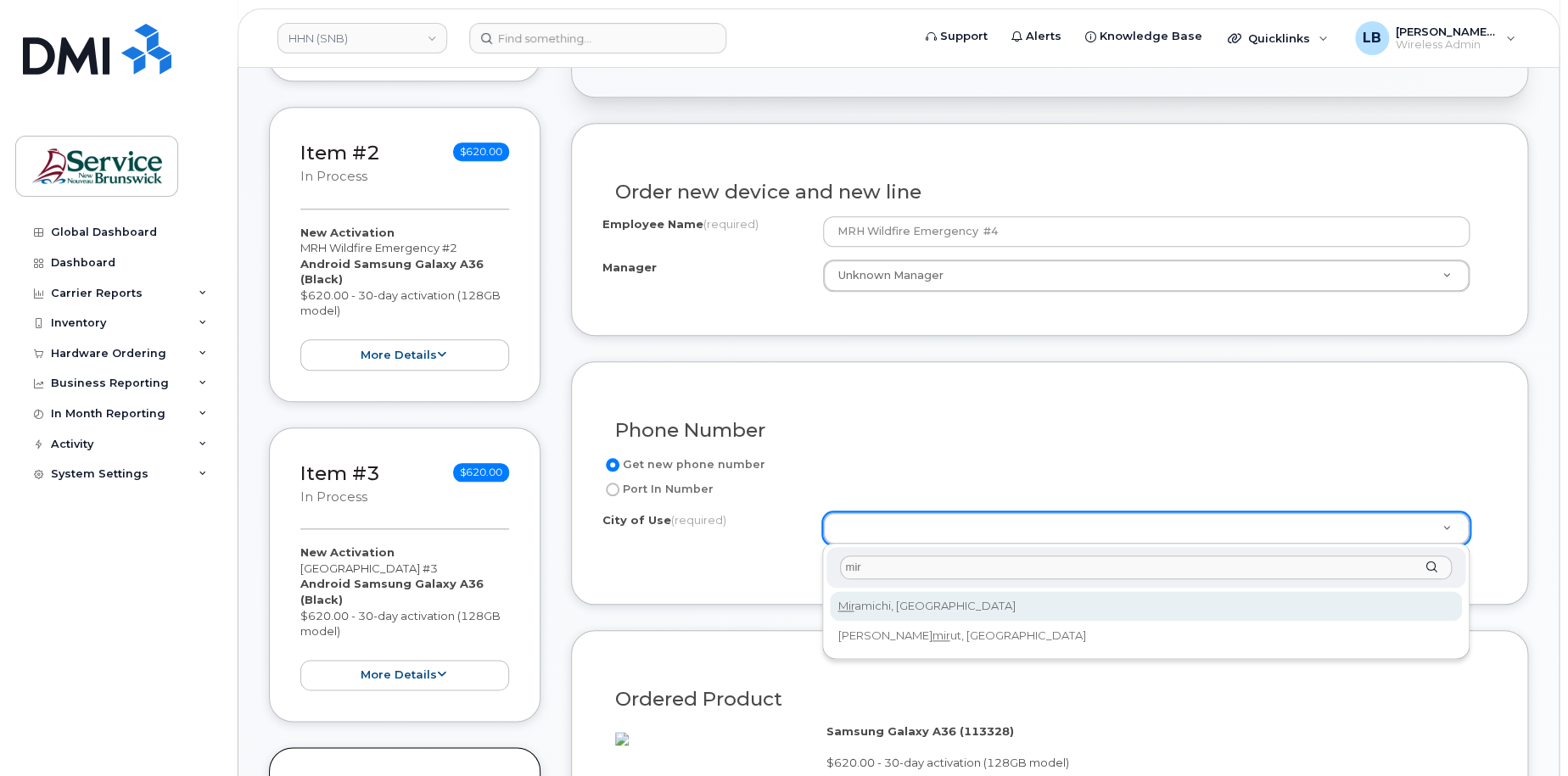
type input "mir"
drag, startPoint x: 948, startPoint y: 599, endPoint x: 959, endPoint y: 591, distance: 13.6
type input "1813"
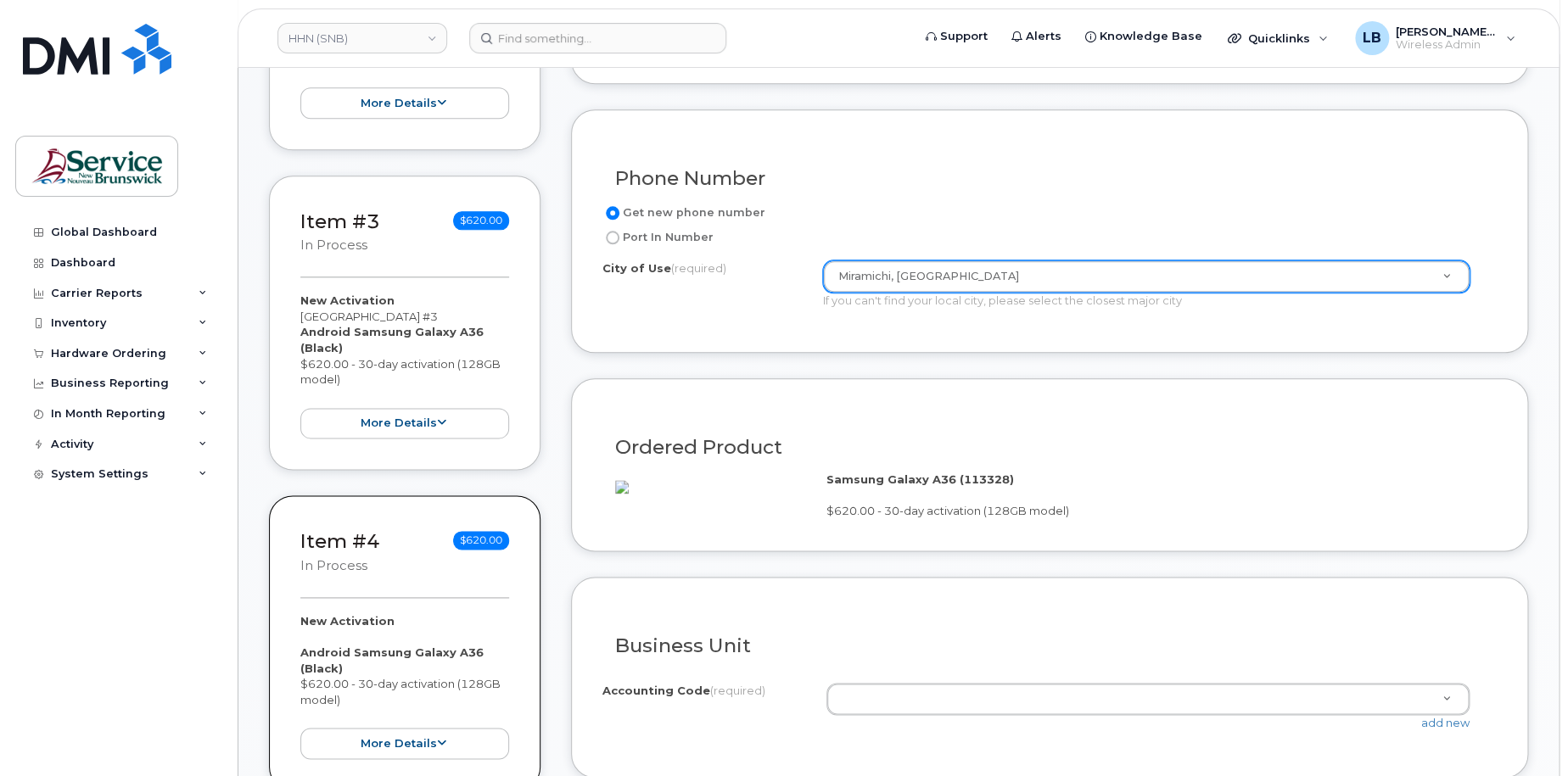
scroll to position [848, 0]
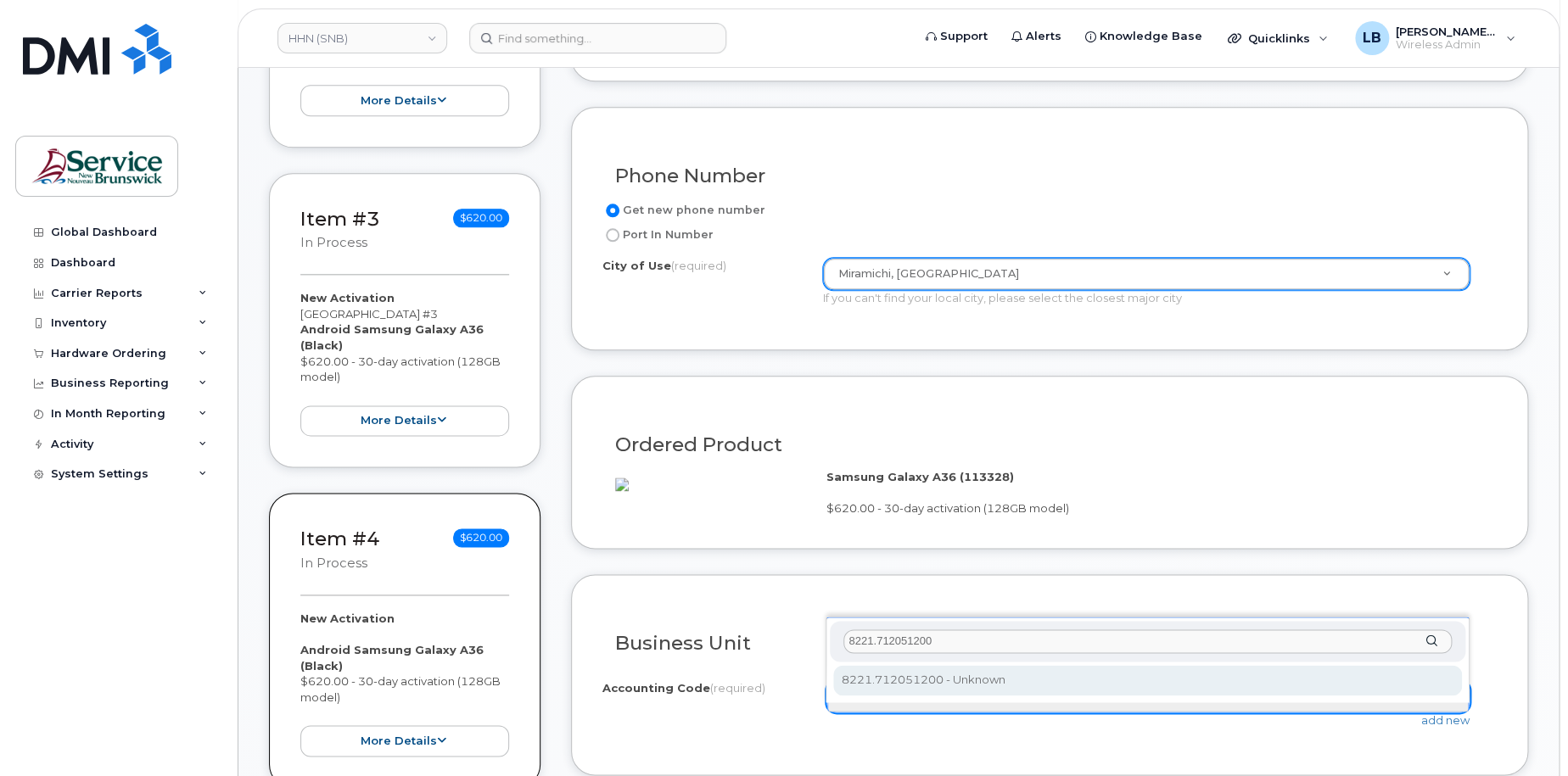
type input "8221.712051200"
select select "8221.712051200"
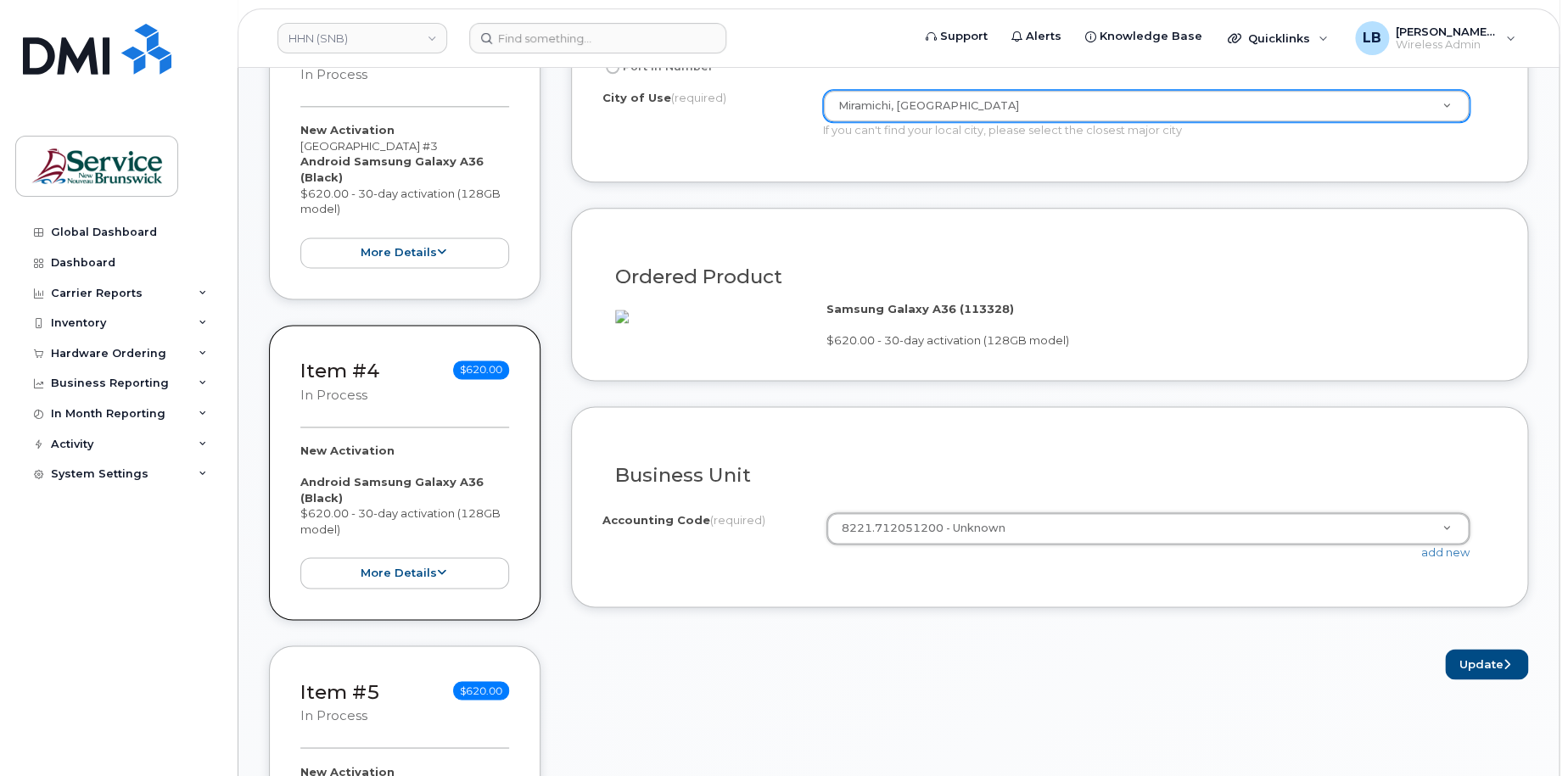
scroll to position [1103, 0]
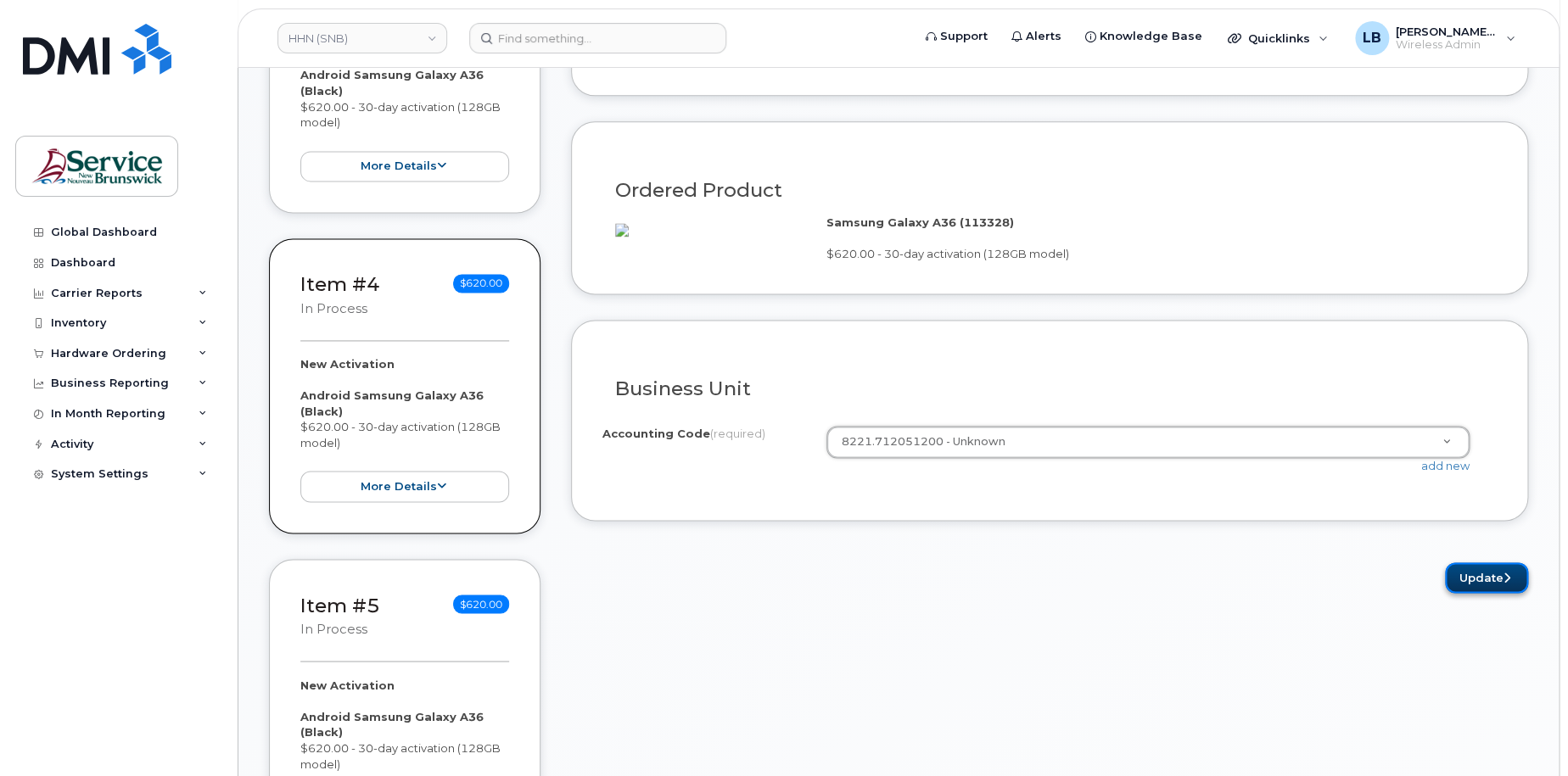
click at [1465, 590] on button "Update" at bounding box center [1486, 578] width 83 height 31
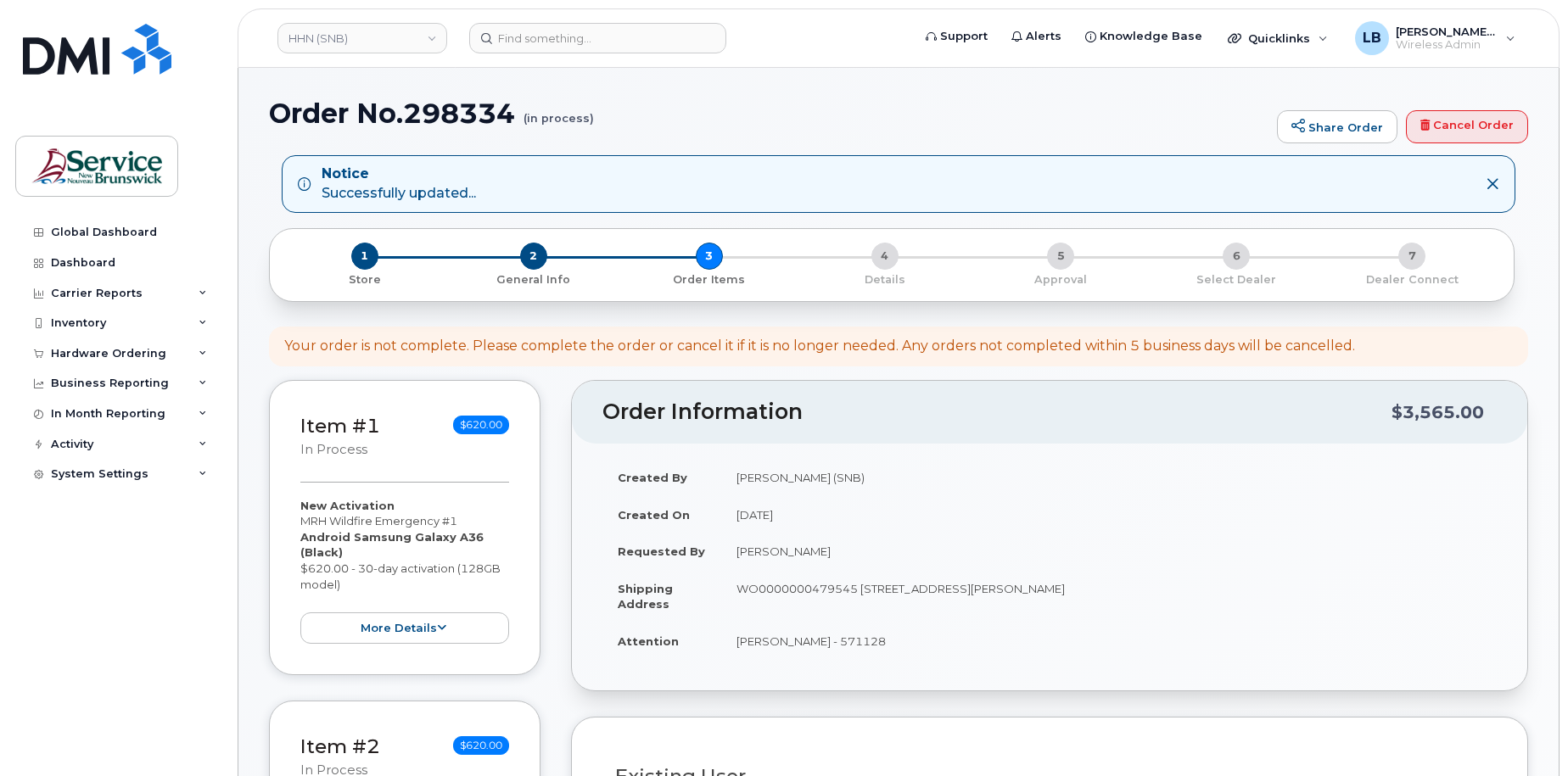
select select
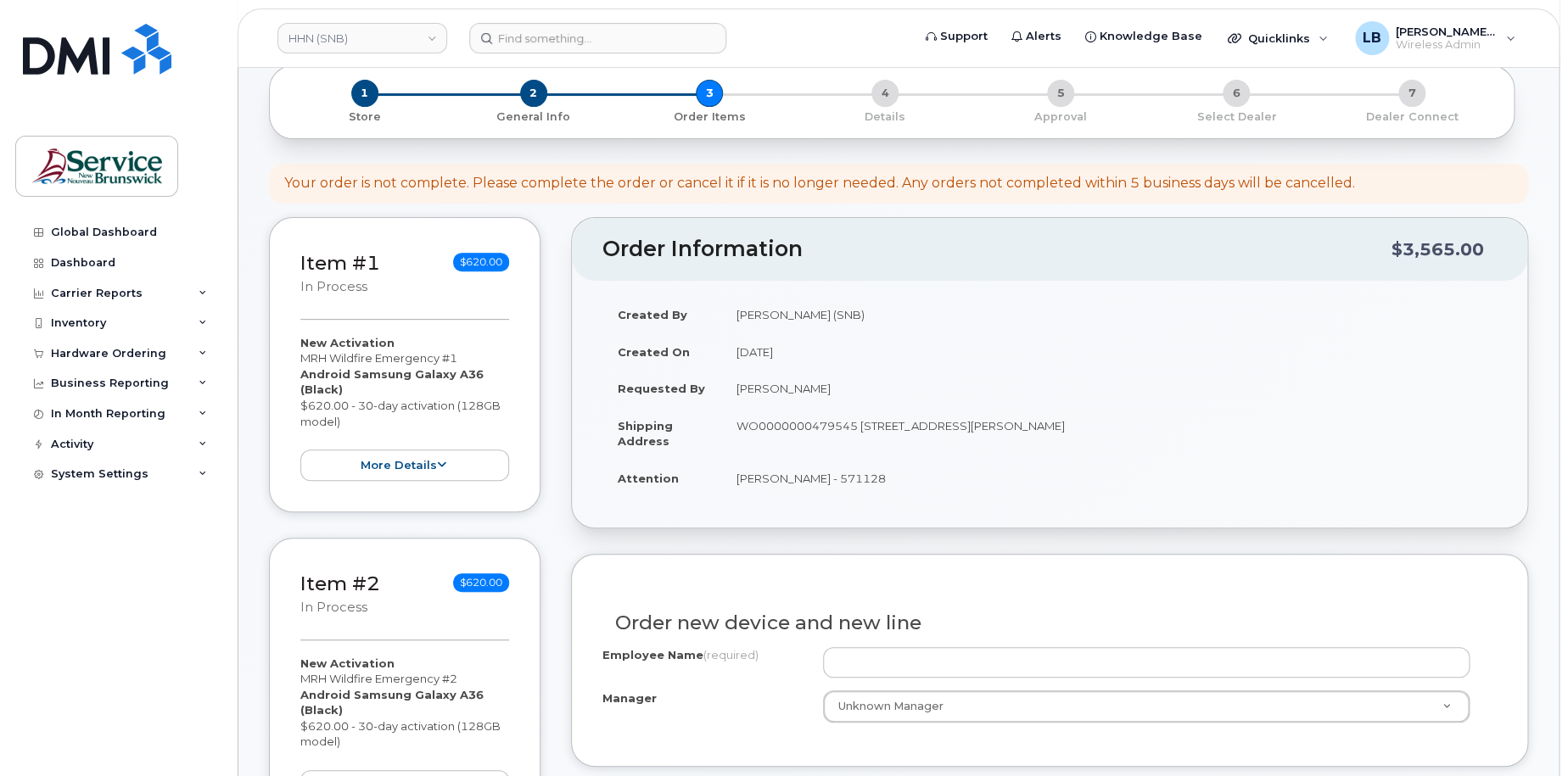
scroll to position [170, 0]
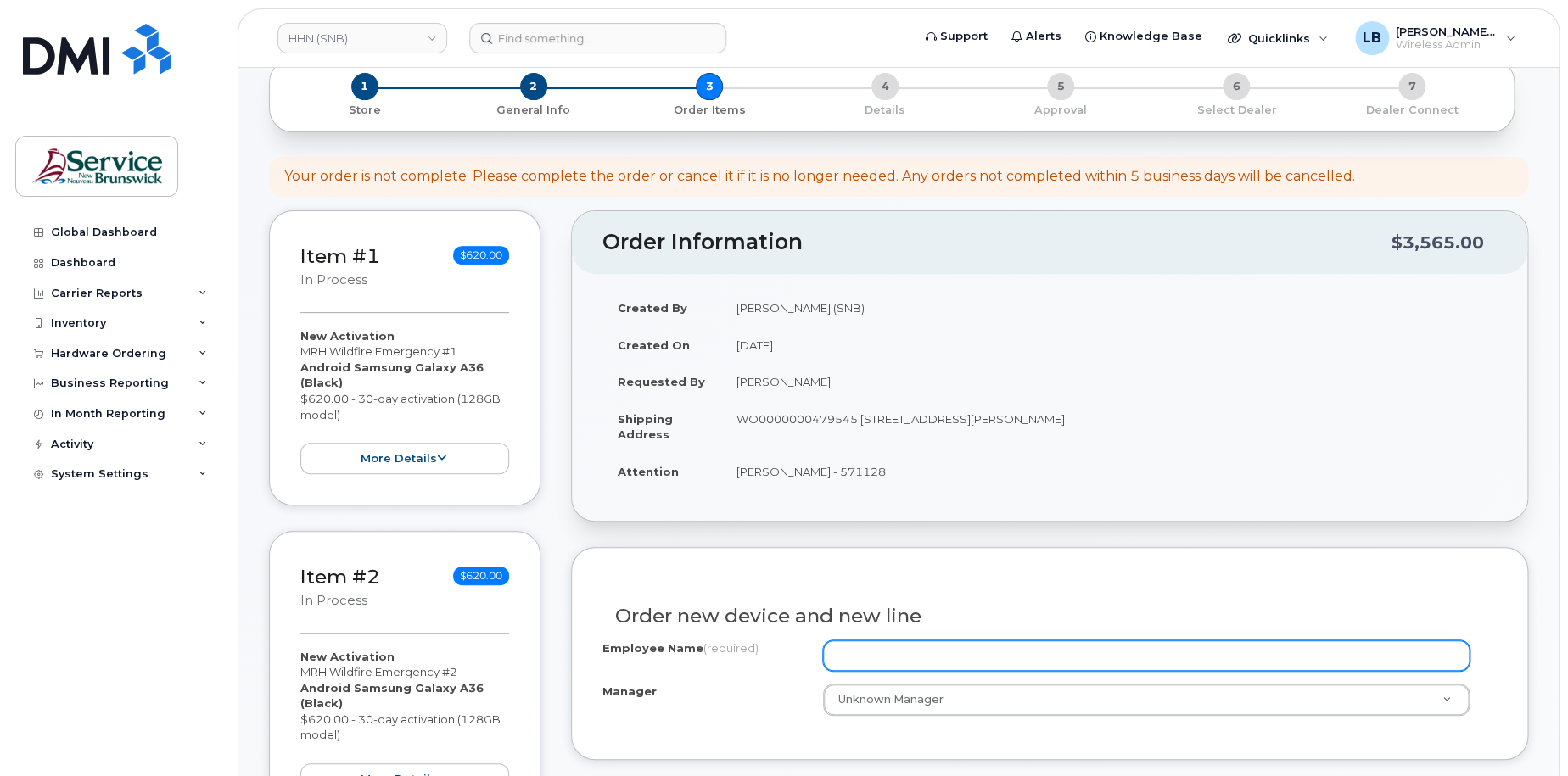
click at [1034, 654] on input "Employee Name (required)" at bounding box center [1146, 656] width 647 height 31
paste input "MRH Wildfire Emergency"
type input "MRH Wildfire Emergency #5"
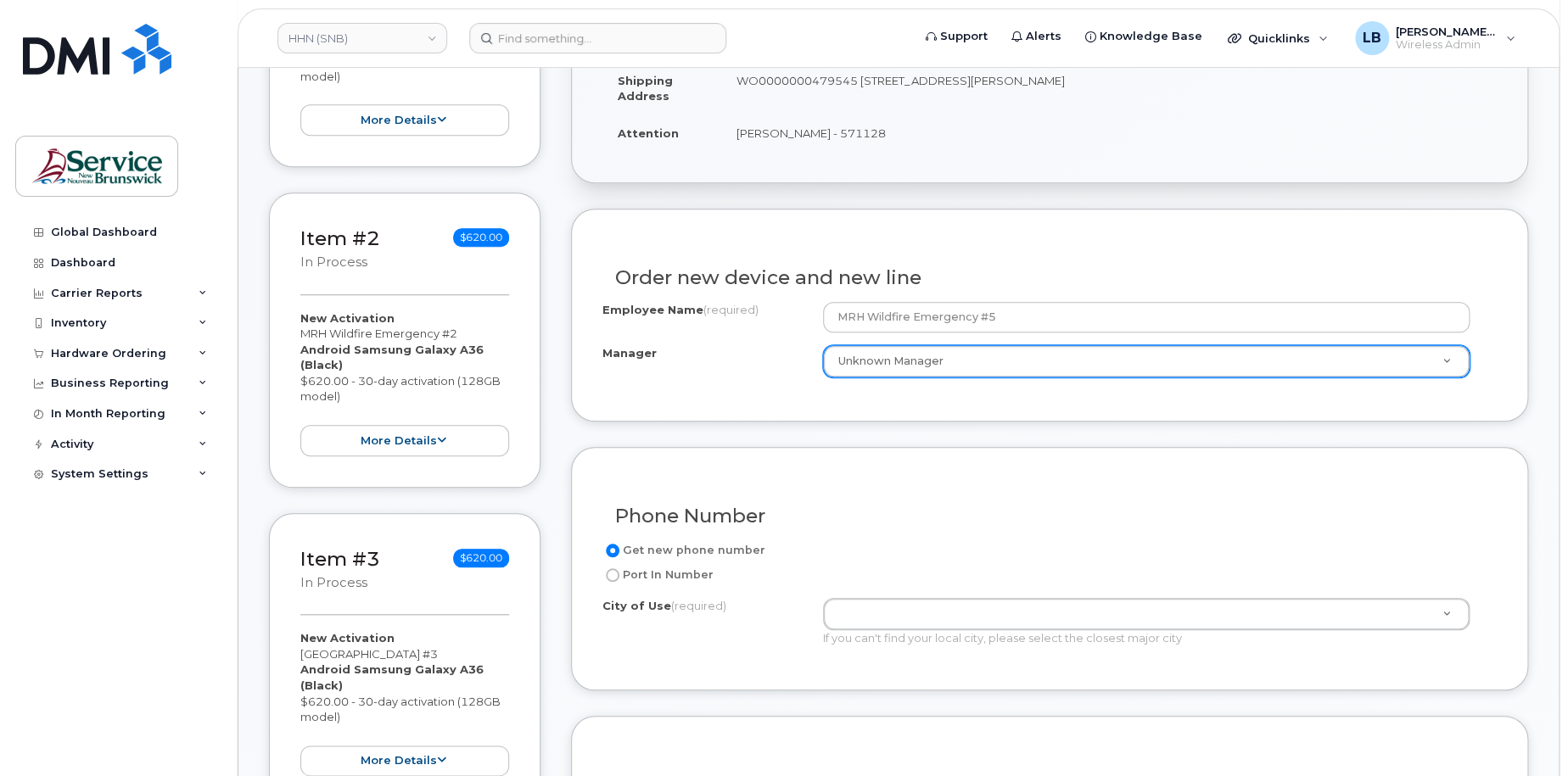
scroll to position [509, 0]
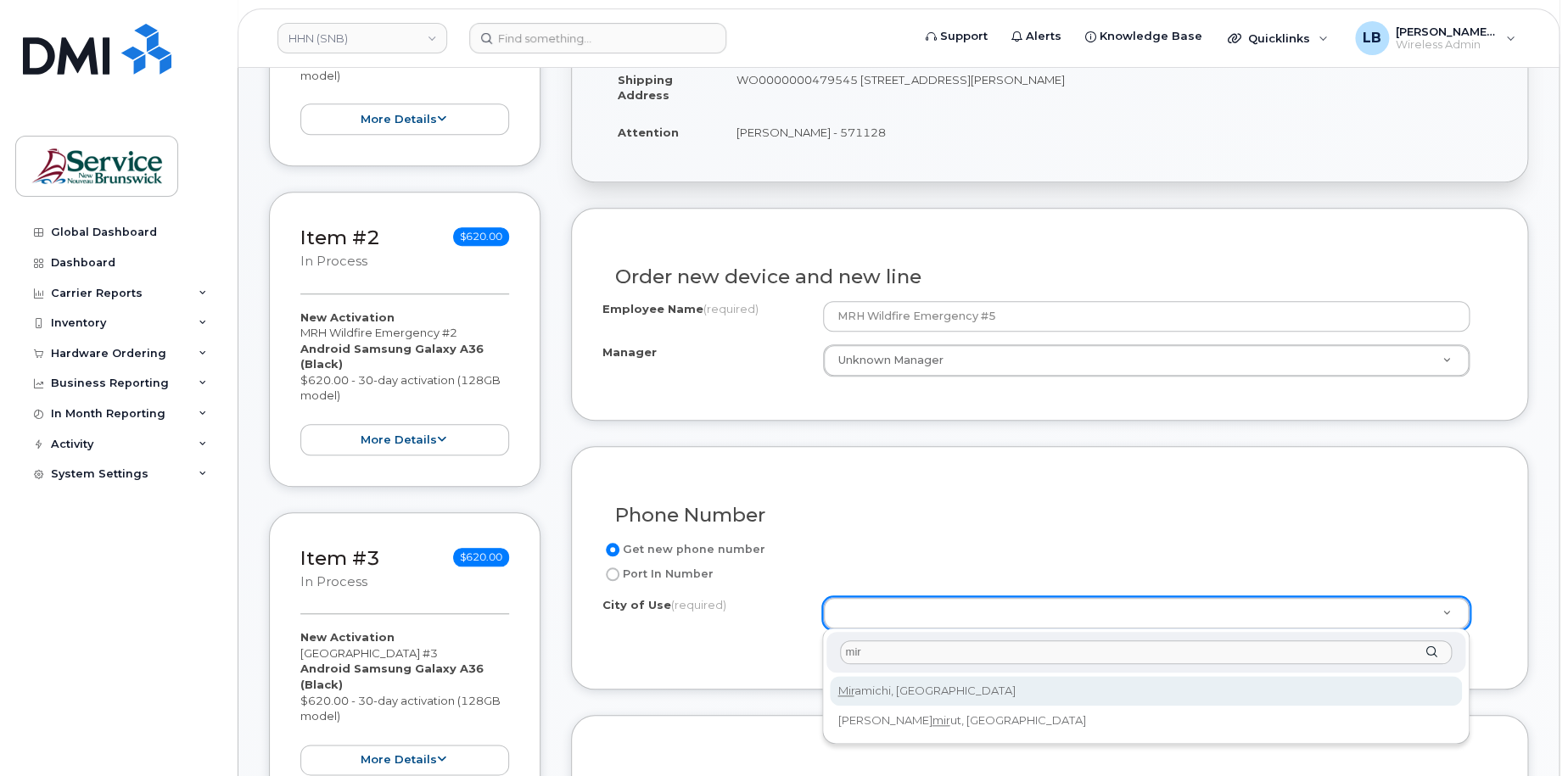
type input "mir"
type input "1813"
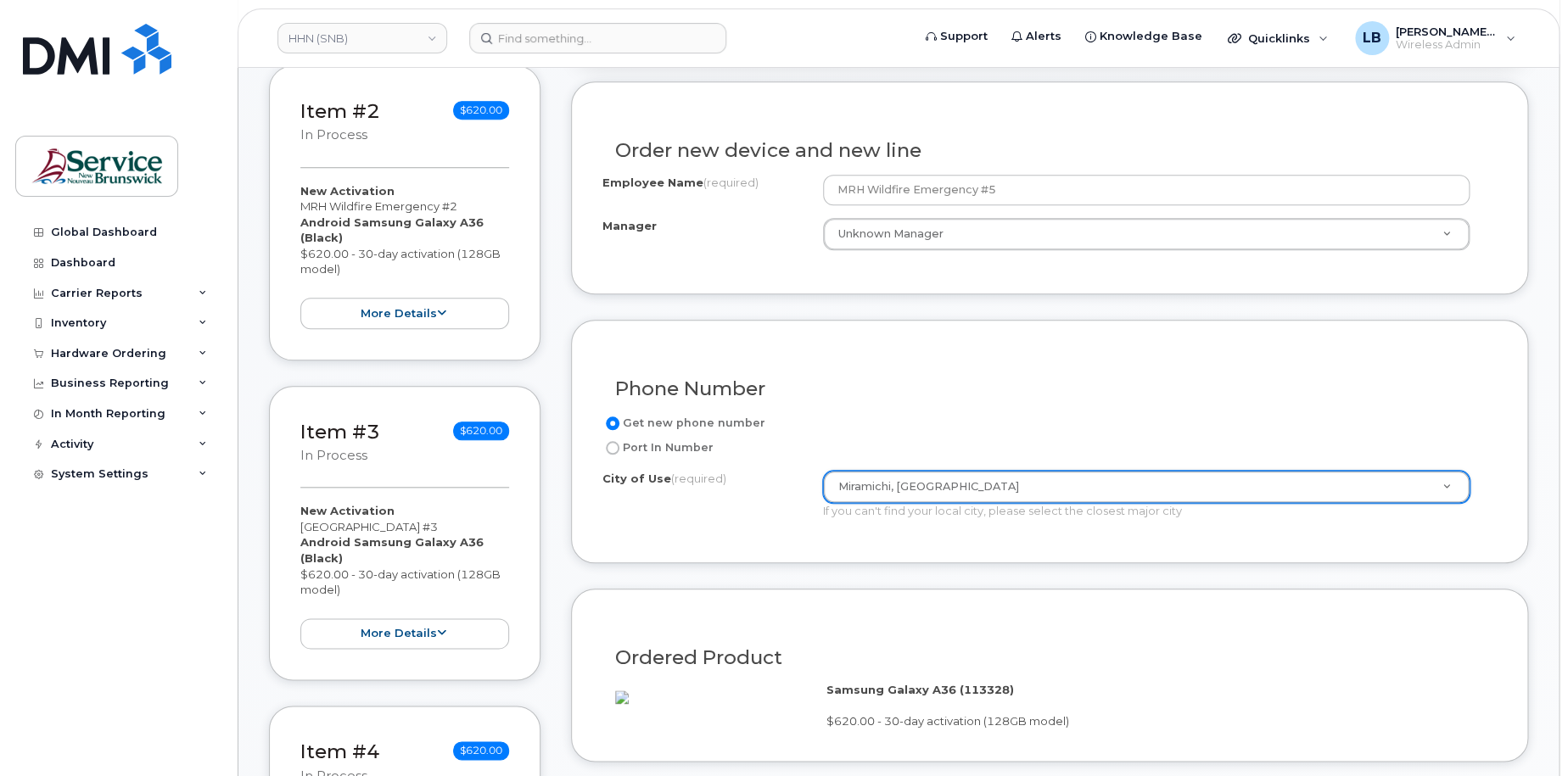
scroll to position [848, 0]
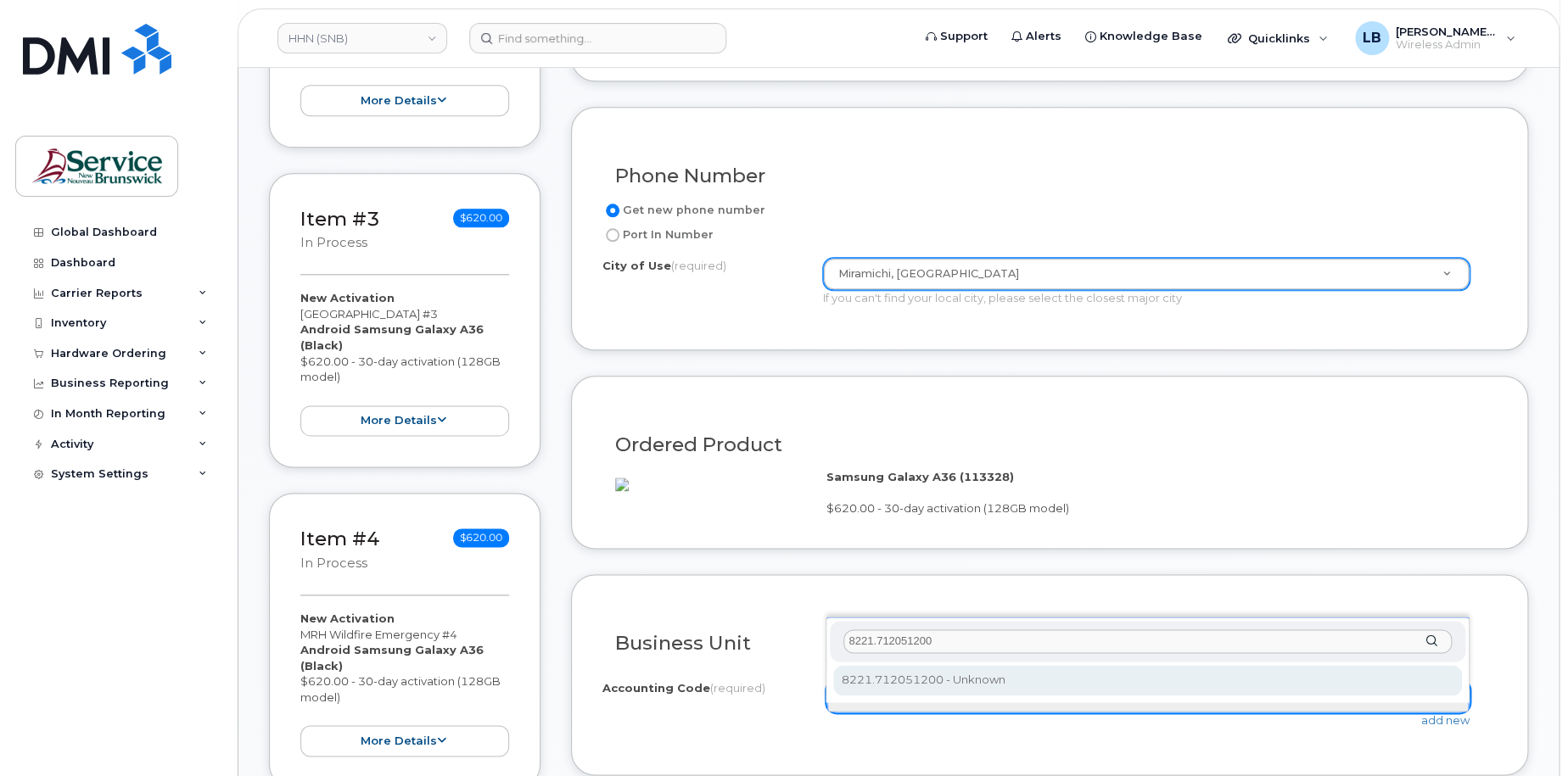
type input "8221.712051200"
select select "8221.712051200"
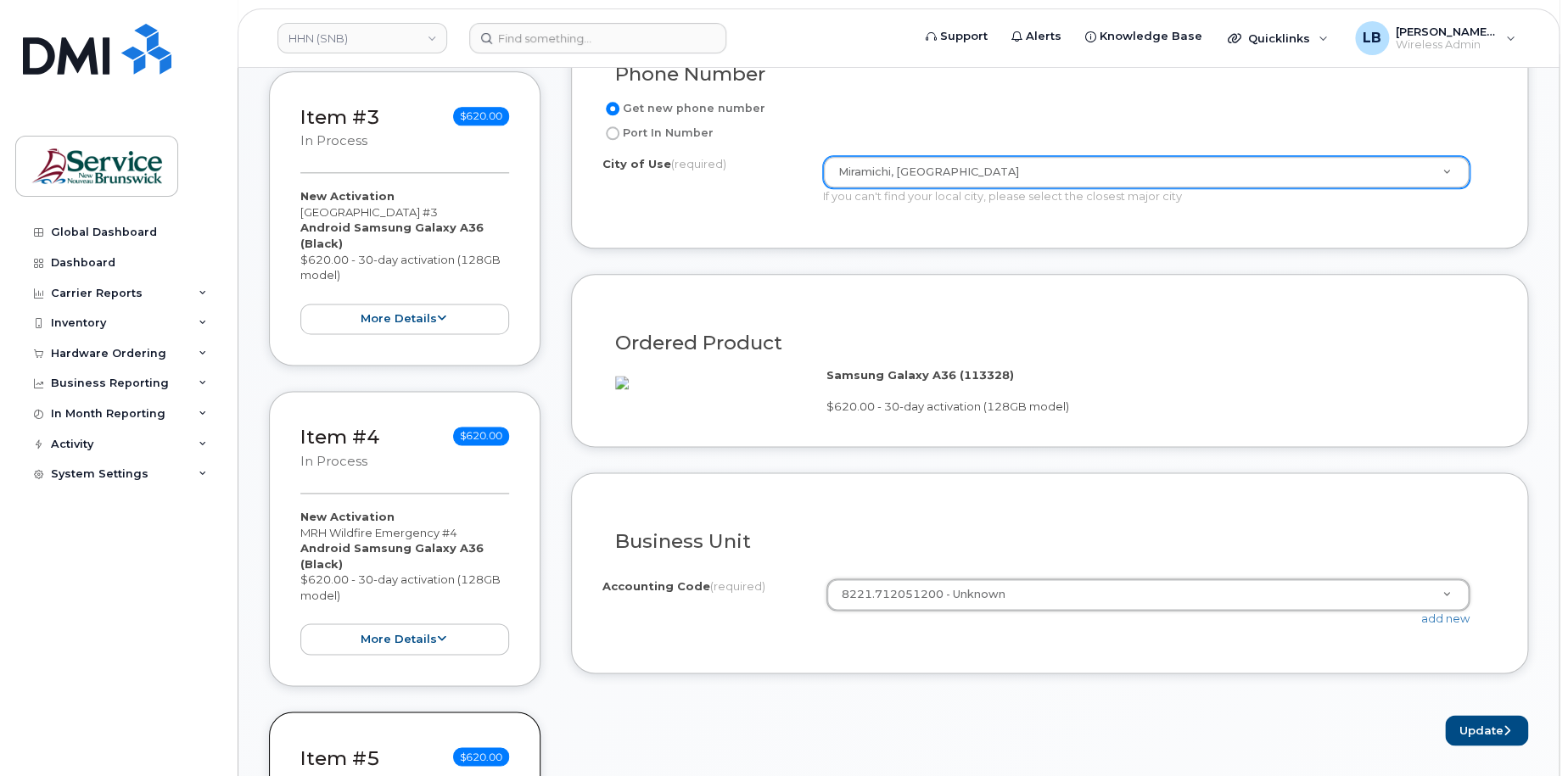
scroll to position [1103, 0]
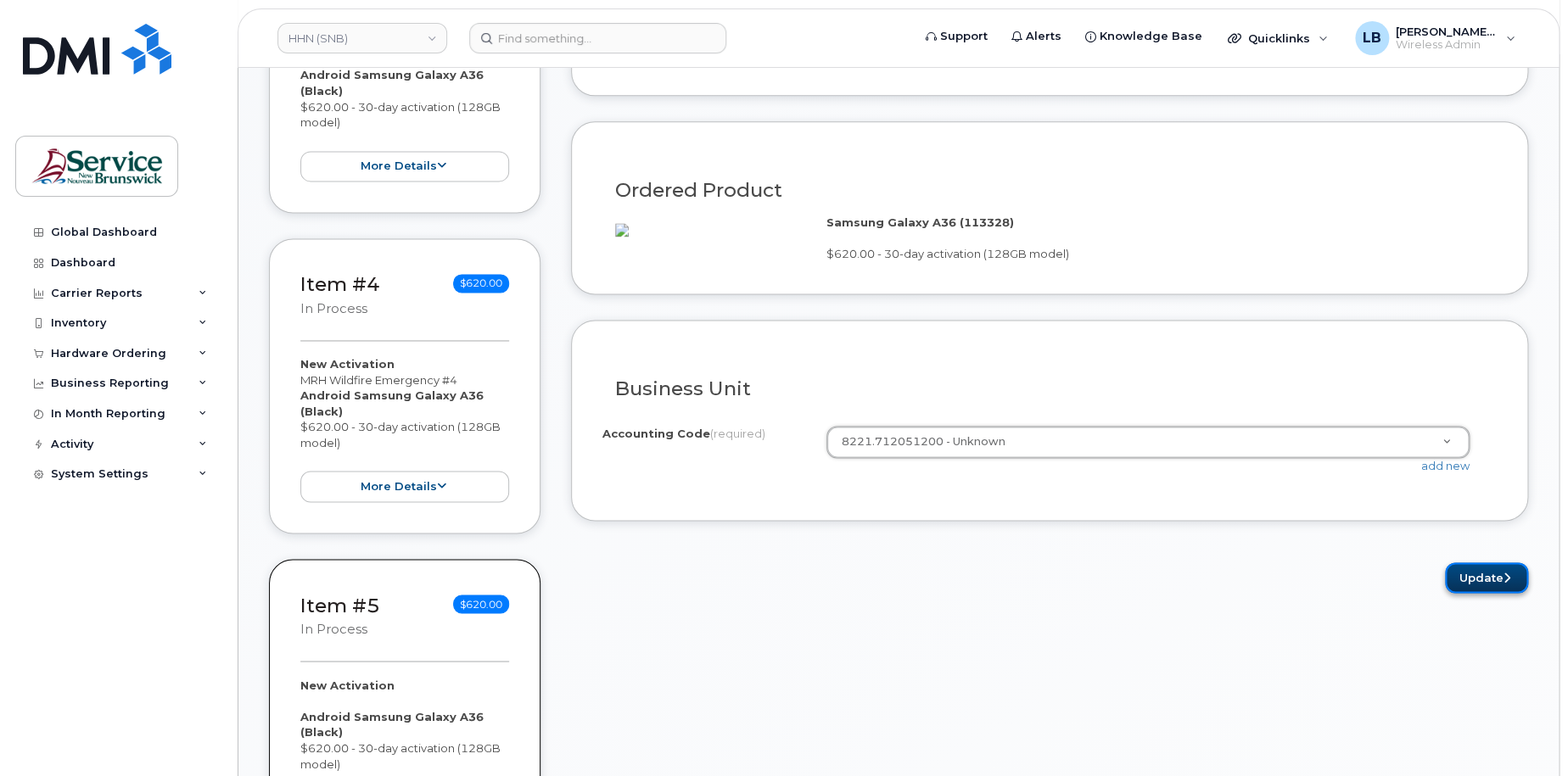
click at [1468, 594] on button "Update" at bounding box center [1486, 578] width 83 height 31
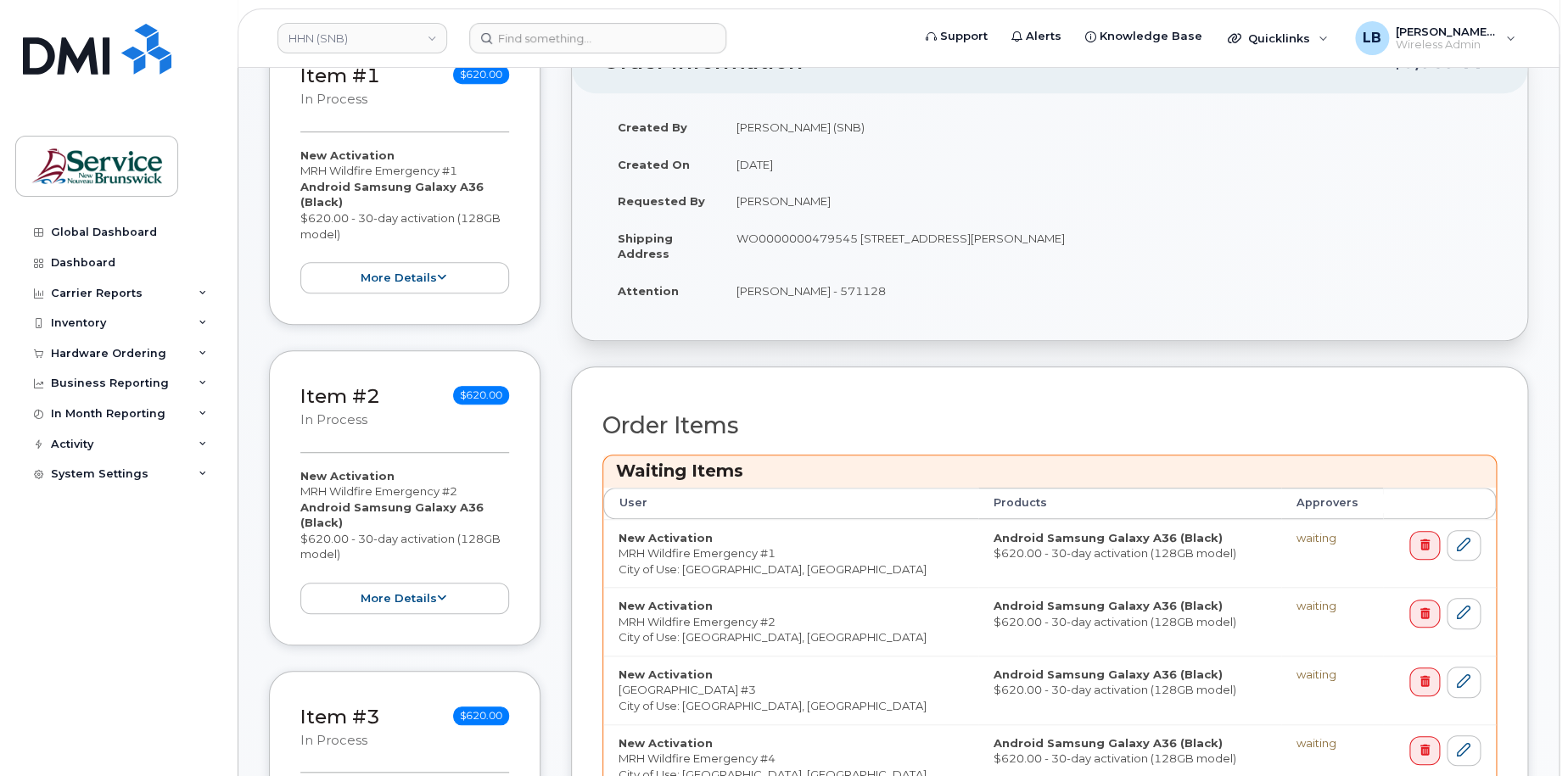
scroll to position [509, 0]
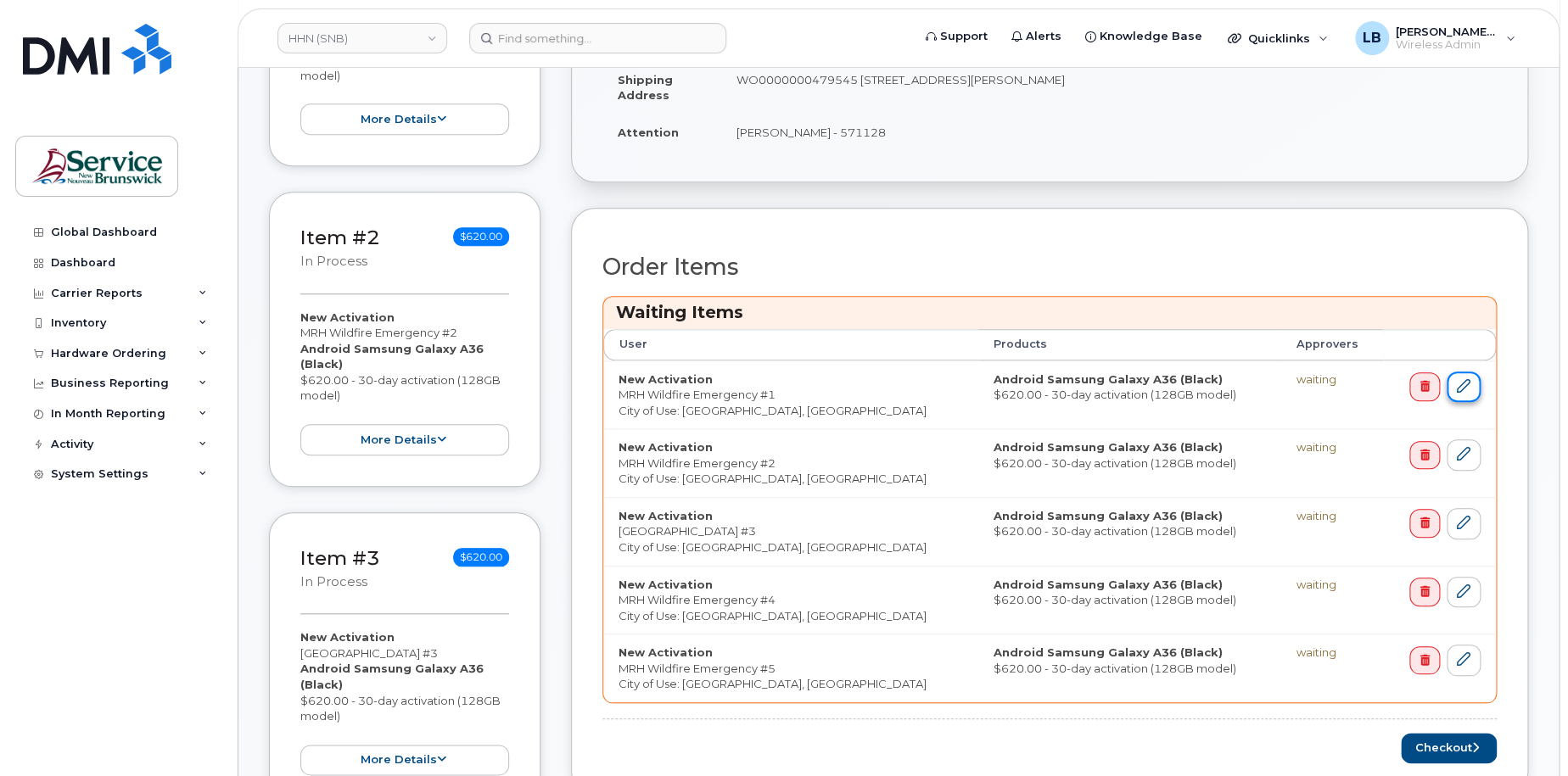
click at [1465, 388] on icon at bounding box center [1463, 386] width 13 height 13
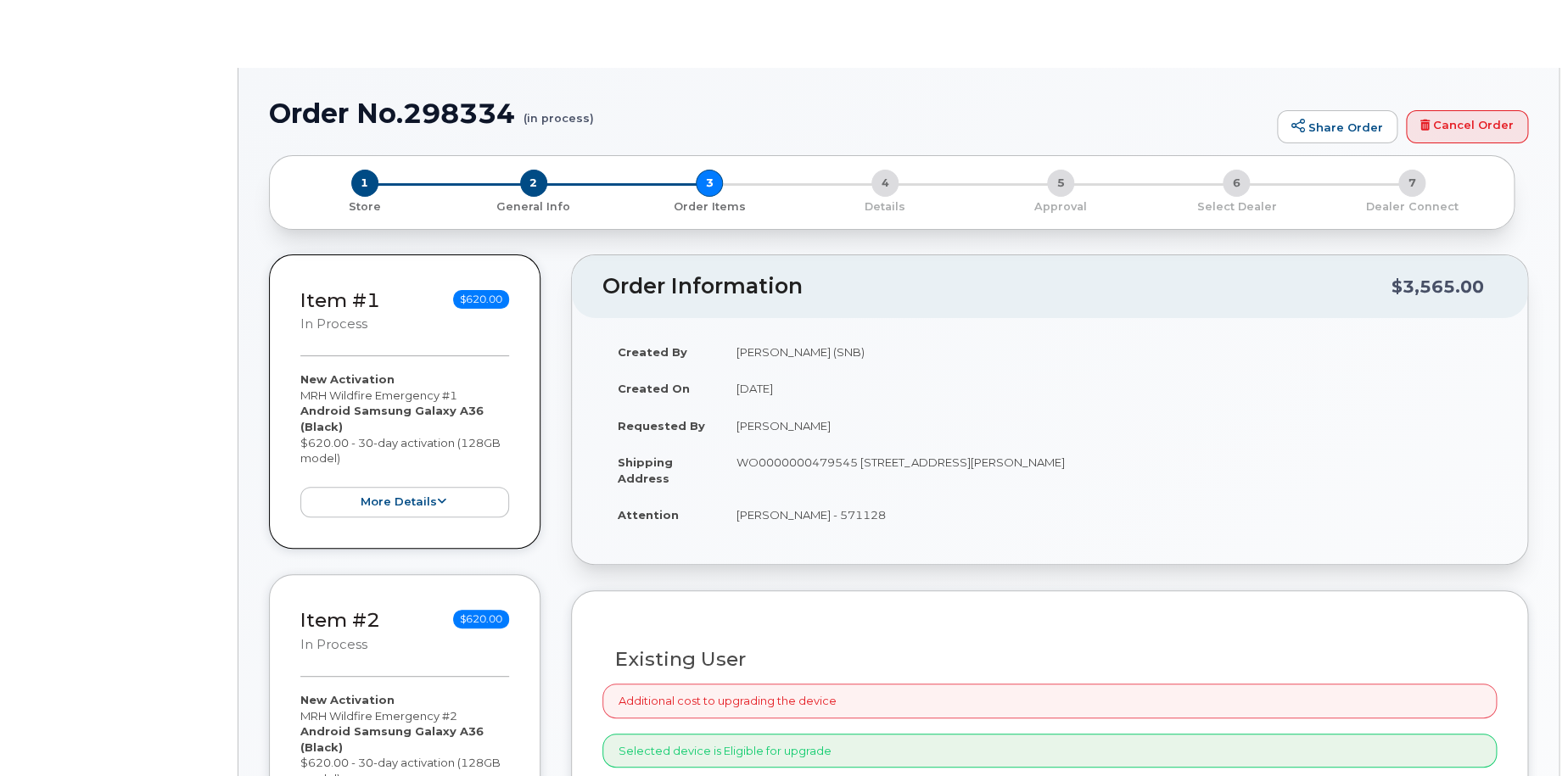
radio input "true"
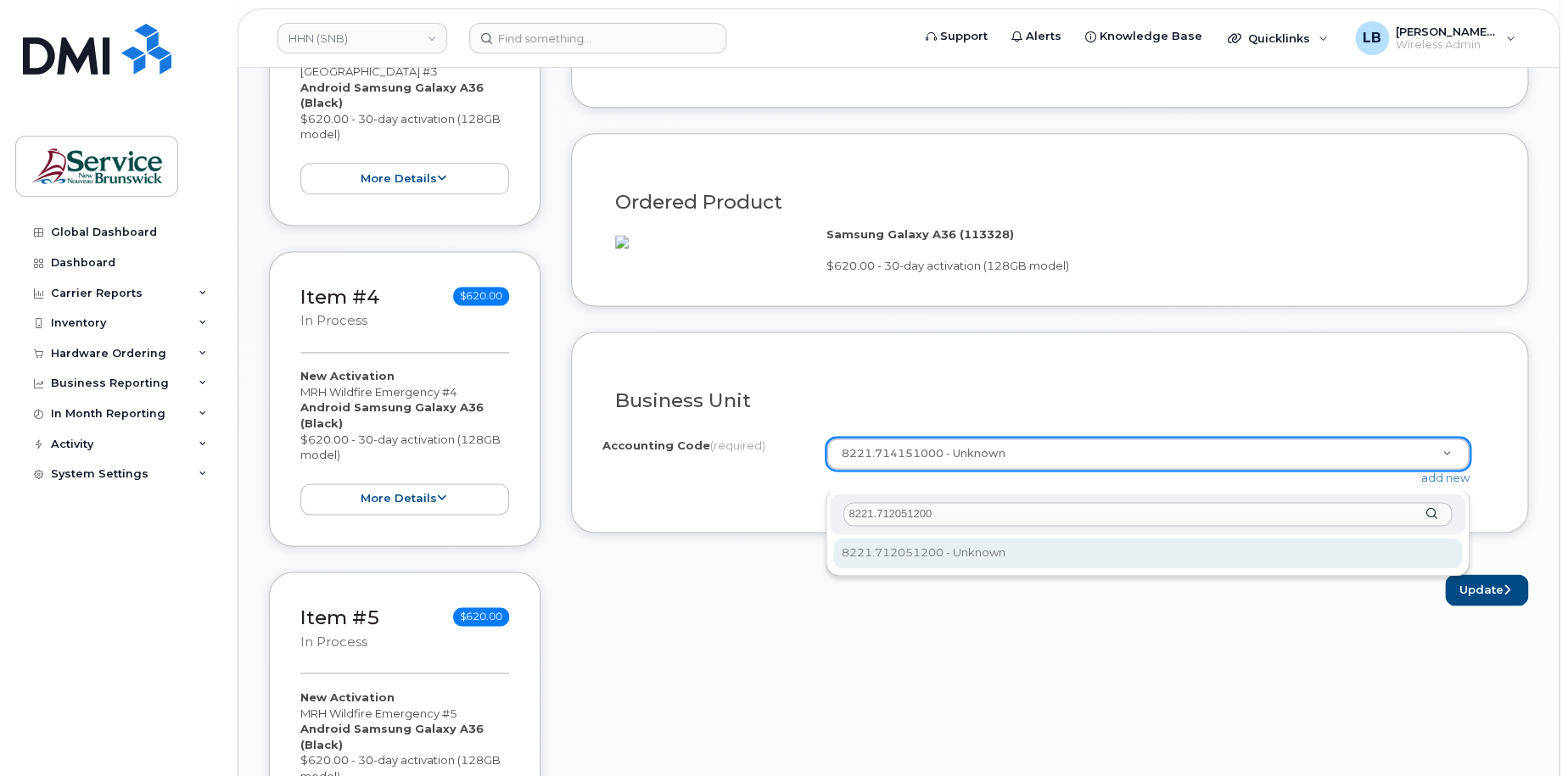
type input "8221.712051200"
select select "8221.712051200"
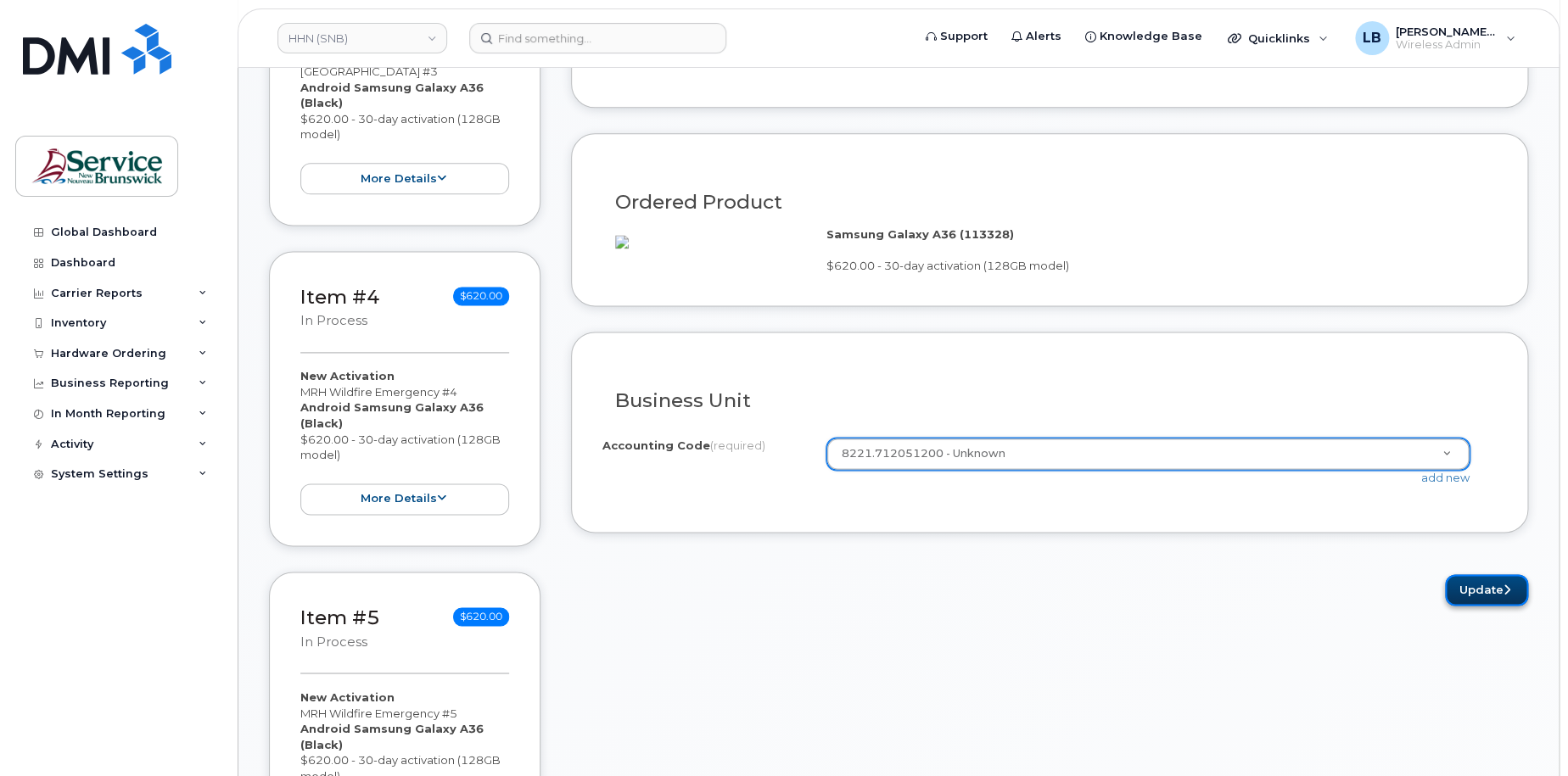
click at [1464, 606] on button "Update" at bounding box center [1486, 590] width 83 height 31
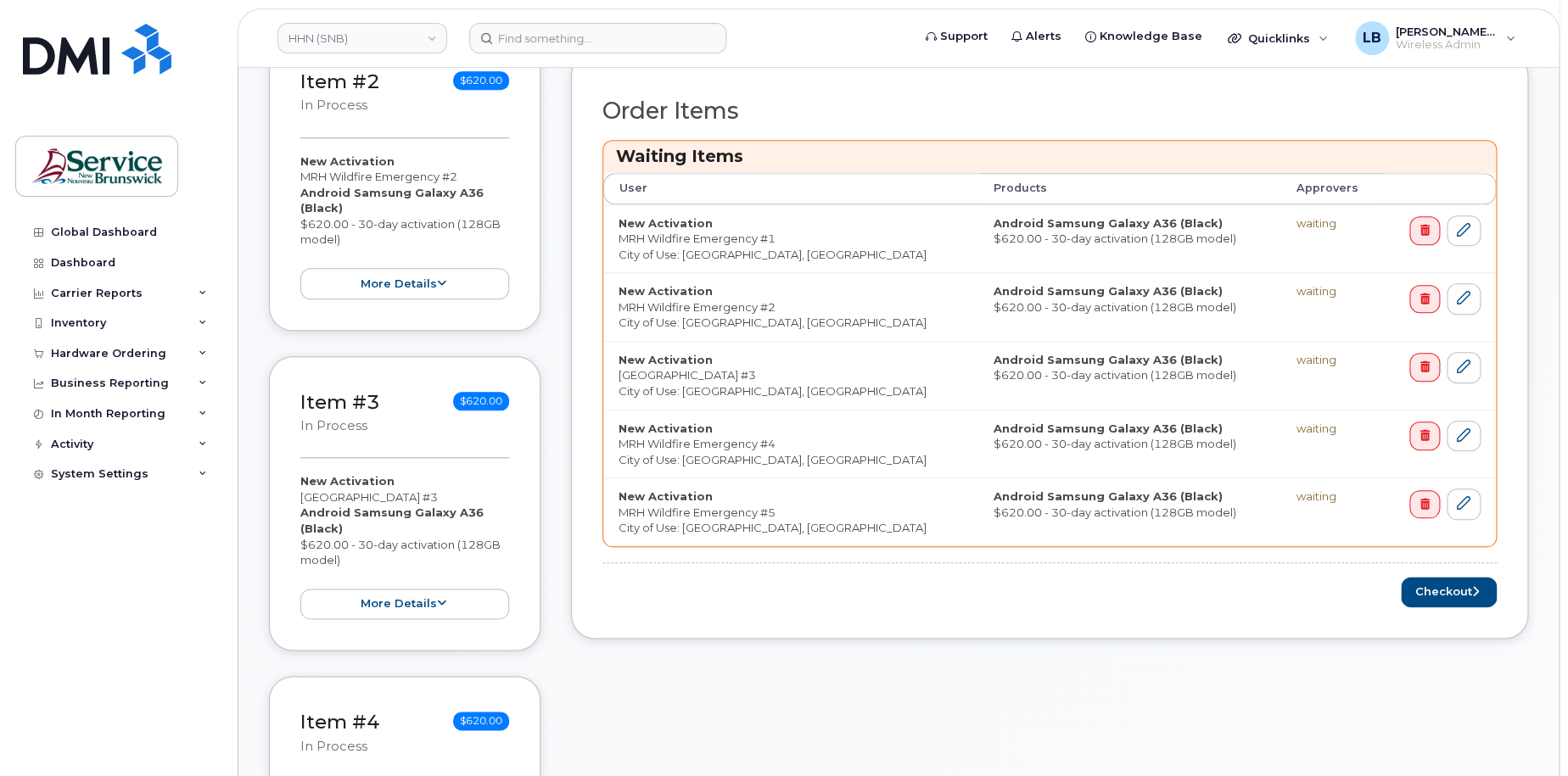
scroll to position [679, 0]
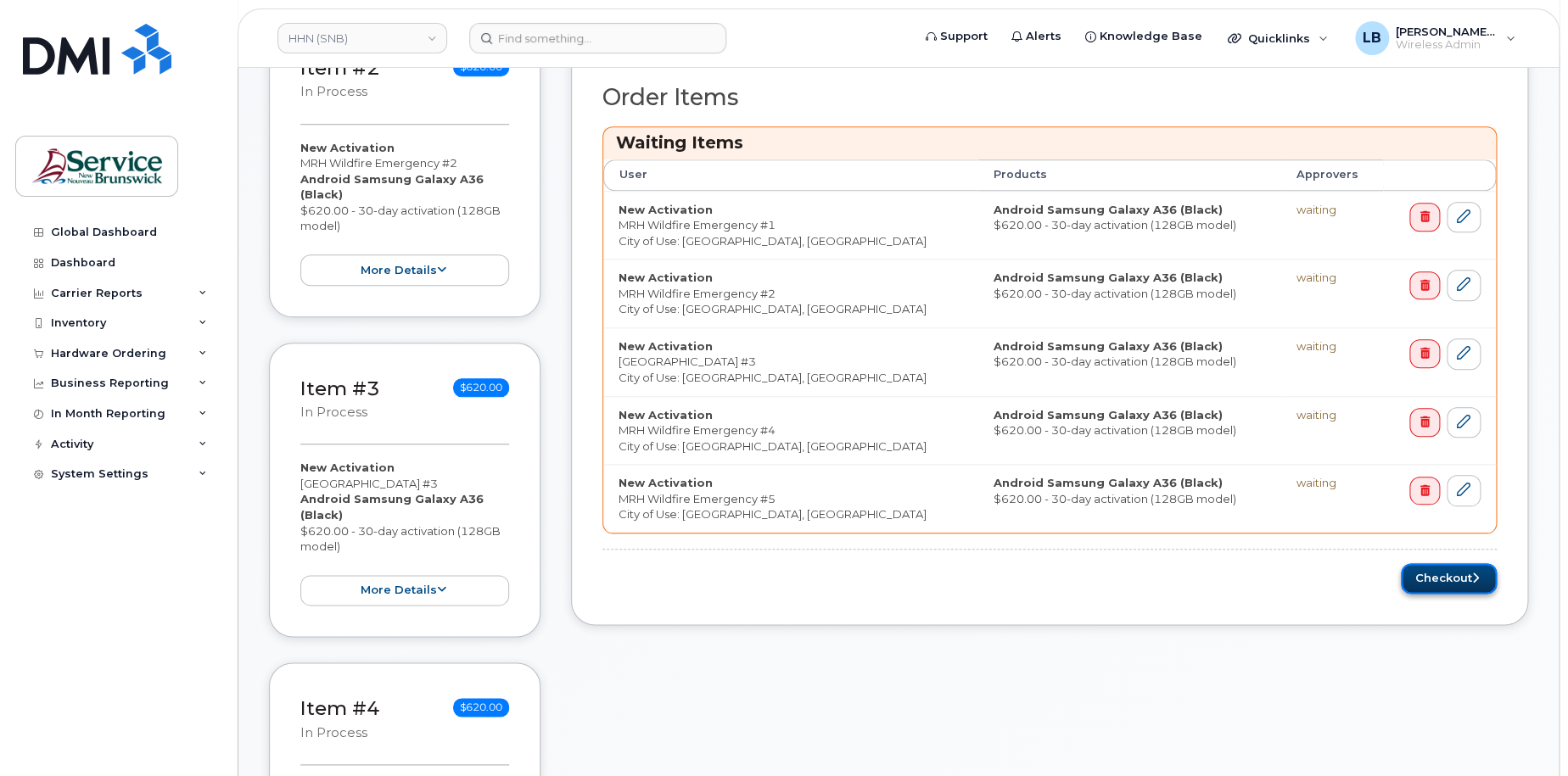
click at [1413, 578] on button "Checkout" at bounding box center [1449, 579] width 96 height 31
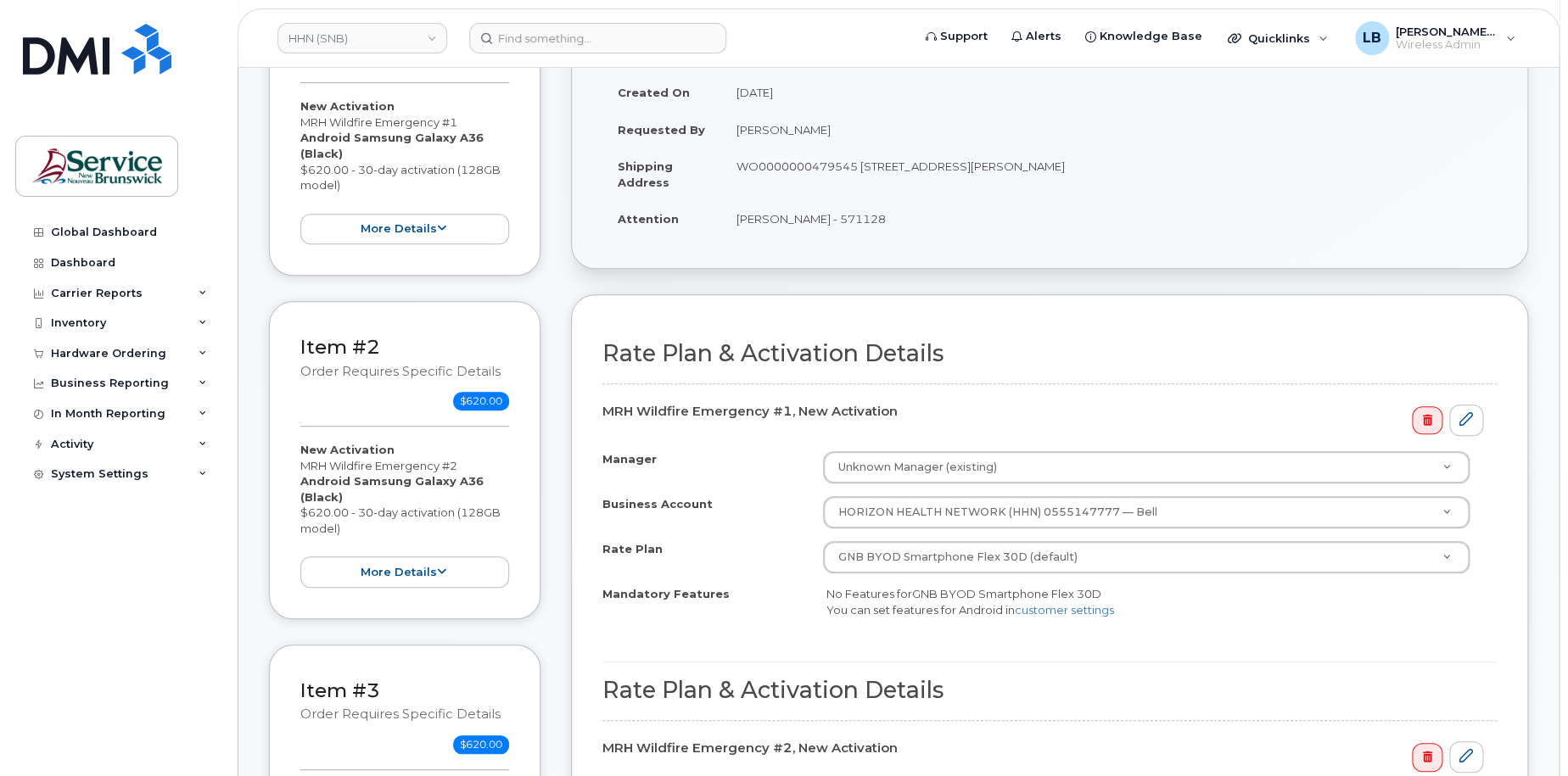
scroll to position [339, 0]
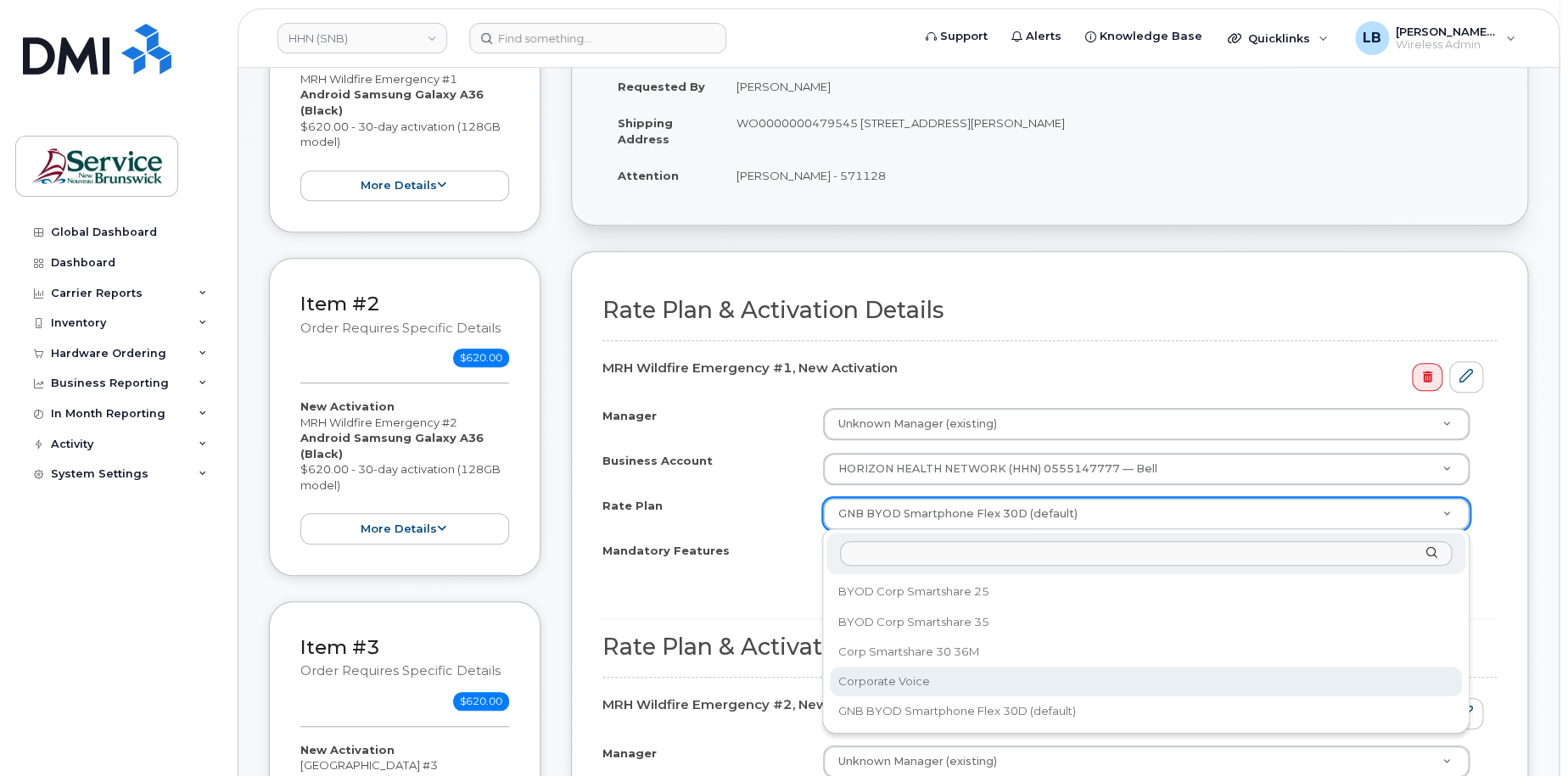
select select "Corporate Voice"
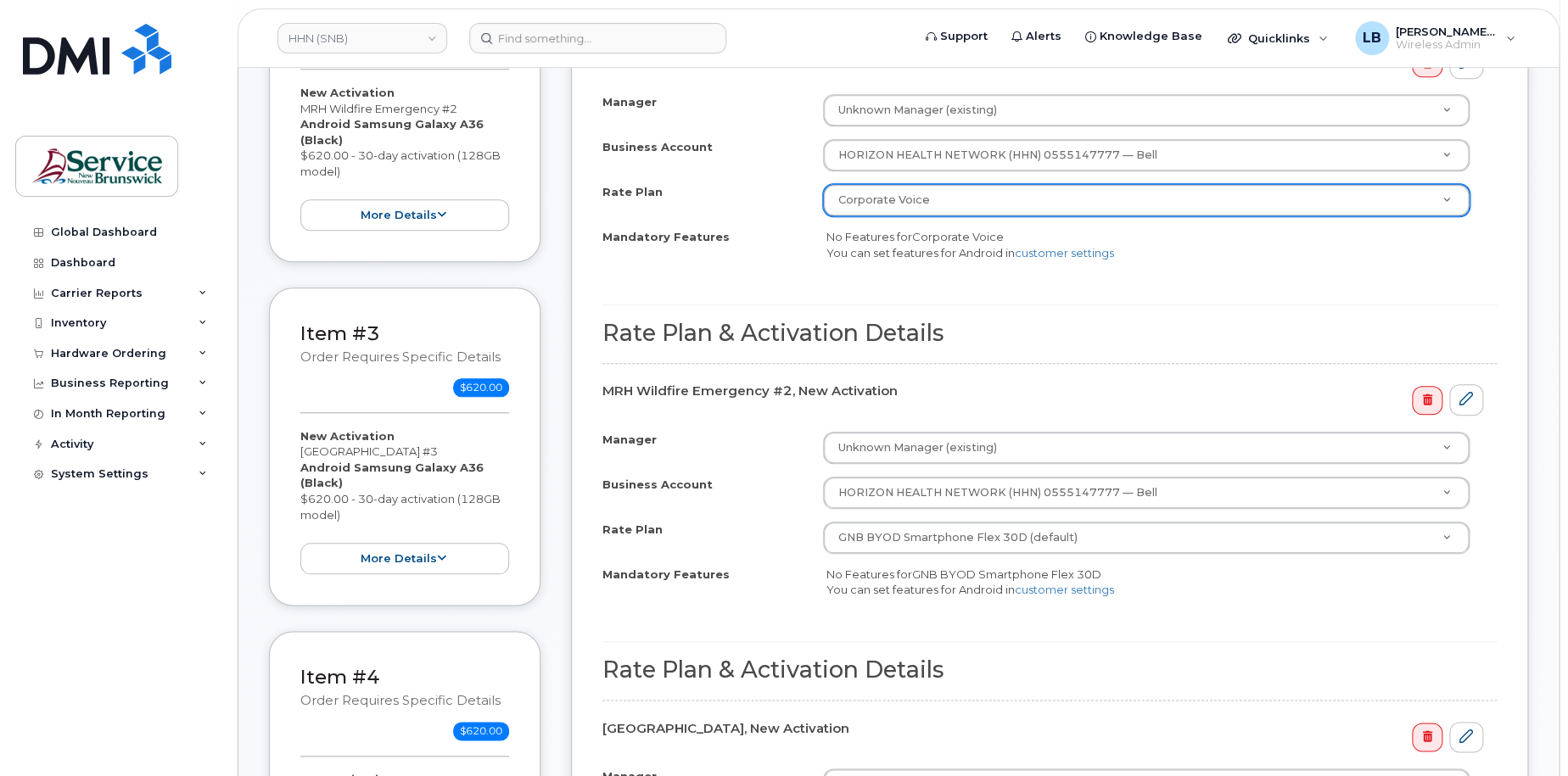
scroll to position [679, 0]
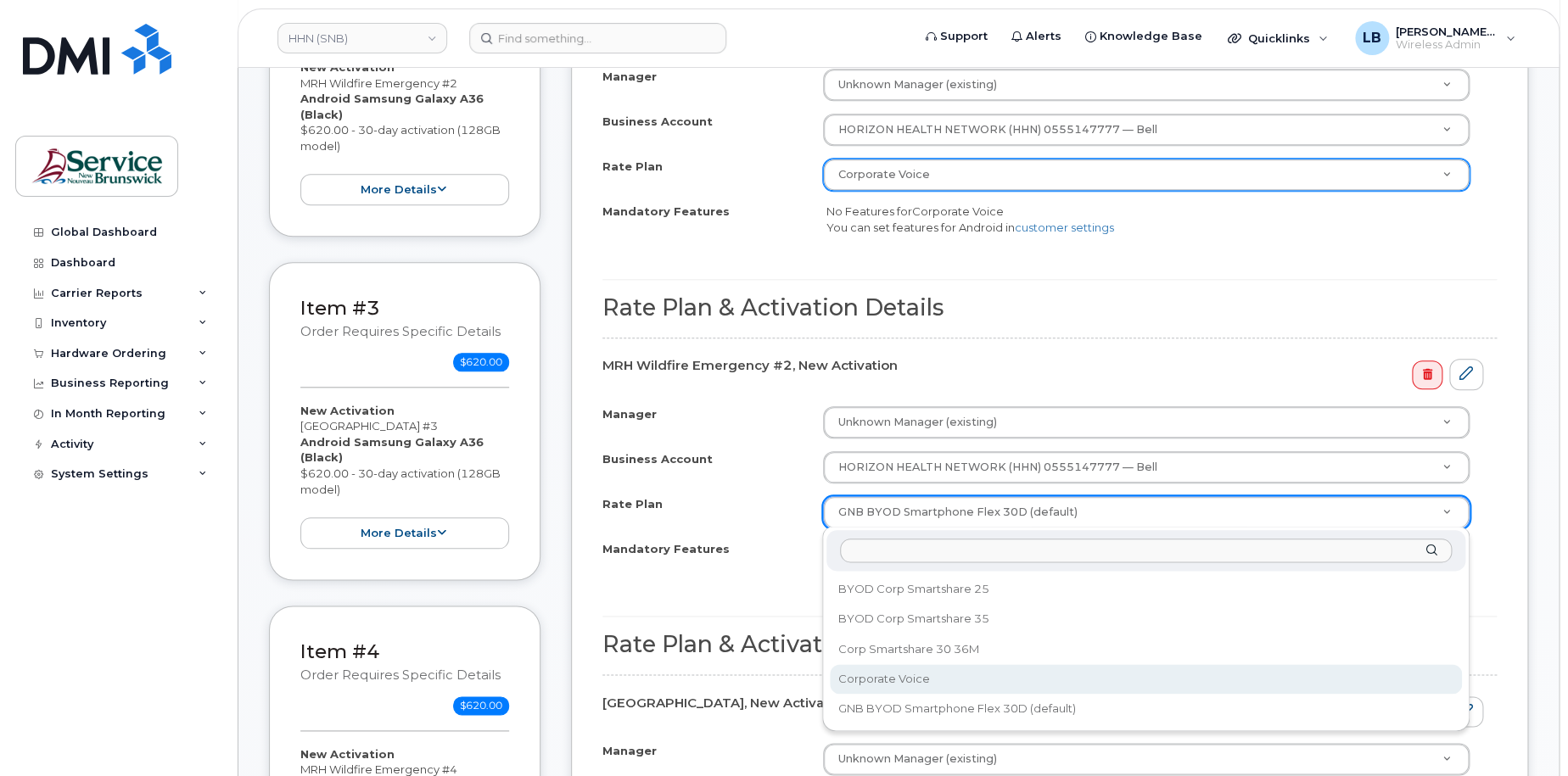
select select "Corporate Voice"
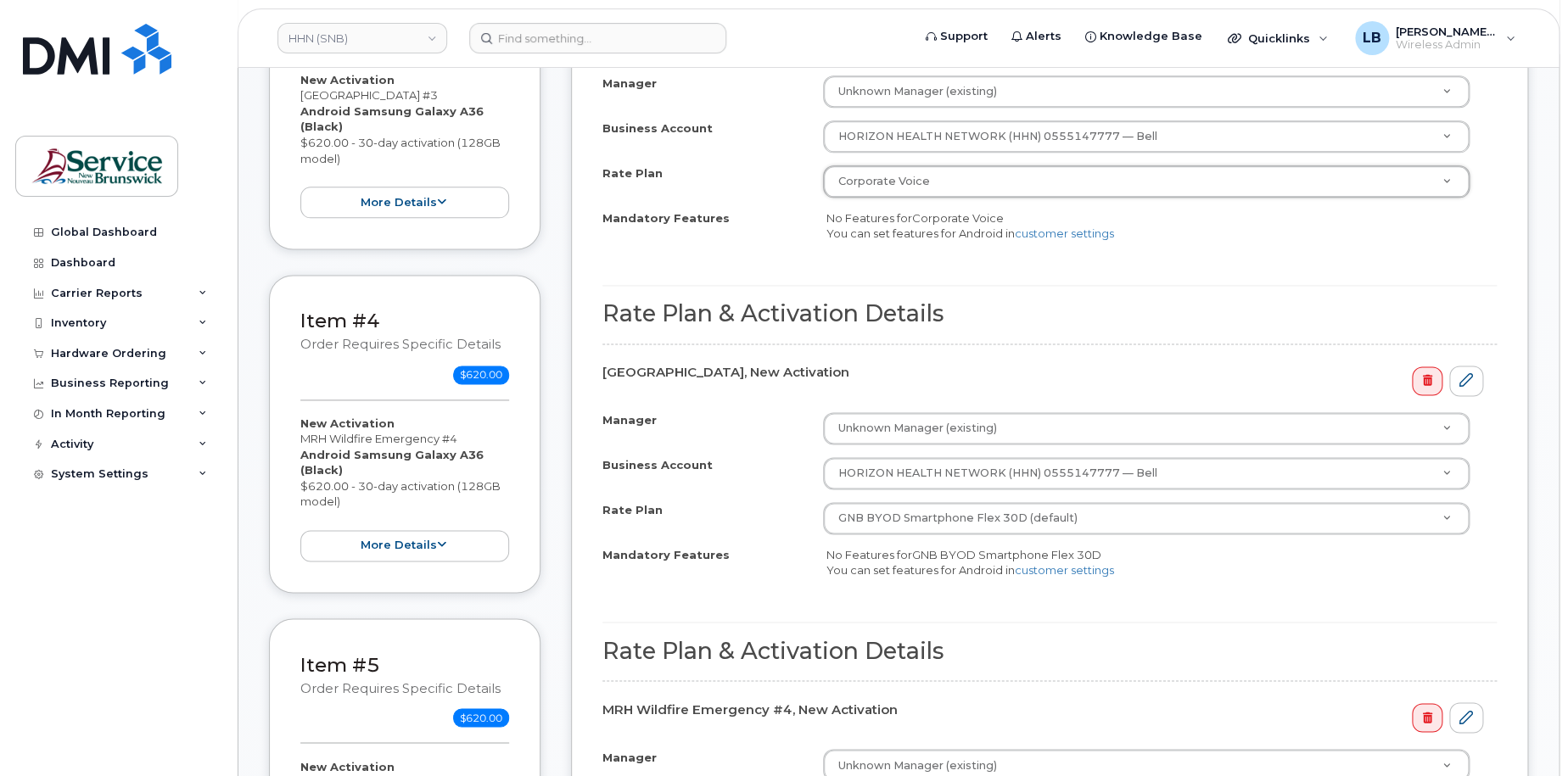
scroll to position [1018, 0]
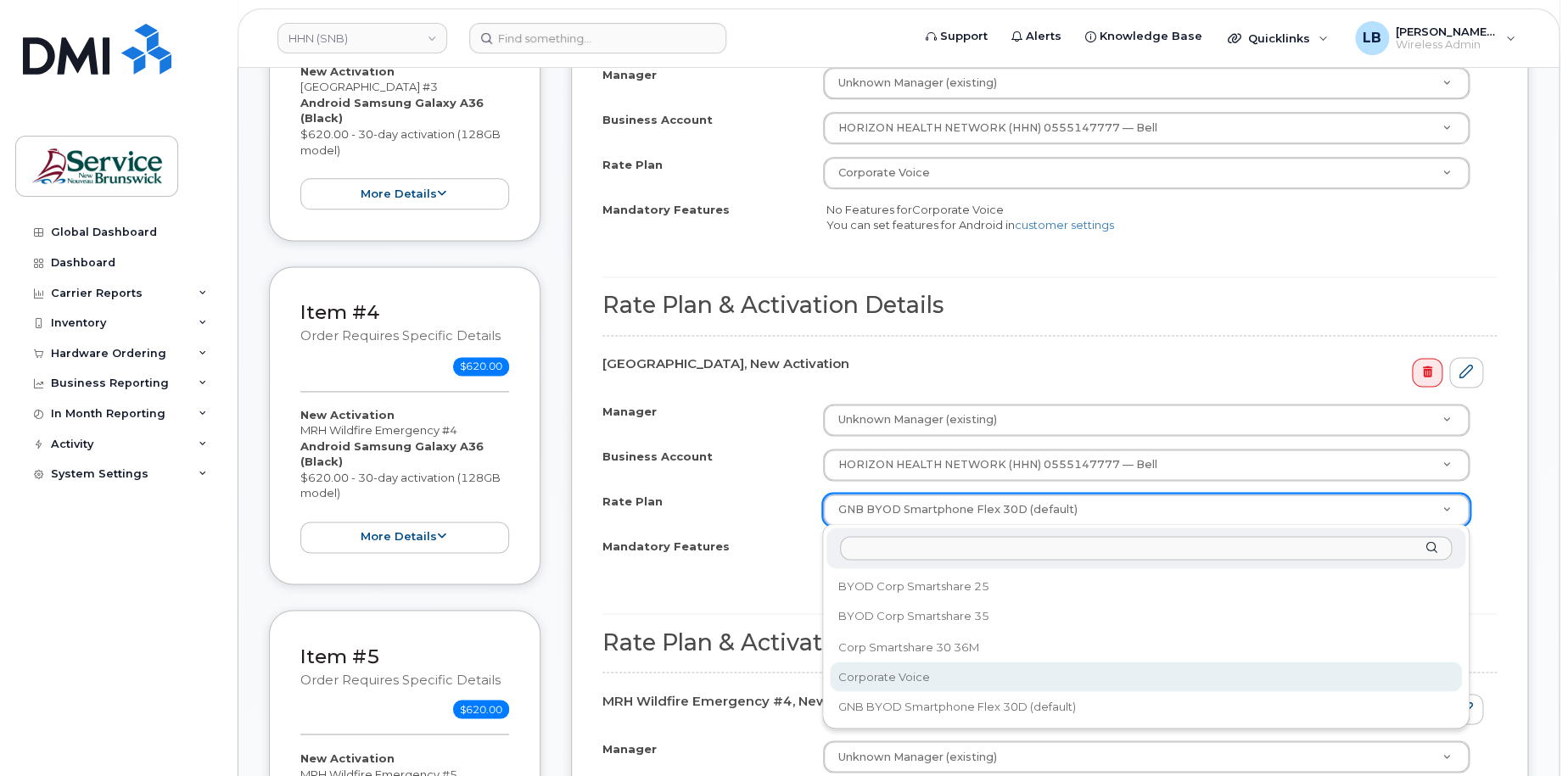
select select "Corporate Voice"
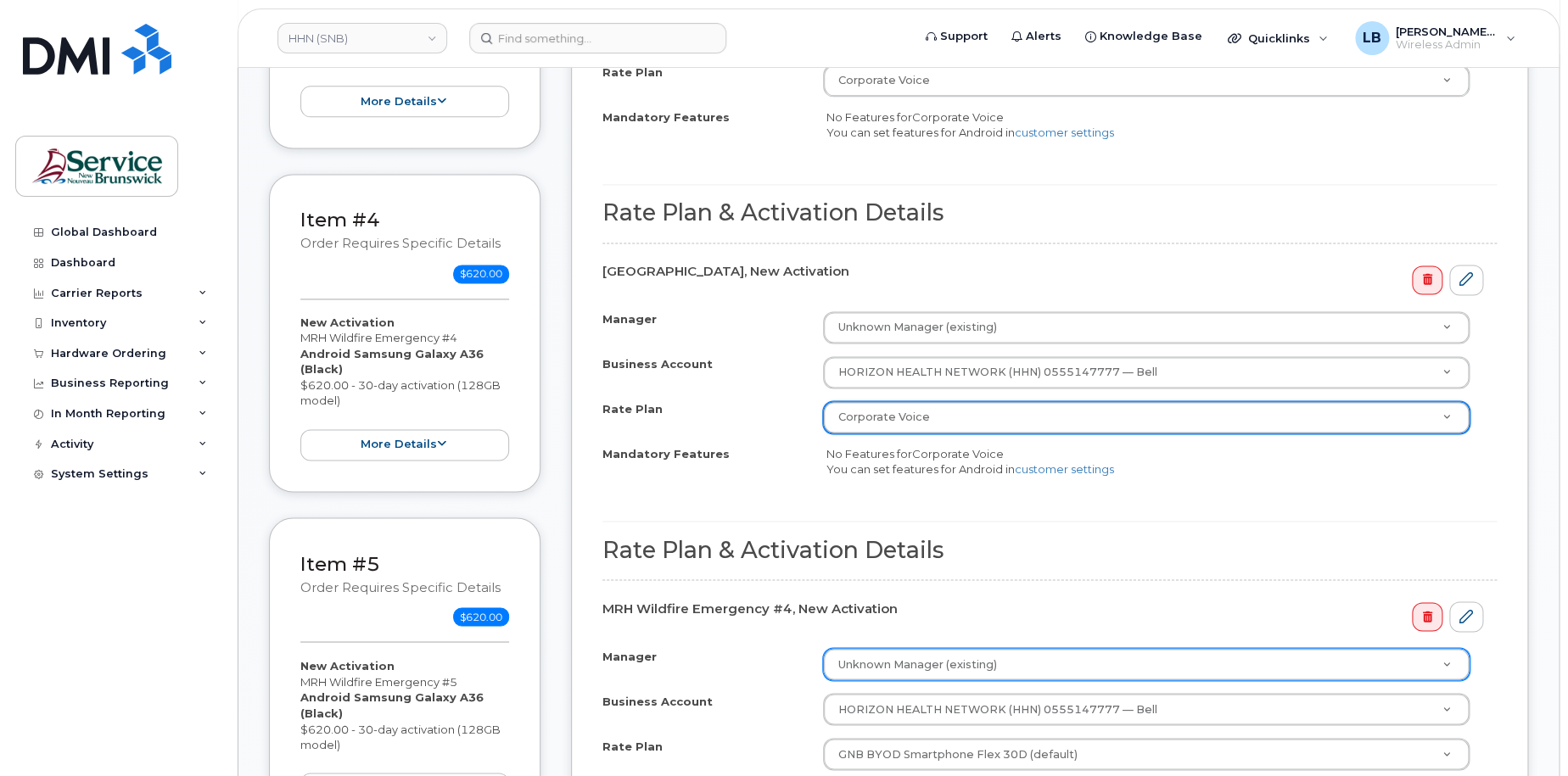
scroll to position [1273, 0]
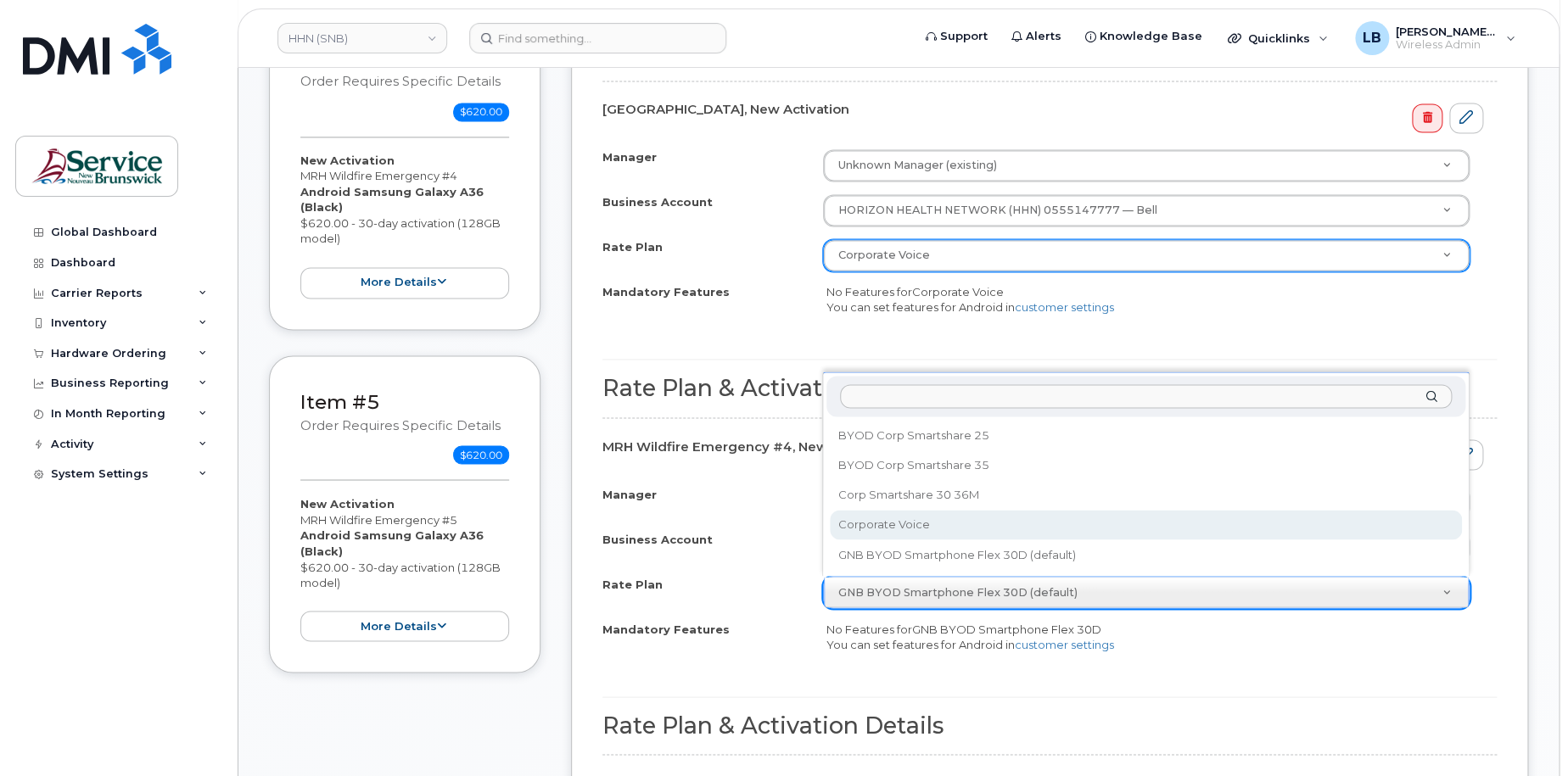
select select "Corporate Voice"
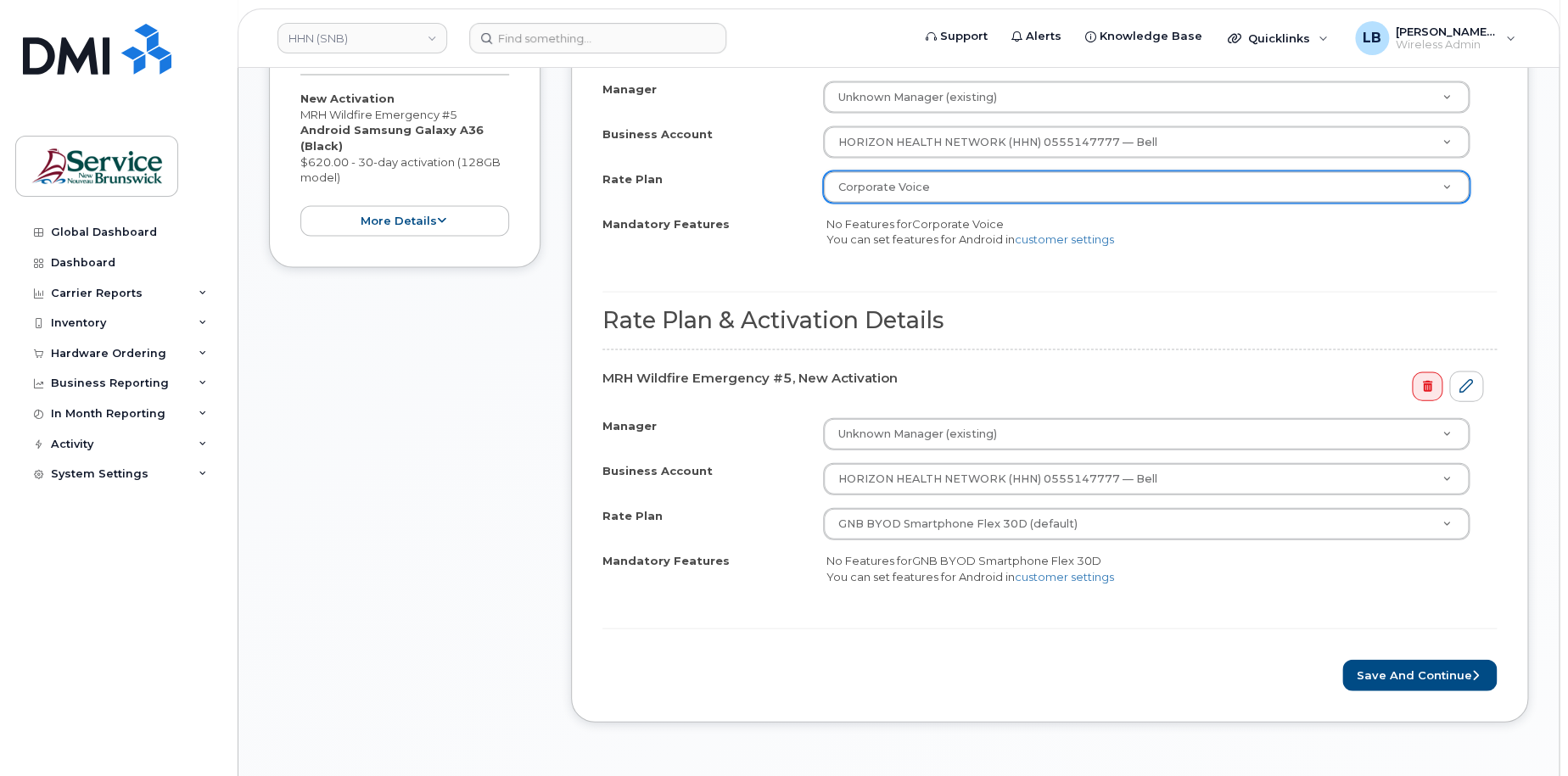
scroll to position [1697, 0]
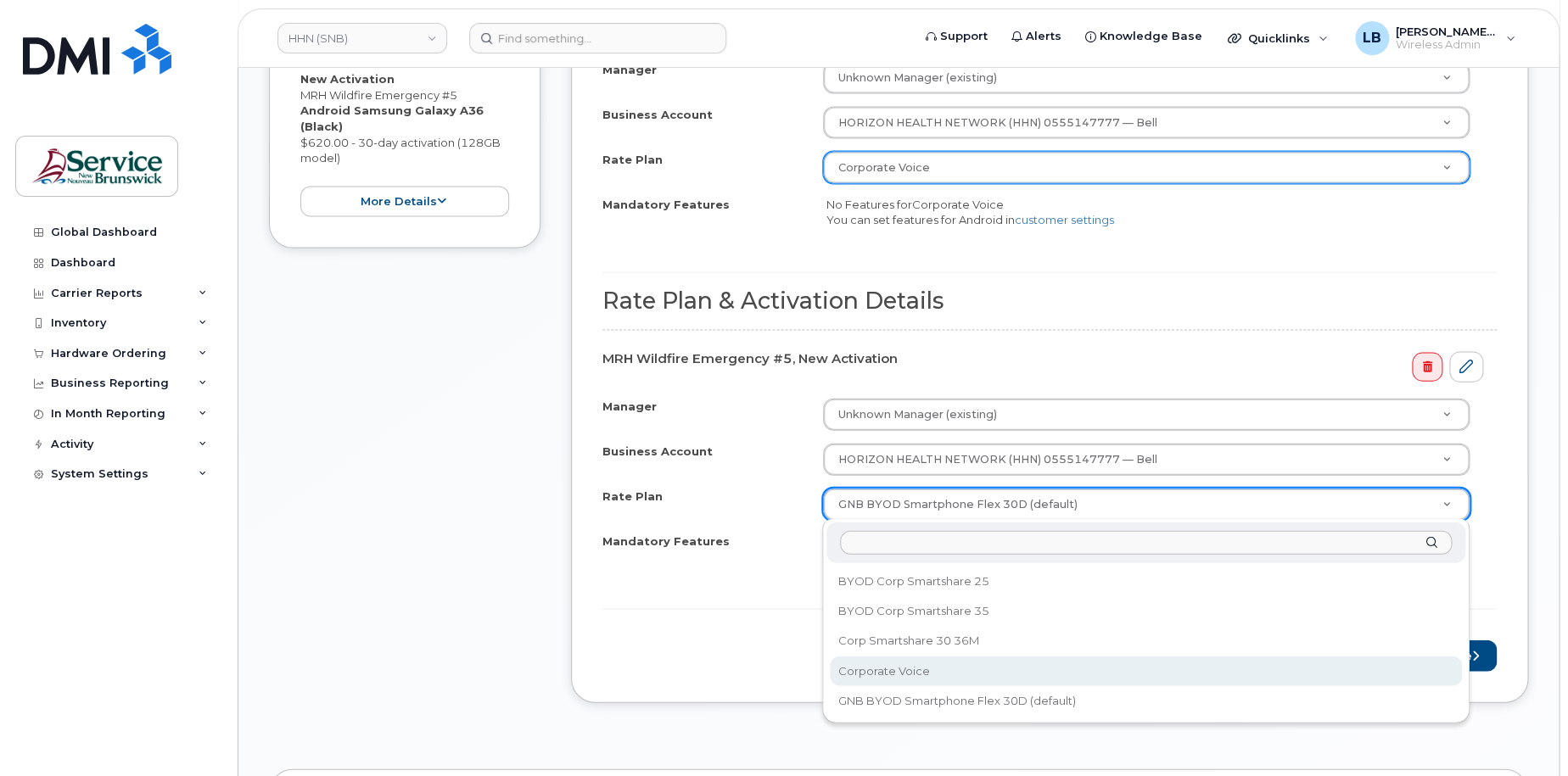
select select "Corporate Voice"
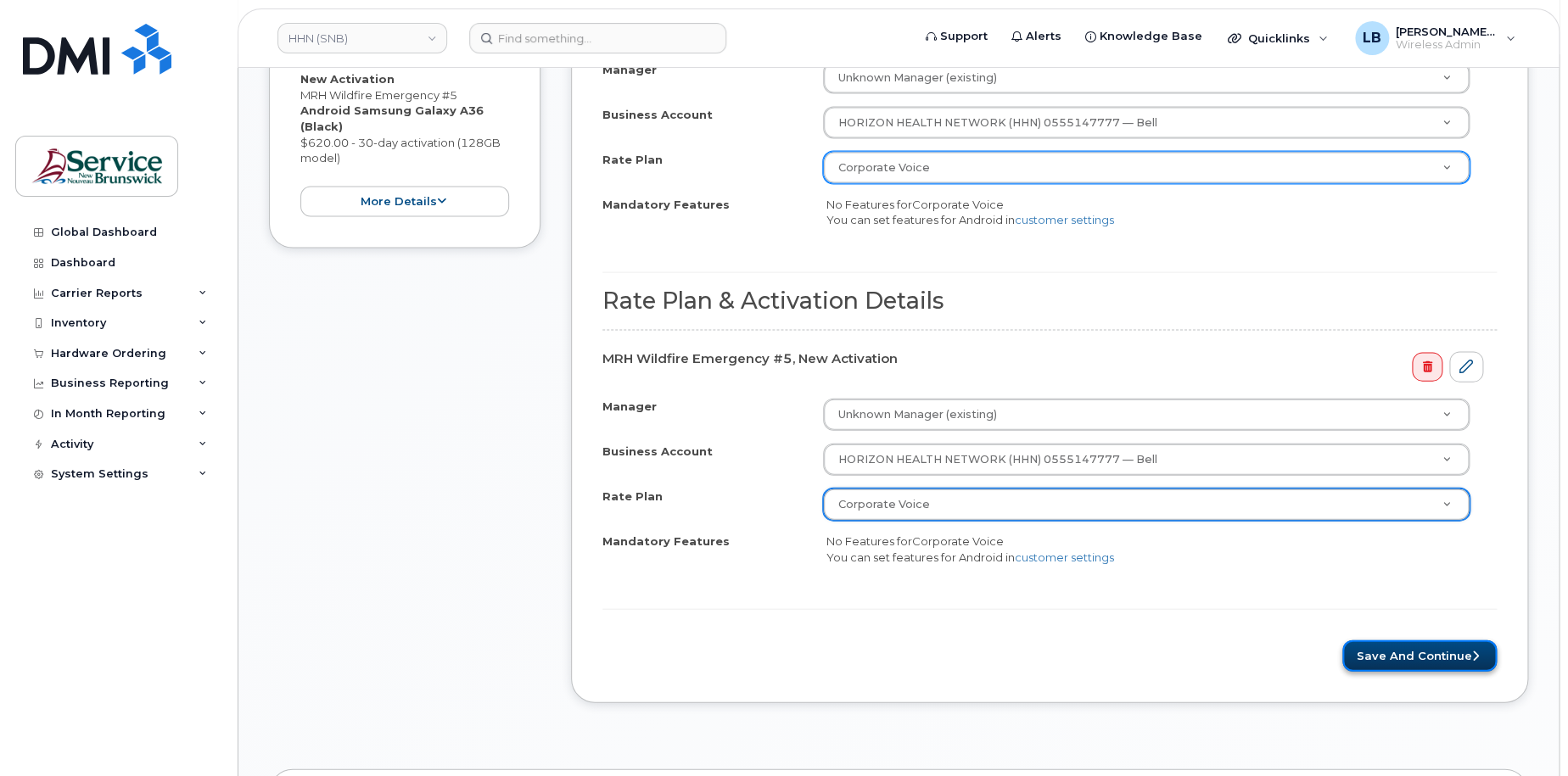
click at [1383, 656] on button "Save and Continue" at bounding box center [1419, 656] width 154 height 31
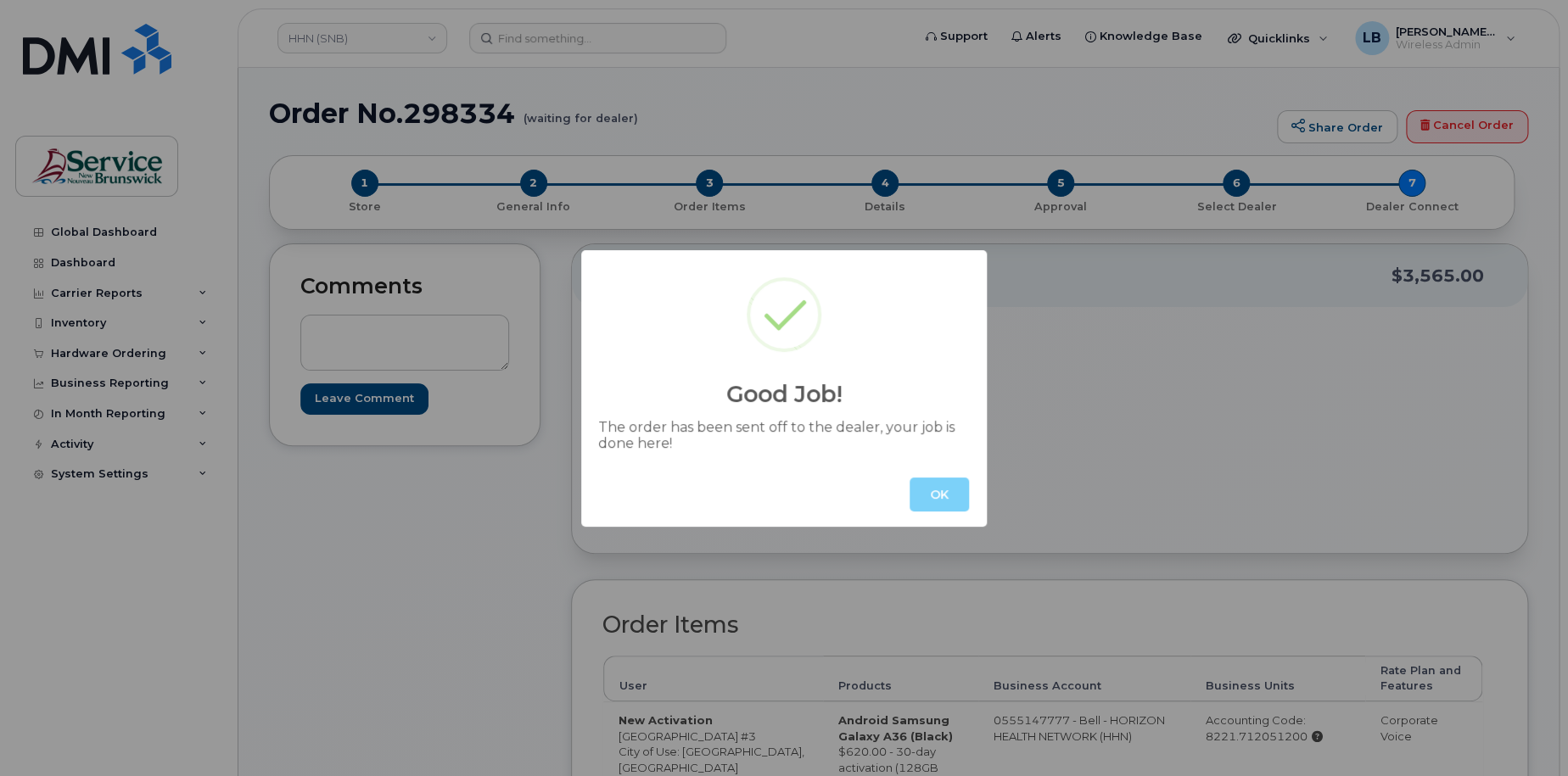
click at [934, 491] on button "OK" at bounding box center [939, 495] width 59 height 34
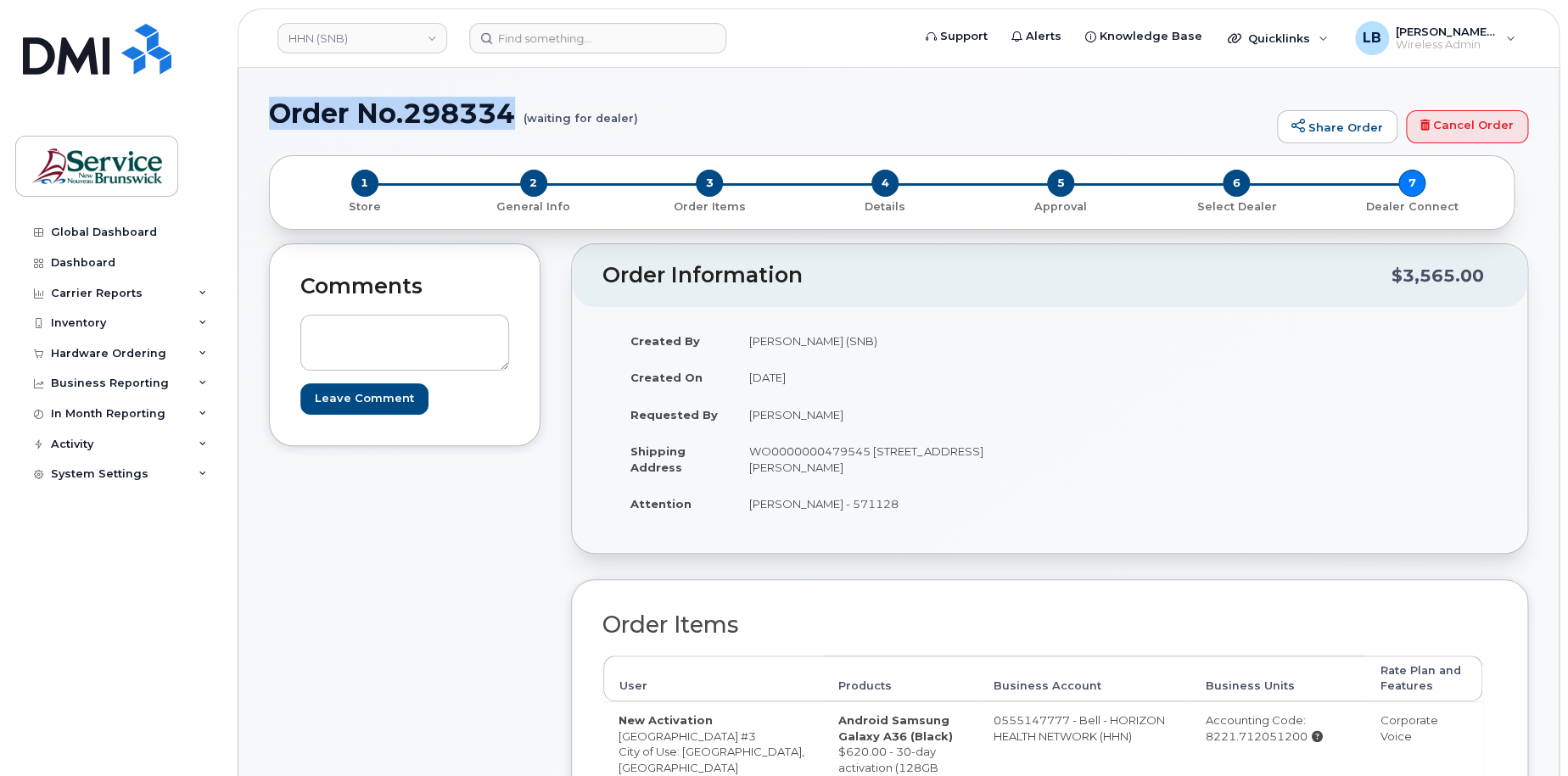
drag, startPoint x: 516, startPoint y: 104, endPoint x: 266, endPoint y: 106, distance: 250.0
copy h1 "Order No.298334"
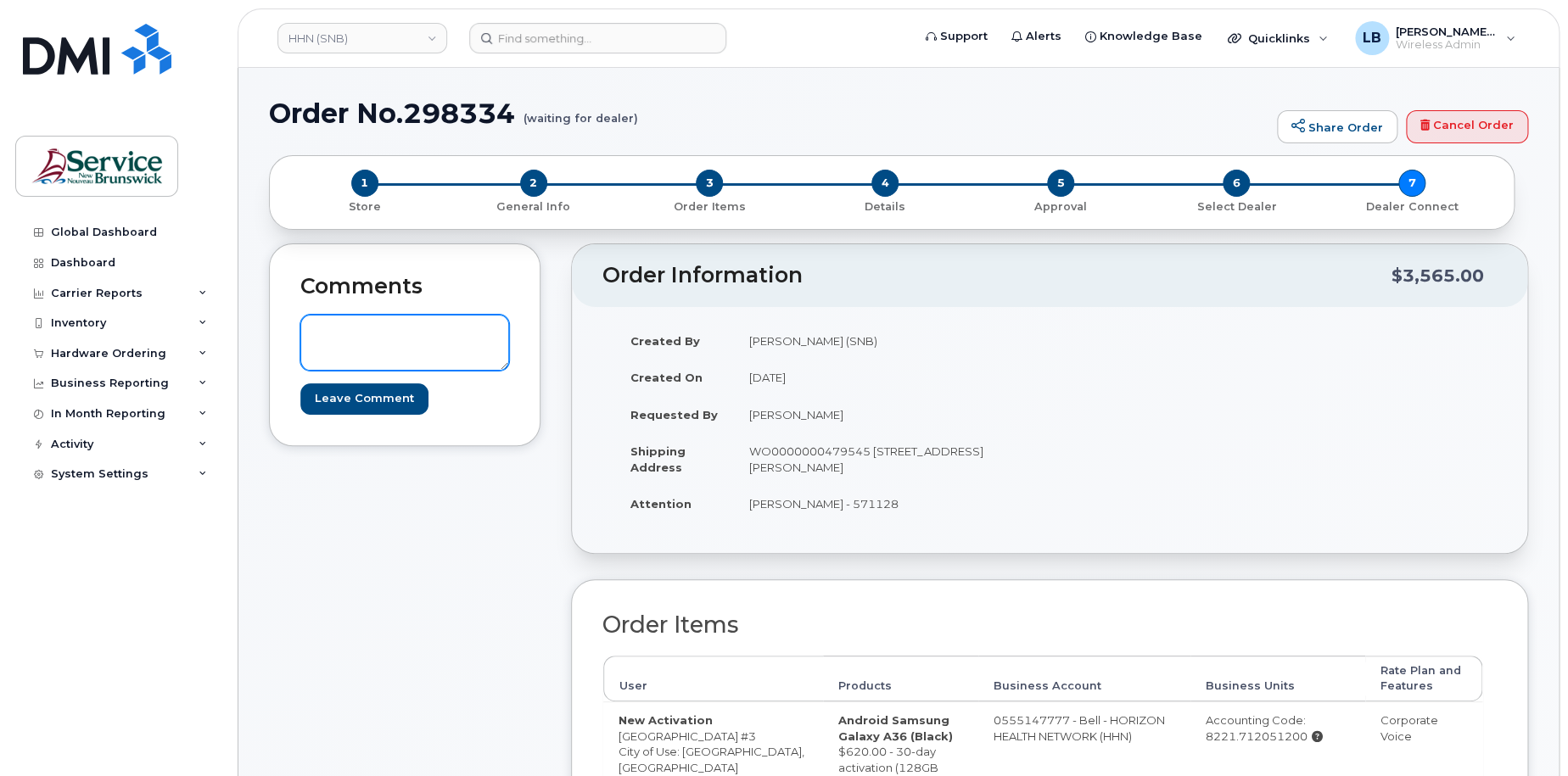
click at [426, 334] on textarea at bounding box center [404, 342] width 209 height 56
paste textarea "DWP Request ID: 571128"
type textarea "DWP Request ID: 571128"
click at [390, 392] on input "Leave Comment" at bounding box center [364, 398] width 128 height 31
type input "Create Event"
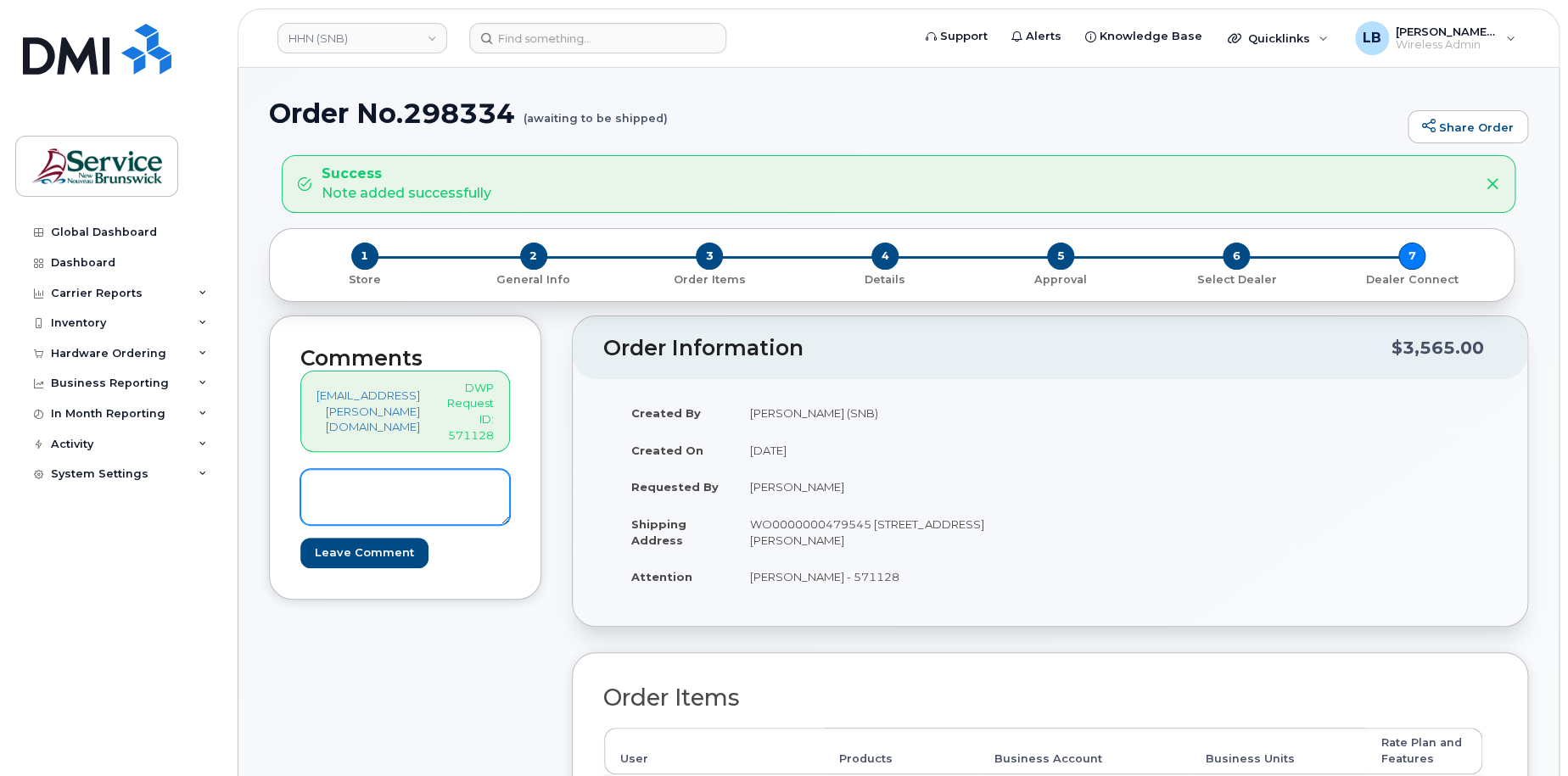
click at [450, 483] on textarea at bounding box center [405, 497] width 210 height 56
type textarea "Can we please put a rush on this order as it is to support the NB Wildfires"
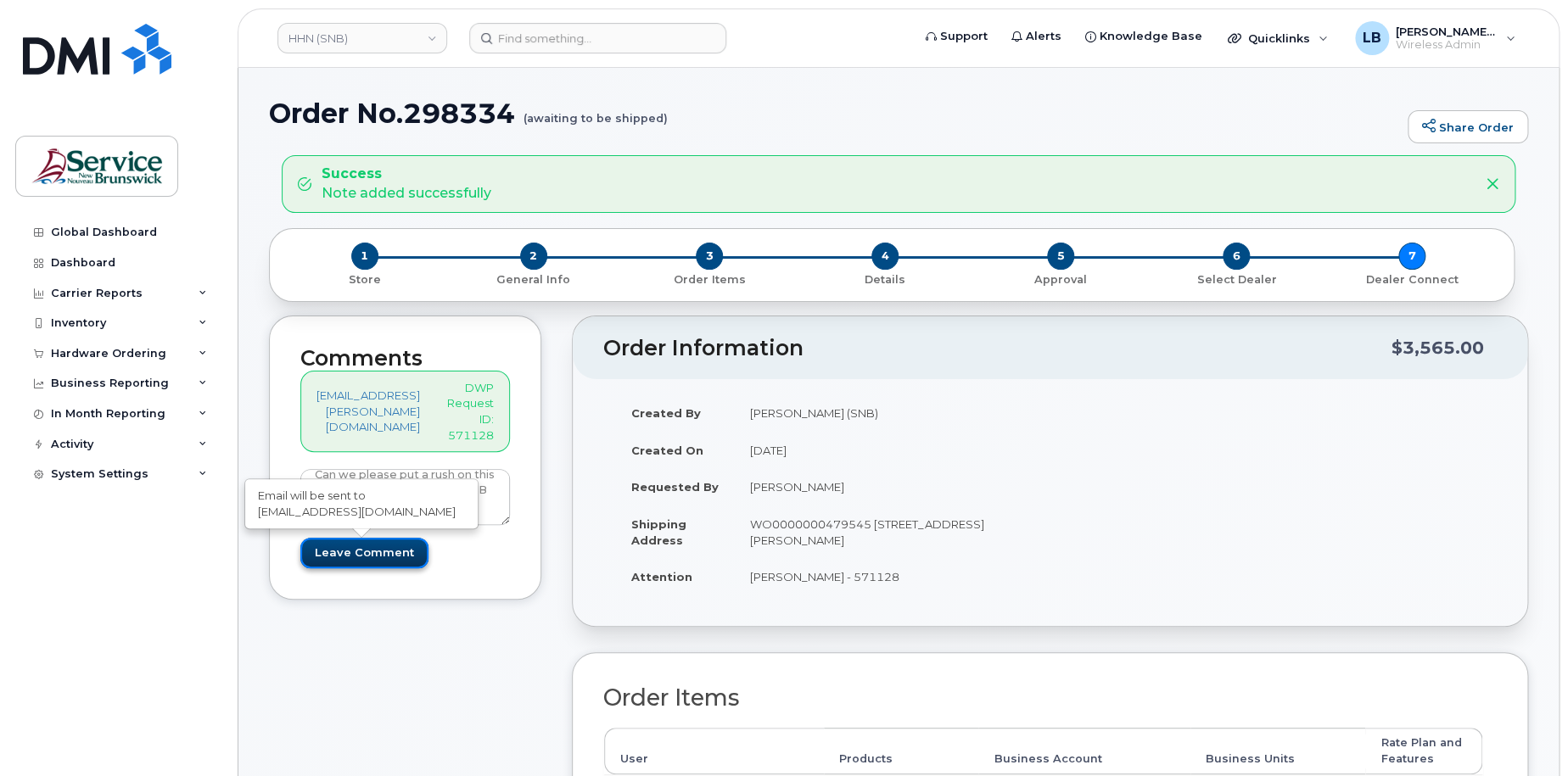
click at [382, 556] on input "Leave Comment" at bounding box center [364, 553] width 128 height 31
type input "Create Event"
